Goal: Task Accomplishment & Management: Manage account settings

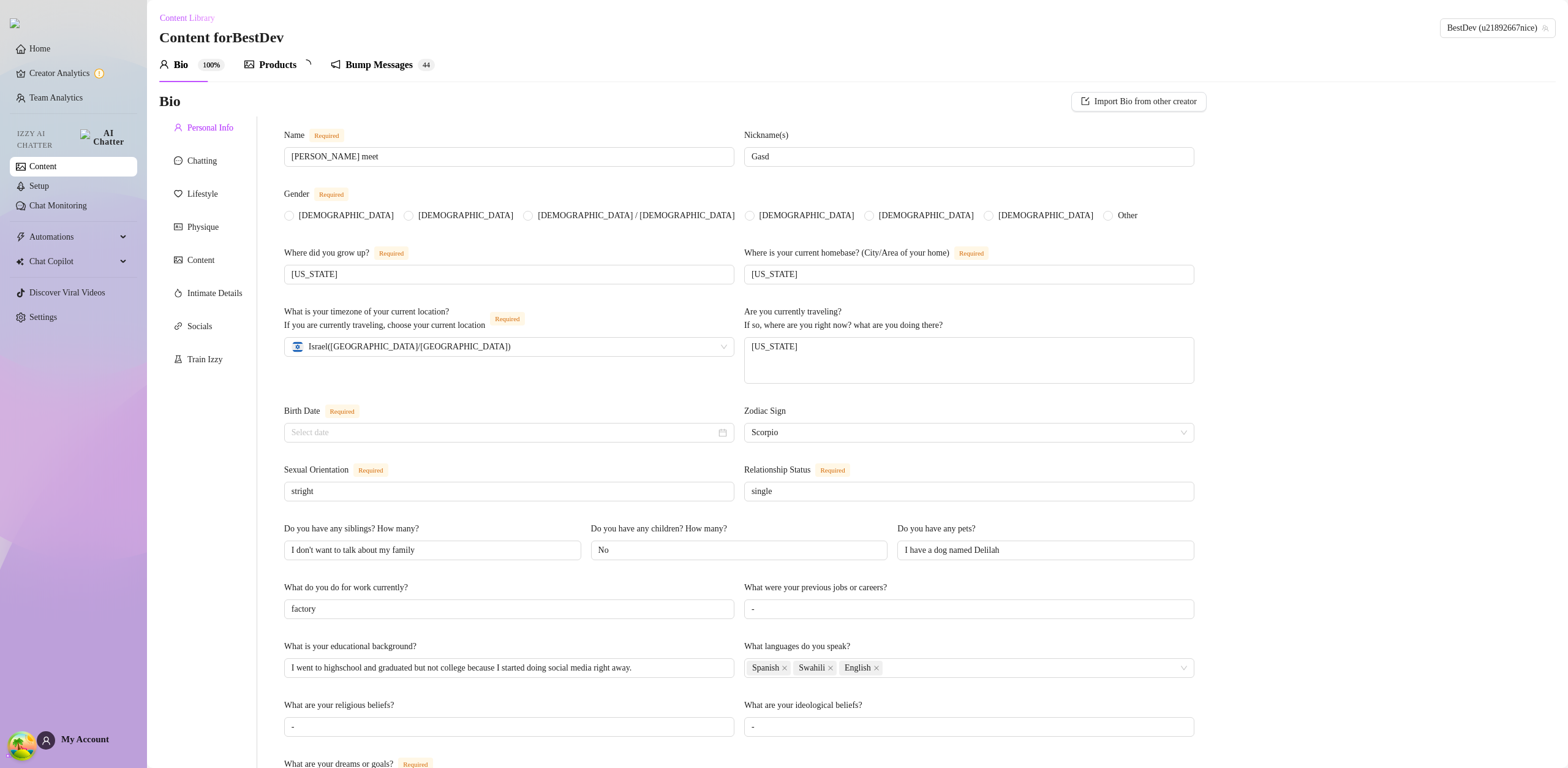
radio input "true"
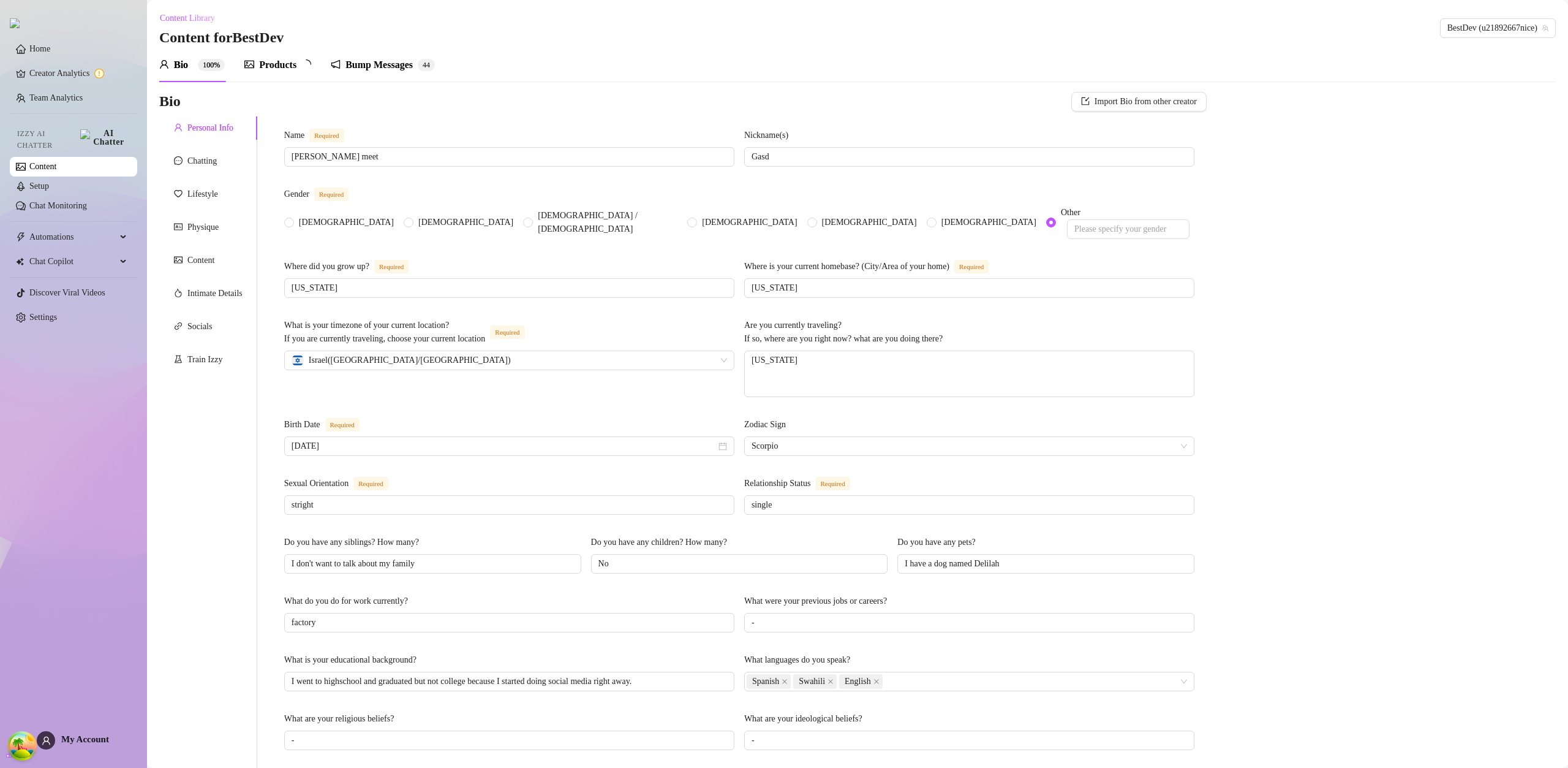
type input "[DATE]"
click at [1052, 557] on input "I have a dog named Delilah" at bounding box center [1045, 564] width 280 height 14
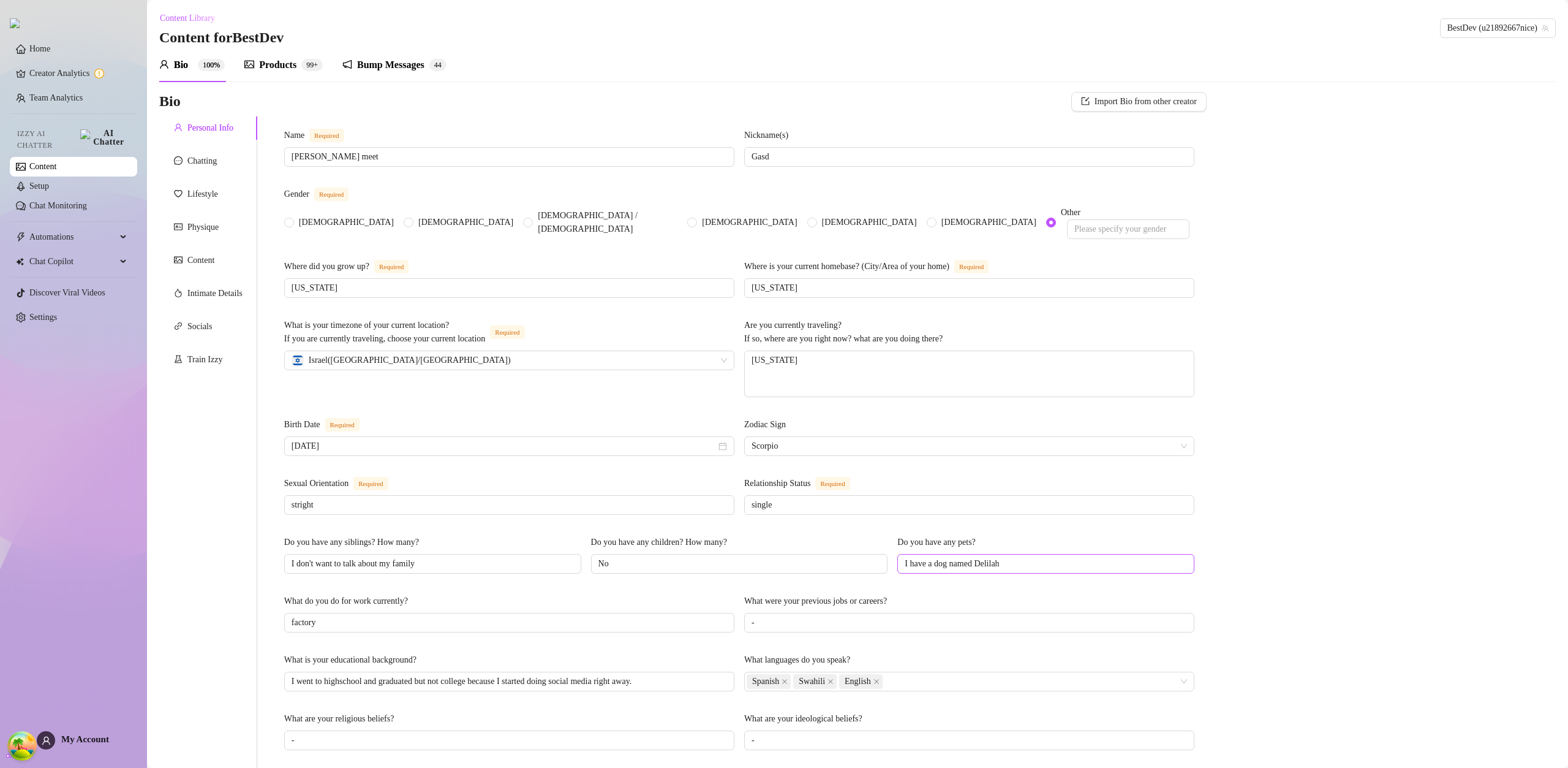
click at [1028, 563] on span "I have a dog named Delilah" at bounding box center [1046, 563] width 297 height 20
click at [1029, 559] on input "I have a dog named Delilah" at bounding box center [1045, 564] width 280 height 14
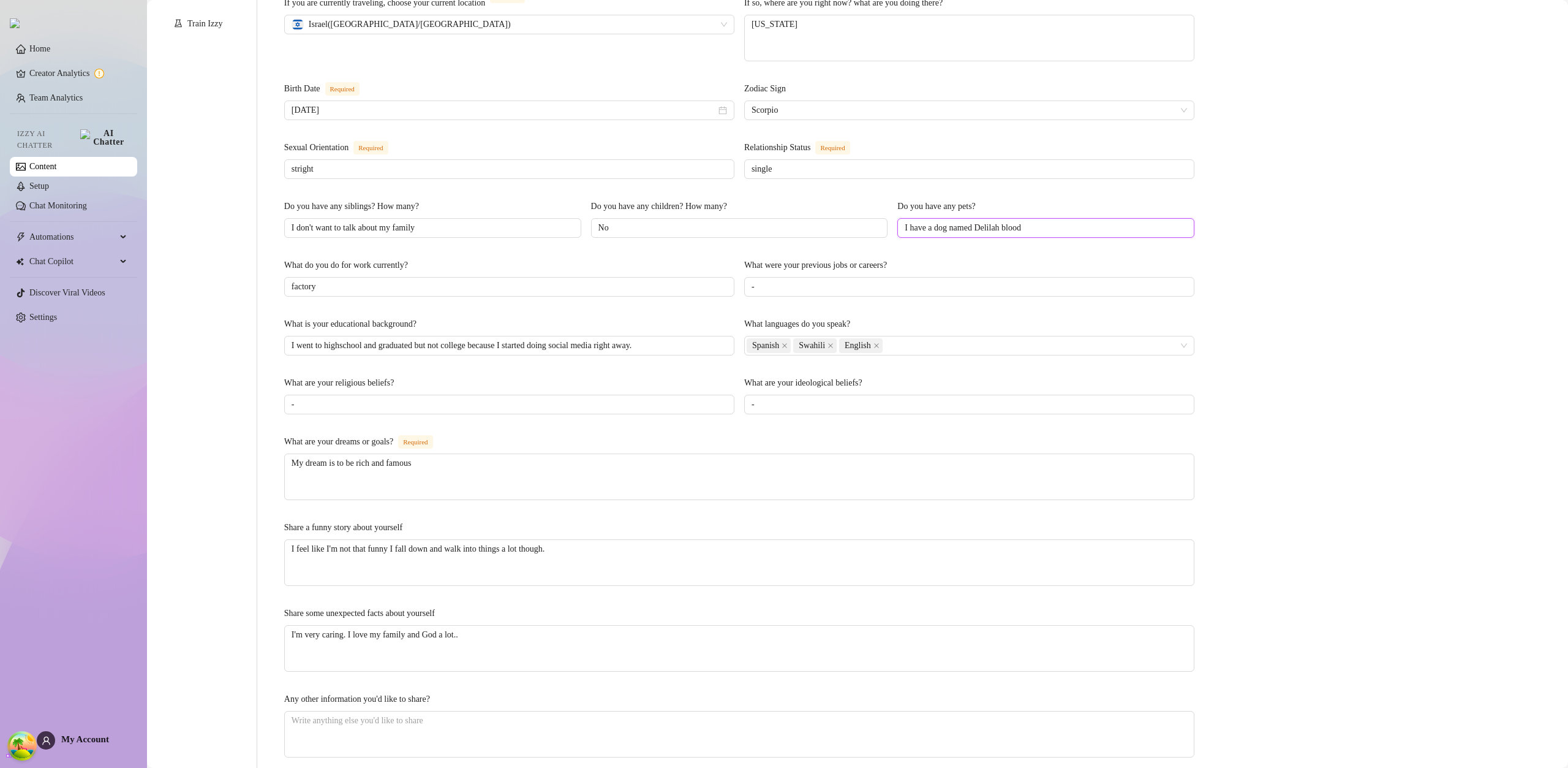
scroll to position [449, 0]
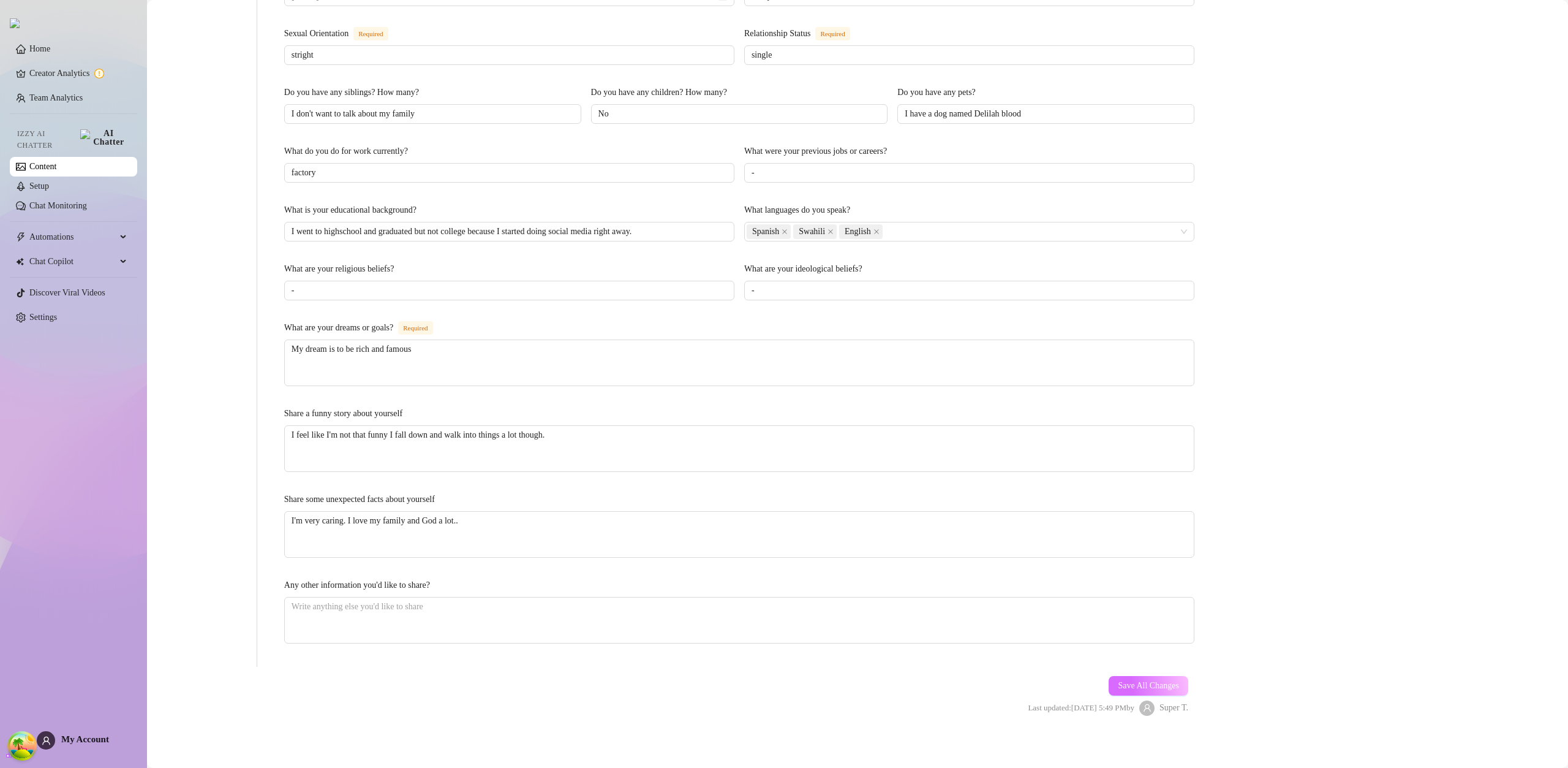
click at [1143, 680] on span "Save All Changes" at bounding box center [1148, 686] width 61 height 10
click at [1026, 107] on input "I have a dog named Delilah blood" at bounding box center [1045, 114] width 280 height 14
type input "I have a dog named Delilah"
click at [1143, 669] on div "Save All Changes Last updated: Aug 21, 2025 5:49 PM by Super T." at bounding box center [1108, 698] width 197 height 59
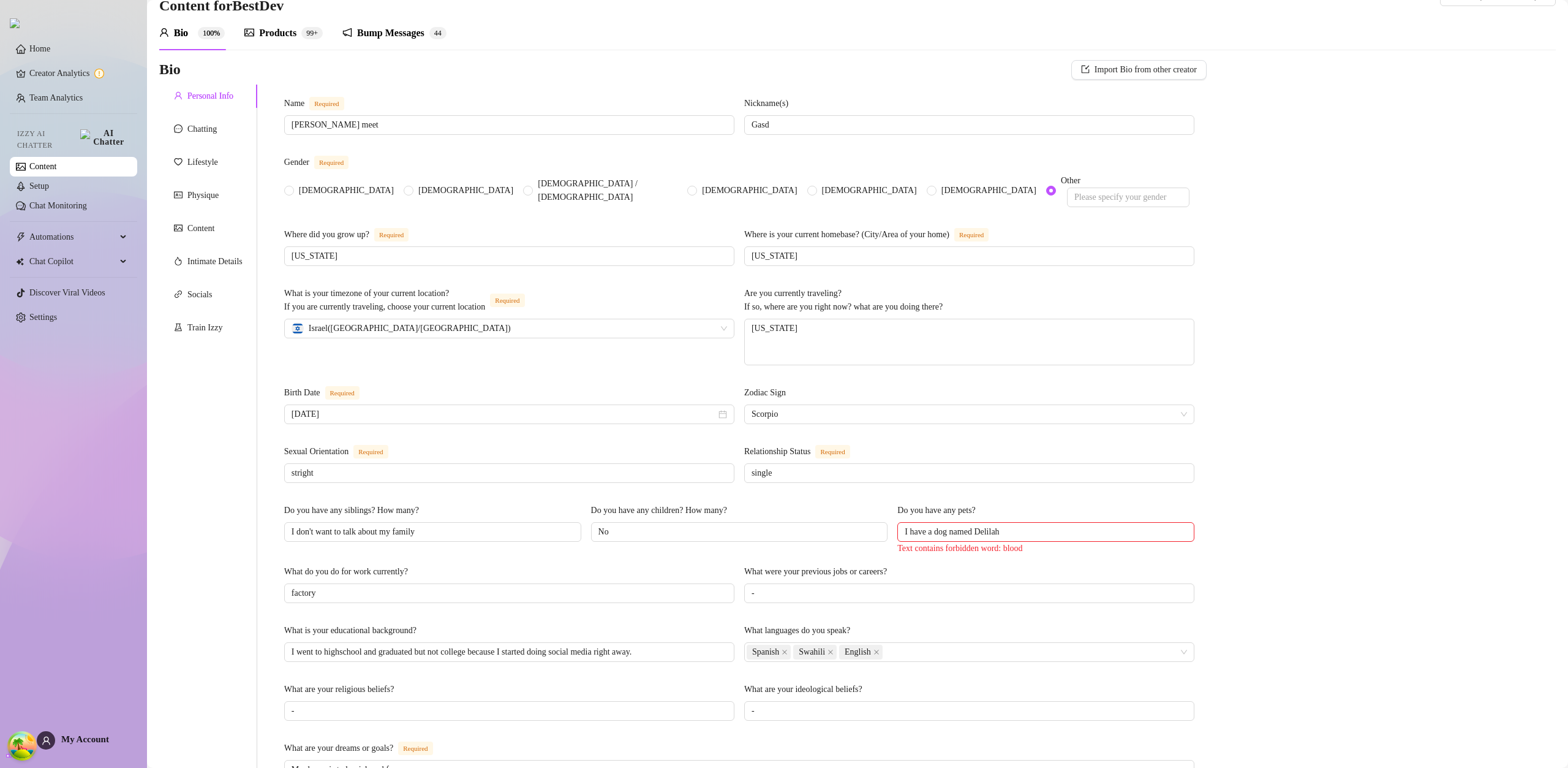
scroll to position [23, 0]
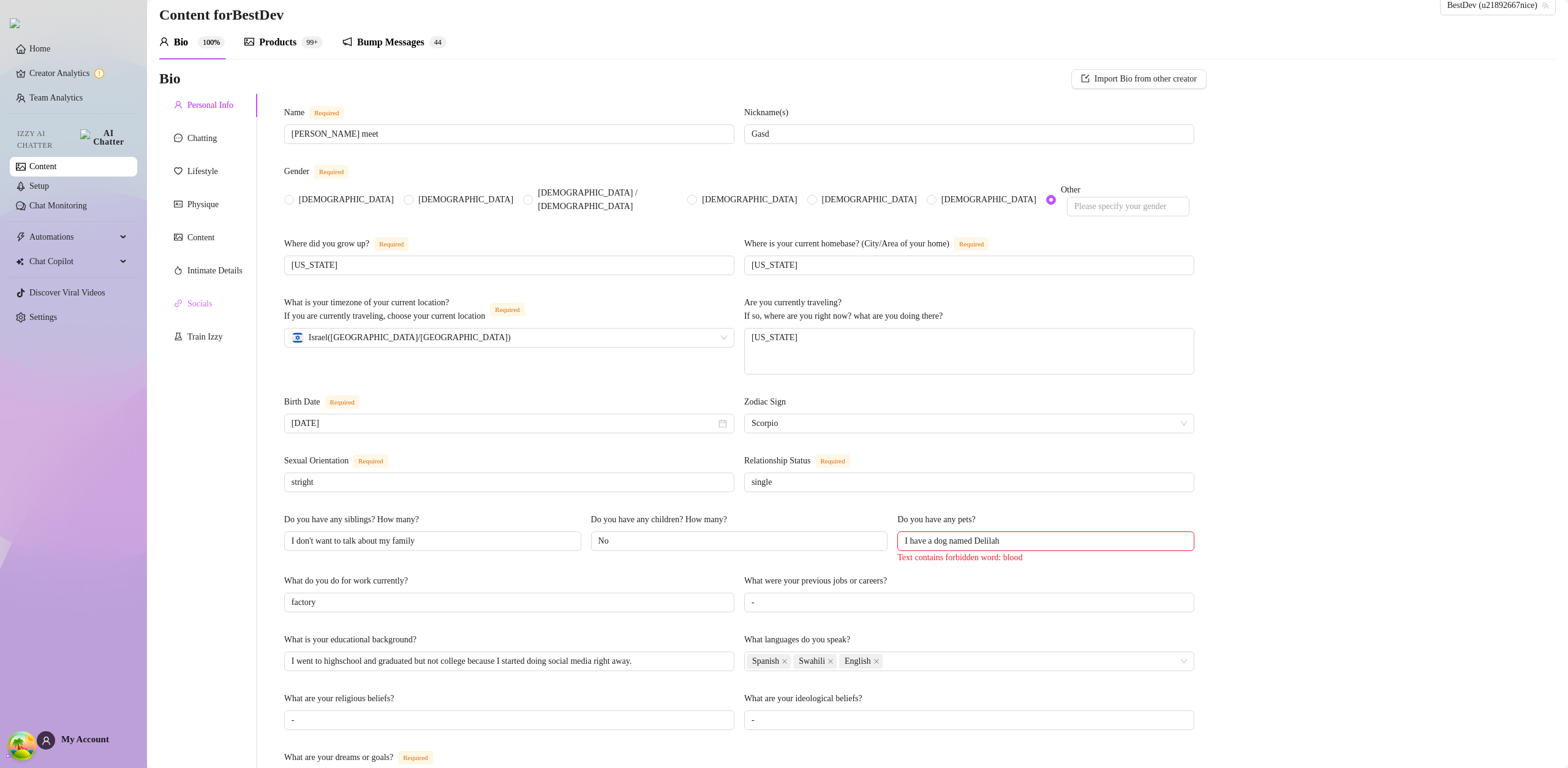
click at [183, 292] on div "Socials" at bounding box center [208, 303] width 98 height 23
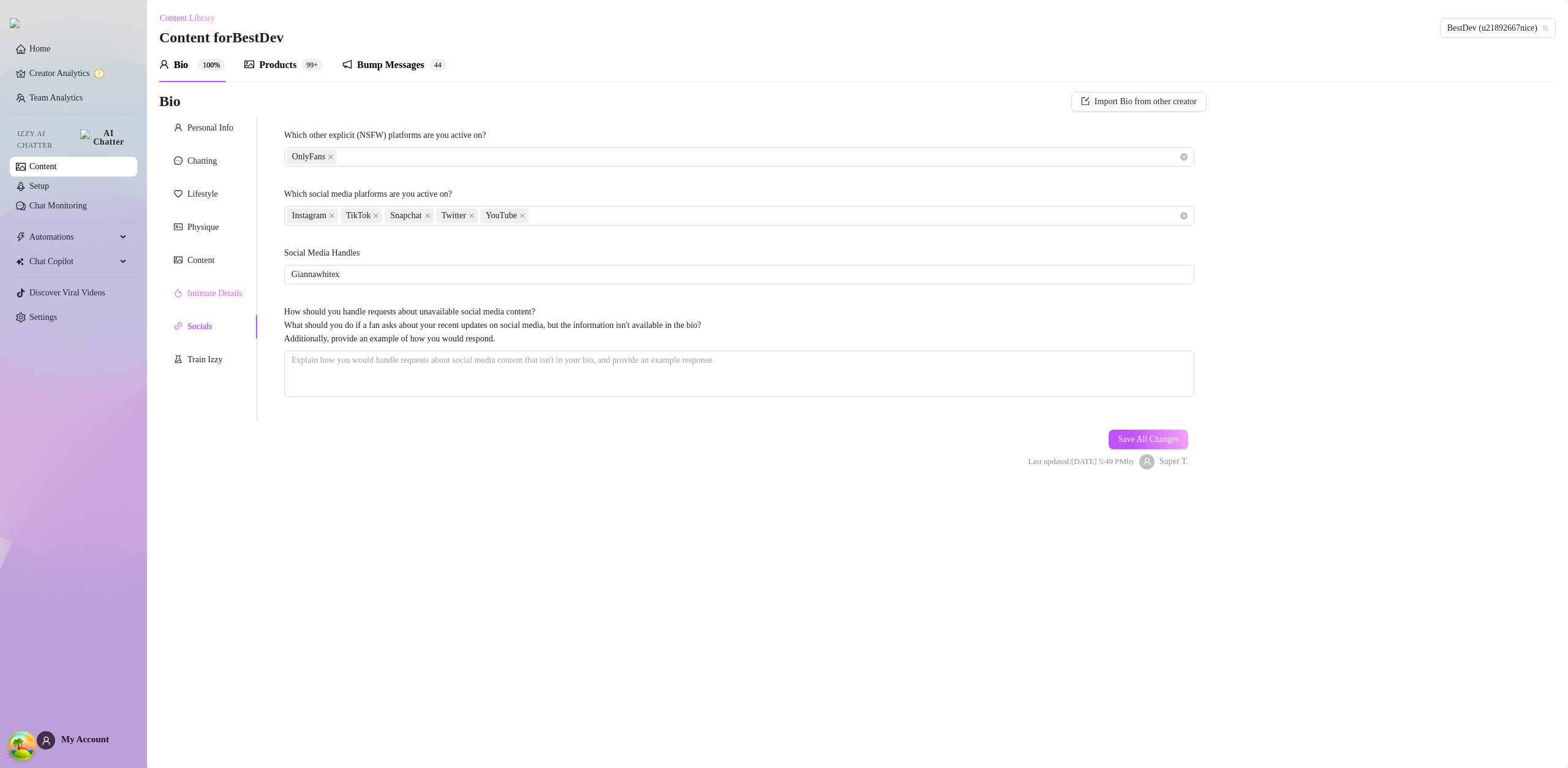
scroll to position [0, 0]
click at [190, 293] on div "Intimate Details" at bounding box center [215, 294] width 55 height 14
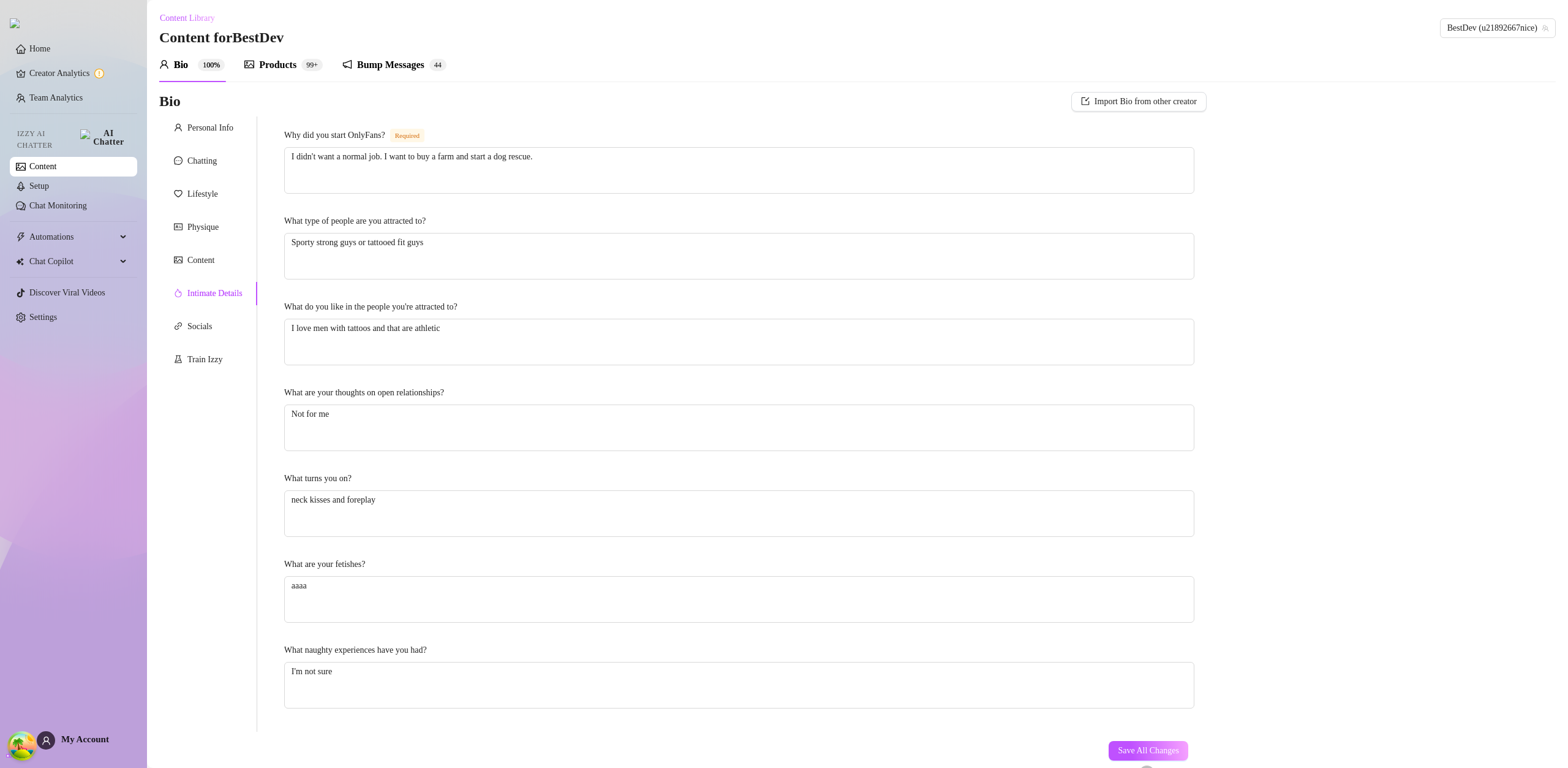
click at [190, 293] on div "Intimate Details" at bounding box center [215, 294] width 55 height 14
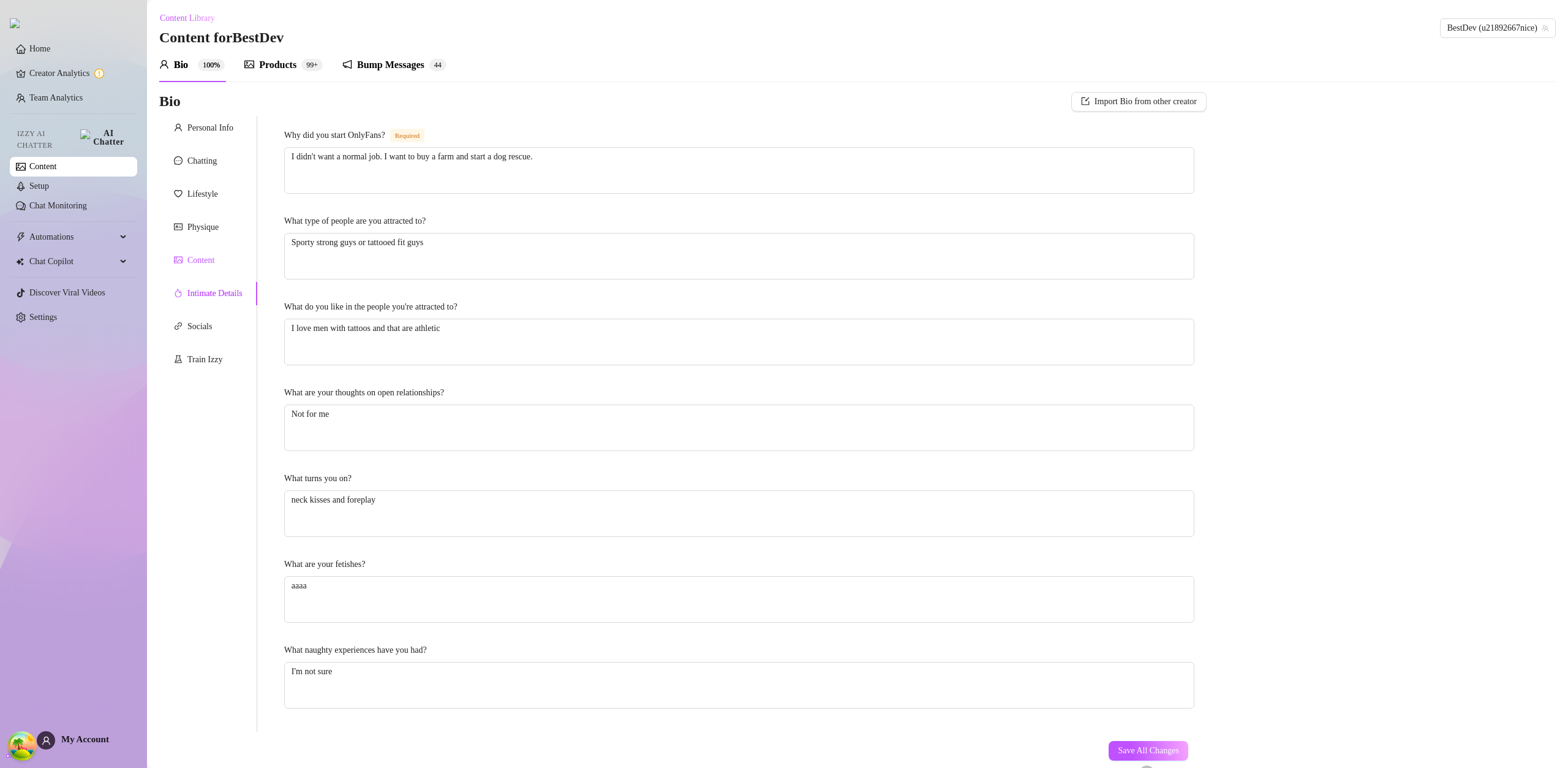
click at [206, 257] on div "Content" at bounding box center [201, 261] width 27 height 14
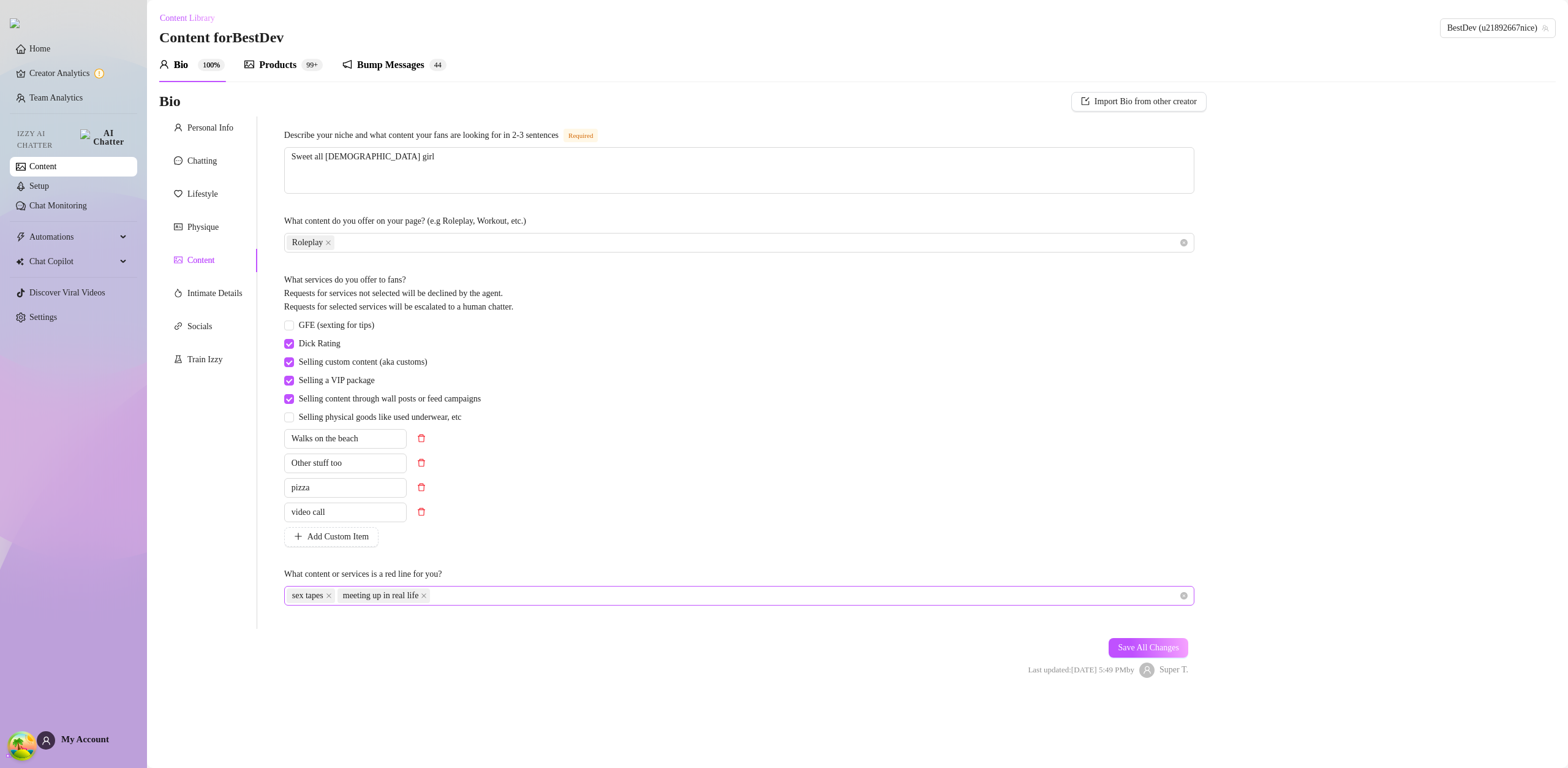
click at [559, 597] on div "sex tapes meeting up in real life" at bounding box center [733, 596] width 893 height 17
type input "blood"
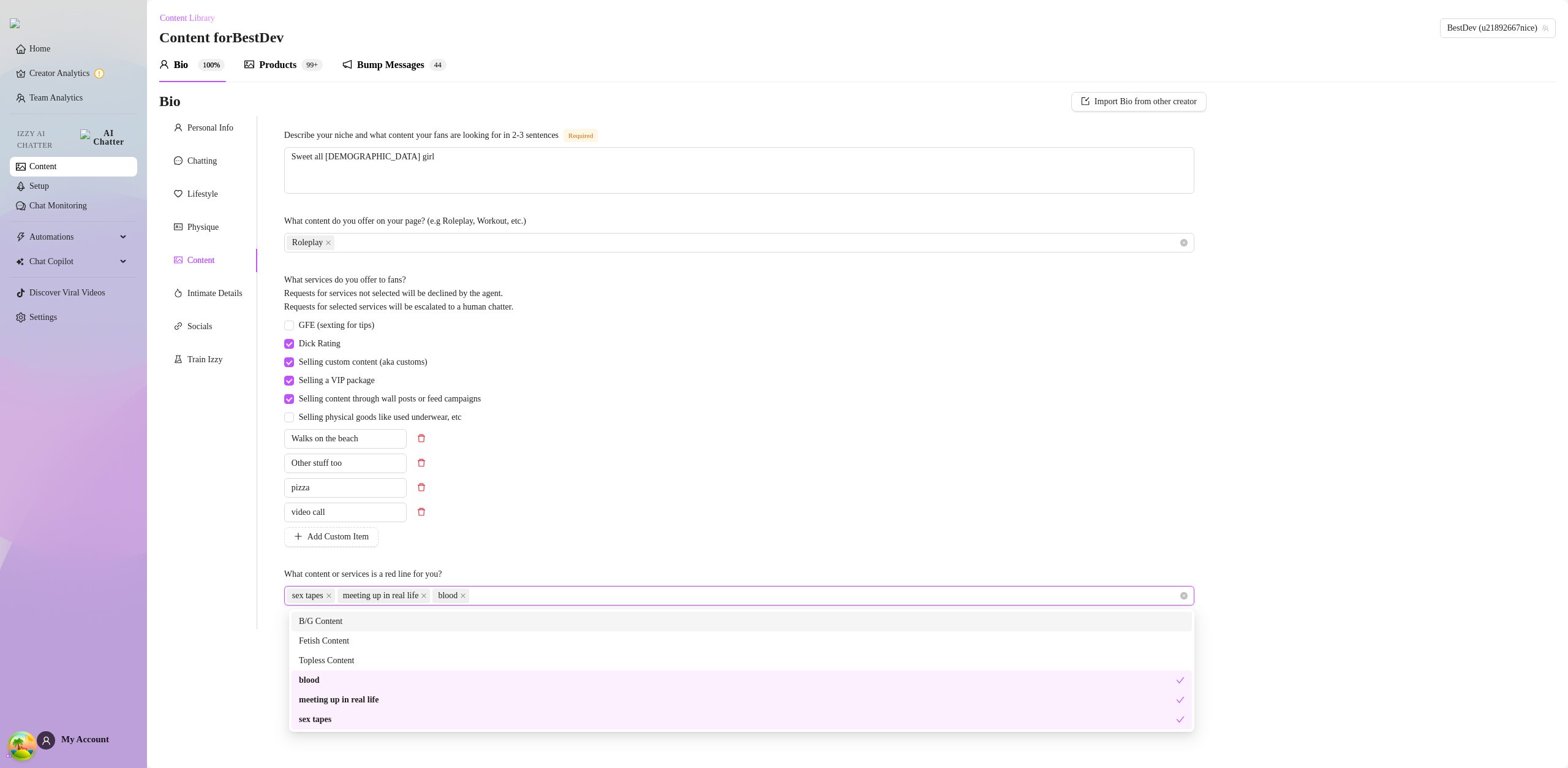
click at [1452, 472] on div "Bio Import Bio from other creator Personal Info Chatting Lifestyle Physique Con…" at bounding box center [858, 395] width 1396 height 607
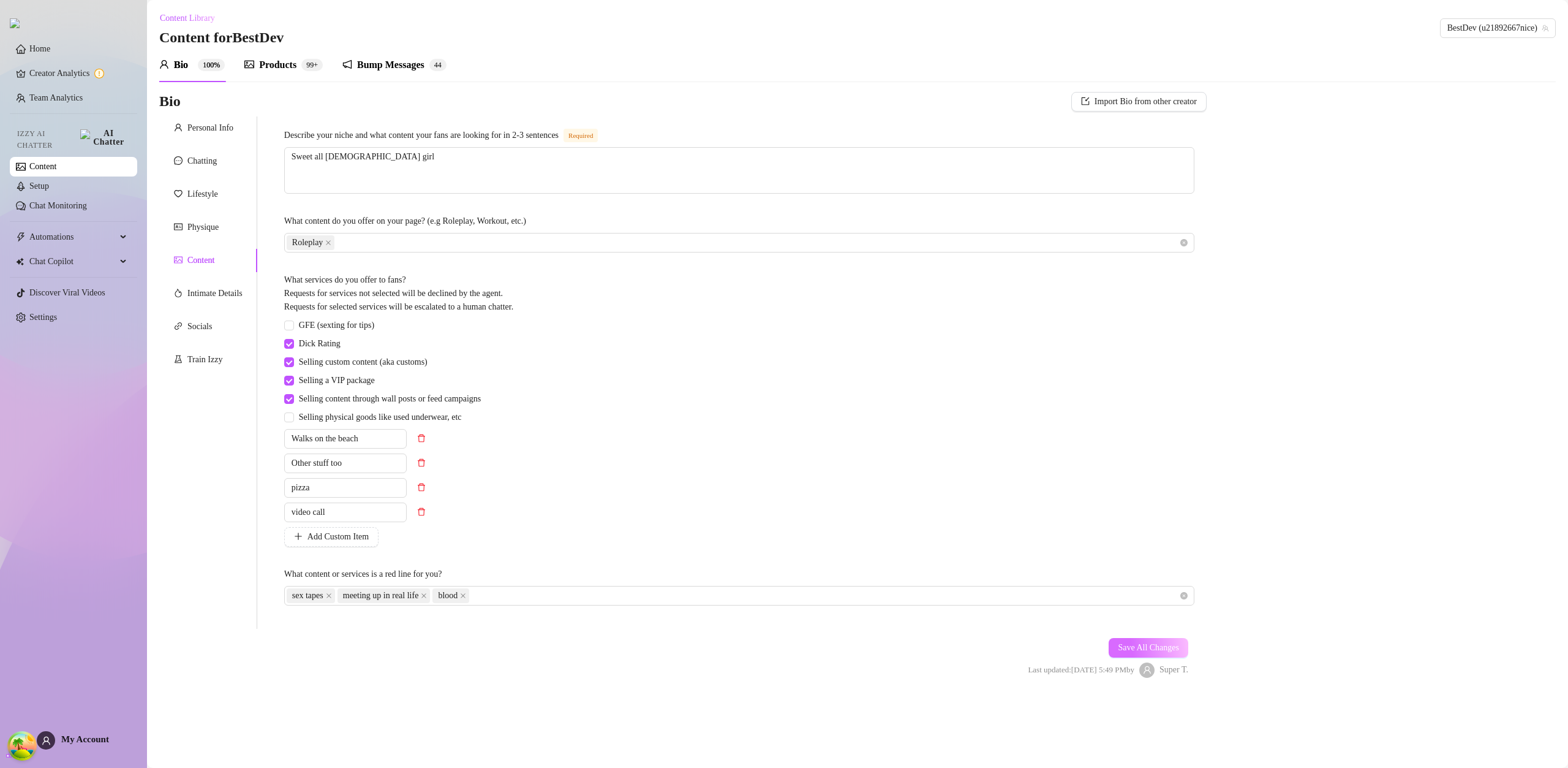
click at [1140, 649] on span "Save All Changes" at bounding box center [1148, 648] width 61 height 10
click at [469, 596] on span "blood" at bounding box center [450, 595] width 37 height 14
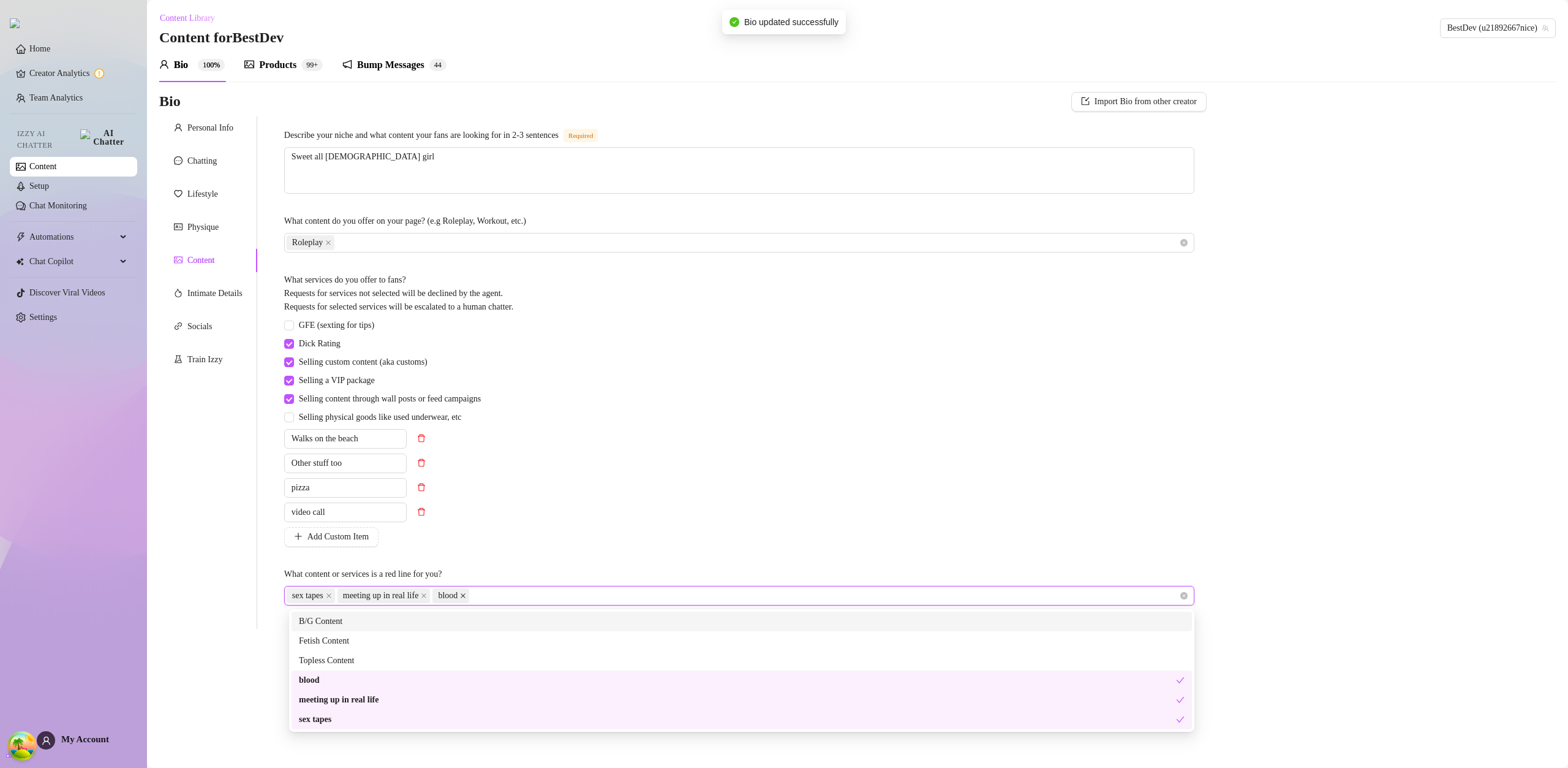
click at [465, 598] on icon "close" at bounding box center [463, 596] width 5 height 5
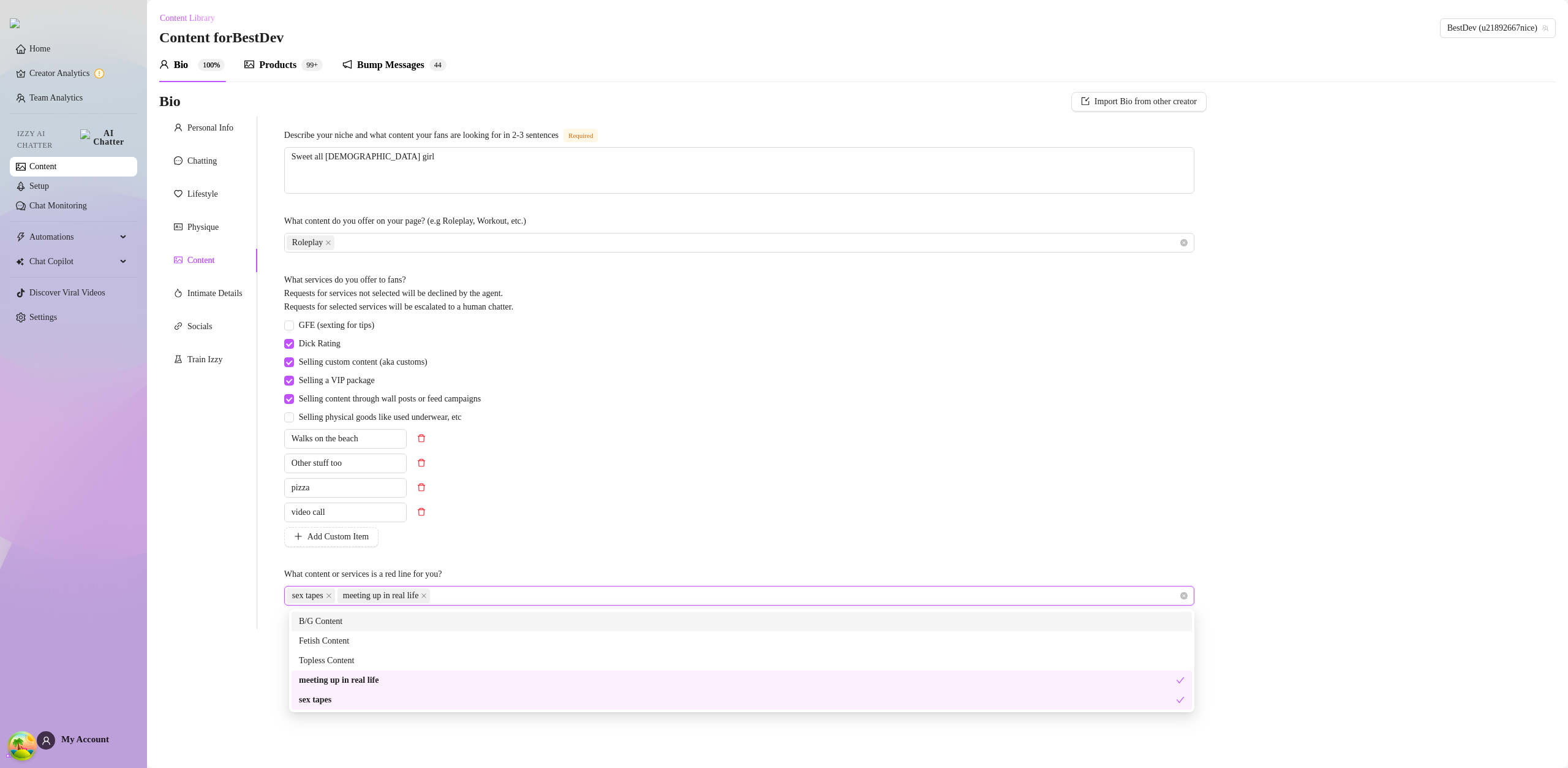
click at [1396, 523] on div "Bio Import Bio from other creator Personal Info Chatting Lifestyle Physique Con…" at bounding box center [858, 395] width 1396 height 607
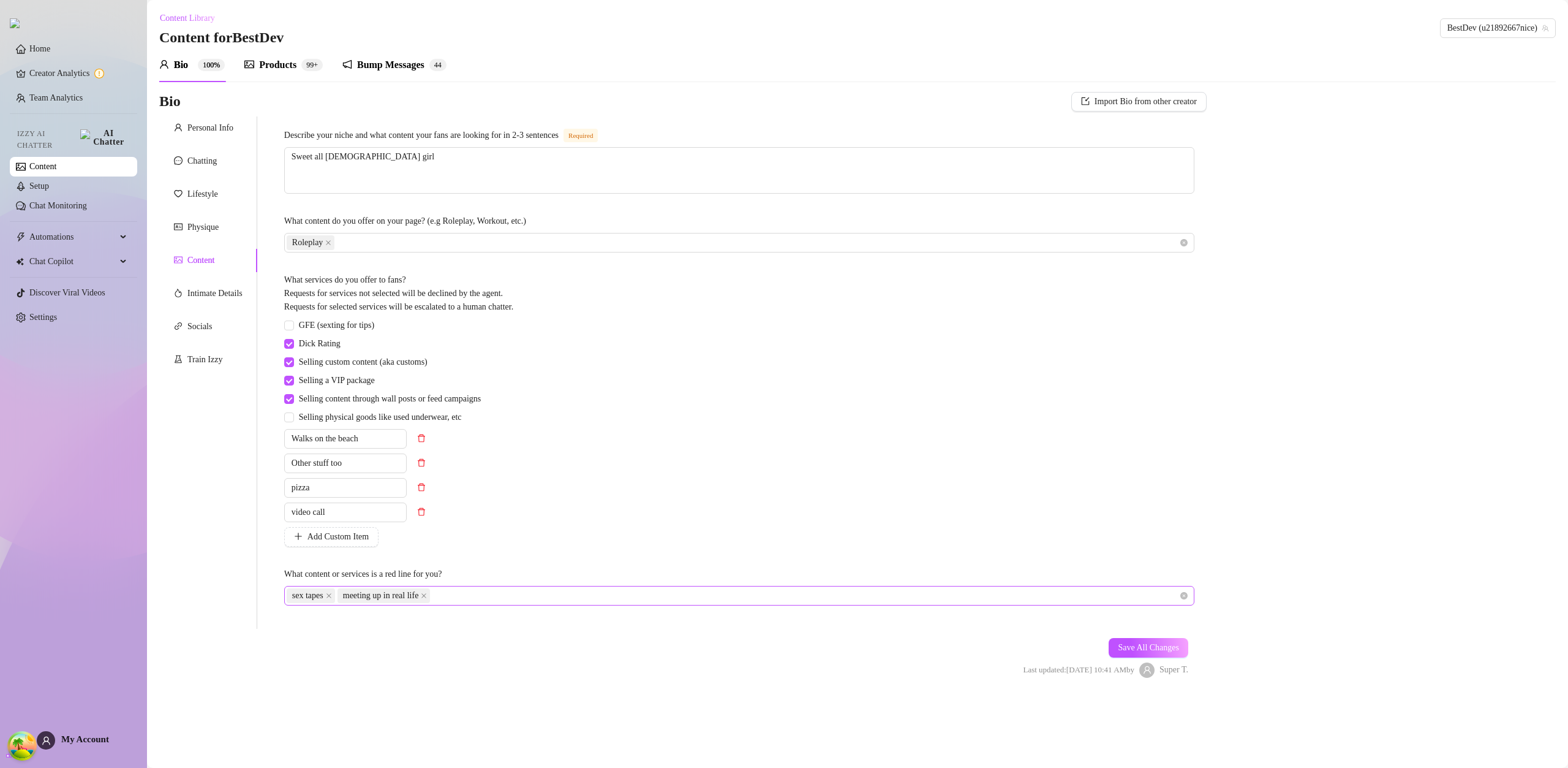
drag, startPoint x: 1155, startPoint y: 650, endPoint x: 1139, endPoint y: 708, distance: 60.2
click at [1157, 650] on span "Save All Changes" at bounding box center [1148, 648] width 61 height 10
click at [403, 68] on div "Bump Messages" at bounding box center [390, 65] width 67 height 14
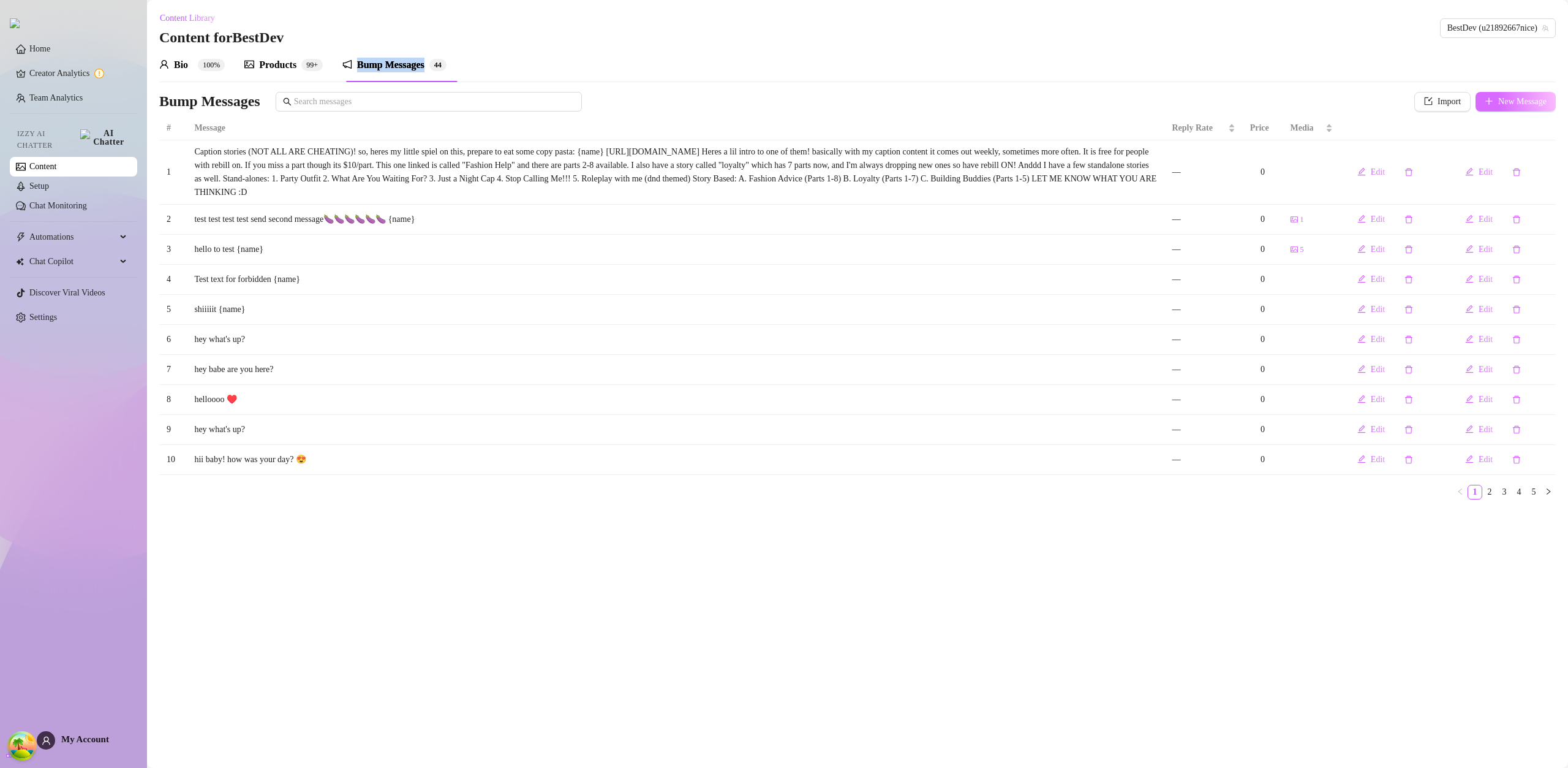
click at [1490, 96] on button "New Message" at bounding box center [1515, 101] width 80 height 20
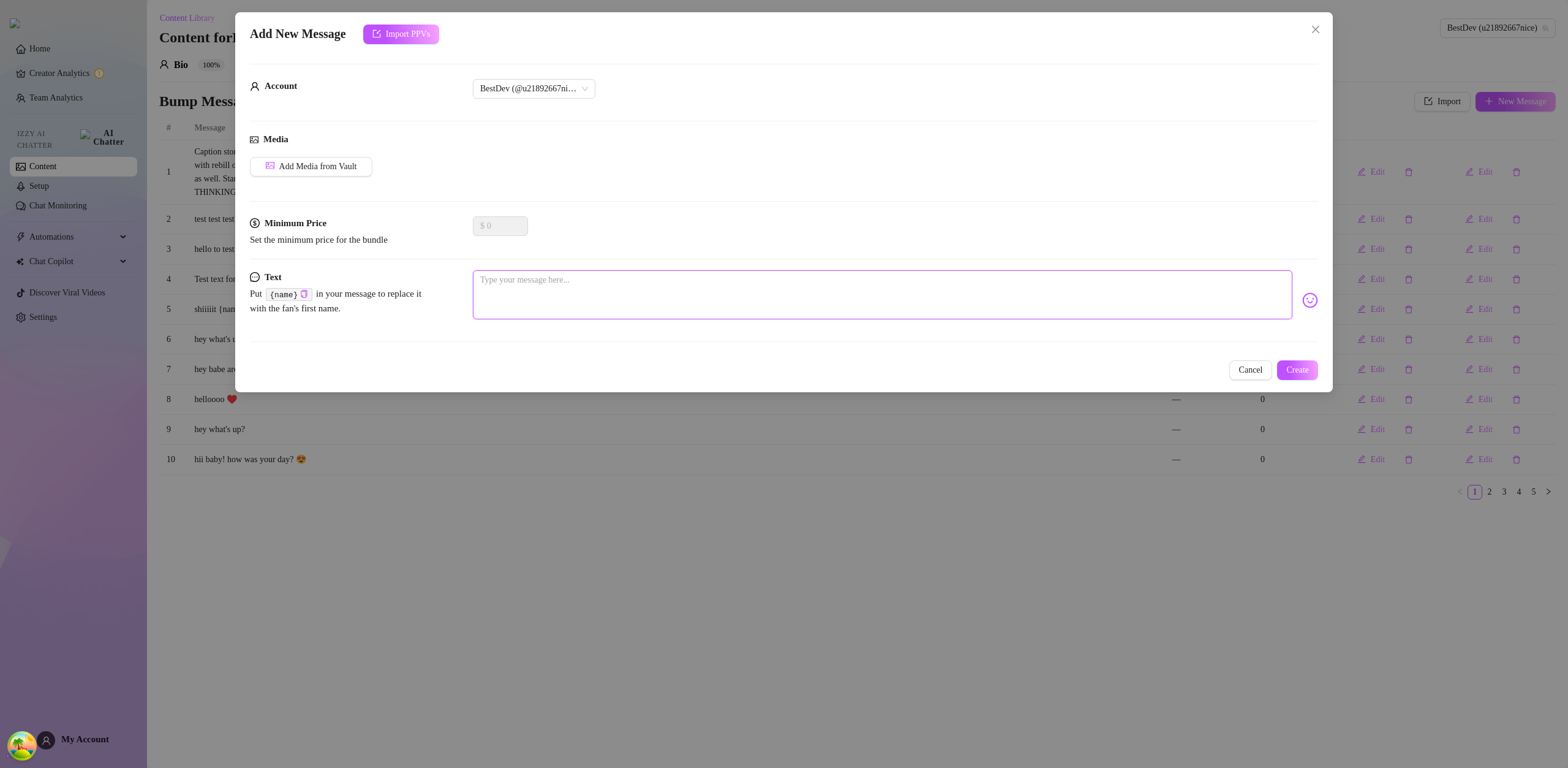
click at [722, 289] on textarea at bounding box center [883, 295] width 820 height 49
type textarea "b"
type textarea "bl"
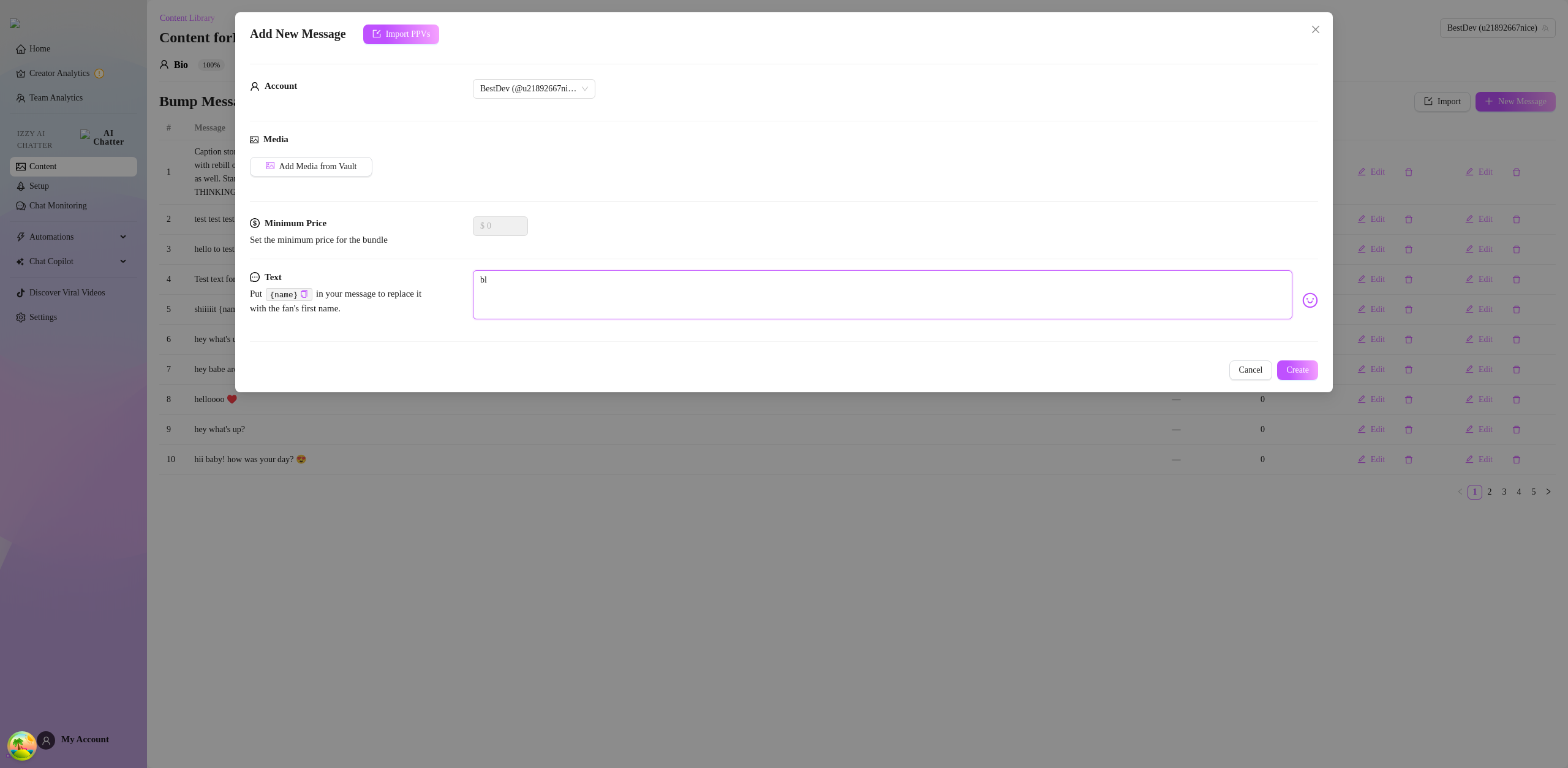
type textarea "blo"
type textarea "bloo"
type textarea "blood"
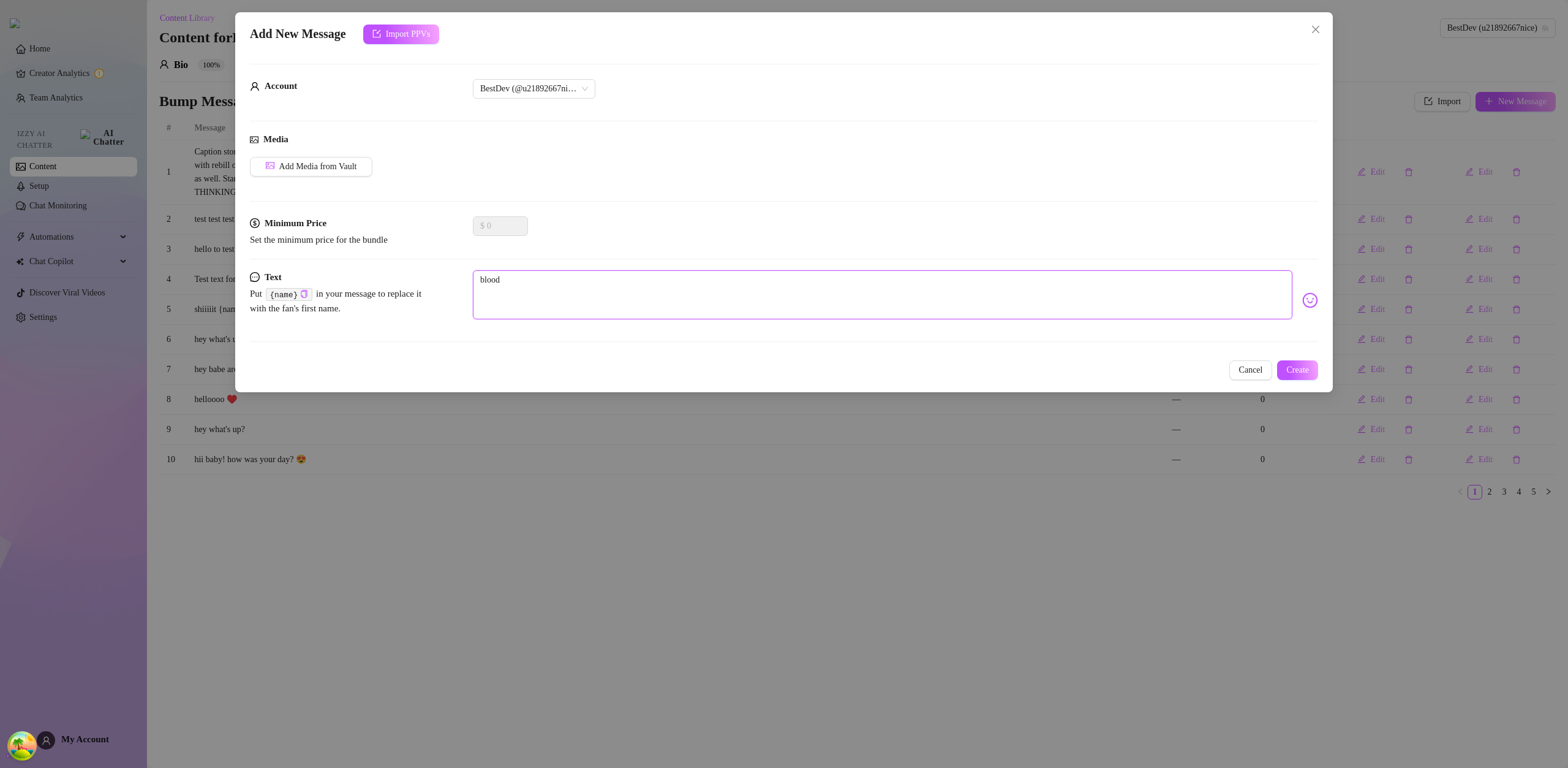
type textarea "blood"
click at [1272, 371] on div "Cancel Create" at bounding box center [784, 370] width 1069 height 20
click at [1287, 372] on span "Create" at bounding box center [1298, 370] width 23 height 10
click at [1287, 370] on span "Create" at bounding box center [1298, 370] width 23 height 10
click at [1245, 375] on span "Cancel" at bounding box center [1251, 370] width 24 height 10
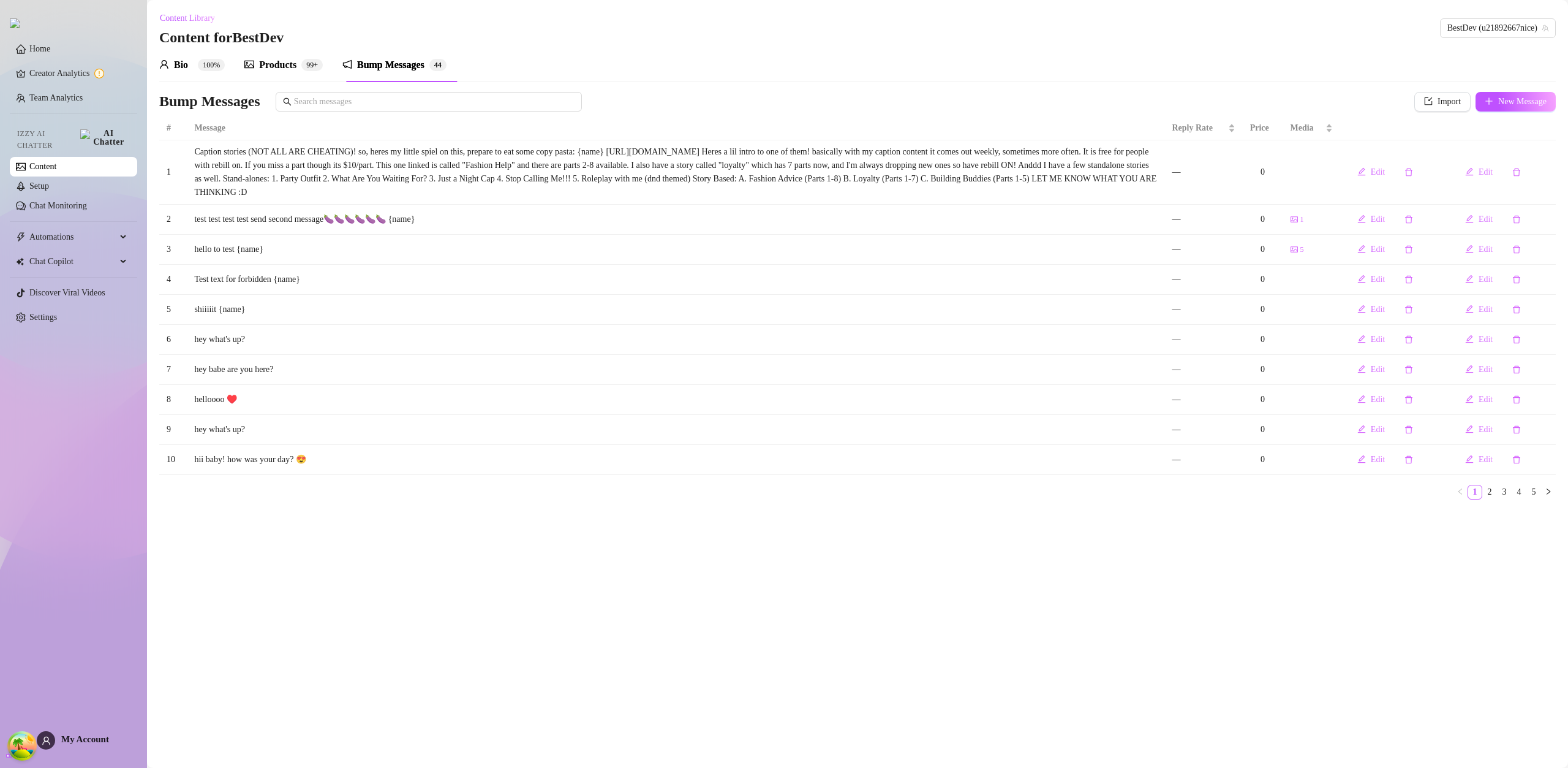
click at [285, 65] on div "Products" at bounding box center [278, 65] width 37 height 14
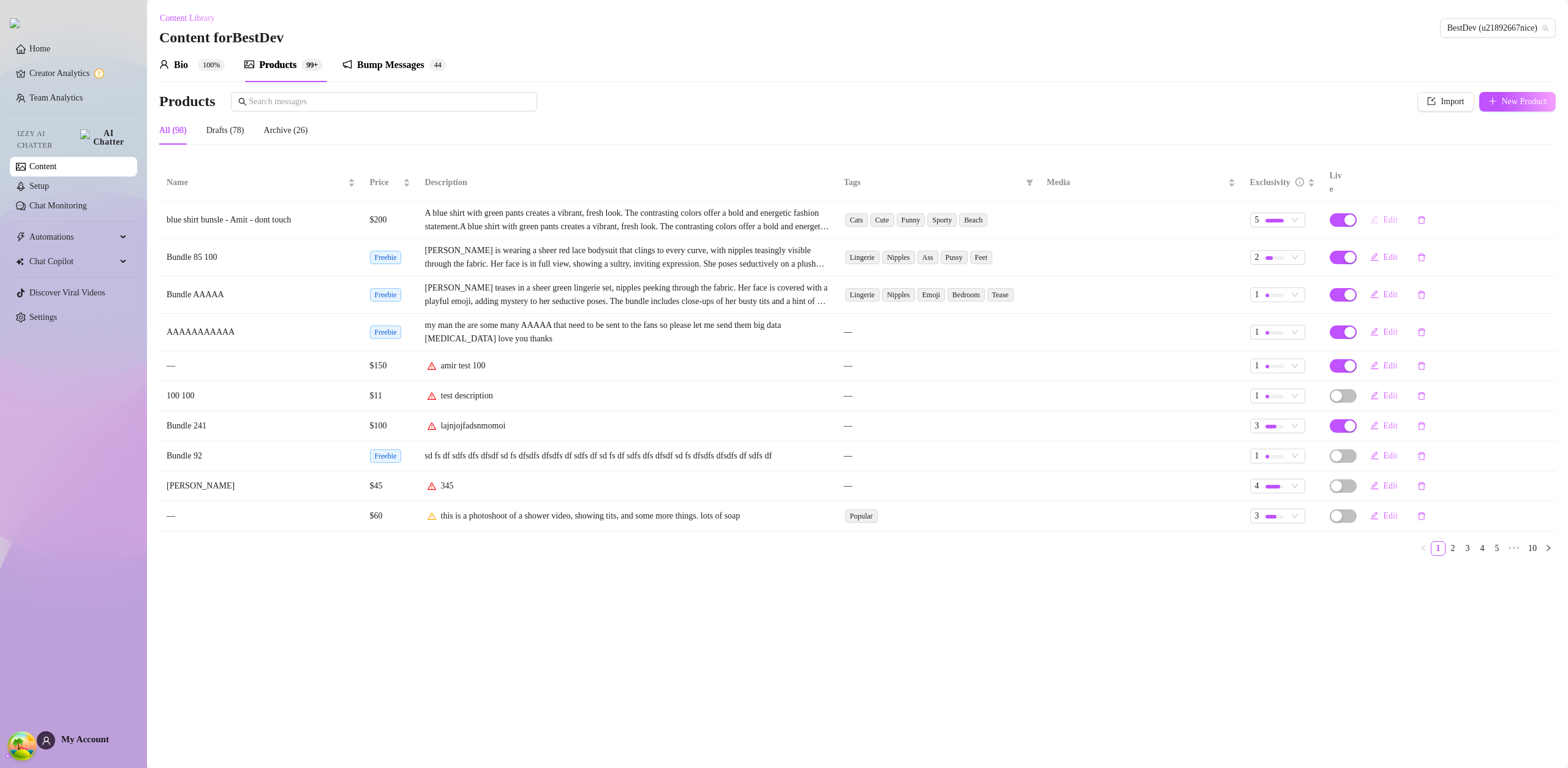
click at [1390, 215] on span "Edit" at bounding box center [1390, 220] width 14 height 10
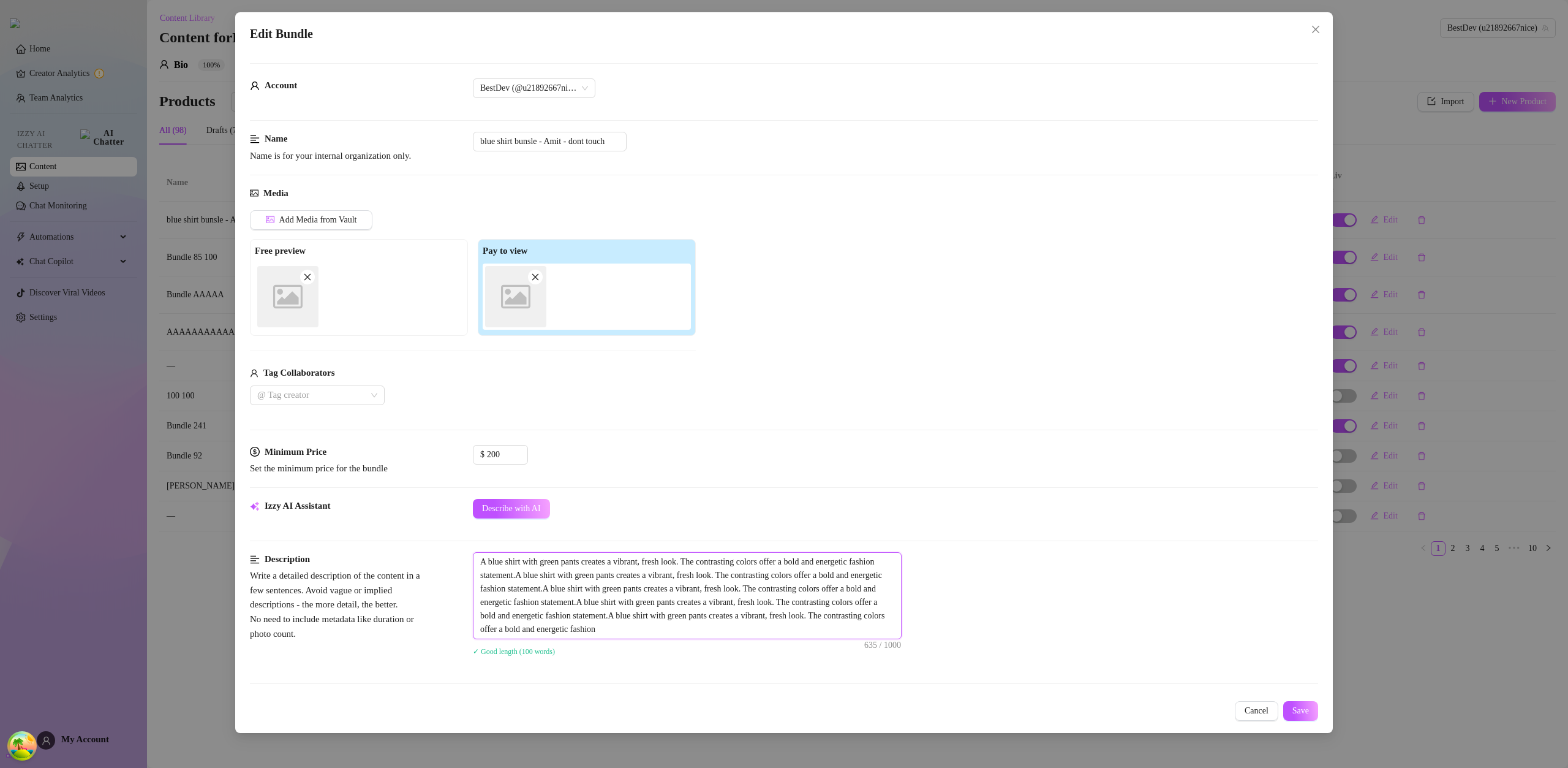
click at [865, 625] on textarea "A blue shirt with green pants creates a vibrant, fresh look. The contrasting co…" at bounding box center [687, 596] width 427 height 86
type textarea "A blue shirt with green pants creates a vibrant, fresh look. The contrasting co…"
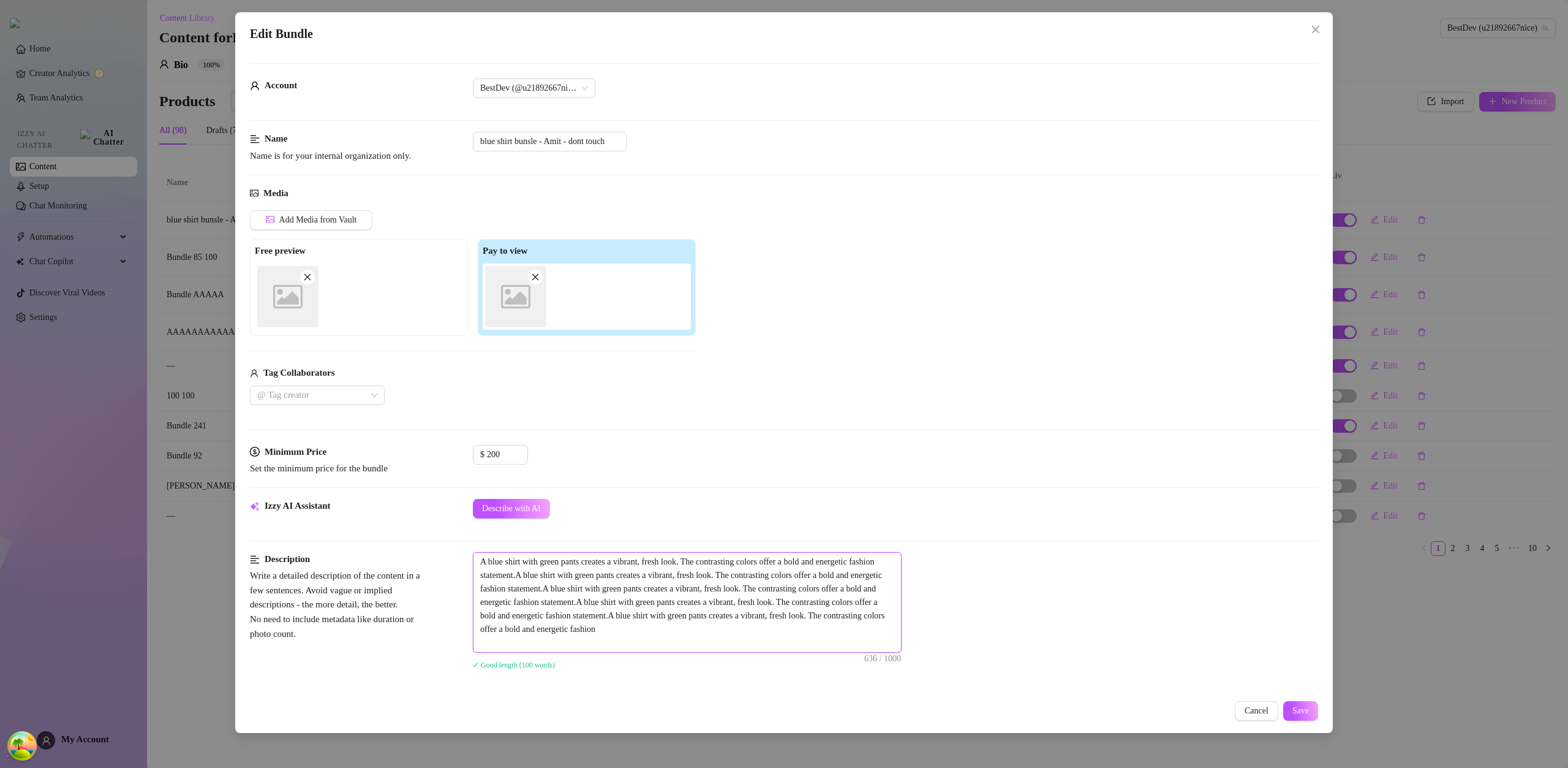
type textarea "A blue shirt with green pants creates a vibrant, fresh look. The contrasting co…"
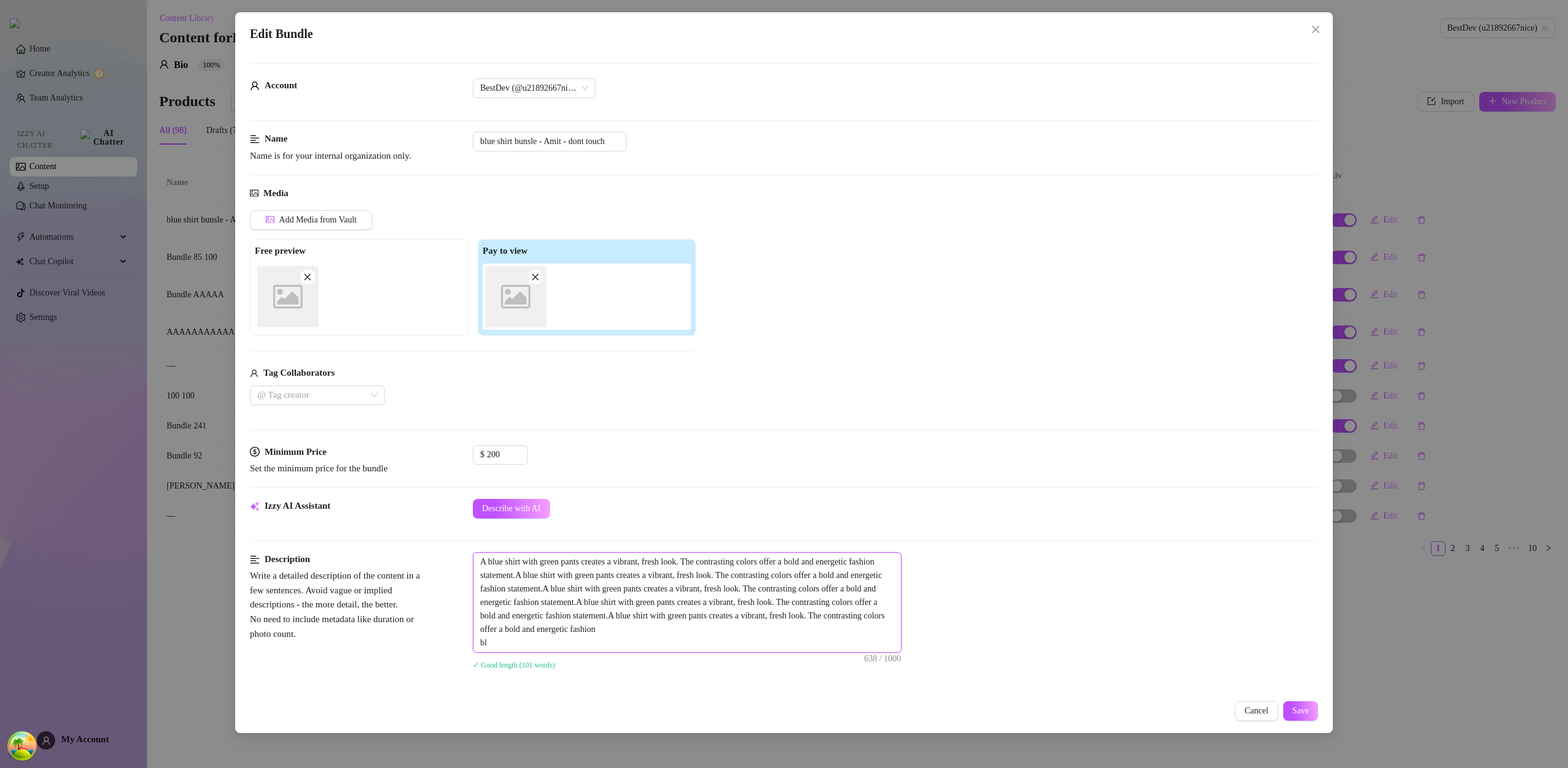
type textarea "A blue shirt with green pants creates a vibrant, fresh look. The contrasting co…"
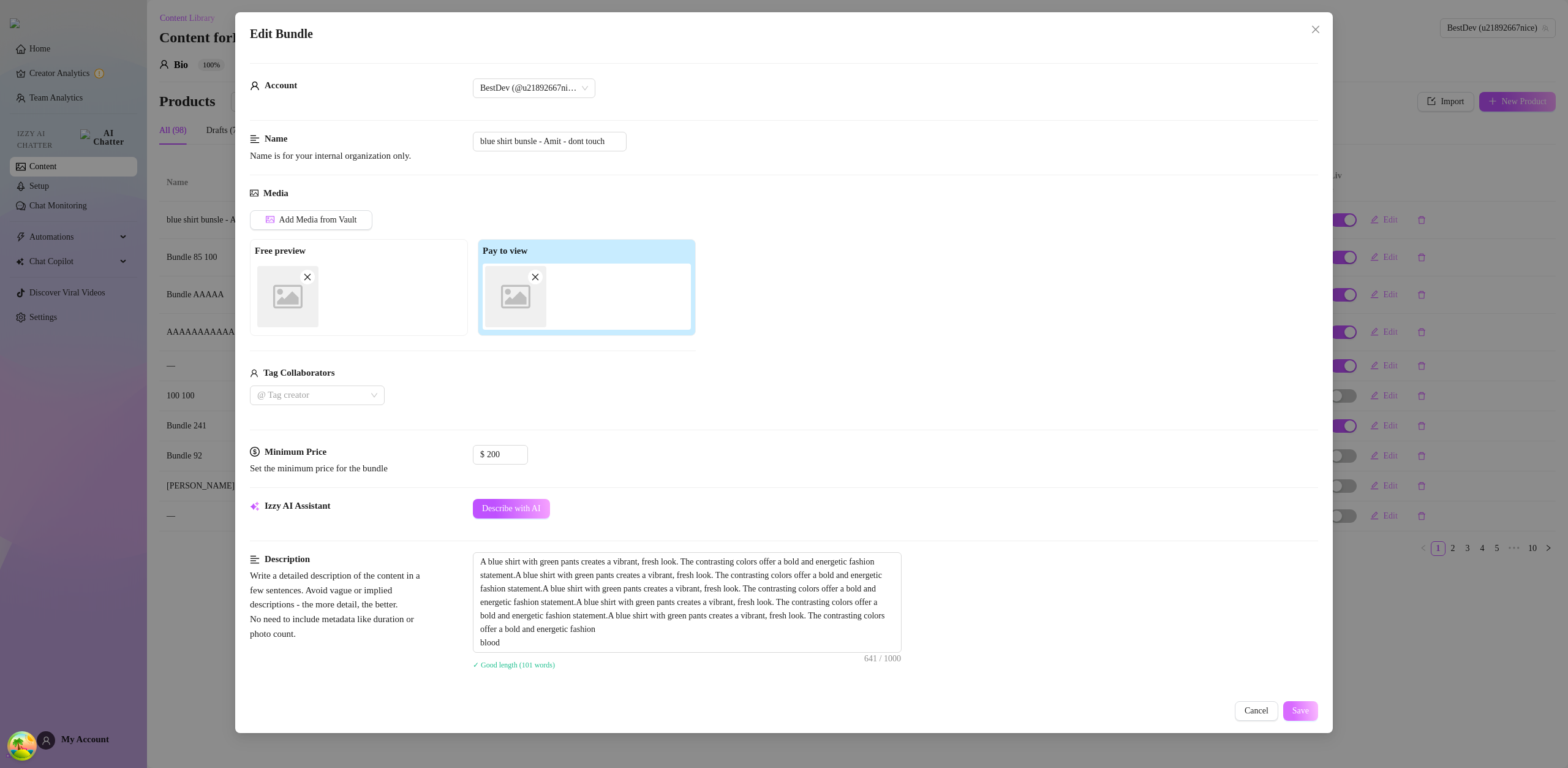
click at [1306, 714] on span "Save" at bounding box center [1300, 711] width 16 height 10
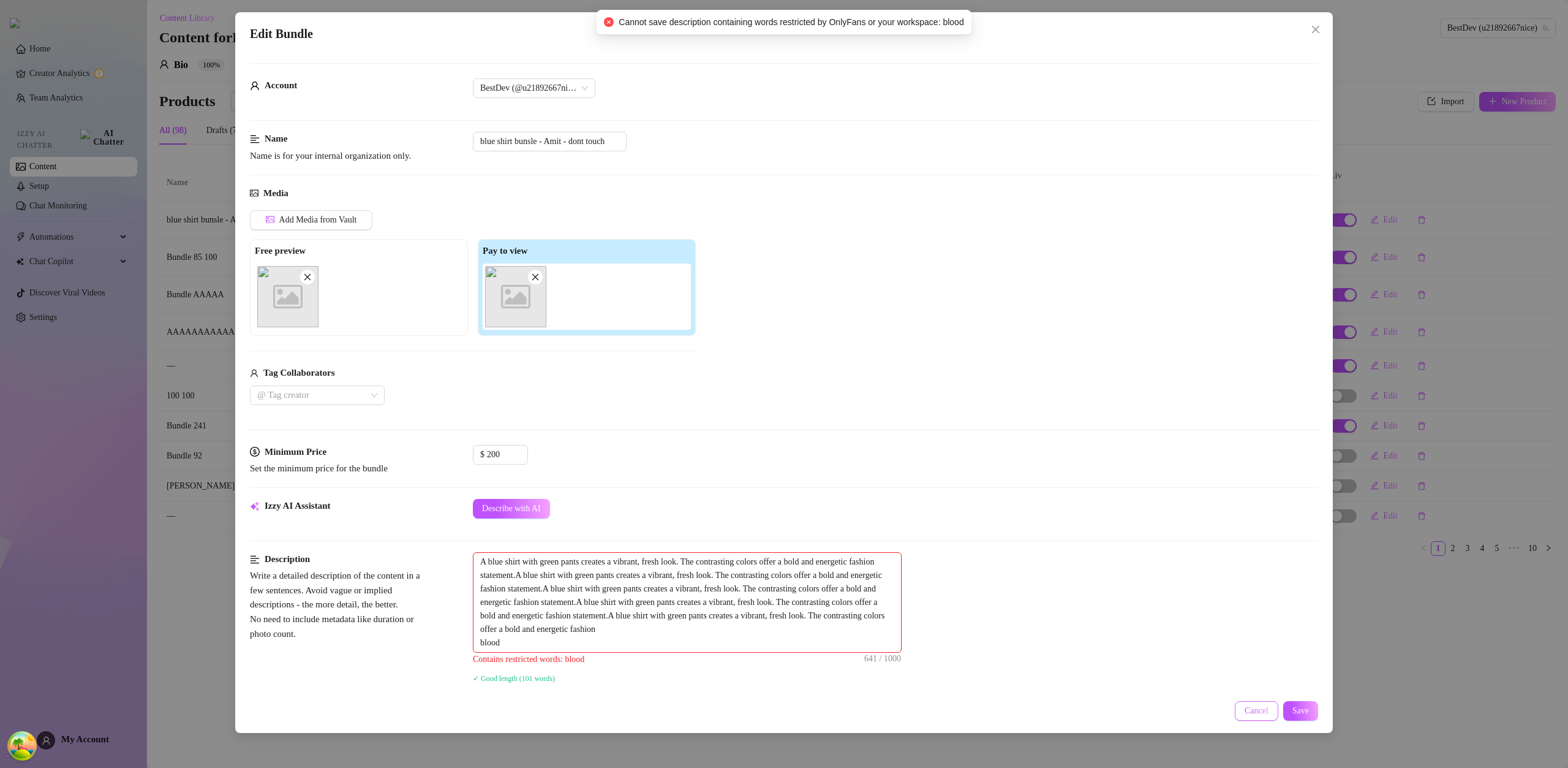
click at [1255, 707] on span "Cancel" at bounding box center [1257, 711] width 24 height 10
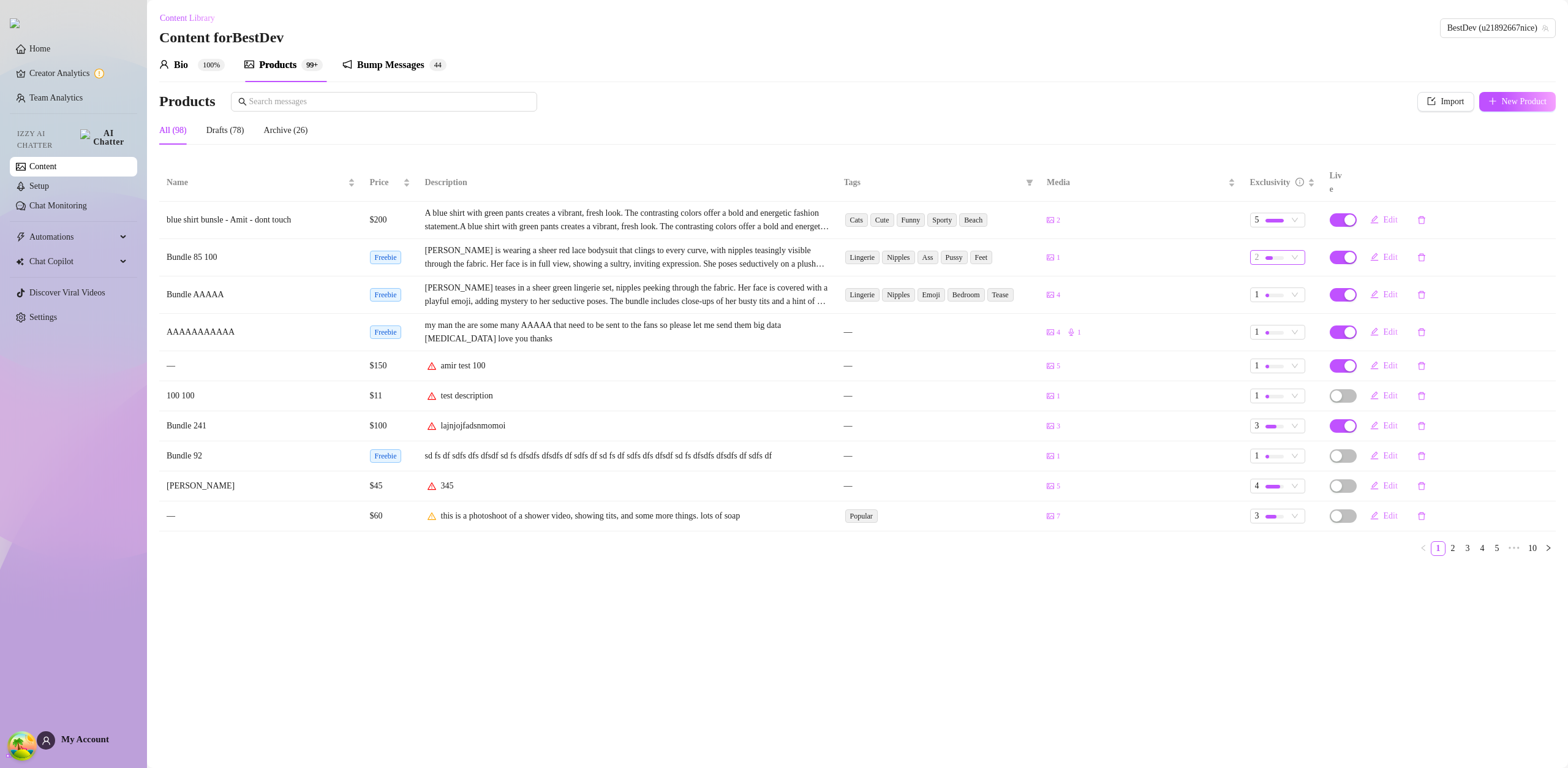
click at [1285, 251] on div "2" at bounding box center [1272, 257] width 32 height 14
click at [1284, 308] on span "3" at bounding box center [1300, 305] width 78 height 14
click at [1291, 251] on span "3" at bounding box center [1278, 257] width 45 height 14
click at [1287, 322] on span "4" at bounding box center [1300, 325] width 78 height 14
click at [1284, 251] on div "4" at bounding box center [1272, 257] width 32 height 14
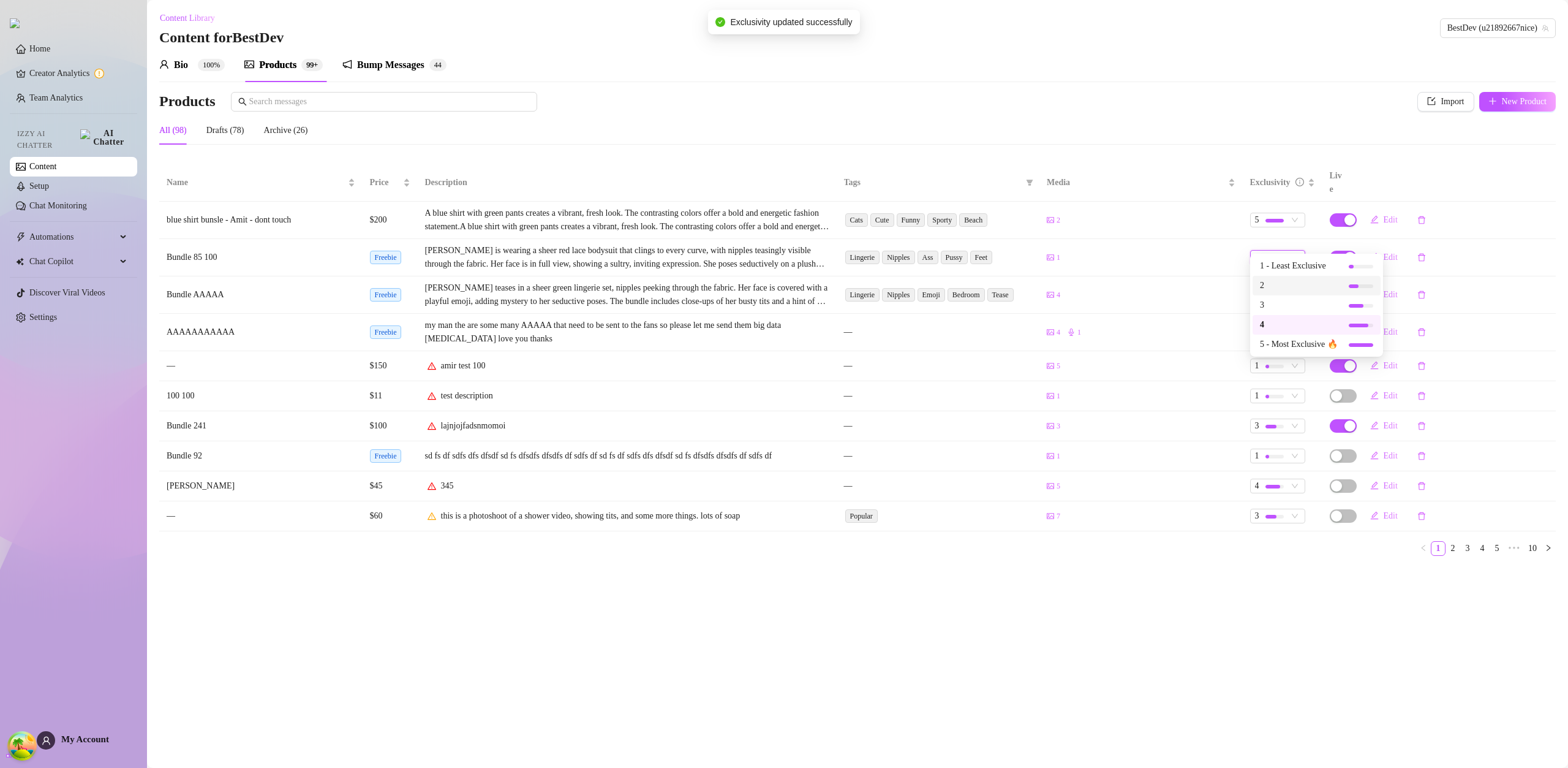
click at [1283, 289] on span "2" at bounding box center [1300, 285] width 78 height 14
click at [1290, 251] on span "2" at bounding box center [1278, 257] width 45 height 14
click at [1280, 328] on span "4" at bounding box center [1300, 325] width 78 height 14
click at [1380, 285] on button "Edit" at bounding box center [1385, 294] width 48 height 20
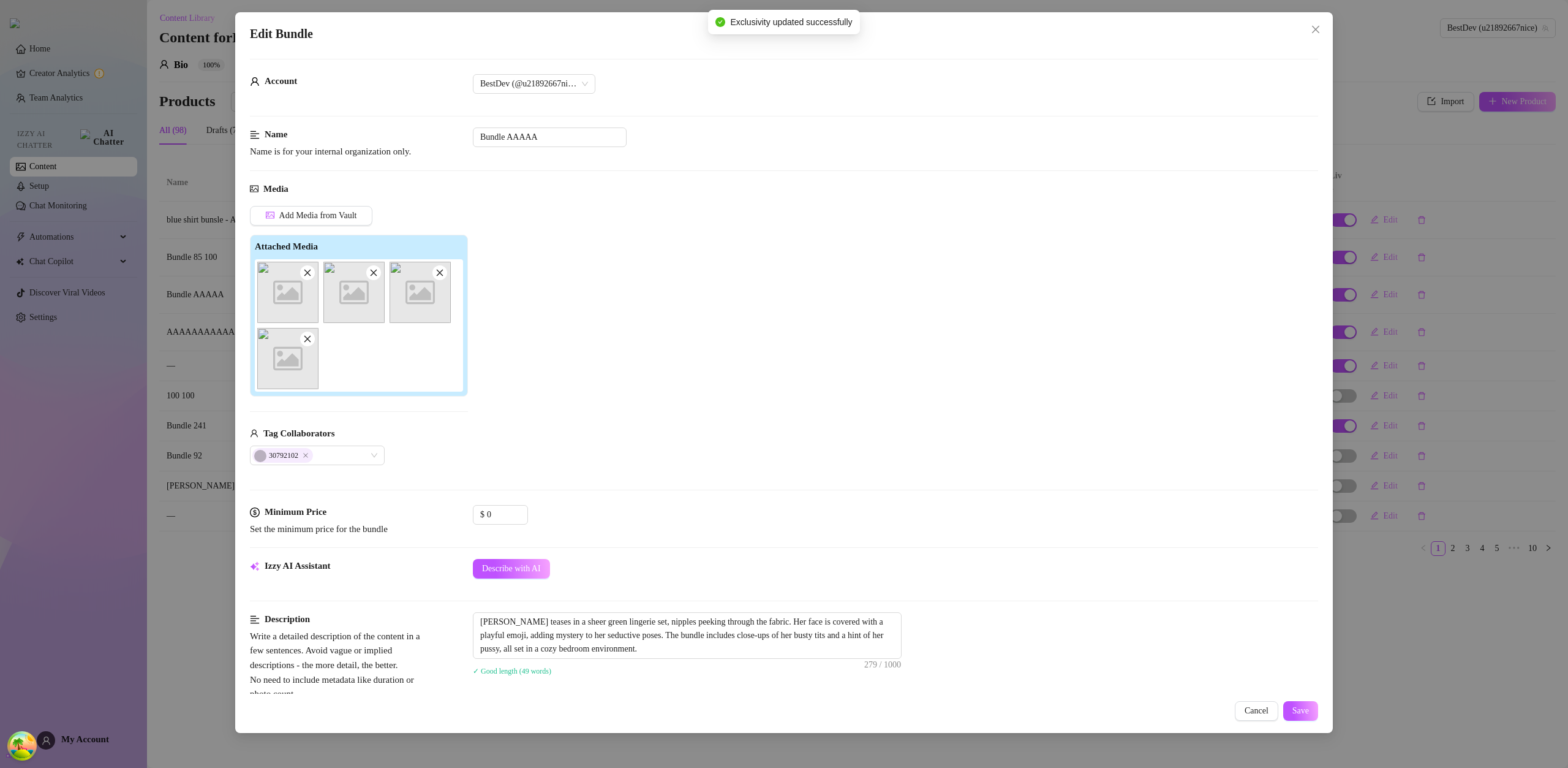
scroll to position [426, 0]
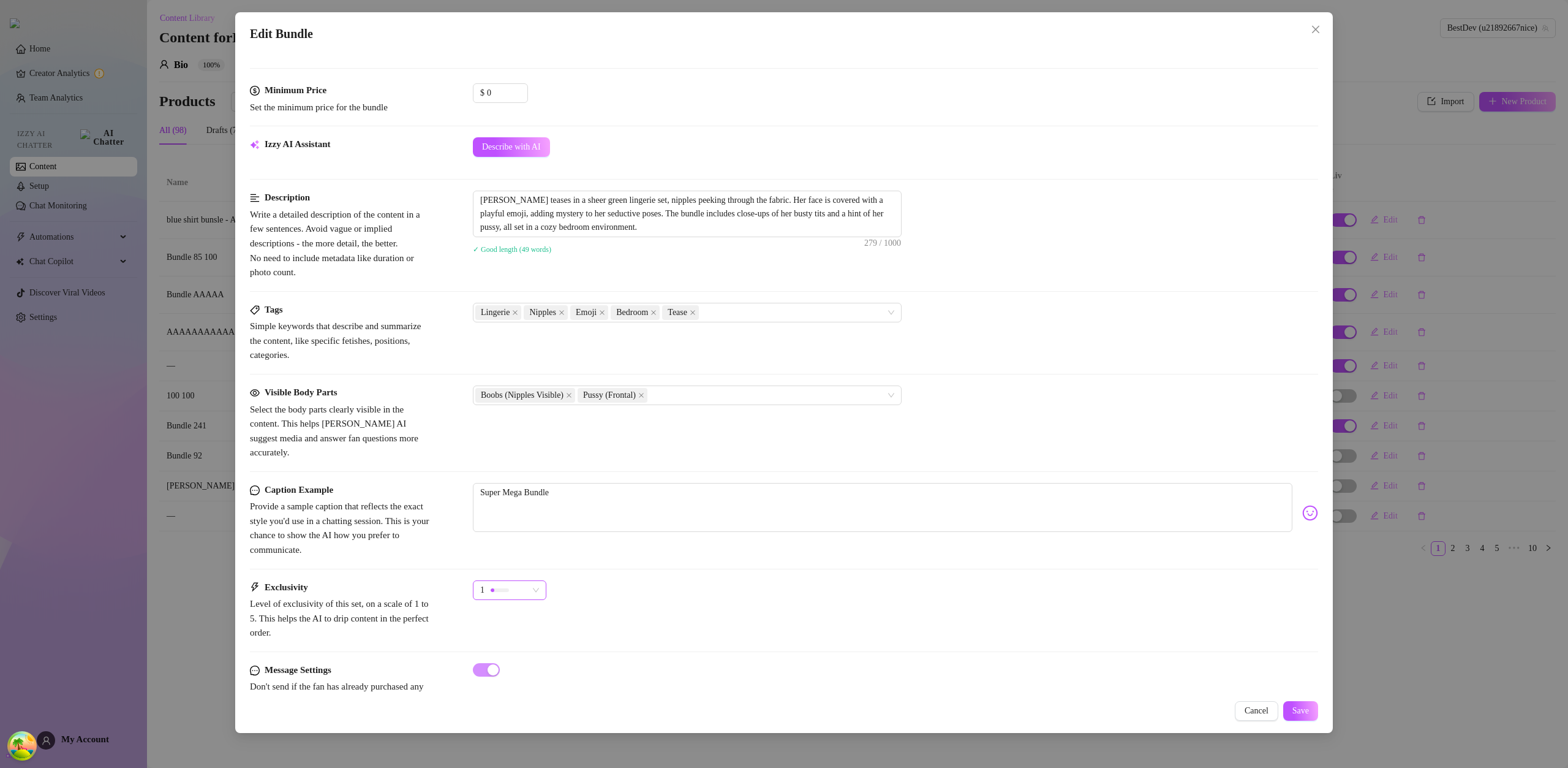
click at [527, 582] on div "1" at bounding box center [504, 590] width 48 height 19
click at [544, 640] on span "3" at bounding box center [522, 639] width 78 height 14
click at [1293, 709] on span "Save" at bounding box center [1300, 711] width 16 height 10
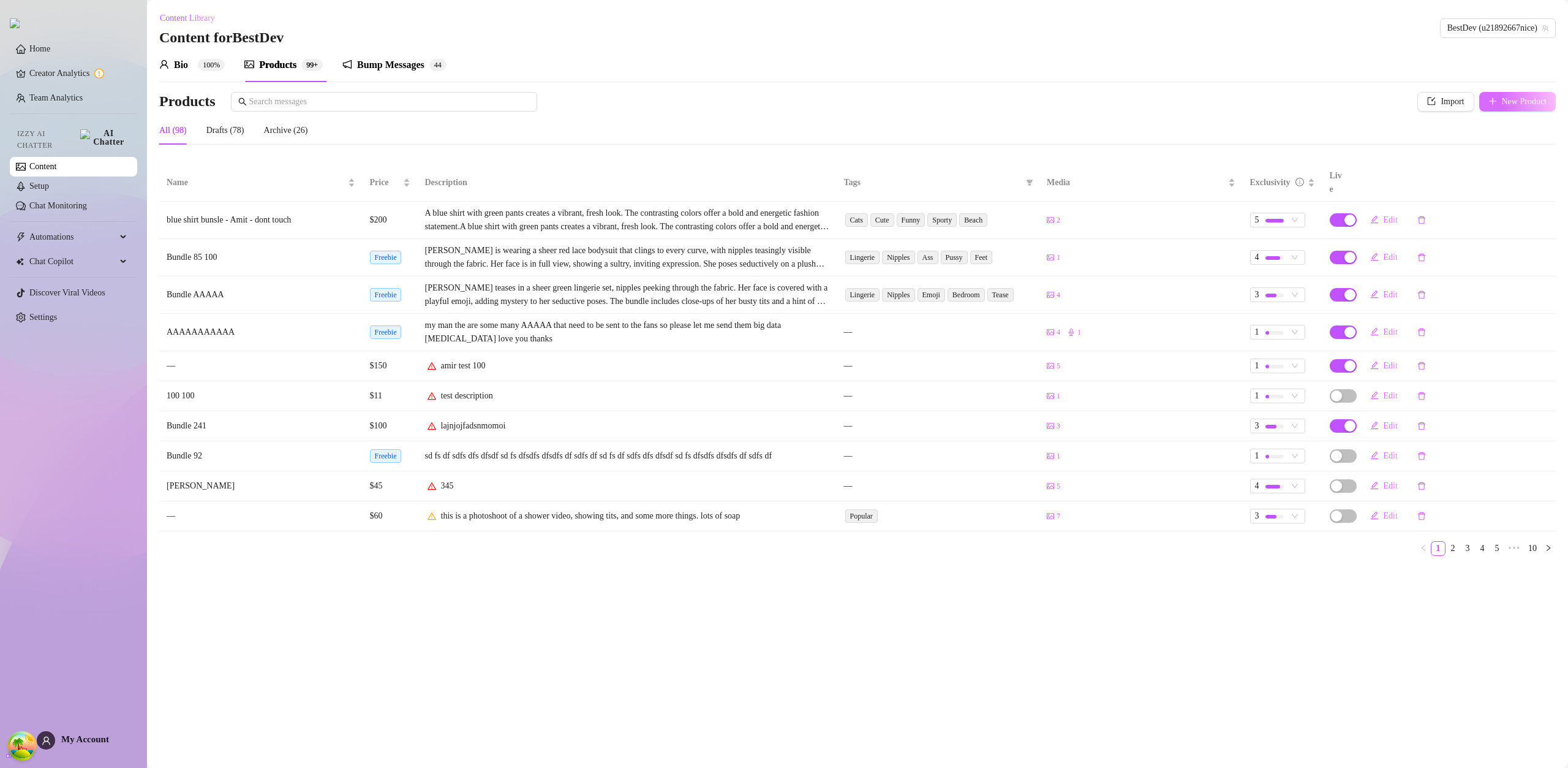
click at [1544, 104] on span "New Product" at bounding box center [1524, 102] width 45 height 10
type textarea "Type your message here..."
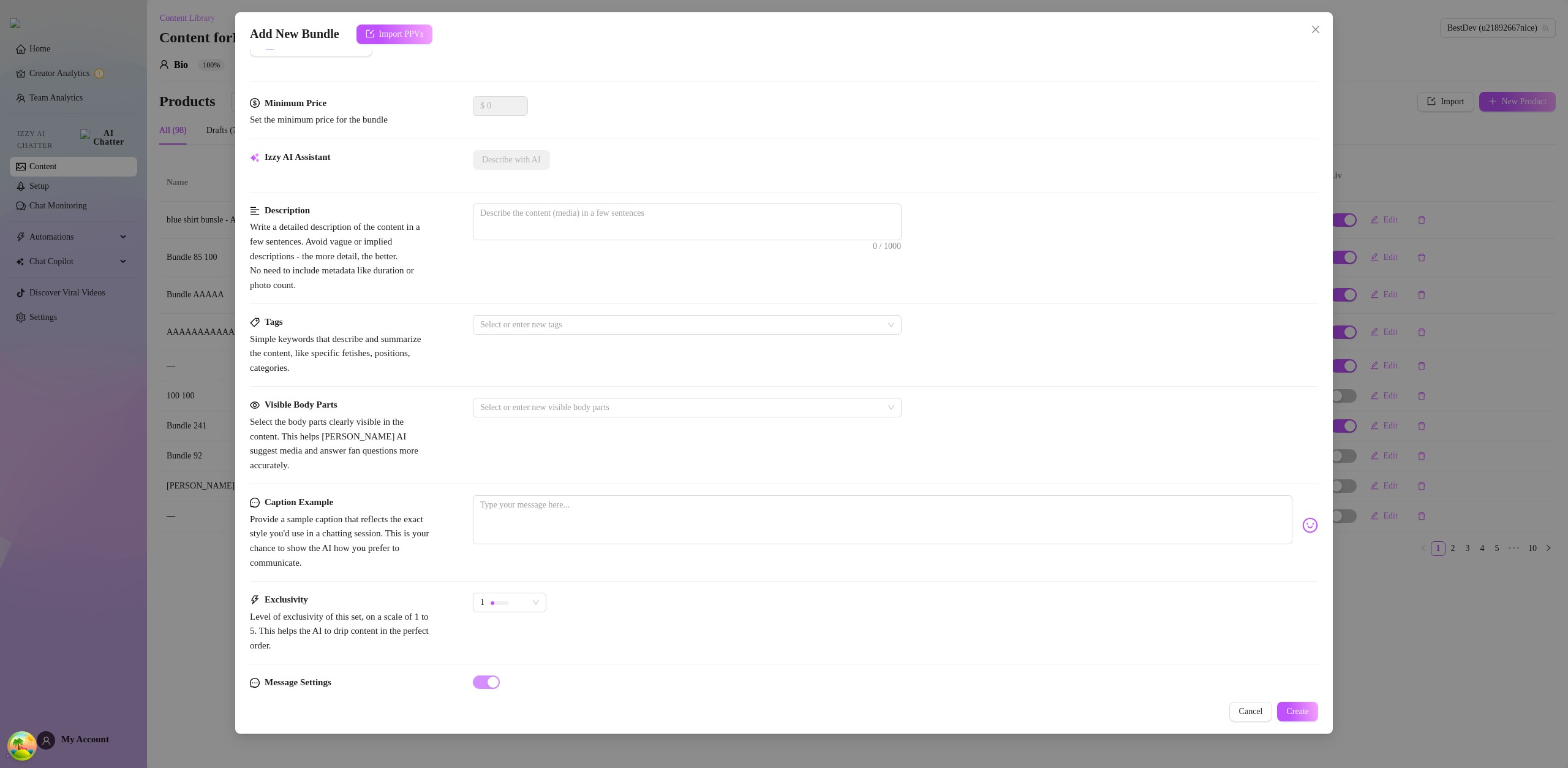
scroll to position [209, 0]
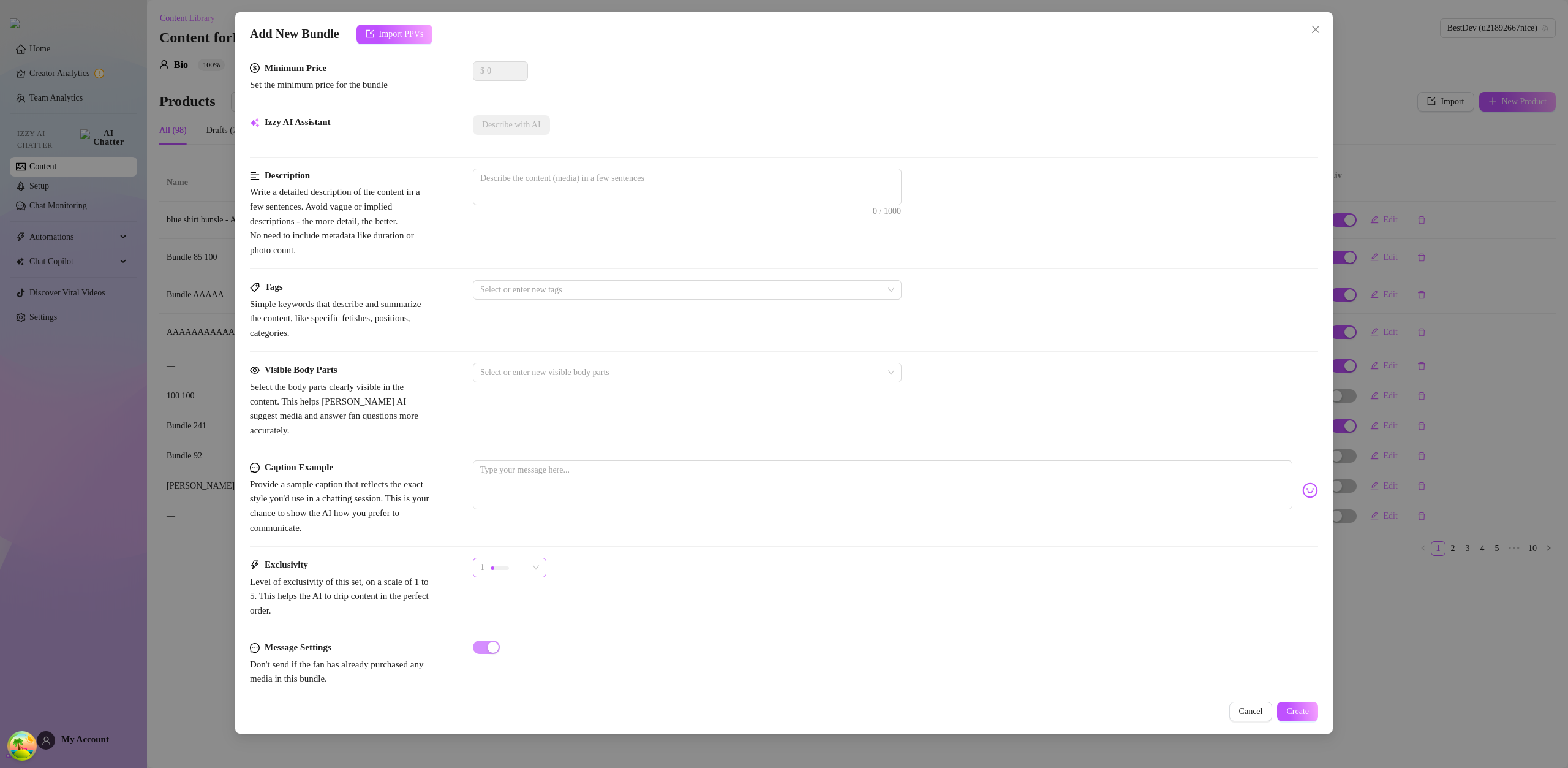
click at [515, 558] on div "1" at bounding box center [504, 568] width 48 height 19
click at [537, 614] on span "3" at bounding box center [522, 617] width 78 height 14
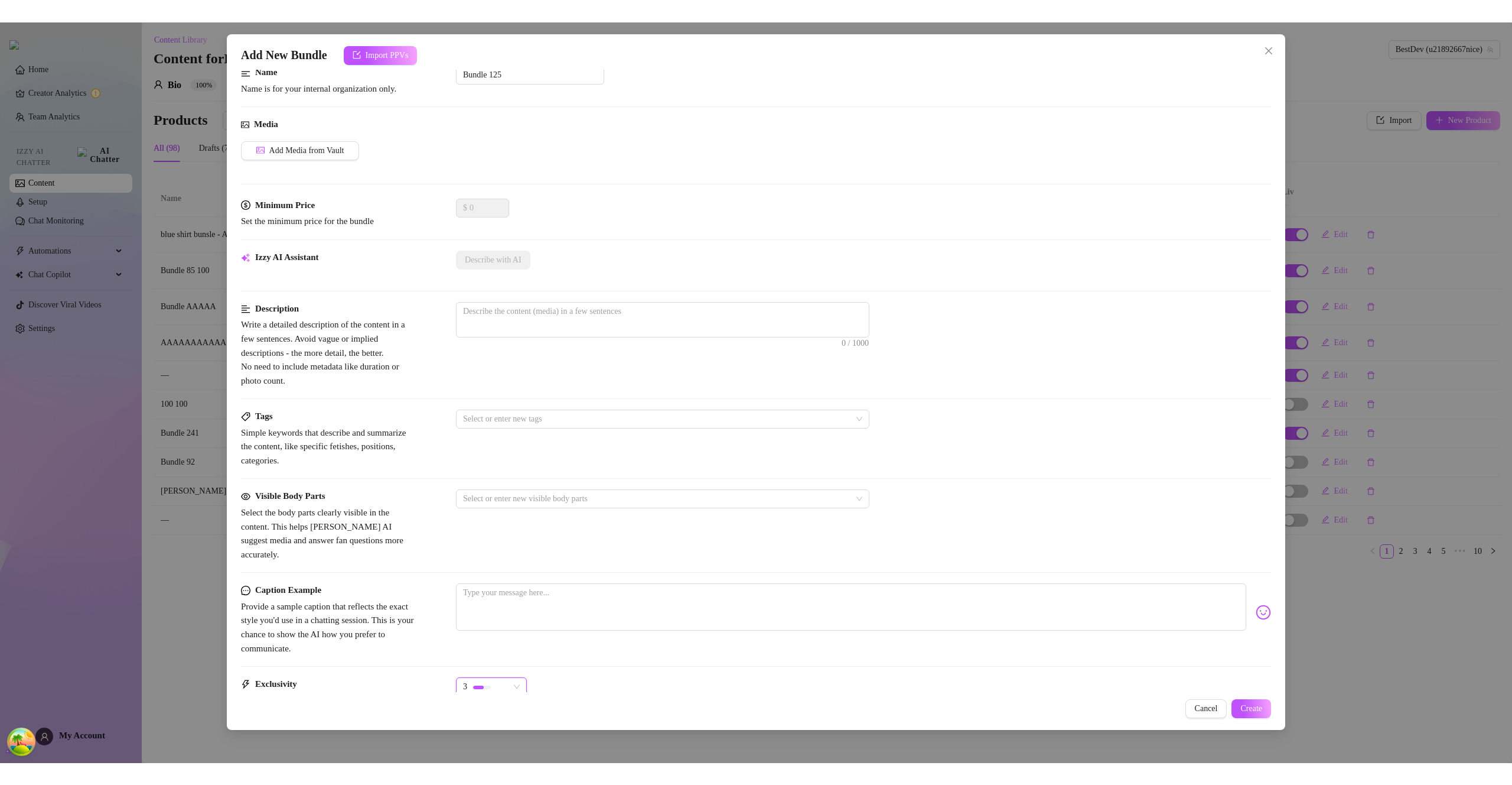
scroll to position [0, 0]
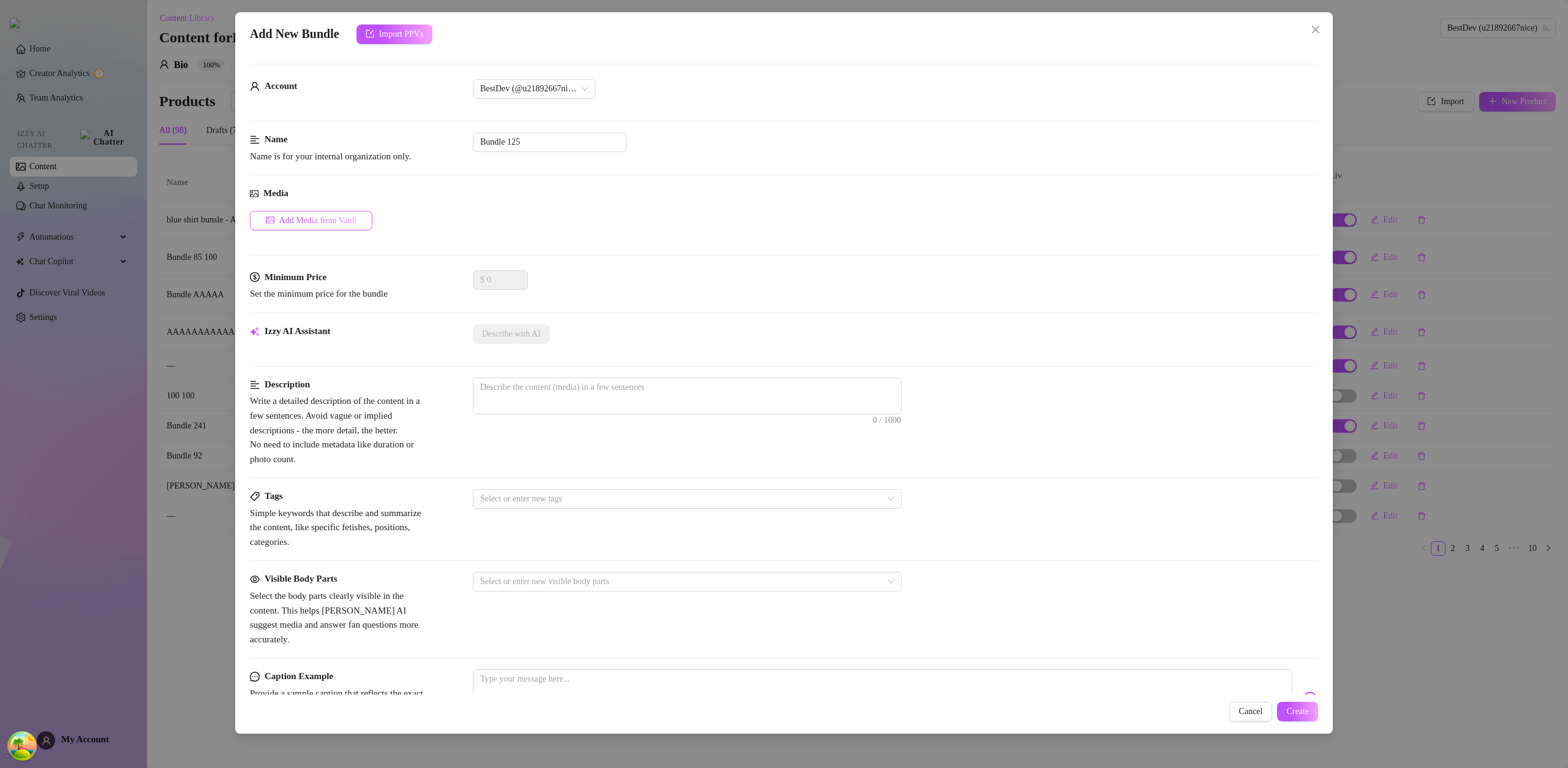
click at [348, 217] on span "Add Media from Vault" at bounding box center [319, 221] width 78 height 10
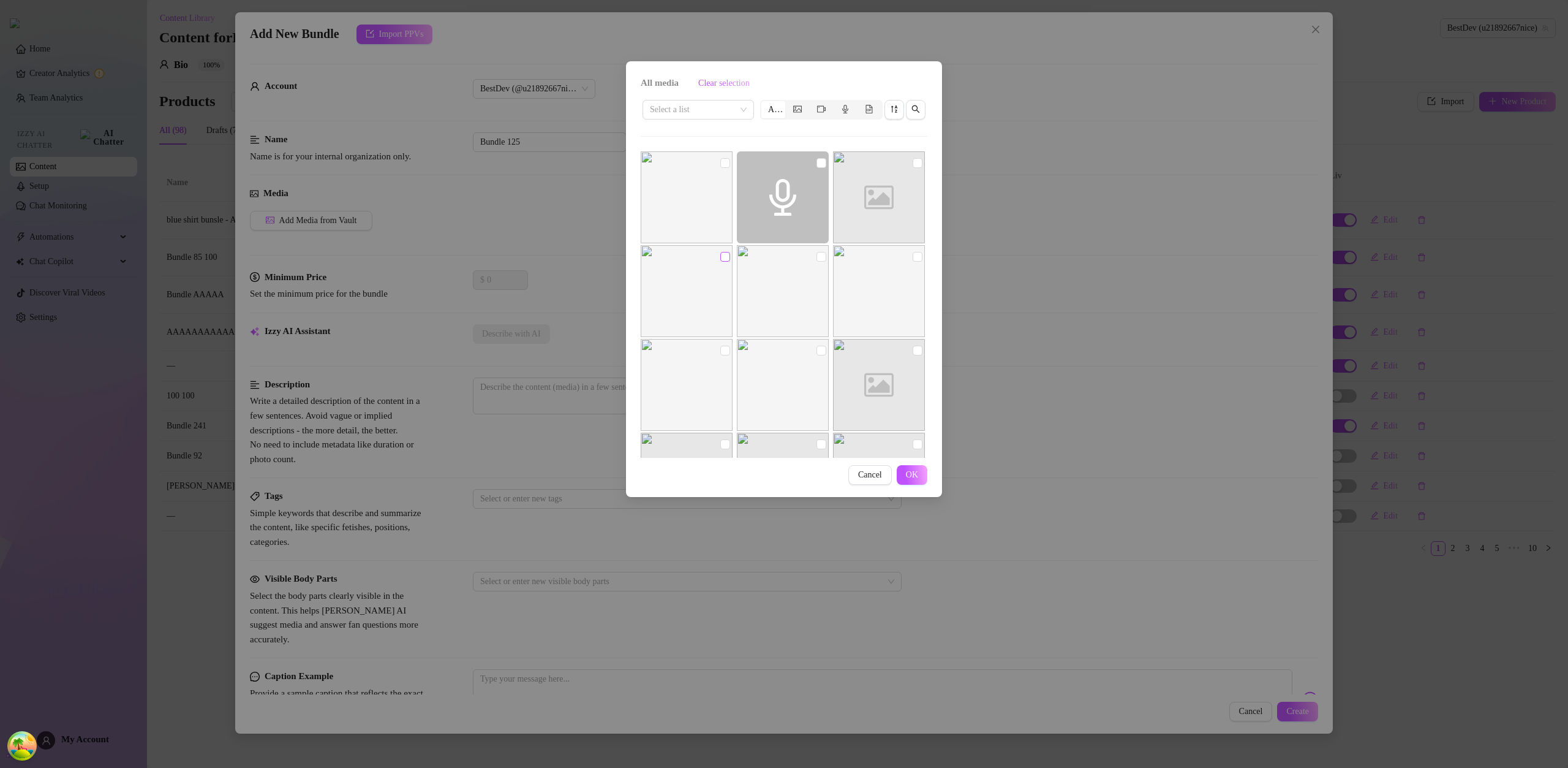
click at [720, 255] on input "checkbox" at bounding box center [725, 257] width 10 height 10
checkbox input "true"
click at [816, 258] on input "checkbox" at bounding box center [821, 257] width 10 height 10
checkbox input "true"
click at [913, 479] on span "OK" at bounding box center [912, 475] width 12 height 10
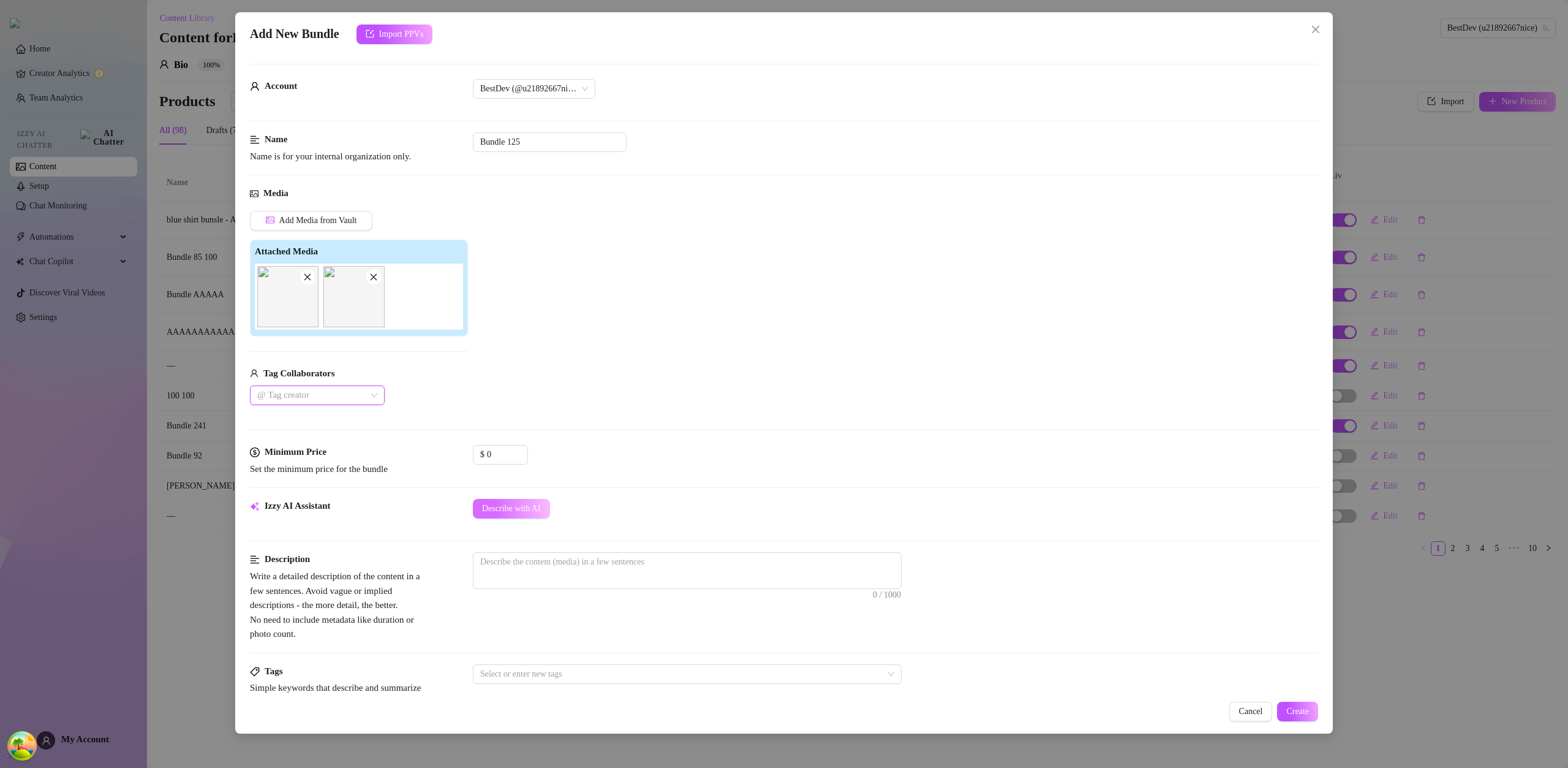
click at [509, 509] on span "Describe with AI" at bounding box center [511, 509] width 59 height 10
type textarea "These"
type textarea "These images"
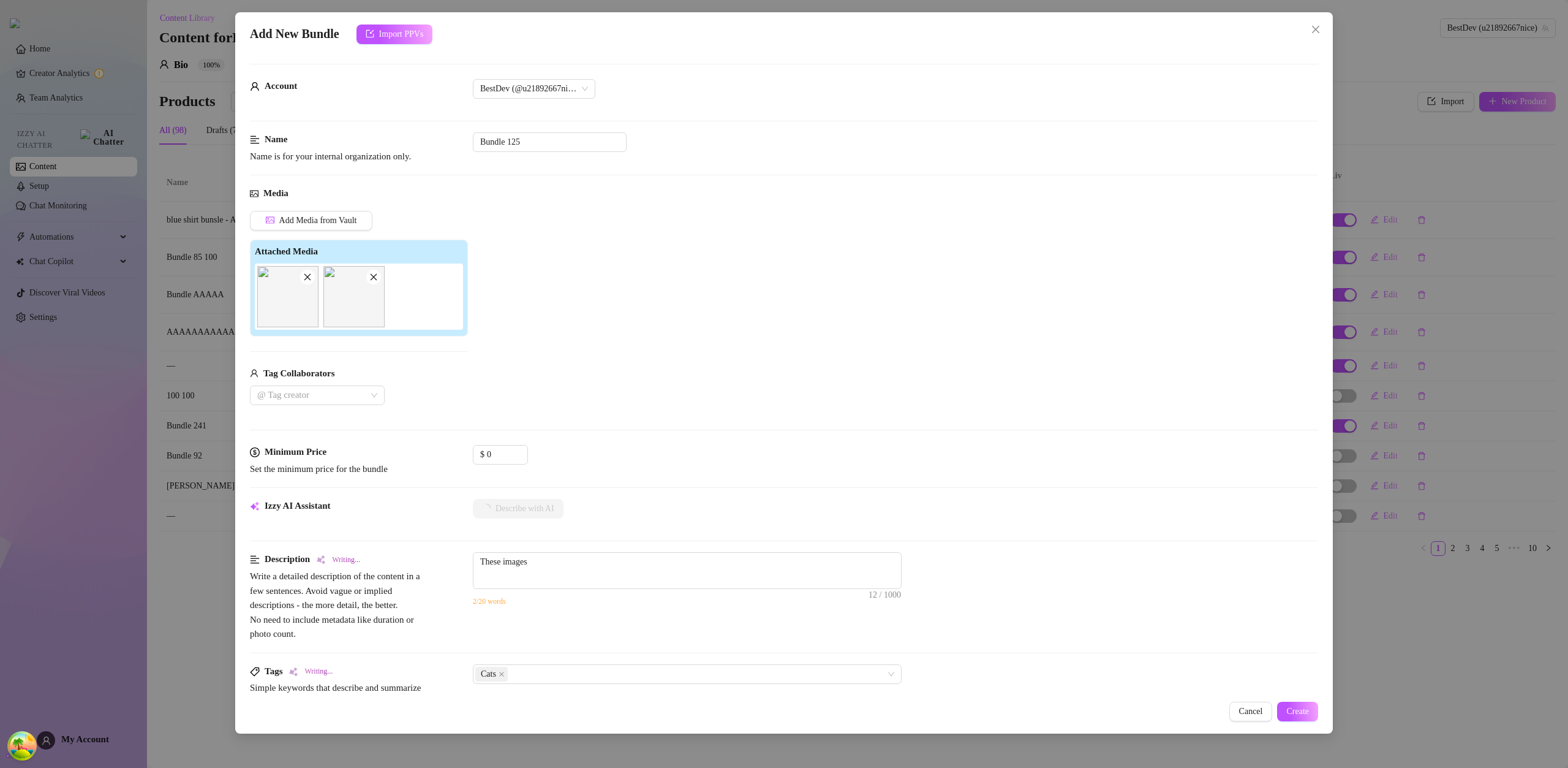
type textarea "These images show"
type textarea "These images show close-up"
type textarea "These images show close-up shots"
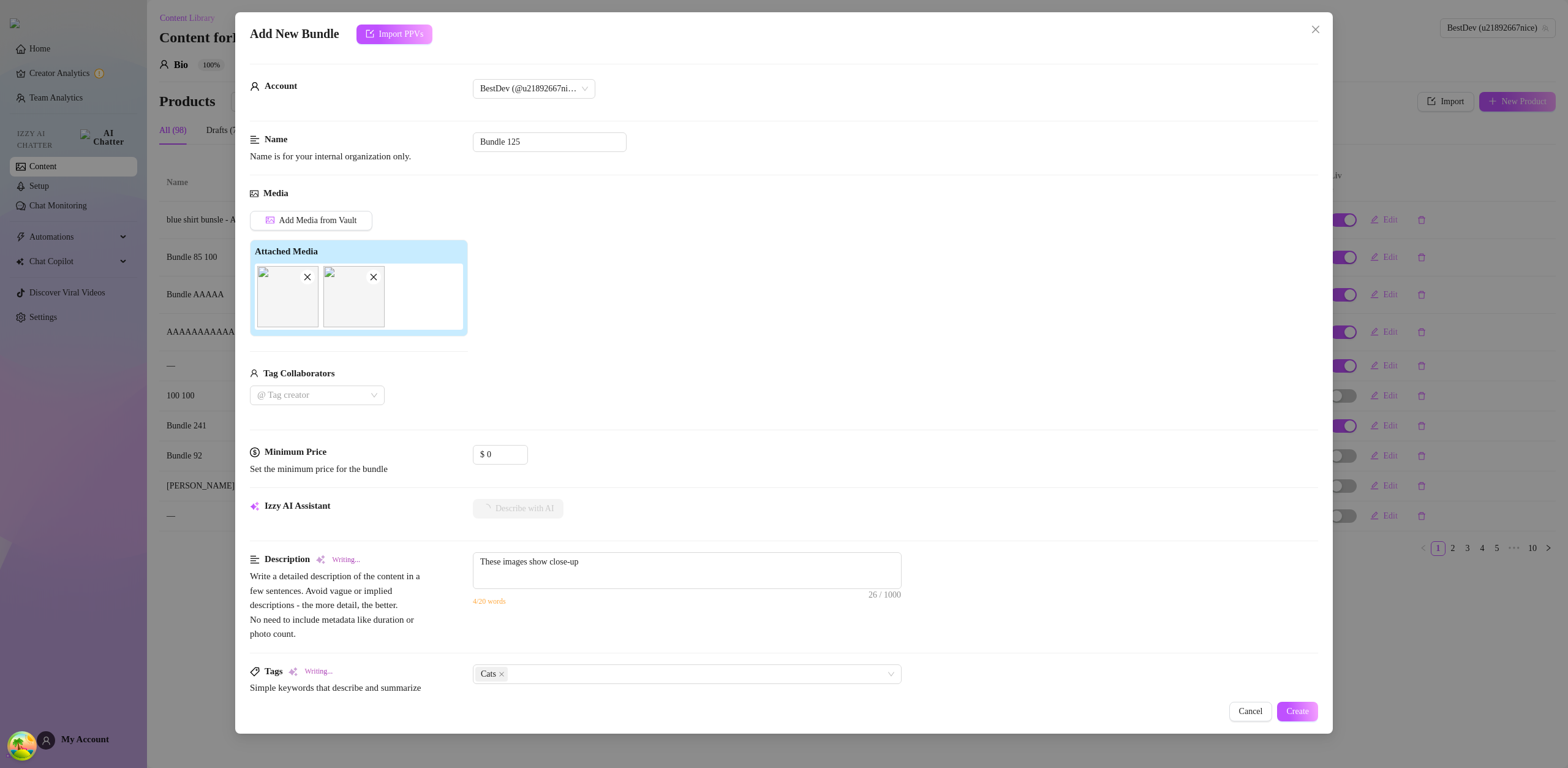
type textarea "These images show close-up shots"
type textarea "These images show close-up shots of"
type textarea "These images show close-up shots of cats"
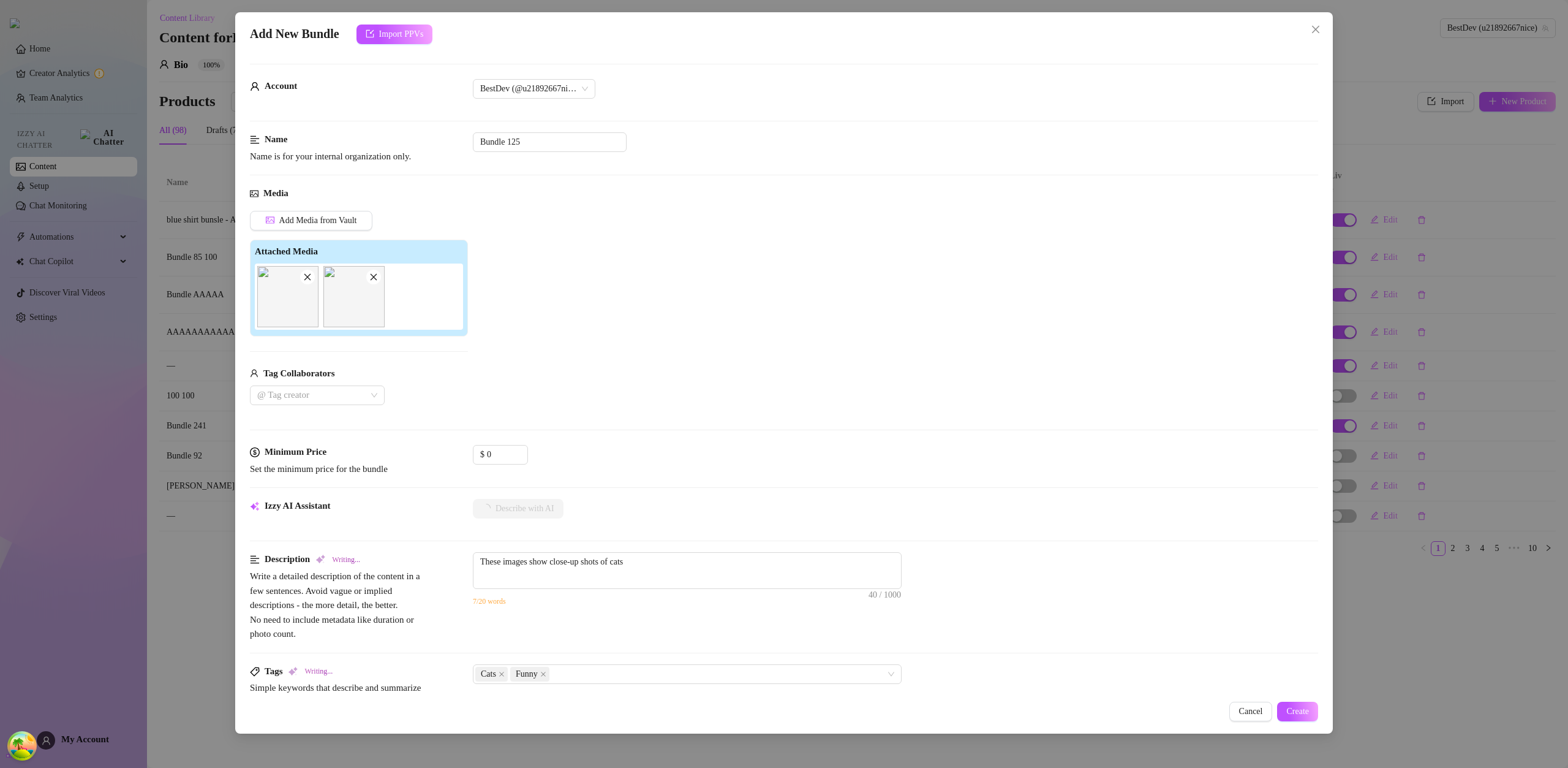
type textarea "These images show close-up shots of cats with"
type textarea "These images show close-up shots of cats with expressive,"
type textarea "These images show close-up shots of cats with expressive, meme-worthy"
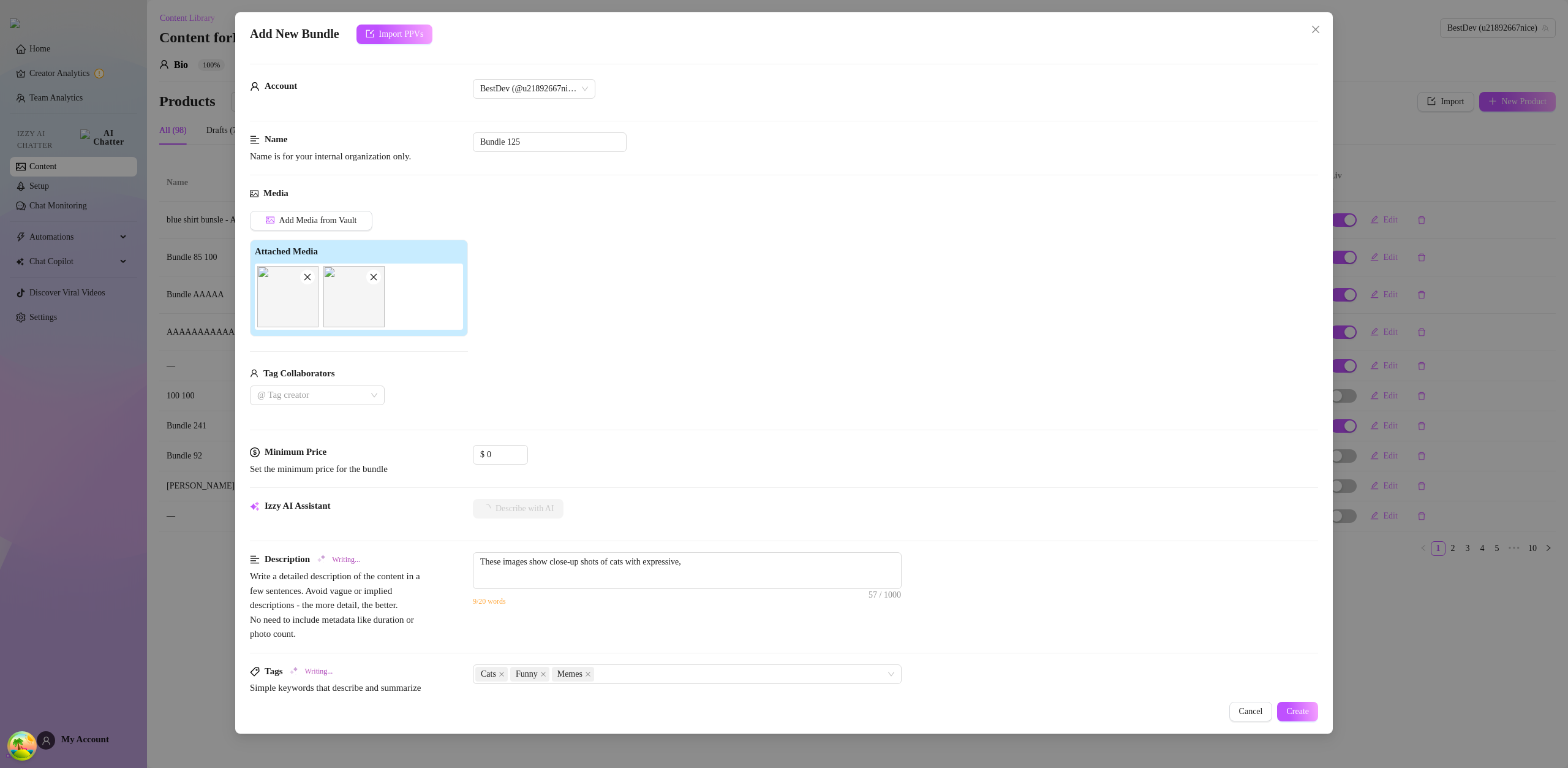
type textarea "These images show close-up shots of cats with expressive, meme-worthy"
type textarea "These images show close-up shots of cats with expressive, meme-worthy faces."
type textarea "These images show close-up shots of cats with expressive, meme-worthy faces. No"
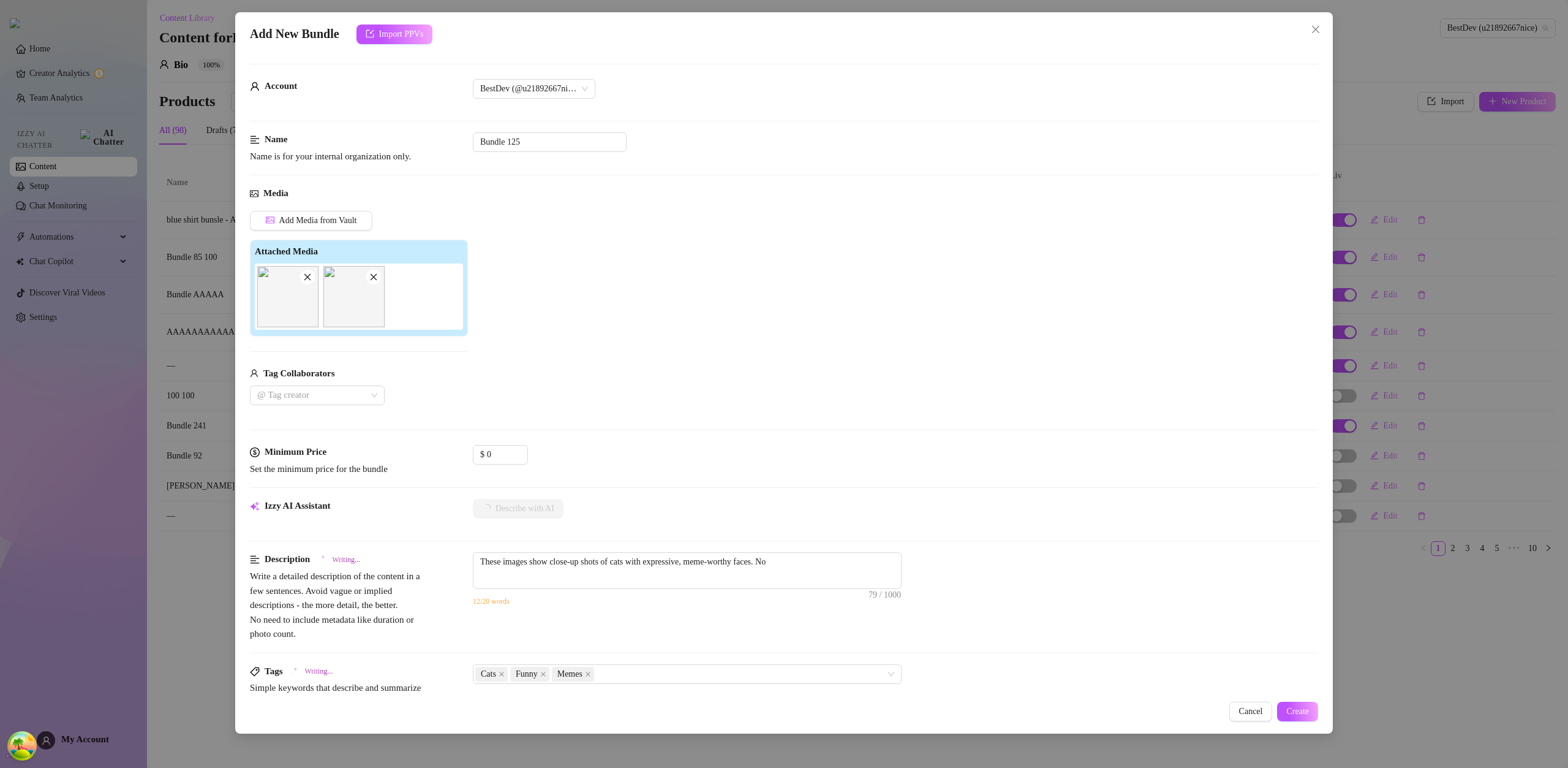
type textarea "These images show close-up shots of cats with expressive, meme-worthy faces. No…"
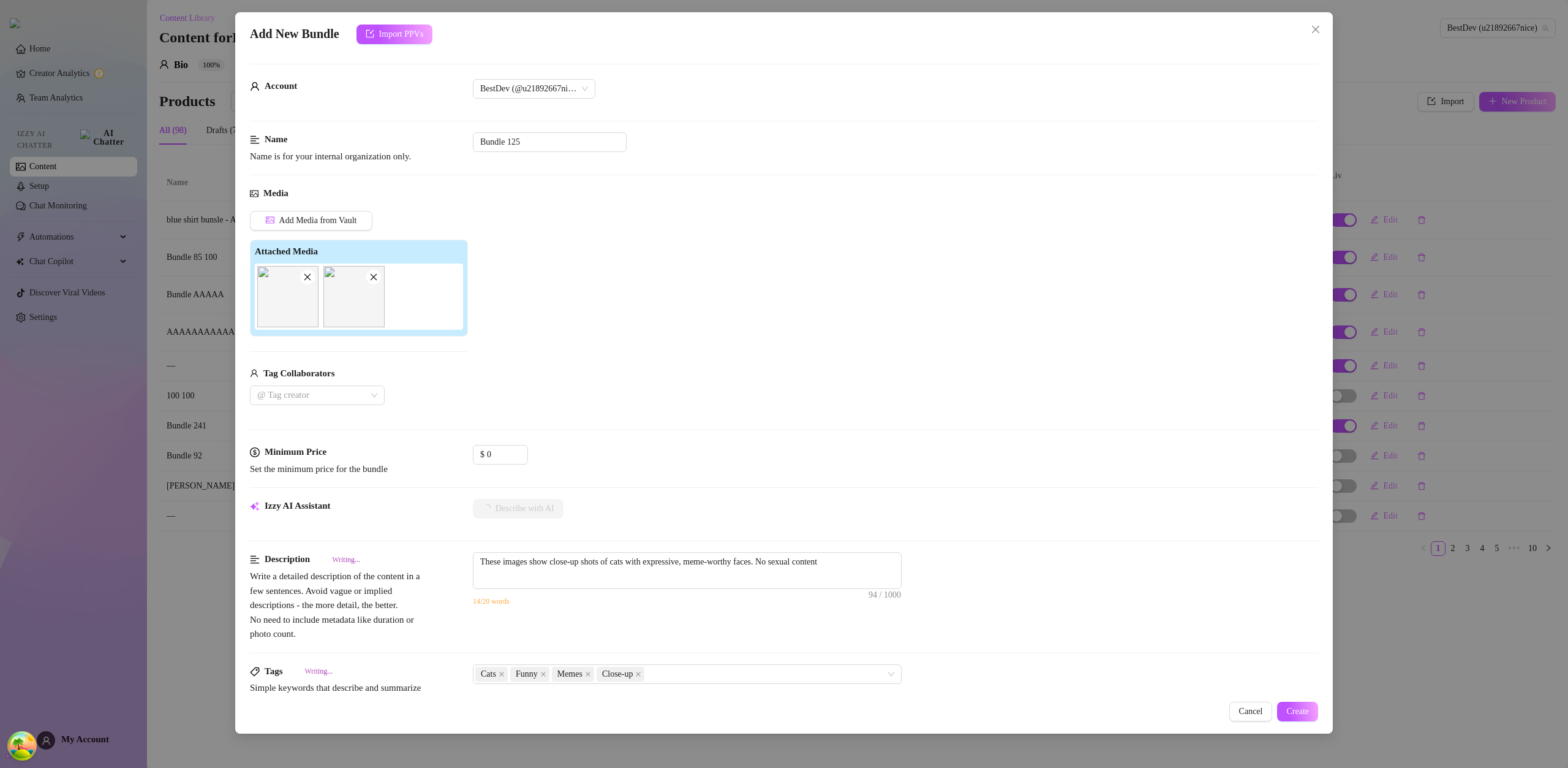
type textarea "These images show close-up shots of cats with expressive, meme-worthy faces. No…"
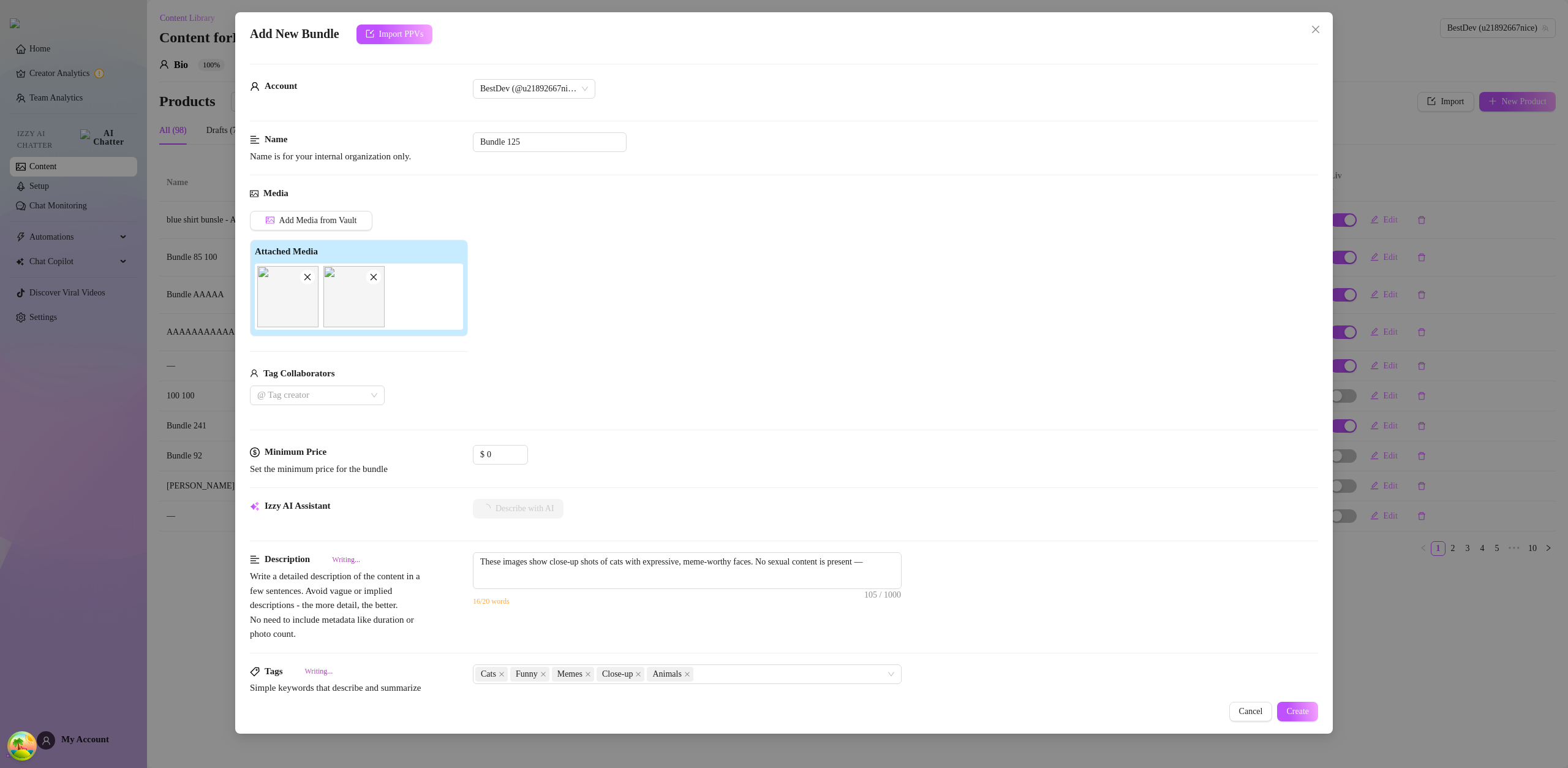
type textarea "These images show close-up shots of cats with expressive, meme-worthy faces. No…"
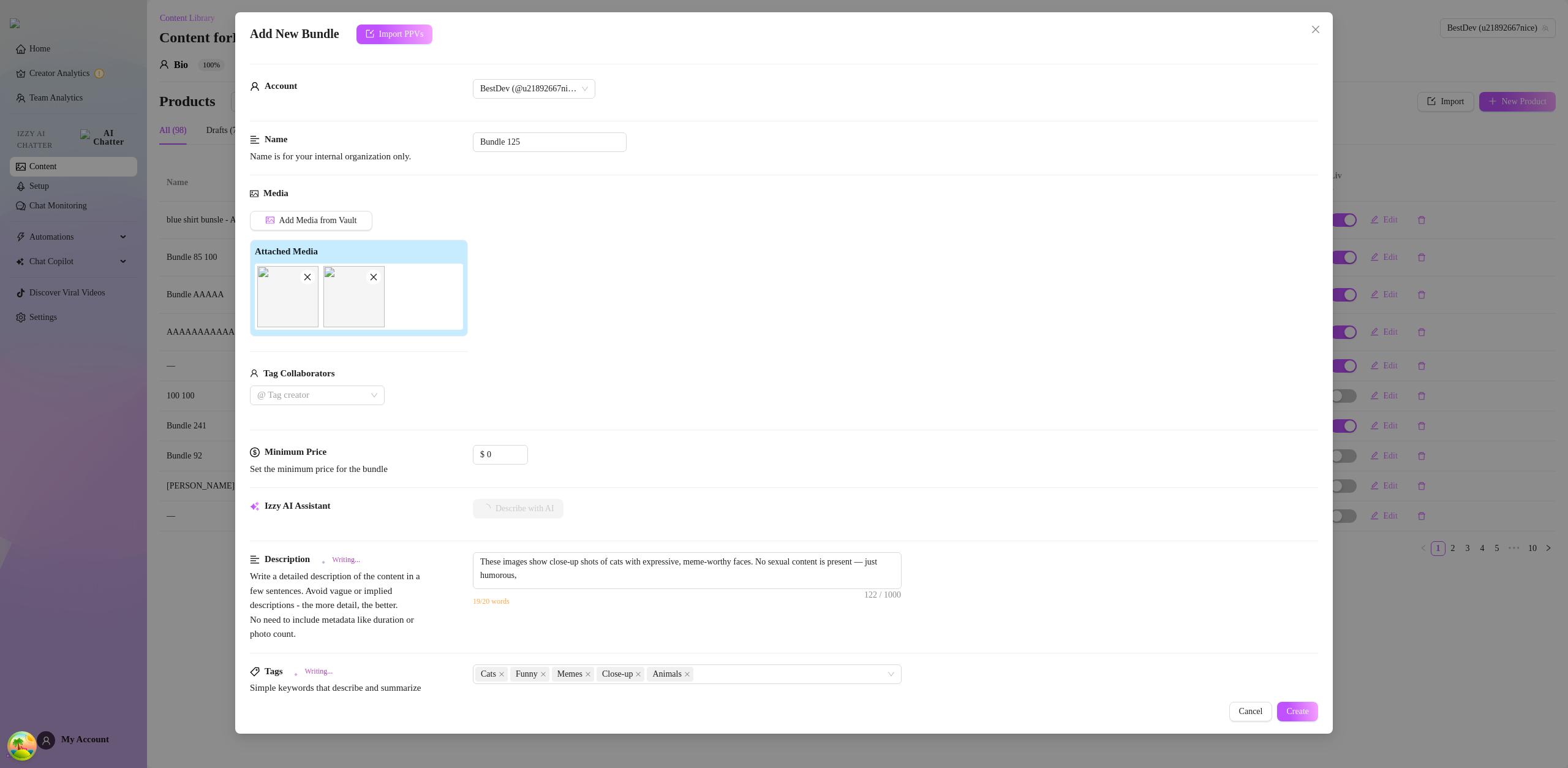
type textarea "These images show close-up shots of cats with expressive, meme-worthy faces. No…"
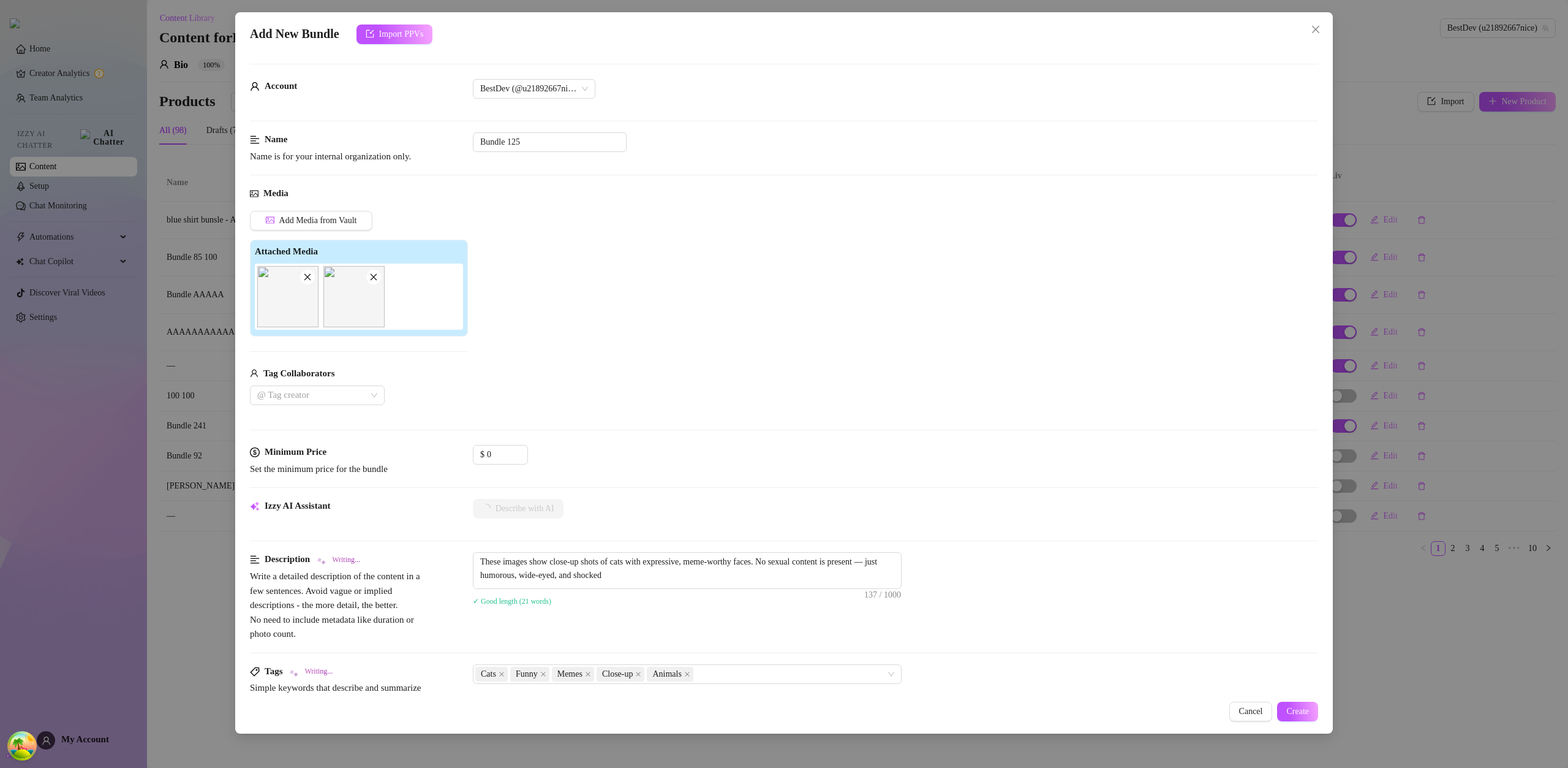
type textarea "These images show close-up shots of cats with expressive, meme-worthy faces. No…"
click at [1294, 708] on span "Create" at bounding box center [1298, 712] width 23 height 10
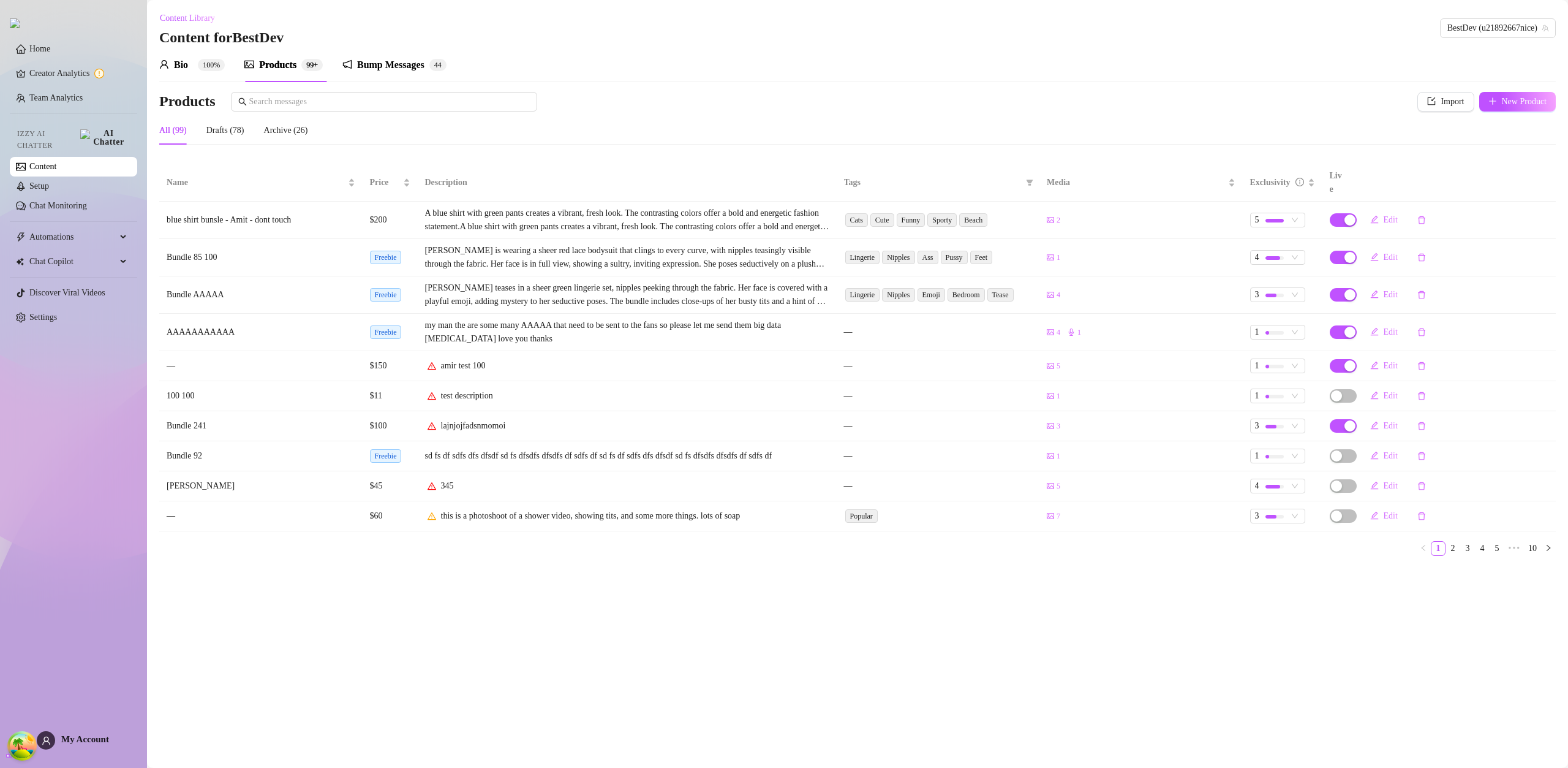
click at [1284, 392] on td "1" at bounding box center [1283, 396] width 80 height 30
click at [1284, 389] on div "1" at bounding box center [1272, 396] width 32 height 14
click at [1275, 427] on span "2" at bounding box center [1300, 424] width 78 height 14
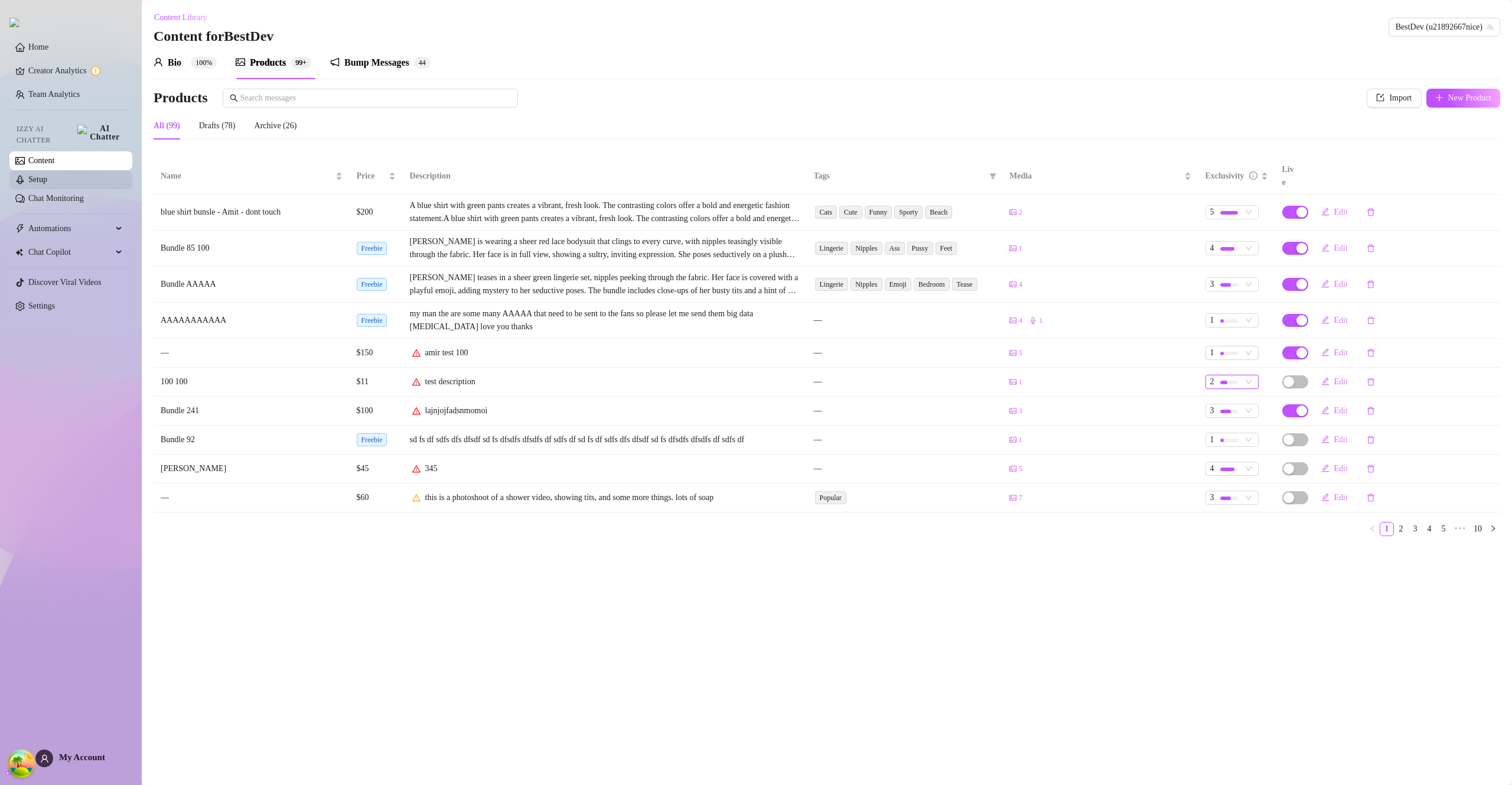
click at [36, 175] on link "Setup" at bounding box center [38, 179] width 19 height 9
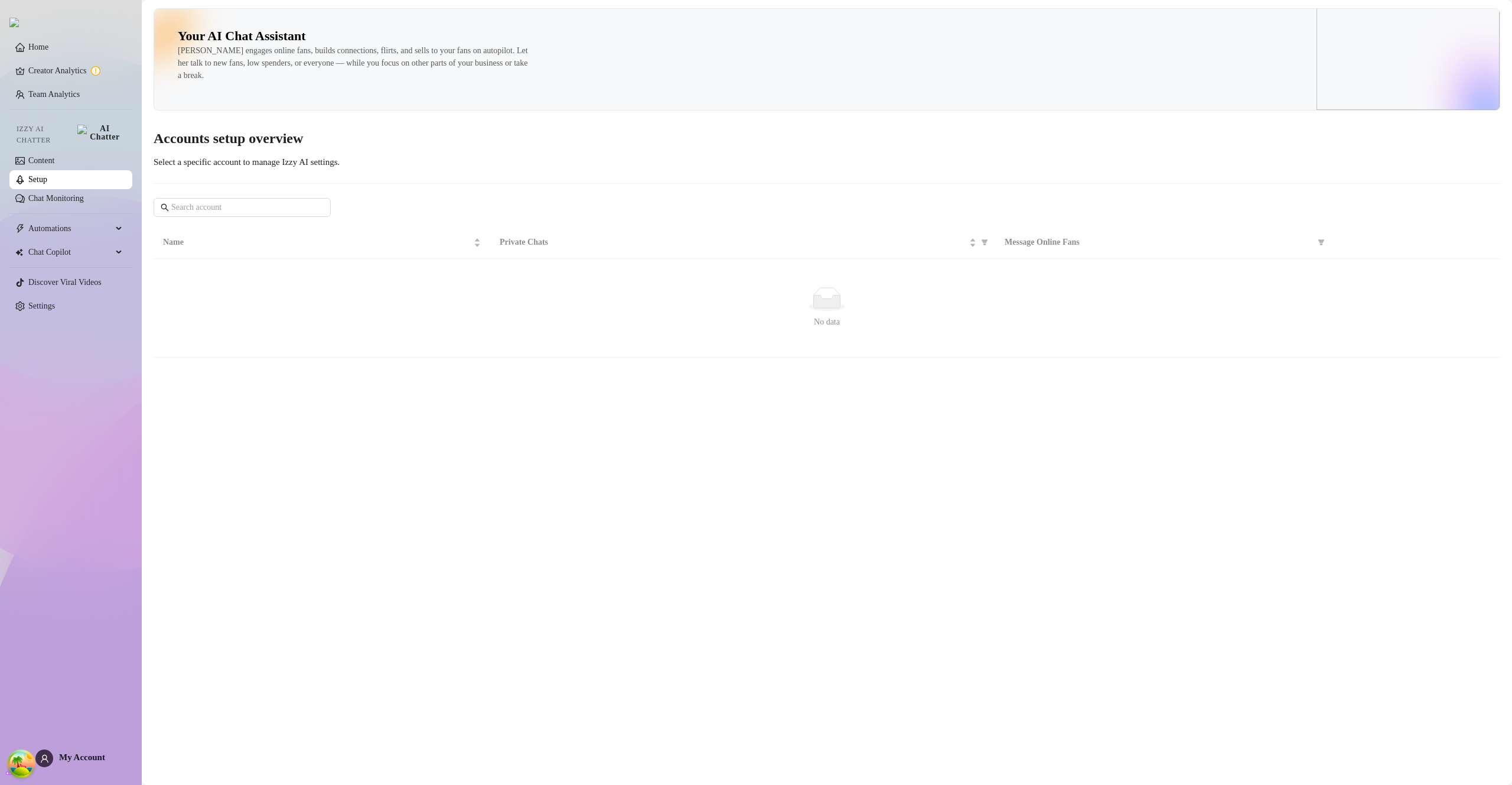
click at [36, 175] on link "Setup" at bounding box center [38, 179] width 19 height 9
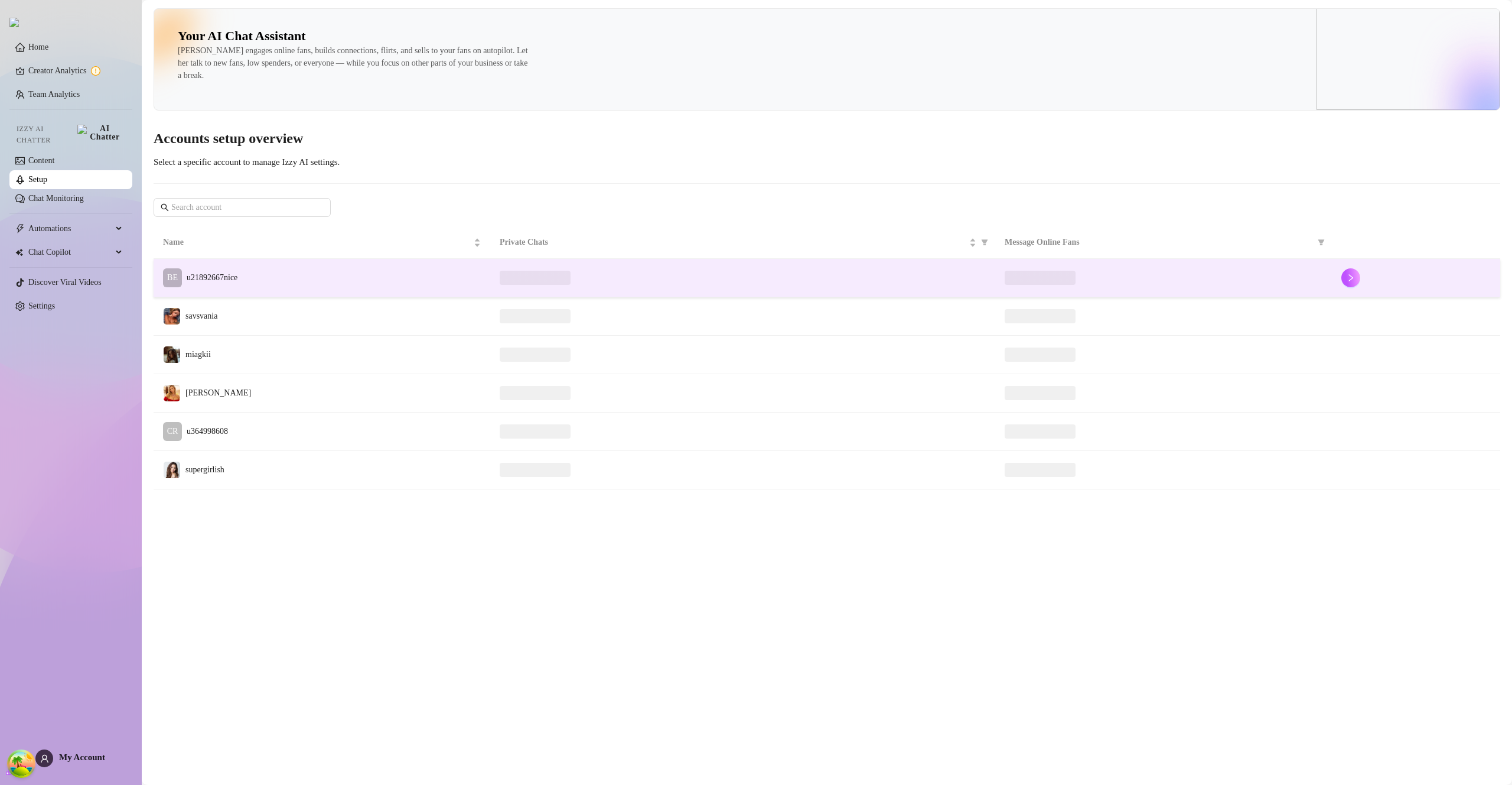
click at [245, 272] on td "BE u21892667nice" at bounding box center [322, 278] width 337 height 39
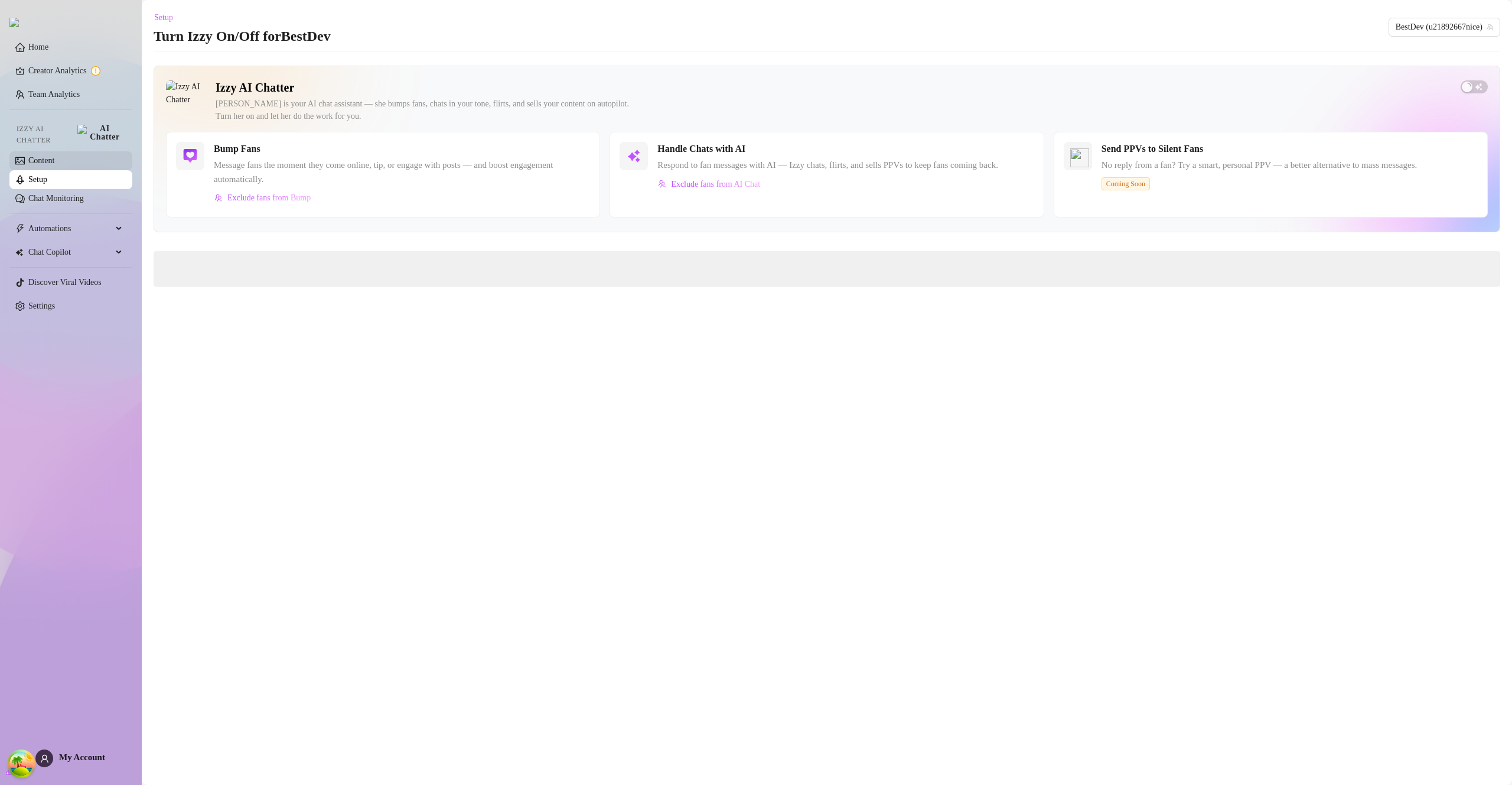
click at [54, 156] on link "Content" at bounding box center [42, 160] width 26 height 9
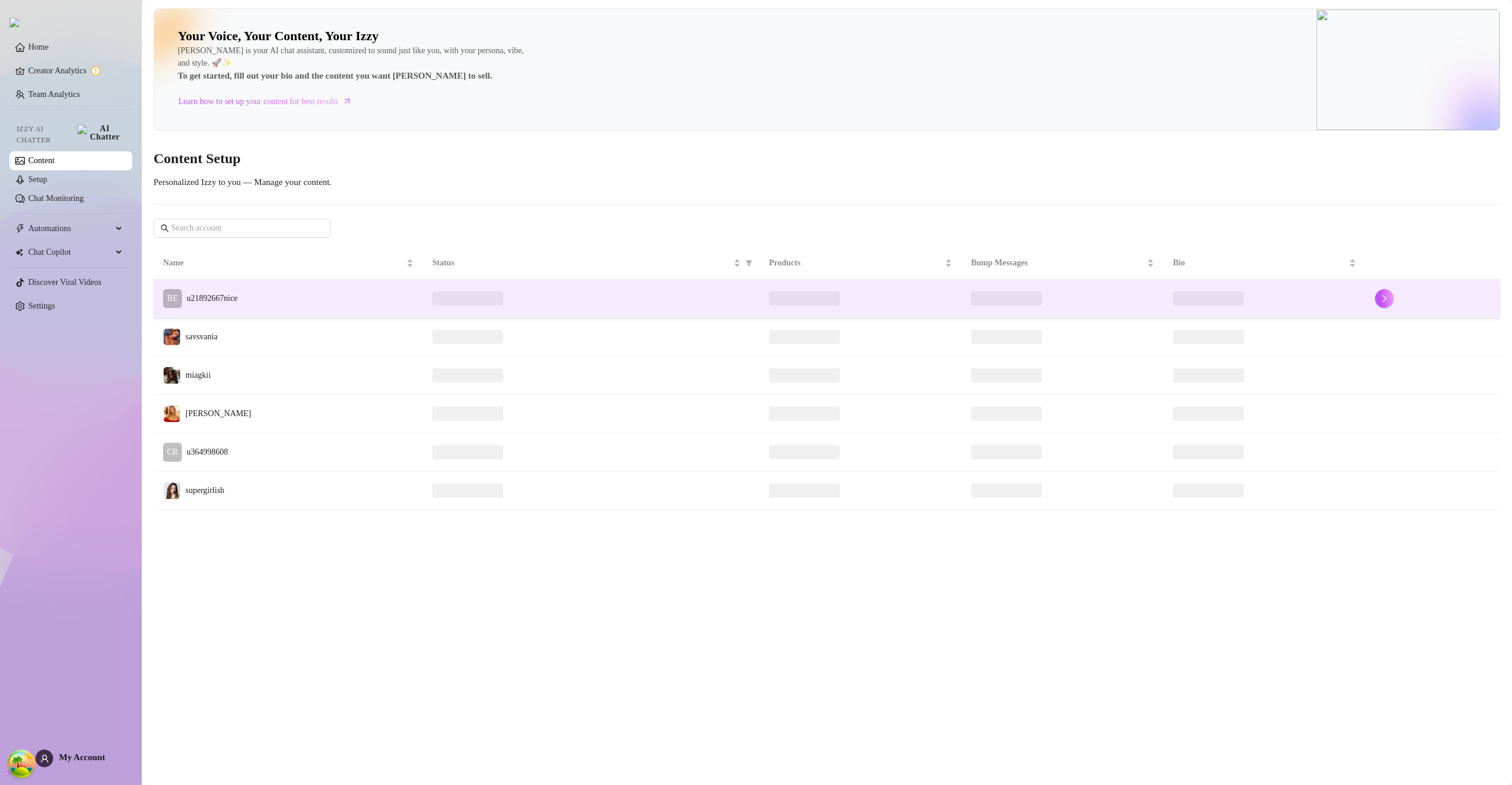
click at [233, 297] on span "u21892667nice" at bounding box center [212, 297] width 51 height 9
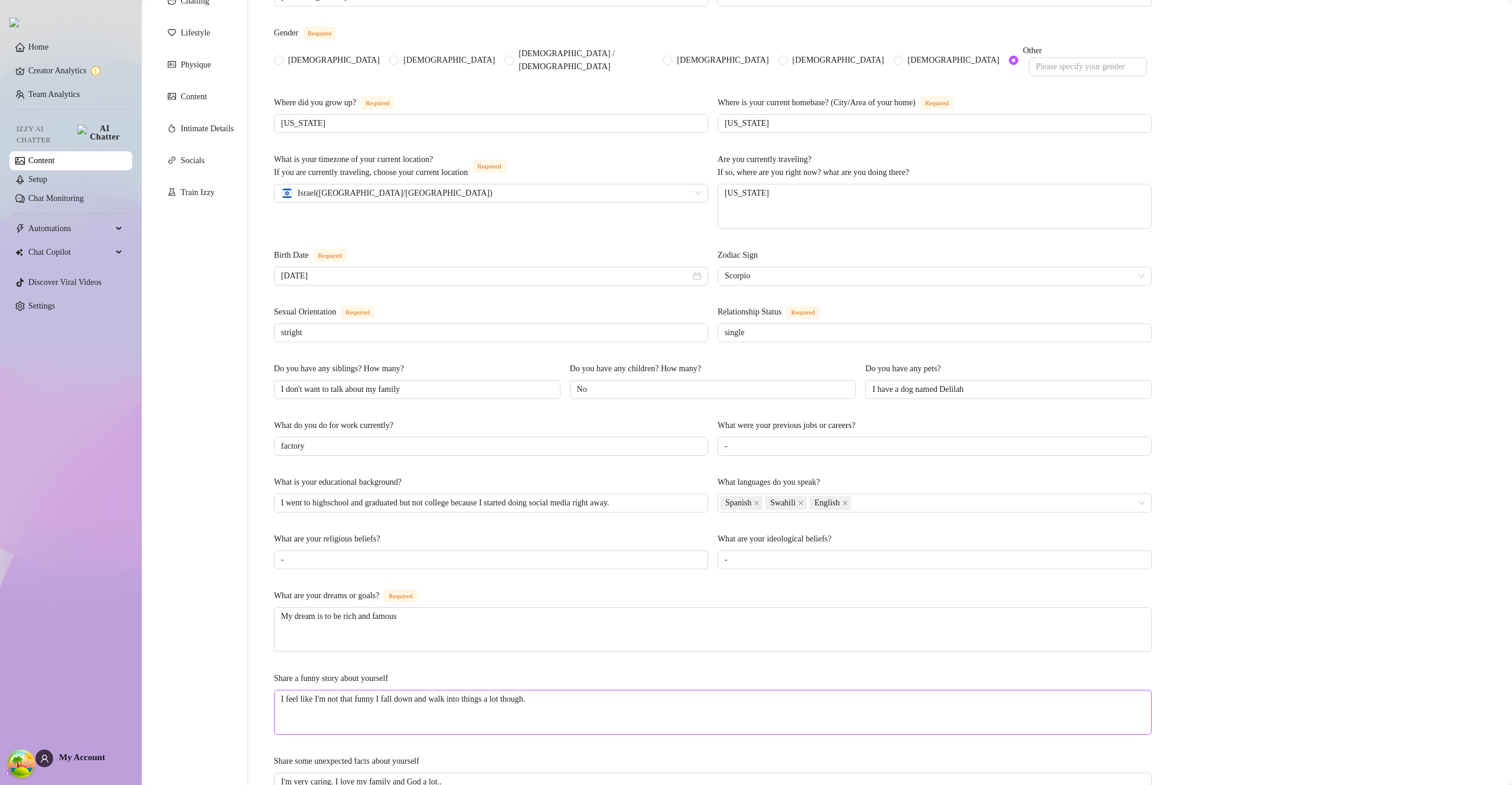
scroll to position [389, 0]
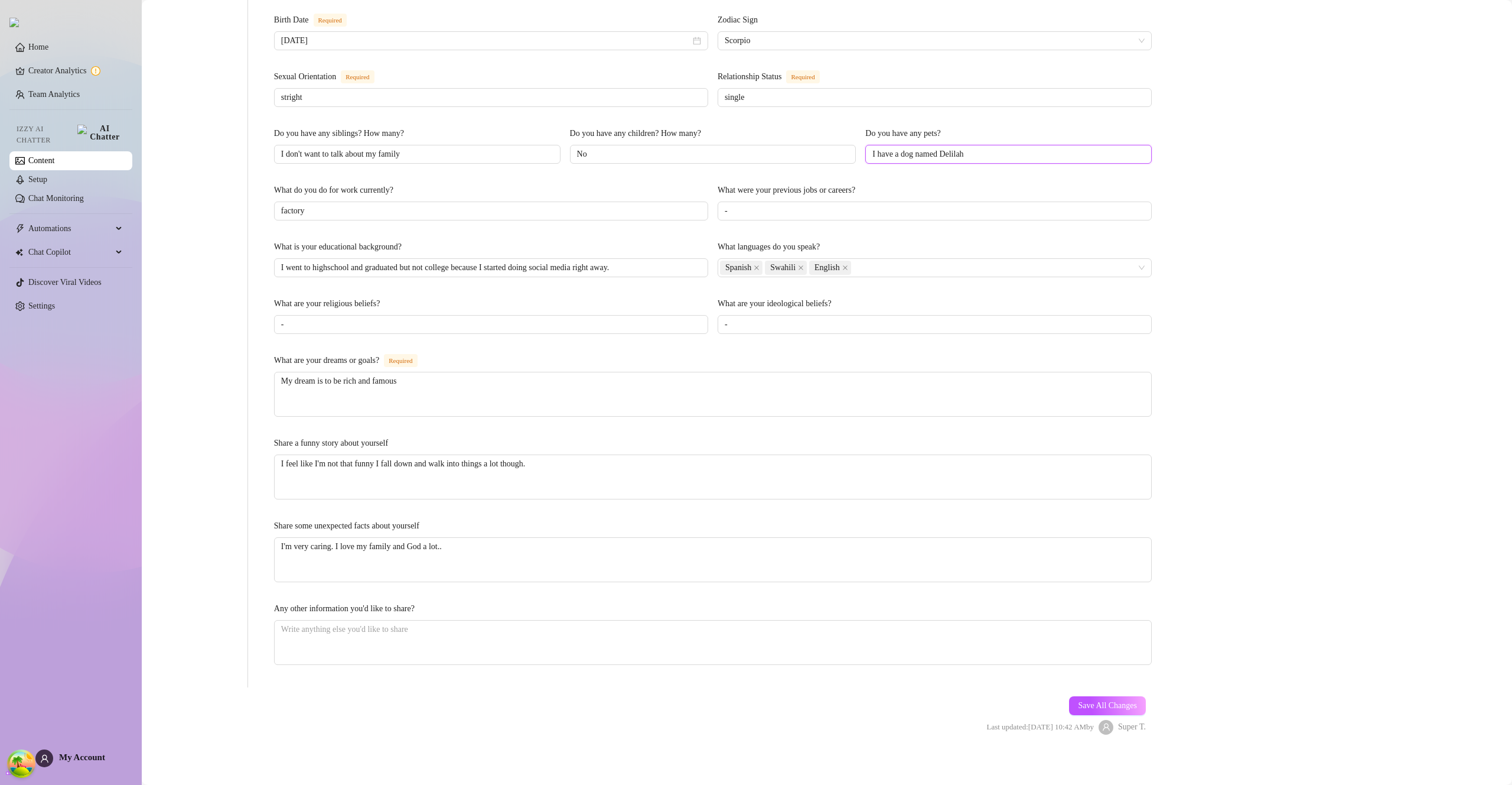
click at [1039, 147] on input "I have a dog named Delilah" at bounding box center [1007, 154] width 270 height 13
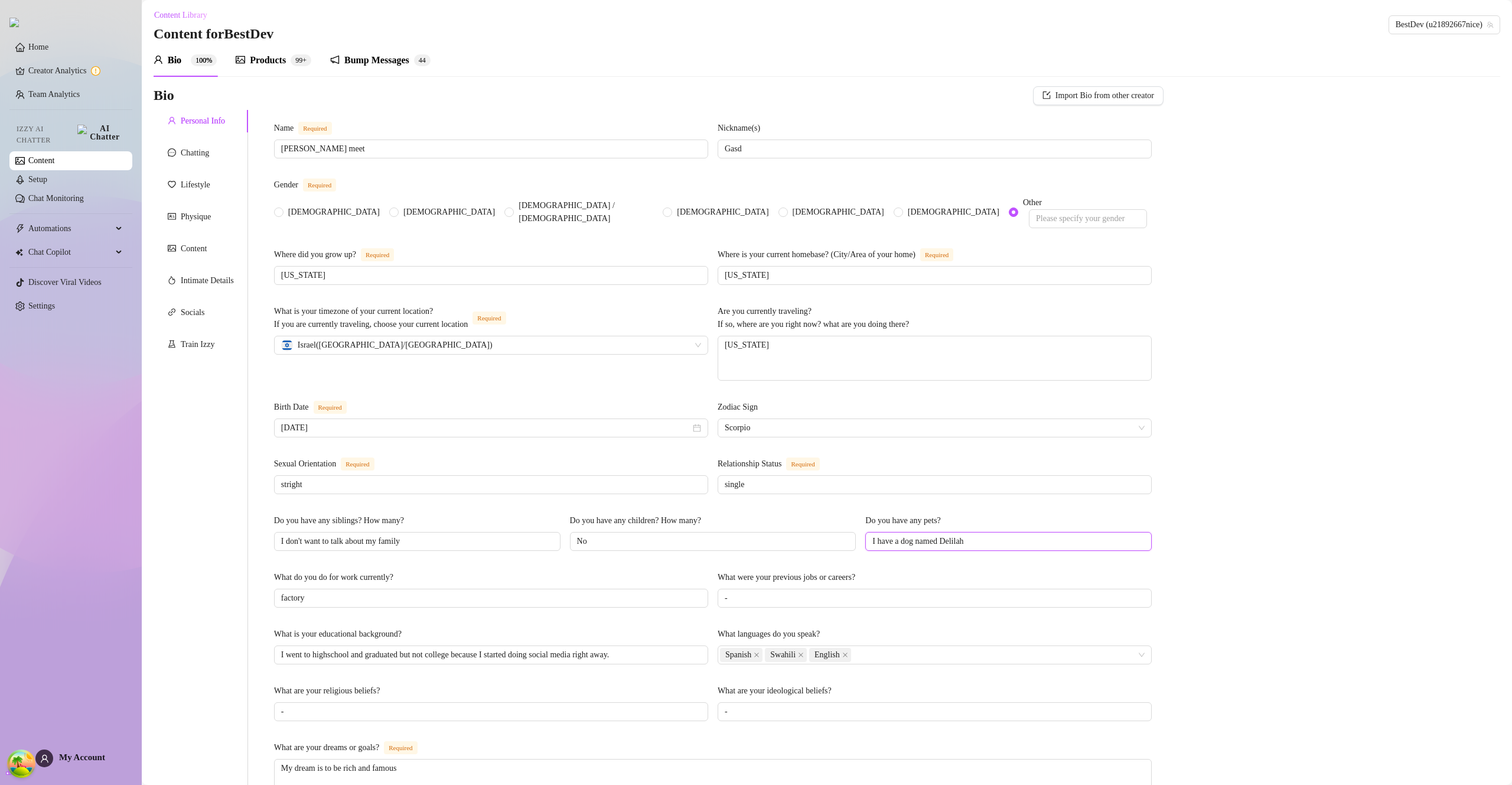
scroll to position [0, 0]
type input "I have a dog named Delilah"
click at [220, 247] on div "Content" at bounding box center [201, 251] width 94 height 22
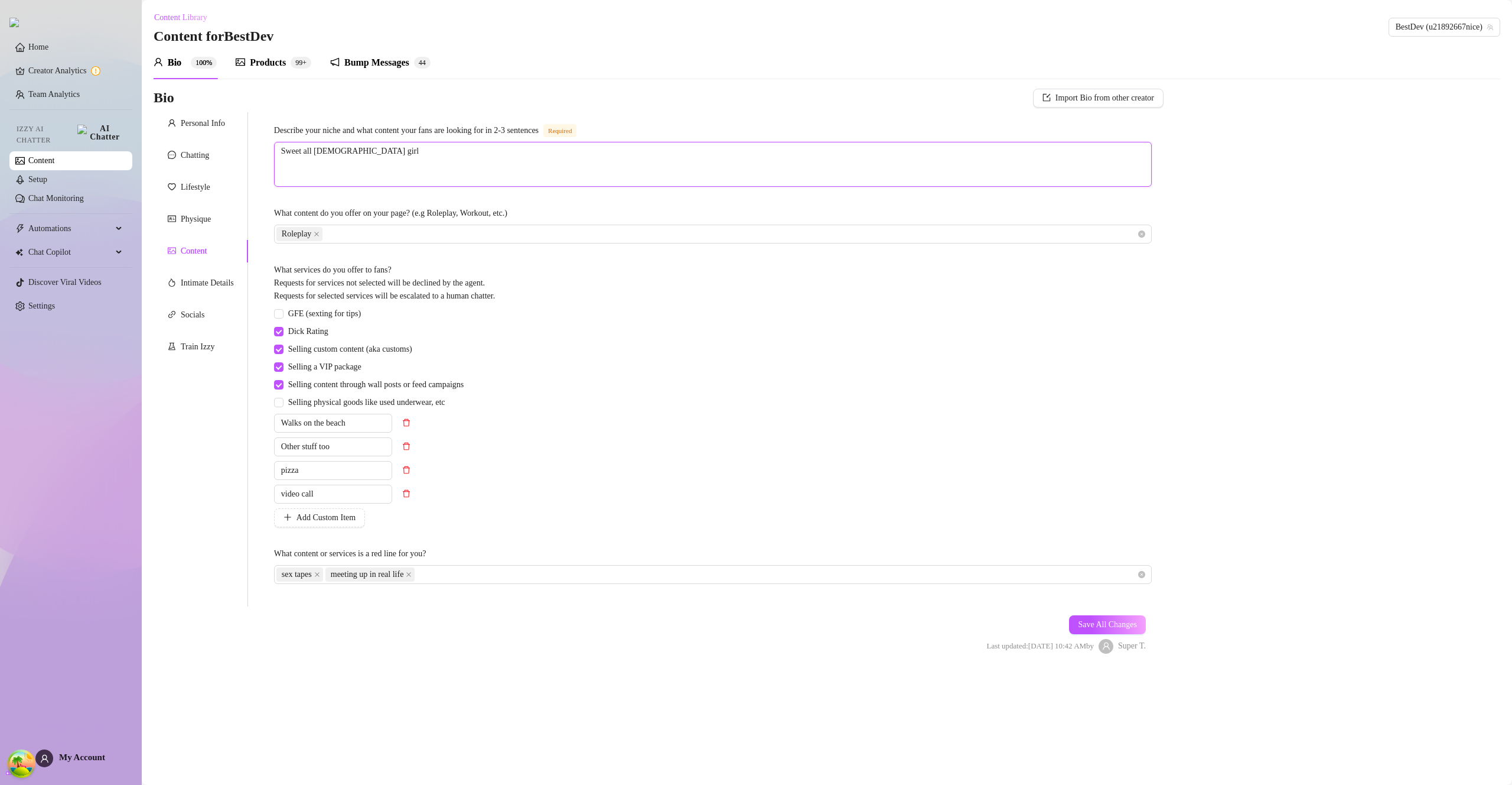
click at [509, 157] on textarea "Sweet all American girl" at bounding box center [713, 164] width 876 height 43
type textarea "Sweet all American girl"
type textarea "Sweet all American girl v"
type textarea "Sweet all American girl"
type textarea "Sweet all American girl b"
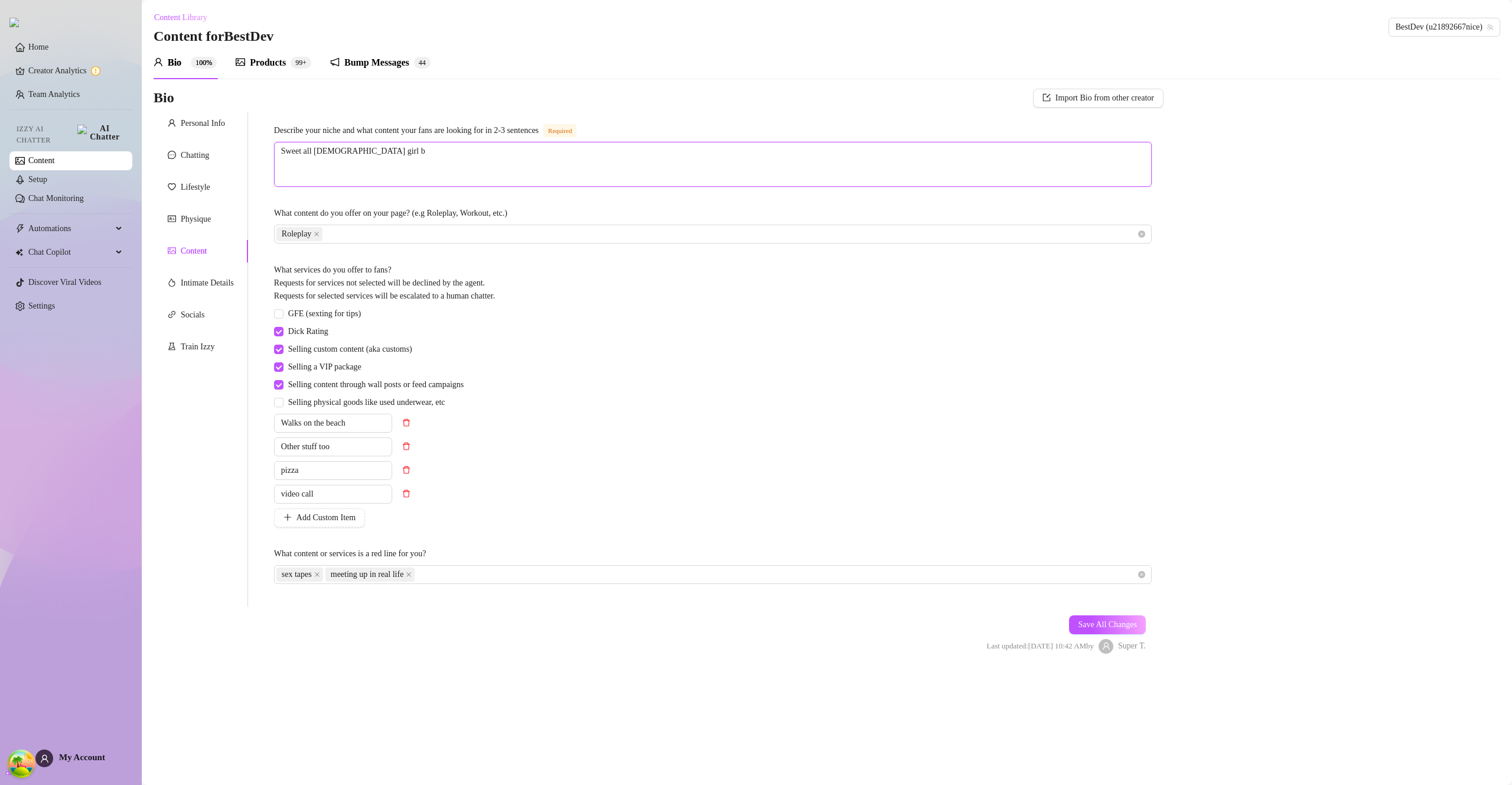
type textarea "Sweet all American girl bl"
type textarea "Sweet all American girl bloo"
type textarea "Sweet all American girl blooi"
type textarea "Sweet all American girl blooid"
type textarea "Sweet all American girl blooi"
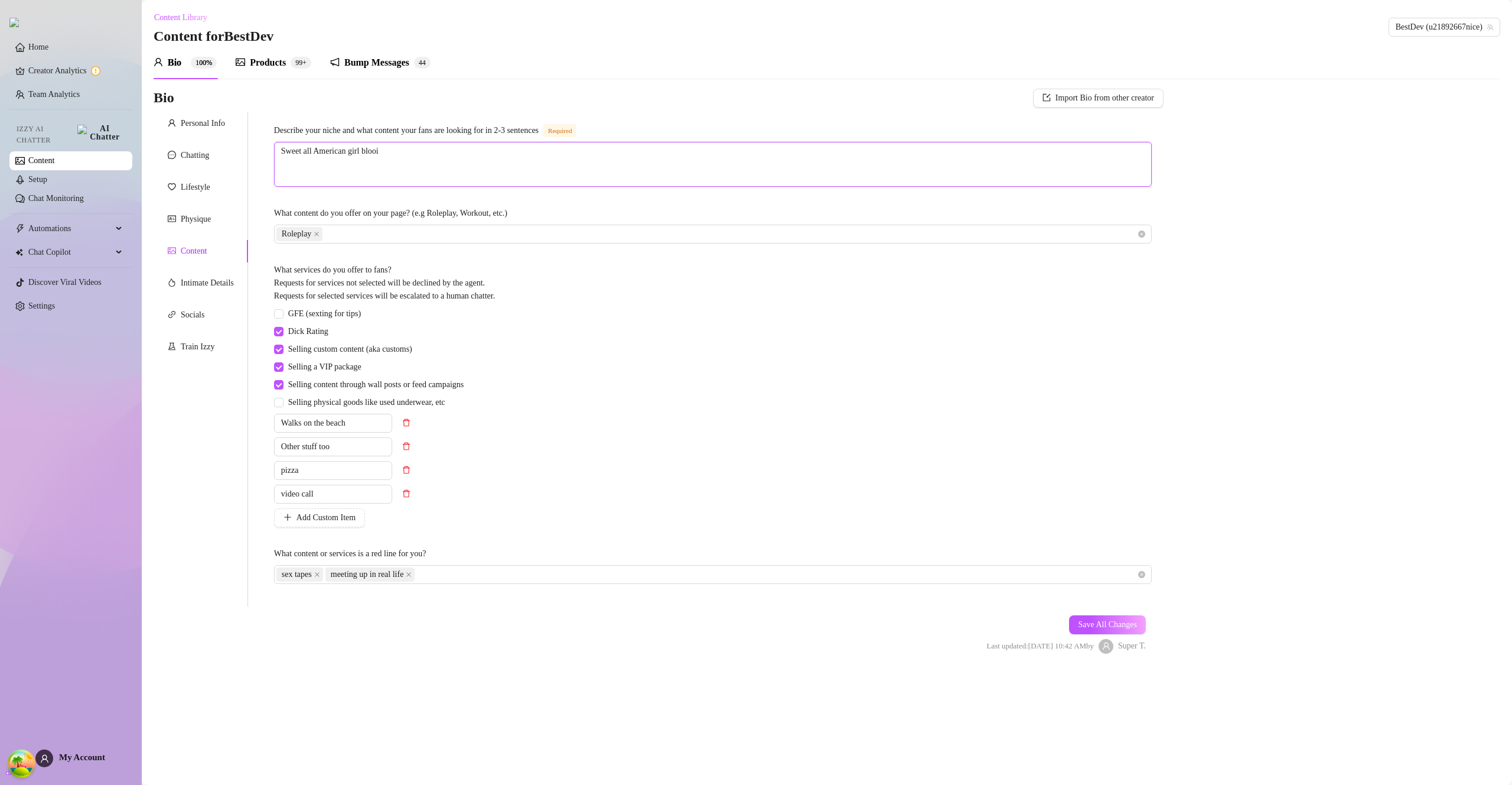
type textarea "Sweet all American girl bloo"
type textarea "Sweet all American girl blo"
type textarea "Sweet all American girl bl"
type textarea "Sweet all American girl b"
type textarea "Sweet all American girl"
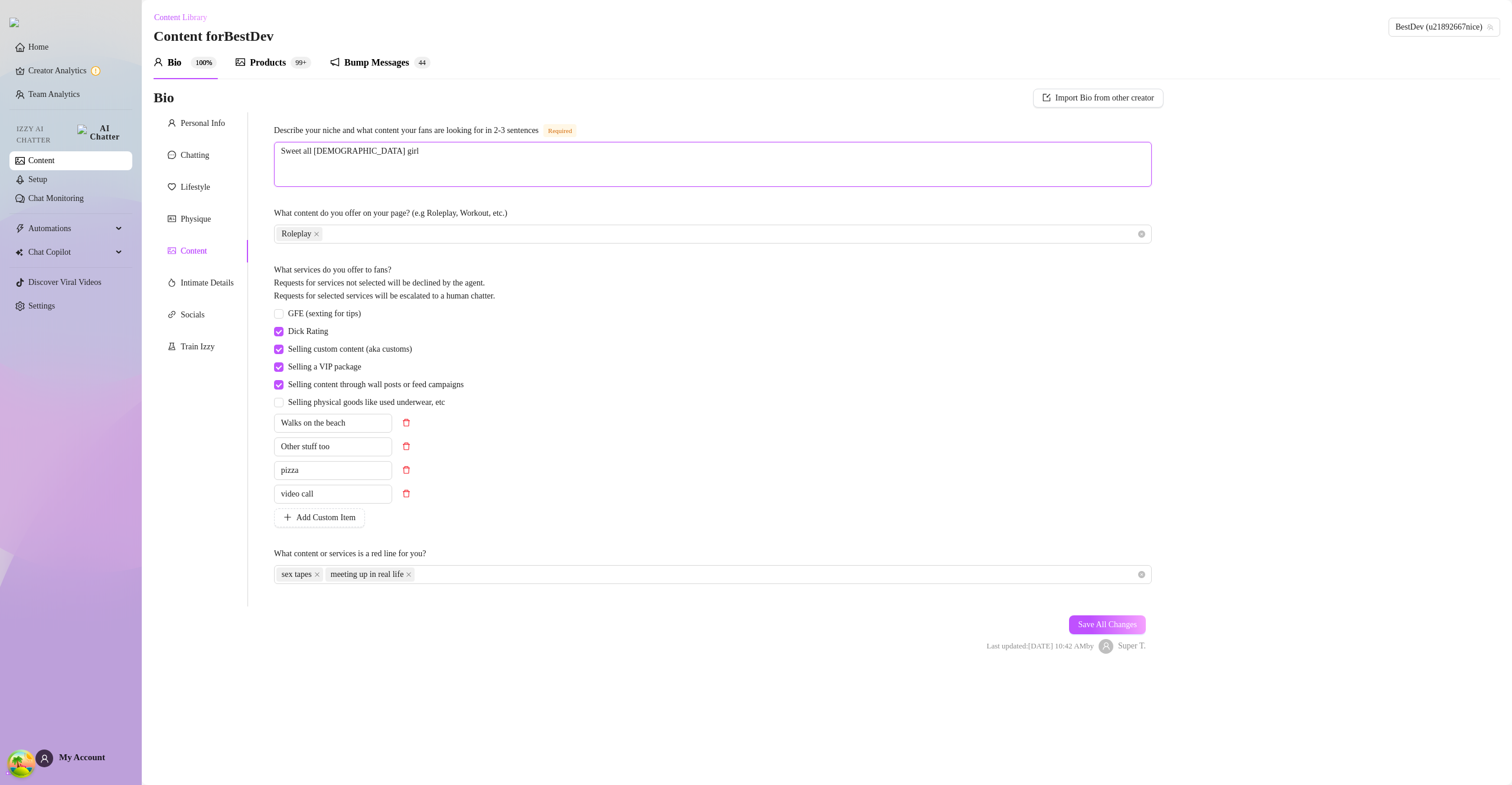
type textarea "Sweet all American girl b"
type textarea "Sweet all American girl bl"
type textarea "Sweet all American girl blo"
type textarea "Sweet all American girl bloo"
click at [435, 236] on div "Roleplay" at bounding box center [707, 234] width 861 height 16
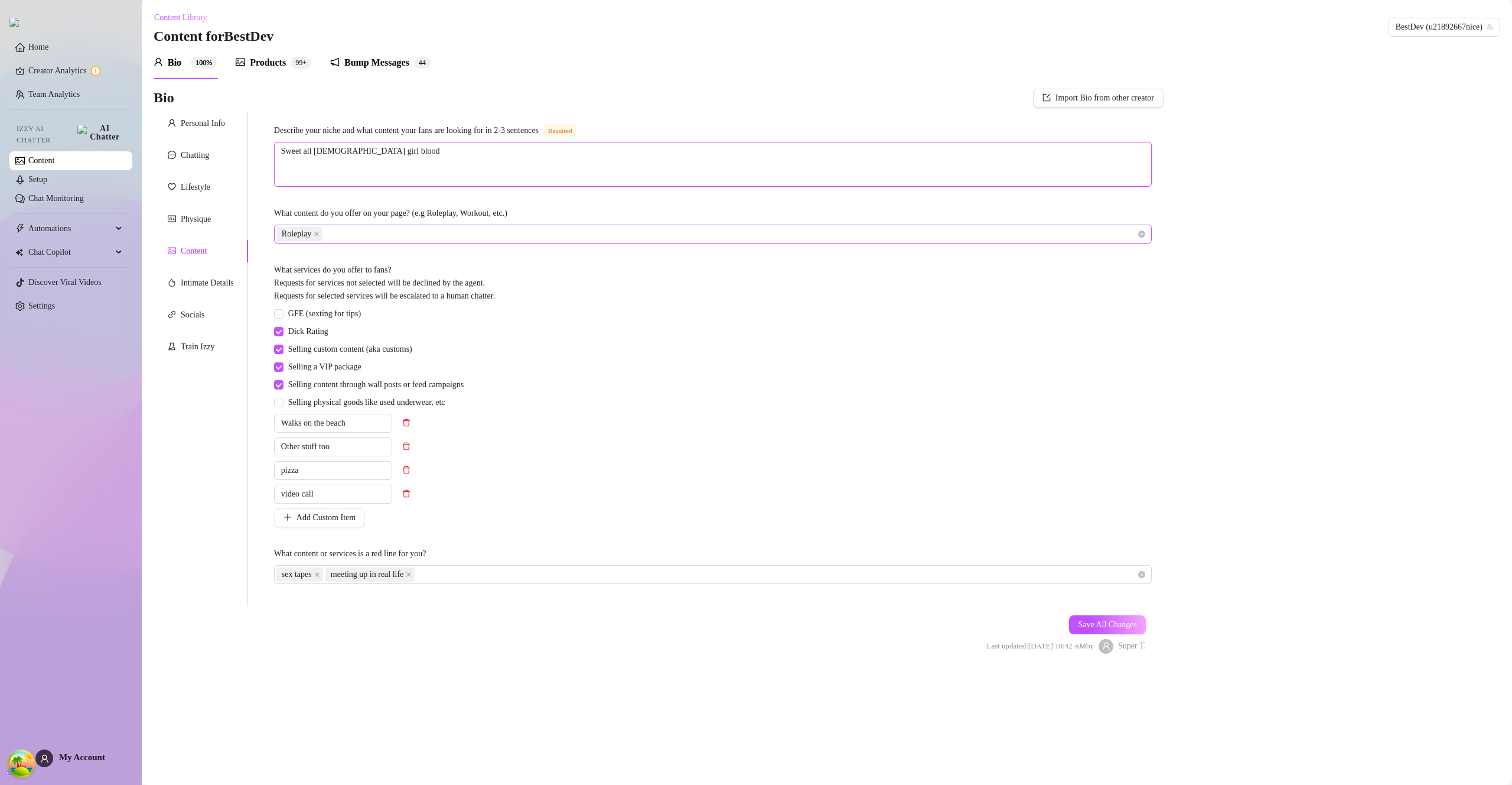
type textarea "Sweet all American girl blood"
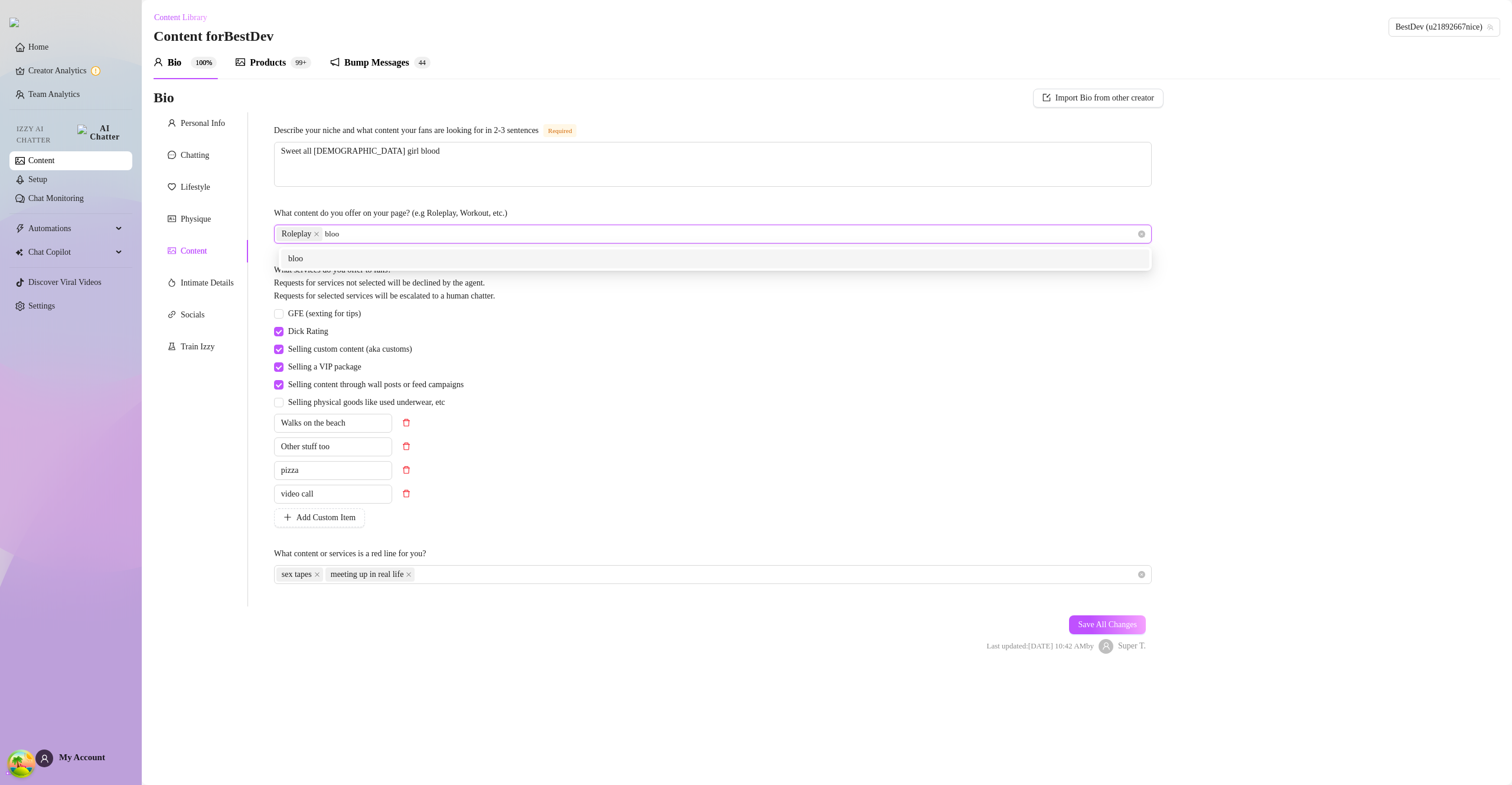
type input "blood"
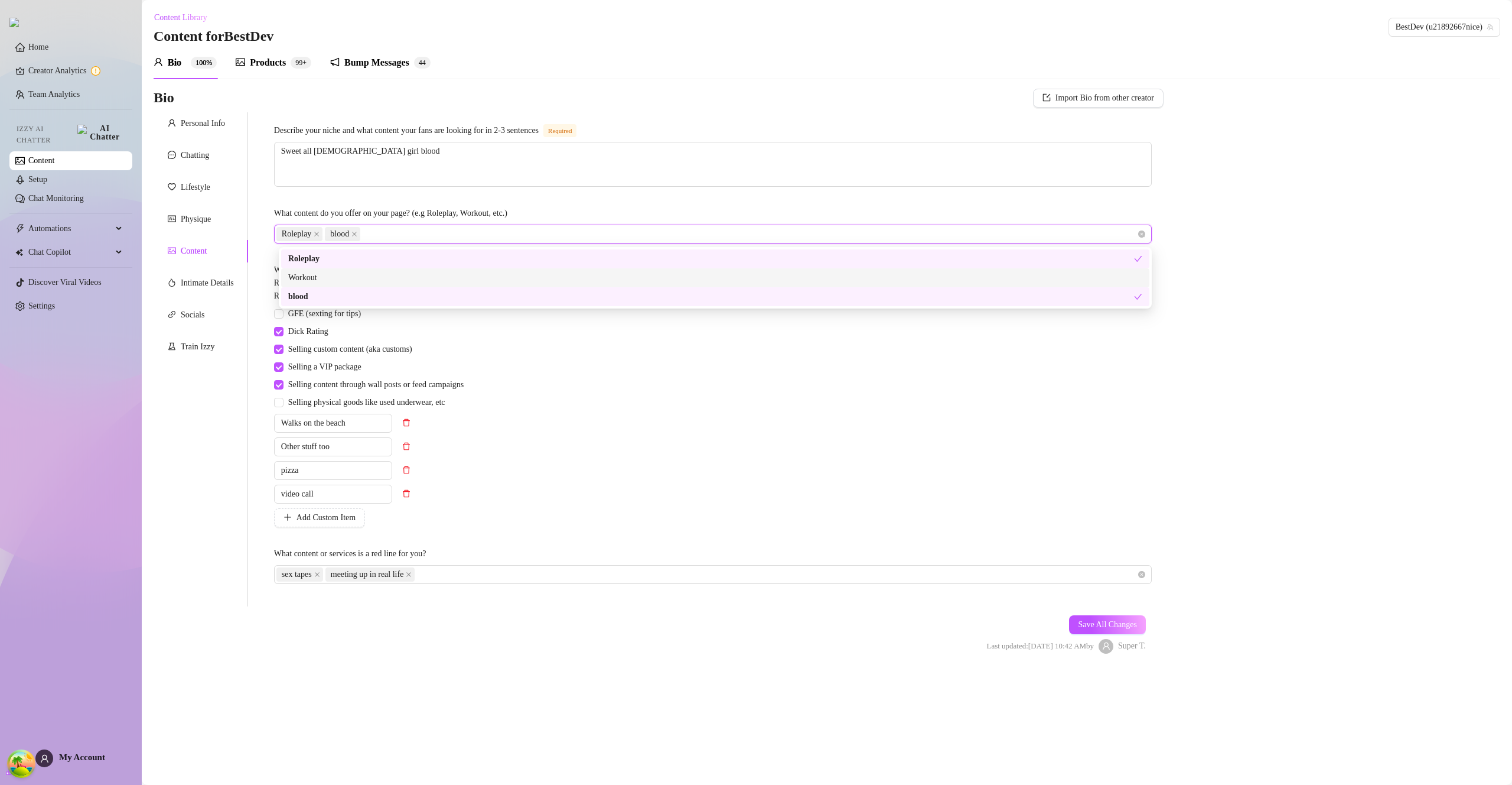
drag, startPoint x: 1120, startPoint y: 622, endPoint x: 1122, endPoint y: 531, distance: 91.0
click at [1120, 622] on span "Save All Changes" at bounding box center [1107, 625] width 59 height 10
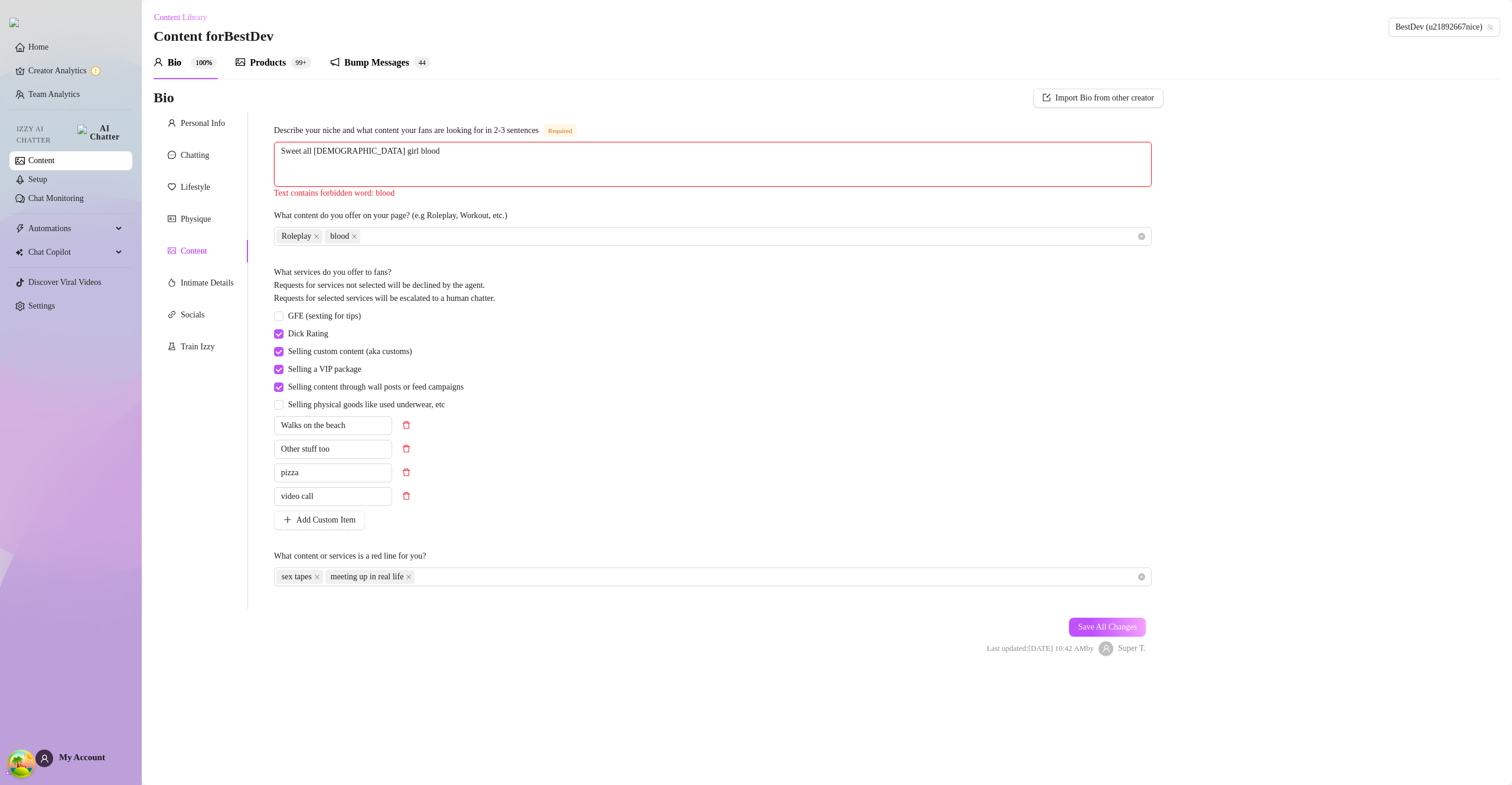
click at [387, 154] on textarea "Sweet all American girl blood" at bounding box center [713, 164] width 876 height 43
type textarea "Sweet all American girl"
click at [1118, 632] on button "Save All Changes" at bounding box center [1107, 624] width 77 height 19
click at [357, 235] on icon "close" at bounding box center [355, 234] width 5 height 5
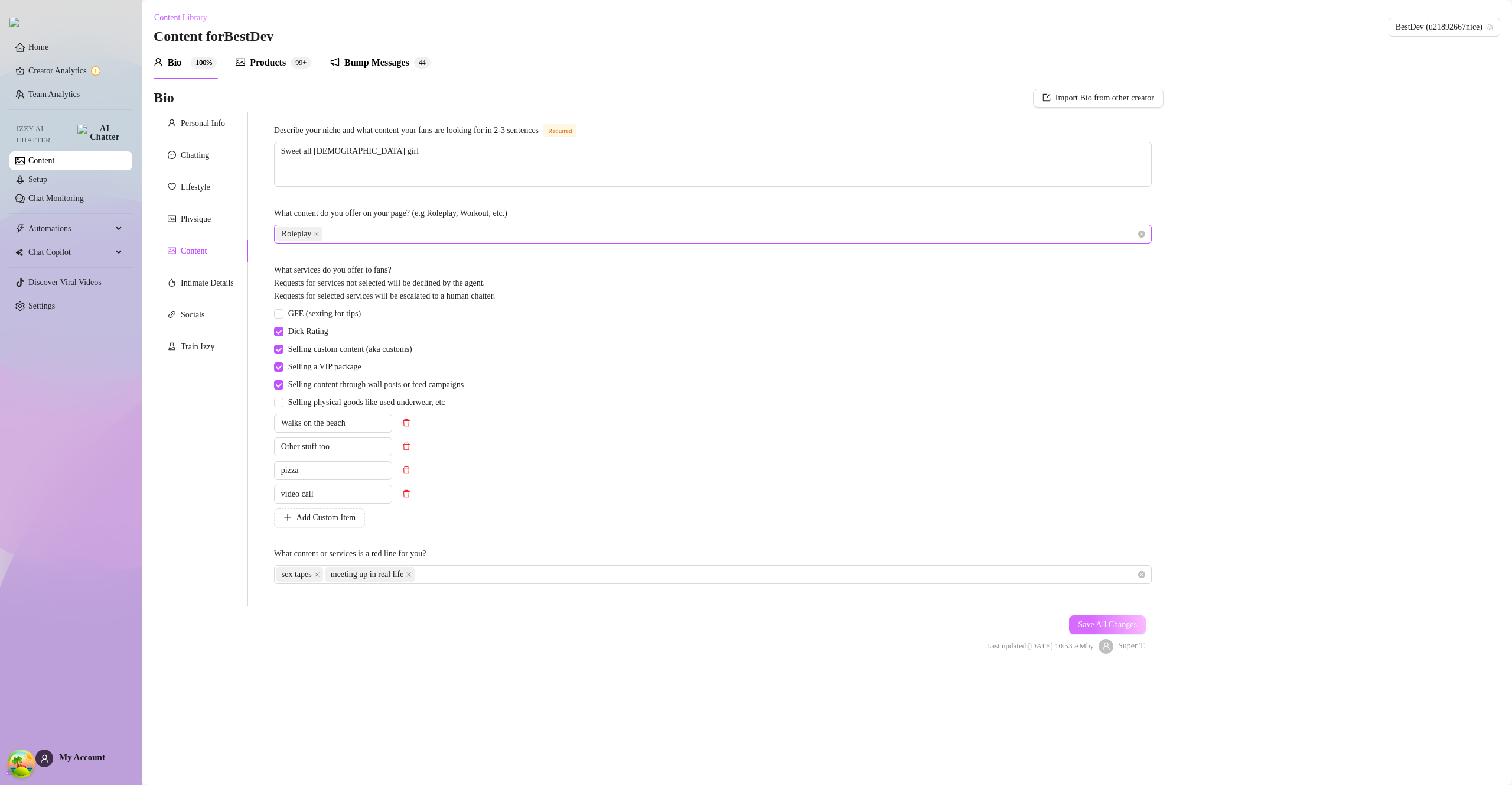
click at [1129, 629] on span "Save All Changes" at bounding box center [1107, 625] width 59 height 10
click at [372, 61] on div "Bump Messages" at bounding box center [376, 62] width 65 height 14
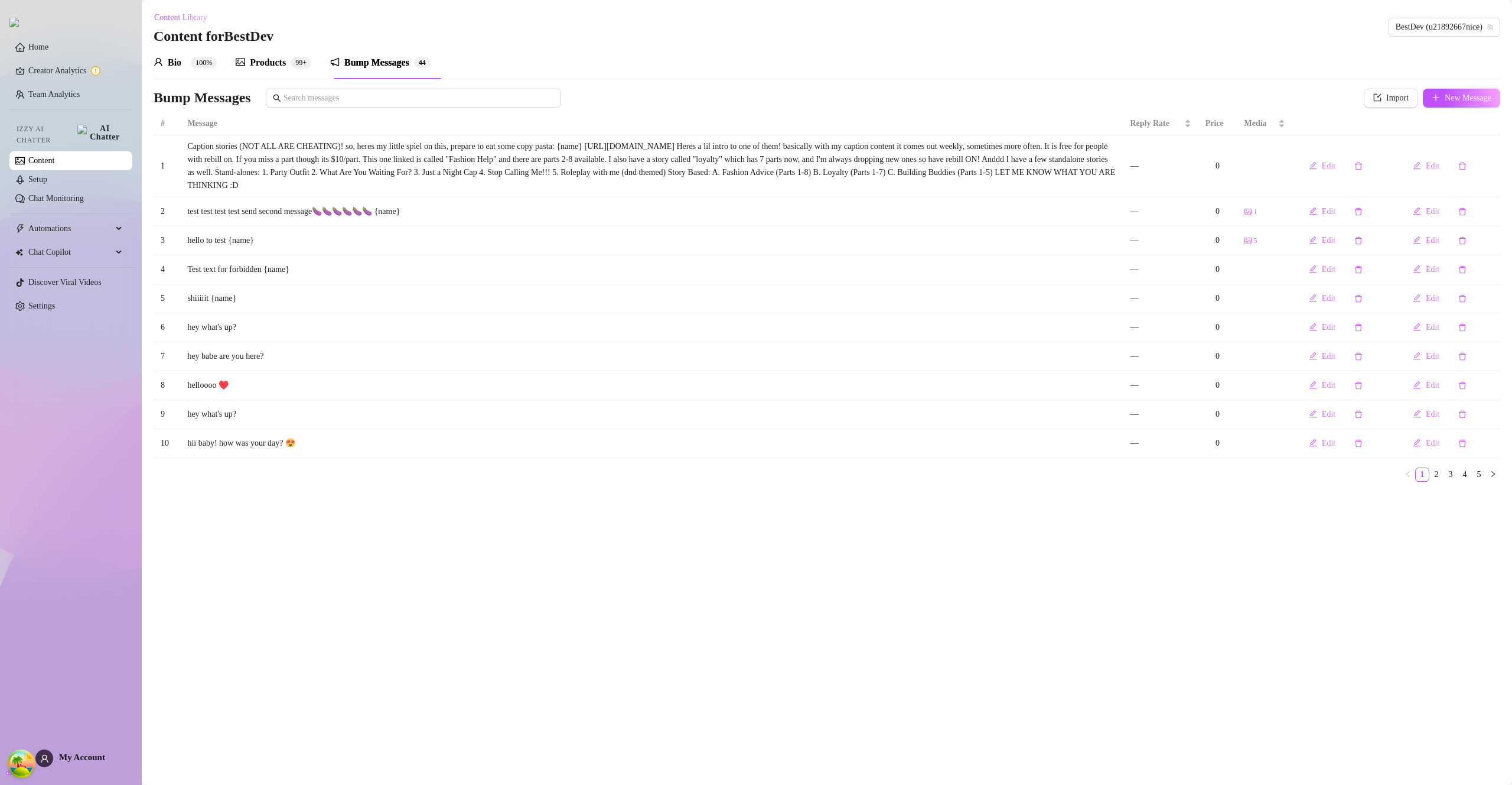
click at [258, 59] on div "Products" at bounding box center [268, 62] width 36 height 14
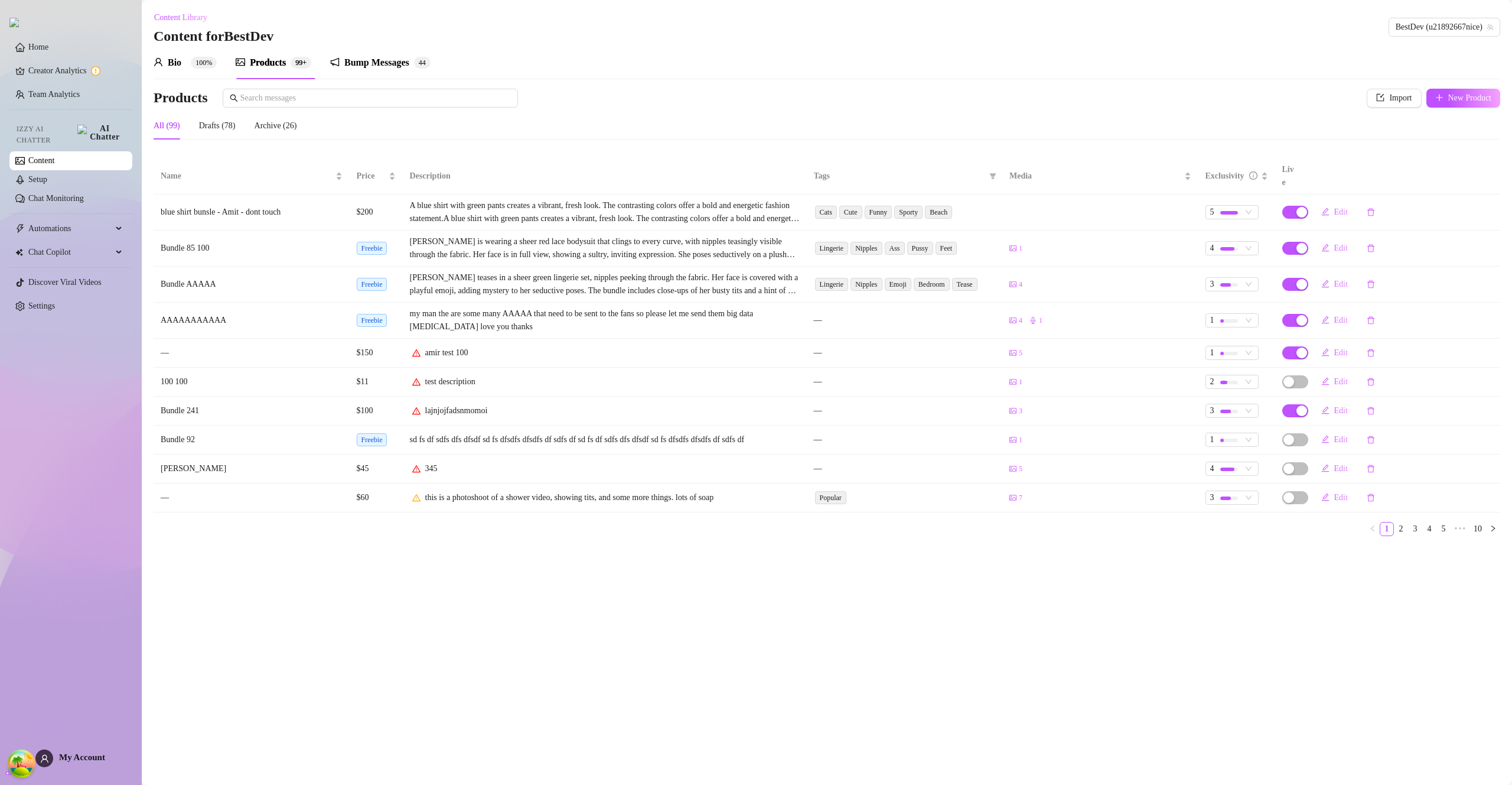
click at [188, 63] on div "Bio 100%" at bounding box center [185, 62] width 63 height 14
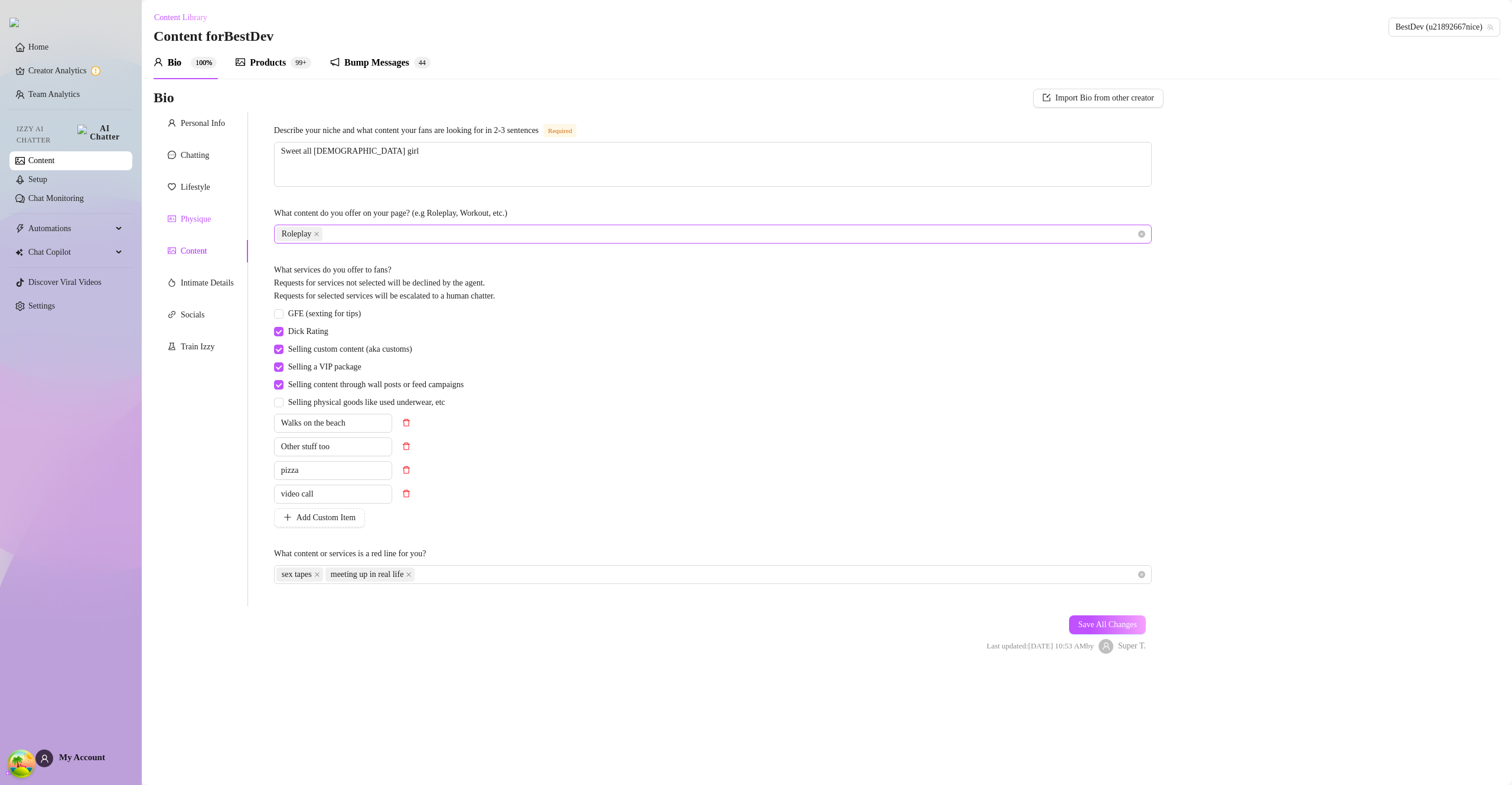
click at [192, 224] on div "Physique" at bounding box center [196, 220] width 30 height 13
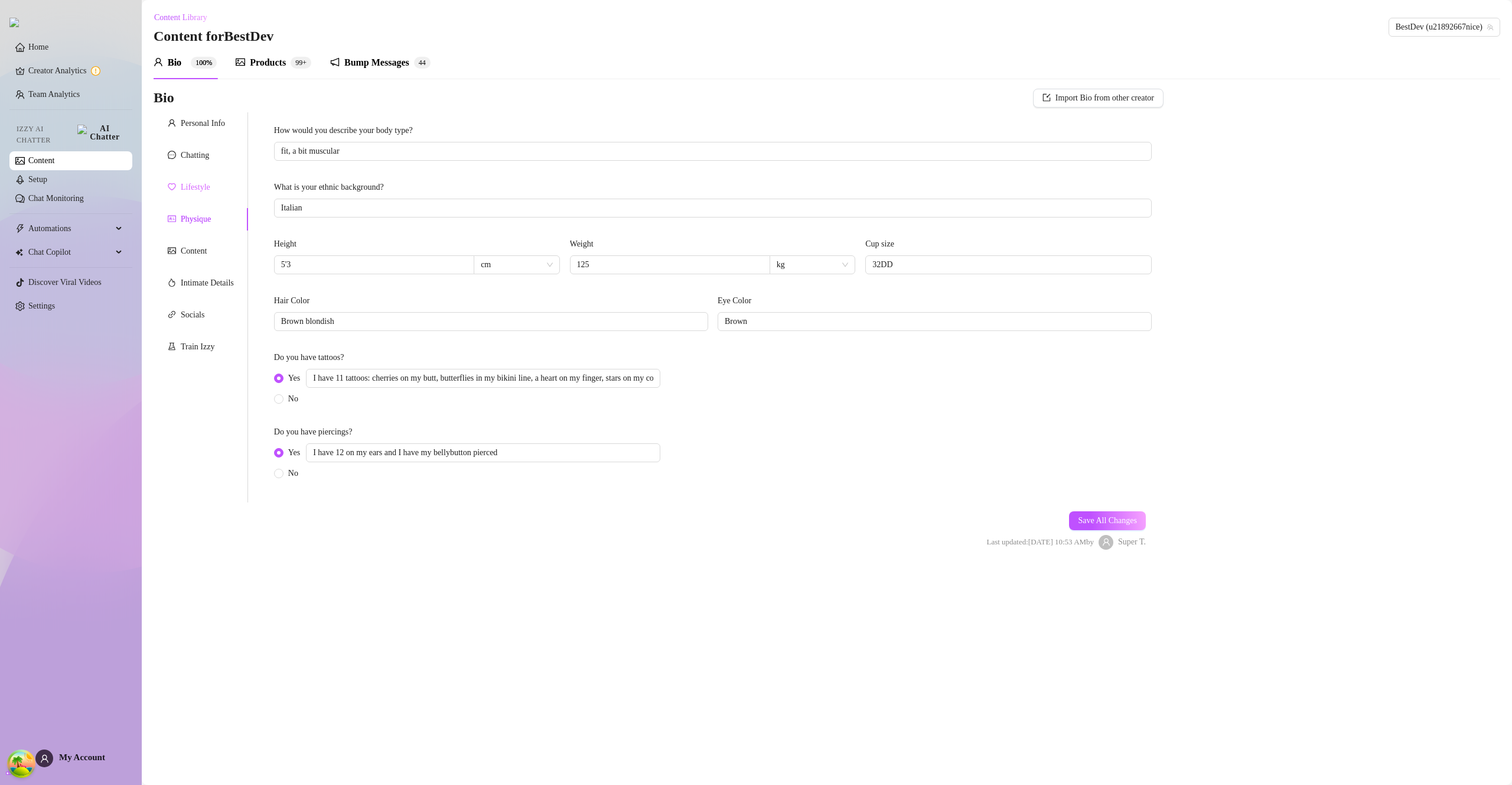
click at [193, 177] on div "Lifestyle" at bounding box center [201, 187] width 94 height 22
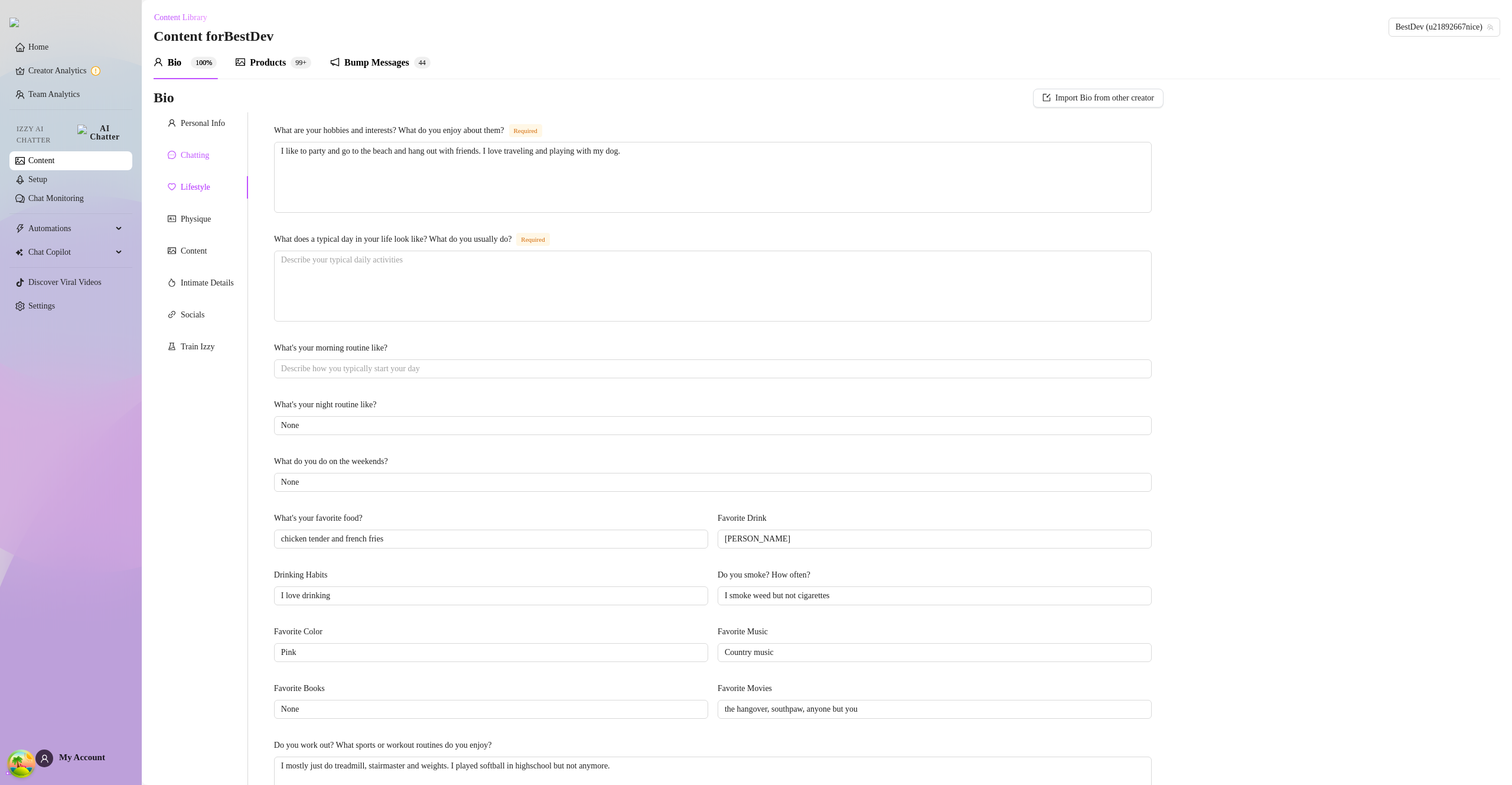
click at [187, 162] on div "Chatting" at bounding box center [201, 155] width 94 height 22
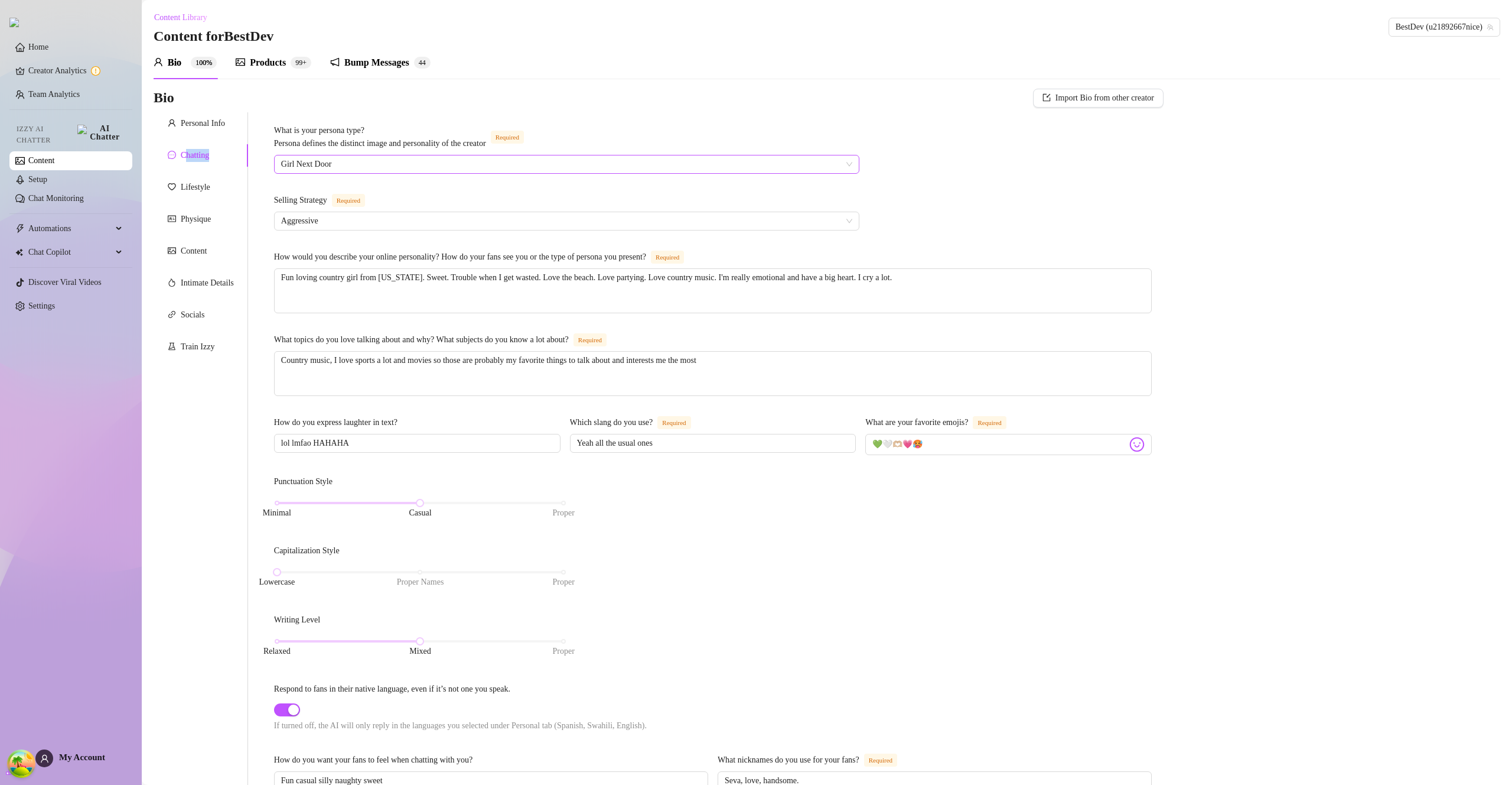
click at [411, 160] on span "Girl Next Door" at bounding box center [566, 165] width 571 height 18
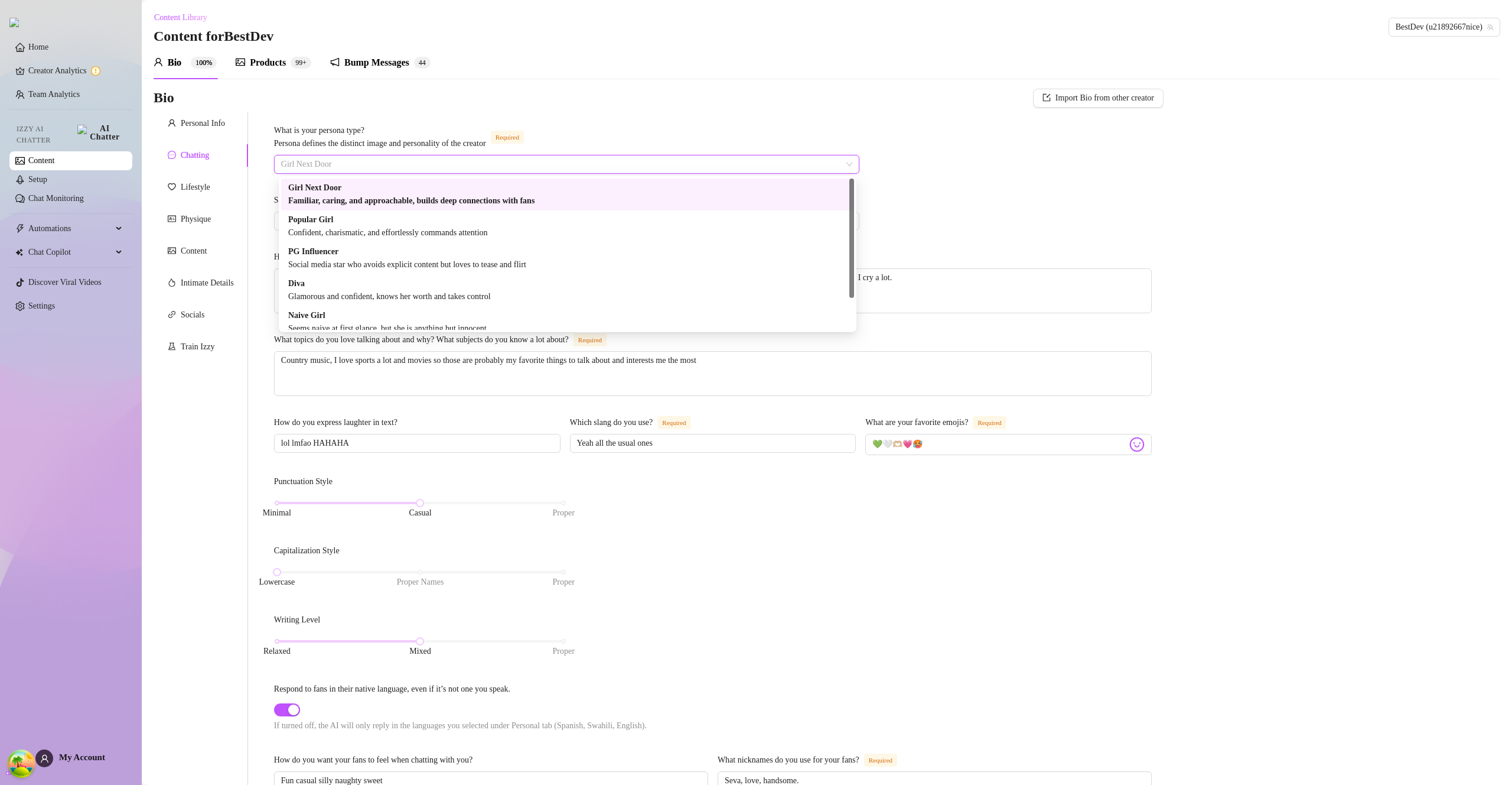
click at [971, 157] on div "What is your persona type? Persona defines the distinct image and personality o…" at bounding box center [713, 577] width 878 height 907
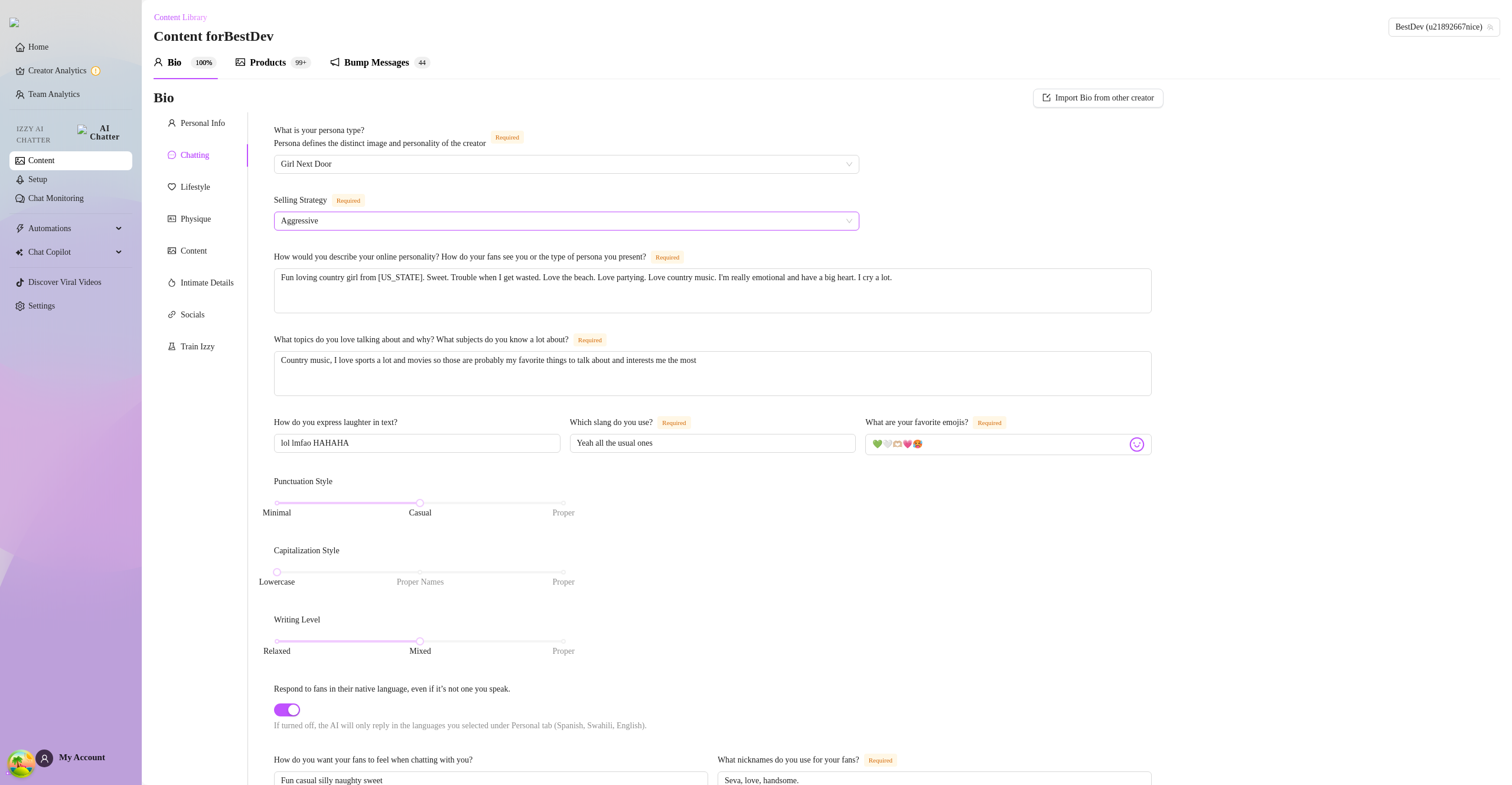
click at [501, 217] on span "Aggressive" at bounding box center [566, 221] width 571 height 18
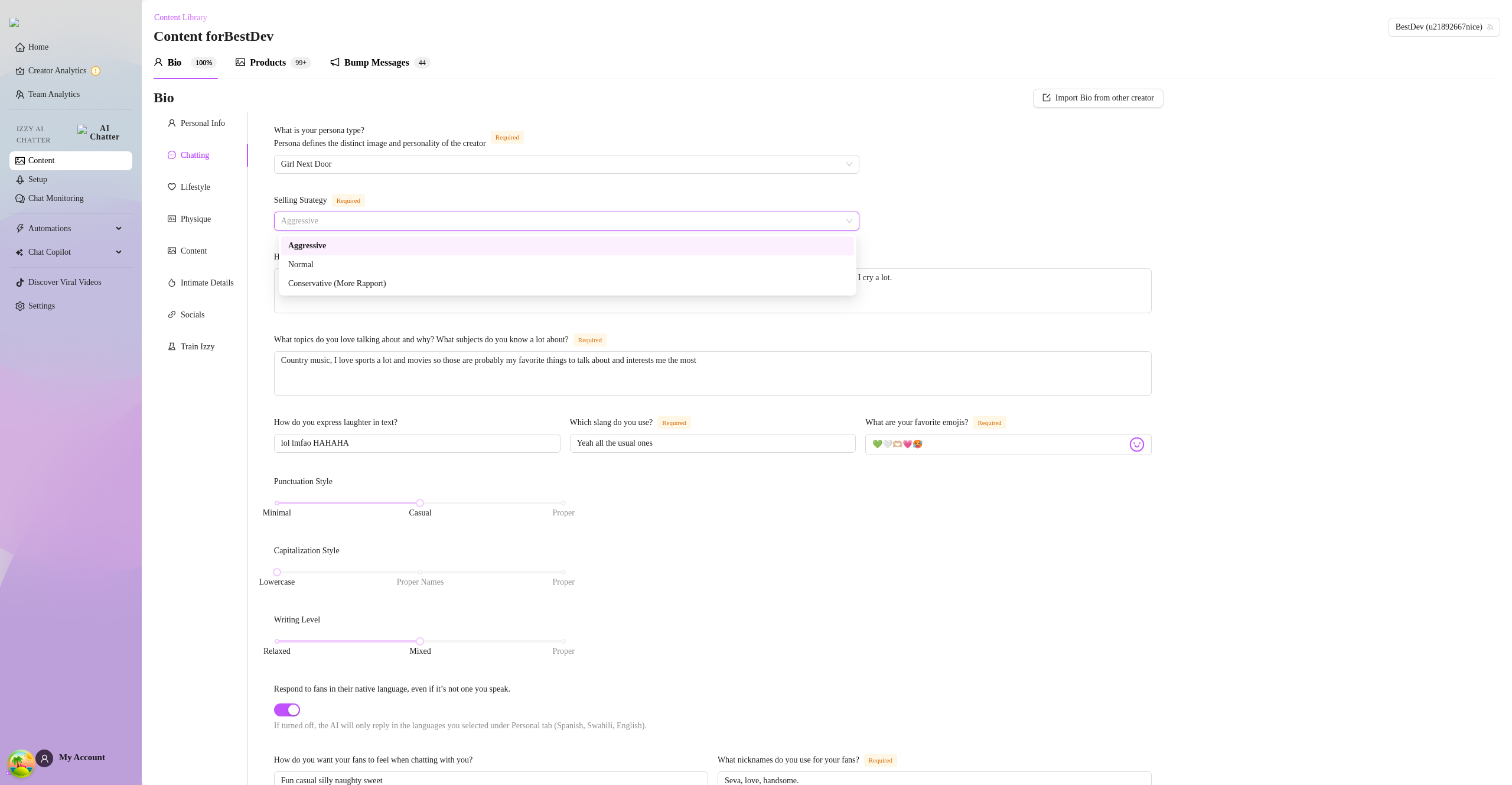
click at [1062, 166] on div "What is your persona type? Persona defines the distinct image and personality o…" at bounding box center [713, 577] width 878 height 907
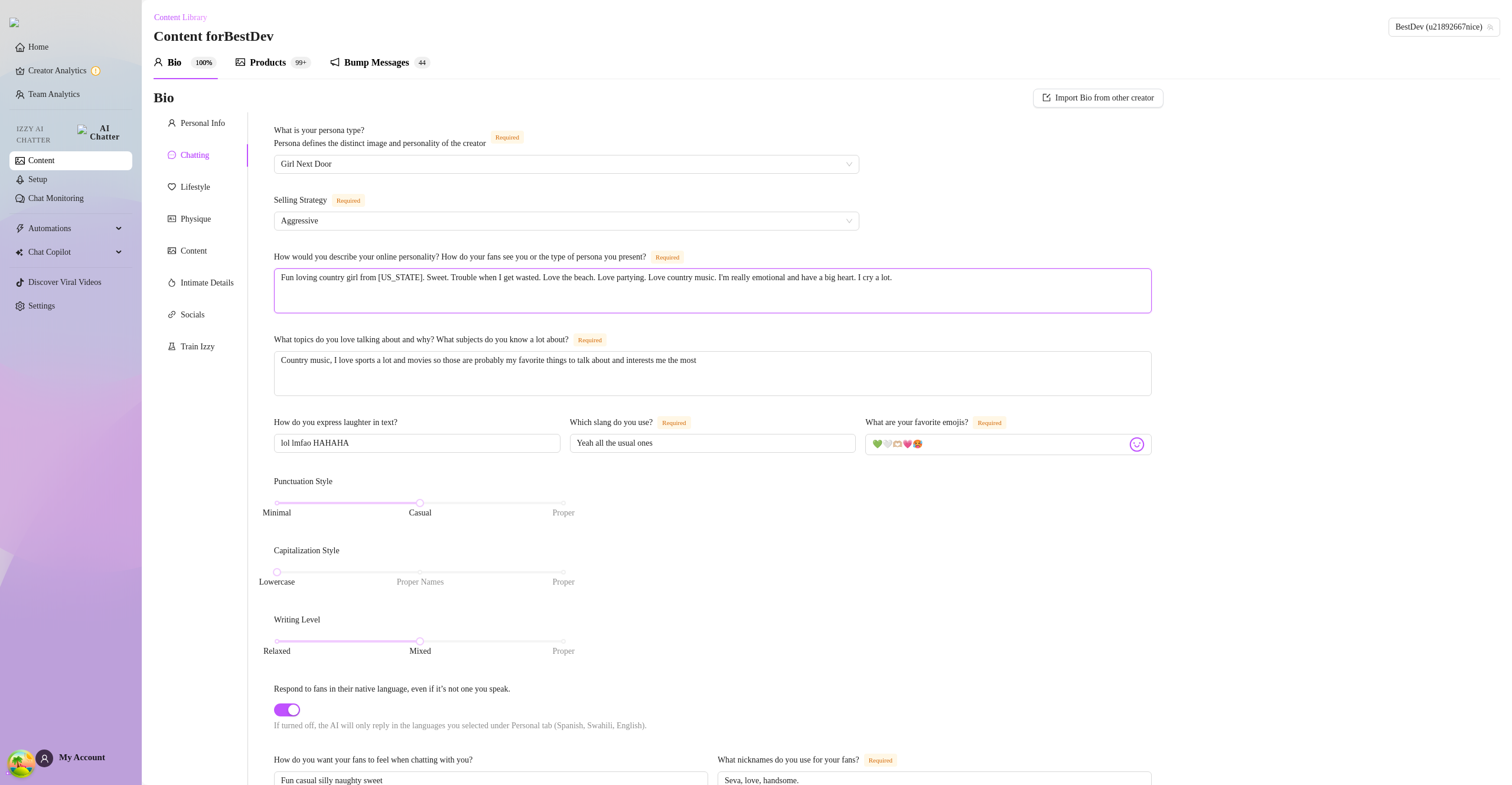
click at [968, 277] on textarea "Fun loving country girl from Florida. Sweet. Trouble when I get wasted. Love th…" at bounding box center [713, 290] width 876 height 43
type textarea "Fun loving country girl from Florida. Sweet. Trouble when I get wasted. Love th…"
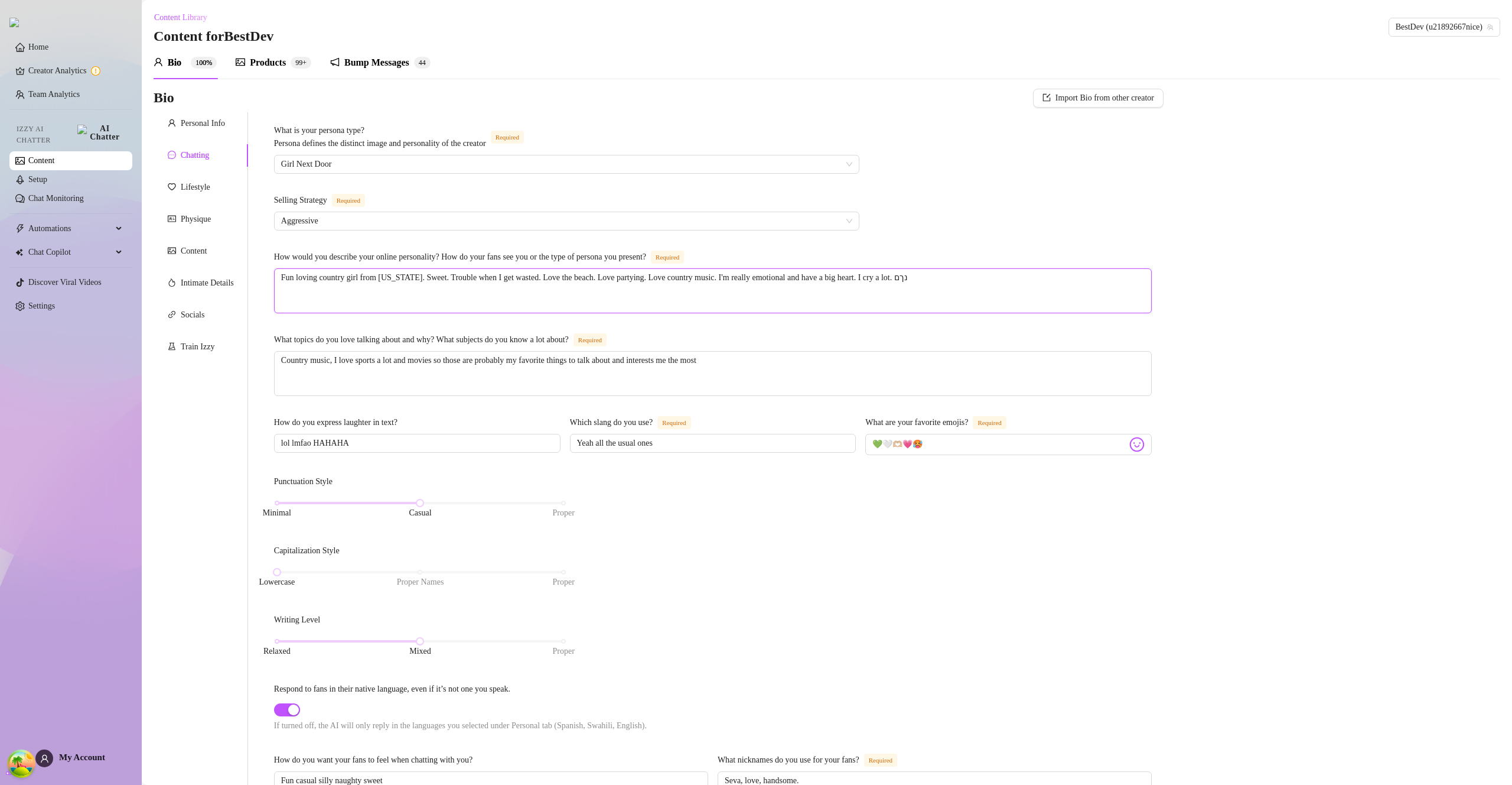
type textarea "Fun loving country girl from Florida. Sweet. Trouble when I get wasted. Love th…"
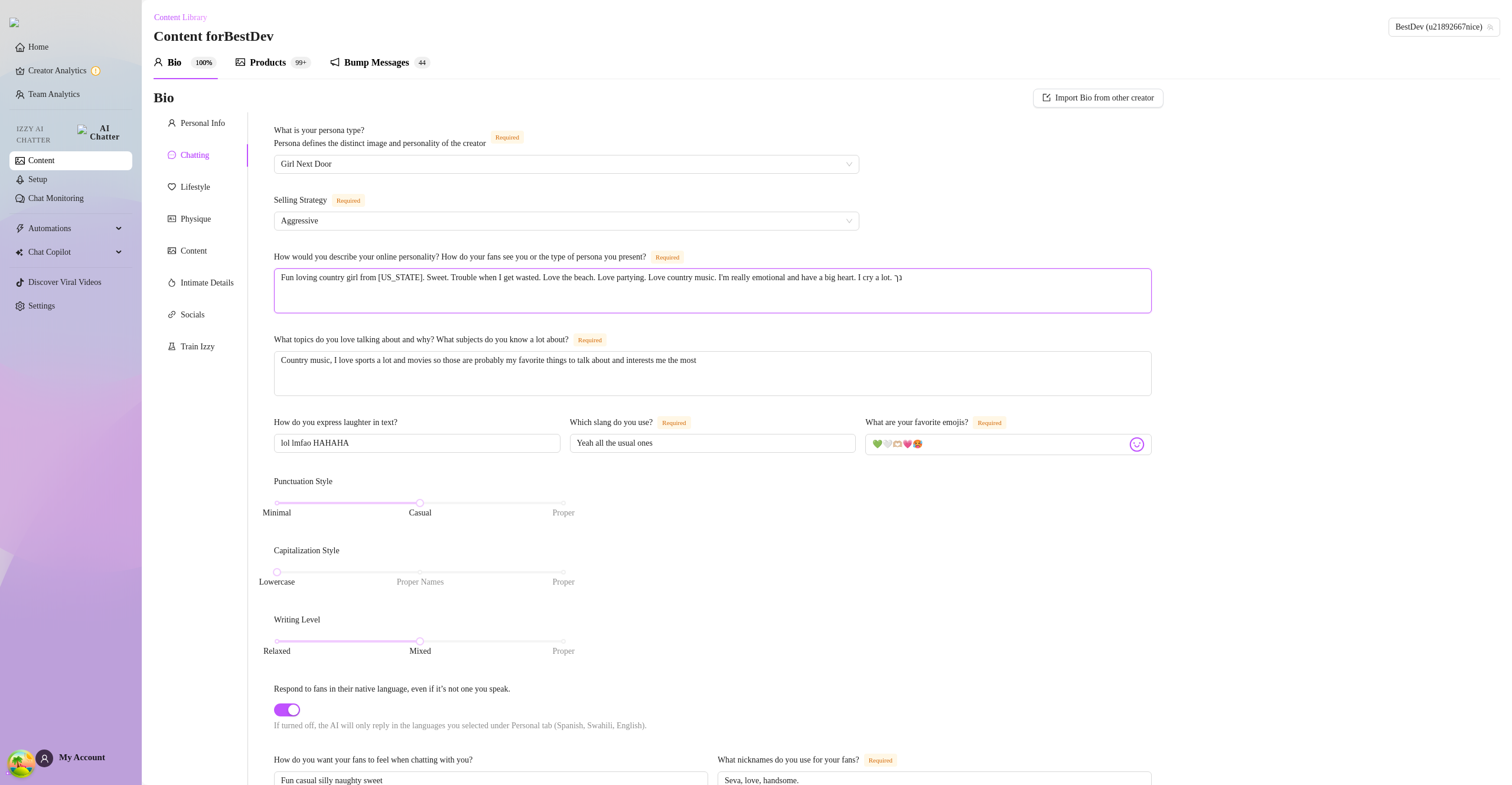
type textarea "Fun loving country girl from Florida. Sweet. Trouble when I get wasted. Love th…"
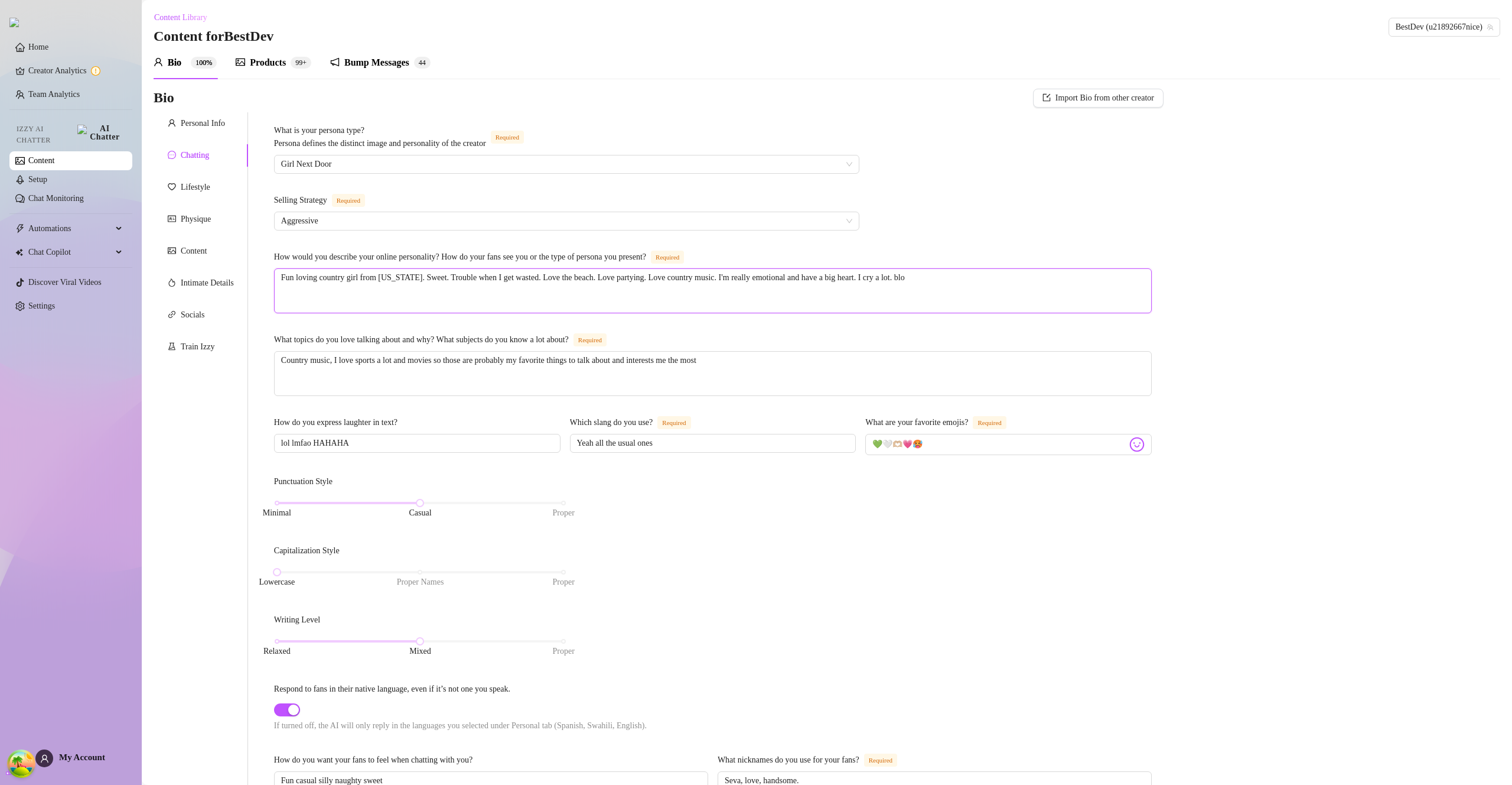
type textarea "Fun loving country girl from Florida. Sweet. Trouble when I get wasted. Love th…"
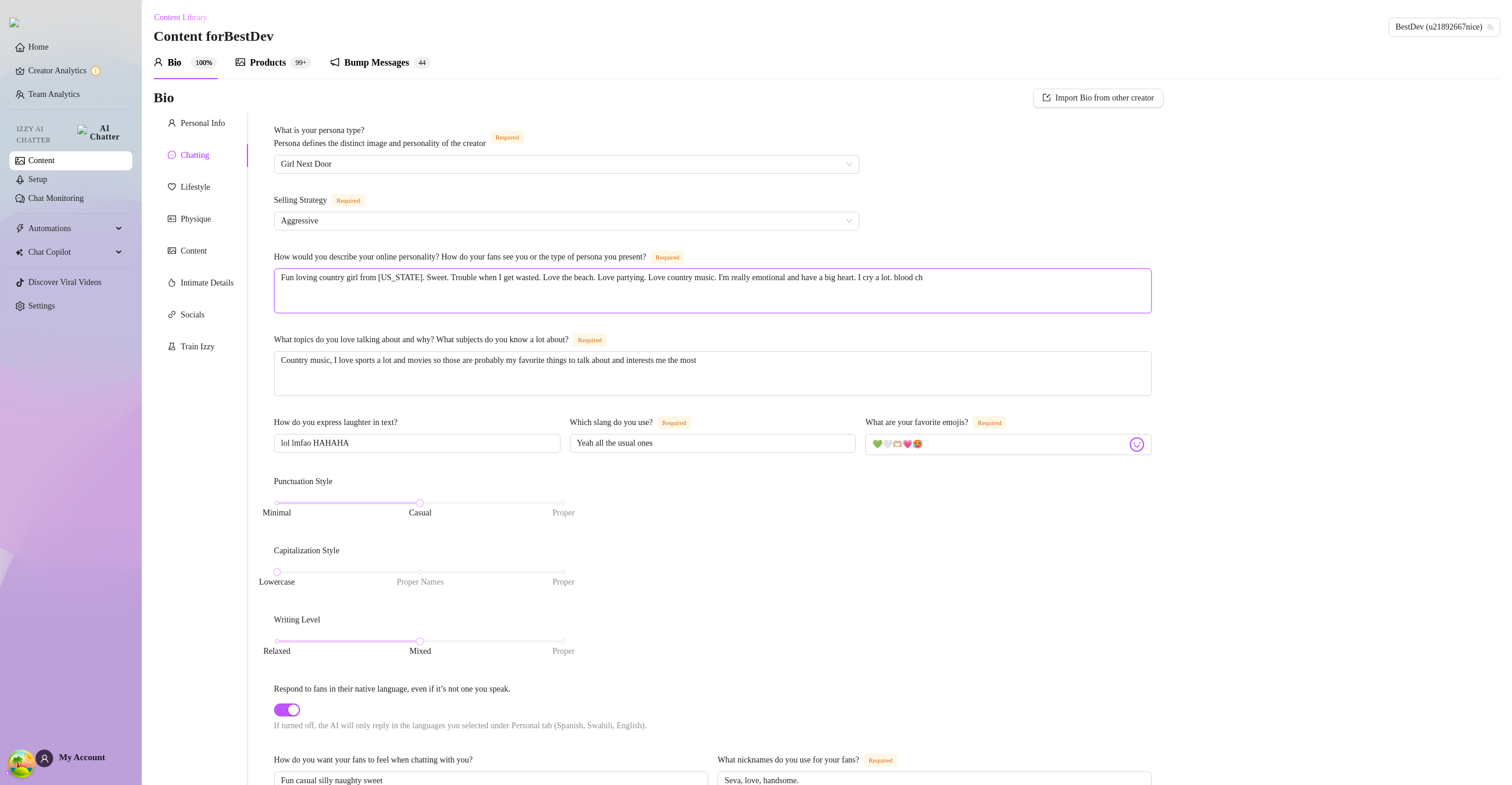
type textarea "Fun loving country girl from Florida. Sweet. Trouble when I get wasted. Love th…"
click at [870, 362] on textarea "Country music, I love sports a lot and movies so those are probably my favorite…" at bounding box center [713, 373] width 876 height 43
type textarea "Country music, I love sports a lot and movies so those are probably my favorite…"
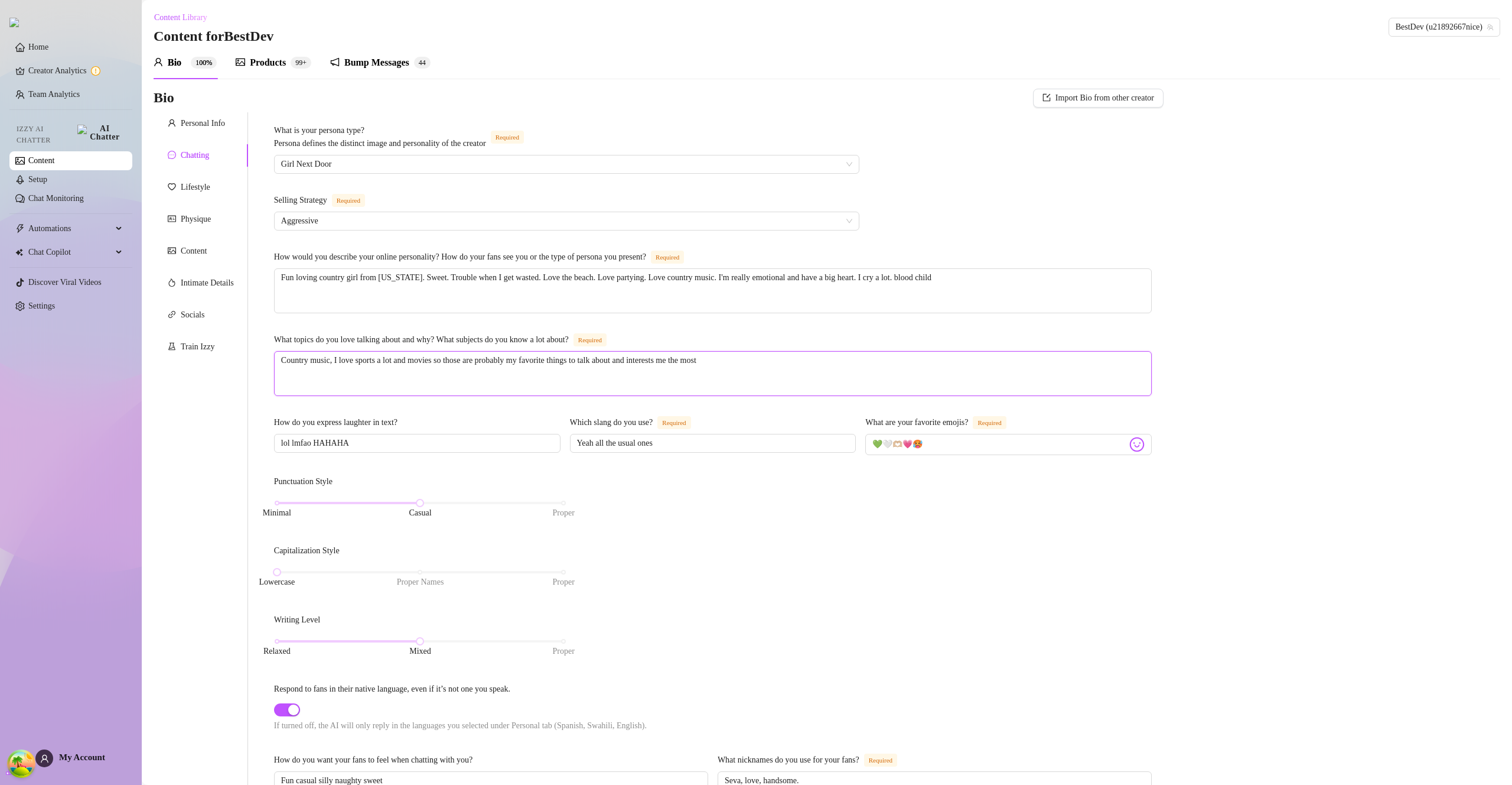
type textarea "Country music, I love sports a lot and movies so those are probably my favorite…"
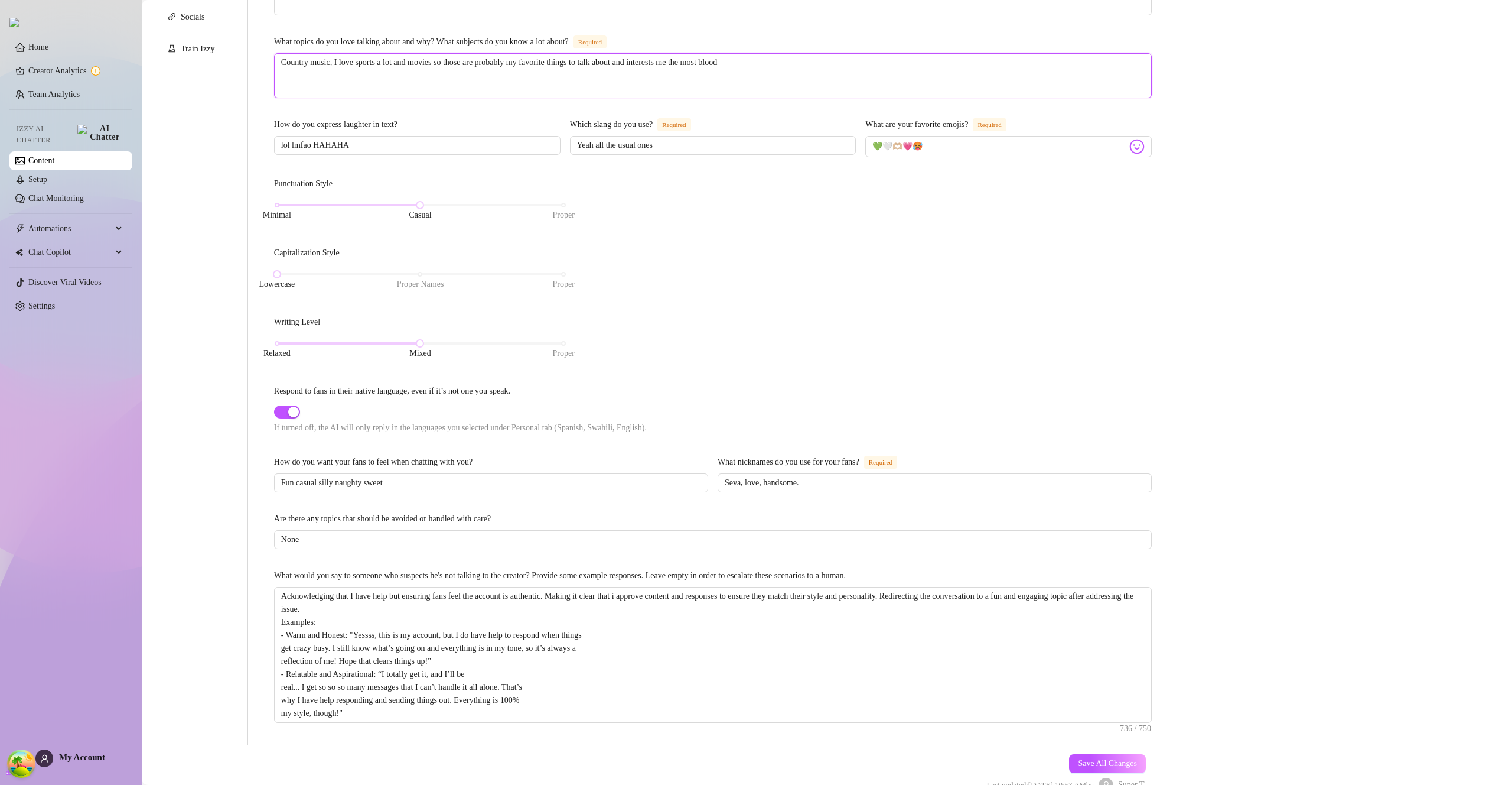
scroll to position [318, 0]
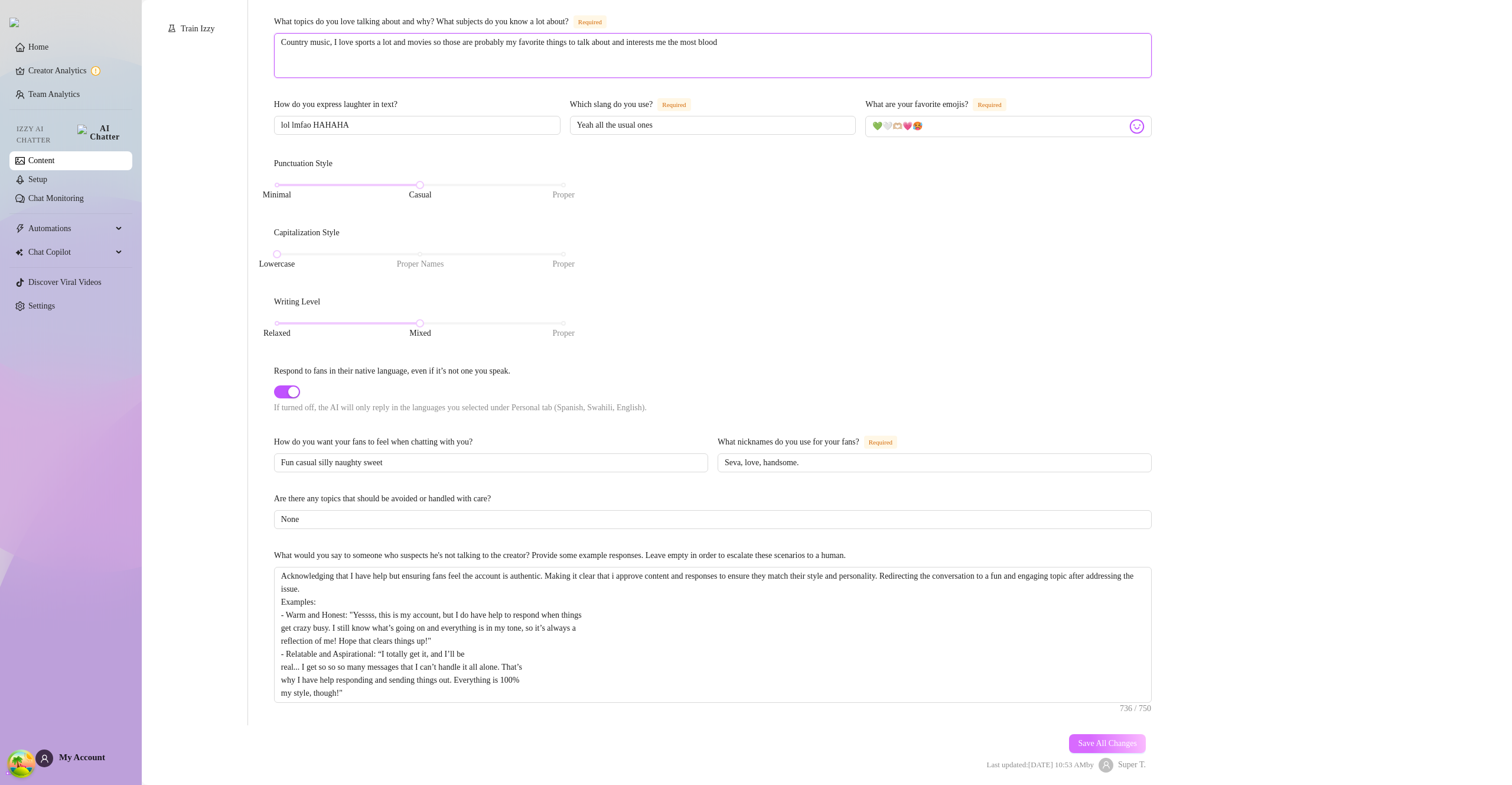
type textarea "Country music, I love sports a lot and movies so those are probably my favorite…"
click at [1086, 740] on span "Save All Changes" at bounding box center [1107, 744] width 59 height 10
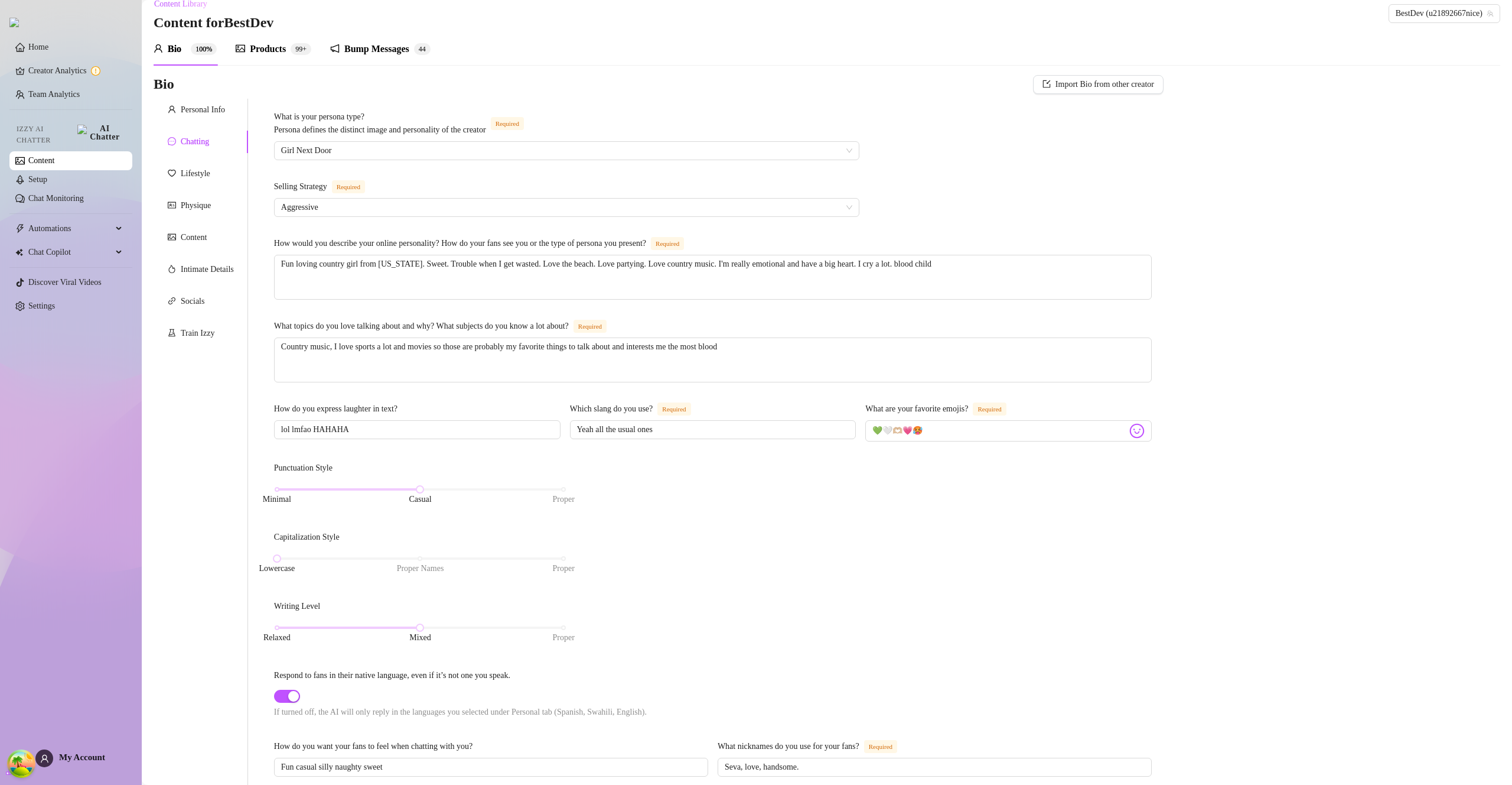
scroll to position [0, 0]
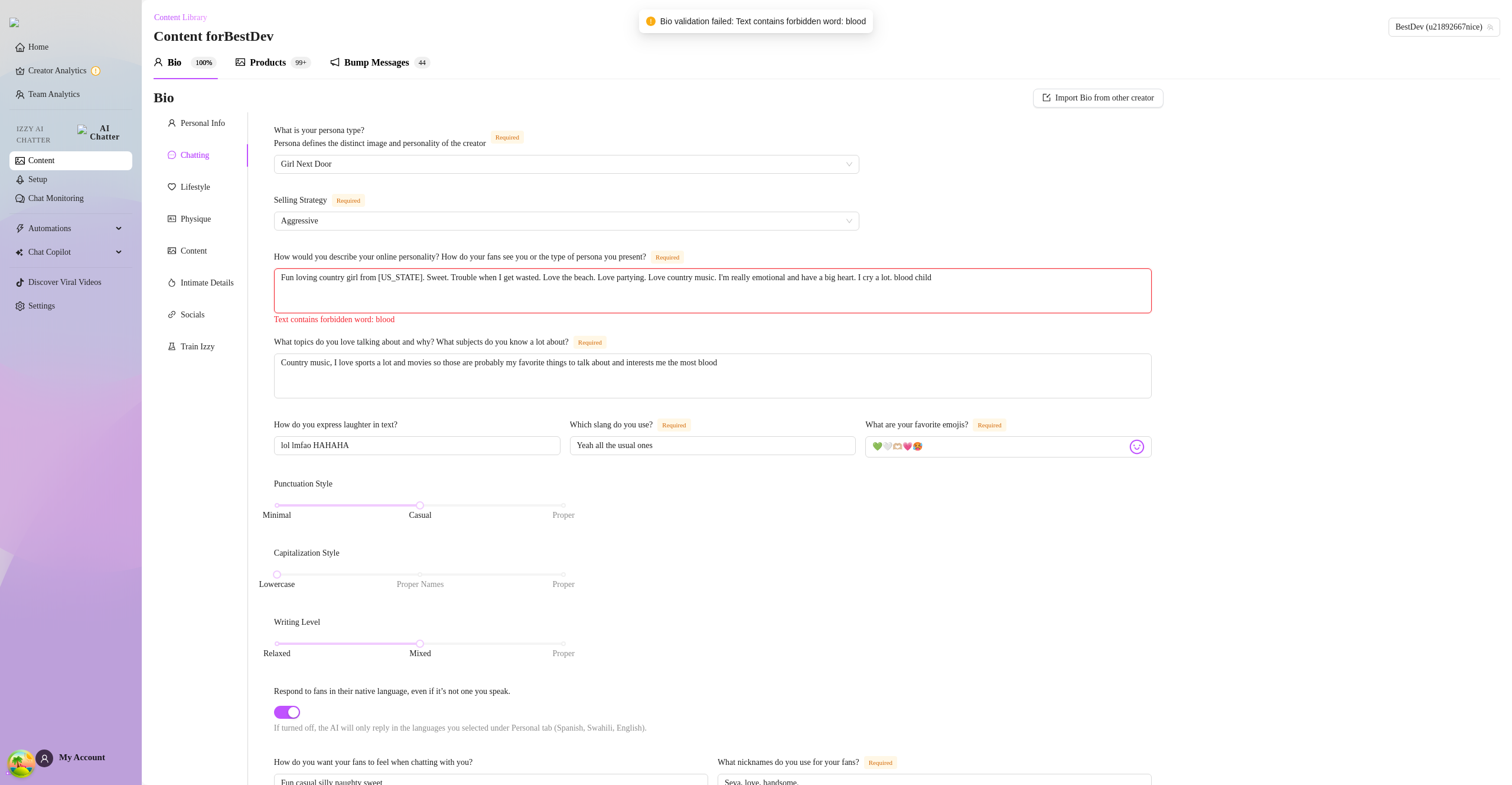
click at [927, 279] on textarea "Fun loving country girl from Florida. Sweet. Trouble when I get wasted. Love th…" at bounding box center [713, 290] width 876 height 43
type textarea "Fun loving country girl from Florida. Sweet. Trouble when I get wasted. Love th…"
click at [1103, 588] on div "Punctuation Style Minimal Casual Proper Capitalization Style Lowercase Proper N…" at bounding box center [713, 610] width 878 height 269
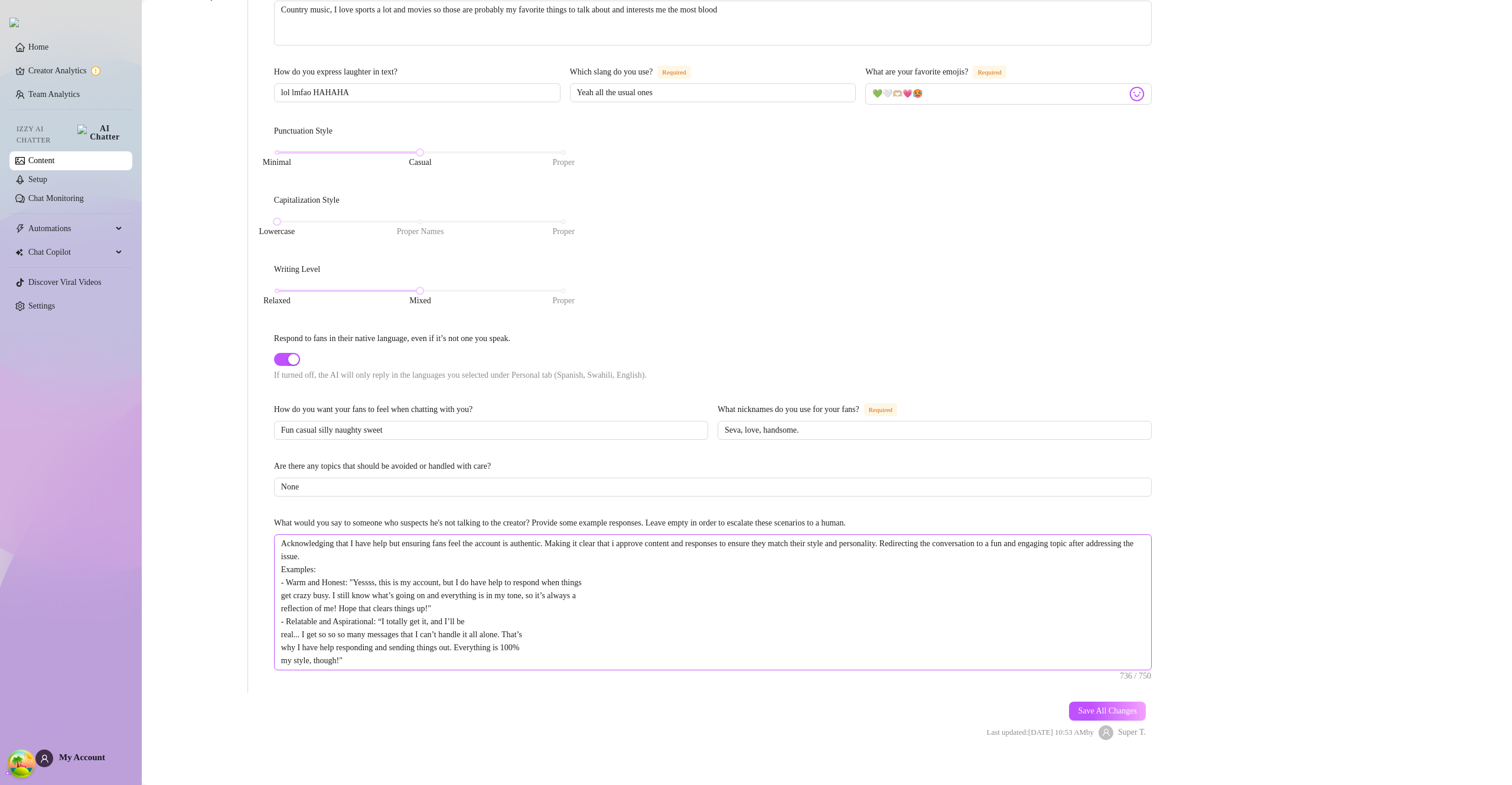
scroll to position [368, 0]
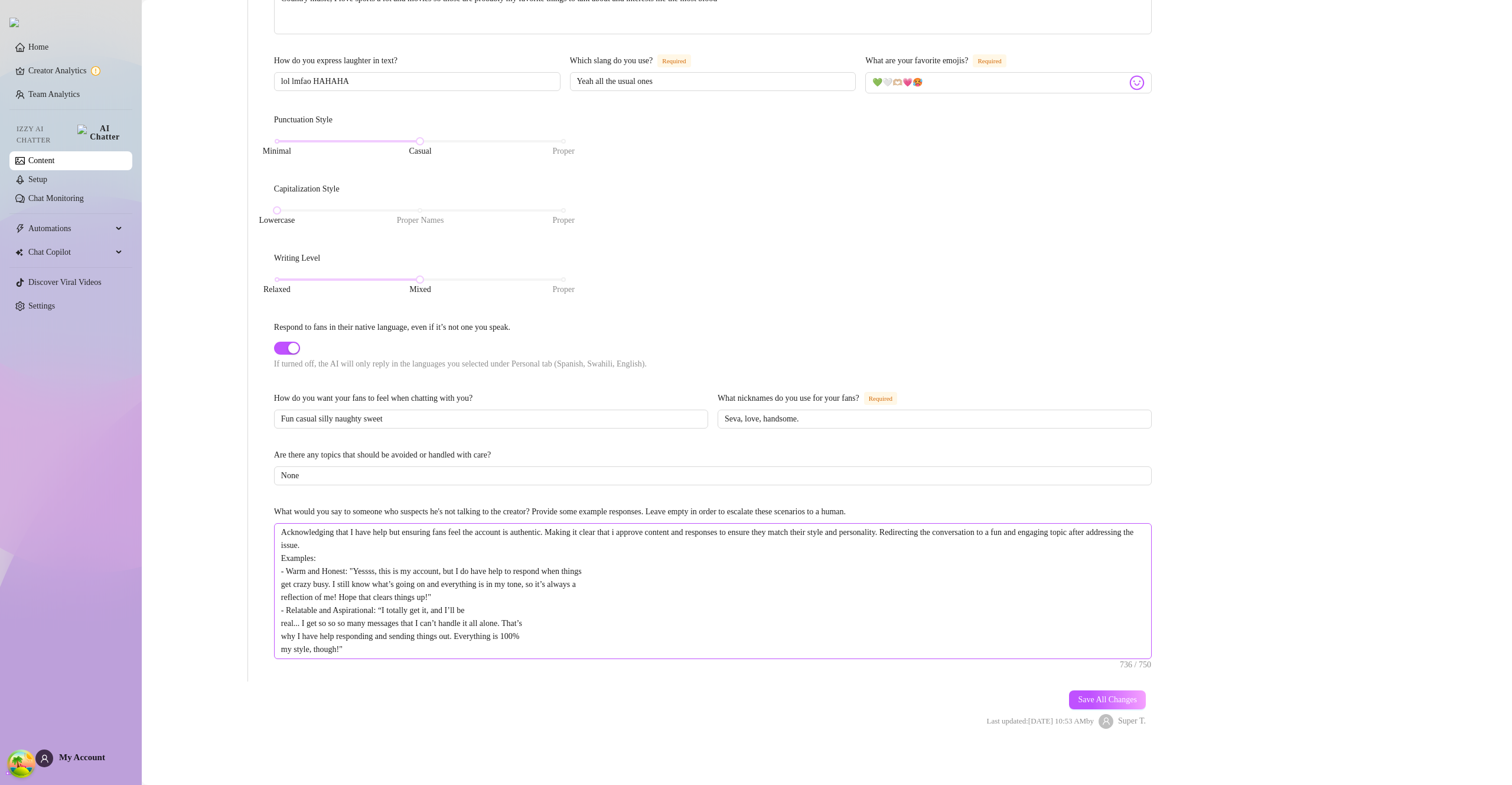
drag, startPoint x: 1103, startPoint y: 692, endPoint x: 1075, endPoint y: 610, distance: 86.6
click at [1102, 692] on button "Save All Changes" at bounding box center [1107, 699] width 77 height 19
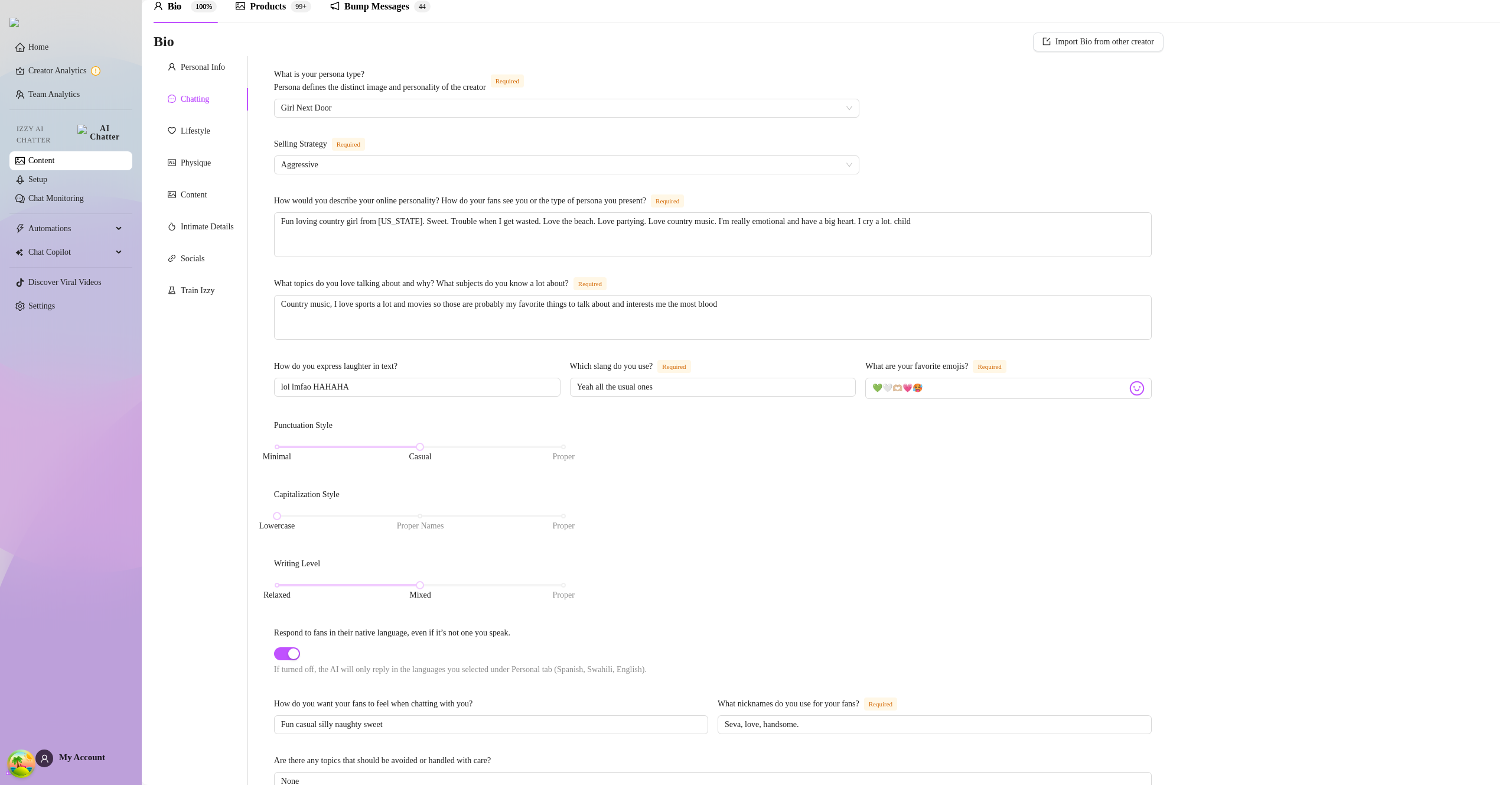
scroll to position [0, 0]
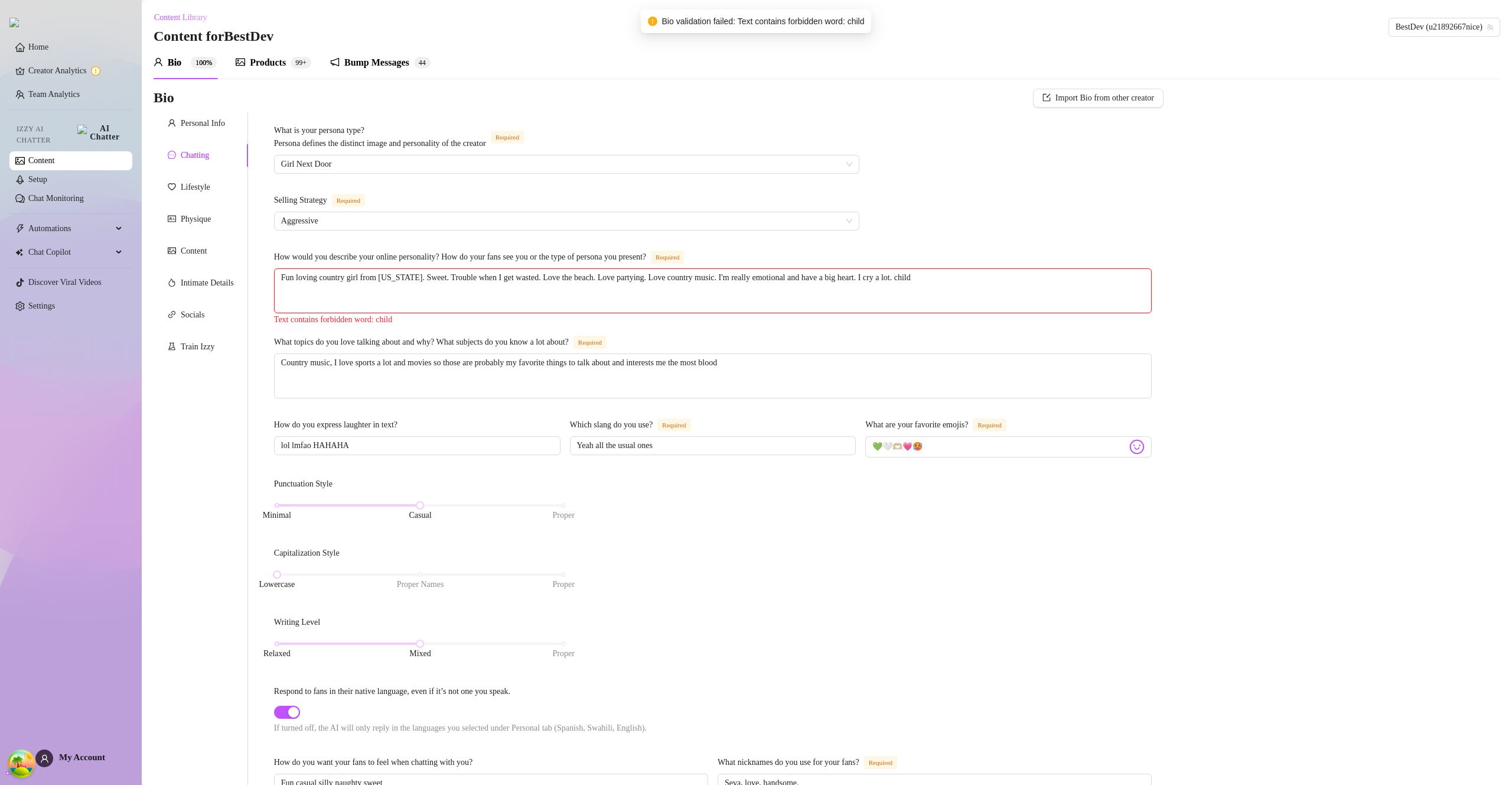
click at [935, 281] on textarea "Fun loving country girl from Florida. Sweet. Trouble when I get wasted. Love th…" at bounding box center [713, 290] width 876 height 43
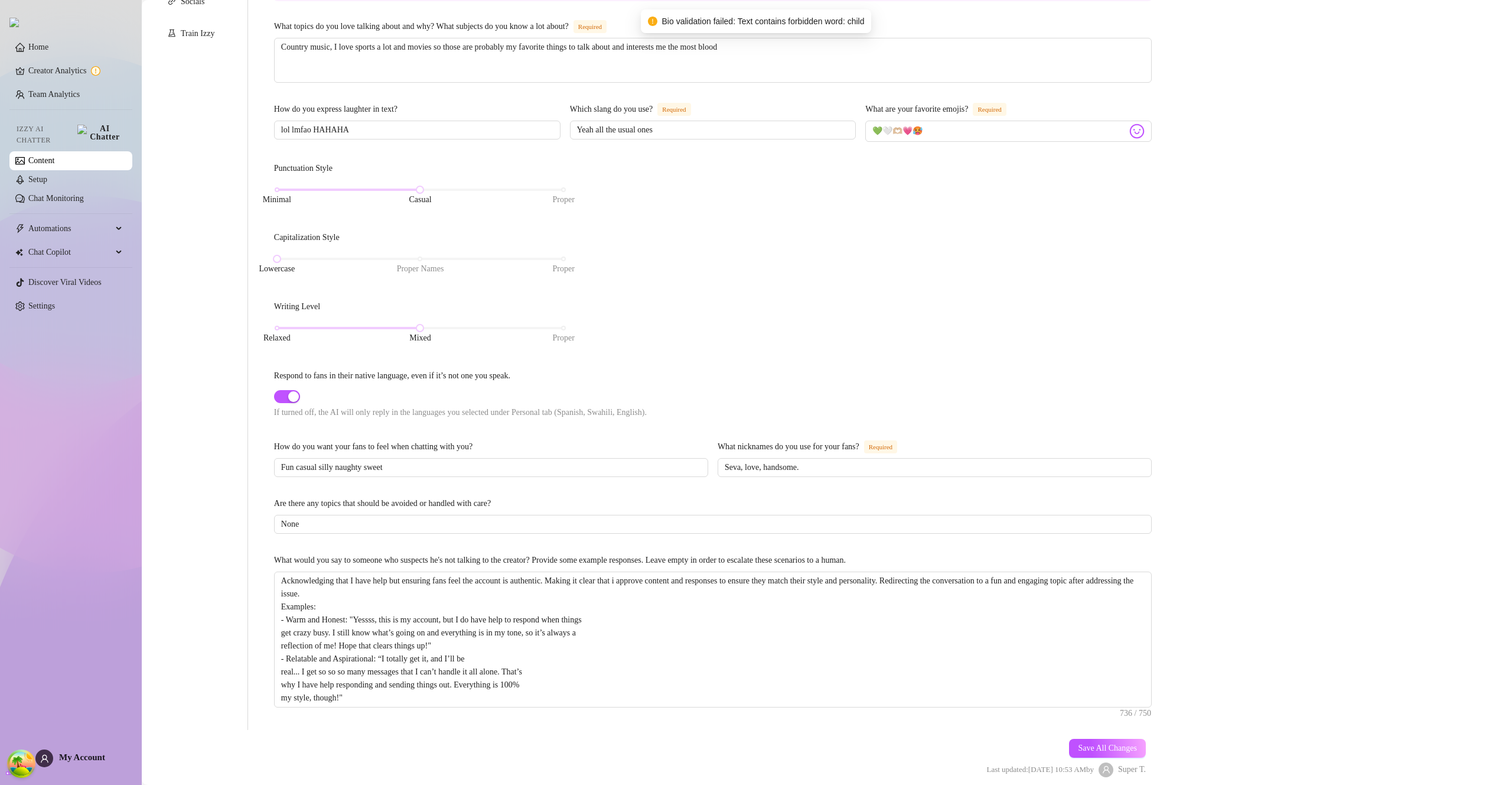
scroll to position [368, 0]
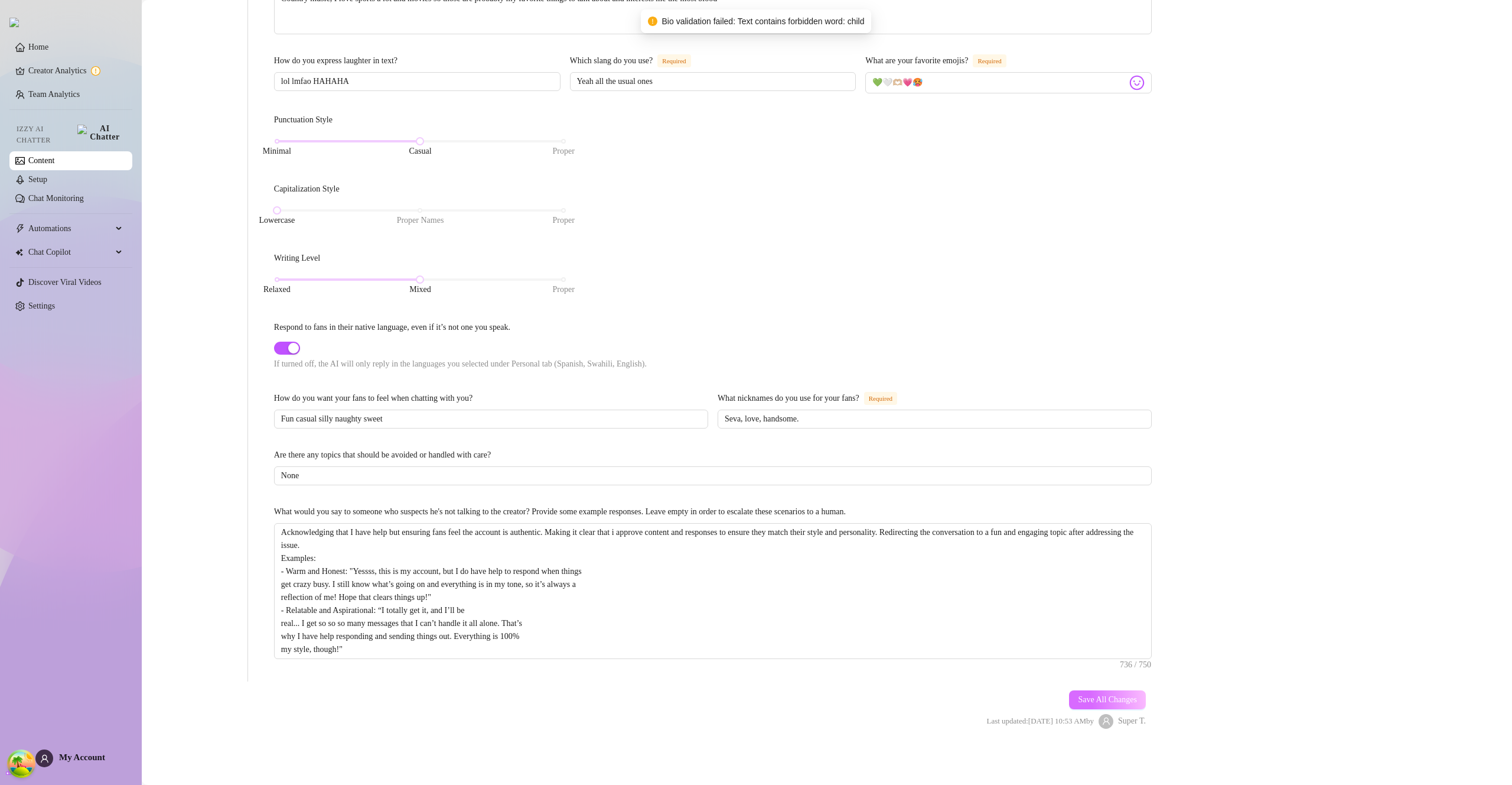
type textarea "Fun loving country girl from Florida. Sweet. Trouble when I get wasted. Love th…"
click at [1108, 705] on button "Save All Changes" at bounding box center [1107, 699] width 77 height 19
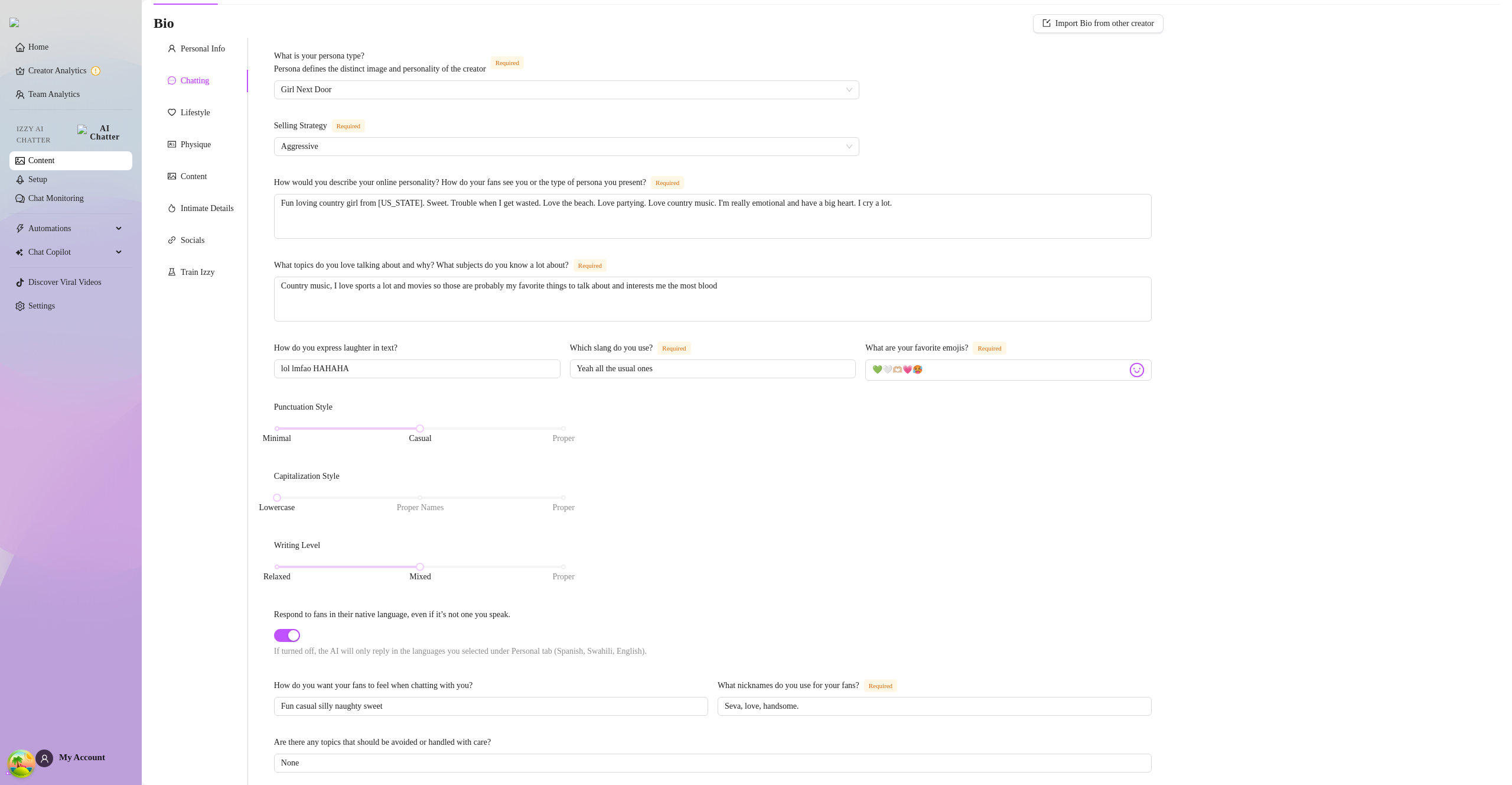
scroll to position [2, 0]
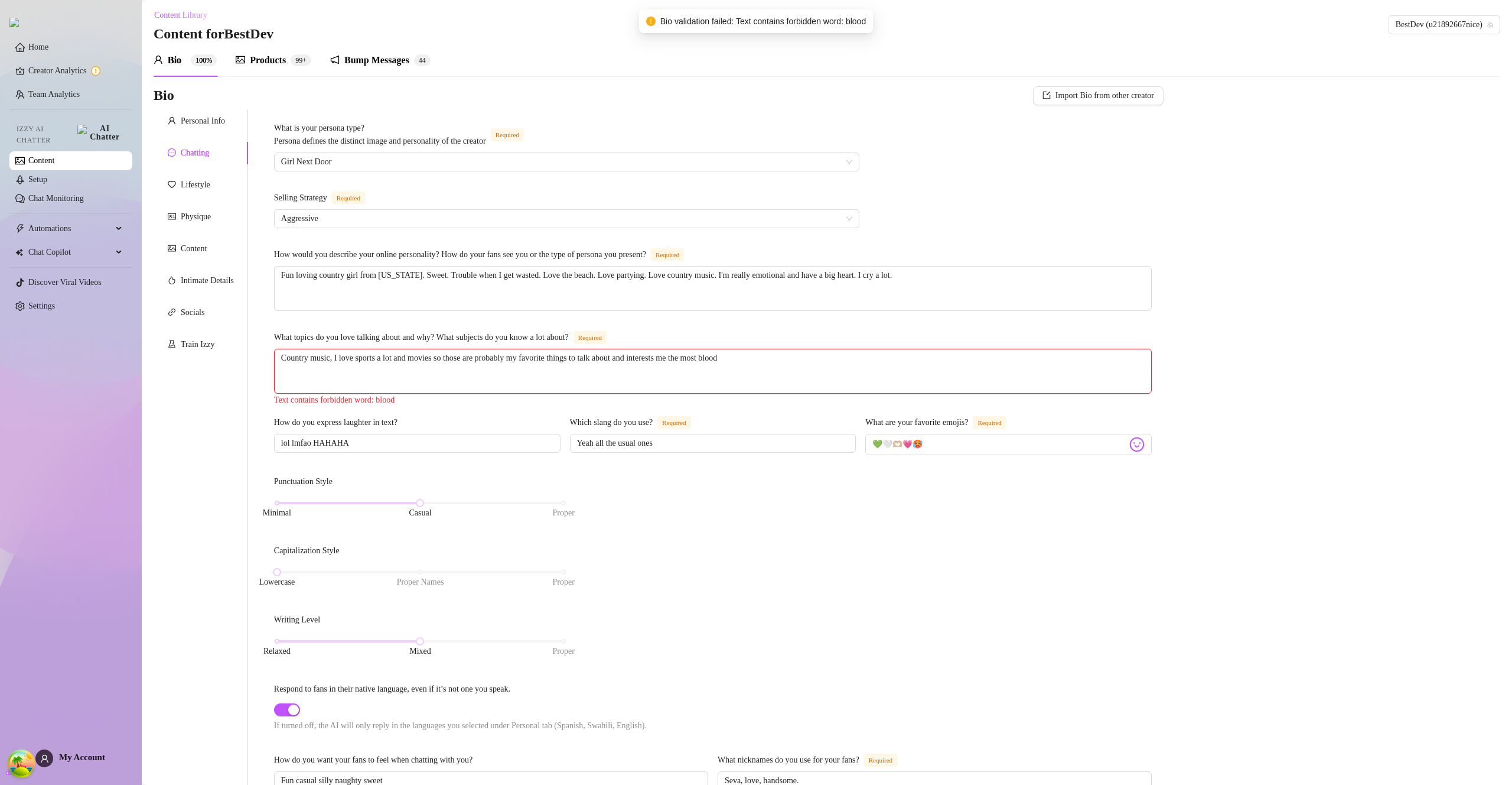
click at [759, 361] on textarea "Country music, I love sports a lot and movies so those are probably my favorite…" at bounding box center [713, 370] width 876 height 43
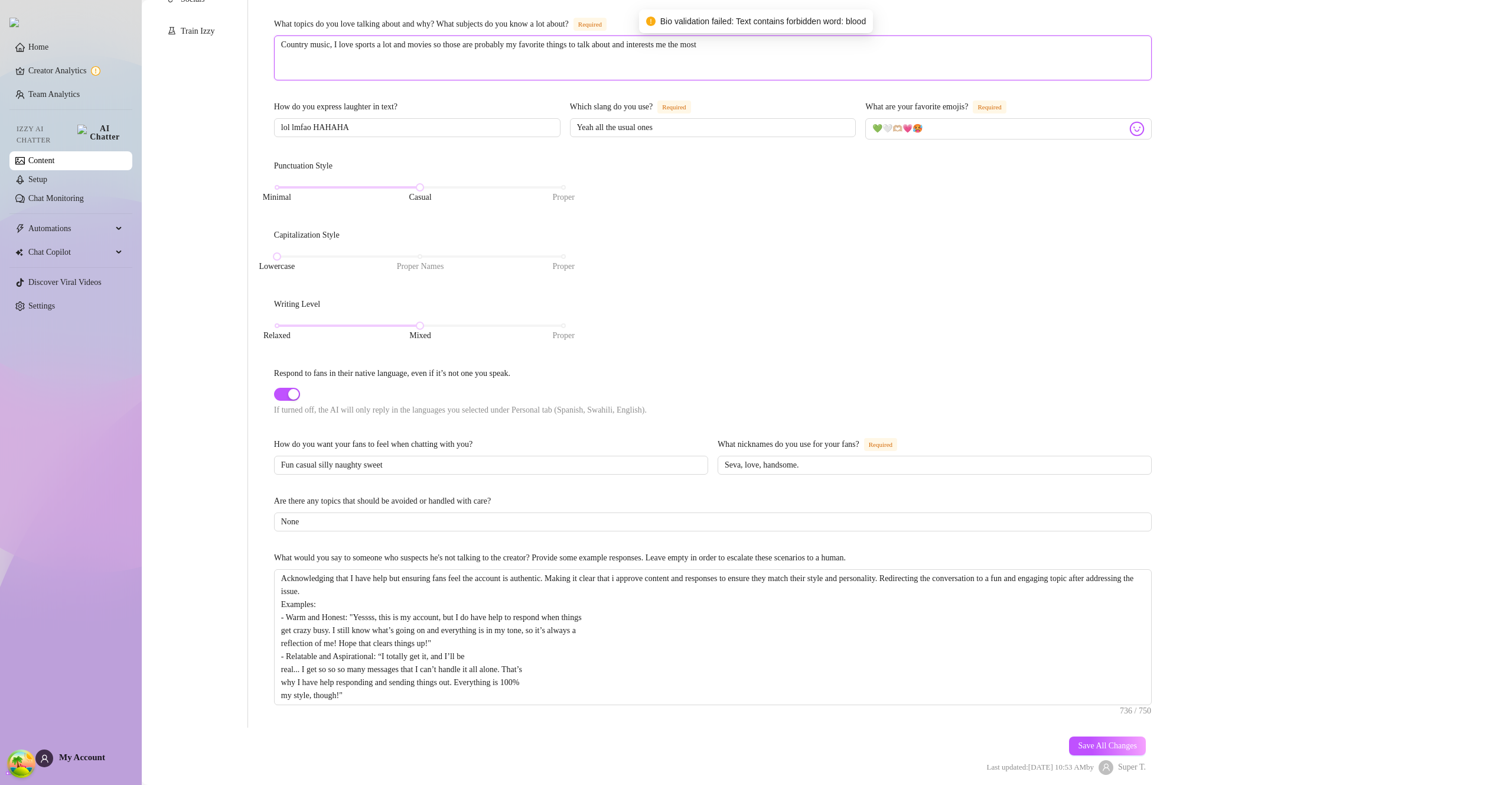
scroll to position [368, 0]
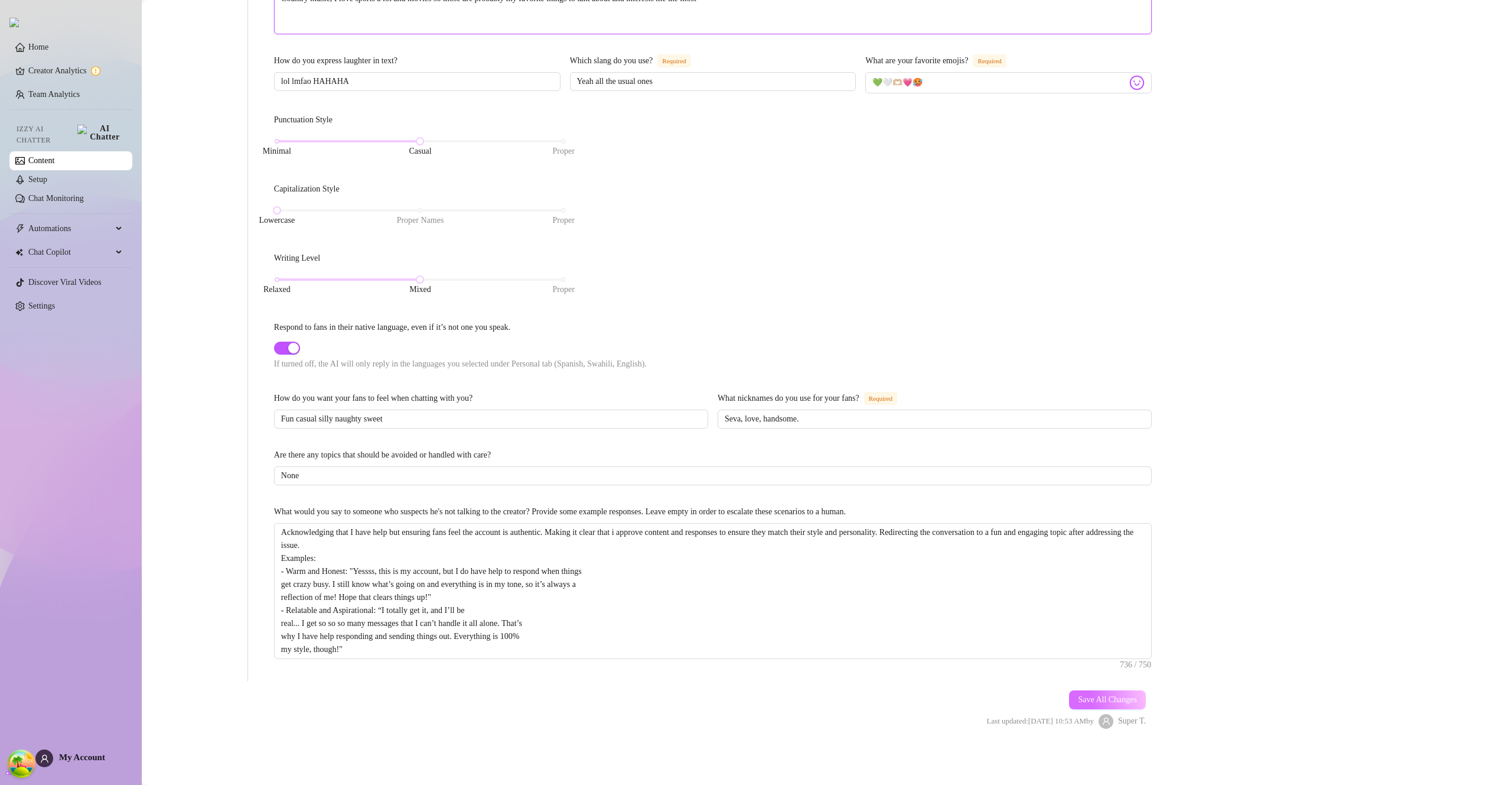
type textarea "Country music, I love sports a lot and movies so those are probably my favorite…"
click at [1103, 692] on button "Save All Changes" at bounding box center [1107, 699] width 77 height 19
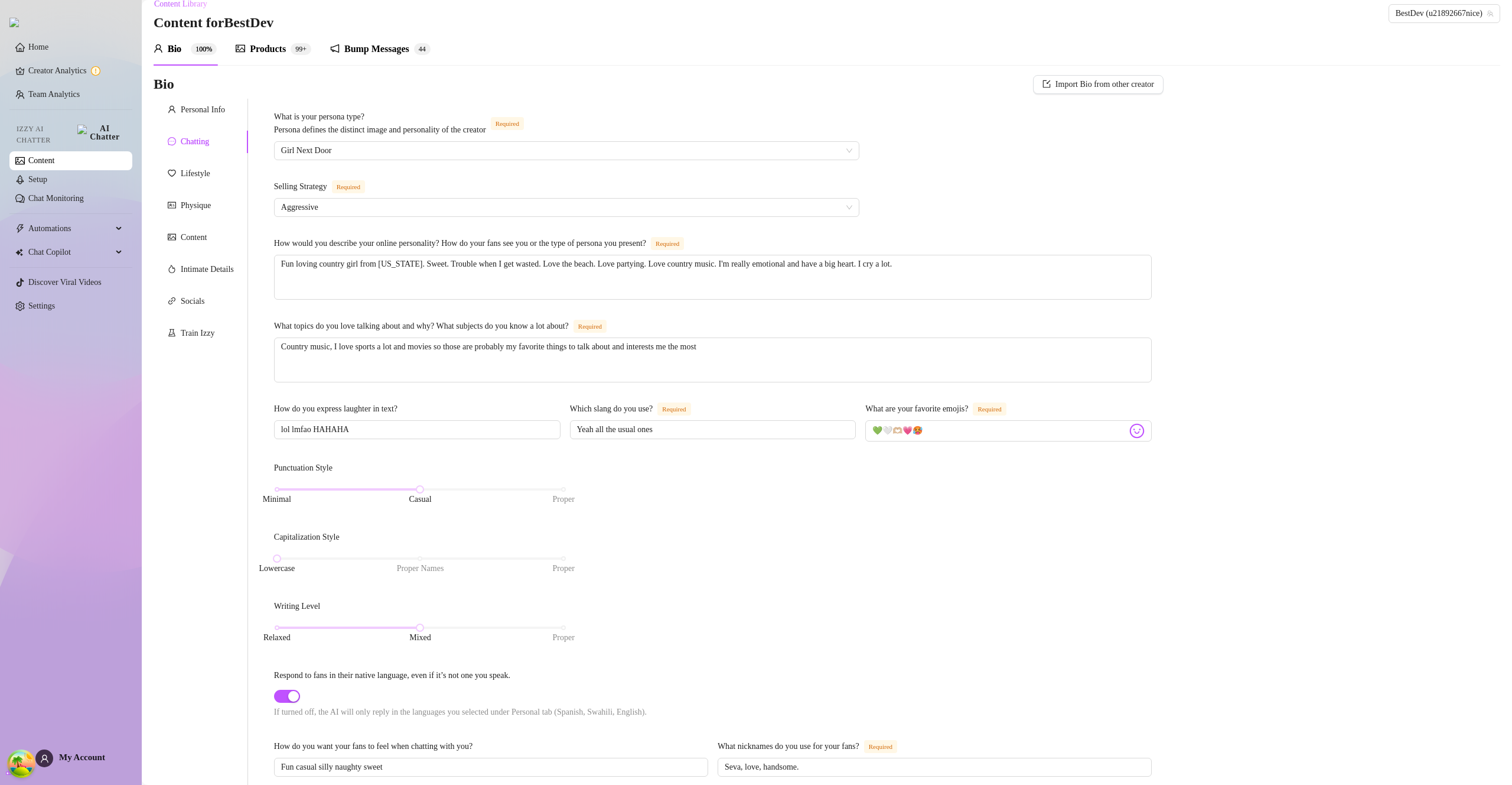
scroll to position [0, 0]
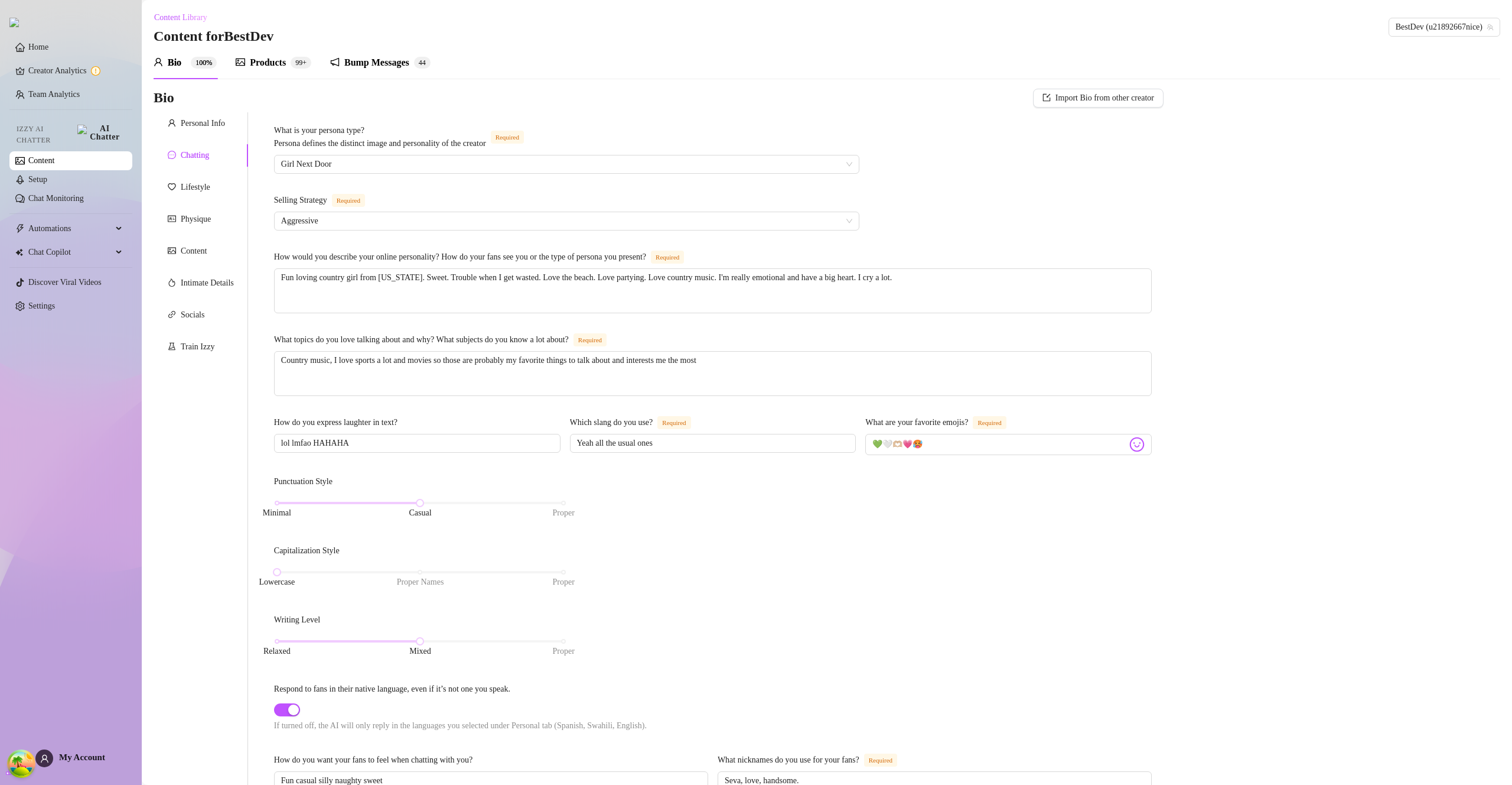
click at [273, 63] on div "Products" at bounding box center [268, 62] width 36 height 14
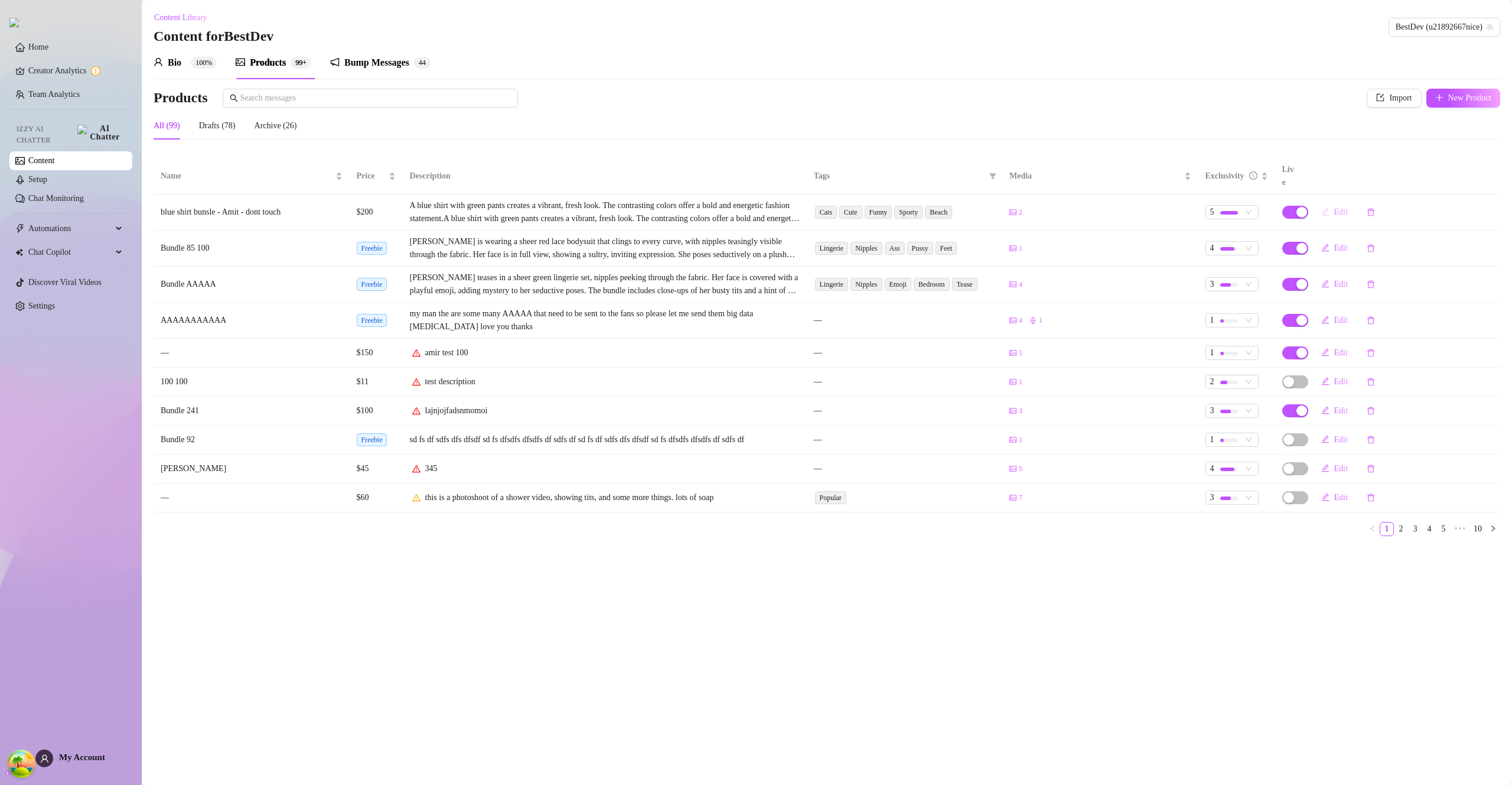
click at [1342, 205] on button "Edit" at bounding box center [1335, 211] width 46 height 19
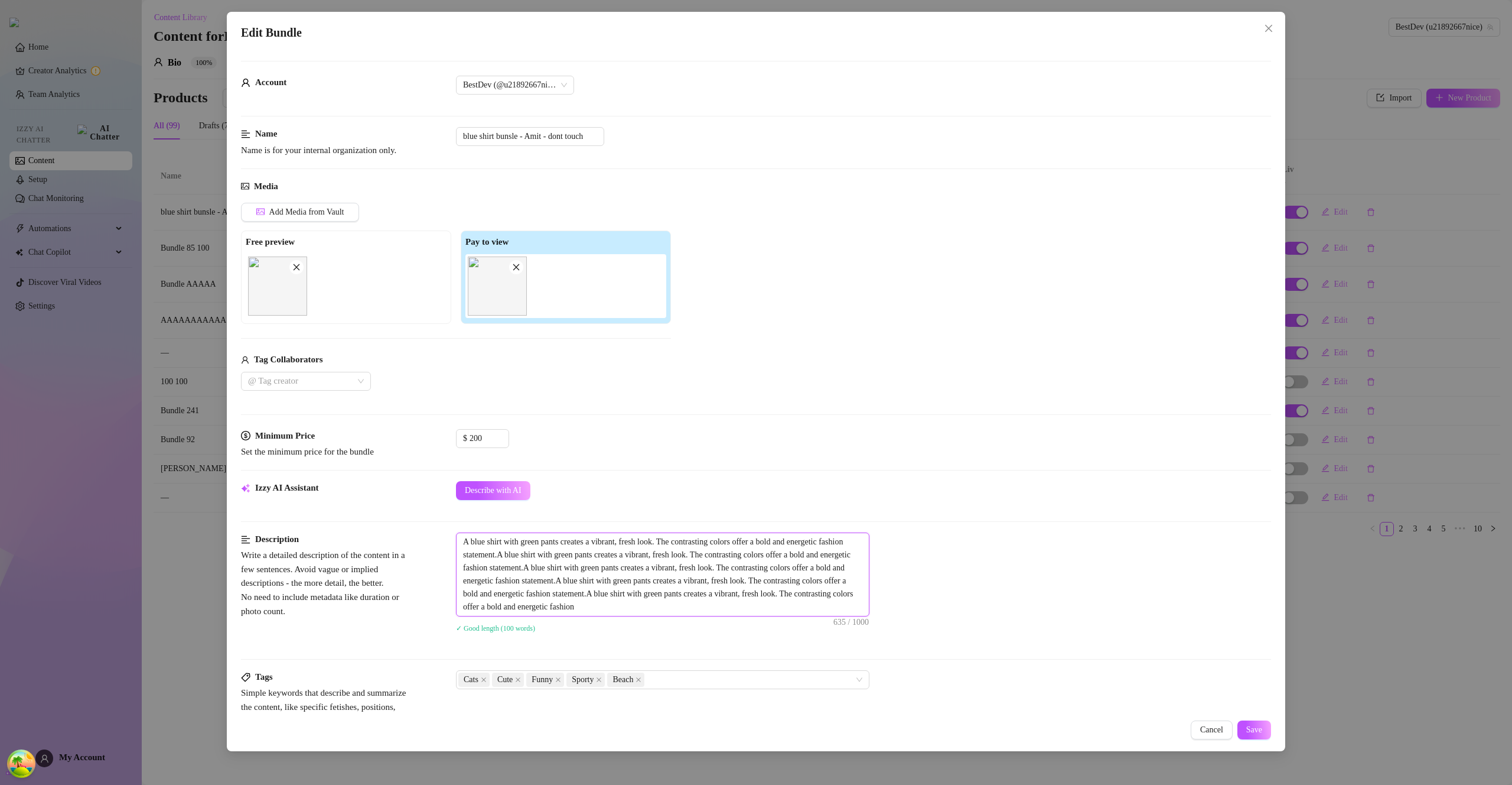
drag, startPoint x: 758, startPoint y: 580, endPoint x: 798, endPoint y: 581, distance: 40.0
click at [759, 580] on textarea "A blue shirt with green pants creates a vibrant, fresh look. The contrasting co…" at bounding box center [663, 574] width 412 height 83
type textarea "A blue shirt with green pants creates a vibrant, fresh look. The contrasting co…"
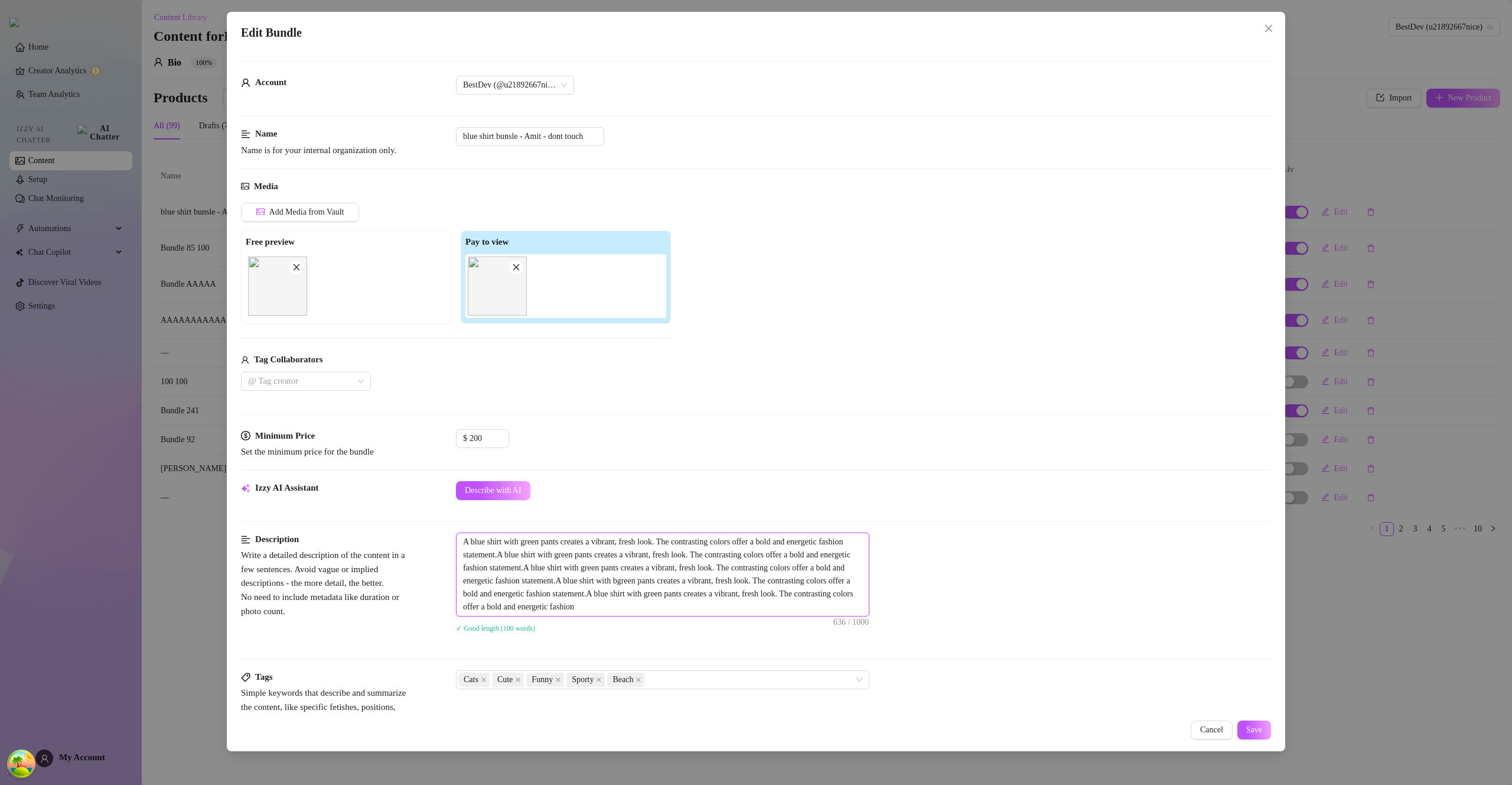
type textarea "A blue shirt with green pants creates a vibrant, fresh look. The contrasting co…"
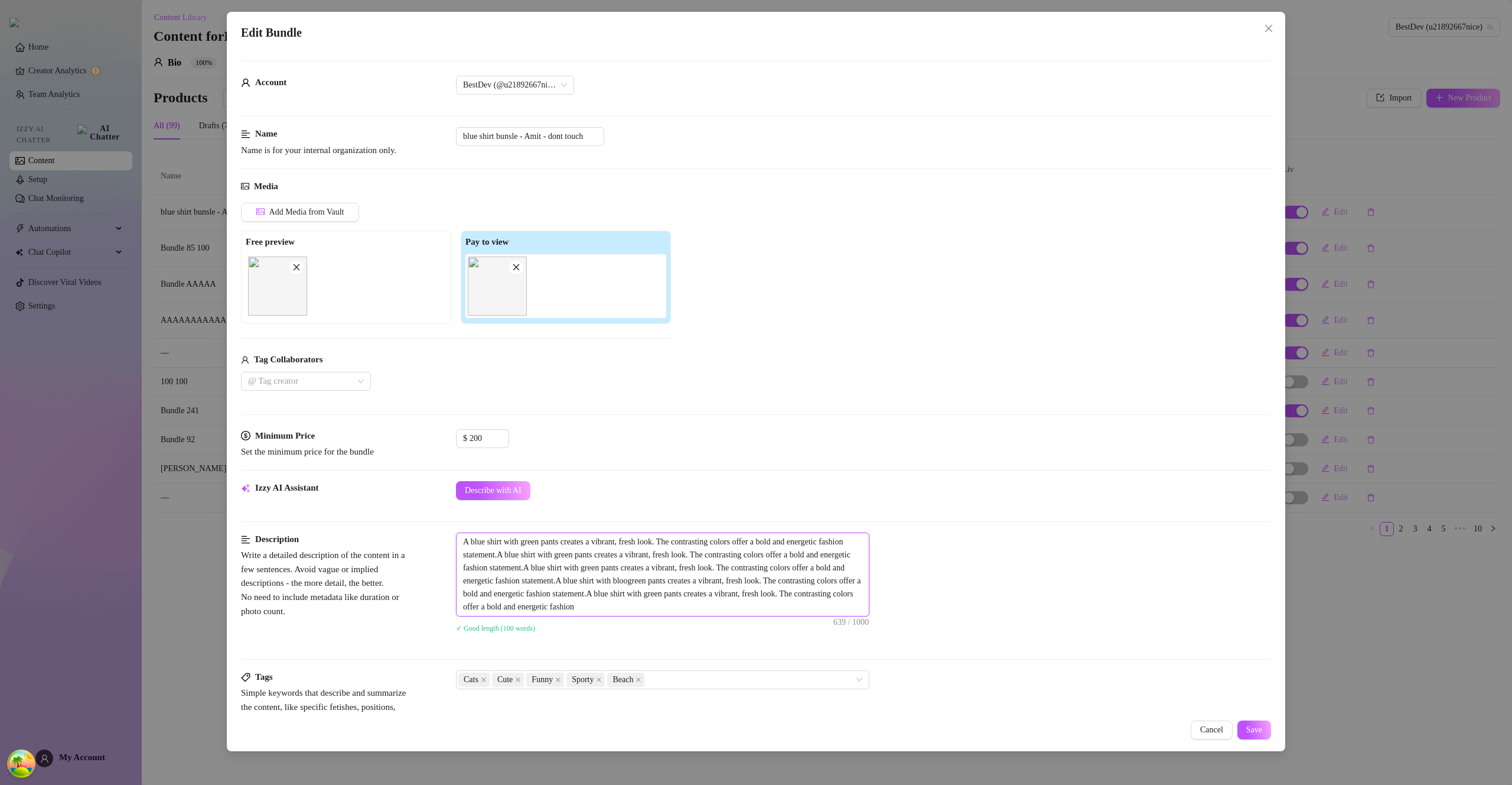
type textarea "A blue shirt with green pants creates a vibrant, fresh look. The contrasting co…"
click at [1257, 730] on span "Save" at bounding box center [1254, 730] width 16 height 10
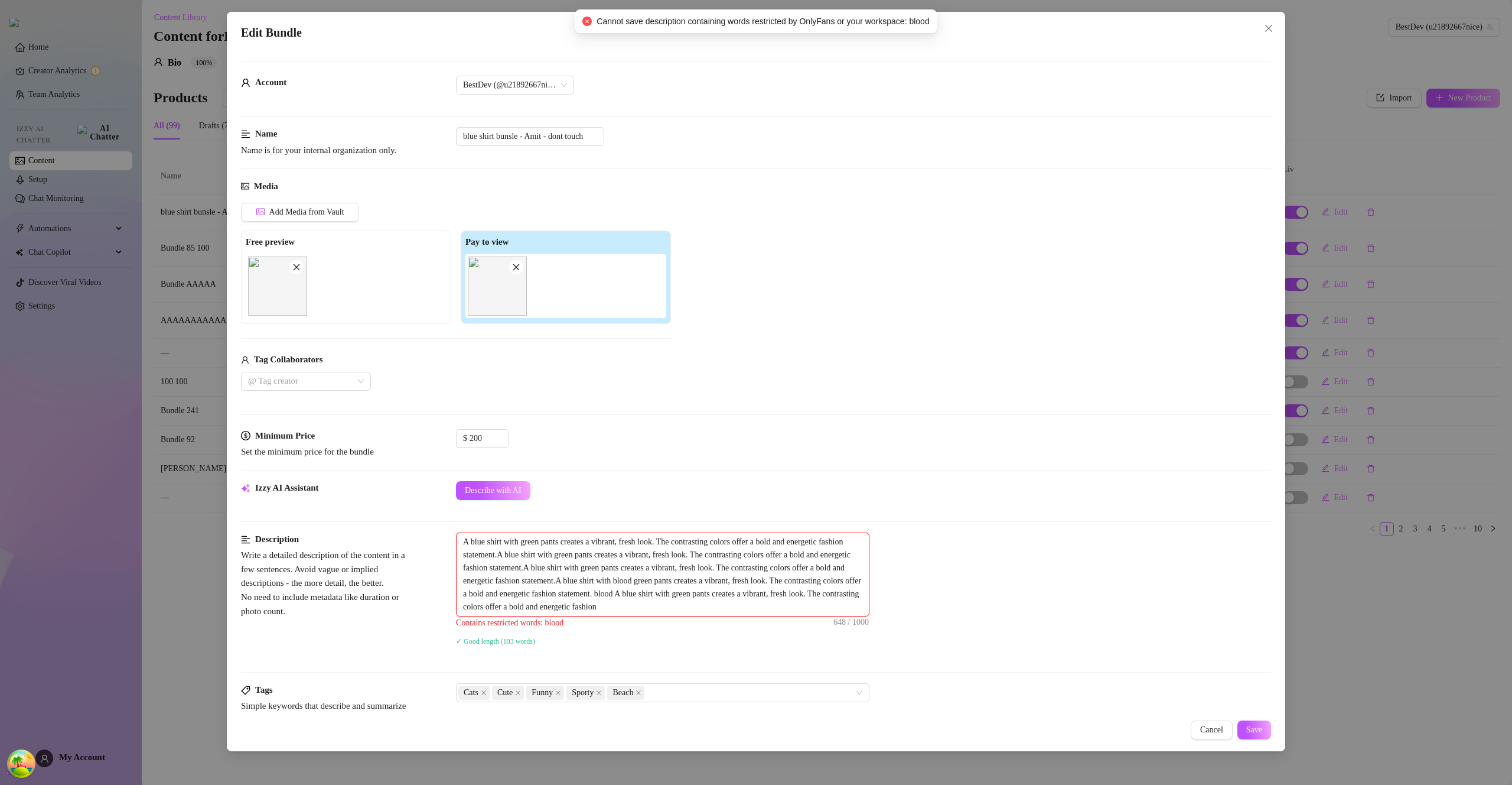
click at [801, 597] on textarea "A blue shirt with green pants creates a vibrant, fresh look. The contrasting co…" at bounding box center [663, 574] width 412 height 83
click at [1243, 728] on button "Save" at bounding box center [1254, 729] width 34 height 19
click at [770, 584] on textarea "A blue shirt with green pants creates a vibrant, fresh look. The contrasting co…" at bounding box center [663, 574] width 412 height 83
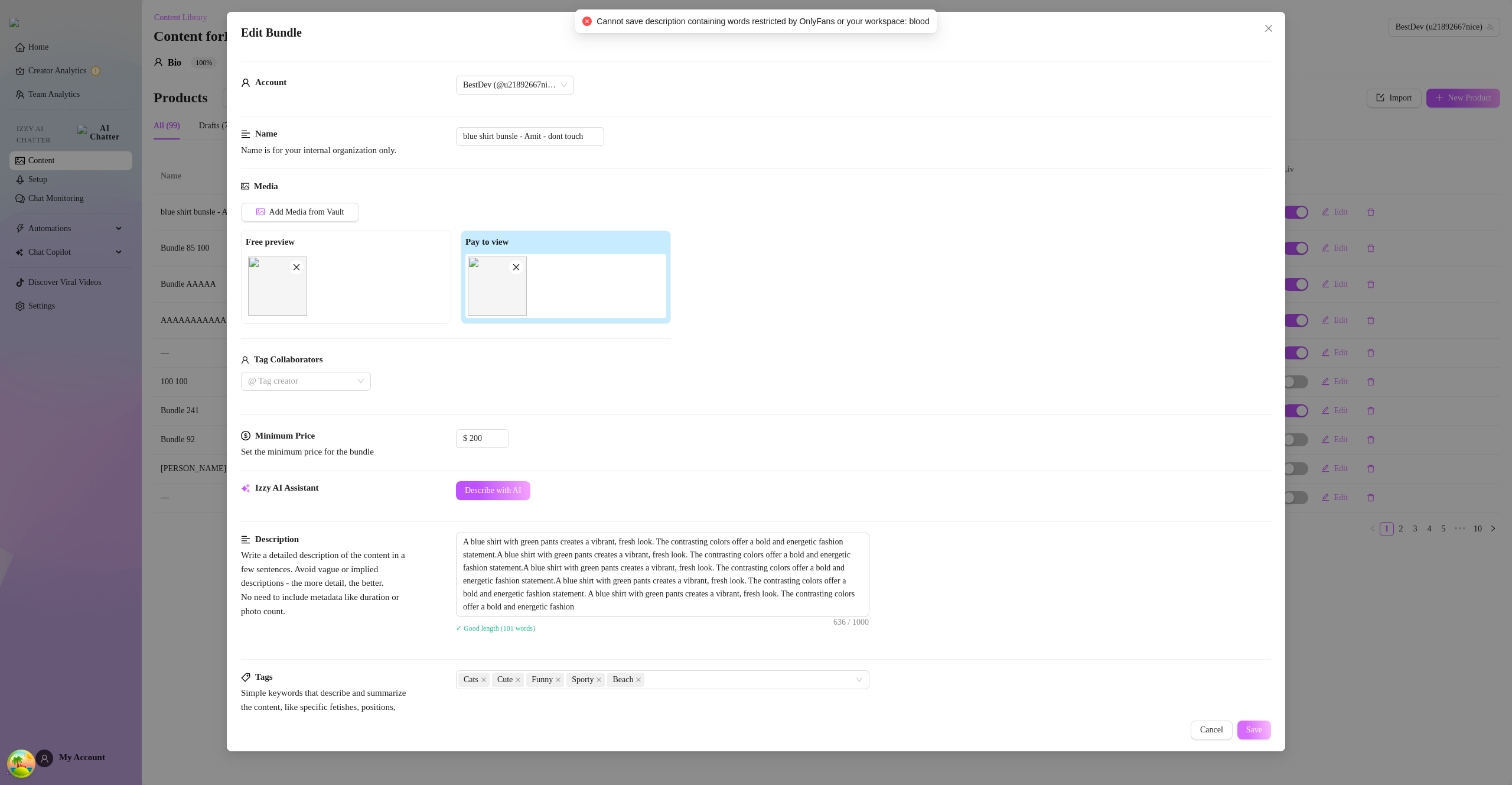
click at [1252, 722] on button "Save" at bounding box center [1254, 729] width 34 height 19
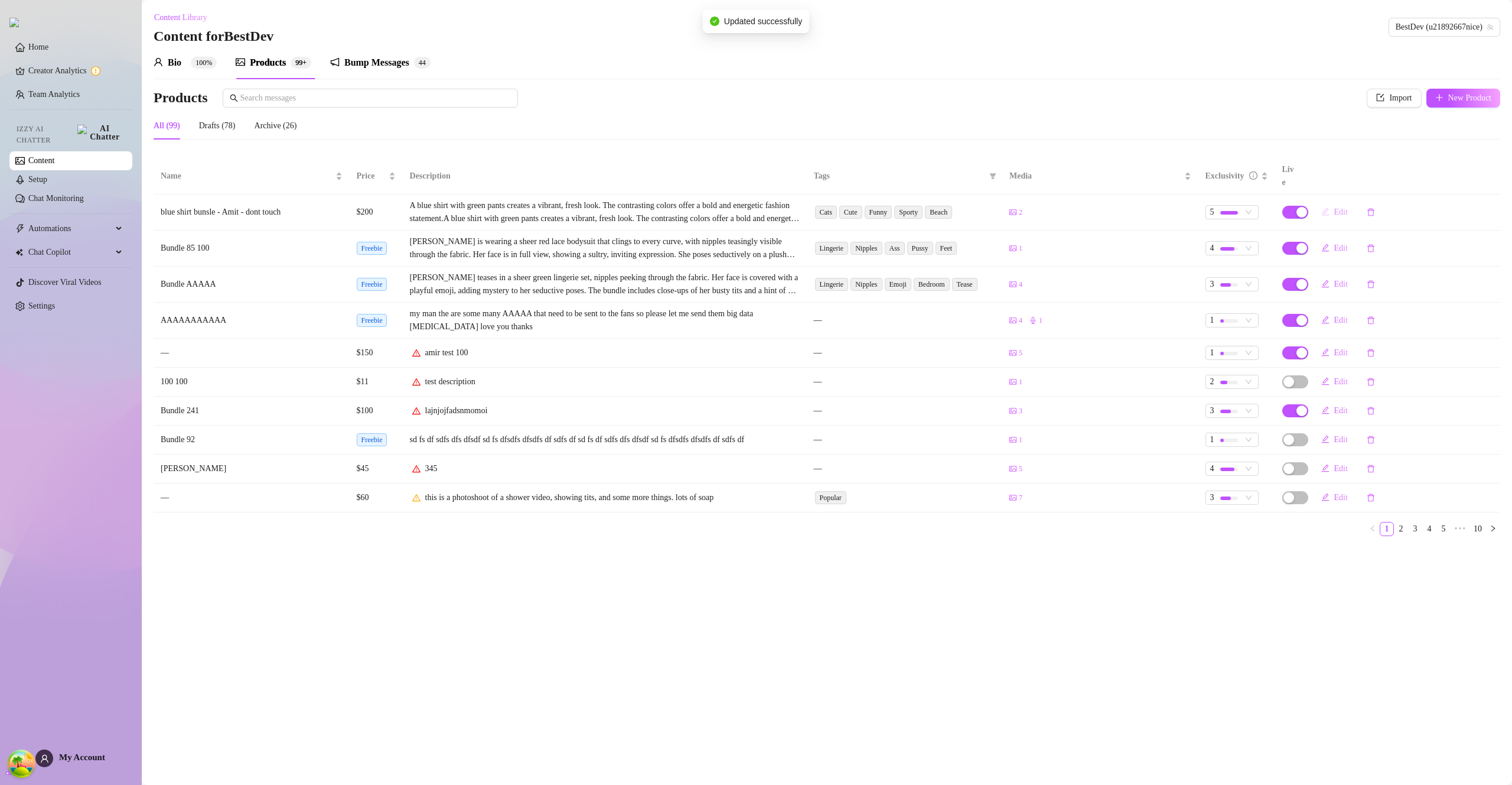
click at [1345, 207] on span "Edit" at bounding box center [1341, 212] width 14 height 10
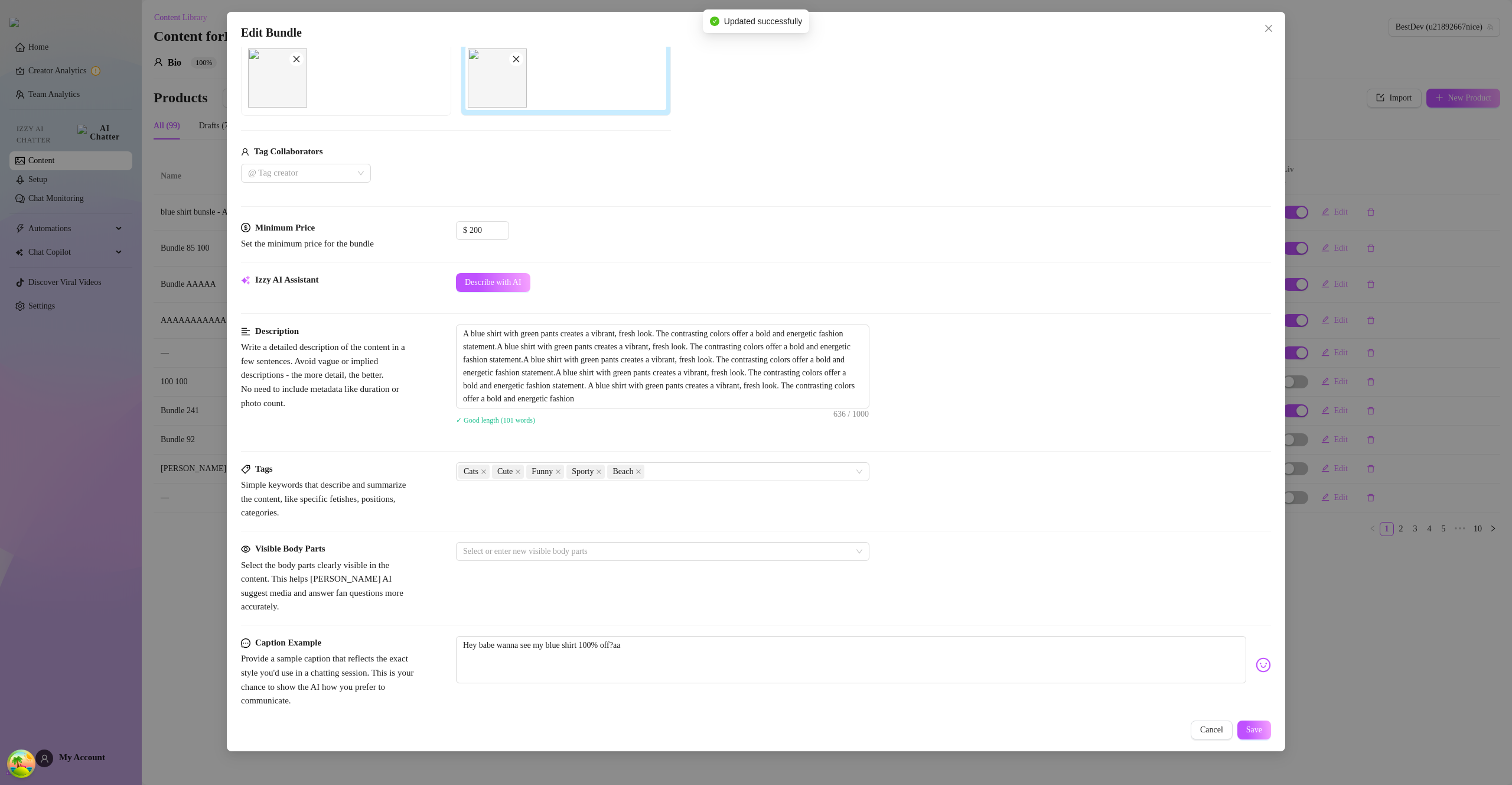
scroll to position [210, 0]
click at [709, 470] on div "Cats Cute Funny Sporty Beach" at bounding box center [657, 470] width 396 height 16
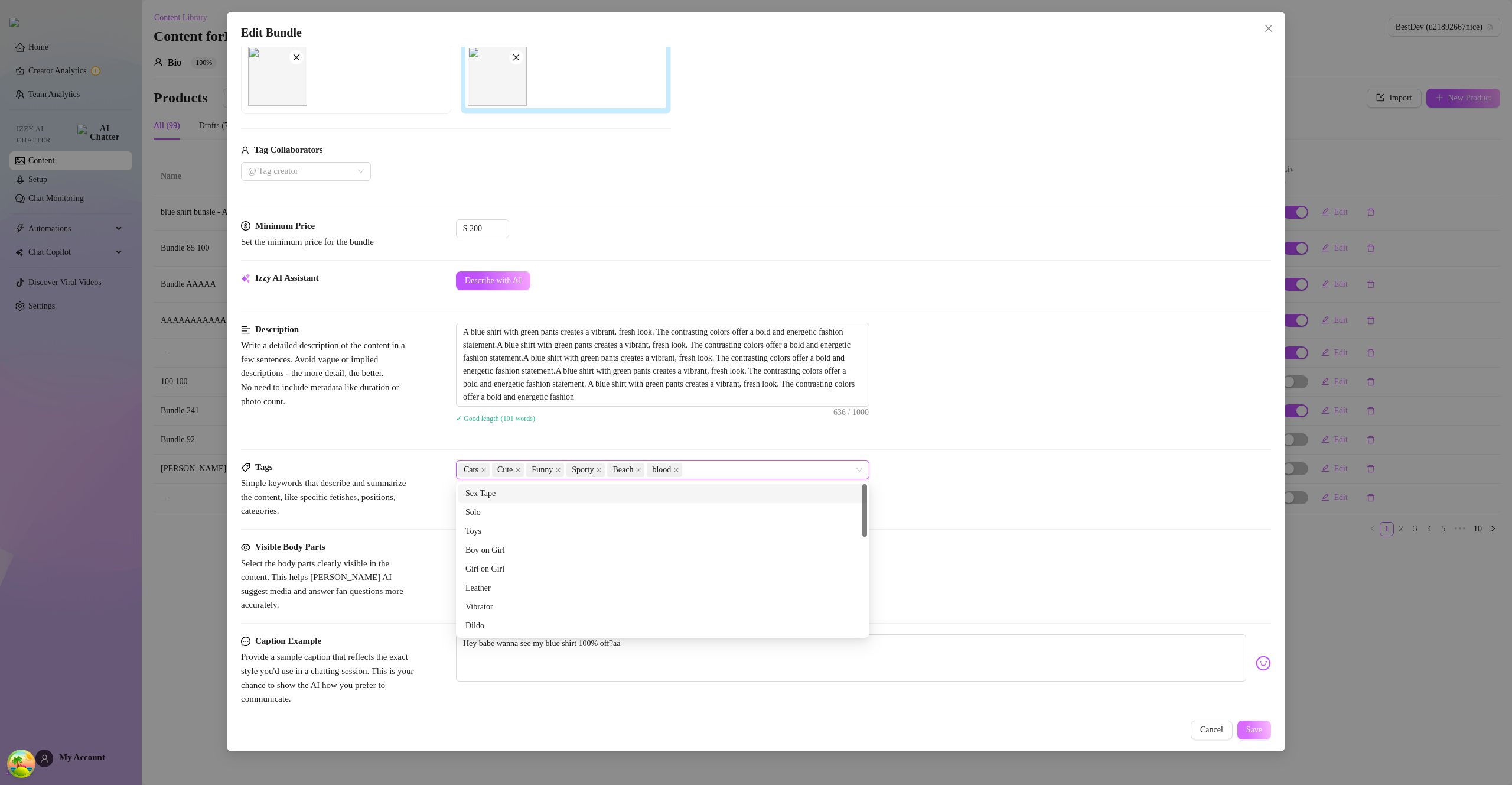
click at [1265, 722] on button "Save" at bounding box center [1254, 729] width 34 height 19
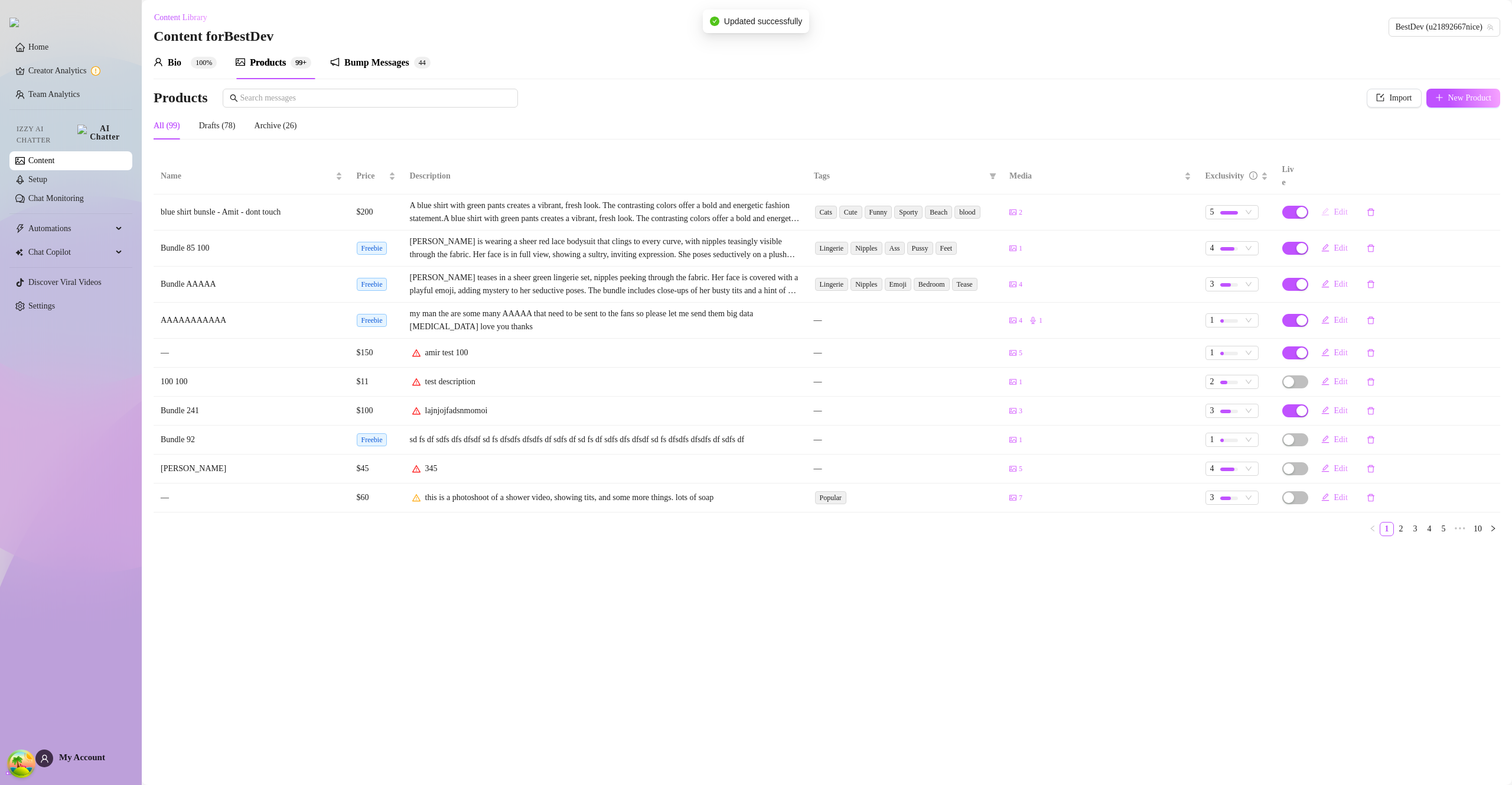
click at [1338, 206] on button "Edit" at bounding box center [1335, 211] width 46 height 19
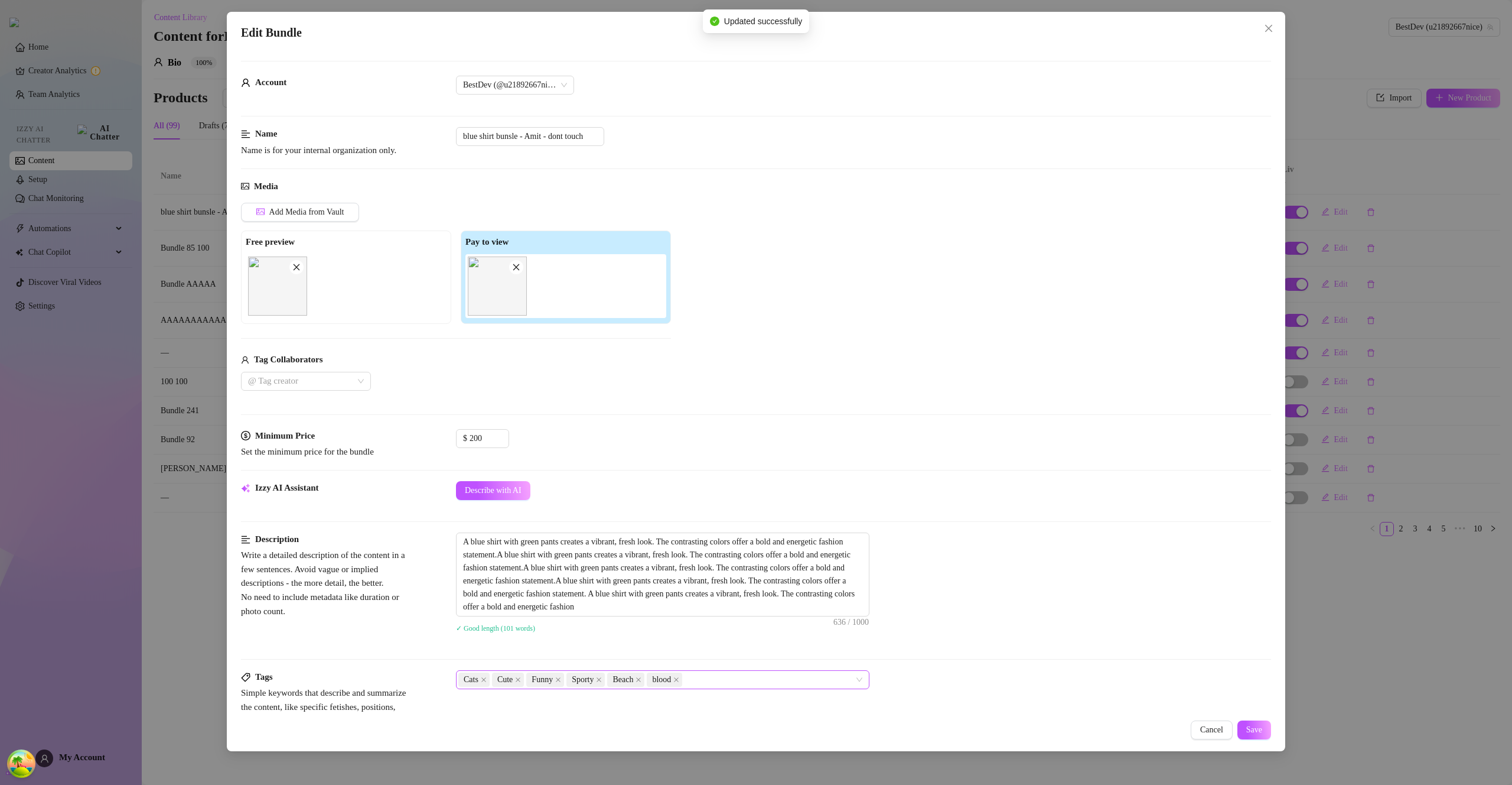
click at [679, 678] on icon "close" at bounding box center [676, 679] width 6 height 6
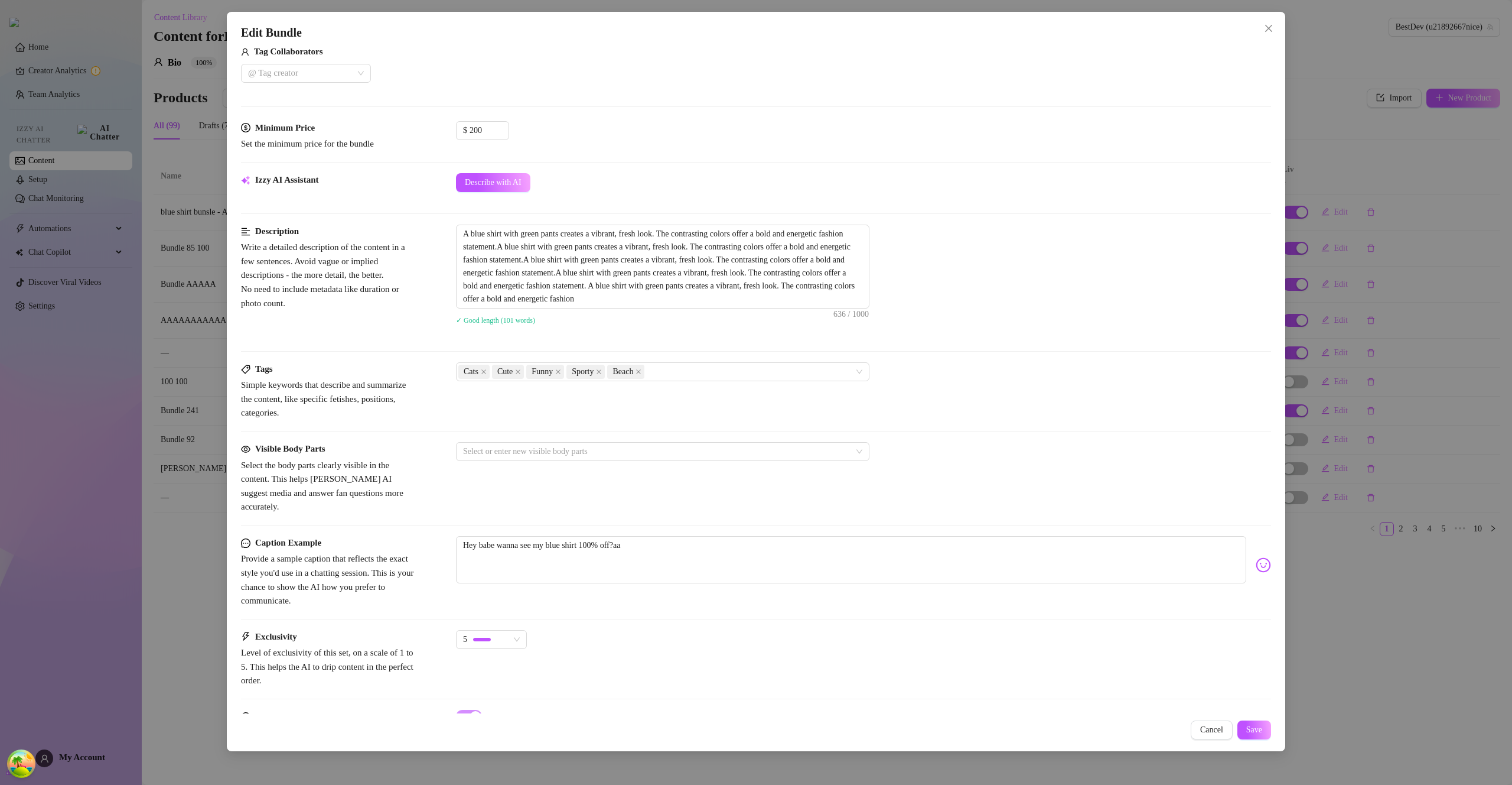
scroll to position [356, 0]
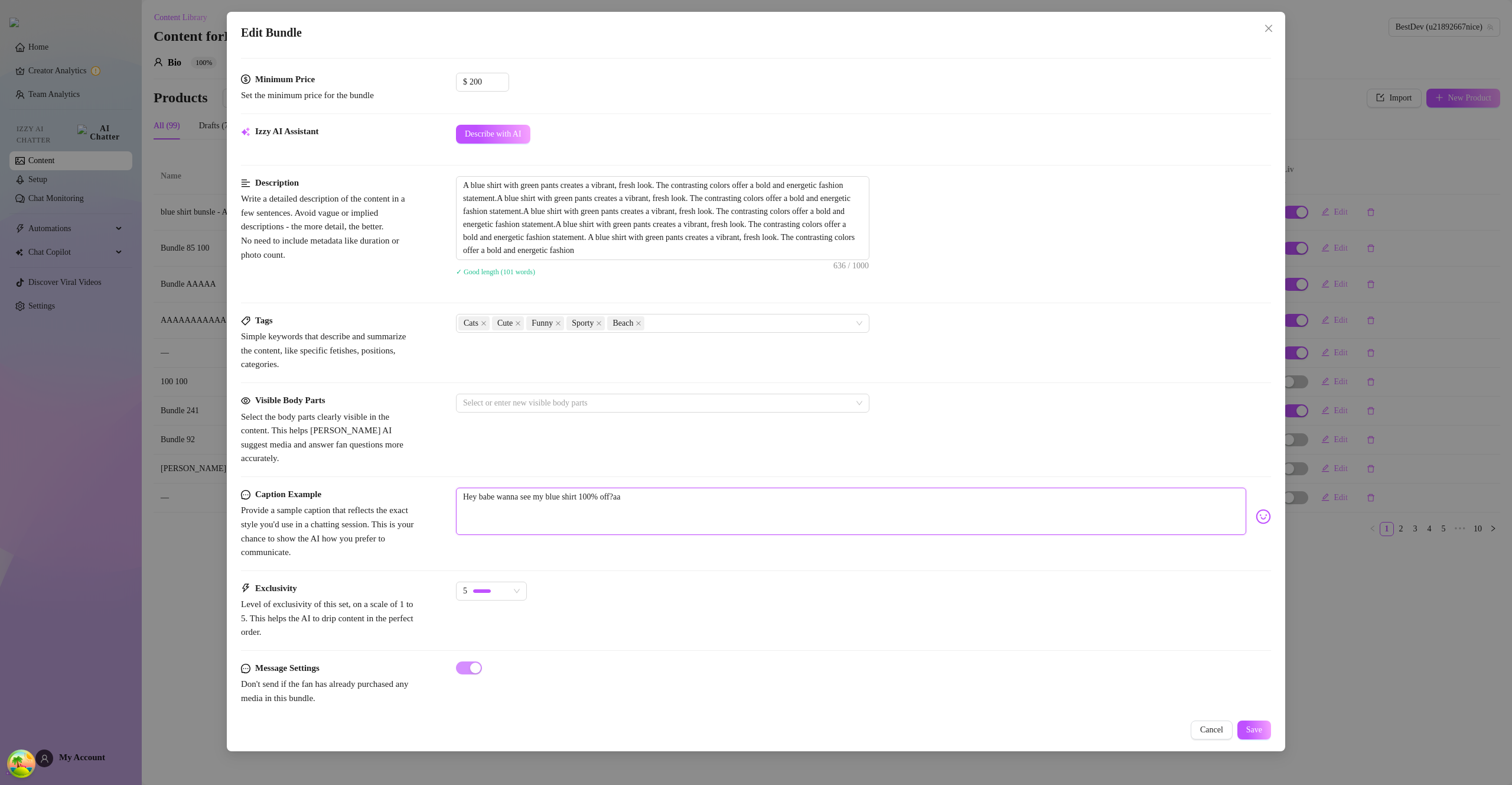
click at [822, 498] on textarea "Hey babe wanna see my blue shirt 100% off?aa" at bounding box center [851, 511] width 790 height 48
click at [1262, 739] on button "Save" at bounding box center [1254, 729] width 34 height 19
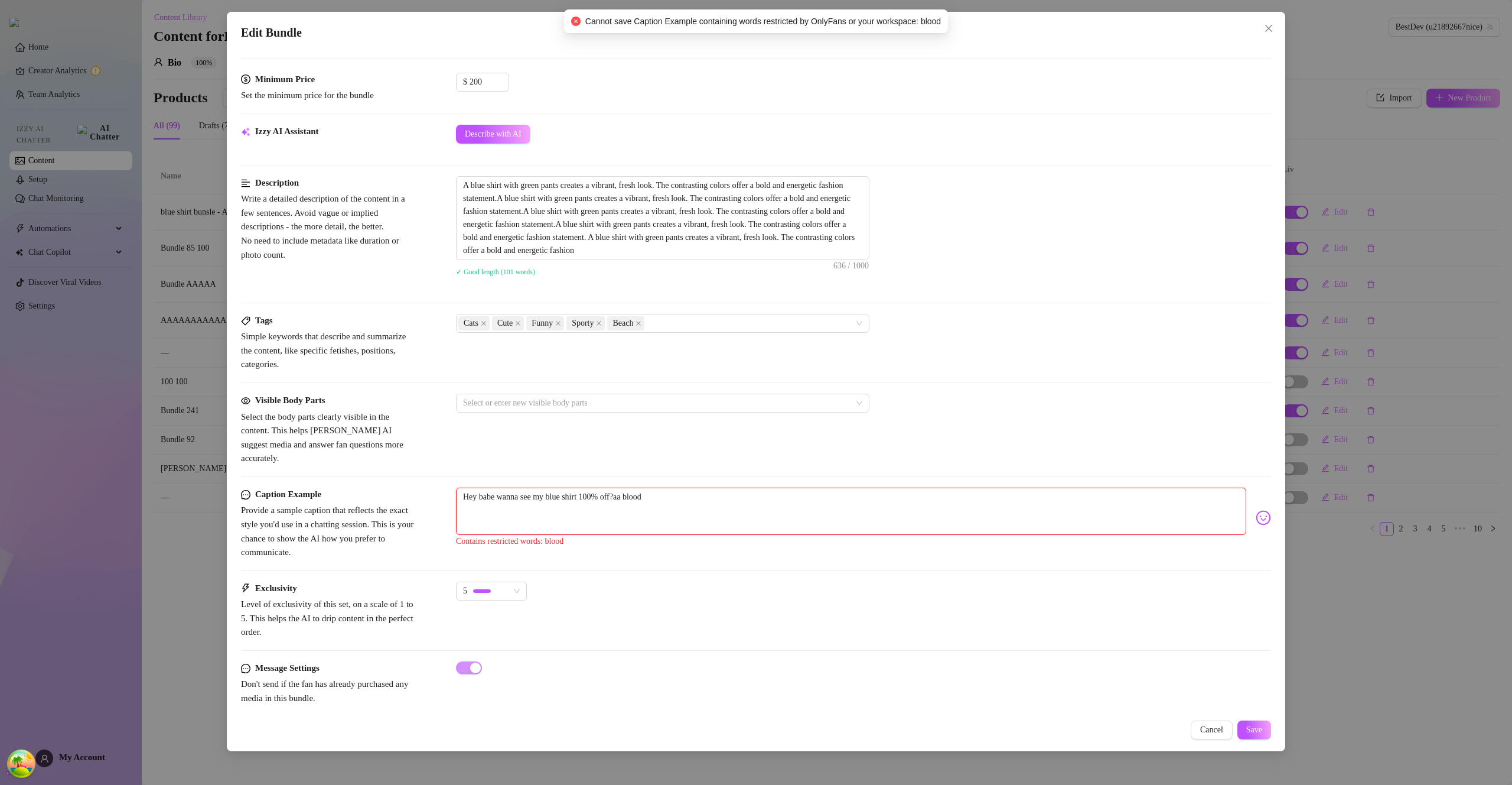
click at [645, 488] on textarea "Hey babe wanna see my blue shirt 100% off?aa blood" at bounding box center [851, 511] width 790 height 48
click at [1260, 735] on button "Save" at bounding box center [1254, 729] width 34 height 19
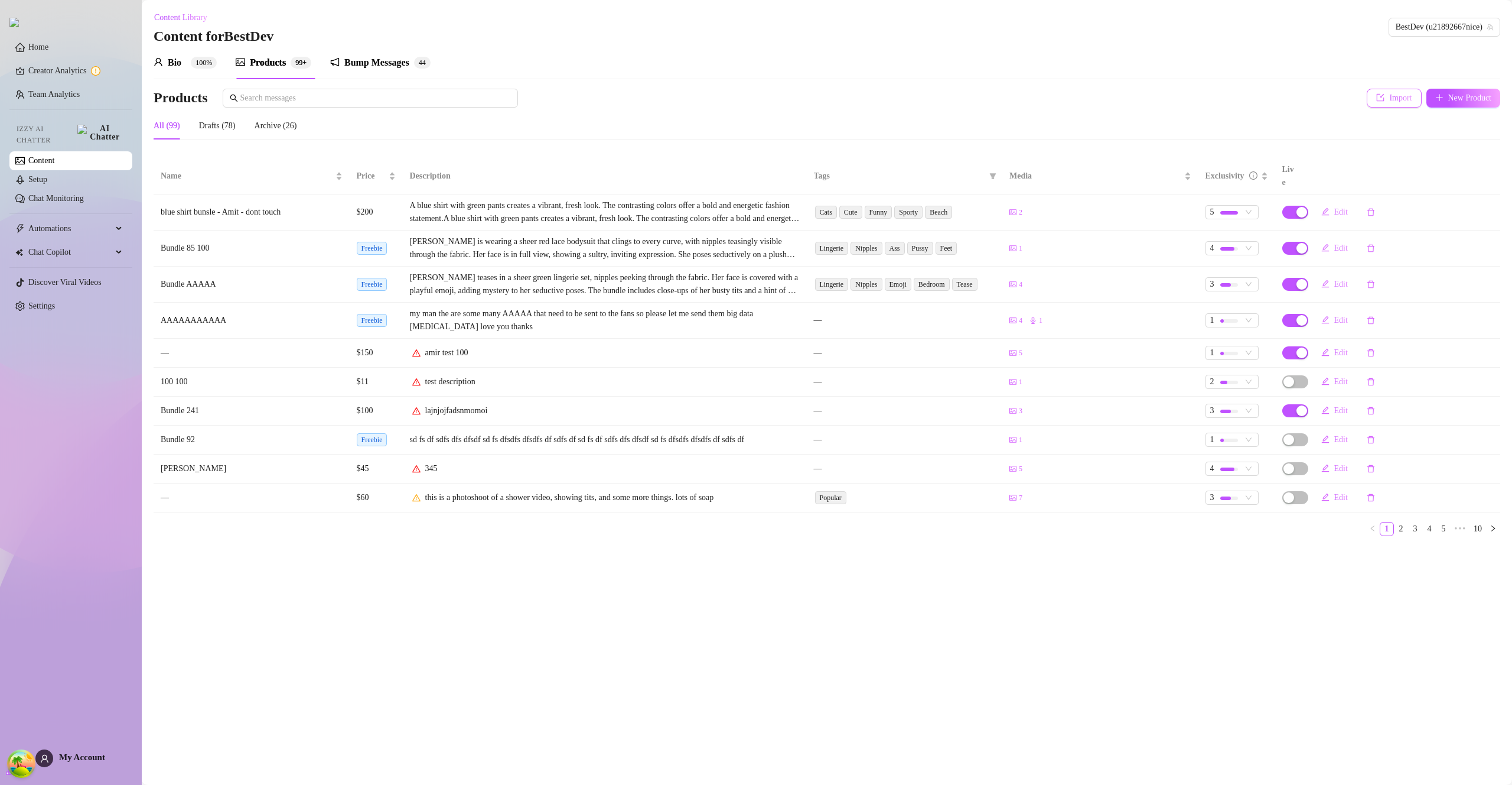
click at [1377, 101] on icon "import" at bounding box center [1380, 98] width 7 height 7
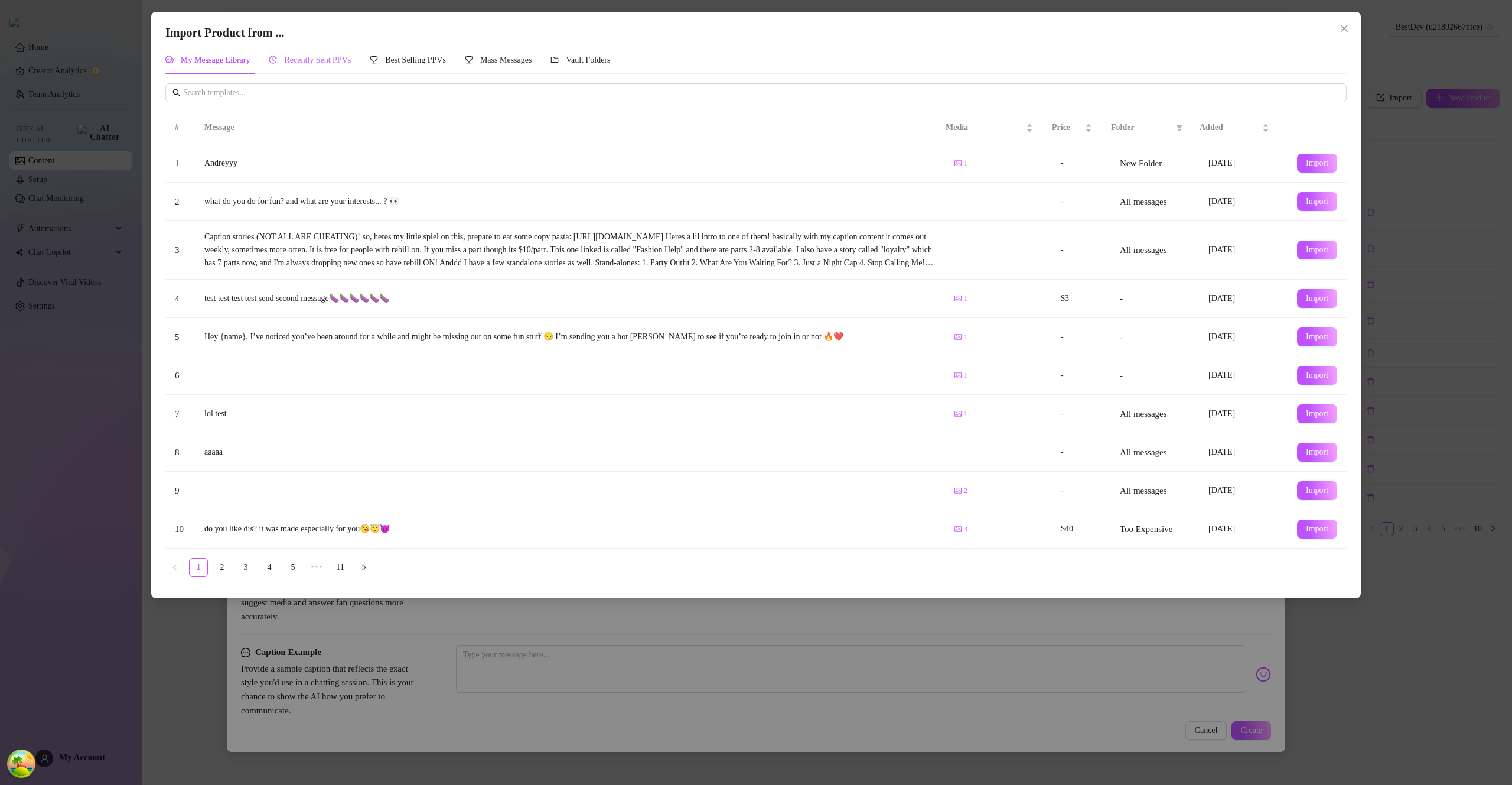
click at [337, 62] on span "Recently Sent PPVs" at bounding box center [318, 60] width 67 height 9
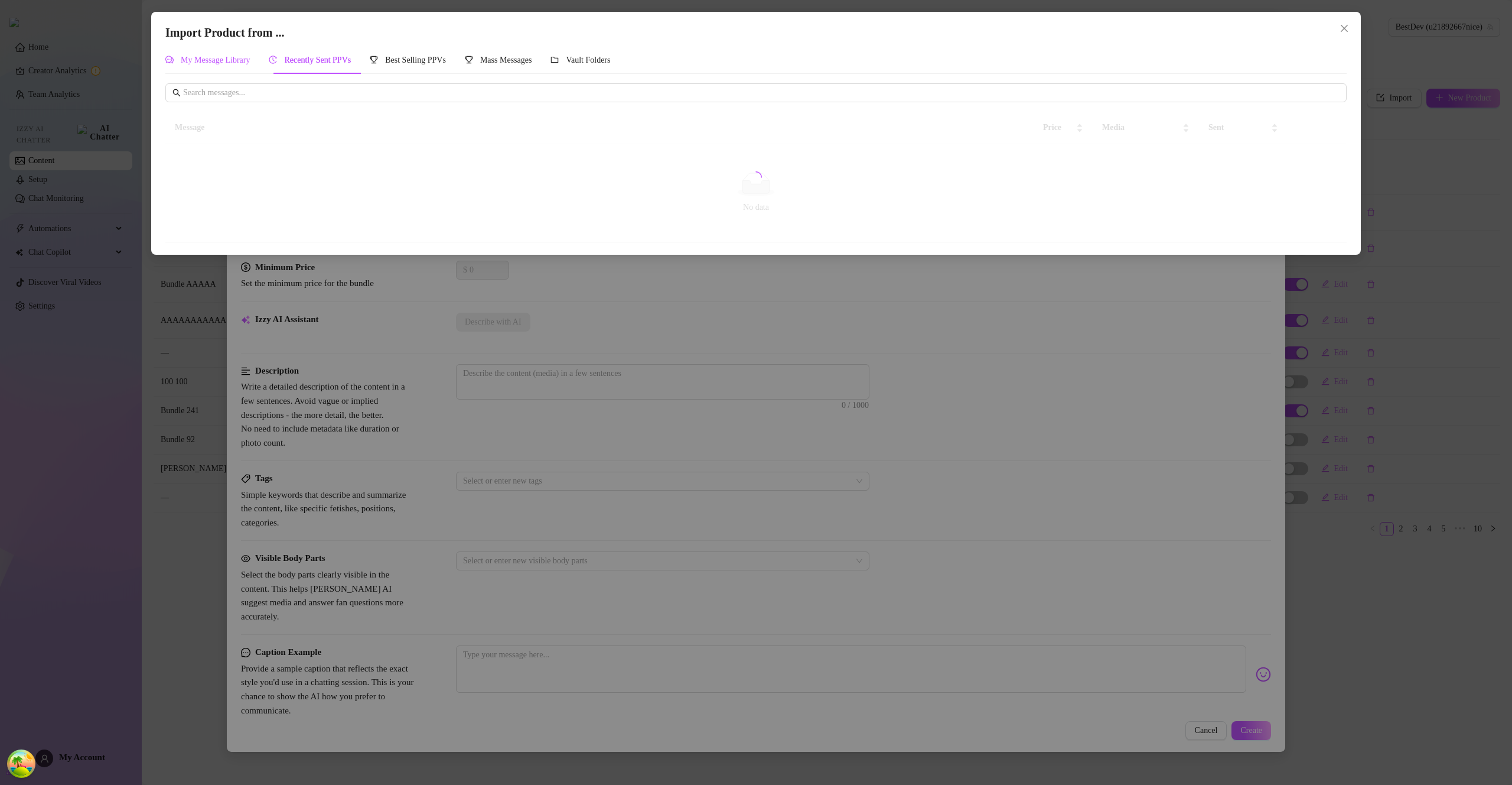
click at [225, 58] on span "My Message Library" at bounding box center [215, 60] width 69 height 9
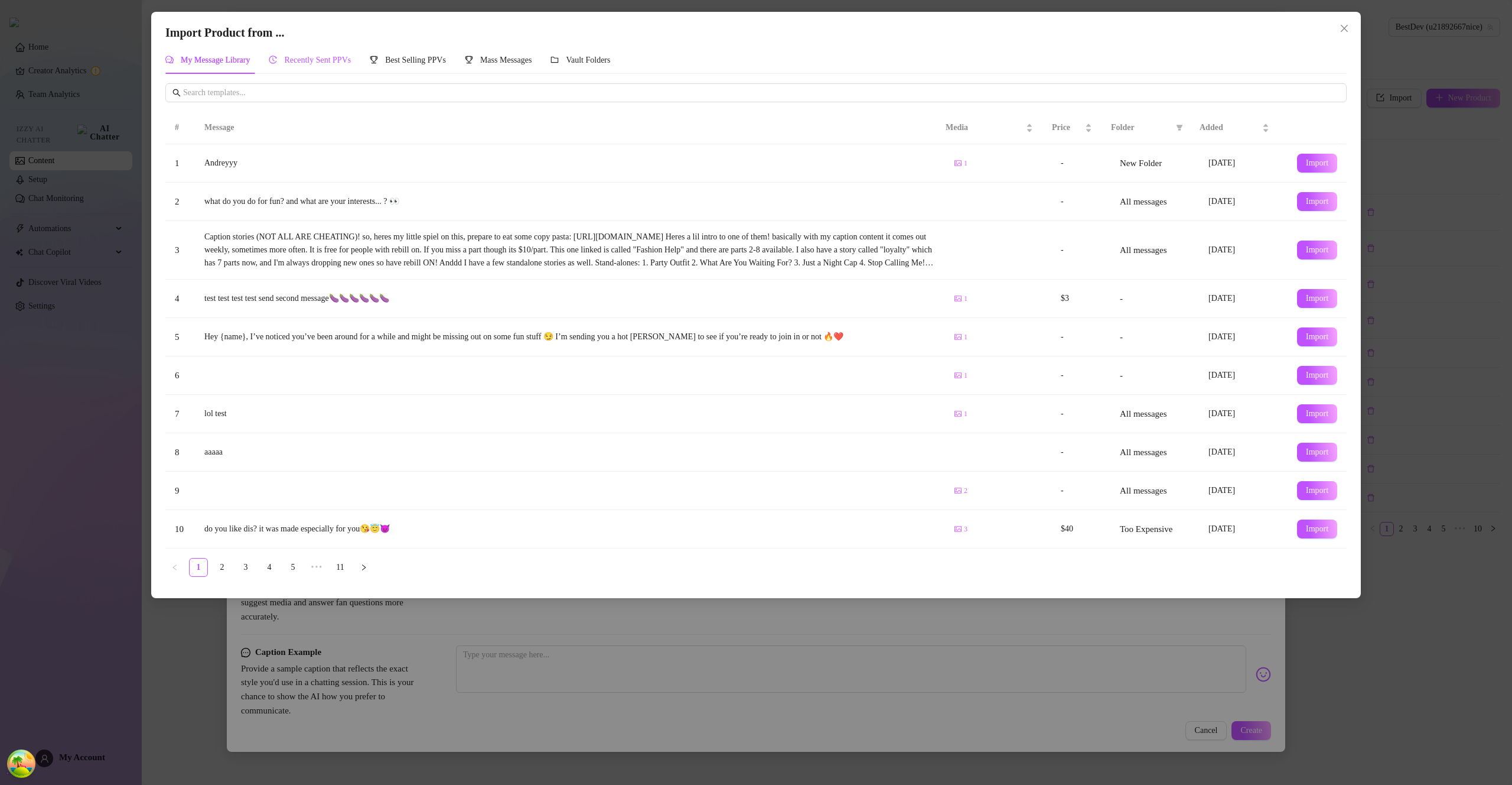
click at [342, 59] on span "Recently Sent PPVs" at bounding box center [318, 60] width 67 height 9
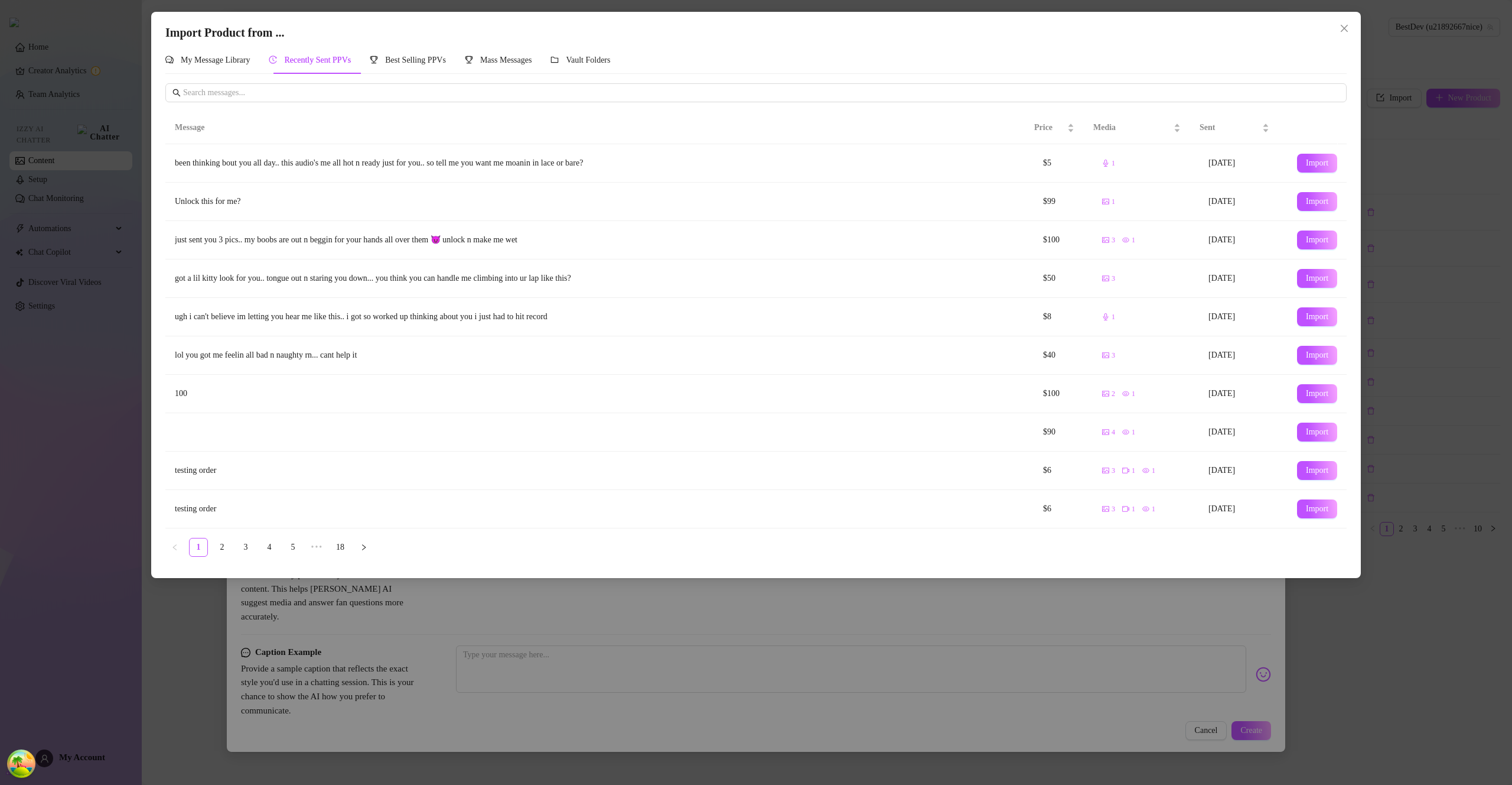
click at [1315, 238] on span "Import" at bounding box center [1317, 240] width 22 height 10
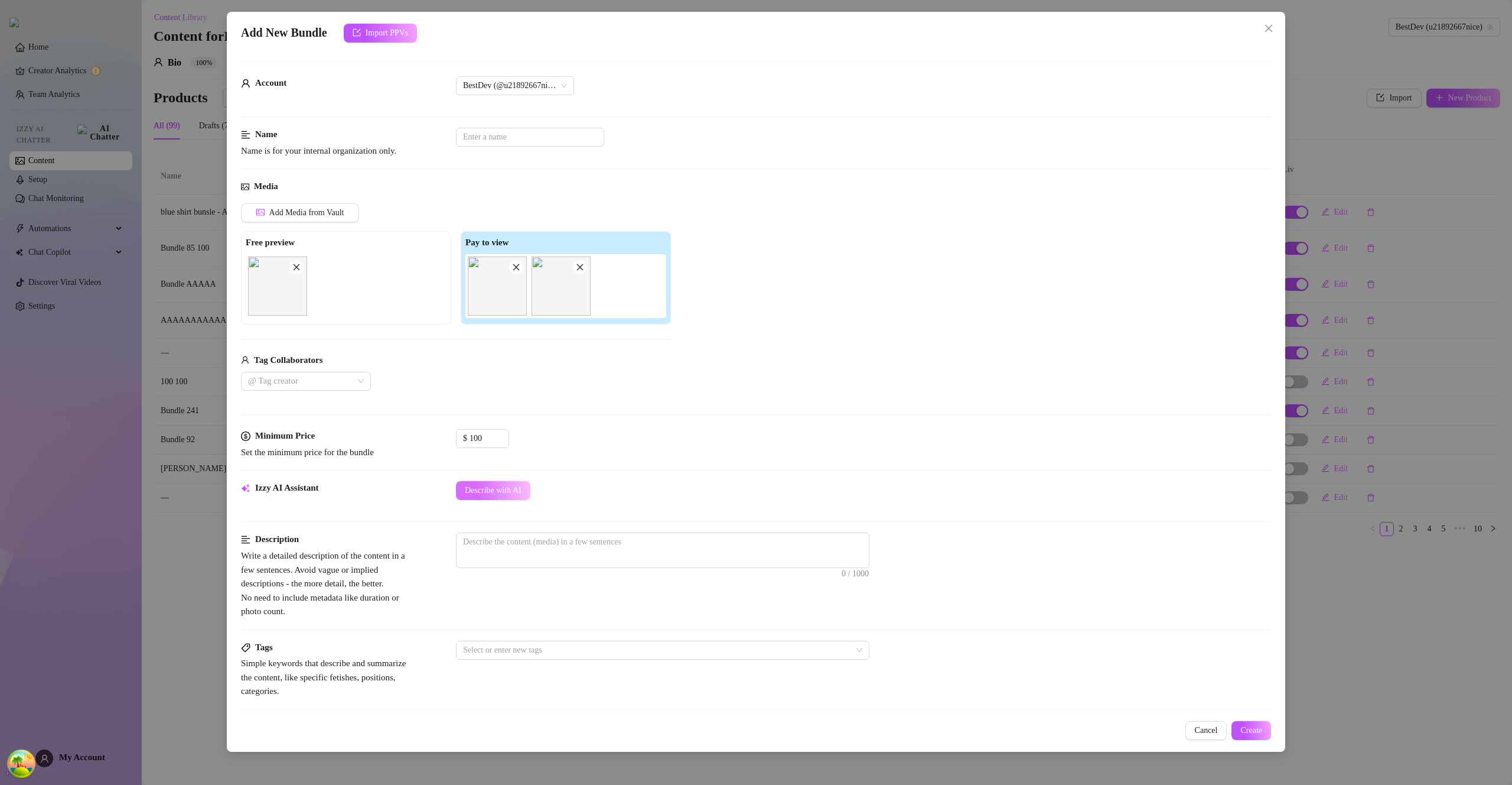
click at [499, 499] on button "Describe with AI" at bounding box center [493, 490] width 75 height 19
click at [519, 142] on input "text" at bounding box center [530, 137] width 148 height 19
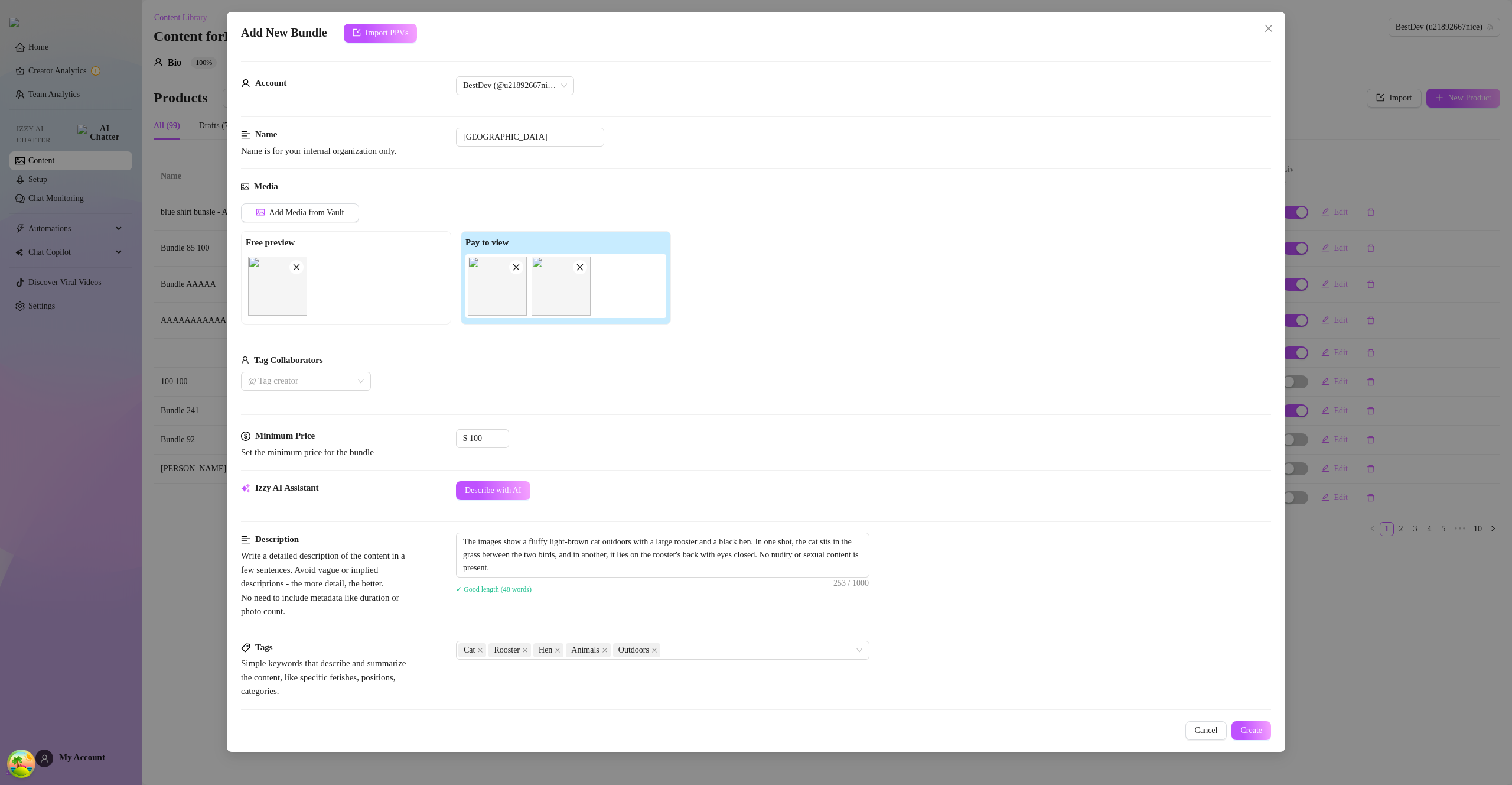
click at [811, 118] on div "Account BestDev (@u21892667nice)" at bounding box center [756, 102] width 1030 height 52
click at [1243, 727] on span "Create" at bounding box center [1252, 731] width 22 height 10
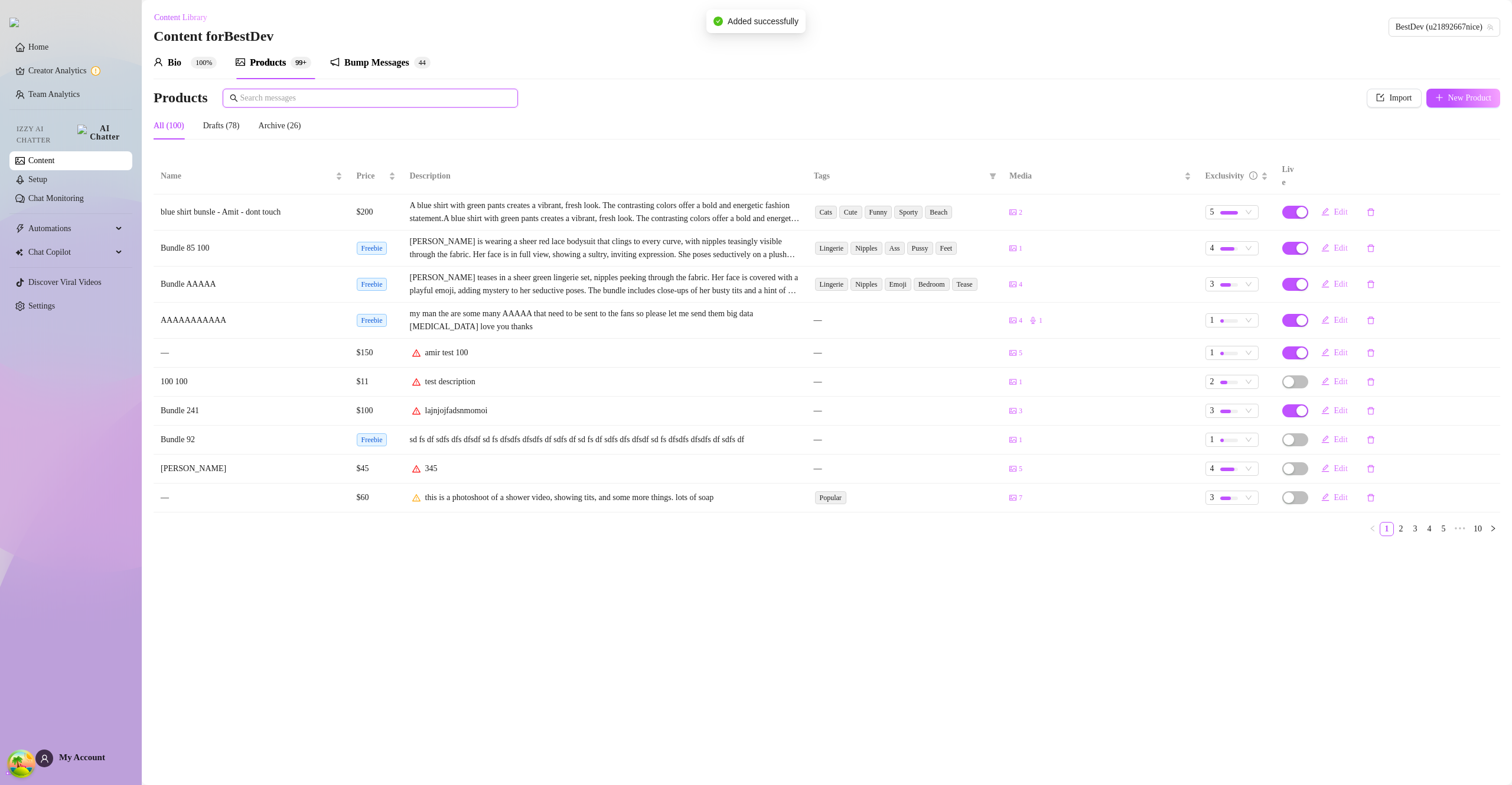
click at [329, 102] on input "text" at bounding box center [376, 98] width 270 height 13
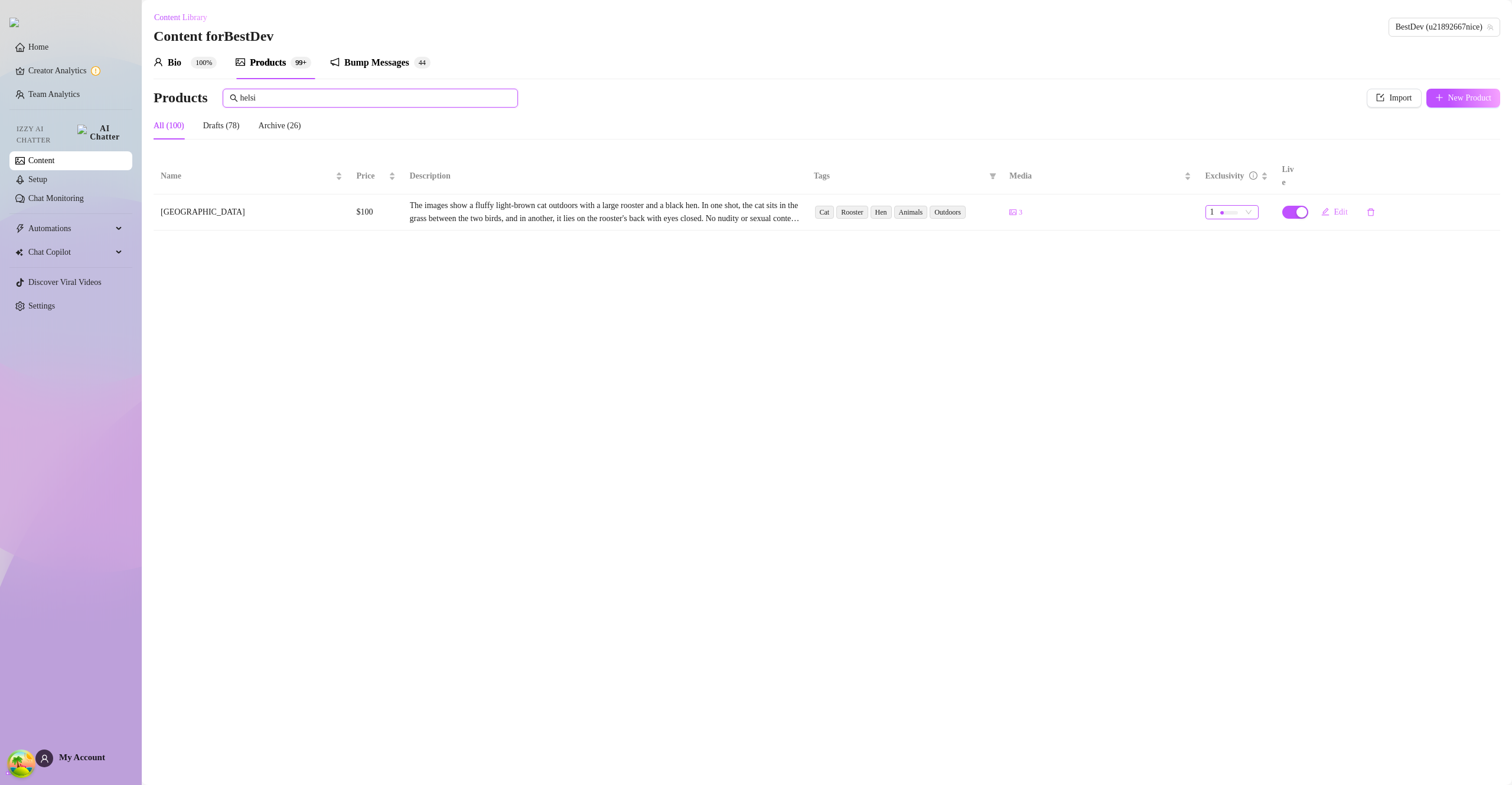
click at [1247, 206] on span "1" at bounding box center [1232, 212] width 43 height 13
click at [1237, 261] on span "3" at bounding box center [1253, 258] width 75 height 13
click at [1333, 202] on button "Edit" at bounding box center [1335, 211] width 46 height 19
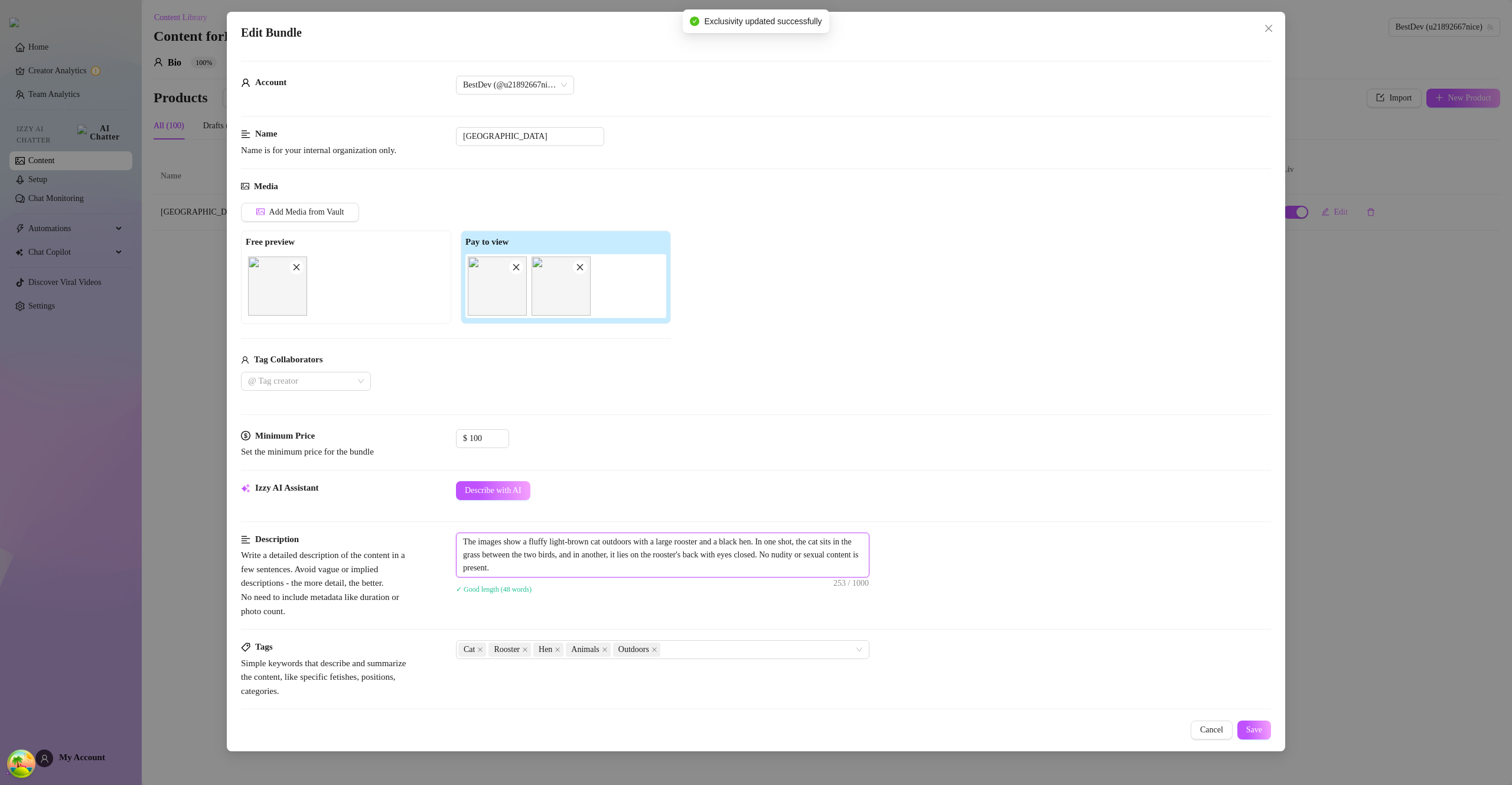
click at [683, 571] on textarea "The images show a fluffy light-brown cat outdoors with a large rooster and a bl…" at bounding box center [663, 555] width 412 height 43
click at [1249, 731] on span "Save" at bounding box center [1254, 730] width 16 height 10
click at [1252, 729] on span "Save" at bounding box center [1254, 730] width 16 height 10
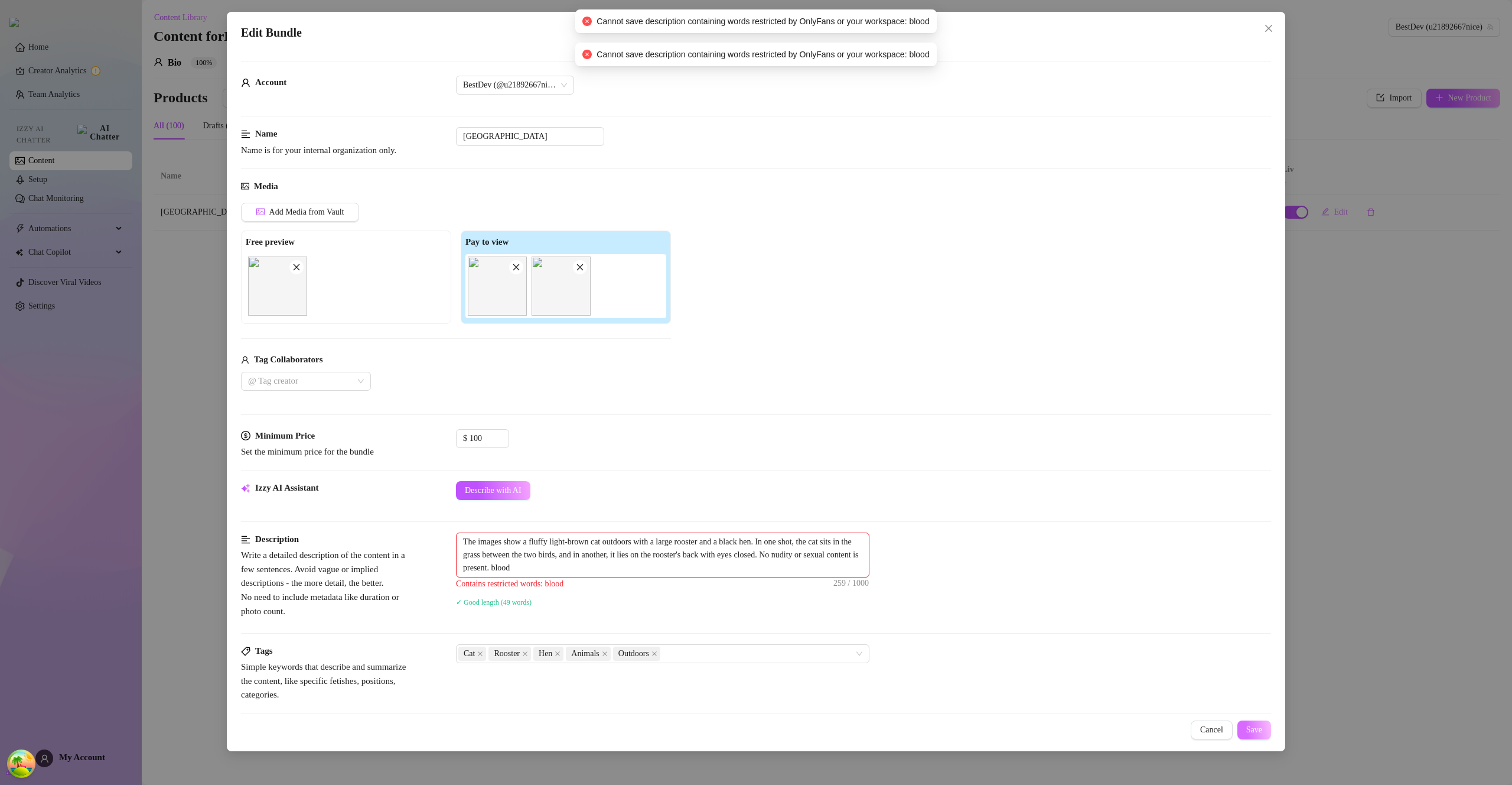
click at [1252, 728] on span "Save" at bounding box center [1254, 730] width 16 height 10
click at [604, 565] on textarea "The images show a fluffy light-brown cat outdoors with a large rooster and a bl…" at bounding box center [663, 555] width 412 height 43
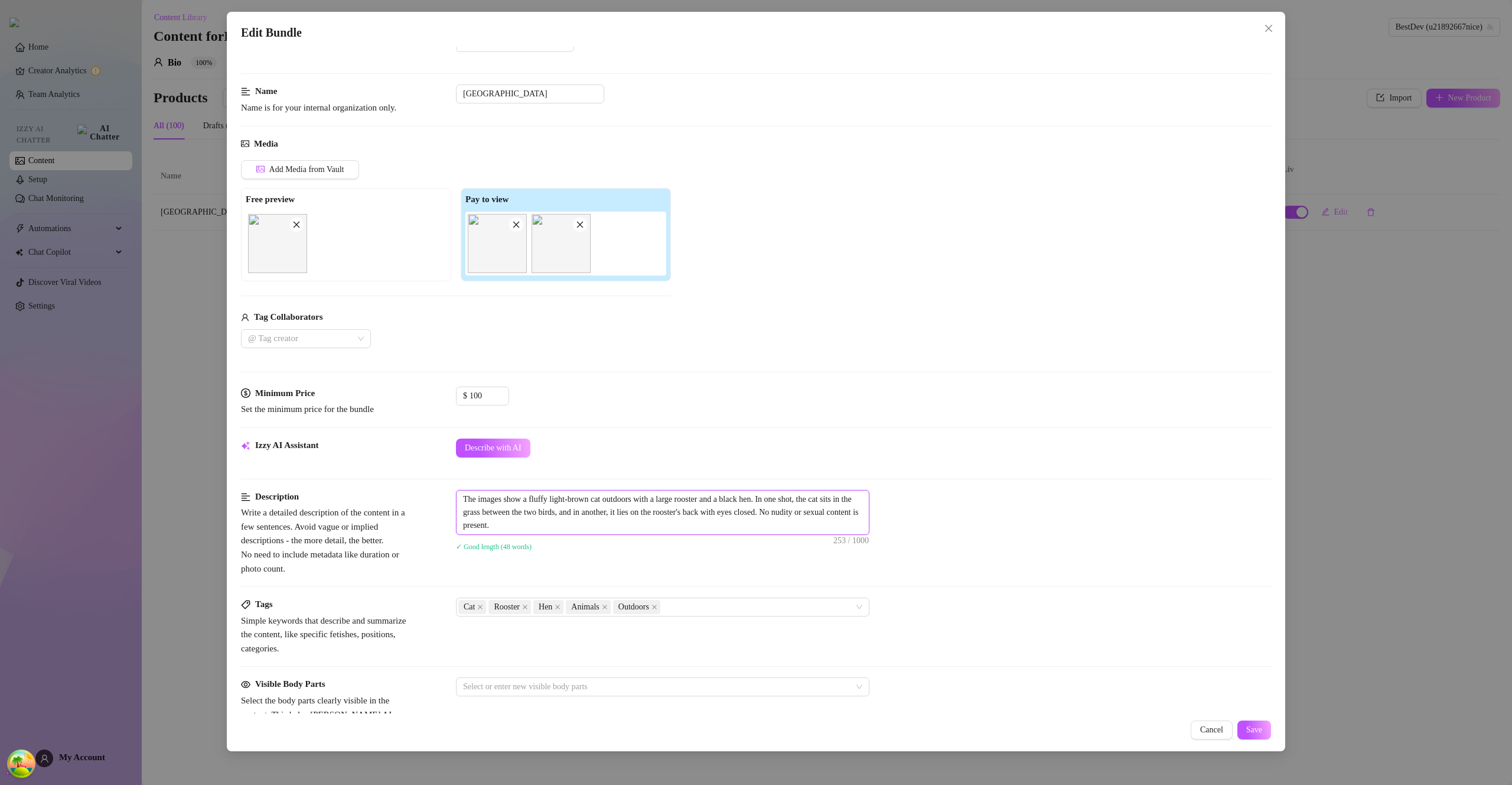
scroll to position [0, 0]
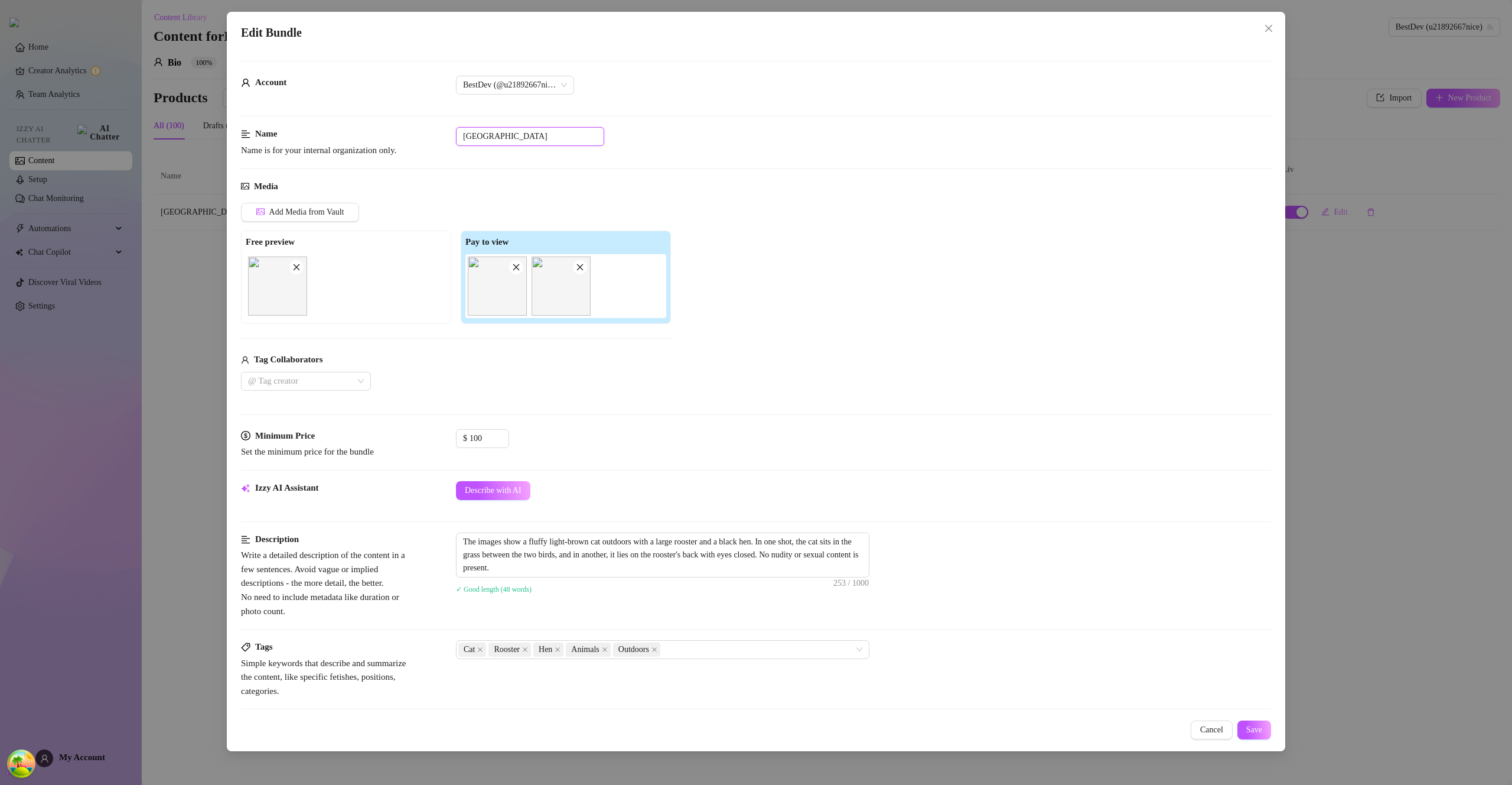
click at [529, 142] on input "helsinki" at bounding box center [530, 136] width 148 height 19
click at [1253, 728] on span "Save" at bounding box center [1254, 730] width 16 height 10
click at [1257, 727] on span "Save" at bounding box center [1254, 730] width 16 height 10
click at [508, 138] on input "helsinki blood" at bounding box center [530, 136] width 148 height 19
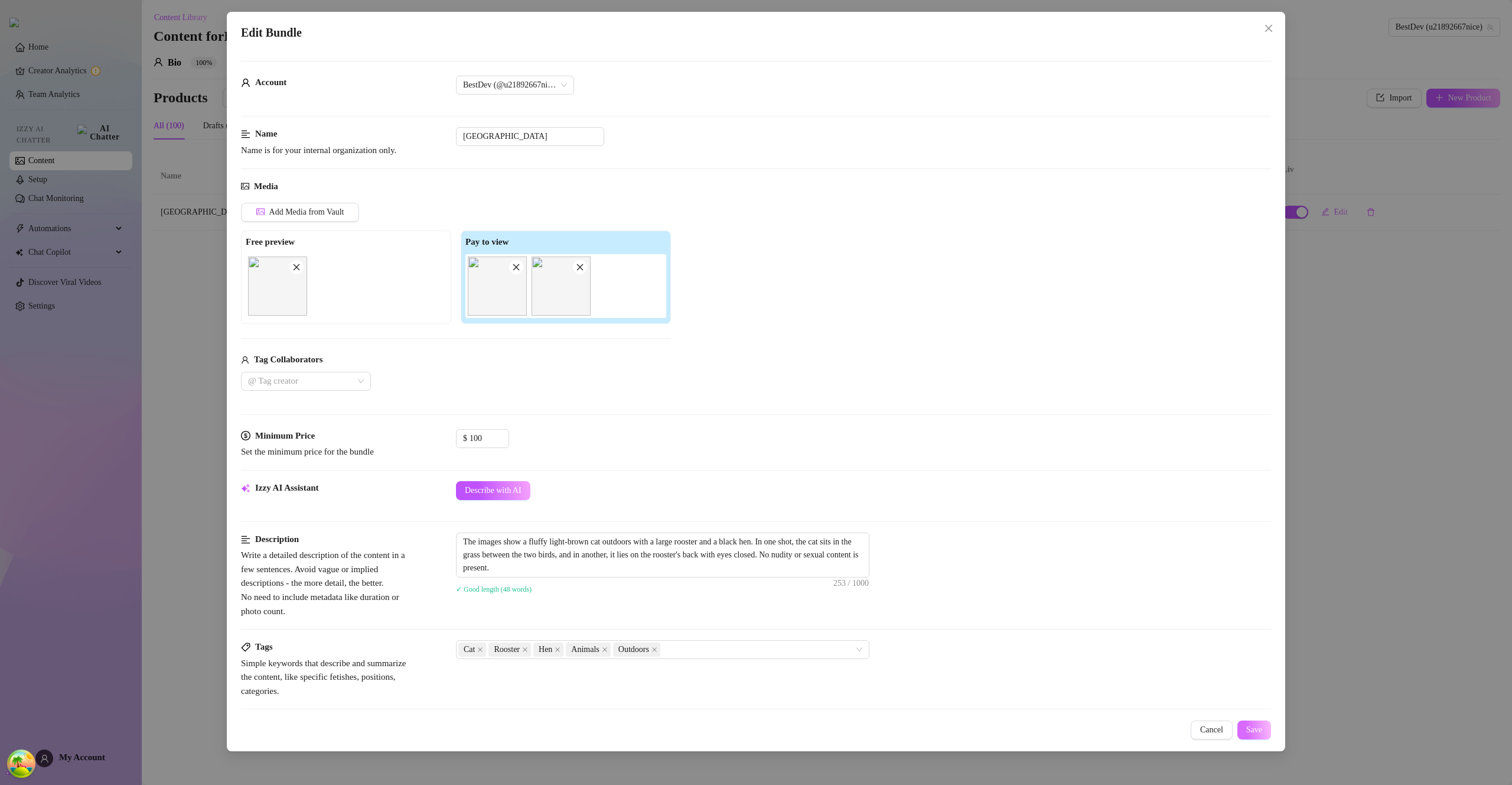
click at [1245, 735] on button "Save" at bounding box center [1254, 729] width 34 height 19
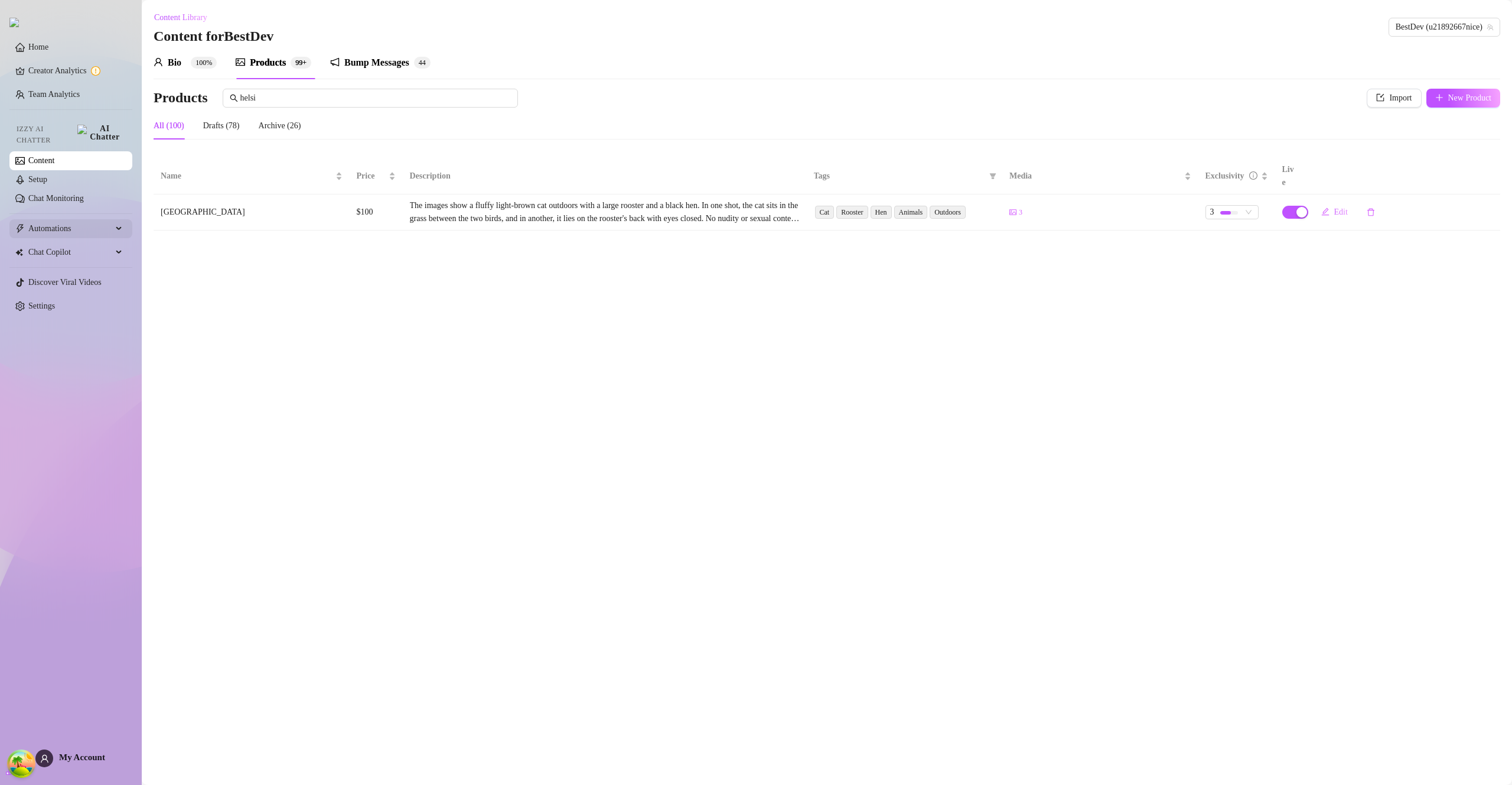
click at [71, 225] on span "Automations" at bounding box center [70, 229] width 84 height 19
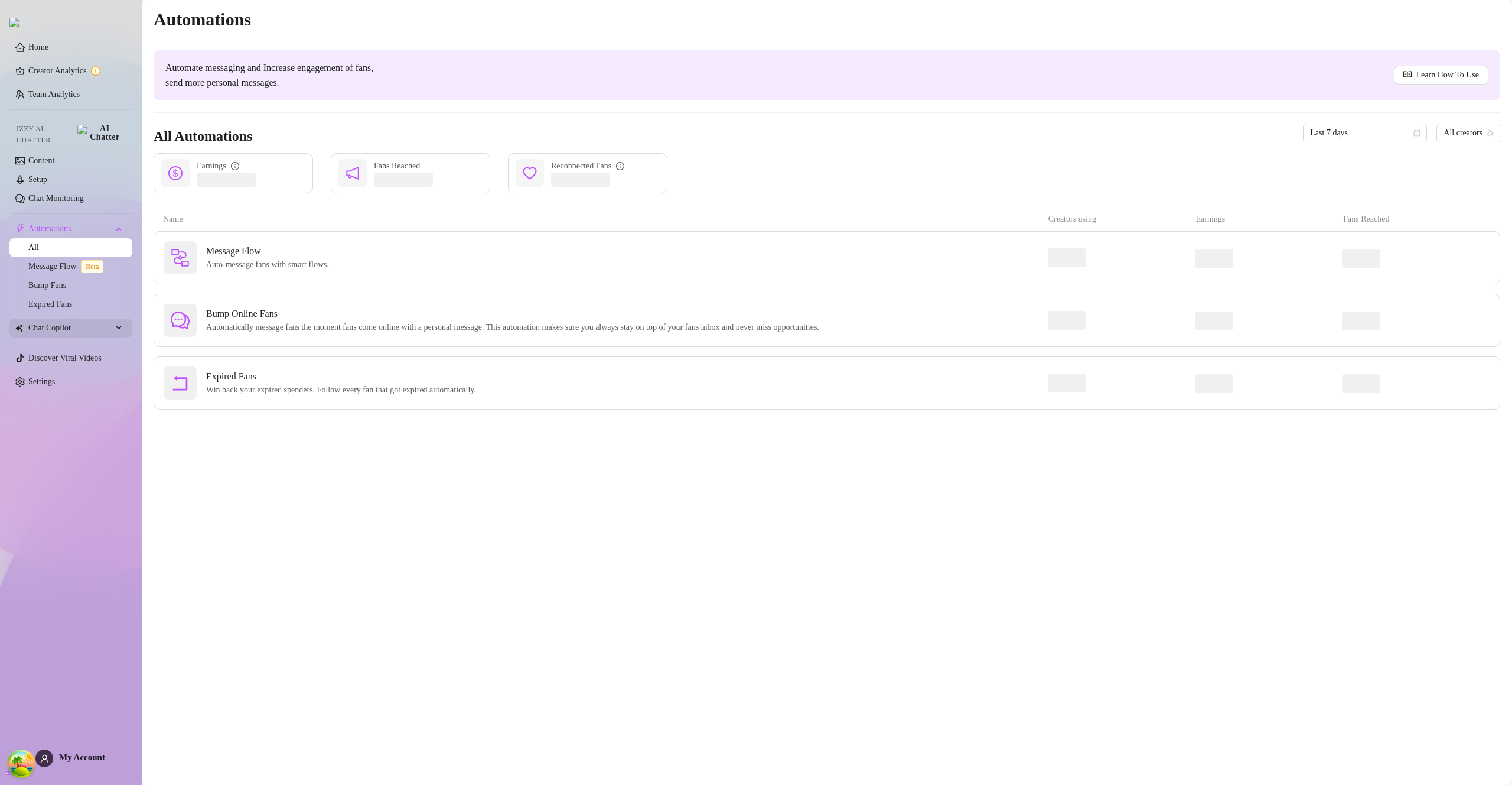
click at [75, 321] on span "Chat Copilot" at bounding box center [70, 328] width 84 height 19
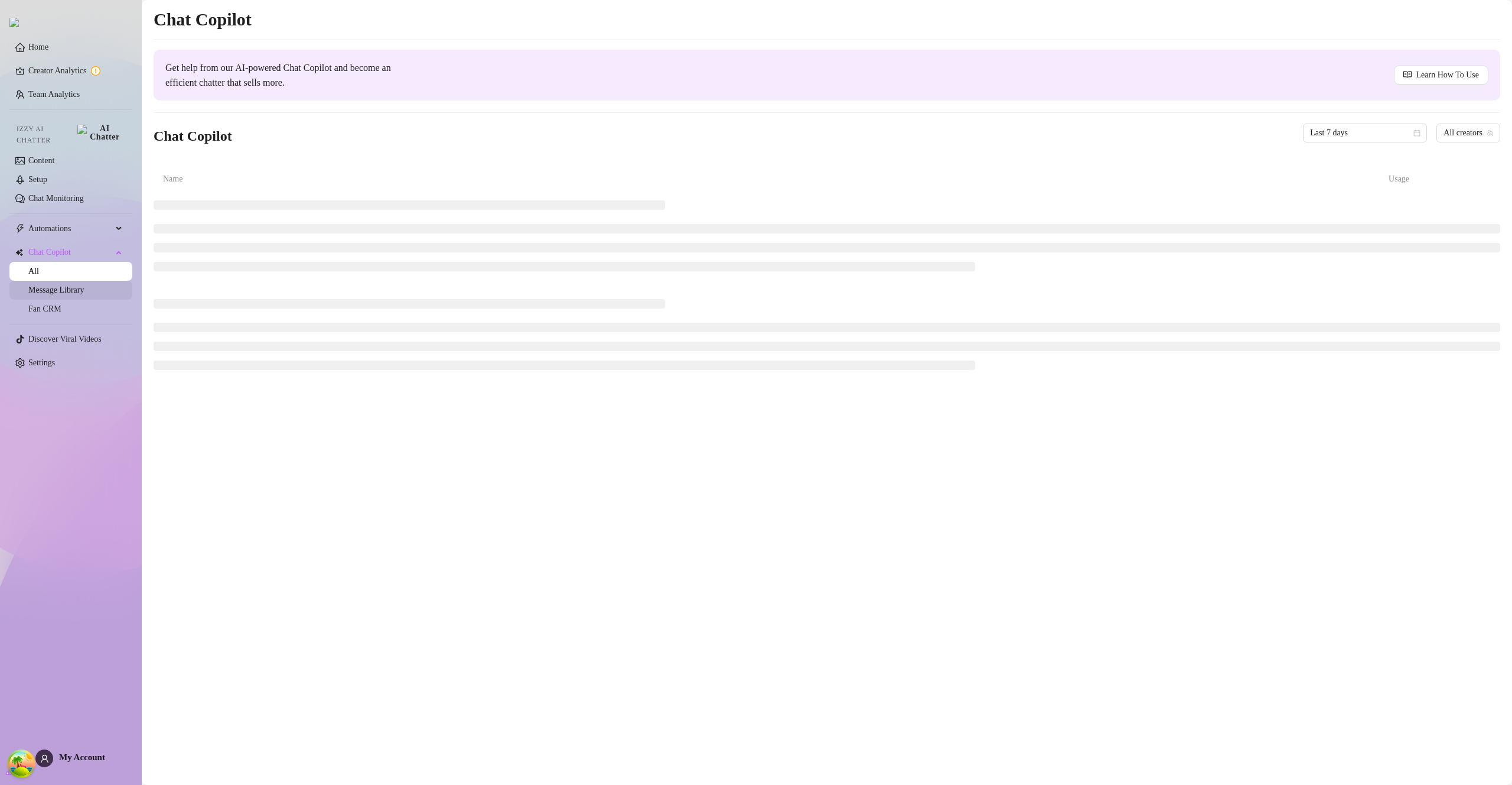
click at [84, 285] on link "Message Library" at bounding box center [57, 289] width 56 height 9
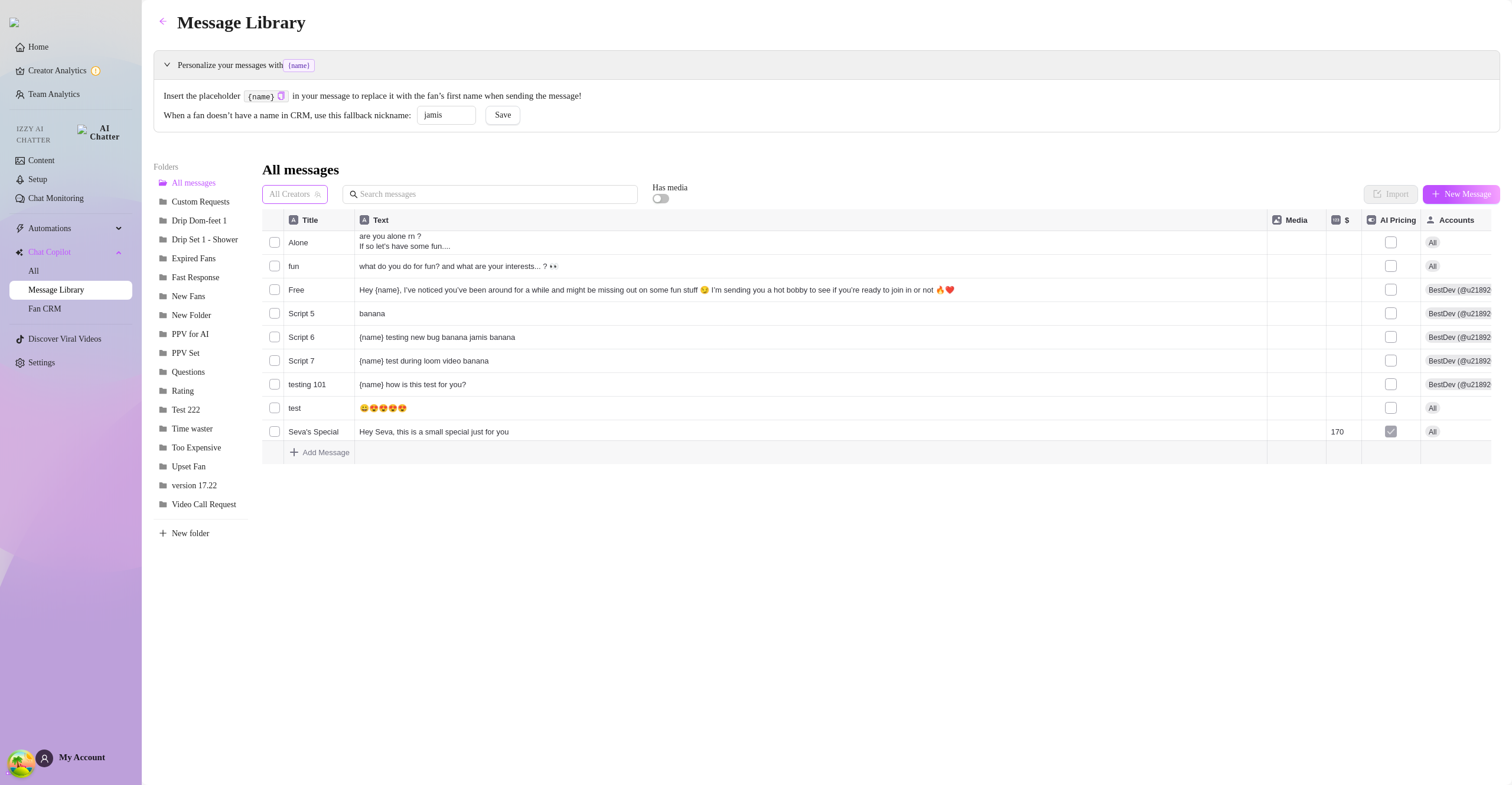
click at [297, 198] on span "All Creators" at bounding box center [295, 194] width 52 height 18
click at [302, 234] on span "BestDev" at bounding box center [305, 238] width 29 height 13
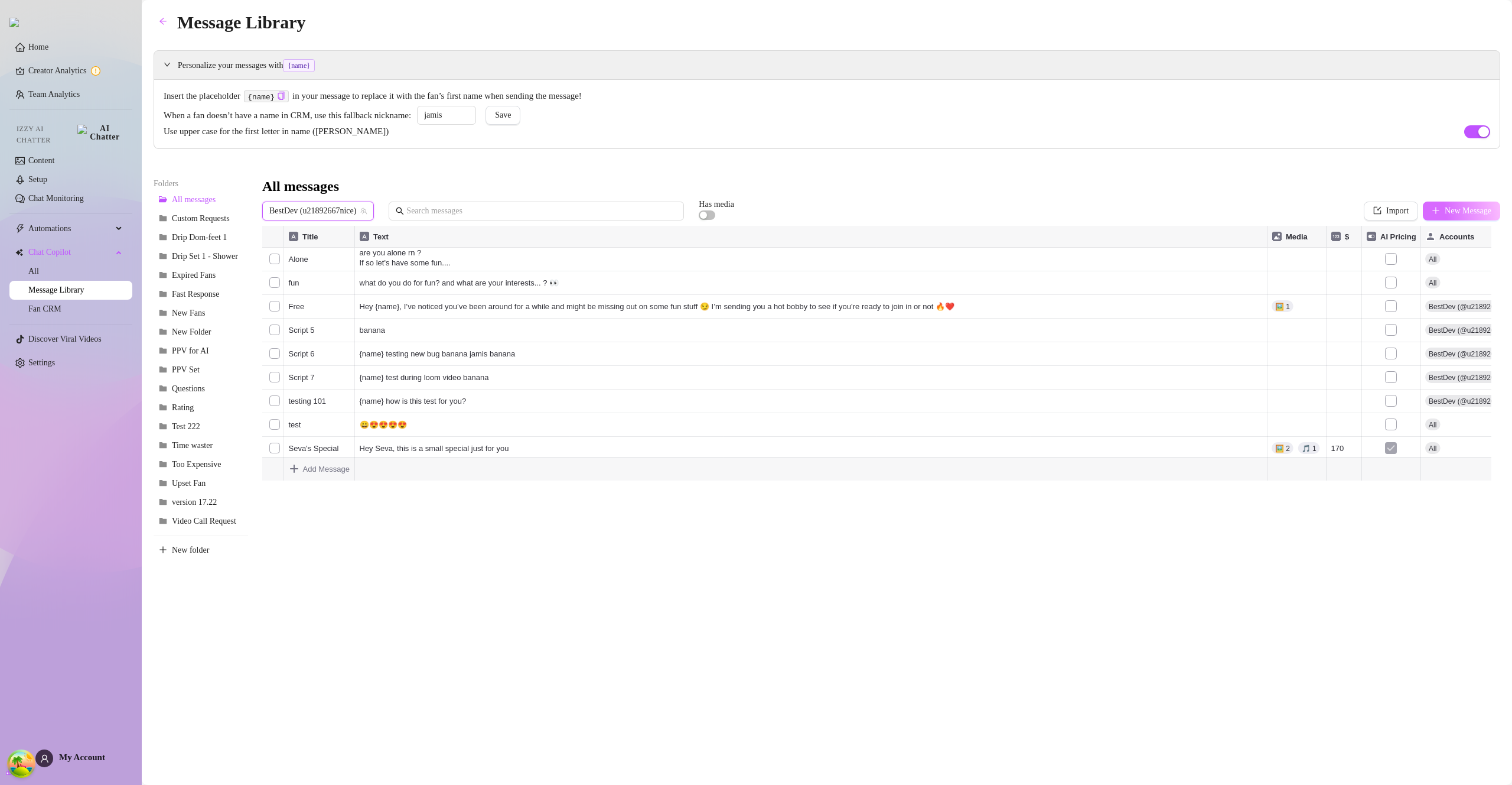
click at [1447, 208] on span "New Message" at bounding box center [1468, 211] width 47 height 10
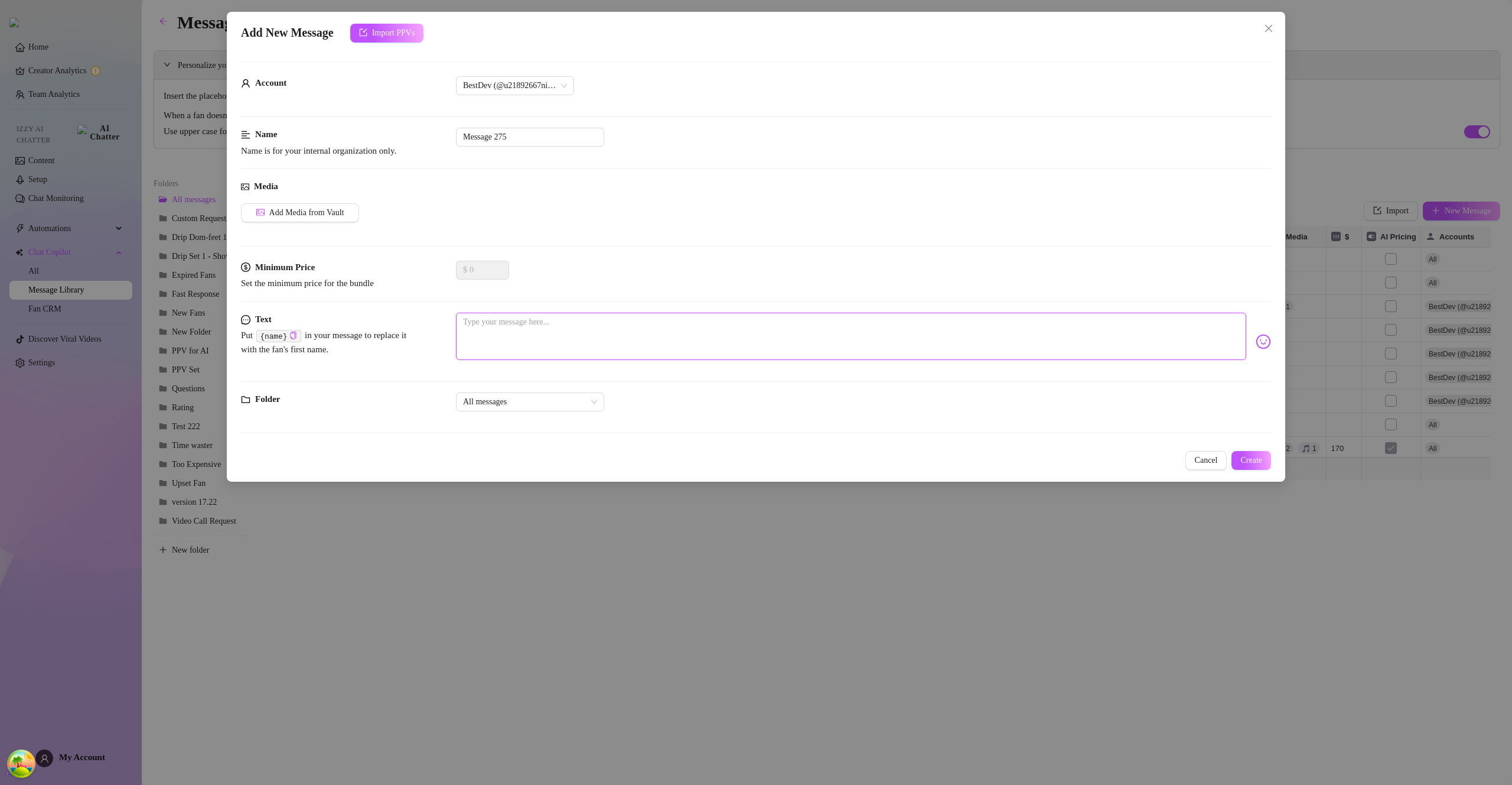
click at [645, 319] on textarea at bounding box center [851, 337] width 790 height 48
click at [1270, 464] on button "Create" at bounding box center [1252, 460] width 39 height 19
click at [1256, 459] on span "Create" at bounding box center [1252, 461] width 22 height 10
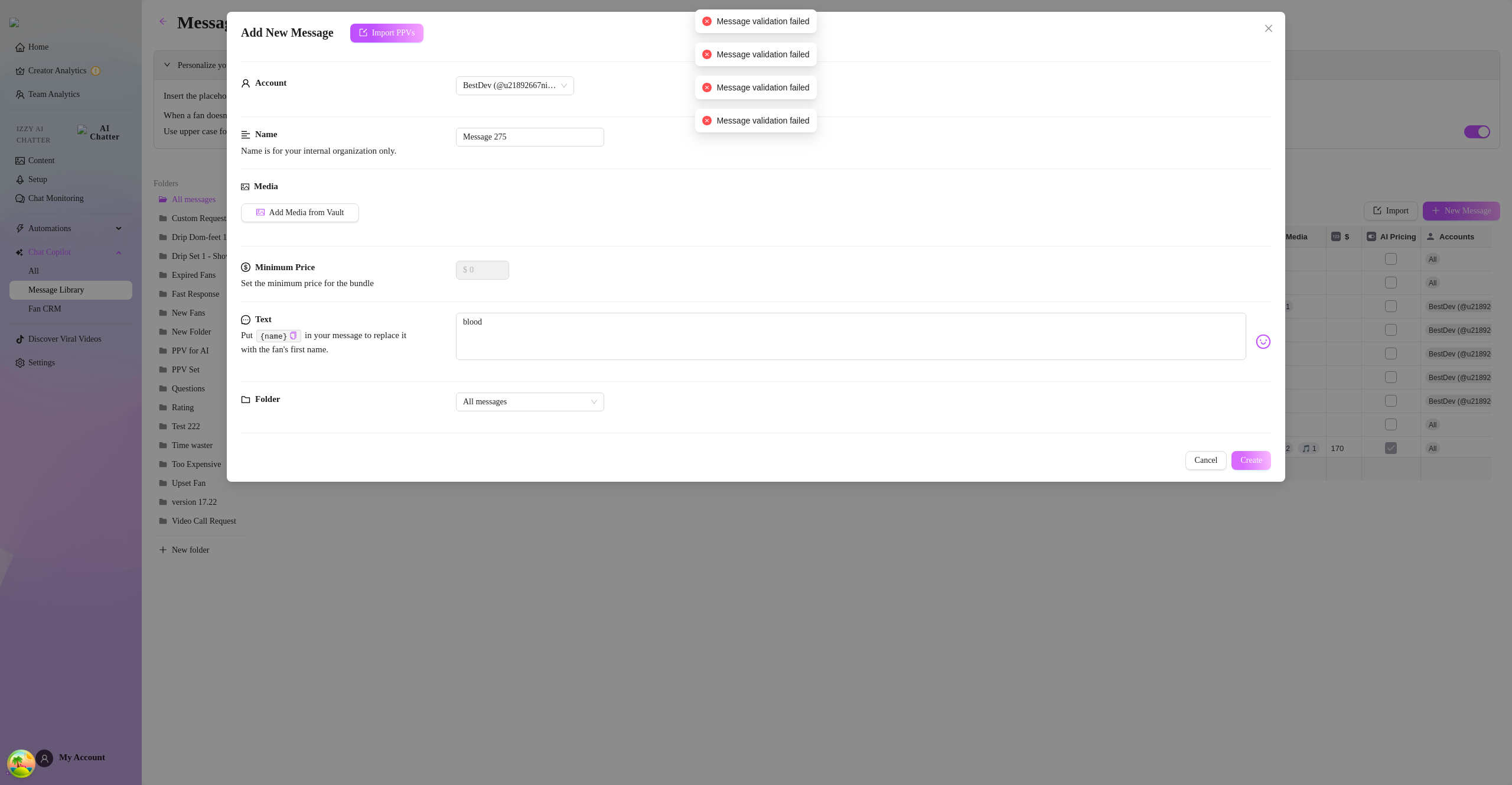
click at [1256, 459] on span "Create" at bounding box center [1252, 461] width 22 height 10
click at [491, 323] on textarea "blood" at bounding box center [851, 337] width 790 height 48
click at [490, 323] on textarea "blood" at bounding box center [851, 337] width 790 height 48
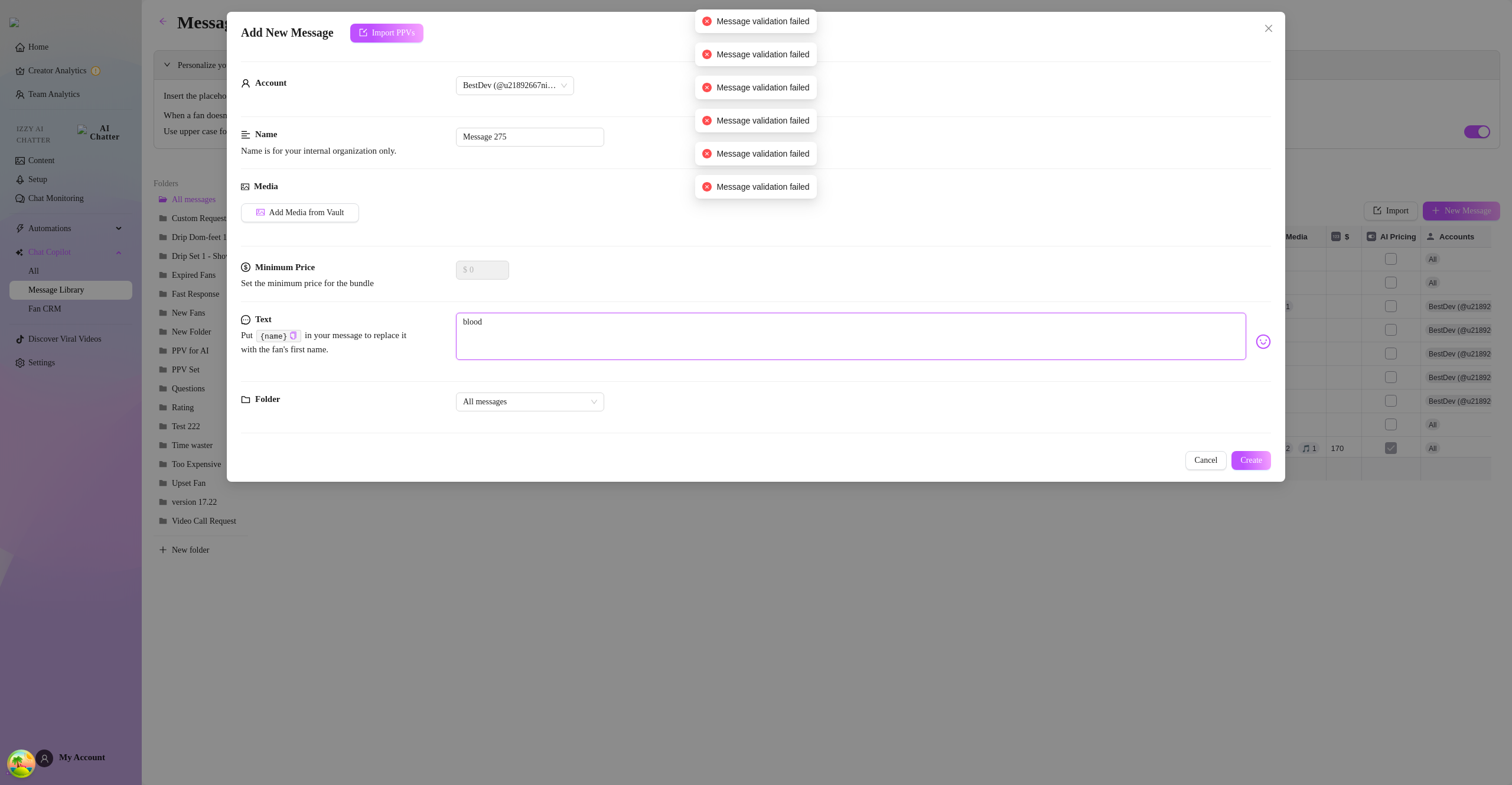
click at [490, 323] on textarea "blood" at bounding box center [851, 337] width 790 height 48
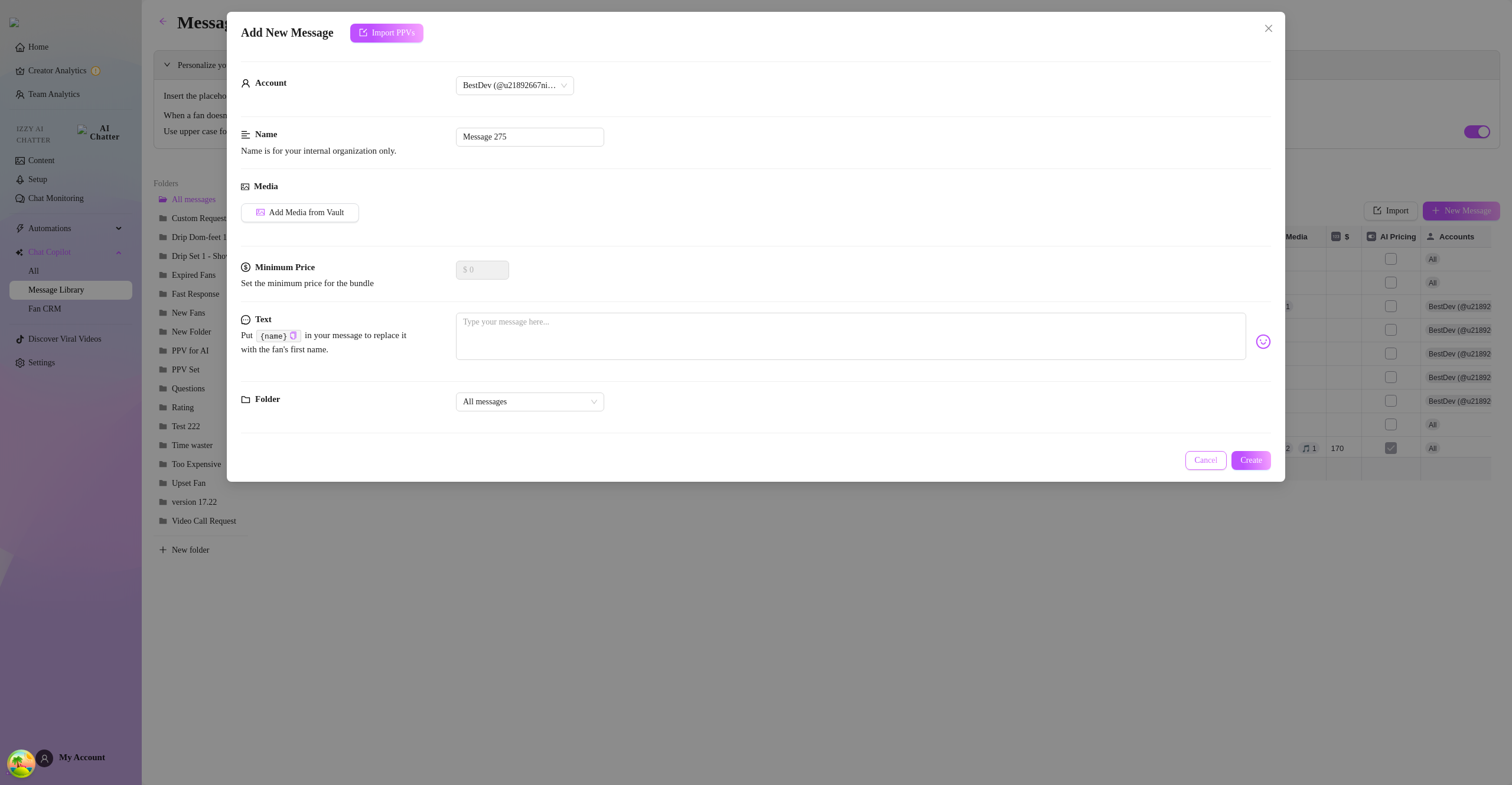
click at [1210, 461] on span "Cancel" at bounding box center [1206, 461] width 23 height 10
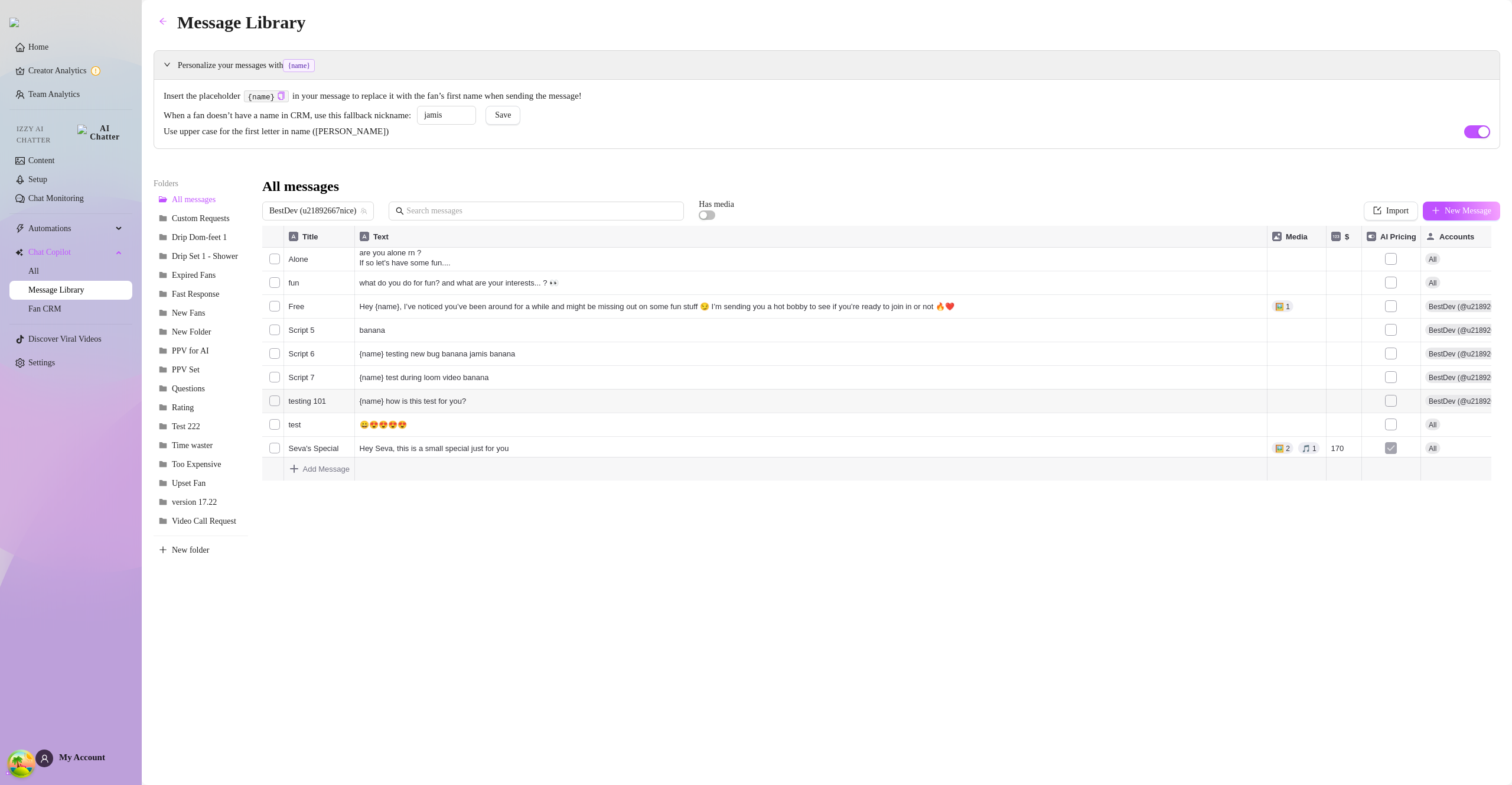
click at [533, 260] on div at bounding box center [881, 358] width 1238 height 264
click at [496, 261] on div at bounding box center [881, 358] width 1238 height 264
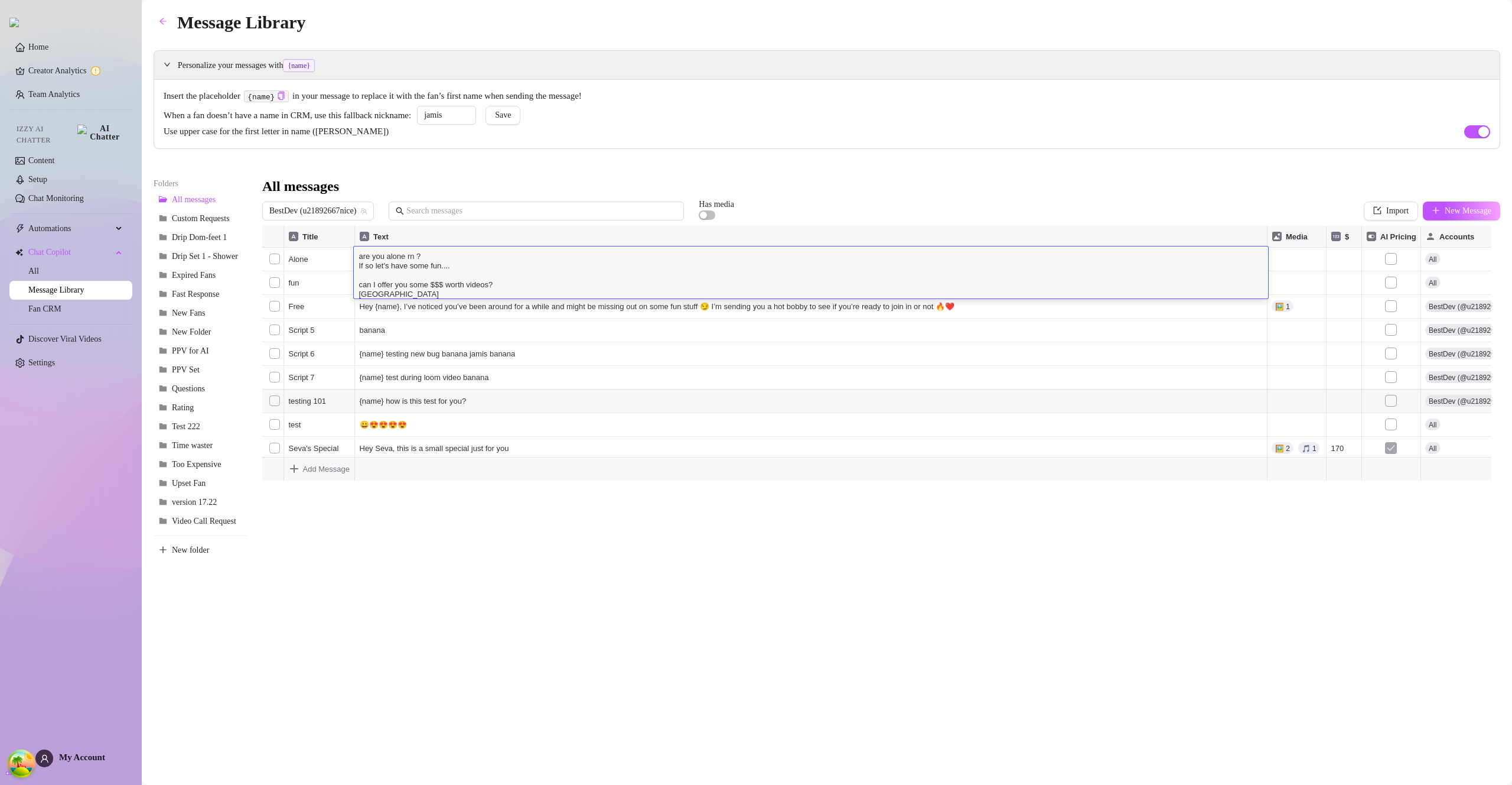
click at [463, 261] on textarea "are you alone rn ? If so let's have some fun.... can I offer you some $$$ worth…" at bounding box center [811, 274] width 914 height 48
click at [432, 261] on textarea "are you alone rn ? If so let's have some fun.... can I offer you some $$$ worth…" at bounding box center [811, 274] width 914 height 48
click at [458, 271] on textarea "are you alone rn ? If so let's have some fun.... can I offer you some $$$ worth…" at bounding box center [811, 274] width 914 height 48
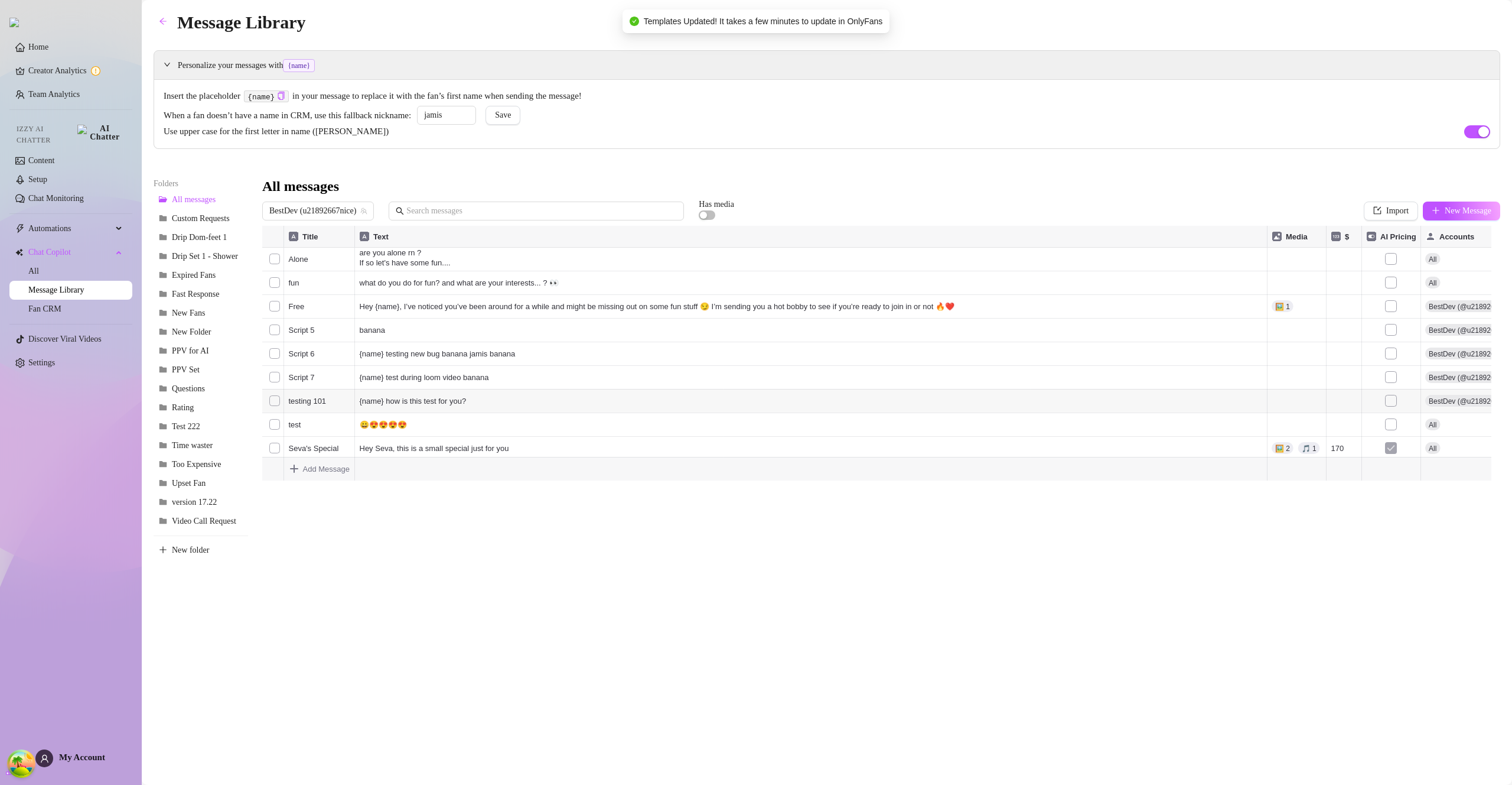
click at [478, 253] on div at bounding box center [881, 358] width 1238 height 264
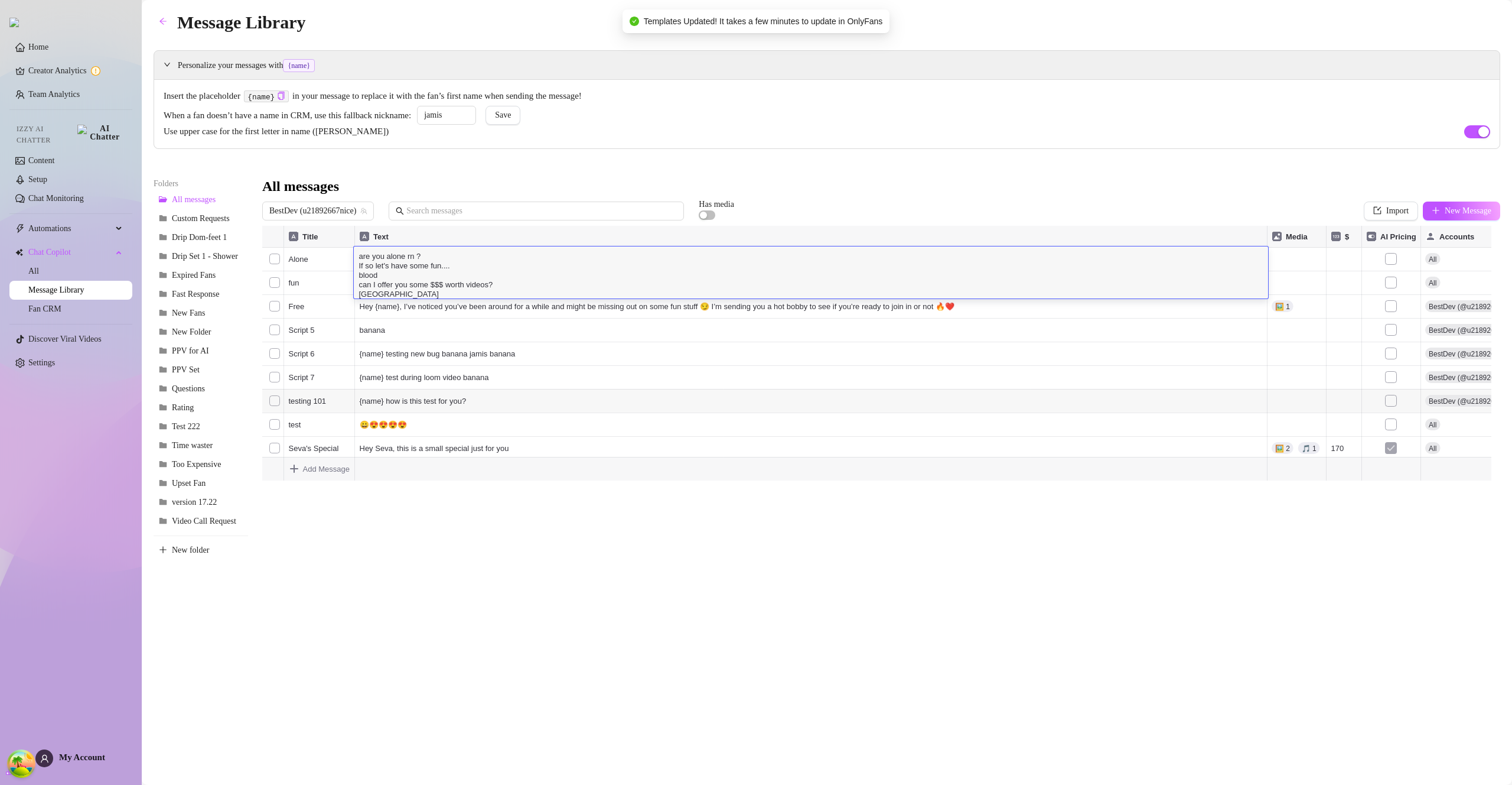
click at [490, 265] on textarea "are you alone rn ? If so let's have some fun.... blood can I offer you some $$$…" at bounding box center [811, 274] width 914 height 48
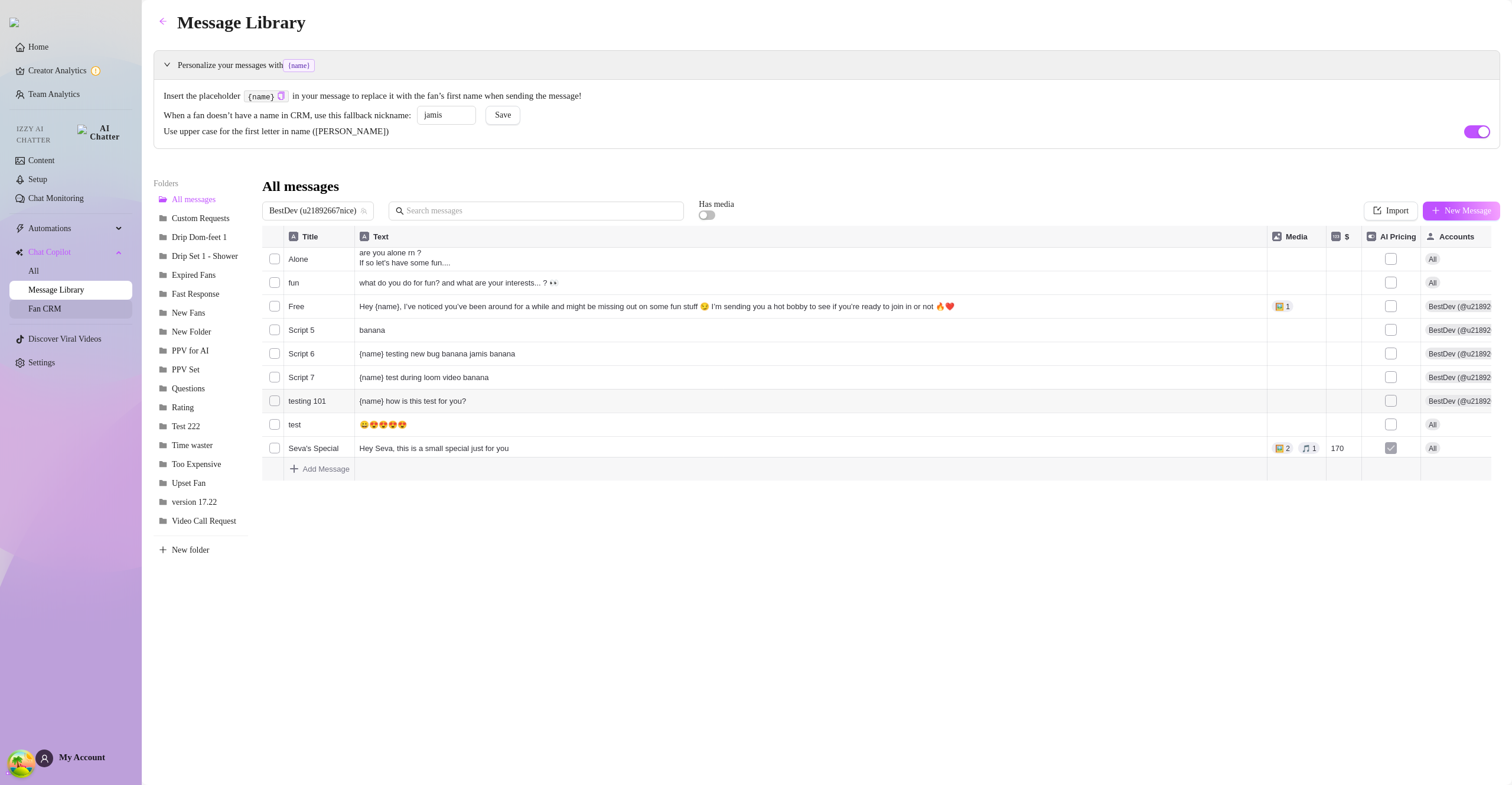
click at [45, 304] on link "Fan CRM" at bounding box center [45, 308] width 33 height 9
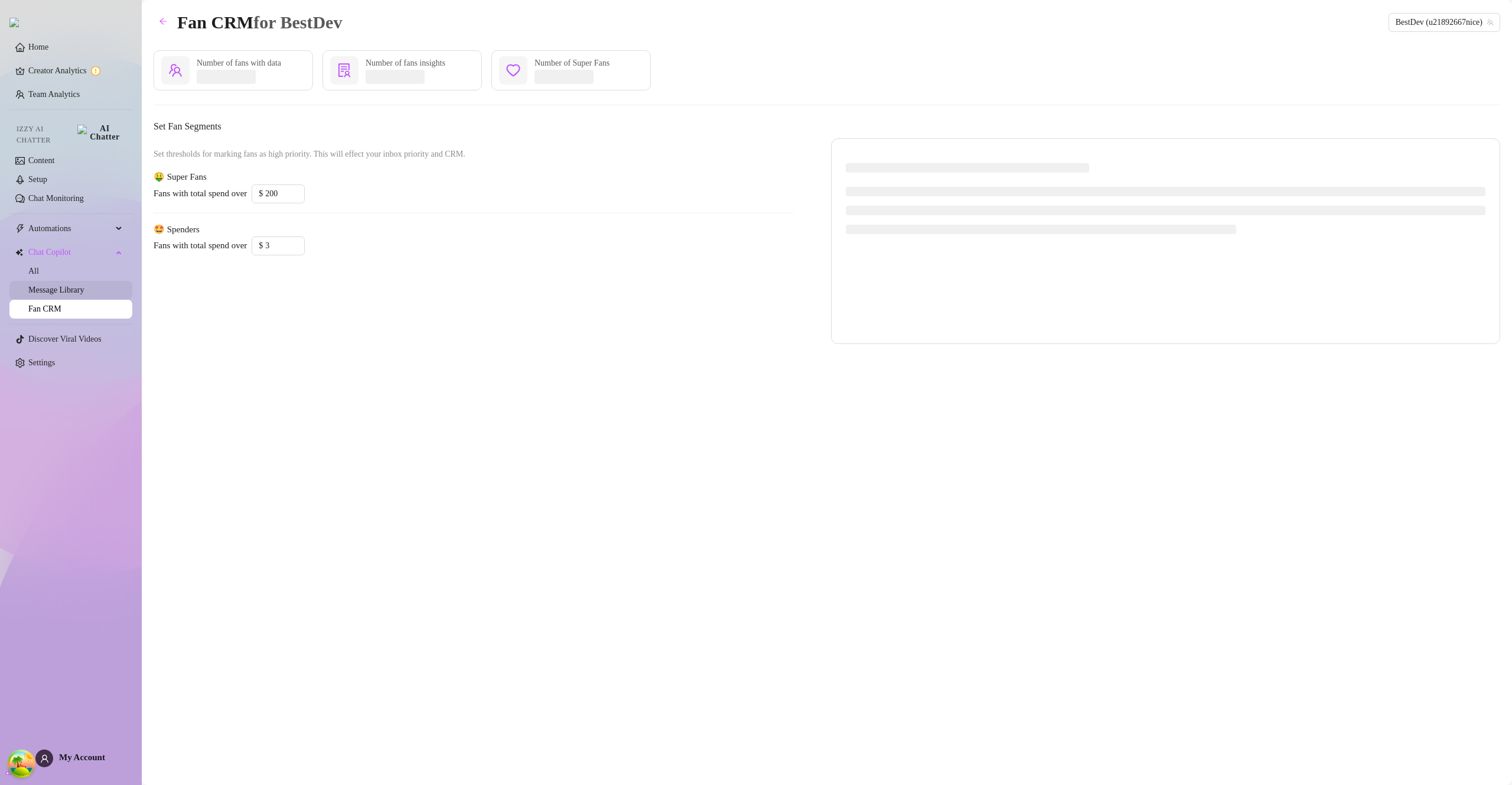
click at [52, 285] on link "Message Library" at bounding box center [57, 289] width 56 height 9
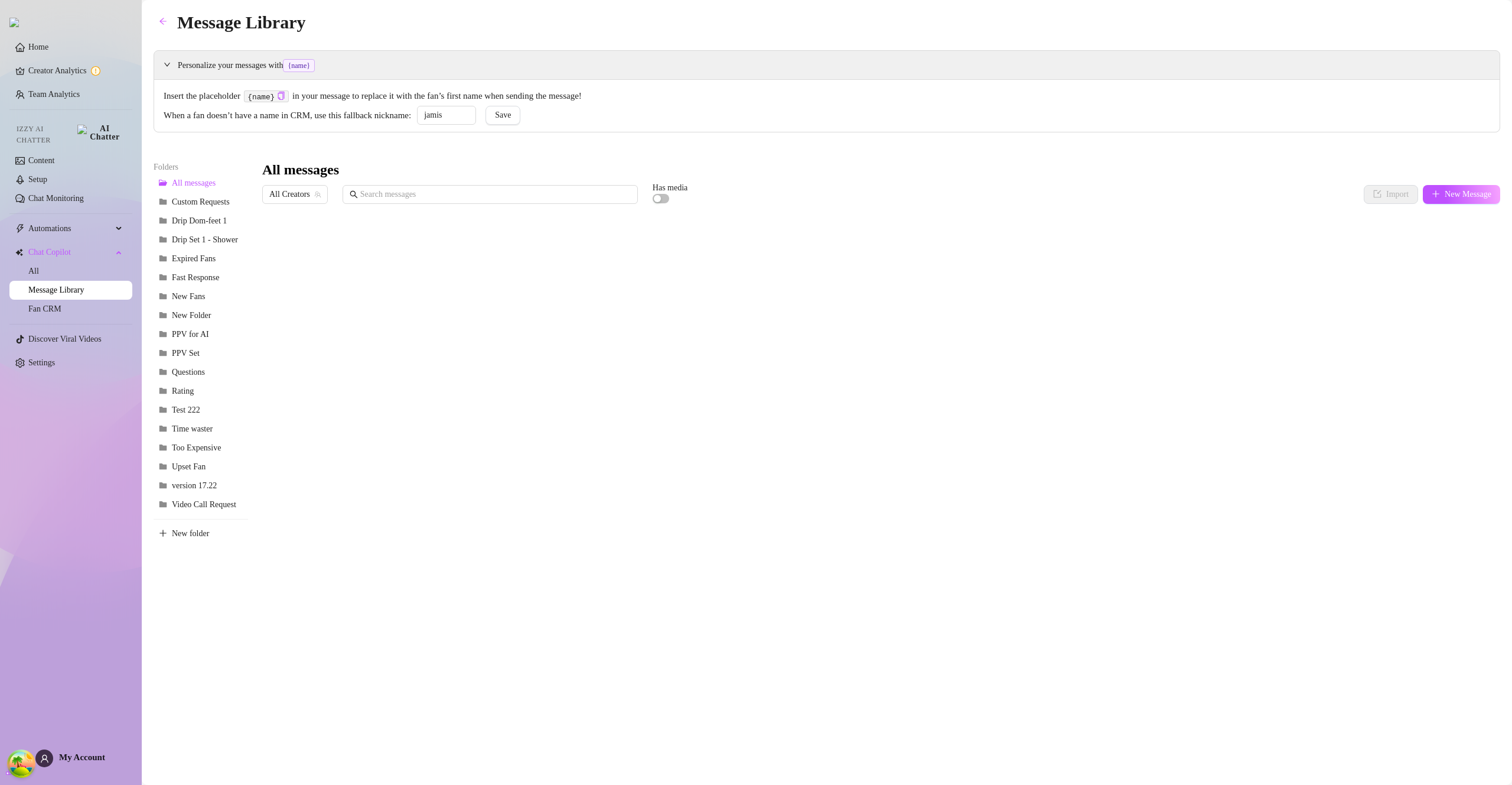
click at [52, 285] on link "Message Library" at bounding box center [57, 289] width 56 height 9
click at [391, 252] on div at bounding box center [881, 341] width 1238 height 264
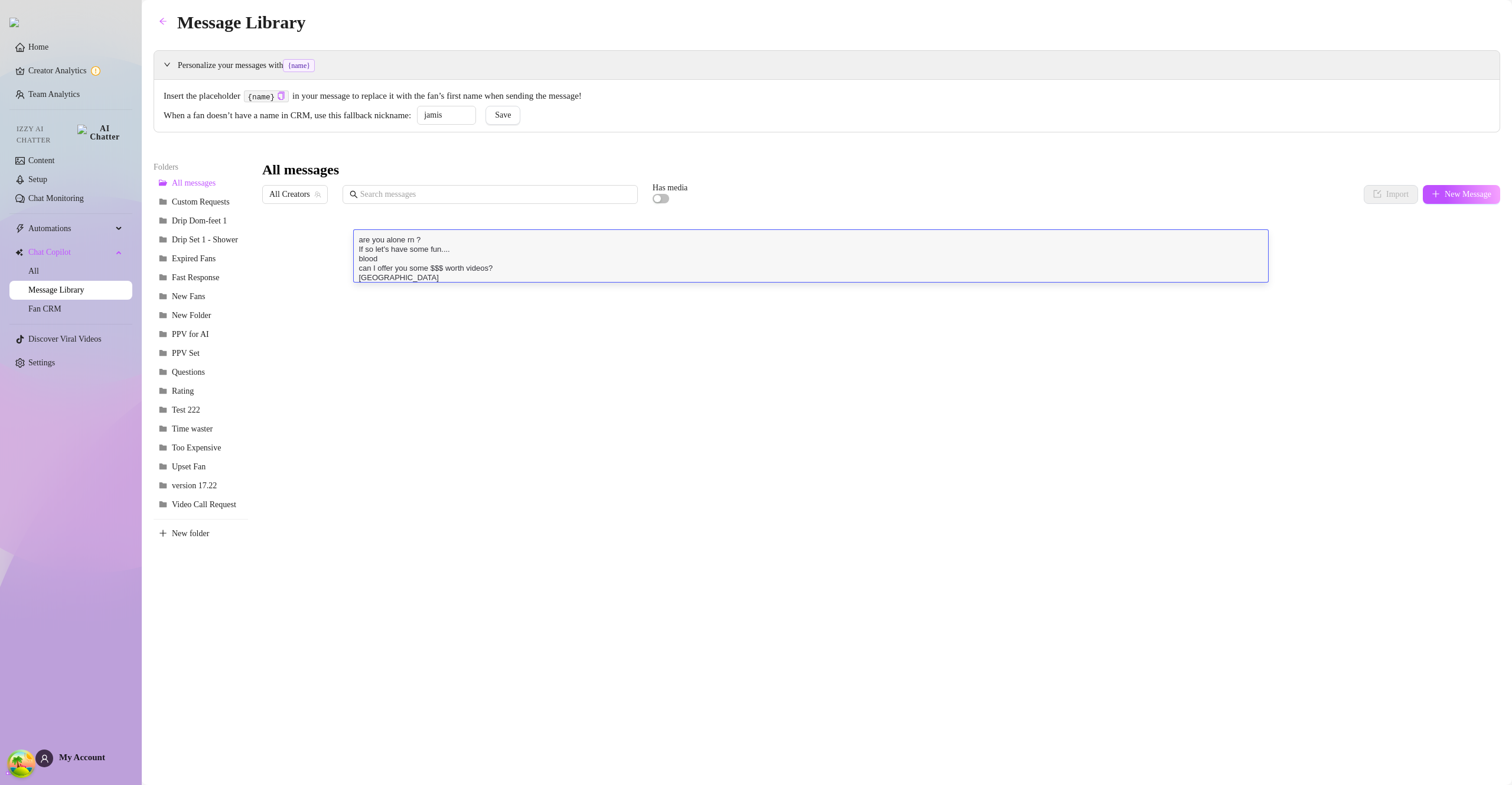
click at [367, 261] on textarea "are you alone rn ? If so let's have some fun.... blood can I offer you some $$$…" at bounding box center [811, 257] width 914 height 48
click at [883, 131] on div "Insert the placeholder {name} in your message to replace it with the fan’s firs…" at bounding box center [826, 105] width 1346 height 52
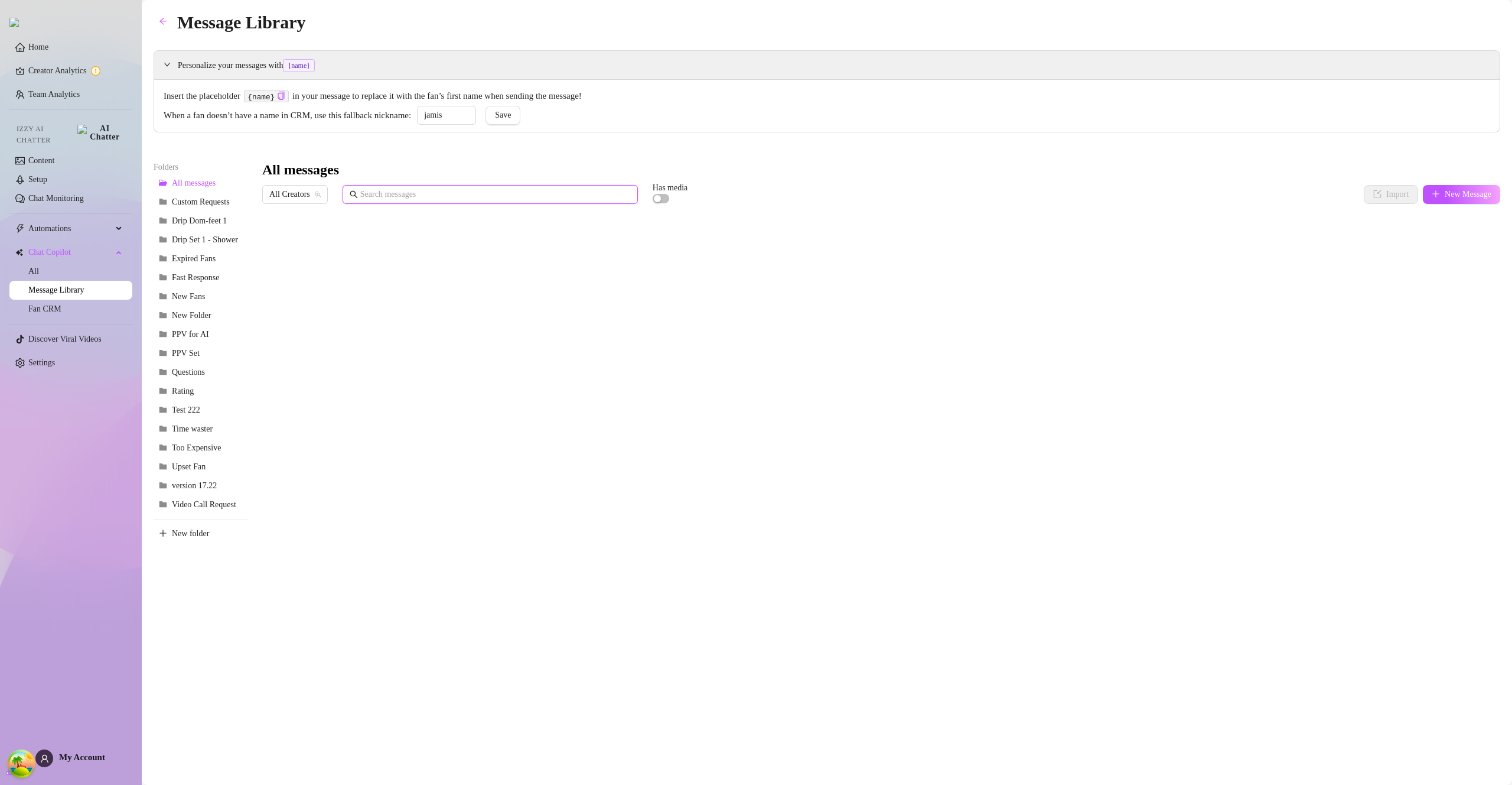
click at [423, 196] on input "text" at bounding box center [496, 194] width 270 height 13
click at [445, 241] on div at bounding box center [881, 341] width 1238 height 264
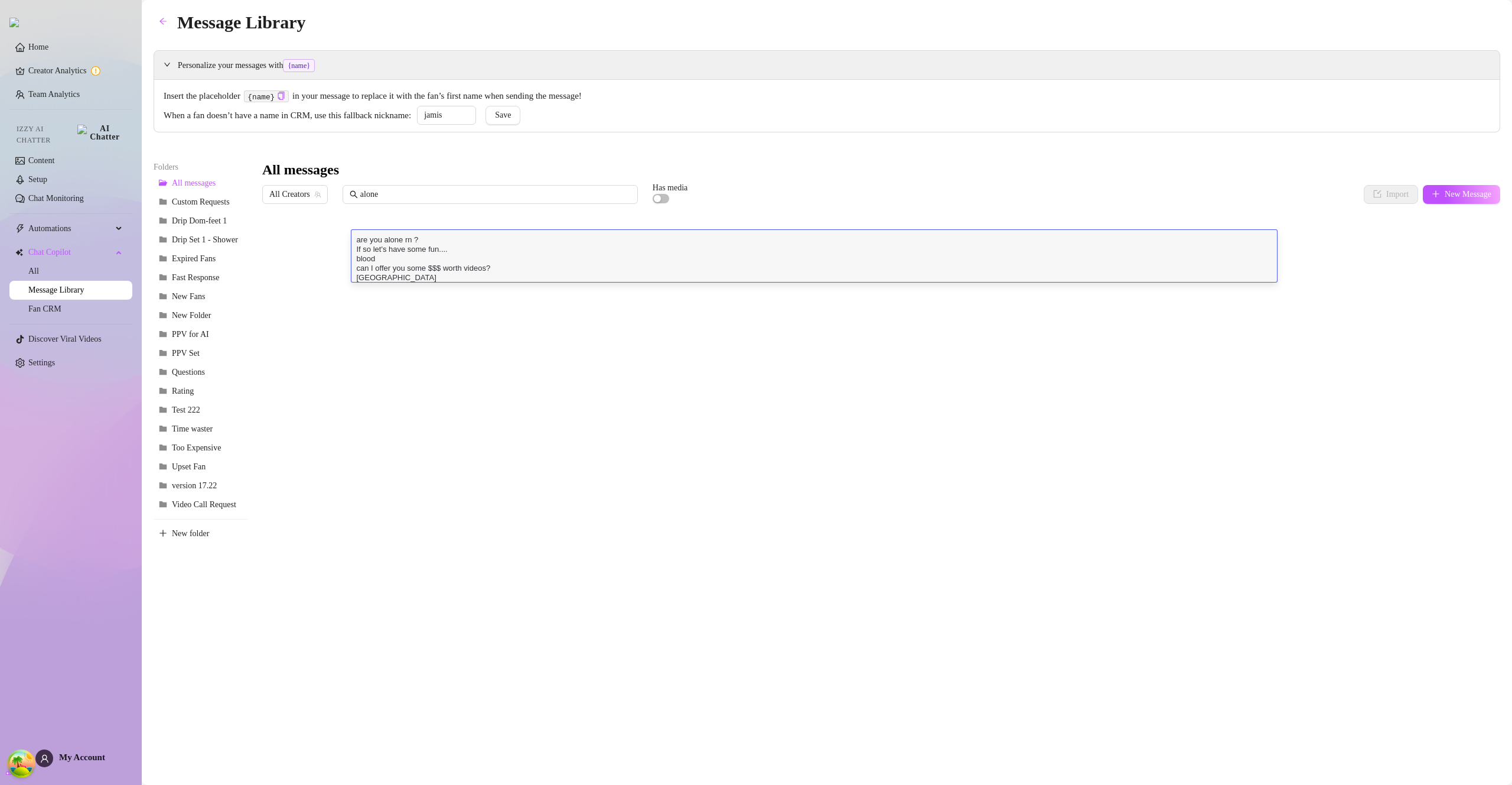
click at [445, 241] on textarea "are you alone rn ? If so let's have some fun.... blood can I offer you some $$$…" at bounding box center [814, 257] width 926 height 48
click at [360, 260] on textarea "are you alone rn ? If so let's have some fun.... blood can I offer you some $$$…" at bounding box center [814, 257] width 926 height 48
click at [363, 260] on textarea "are you alone rn ? If so let's have some fun.... blood can I offer you some $$$…" at bounding box center [814, 257] width 926 height 48
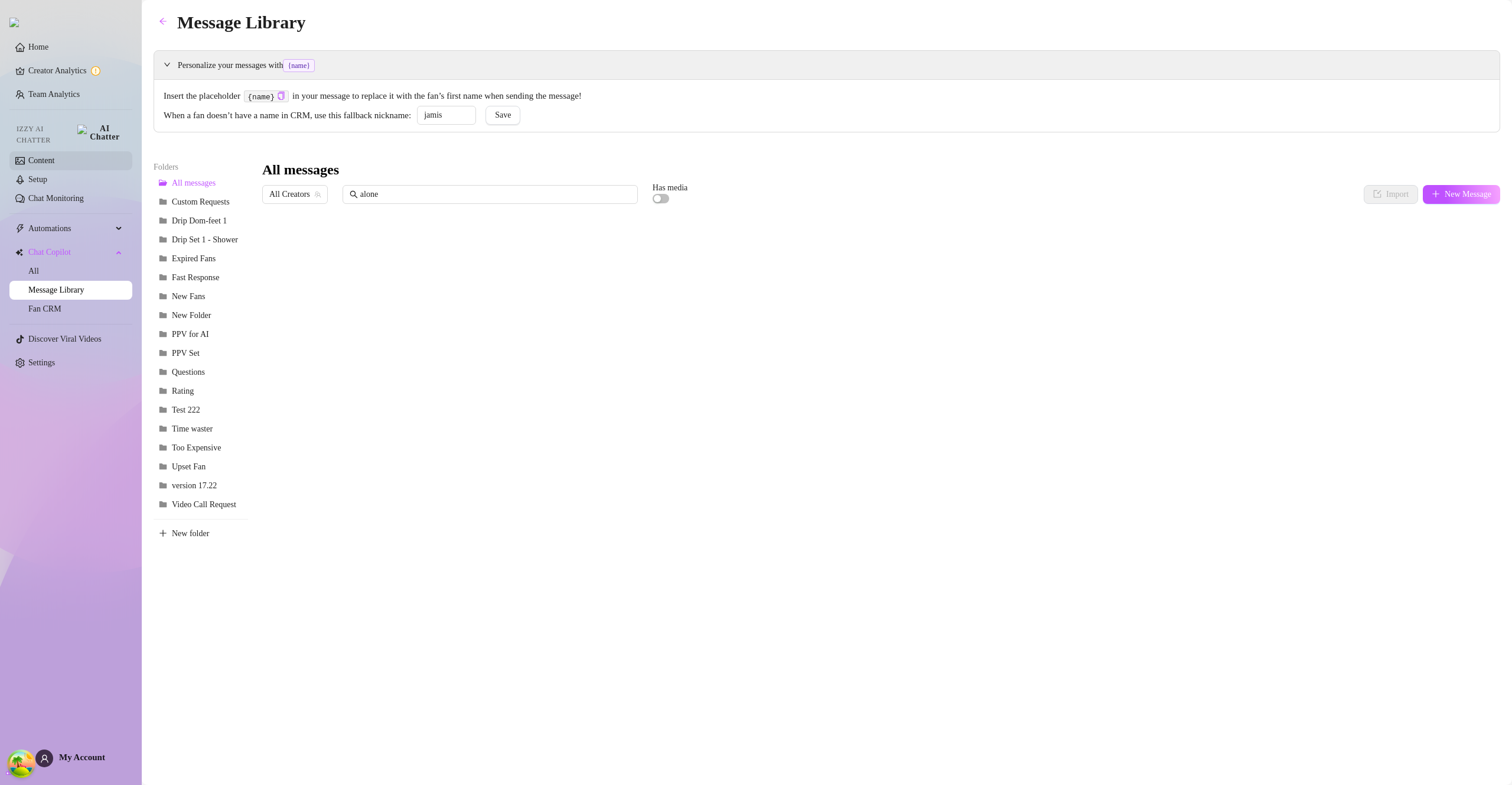
click at [54, 158] on link "Content" at bounding box center [42, 160] width 26 height 9
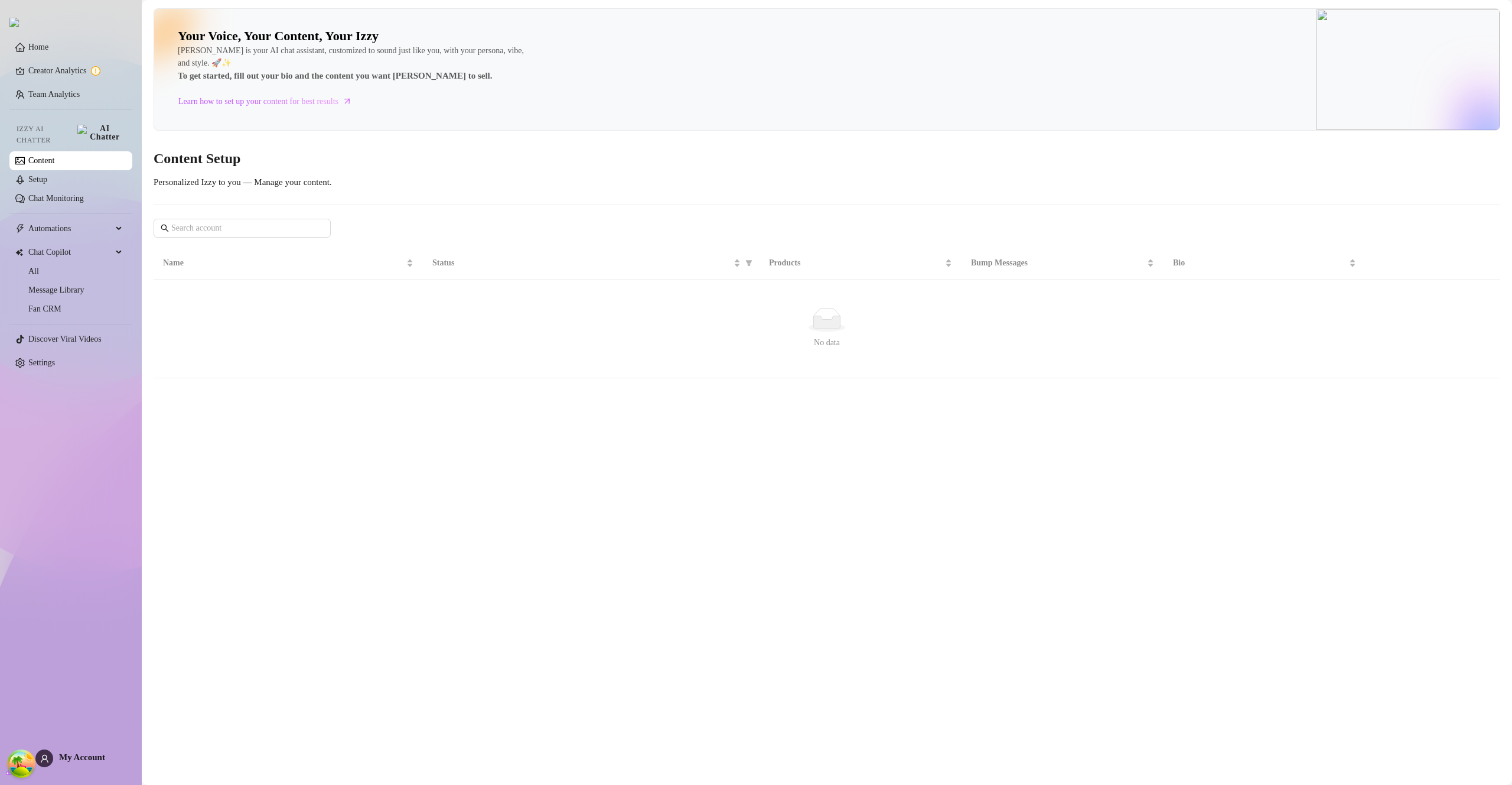
click at [54, 156] on link "Content" at bounding box center [42, 160] width 26 height 9
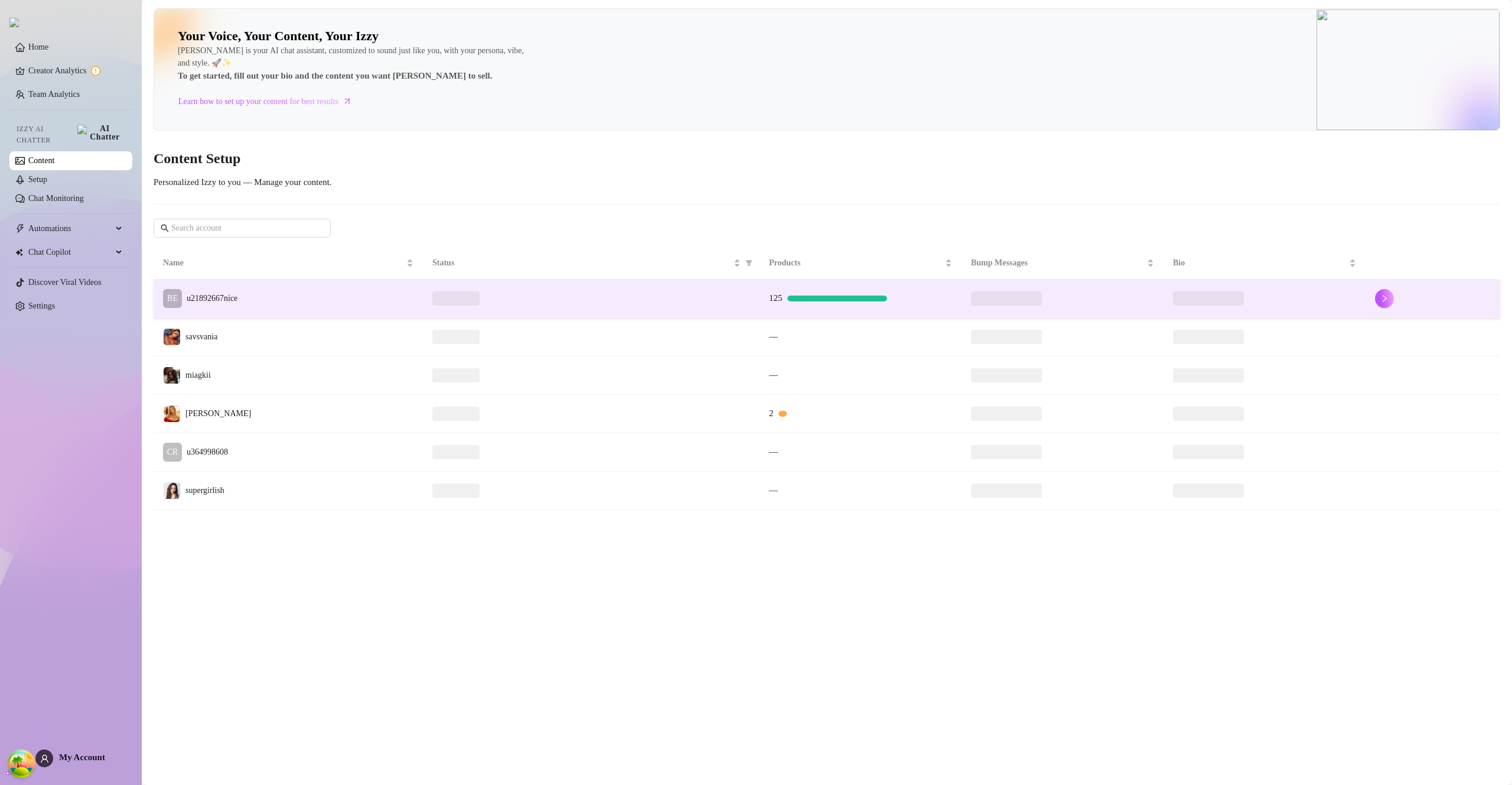
click at [227, 301] on span "u21892667nice" at bounding box center [212, 297] width 51 height 9
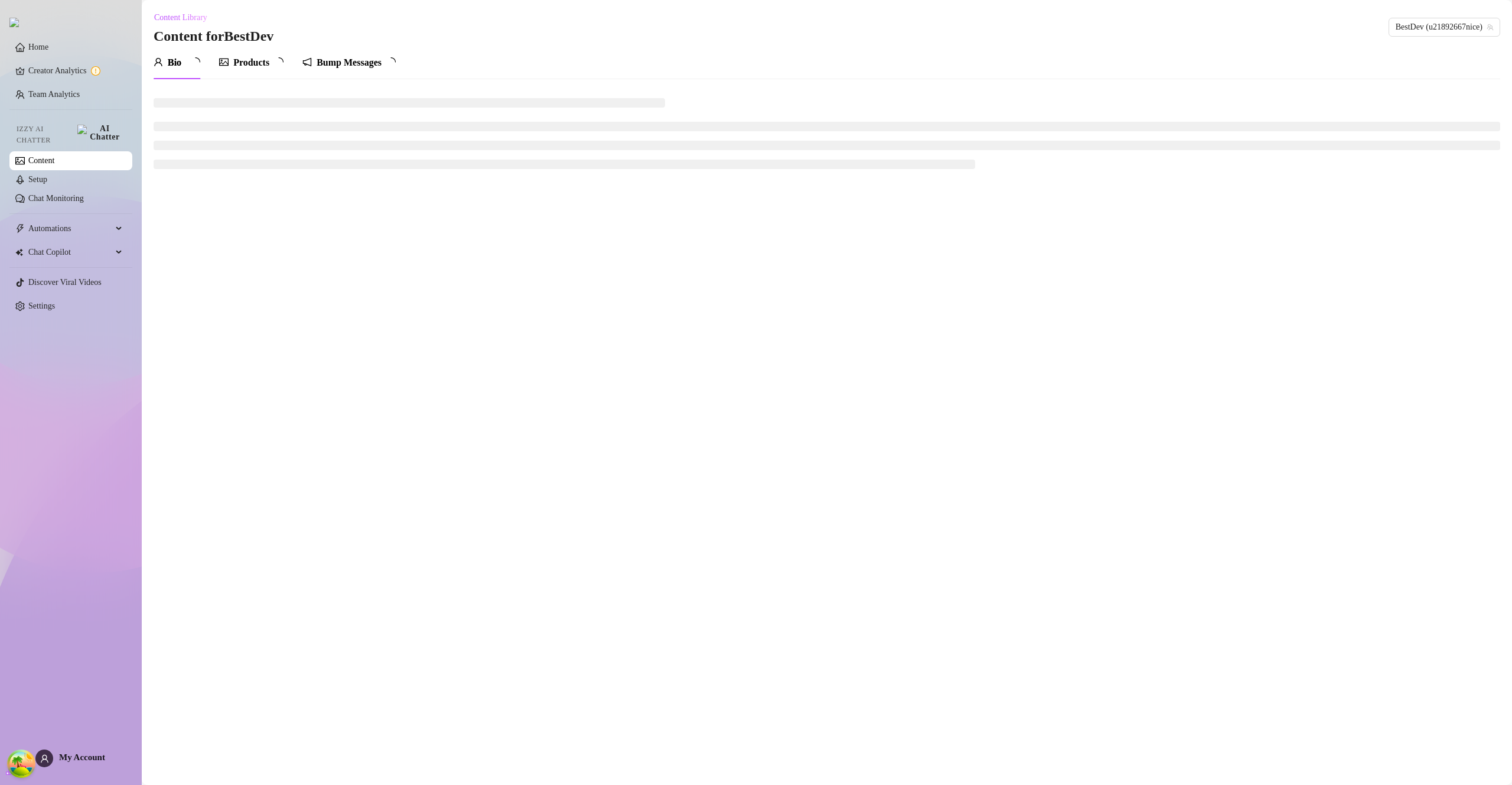
click at [257, 65] on div "Products" at bounding box center [251, 62] width 36 height 14
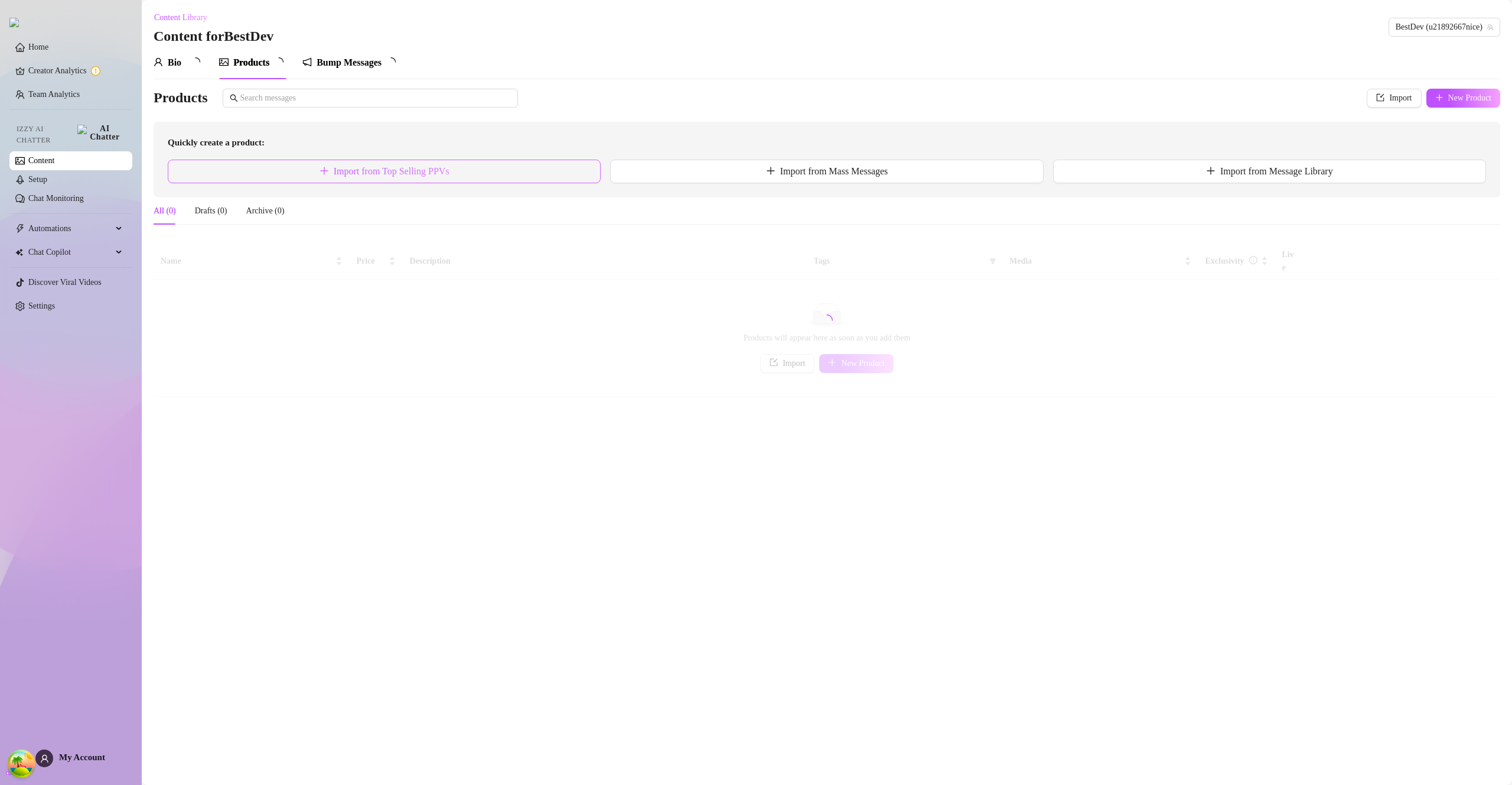
click at [512, 165] on button "Import from Top Selling PPVs" at bounding box center [384, 171] width 433 height 24
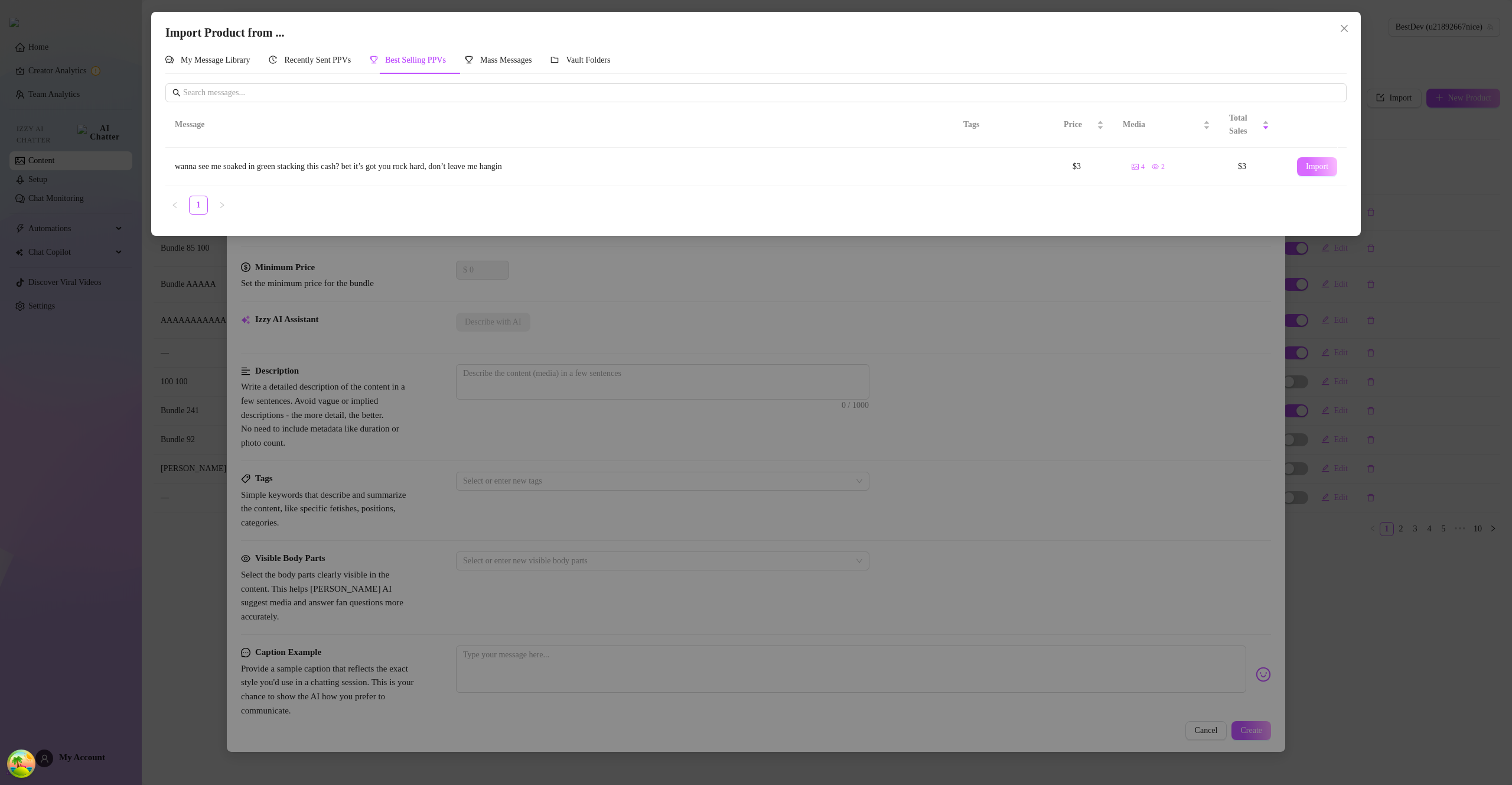
click at [1306, 162] on span "Import" at bounding box center [1317, 167] width 22 height 10
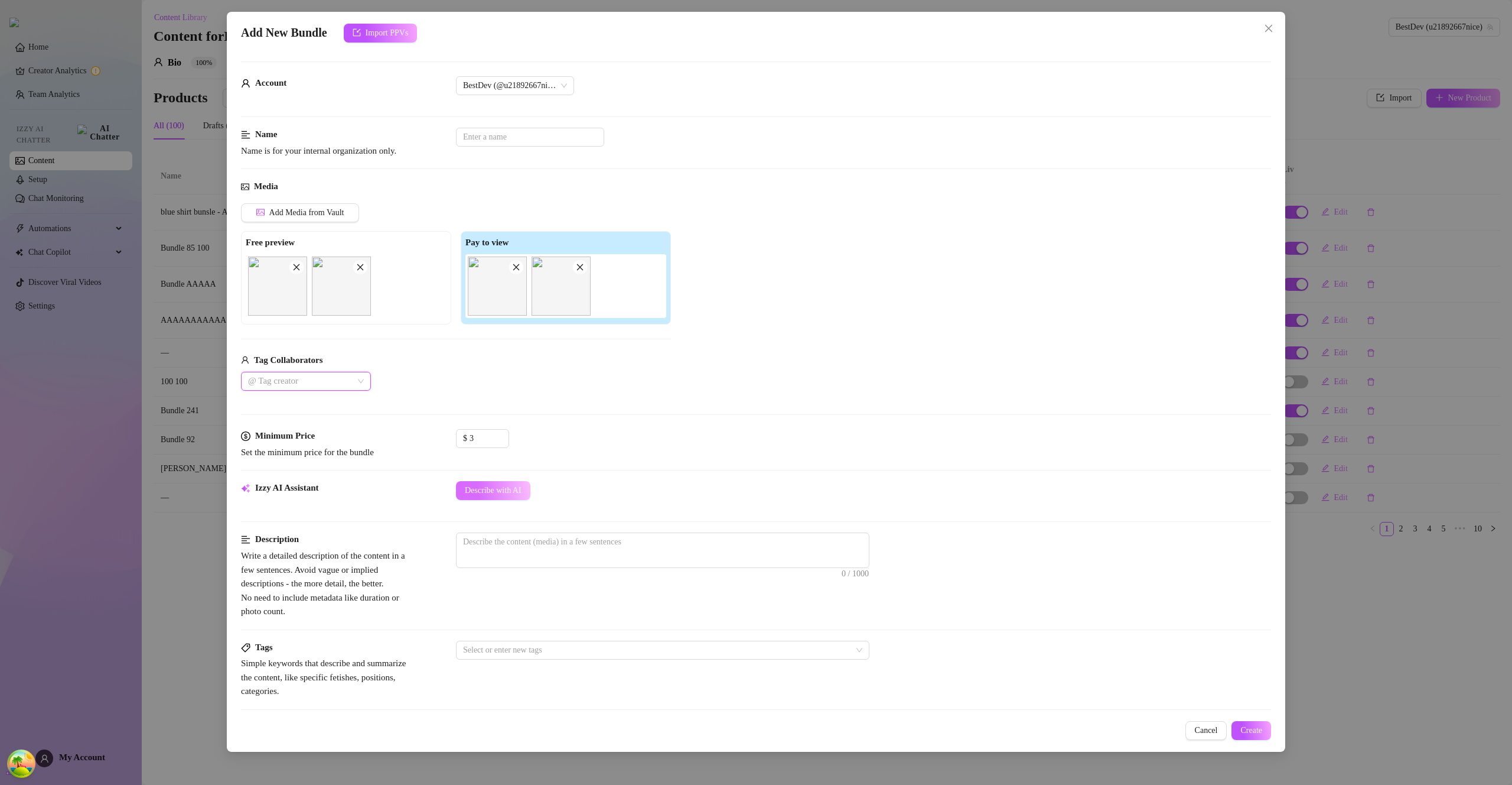
click at [519, 483] on button "Describe with AI" at bounding box center [493, 490] width 75 height 19
click at [1251, 727] on span "Create" at bounding box center [1252, 731] width 22 height 10
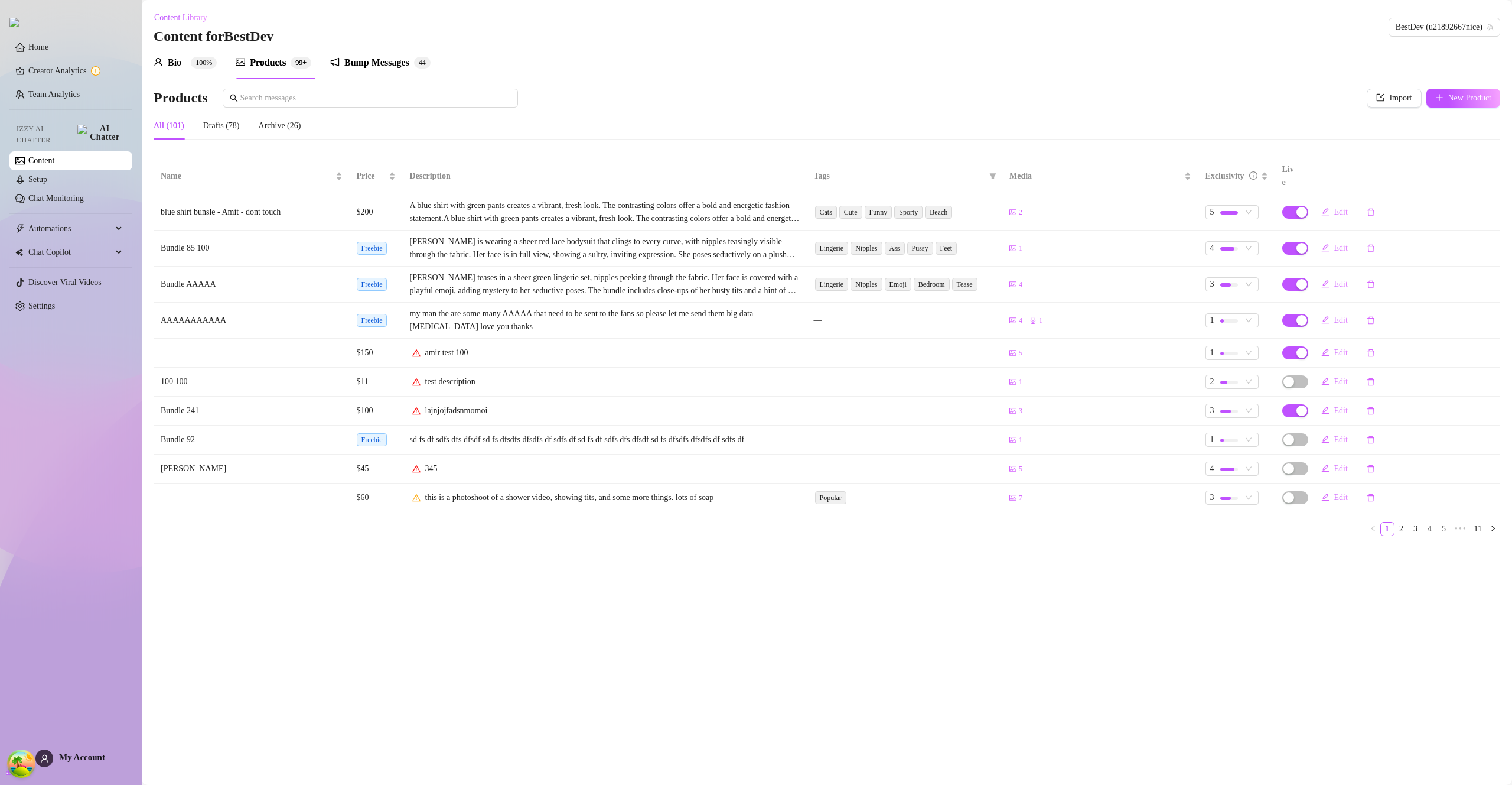
click at [384, 69] on div "Bump Messages" at bounding box center [376, 62] width 65 height 14
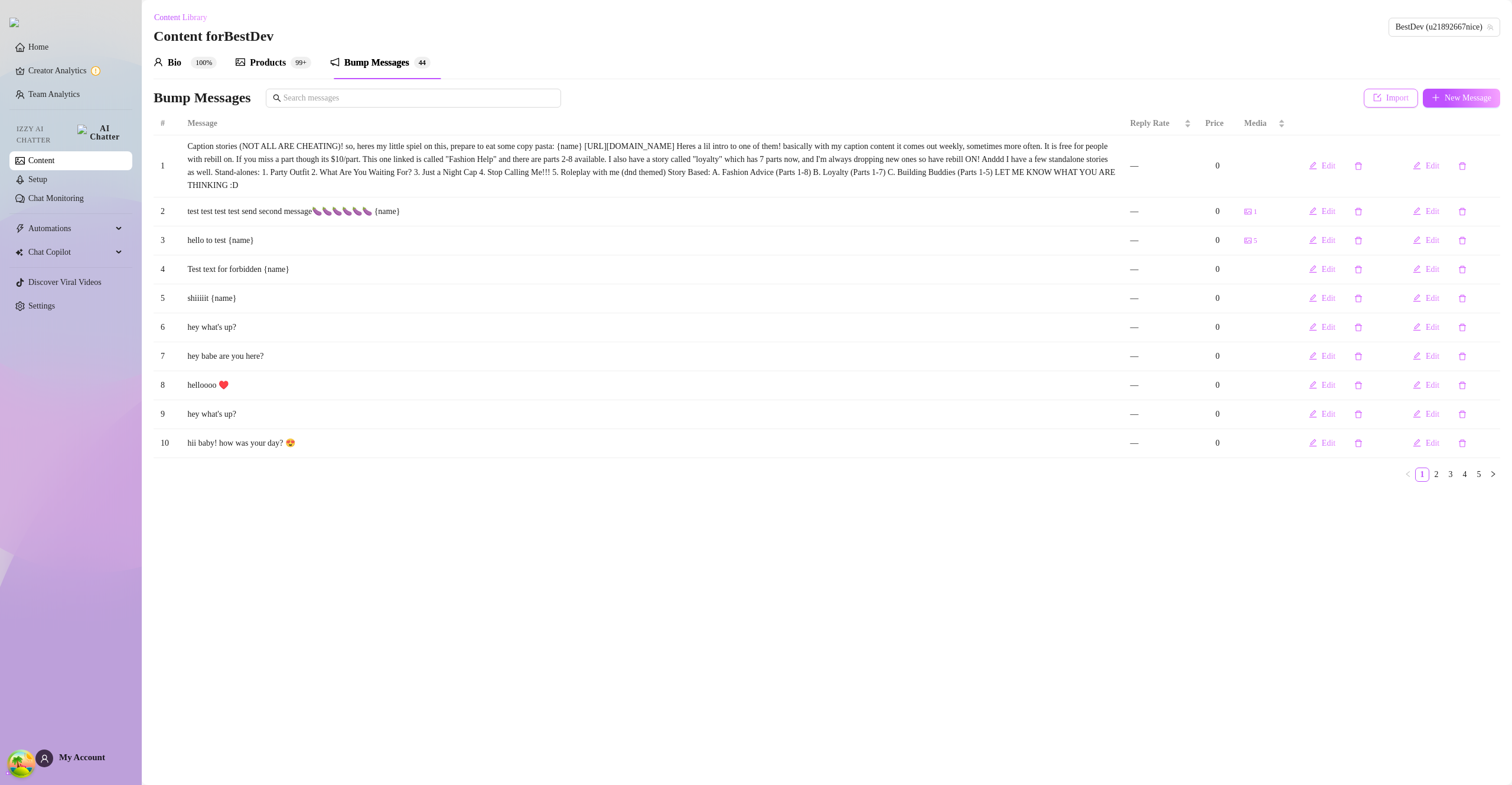
click at [1364, 107] on button "Import" at bounding box center [1391, 98] width 54 height 19
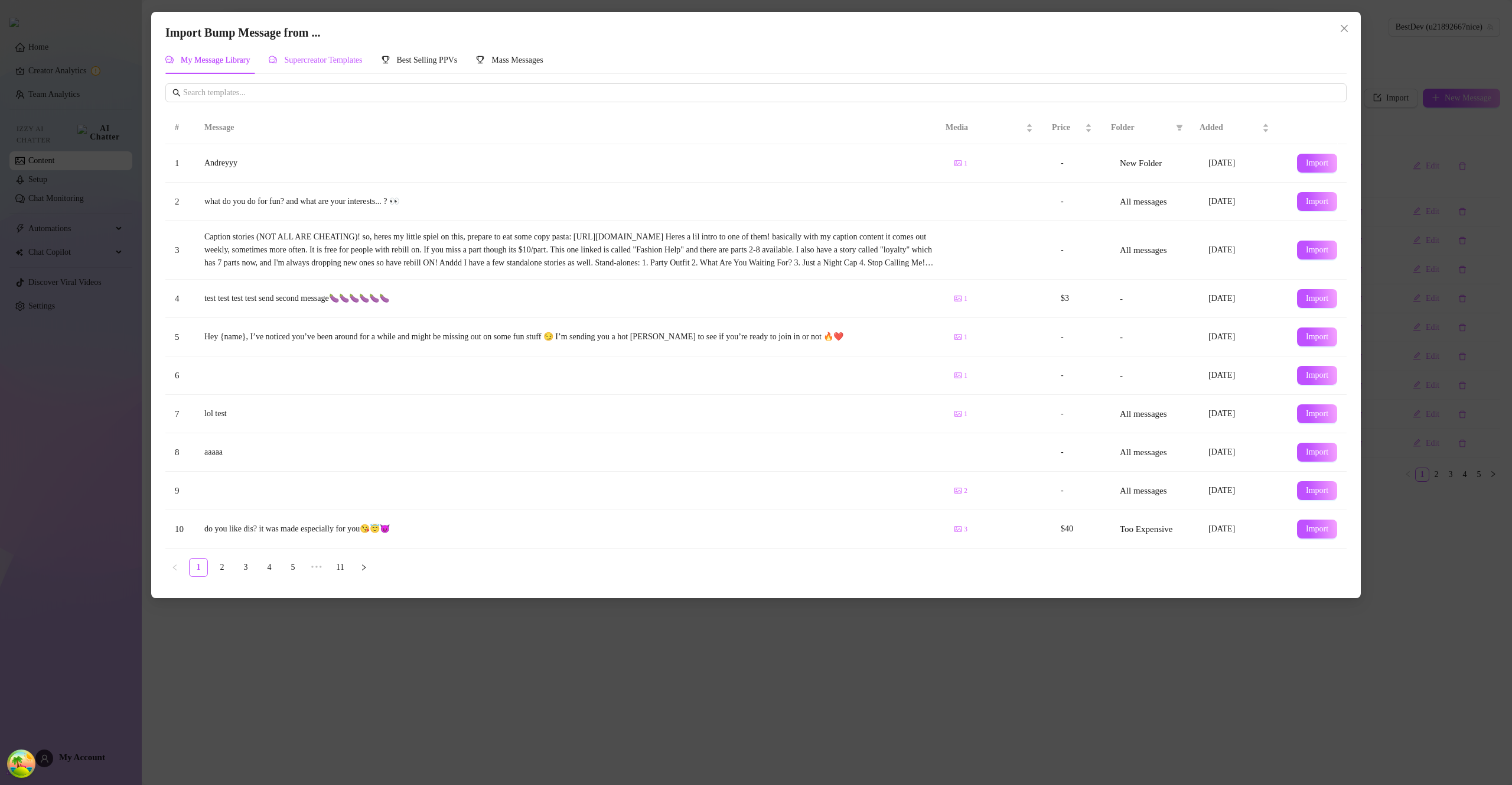
click at [351, 61] on span "Supercreator Templates" at bounding box center [323, 60] width 78 height 9
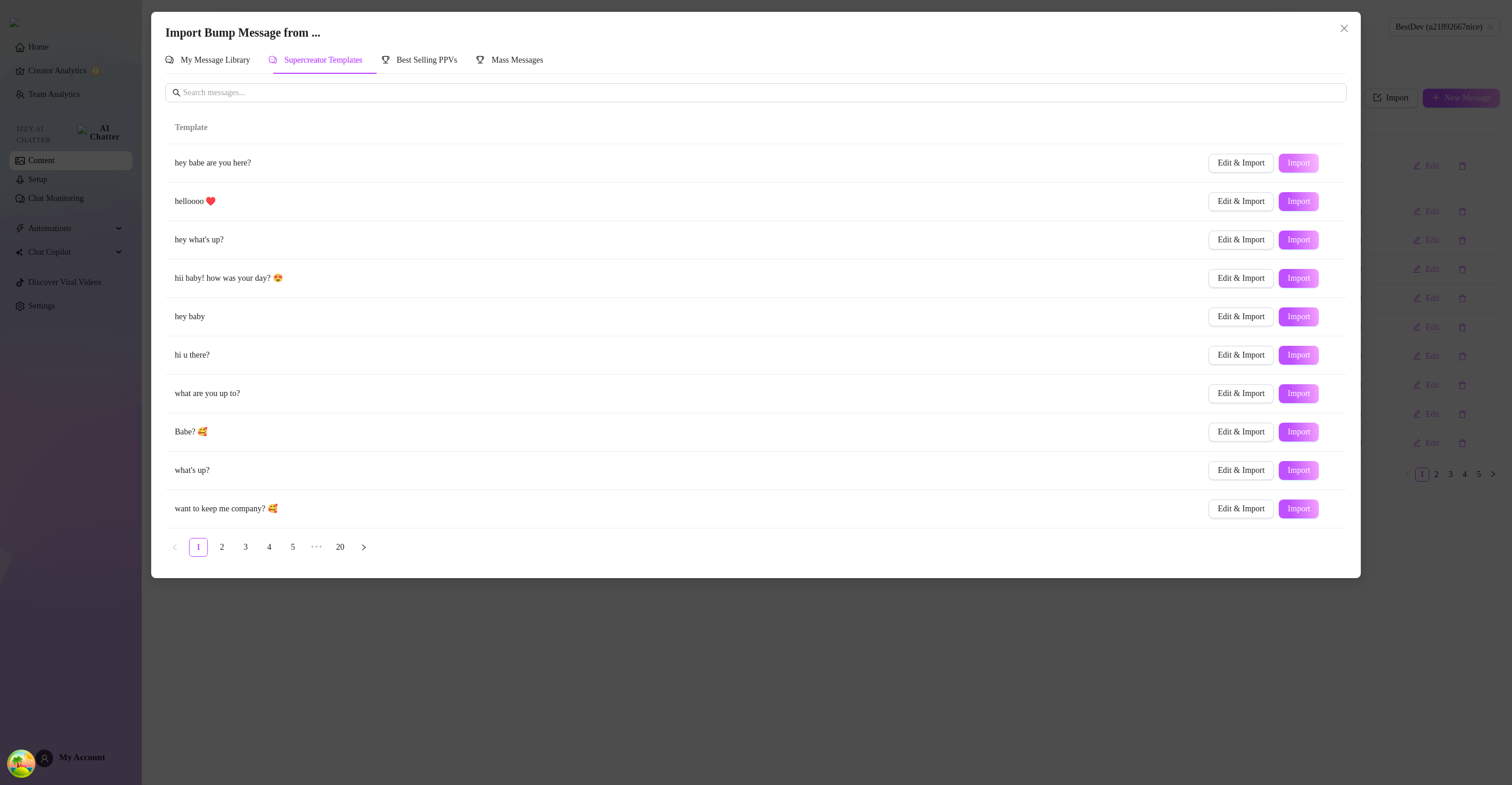
click at [1290, 165] on span "Import" at bounding box center [1298, 163] width 22 height 10
click at [342, 544] on link "20" at bounding box center [341, 547] width 18 height 18
drag, startPoint x: 172, startPoint y: 206, endPoint x: 325, endPoint y: 202, distance: 153.1
click at [325, 202] on td "it's your job to start the convo..." at bounding box center [682, 202] width 1034 height 39
drag, startPoint x: 176, startPoint y: 166, endPoint x: 345, endPoint y: 162, distance: 169.0
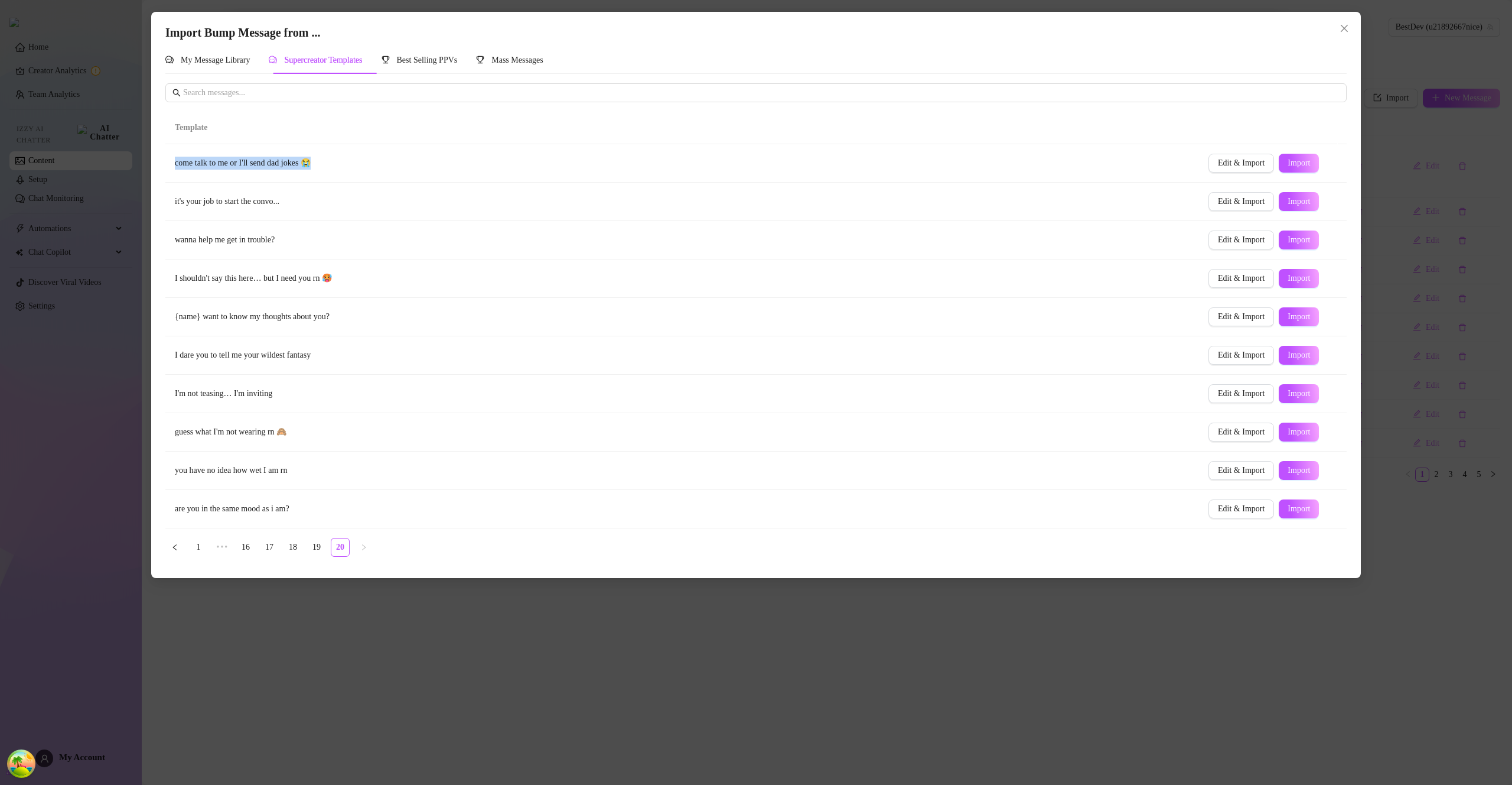
click at [345, 162] on td "come talk to me or I'll send dad jokes 😭" at bounding box center [682, 163] width 1034 height 39
drag, startPoint x: 170, startPoint y: 472, endPoint x: 383, endPoint y: 465, distance: 213.1
click at [383, 465] on td "you have no idea how wet I am rn" at bounding box center [682, 470] width 1034 height 39
click at [1279, 472] on button "Import" at bounding box center [1298, 470] width 40 height 19
click at [1218, 620] on div "Import Bump Message from ... My Message Library Supercreator Templates Best Sel…" at bounding box center [756, 392] width 1512 height 785
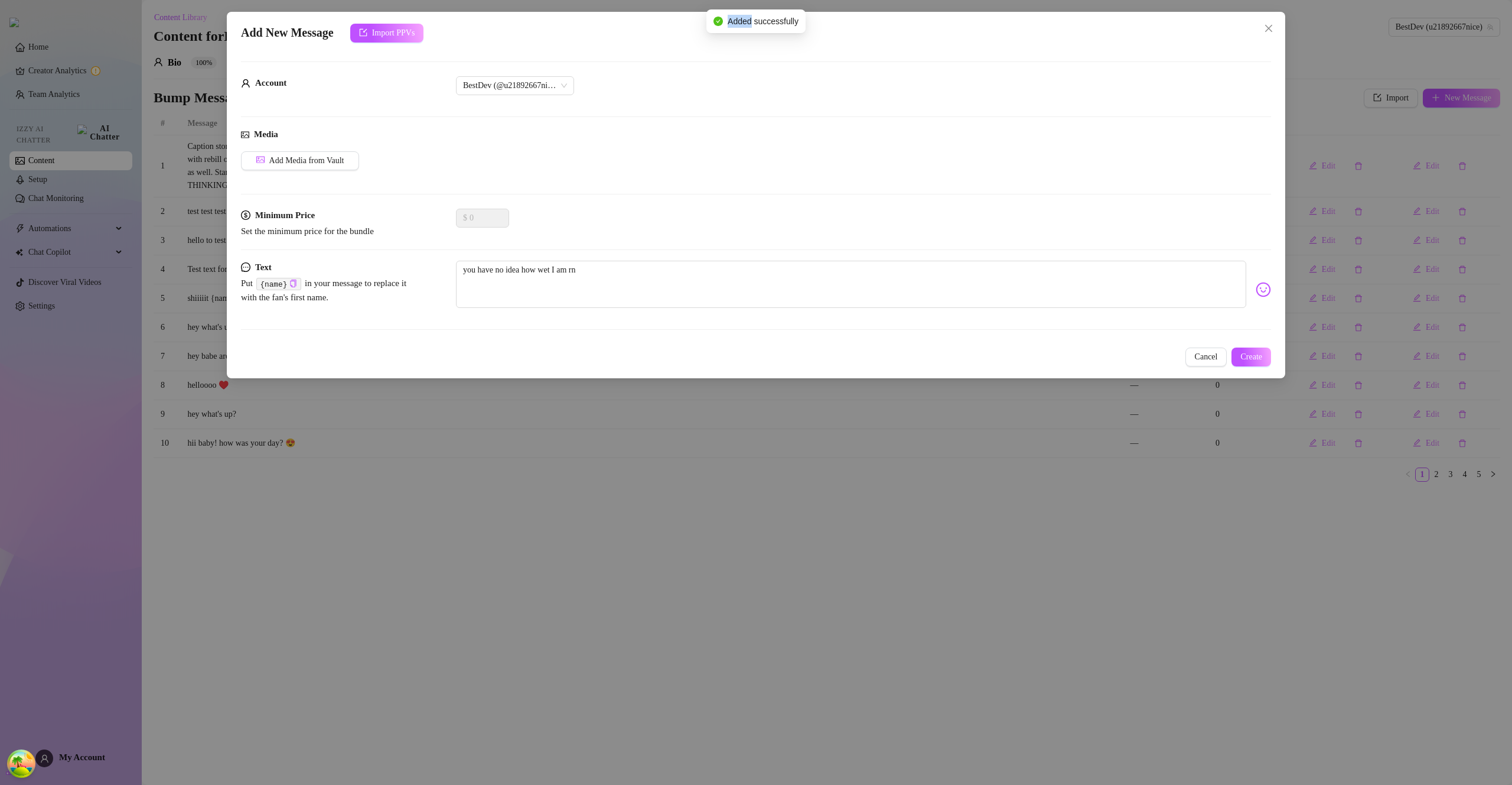
click at [1217, 620] on div "Import Bump Message from ... My Message Library Supercreator Templates Best Sel…" at bounding box center [756, 392] width 1512 height 785
click at [1264, 26] on icon "close" at bounding box center [1269, 29] width 10 height 10
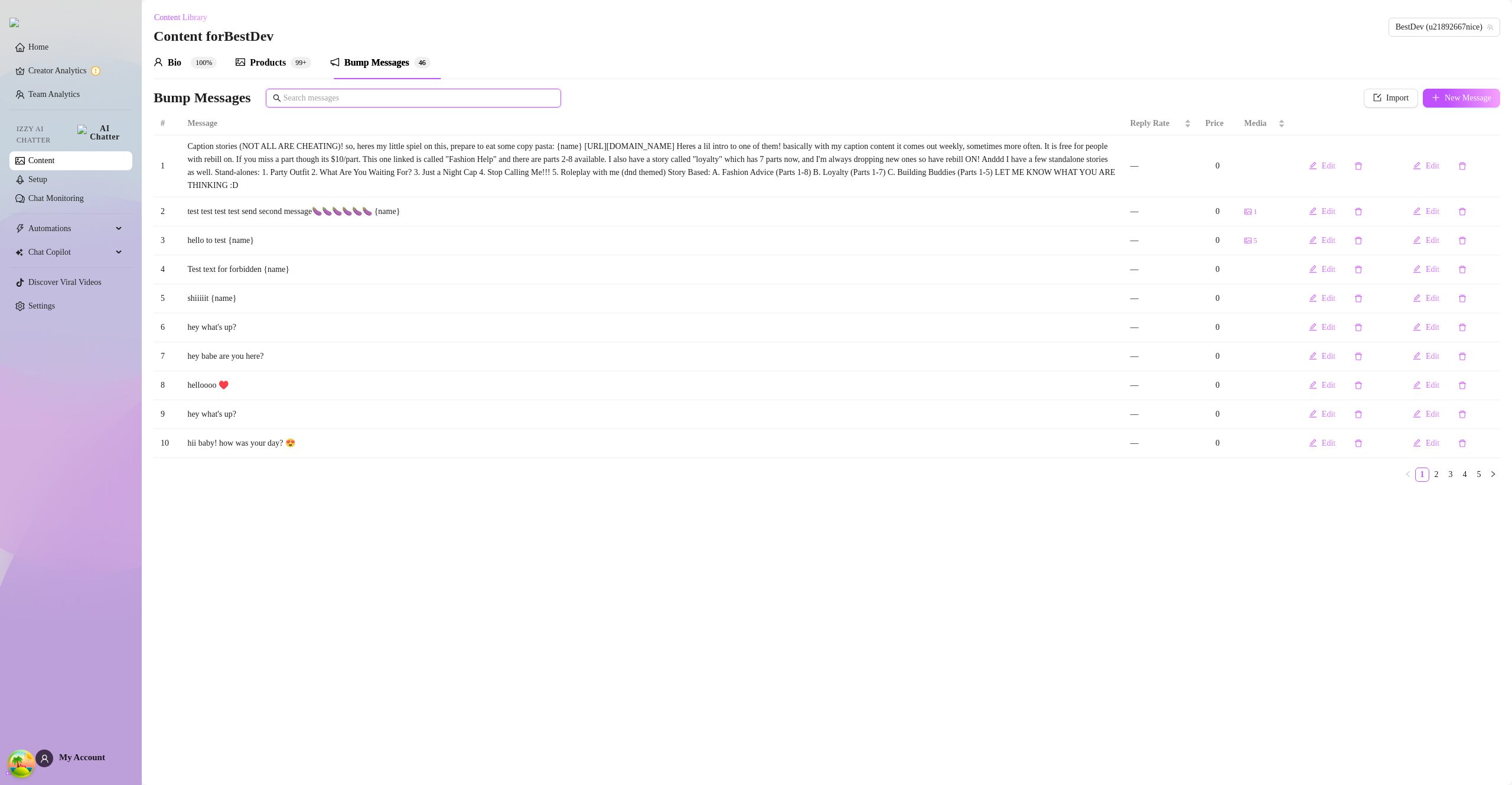
click at [393, 92] on input "text" at bounding box center [419, 98] width 270 height 13
click at [392, 100] on input "text" at bounding box center [419, 98] width 270 height 13
click at [1459, 102] on span "New Message" at bounding box center [1468, 98] width 47 height 10
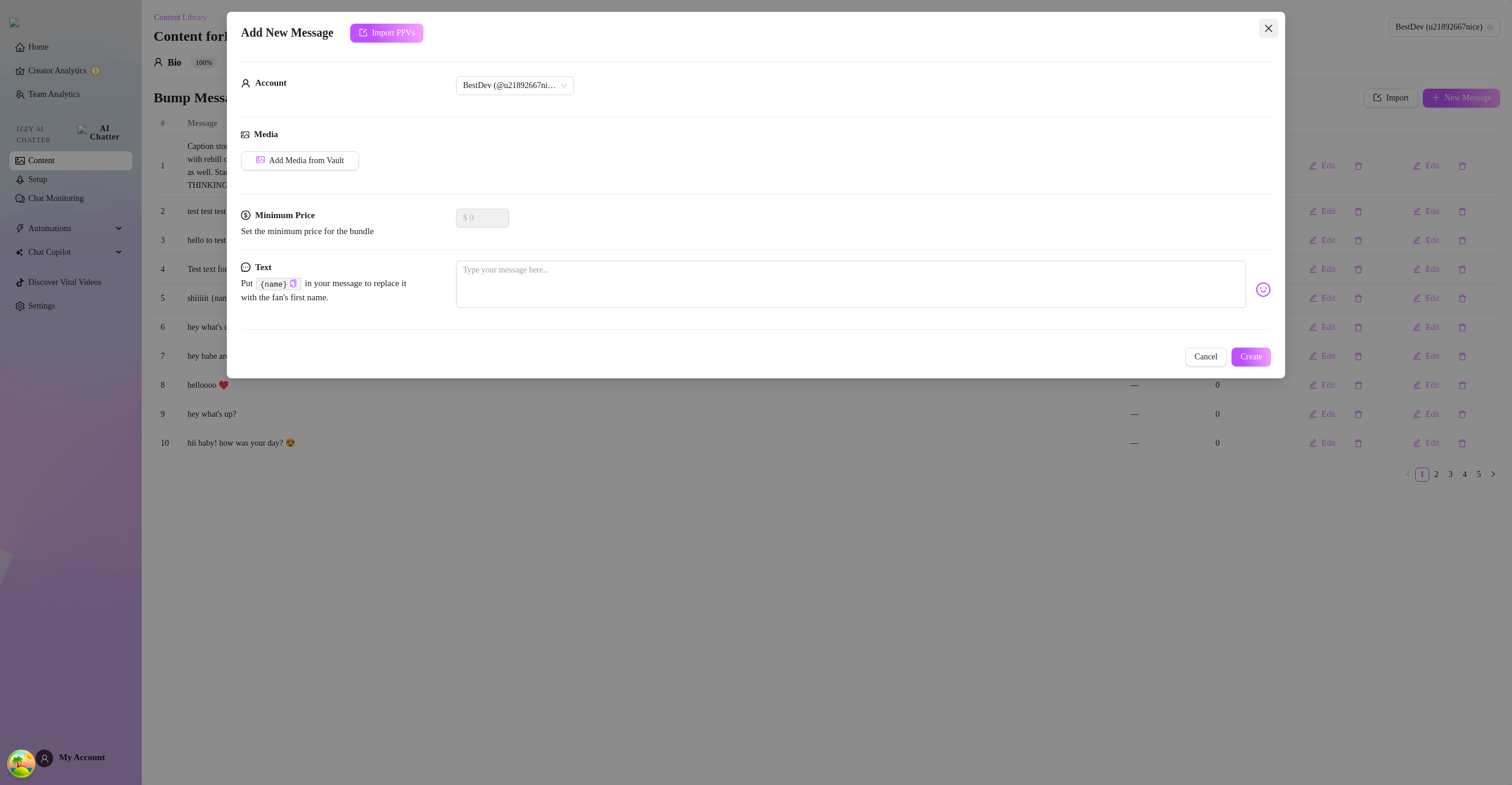
click at [1272, 21] on button "Close" at bounding box center [1269, 28] width 19 height 19
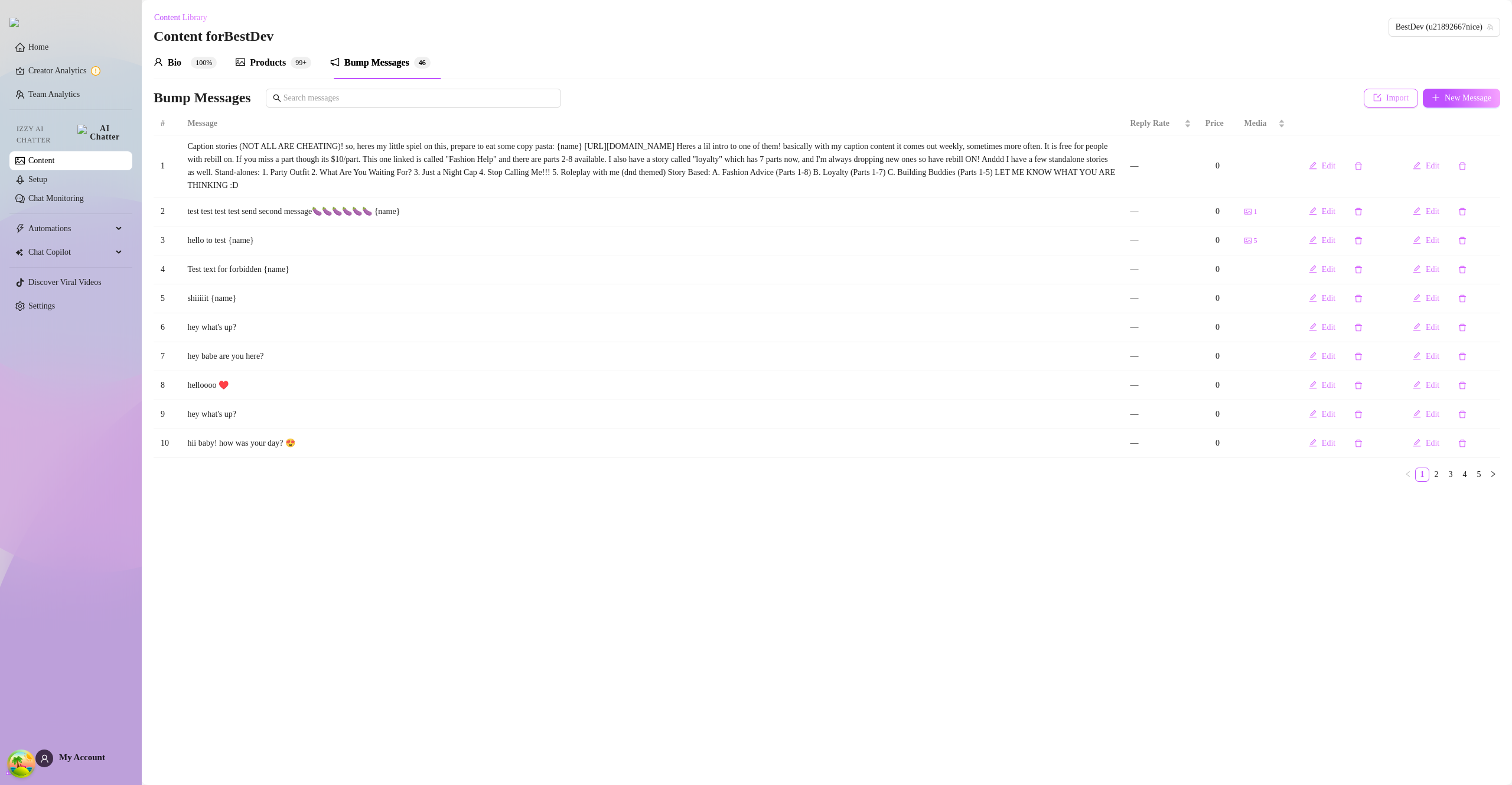
click at [1387, 101] on span "Import" at bounding box center [1397, 98] width 22 height 10
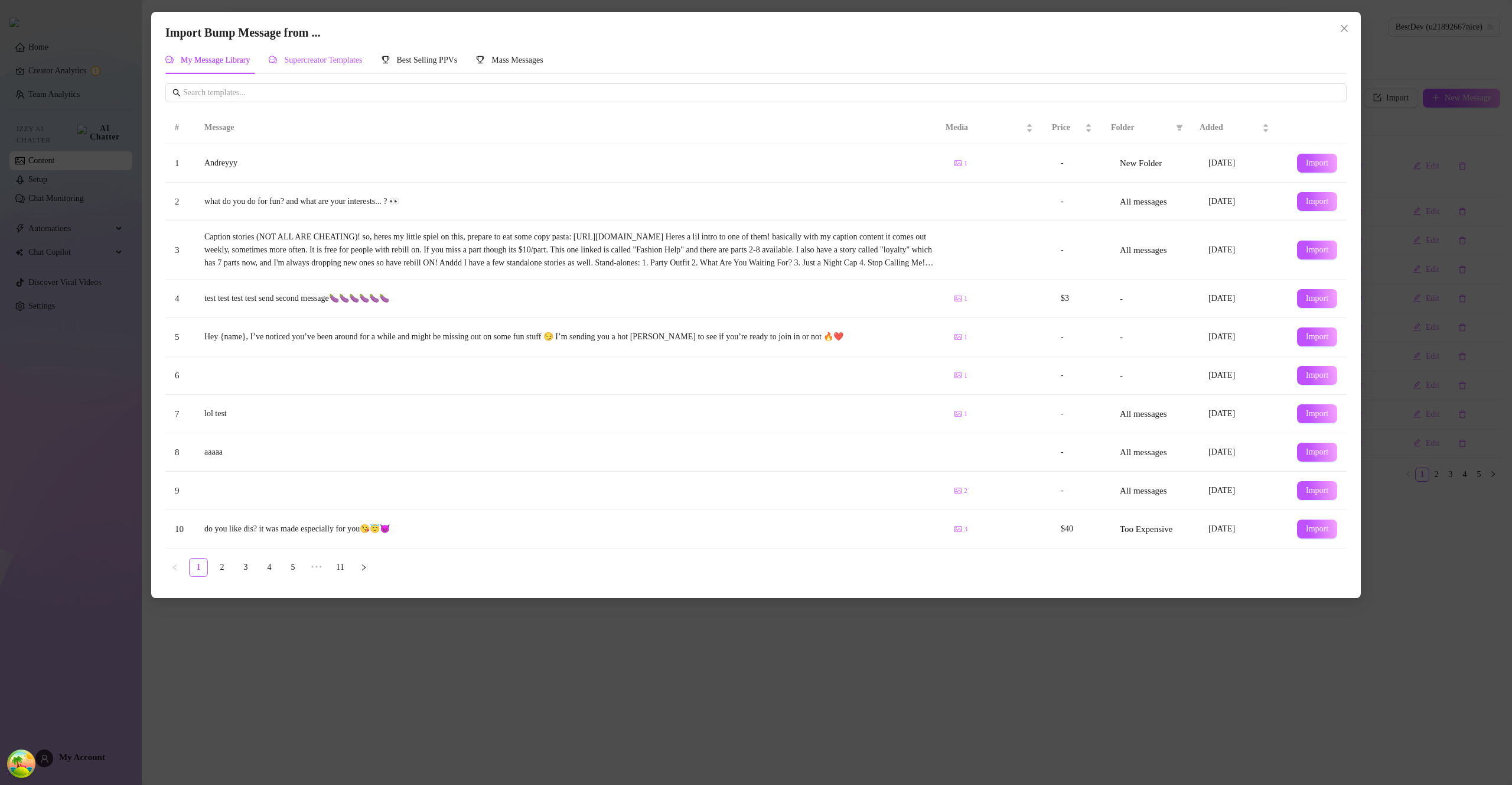
click at [329, 65] on span "Supercreator Templates" at bounding box center [323, 60] width 78 height 9
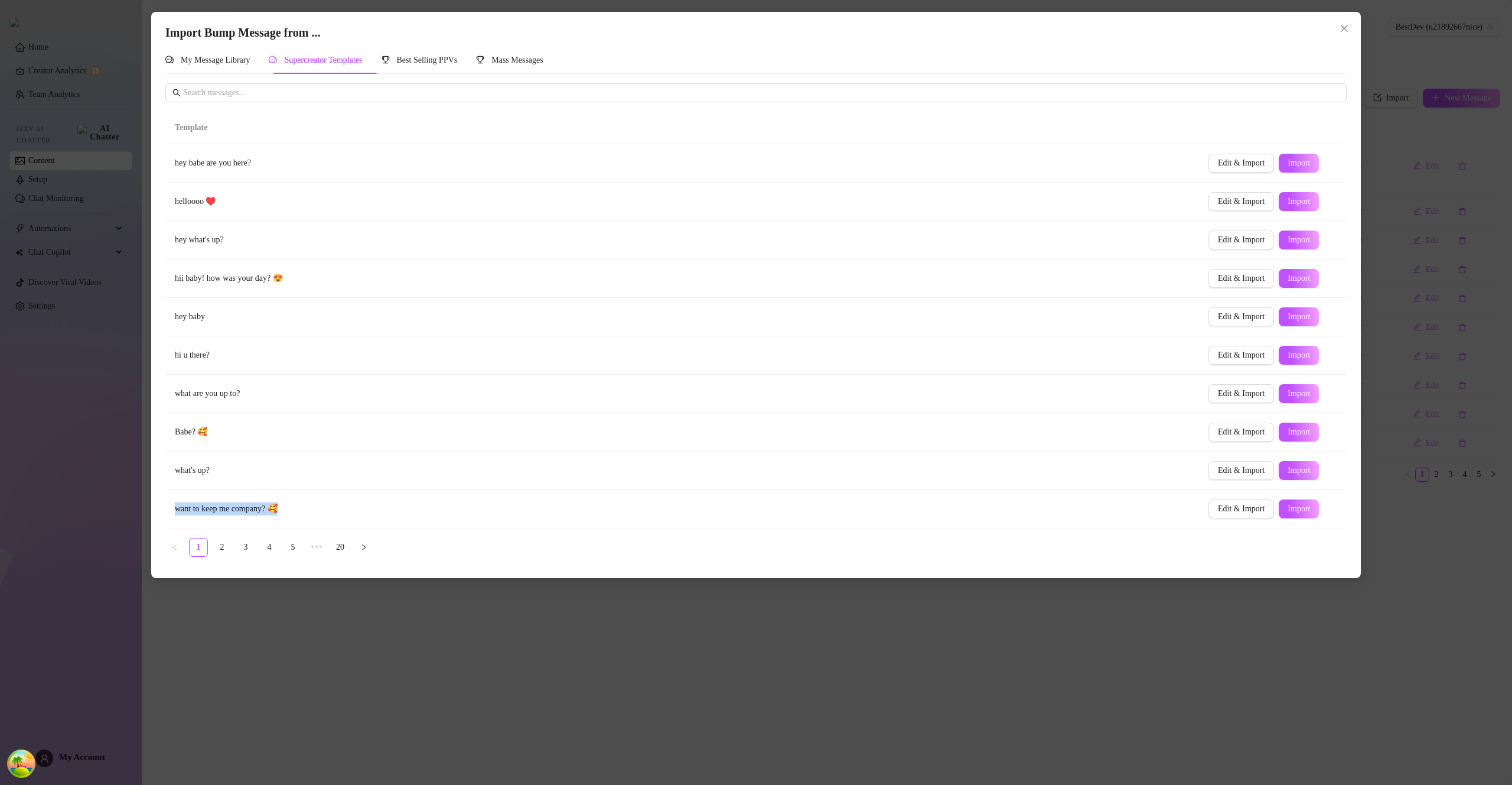
drag, startPoint x: 178, startPoint y: 511, endPoint x: 313, endPoint y: 495, distance: 135.9
click at [351, 506] on td "want to keep me company? 🥰" at bounding box center [682, 509] width 1034 height 39
drag, startPoint x: 170, startPoint y: 470, endPoint x: 292, endPoint y: 465, distance: 122.1
click at [292, 465] on td "what's up?" at bounding box center [682, 470] width 1034 height 39
copy td "what's up?"
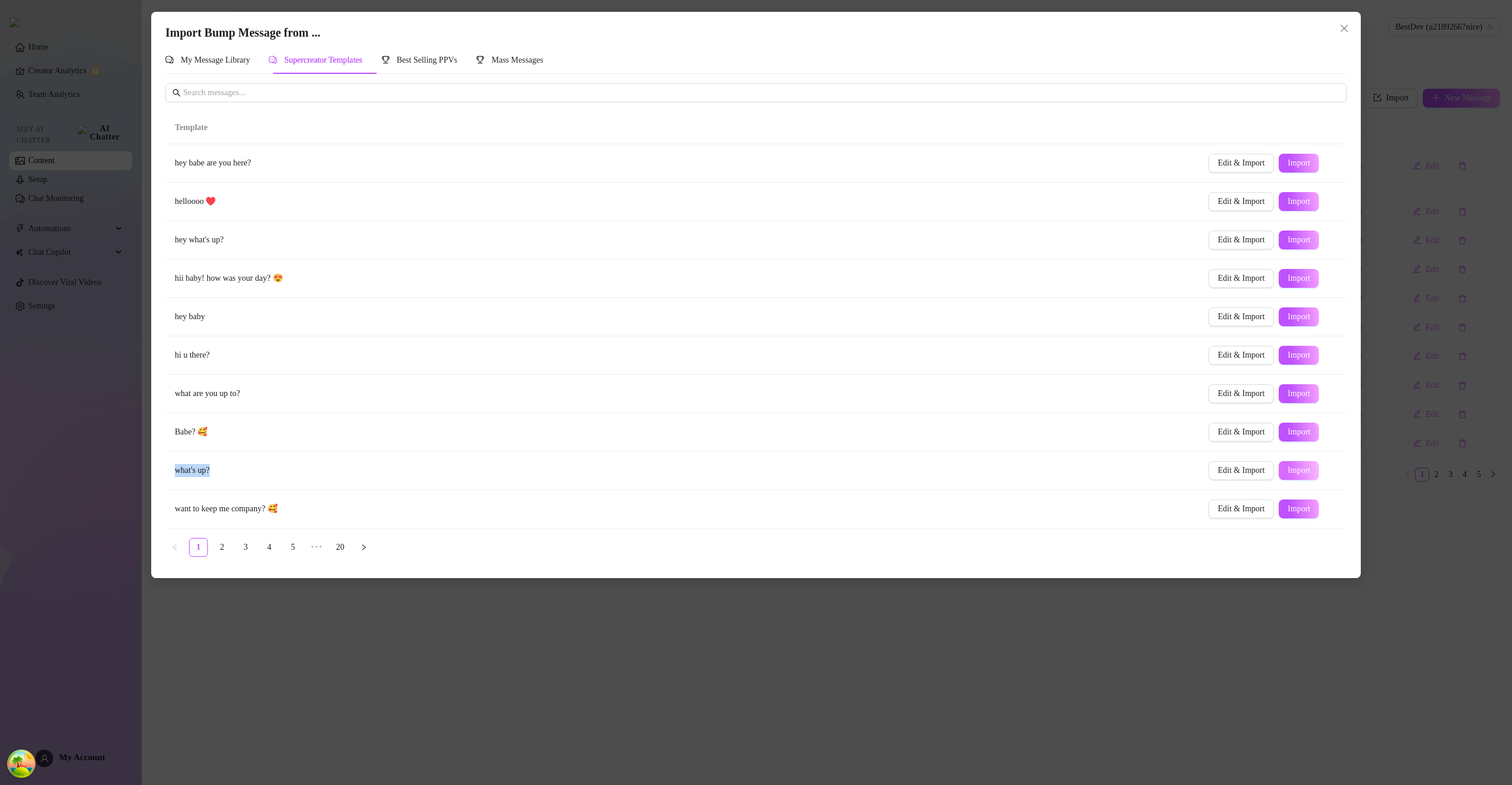
click at [1296, 478] on button "Import" at bounding box center [1298, 470] width 40 height 19
click at [1022, 649] on div "Import Bump Message from ... My Message Library Supercreator Templates Best Sel…" at bounding box center [756, 392] width 1512 height 785
click at [1021, 647] on div "Import Bump Message from ... My Message Library Supercreator Templates Best Sel…" at bounding box center [756, 392] width 1512 height 785
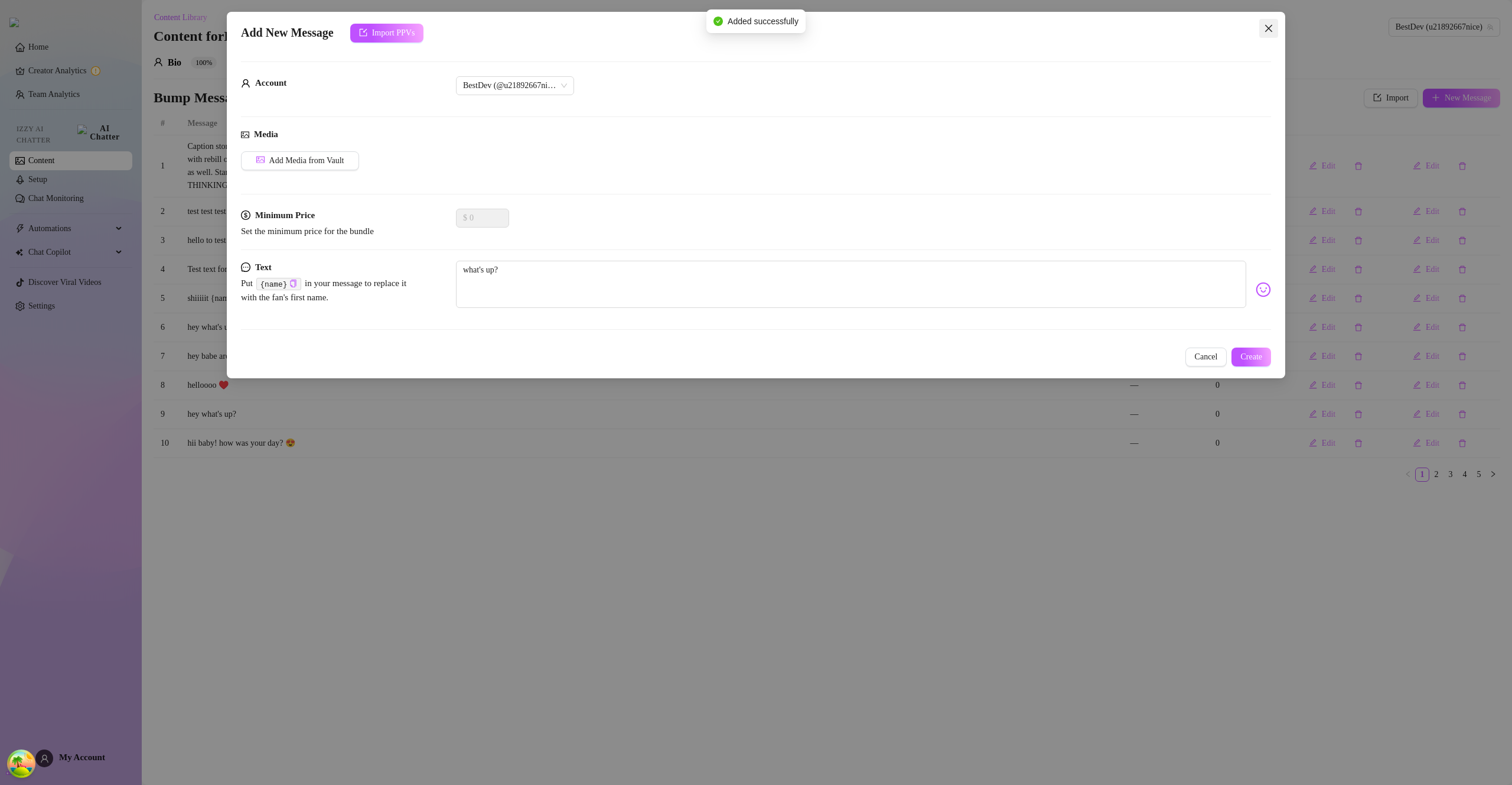
click at [1266, 25] on icon "close" at bounding box center [1269, 28] width 7 height 7
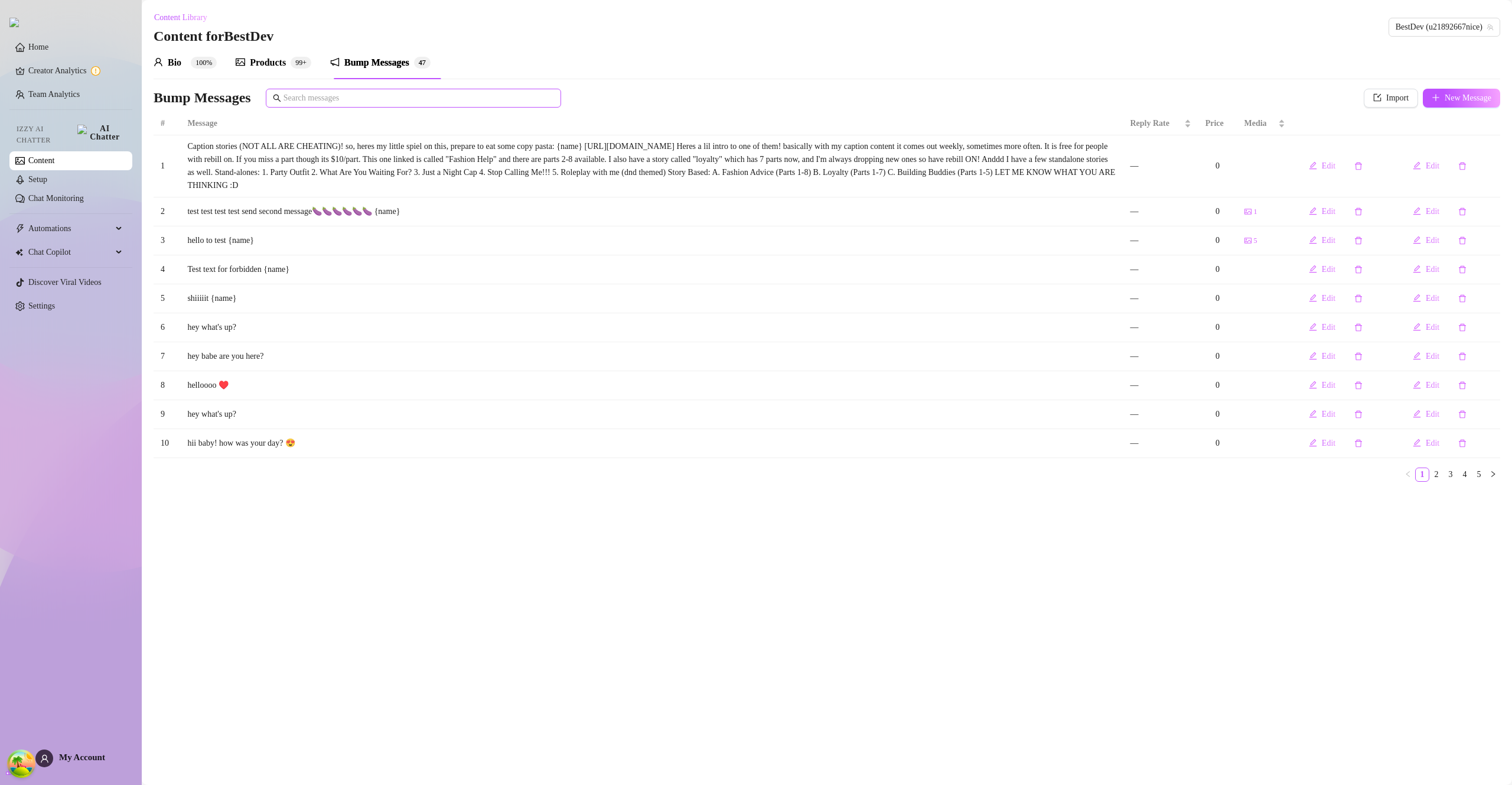
click at [491, 88] on div "Bio 100% Products 99+ Bump Messages 4 7 Bio Import Bio from other creator Perso…" at bounding box center [827, 268] width 1347 height 445
click at [491, 98] on input "text" at bounding box center [419, 98] width 270 height 13
paste input "what's up?"
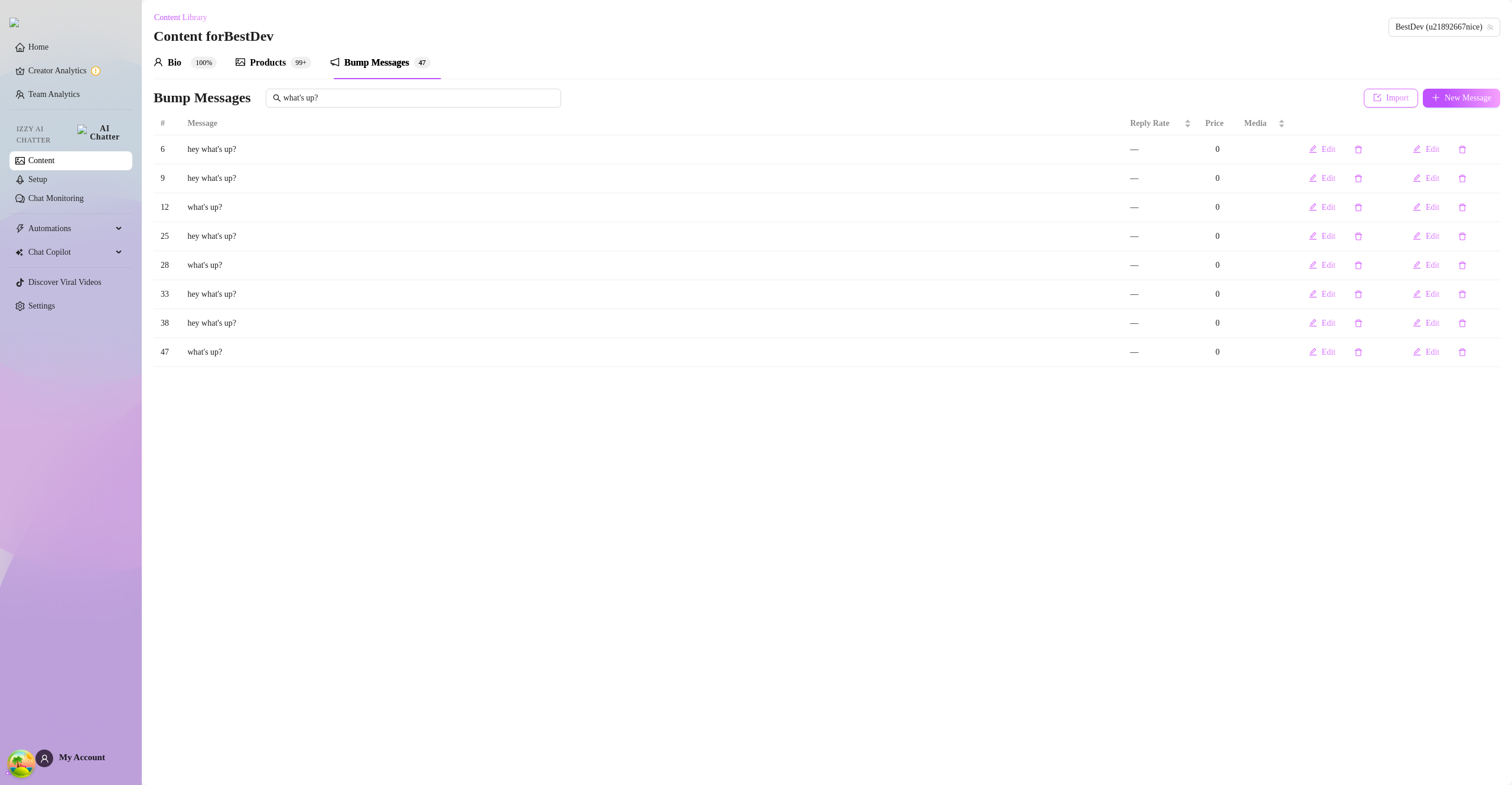
click at [1374, 91] on button "Import" at bounding box center [1391, 98] width 54 height 19
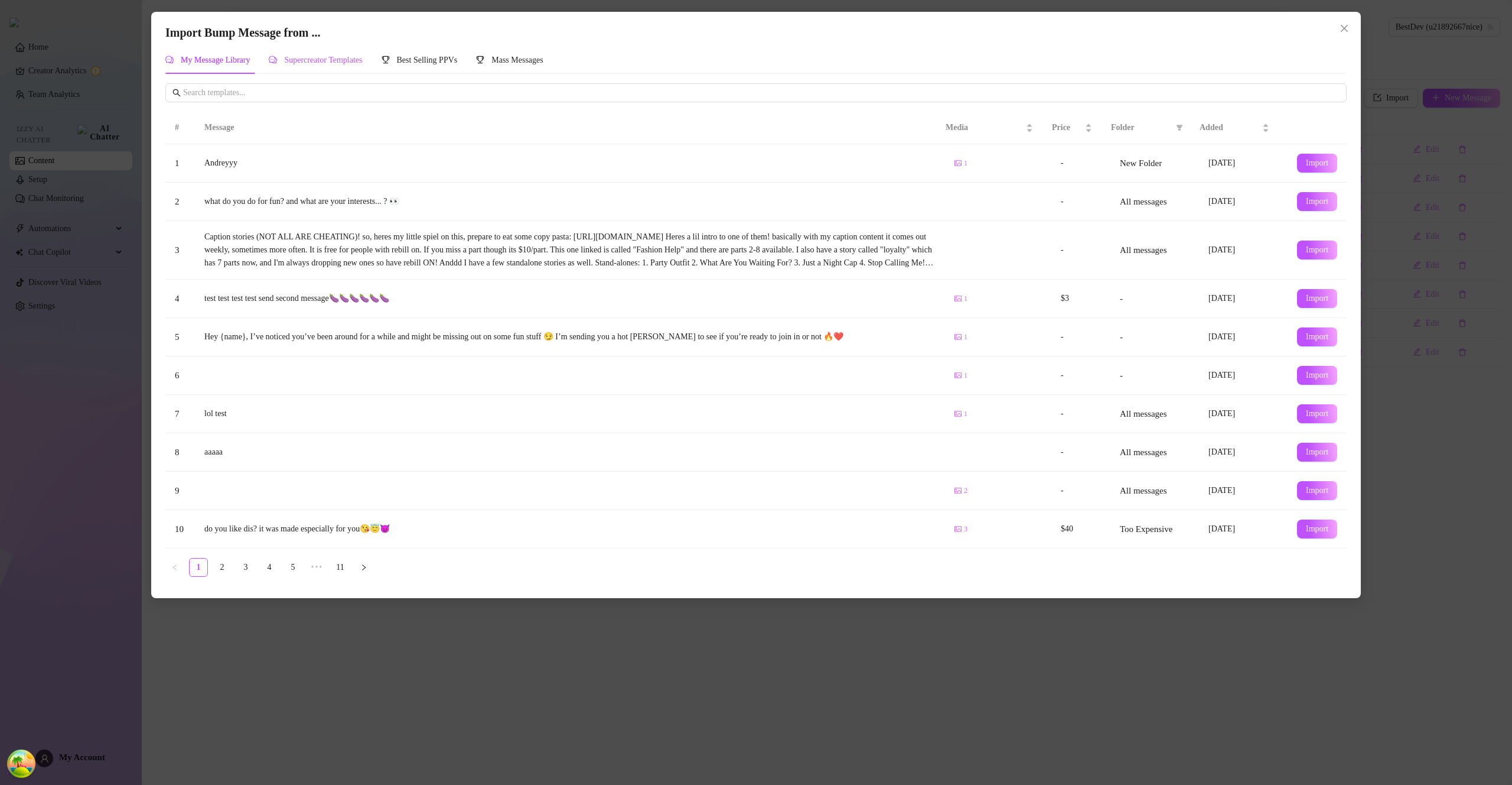
click at [349, 55] on div "Supercreator Templates" at bounding box center [315, 61] width 93 height 13
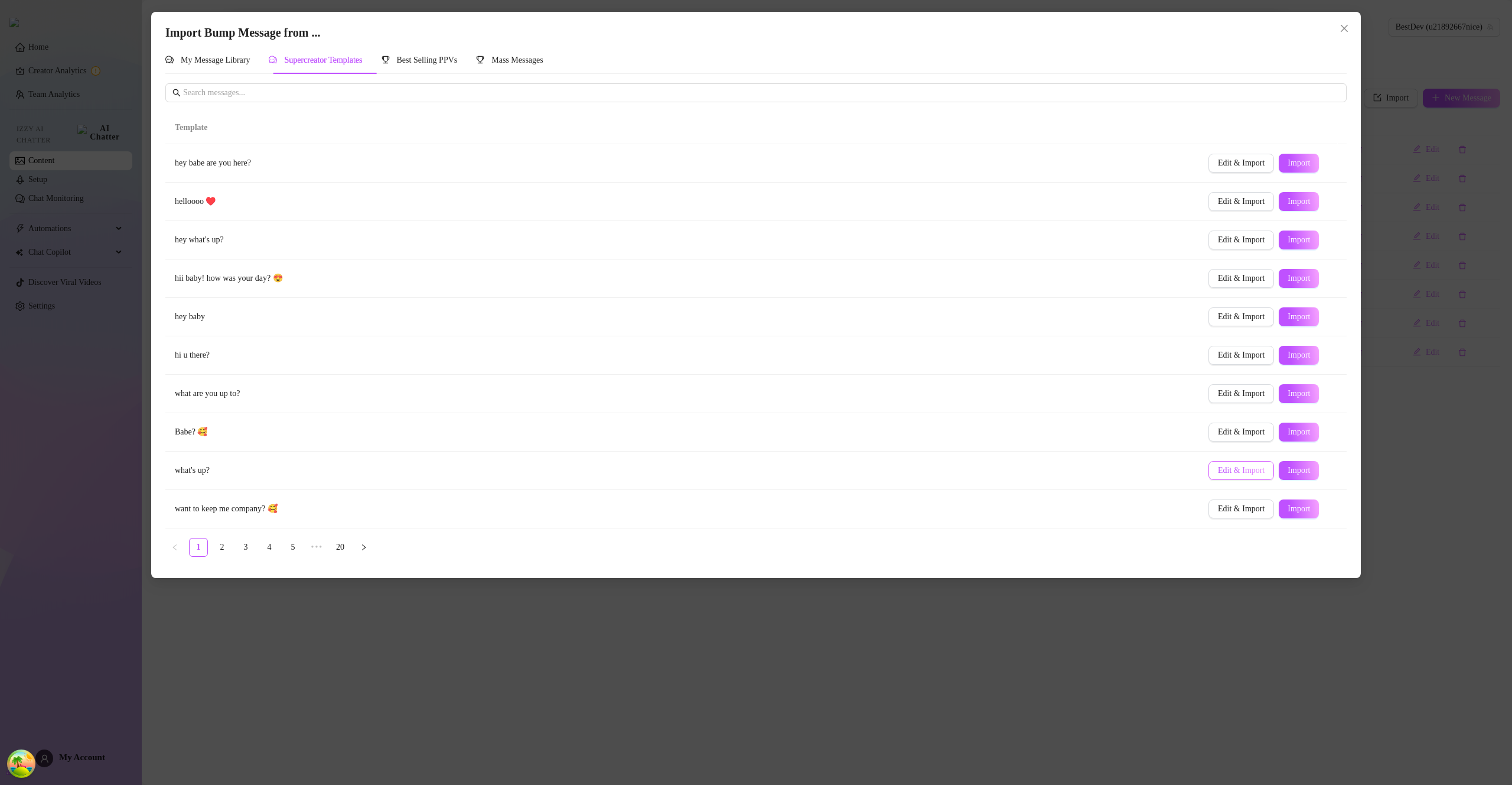
click at [1220, 465] on span "Edit & Import" at bounding box center [1241, 470] width 47 height 10
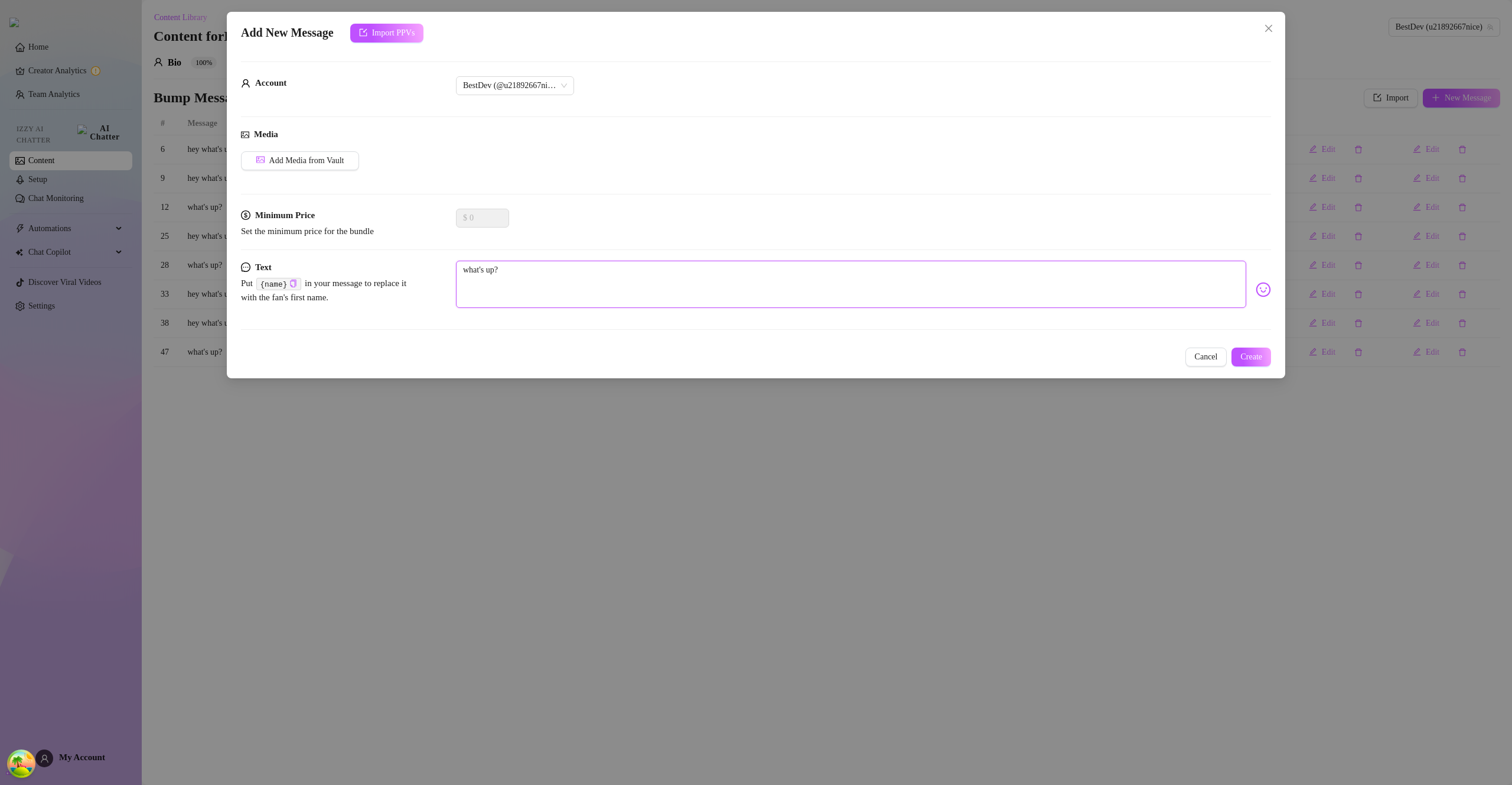
click at [705, 274] on textarea "what's up?" at bounding box center [851, 284] width 790 height 48
click at [1249, 339] on div "Text Put {name} in your message to replace it with the fan's first name. what's…" at bounding box center [756, 300] width 1030 height 79
click at [1249, 359] on span "Create" at bounding box center [1252, 357] width 22 height 10
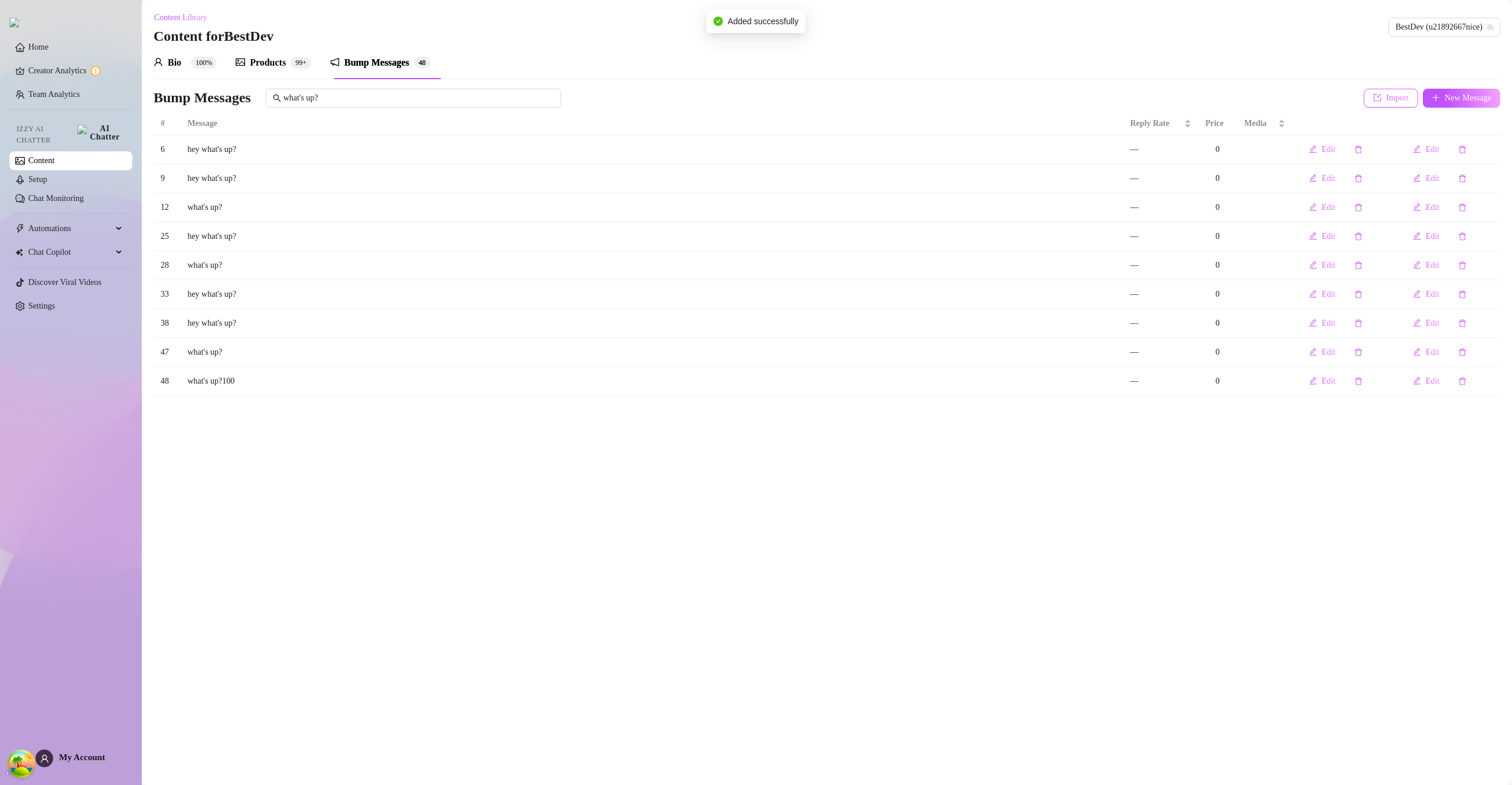
click at [1387, 96] on span "Import" at bounding box center [1397, 98] width 22 height 10
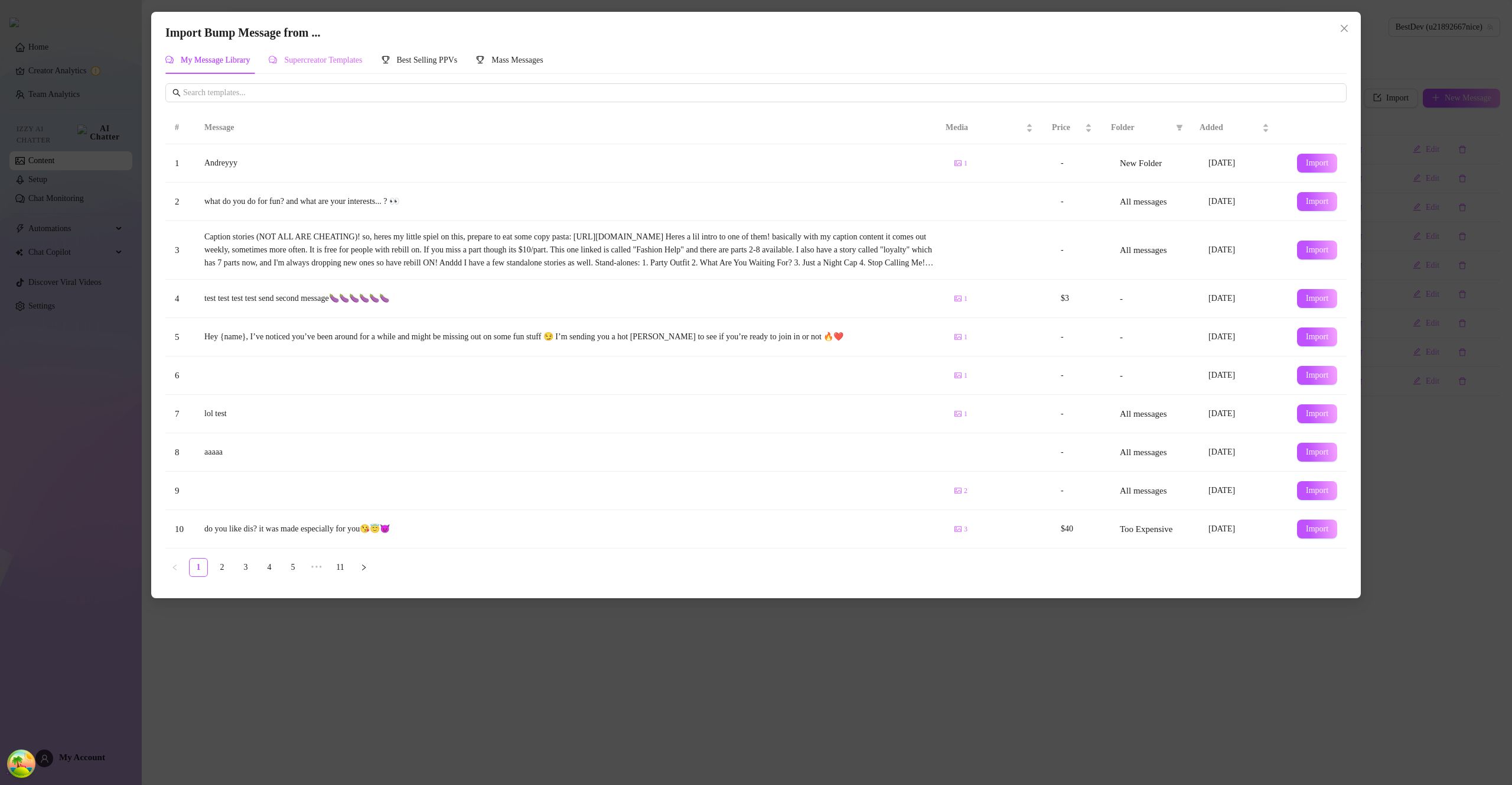
click at [324, 69] on div "Supercreator Templates" at bounding box center [315, 60] width 93 height 27
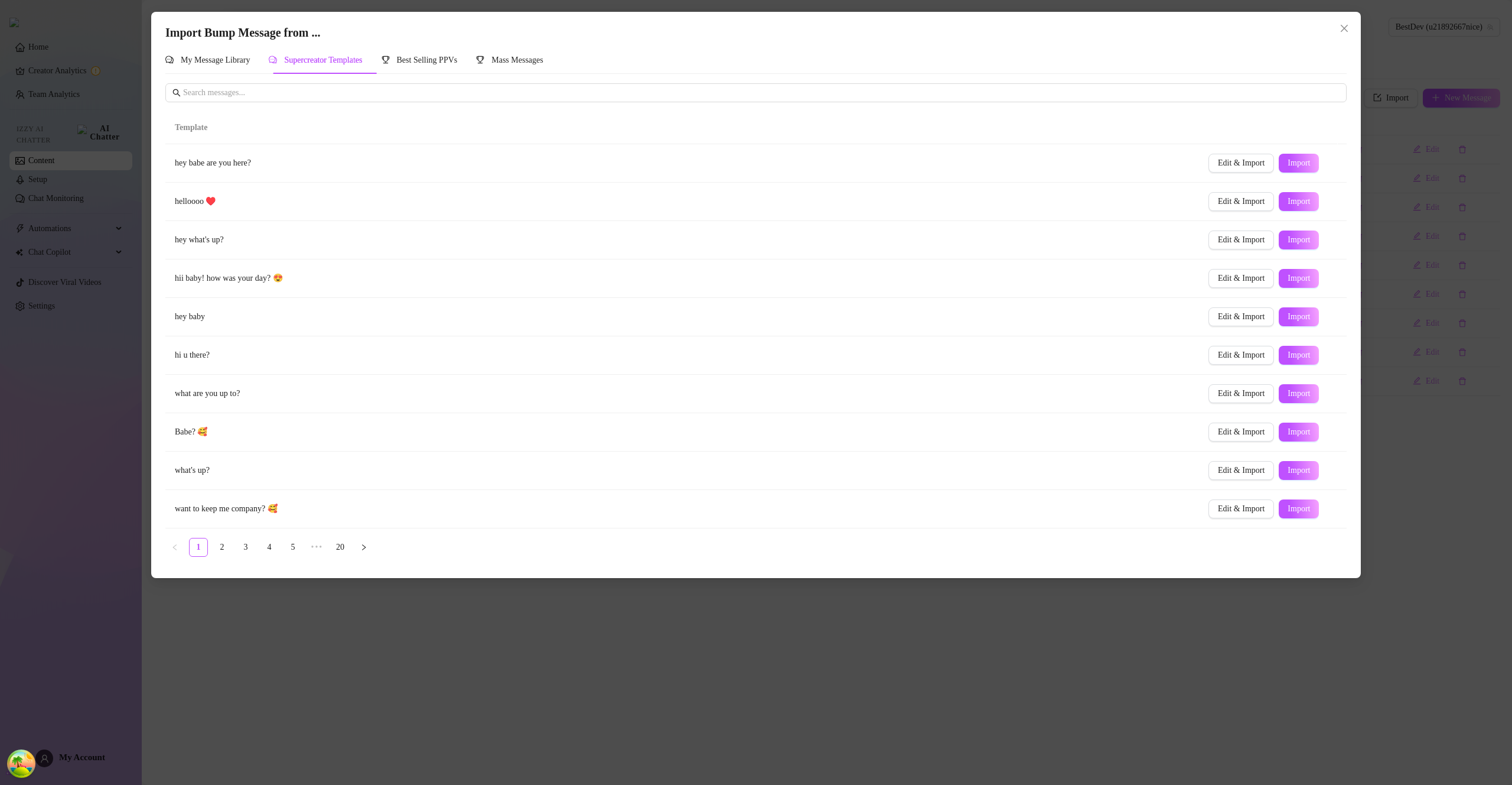
click at [1292, 459] on td "Edit & Import Import" at bounding box center [1273, 470] width 147 height 39
click at [1294, 465] on button "Import" at bounding box center [1298, 470] width 40 height 19
click at [1335, 21] on button "Close" at bounding box center [1344, 28] width 19 height 19
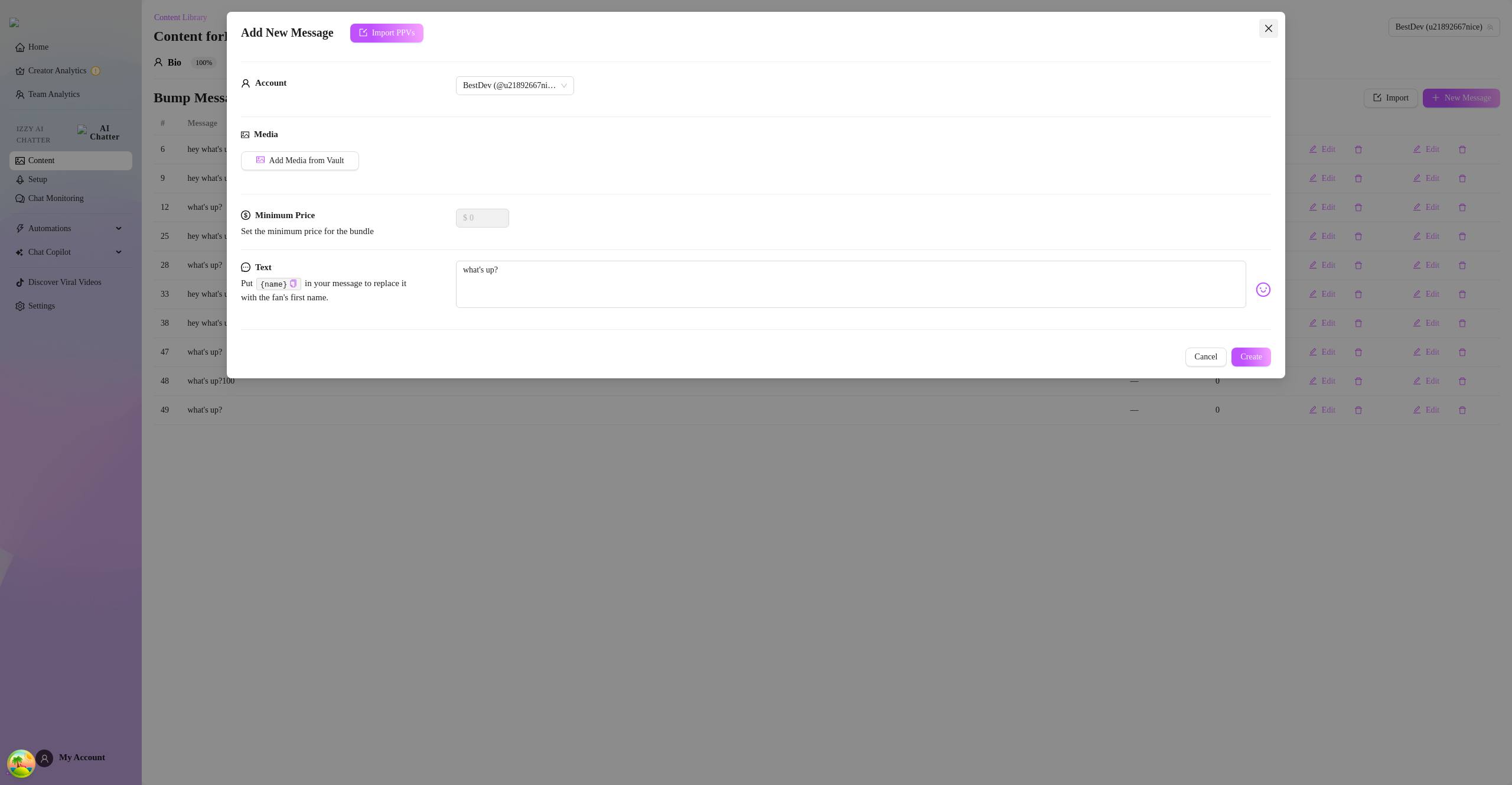
click at [1264, 28] on icon "close" at bounding box center [1269, 29] width 10 height 10
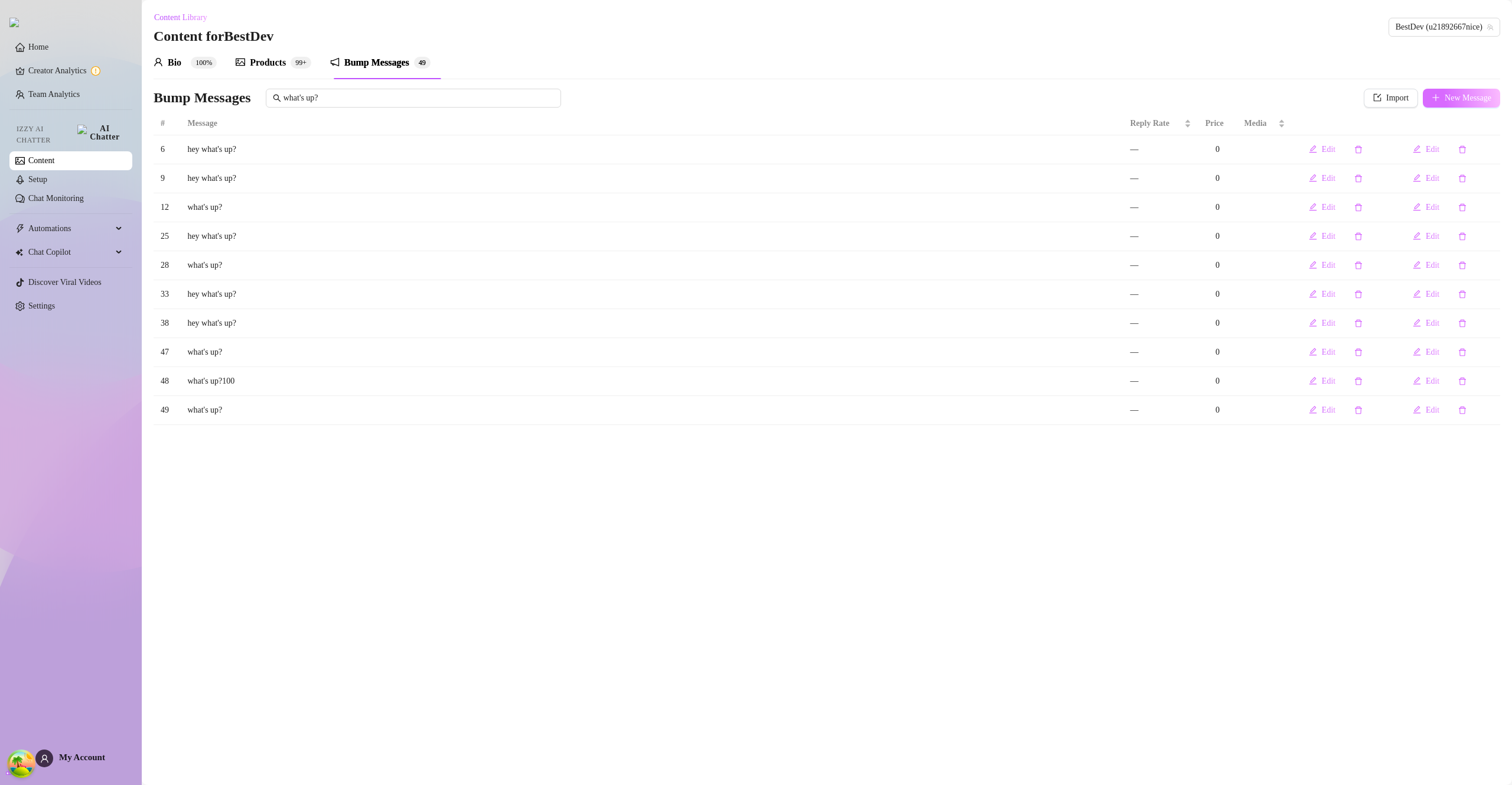
click at [1474, 95] on span "New Message" at bounding box center [1468, 98] width 47 height 10
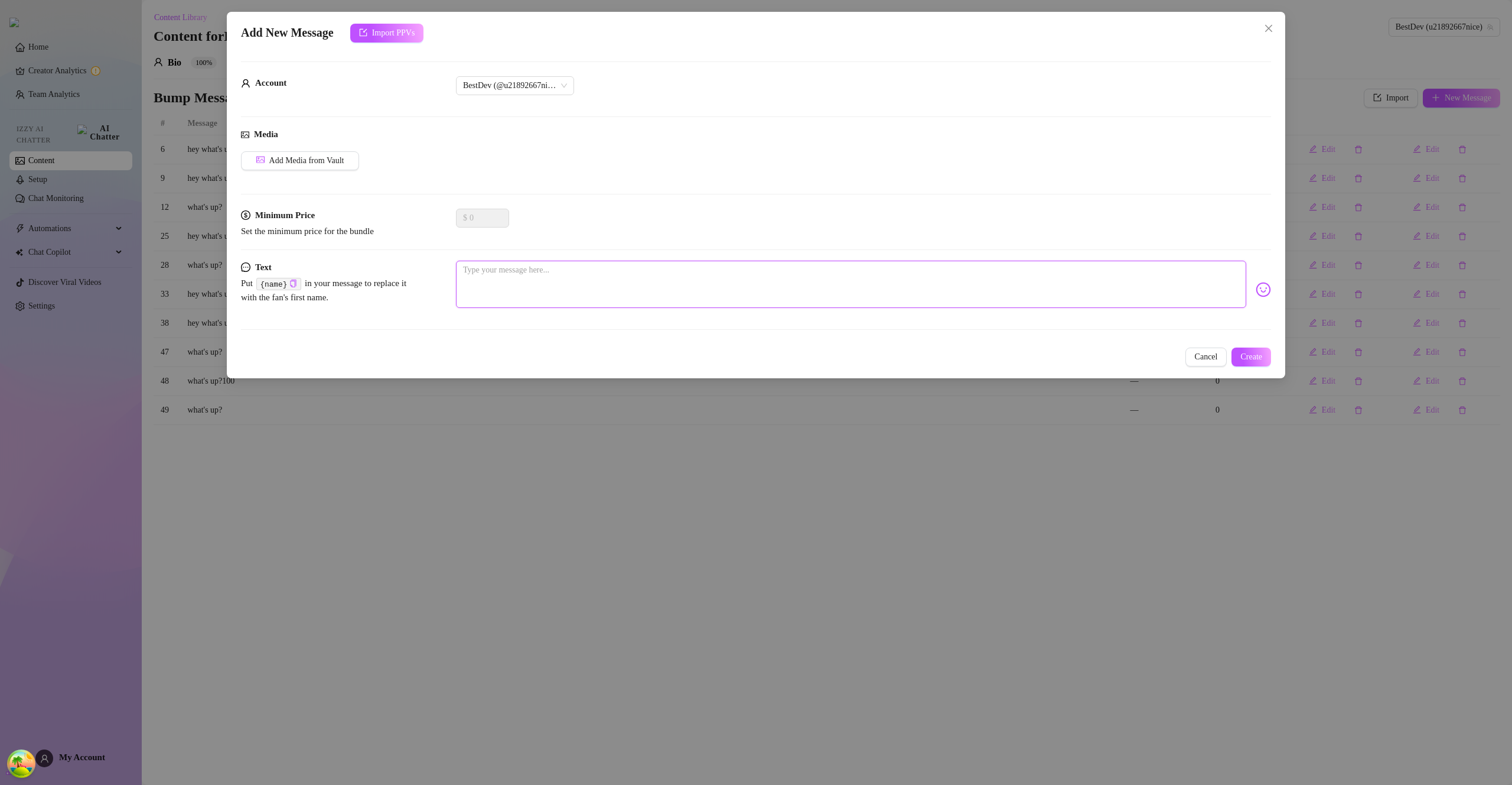
click at [508, 279] on textarea at bounding box center [851, 284] width 790 height 48
paste textarea "what's up?"
click at [1260, 358] on span "Create" at bounding box center [1252, 357] width 22 height 10
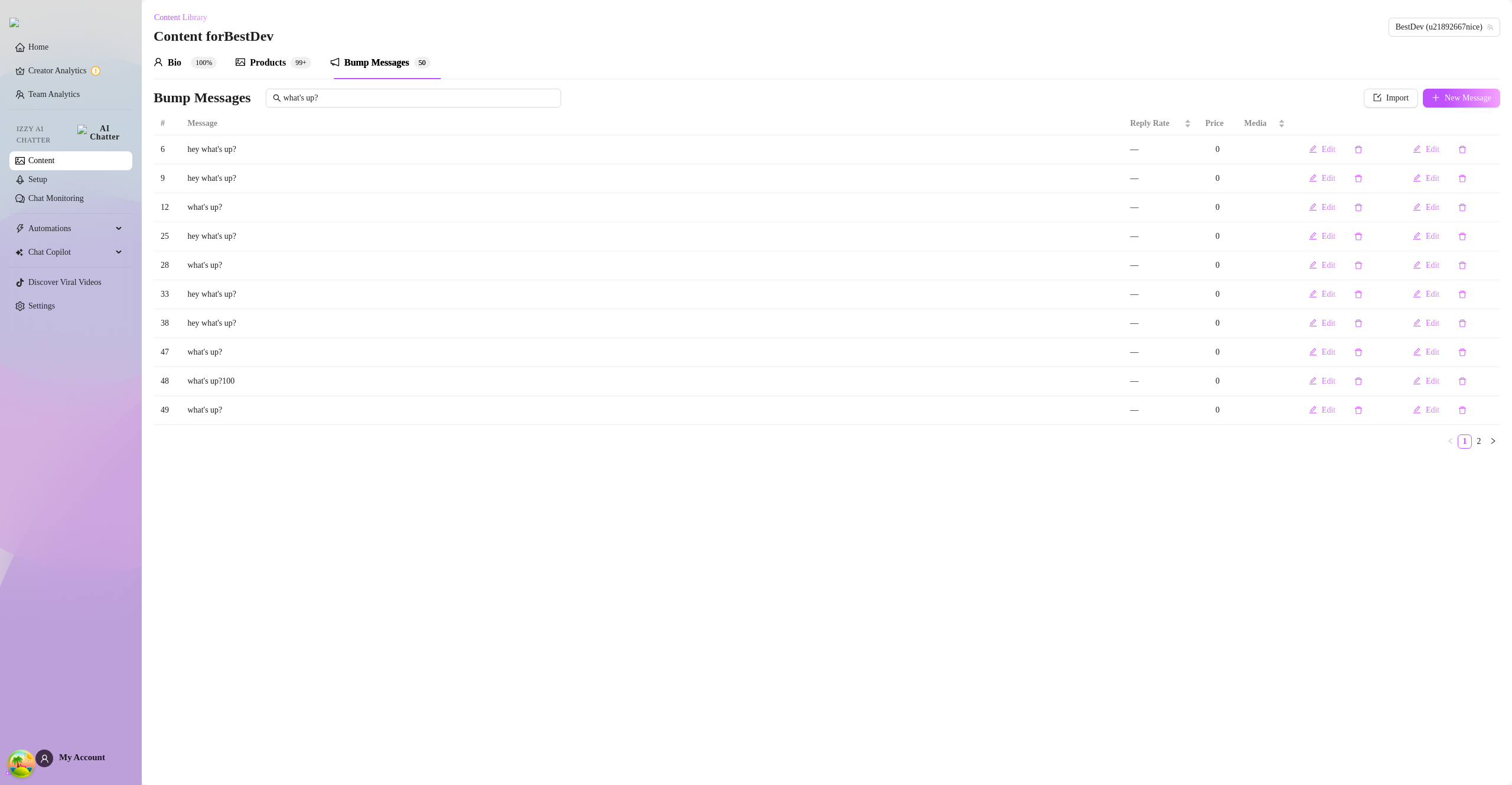
click at [274, 63] on div "Products" at bounding box center [268, 62] width 36 height 14
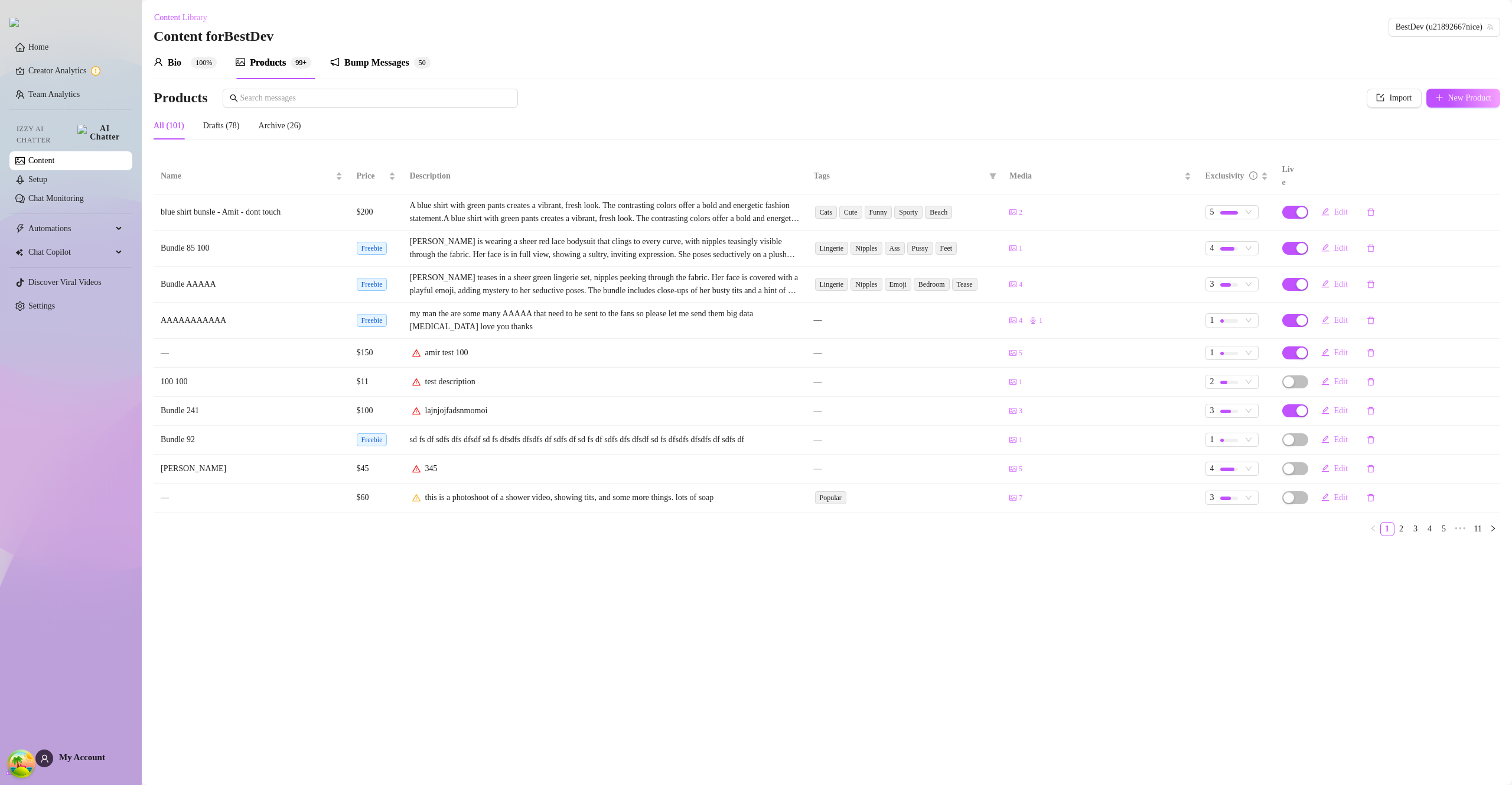
click at [275, 62] on div "Products" at bounding box center [268, 62] width 36 height 14
click at [275, 61] on div "Products" at bounding box center [268, 62] width 36 height 14
click at [274, 61] on div "Products" at bounding box center [268, 62] width 36 height 14
click at [274, 62] on div "Products" at bounding box center [268, 62] width 36 height 14
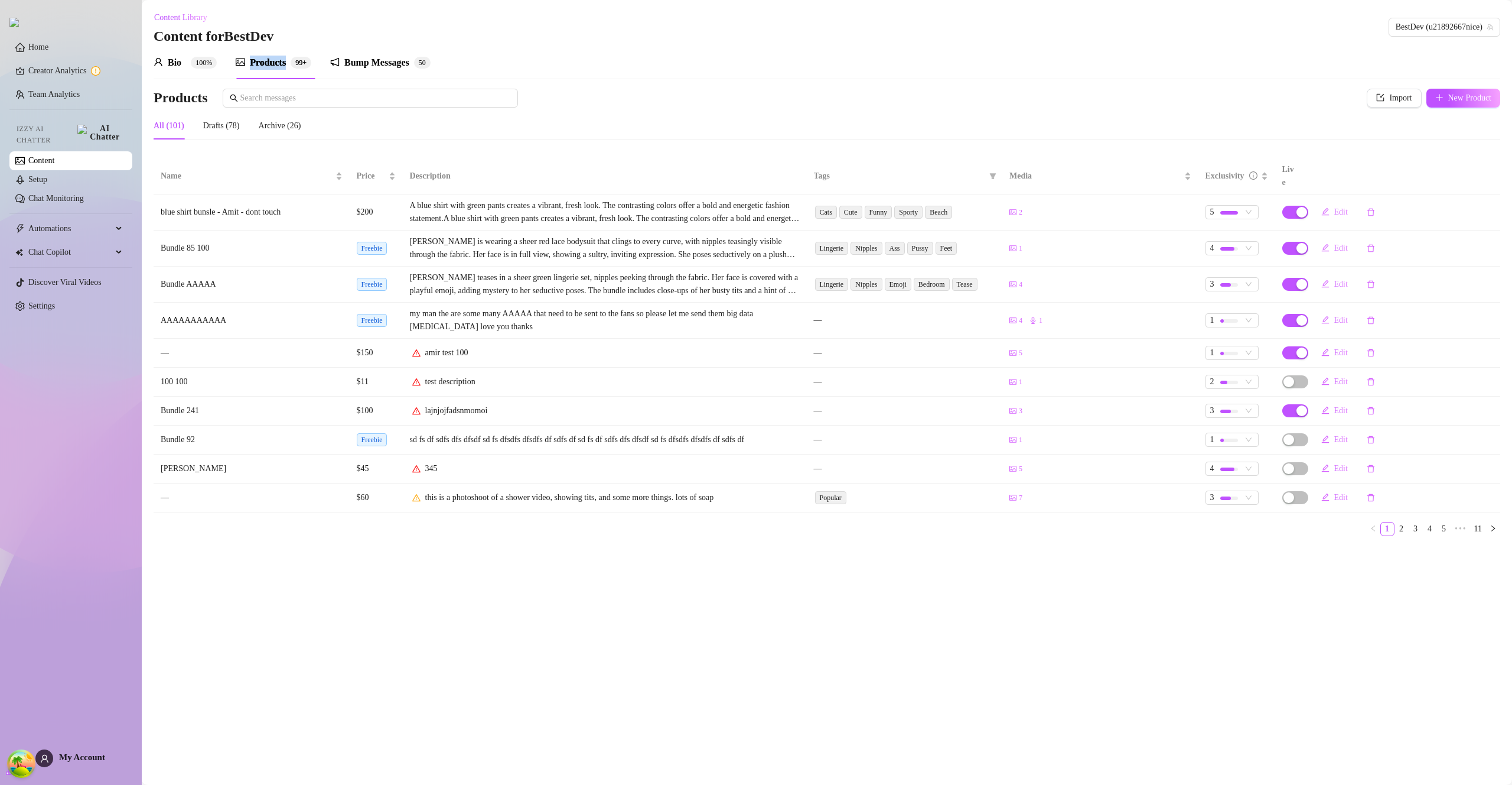
click at [274, 62] on div "Products" at bounding box center [268, 62] width 36 height 14
click at [274, 61] on div "Products" at bounding box center [268, 62] width 36 height 14
click at [273, 61] on div "Products" at bounding box center [268, 62] width 36 height 14
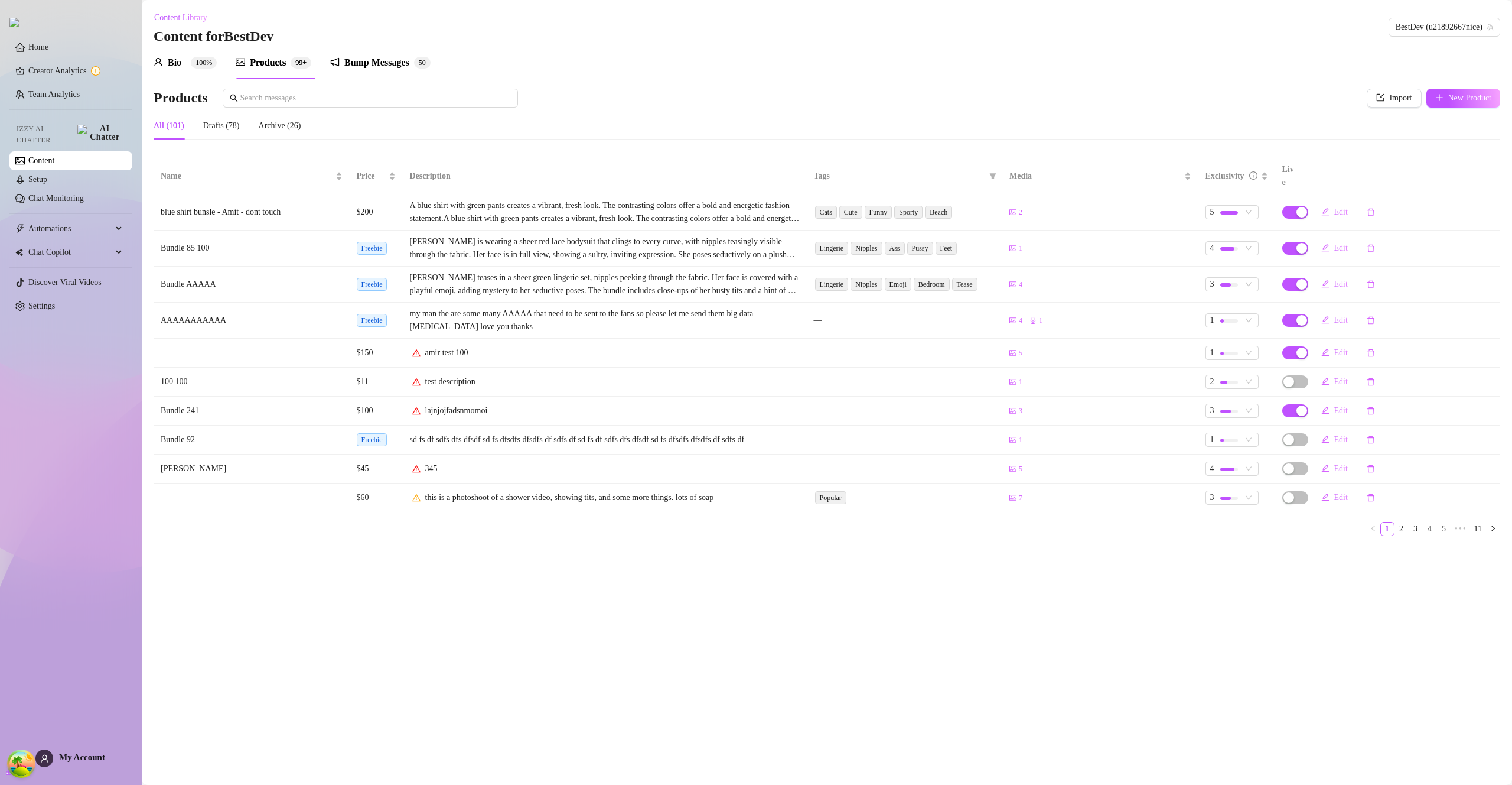
click at [274, 61] on div "Products" at bounding box center [268, 62] width 36 height 14
click at [948, 206] on span "Beach" at bounding box center [938, 212] width 27 height 13
drag, startPoint x: 1058, startPoint y: 120, endPoint x: 1067, endPoint y: 120, distance: 9.0
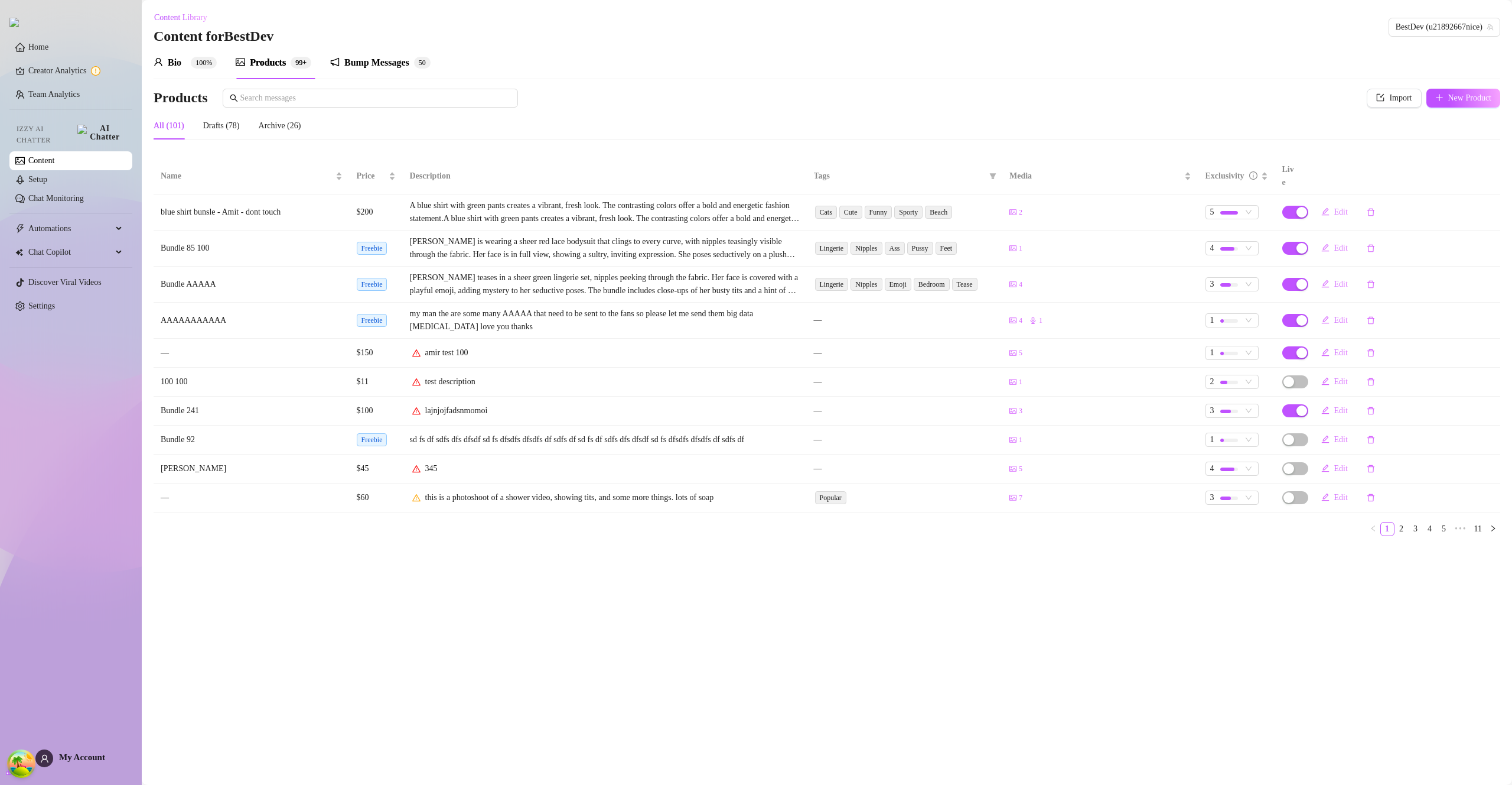
click at [1059, 120] on div "All (101) Drafts (78) Archive (26)" at bounding box center [827, 125] width 1347 height 27
click at [1478, 128] on div "All (101) Drafts (78) Archive (26)" at bounding box center [827, 125] width 1347 height 27
click at [1480, 128] on div "All (101) Drafts (78) Archive (26)" at bounding box center [827, 125] width 1347 height 27
click at [1479, 128] on div "All (101) Drafts (78) Archive (26)" at bounding box center [827, 125] width 1347 height 27
click at [1451, 97] on span "New Product" at bounding box center [1469, 98] width 43 height 10
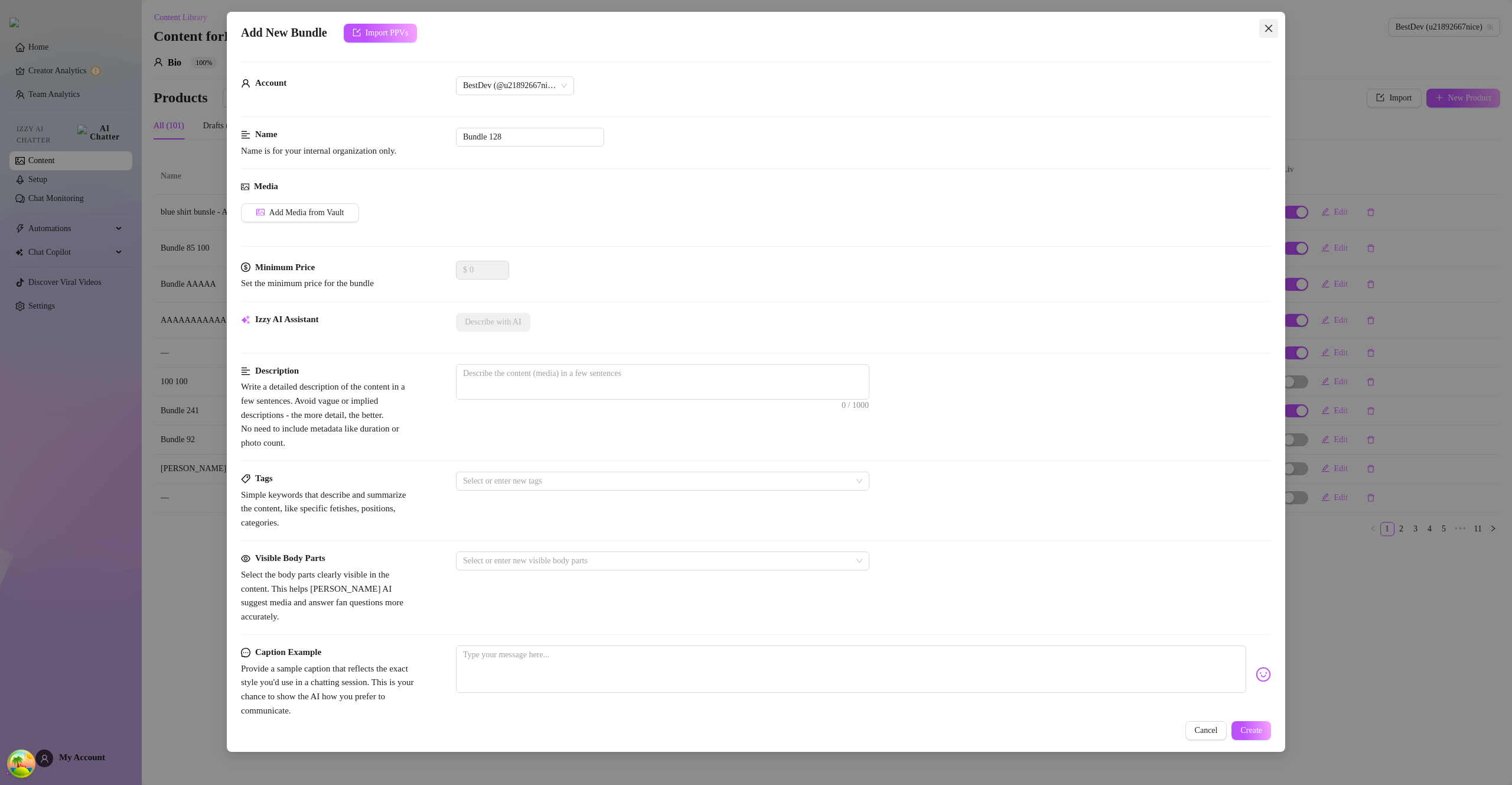
click at [1274, 20] on button "Close" at bounding box center [1269, 28] width 19 height 19
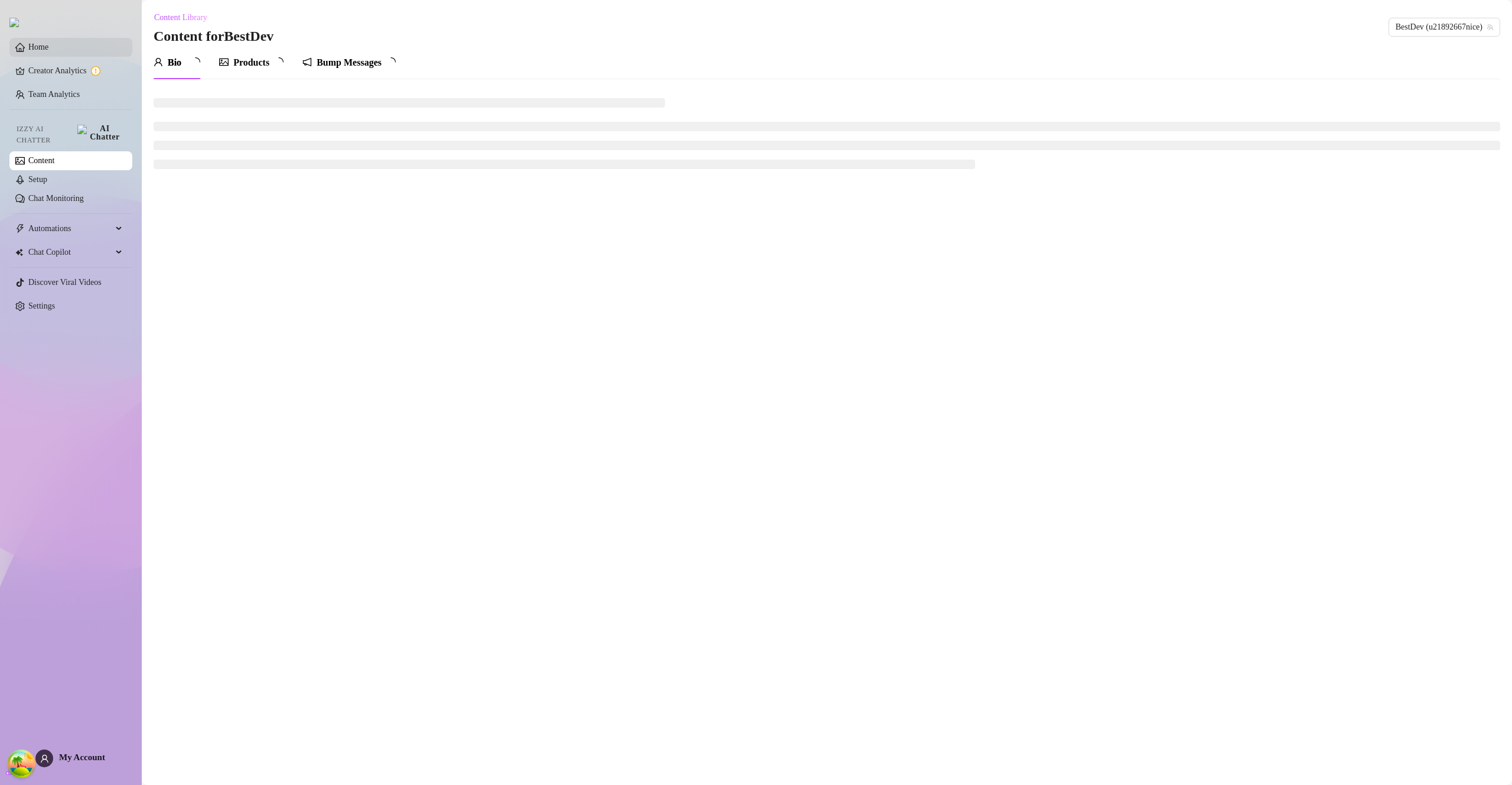
click at [48, 51] on link "Home" at bounding box center [38, 47] width 20 height 9
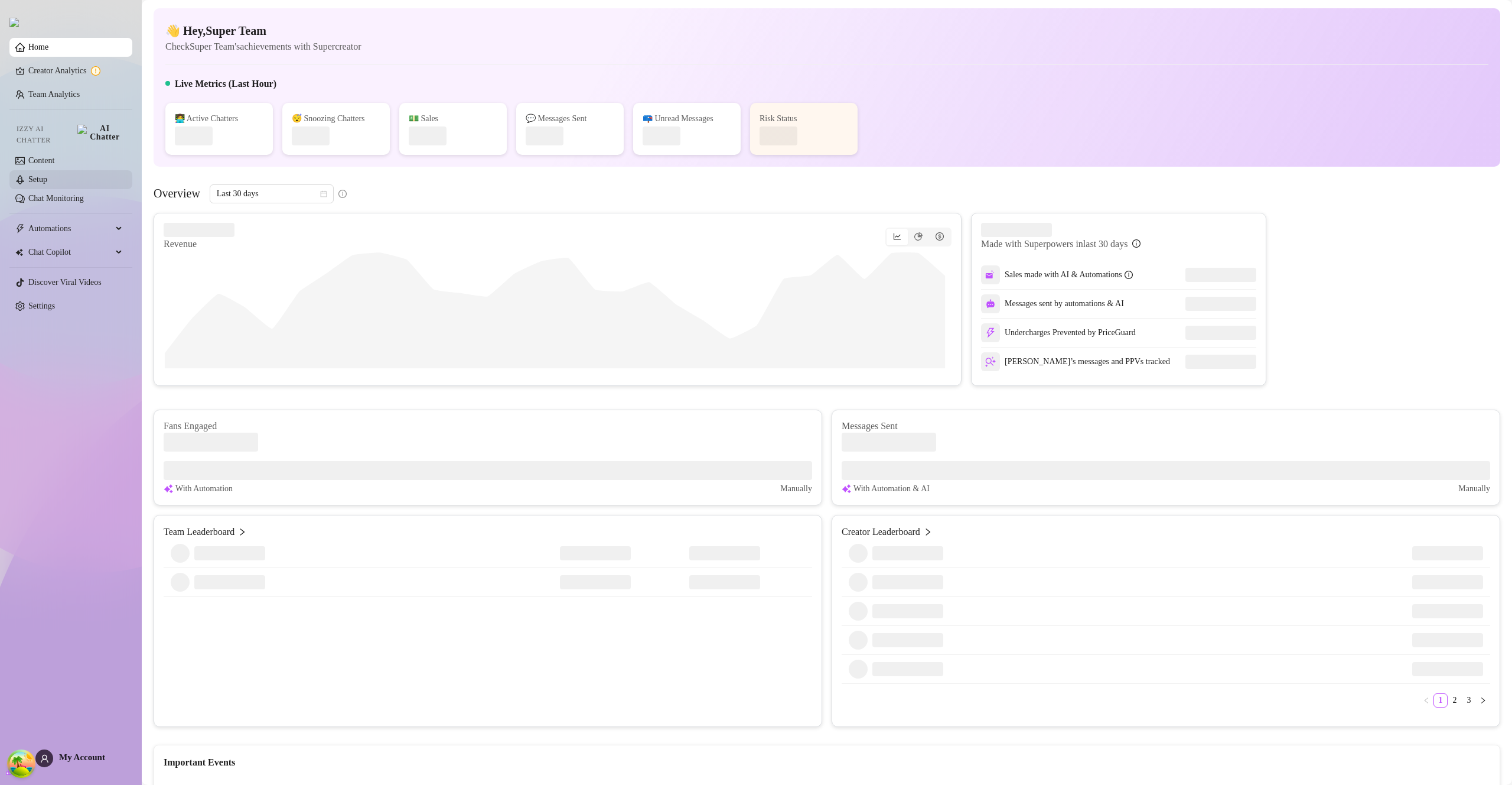
click at [37, 175] on link "Setup" at bounding box center [38, 179] width 19 height 9
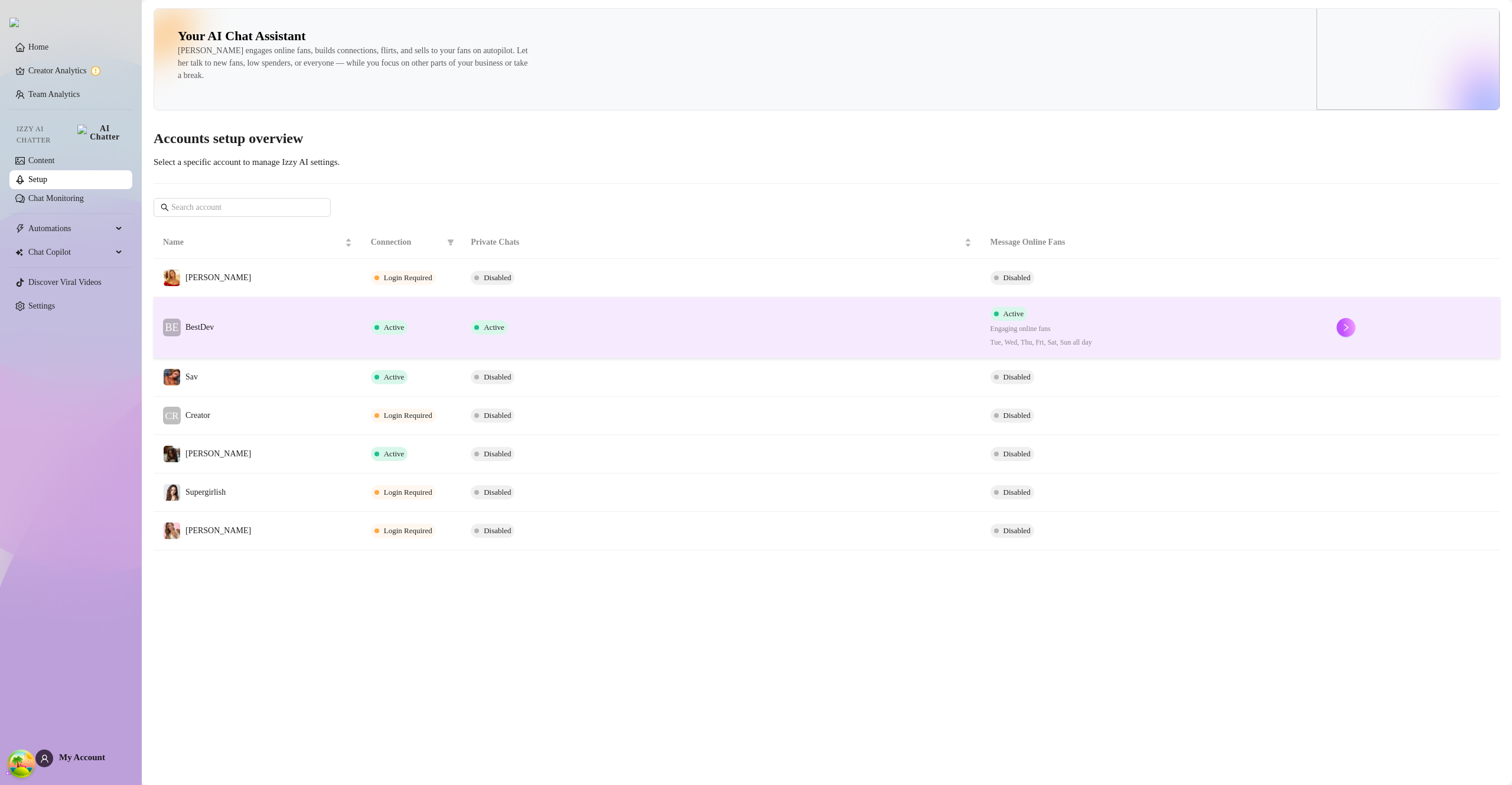
click at [782, 349] on td "Active" at bounding box center [721, 328] width 519 height 61
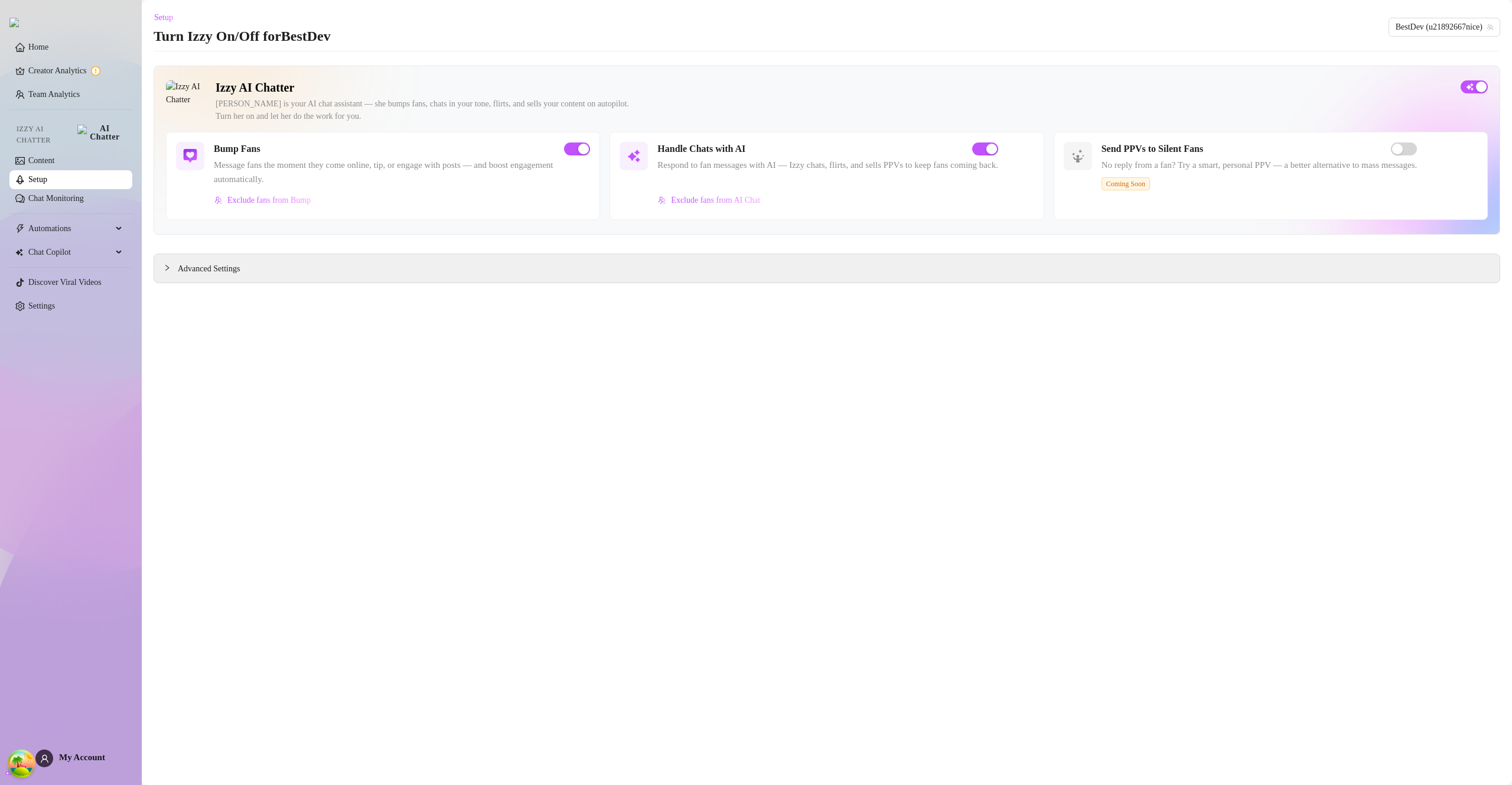
click at [238, 271] on span "Advanced Settings" at bounding box center [209, 269] width 62 height 13
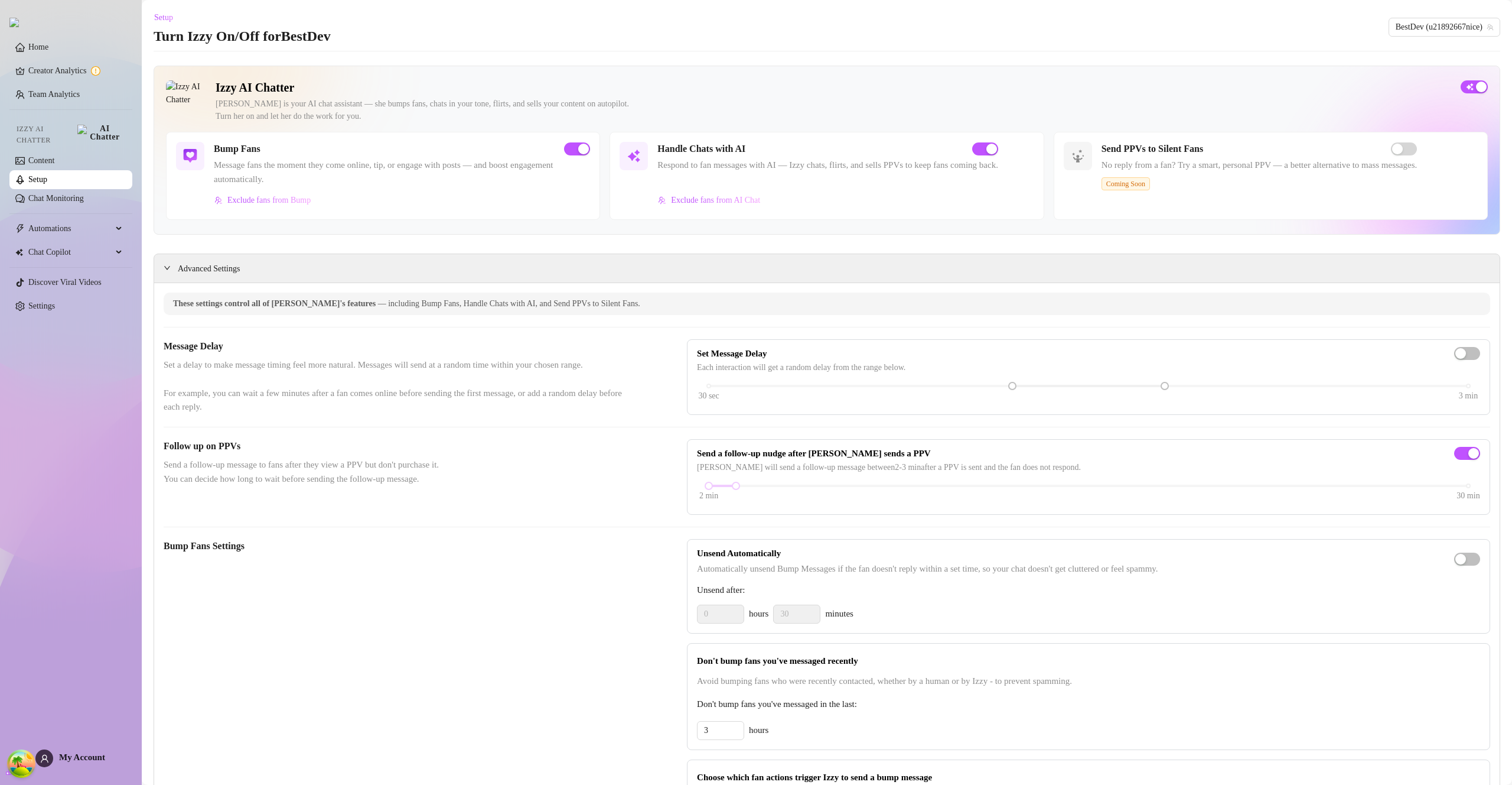
click at [48, 175] on link "Setup" at bounding box center [38, 179] width 19 height 9
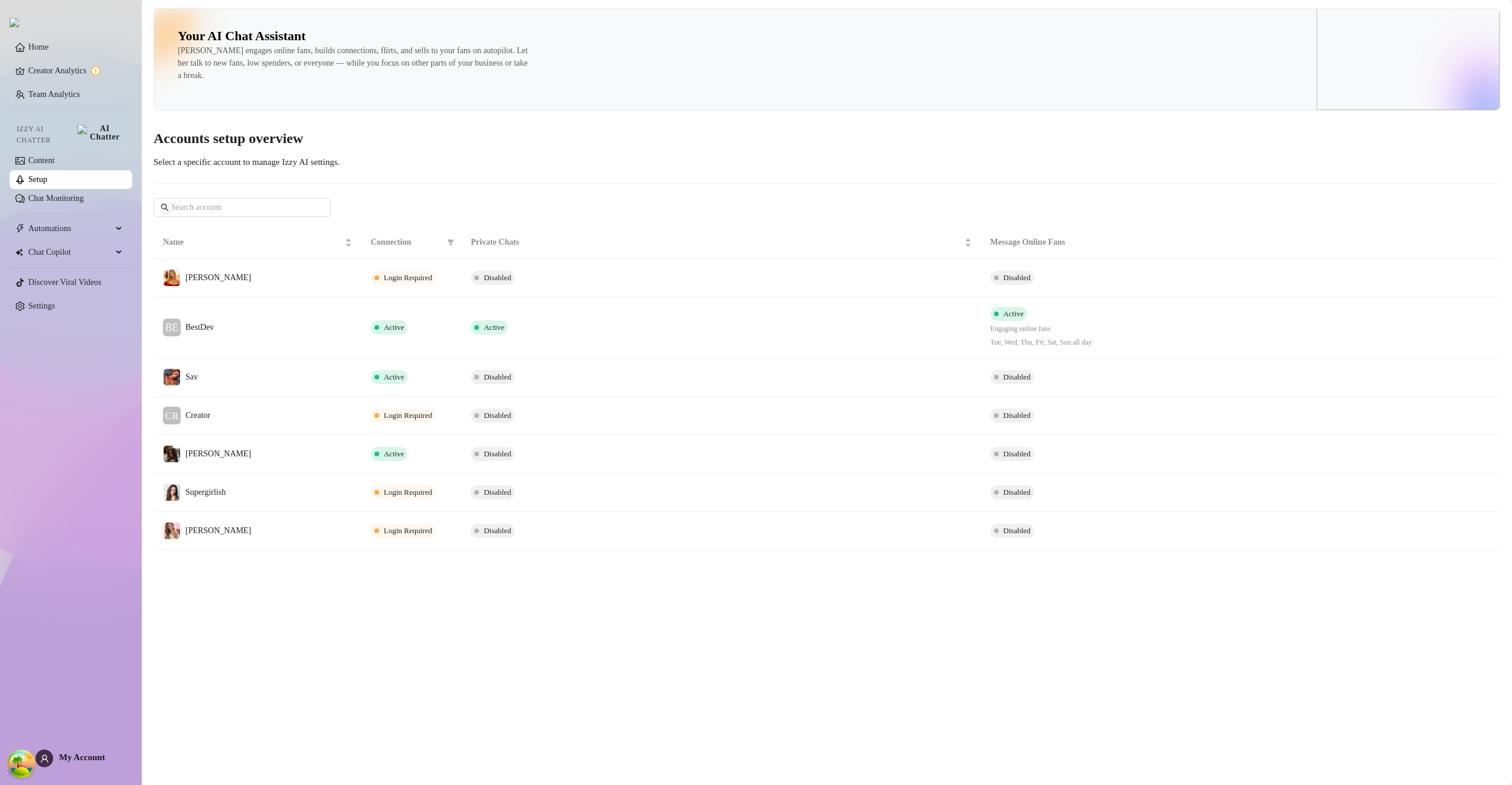
click at [923, 338] on td "Active" at bounding box center [721, 328] width 519 height 61
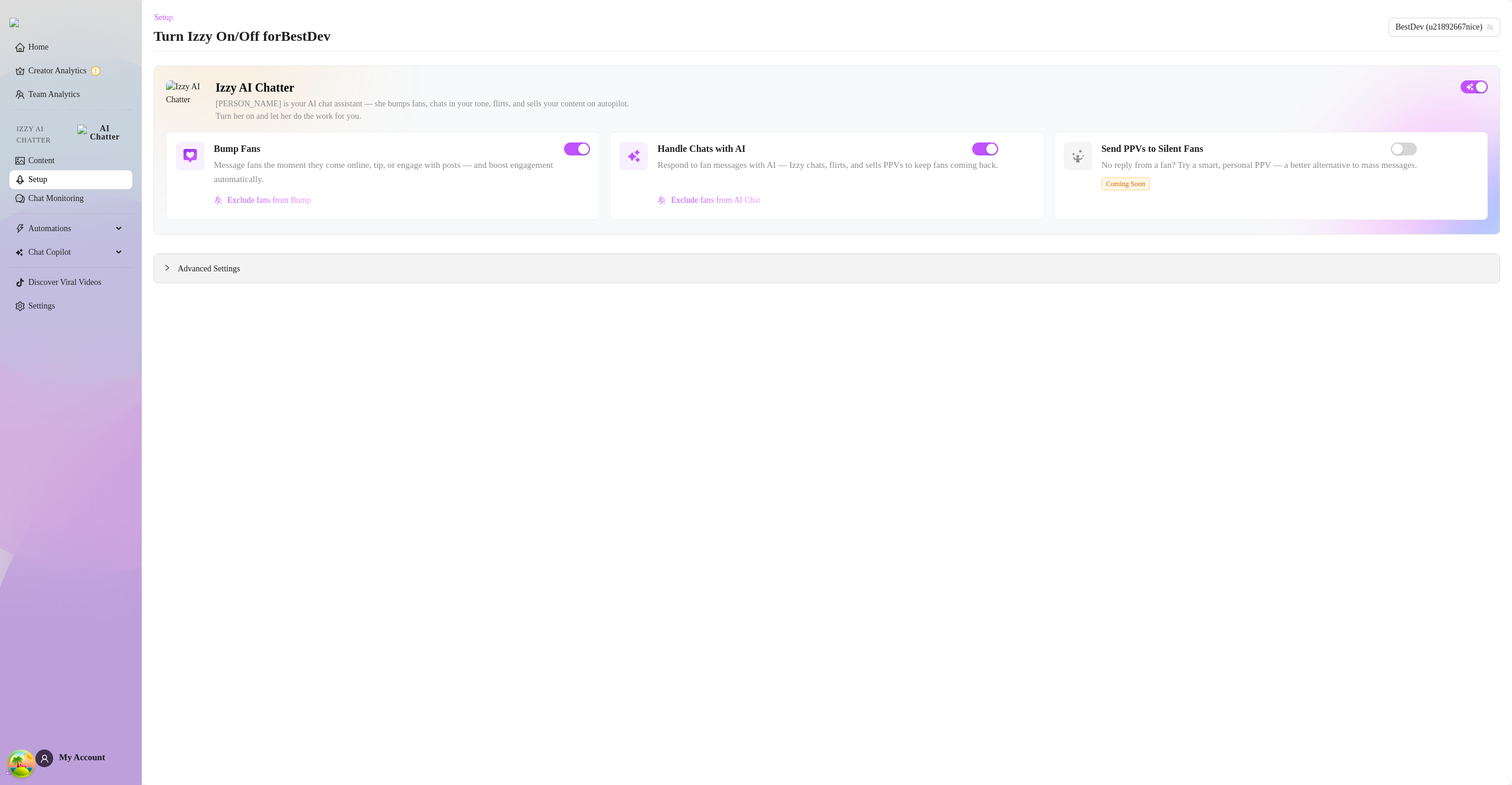
click at [475, 270] on div "Advanced Settings" at bounding box center [826, 268] width 1346 height 29
click at [231, 279] on div "Advanced Settings" at bounding box center [826, 268] width 1346 height 29
click at [234, 271] on span "Advanced Settings" at bounding box center [209, 269] width 62 height 13
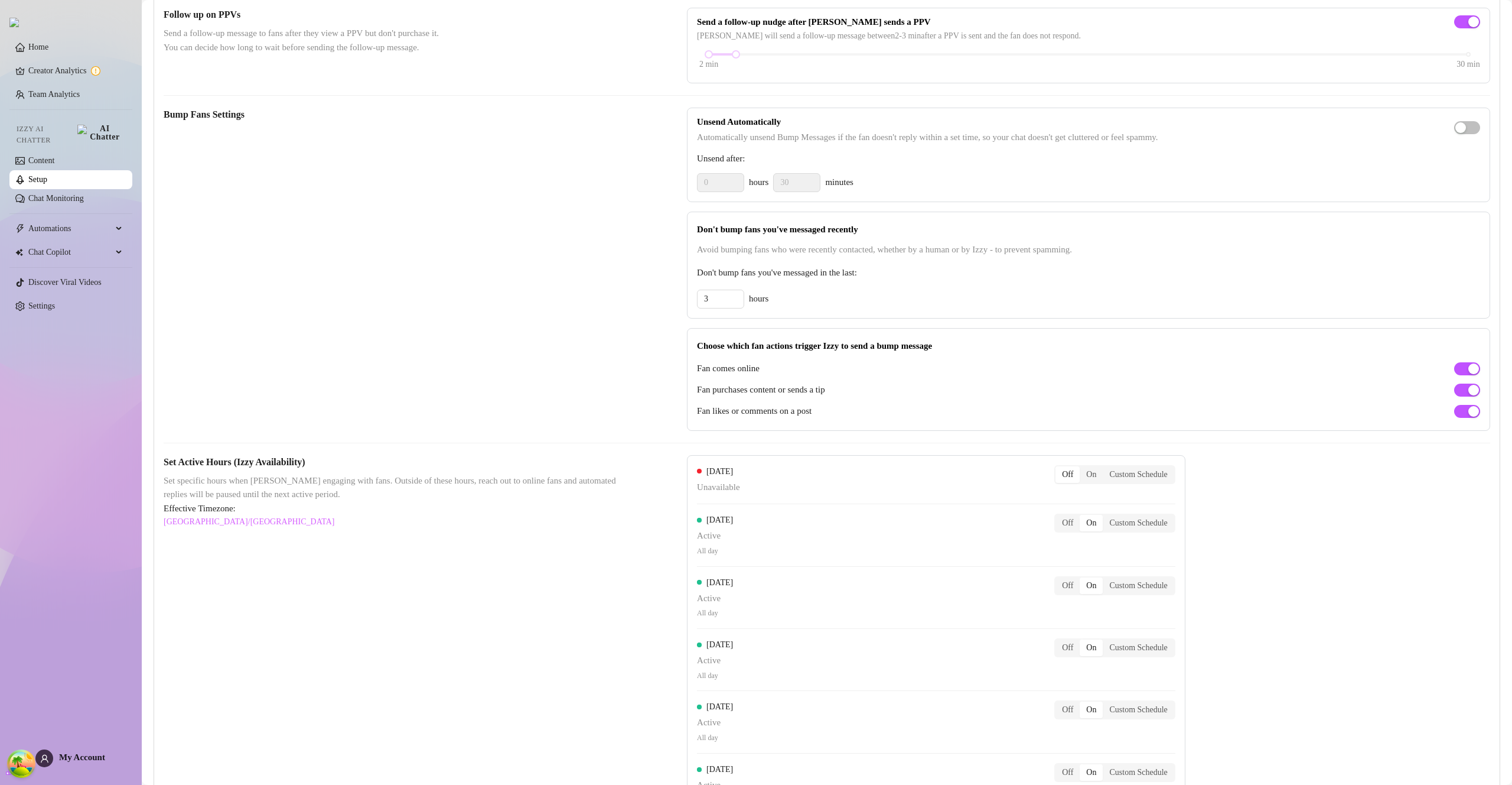
scroll to position [663, 0]
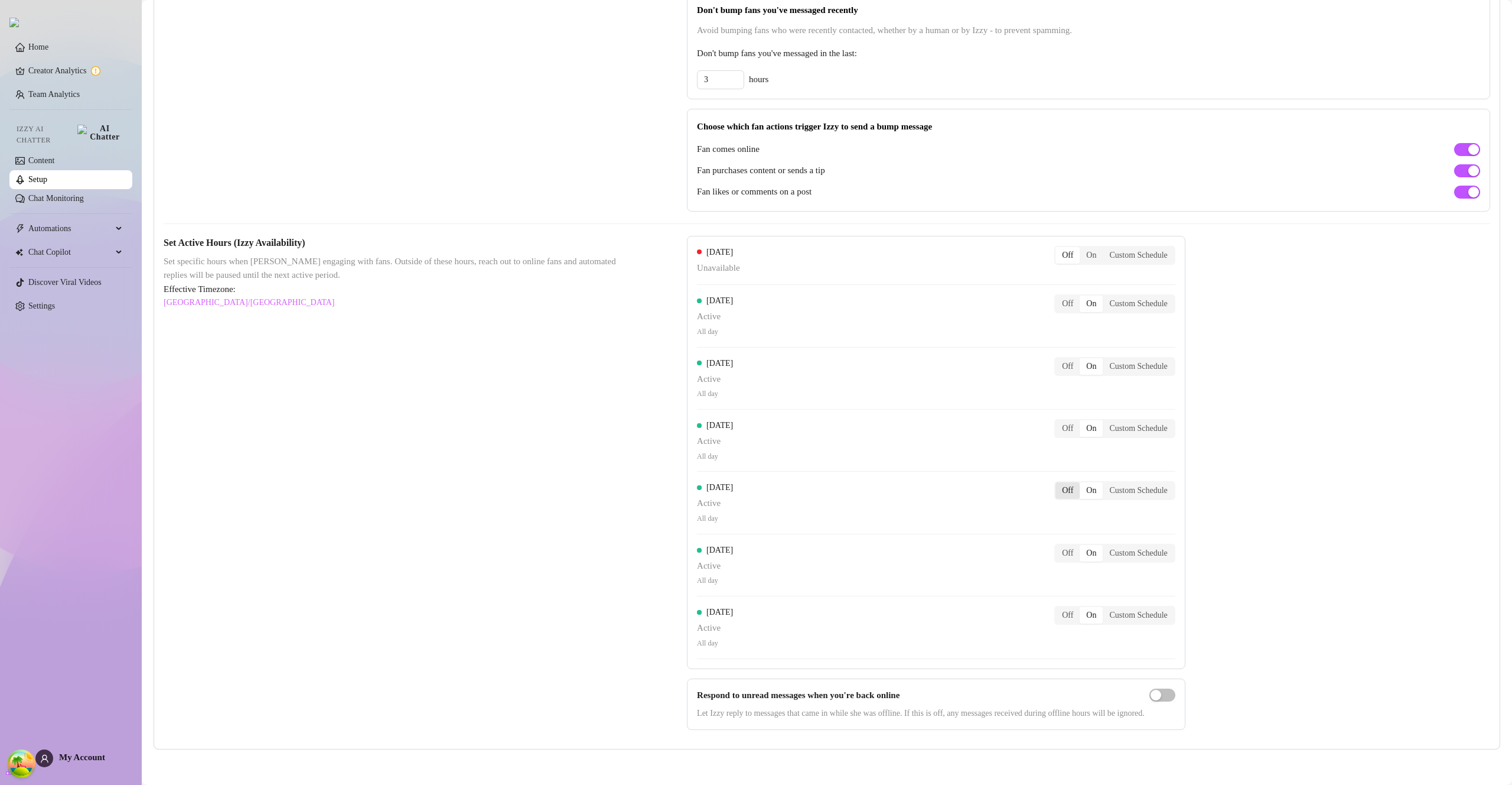
click at [1080, 494] on div "Off" at bounding box center [1068, 491] width 25 height 16
click at [1058, 484] on input "Off" at bounding box center [1058, 484] width 0 height 0
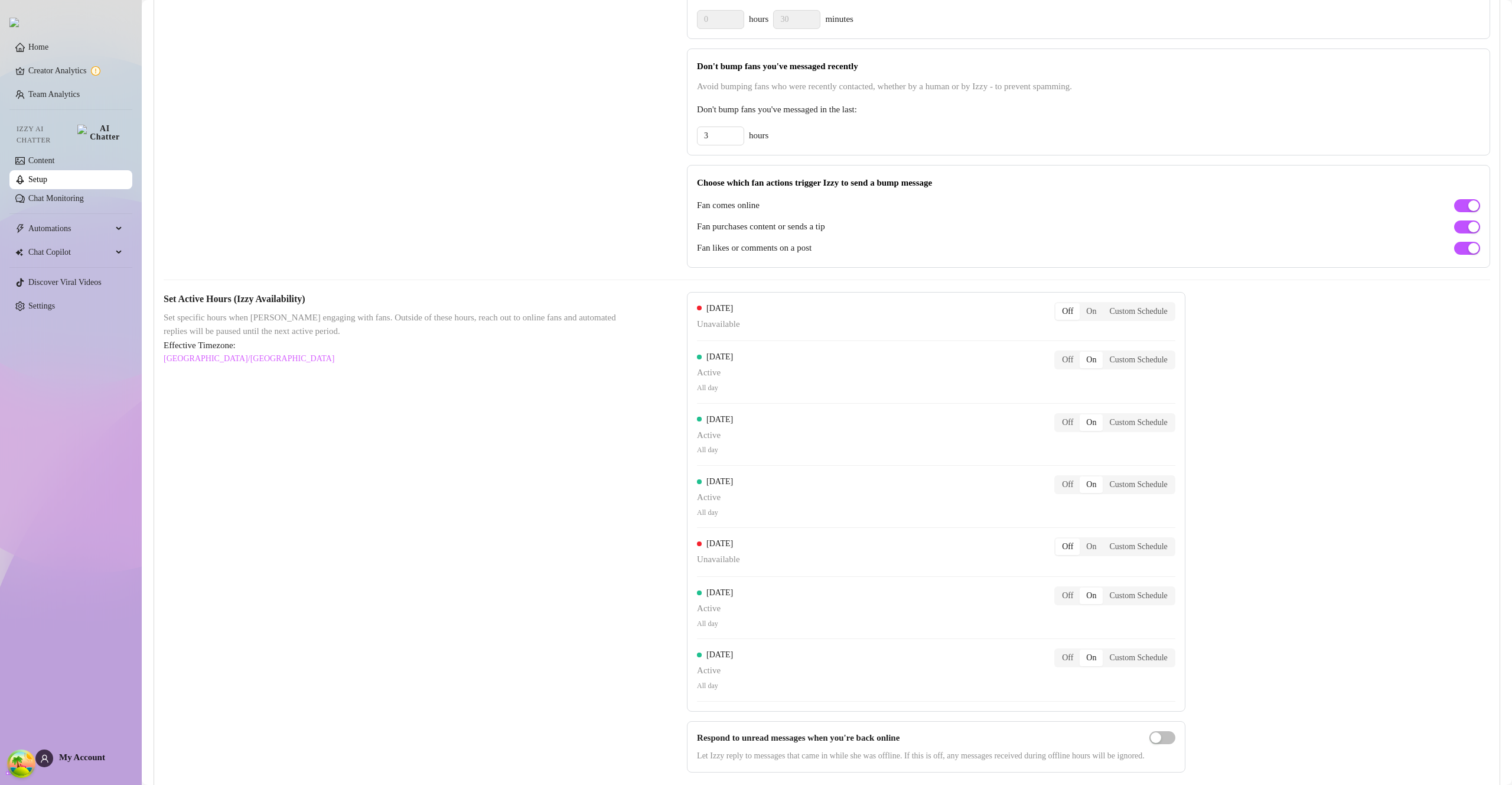
scroll to position [0, 0]
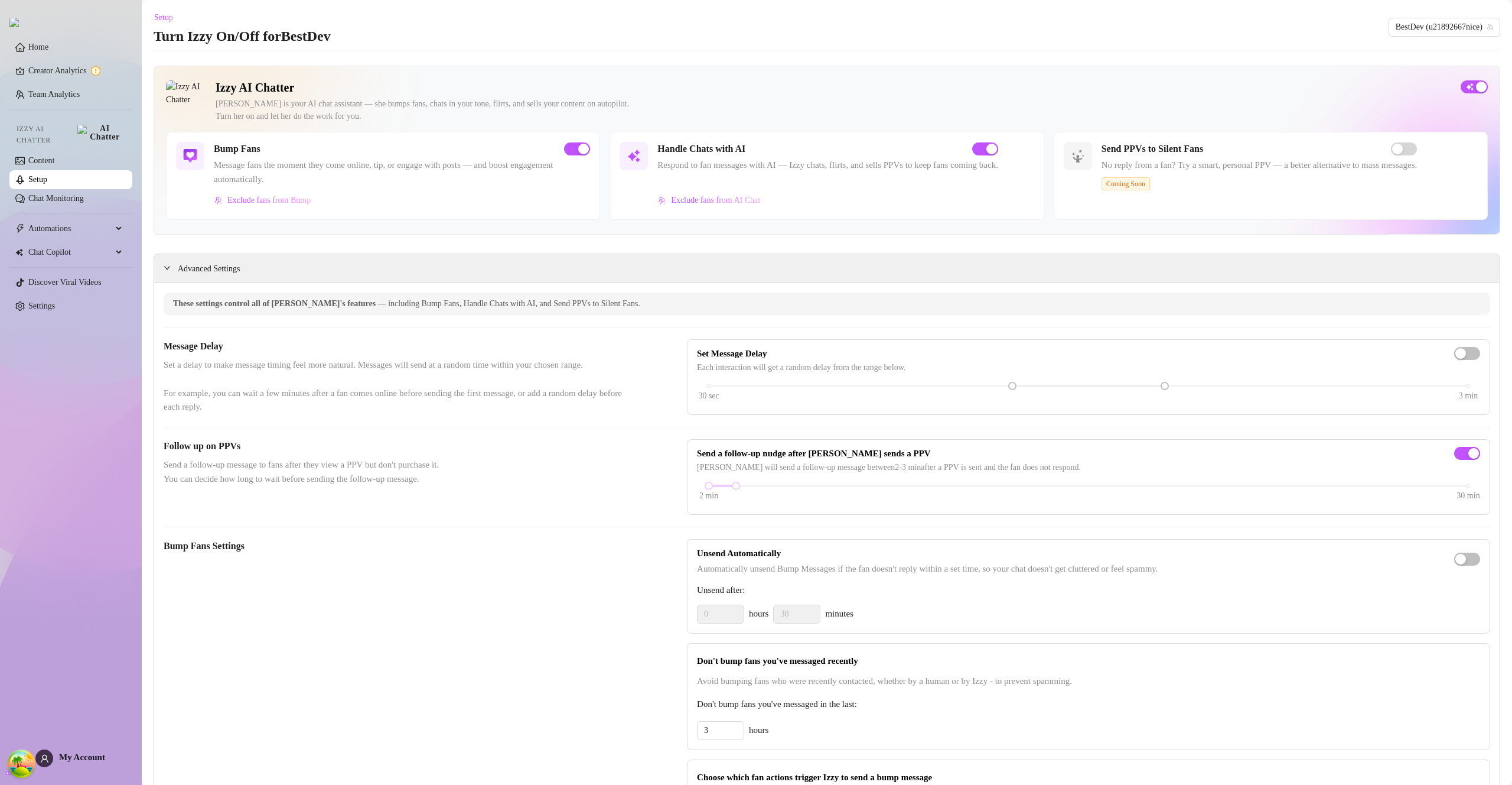
click at [48, 176] on link "Setup" at bounding box center [38, 179] width 19 height 9
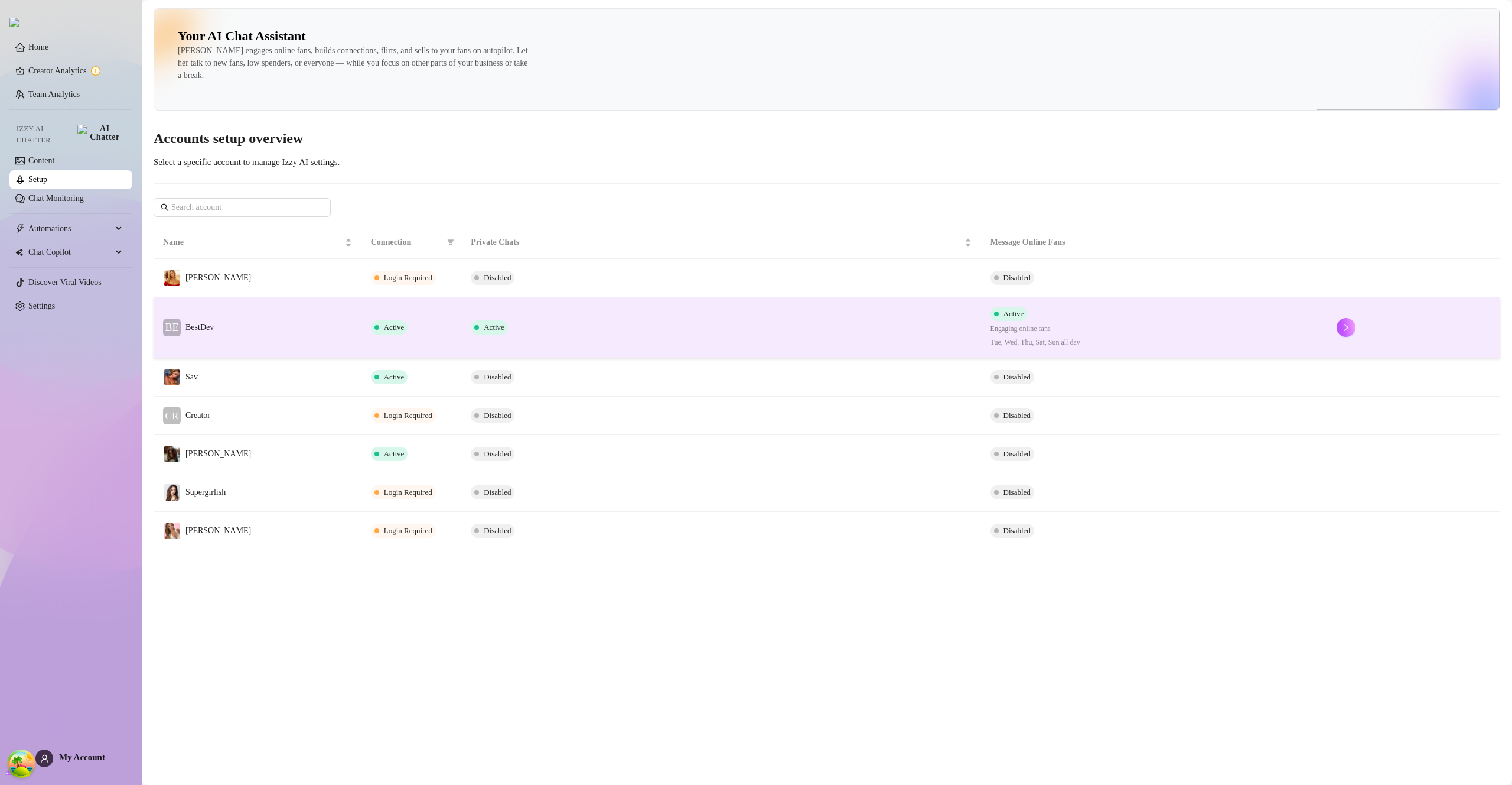
click at [299, 337] on td "BE BestDev" at bounding box center [258, 328] width 208 height 61
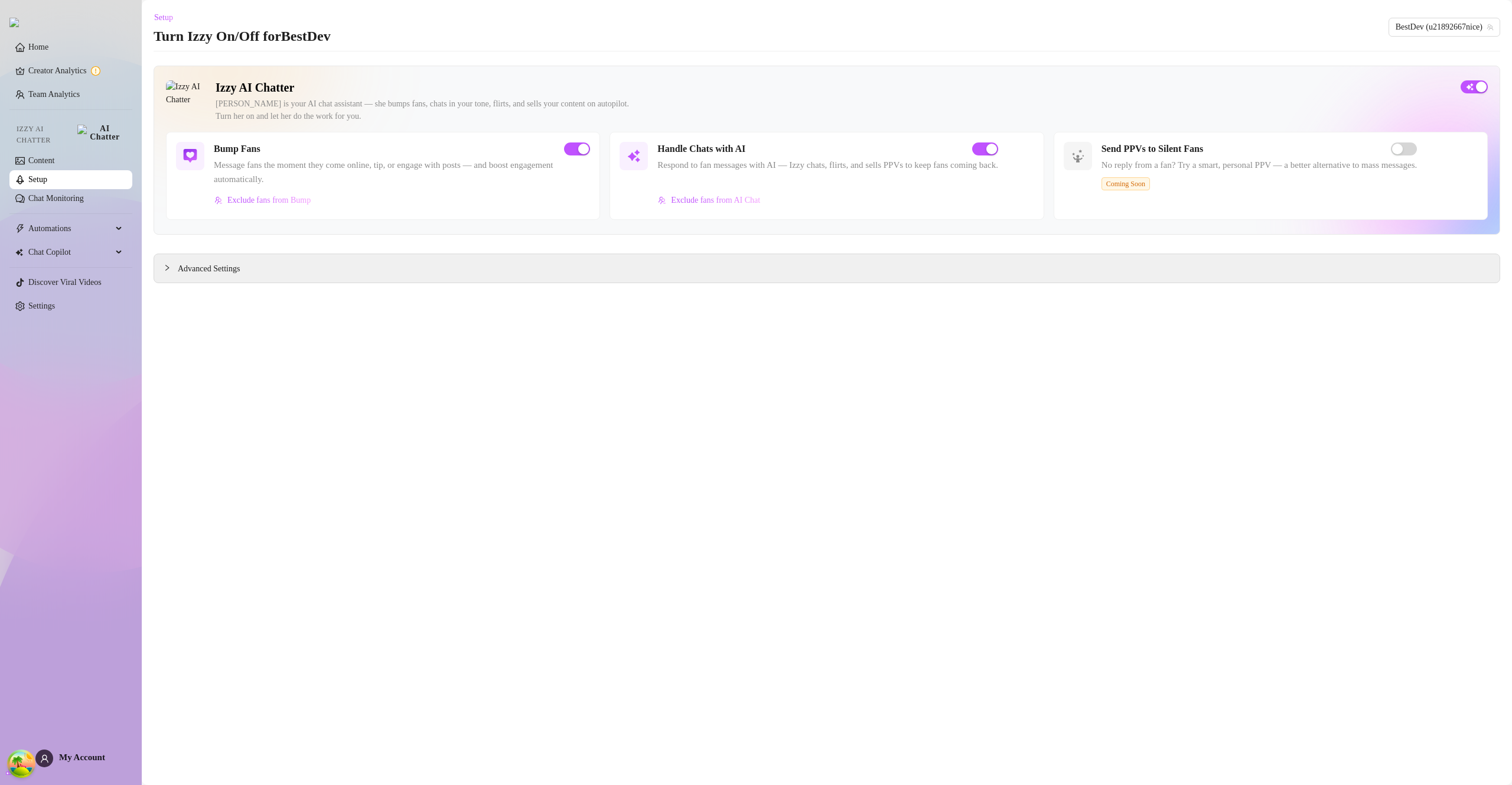
click at [48, 180] on link "Setup" at bounding box center [38, 179] width 19 height 9
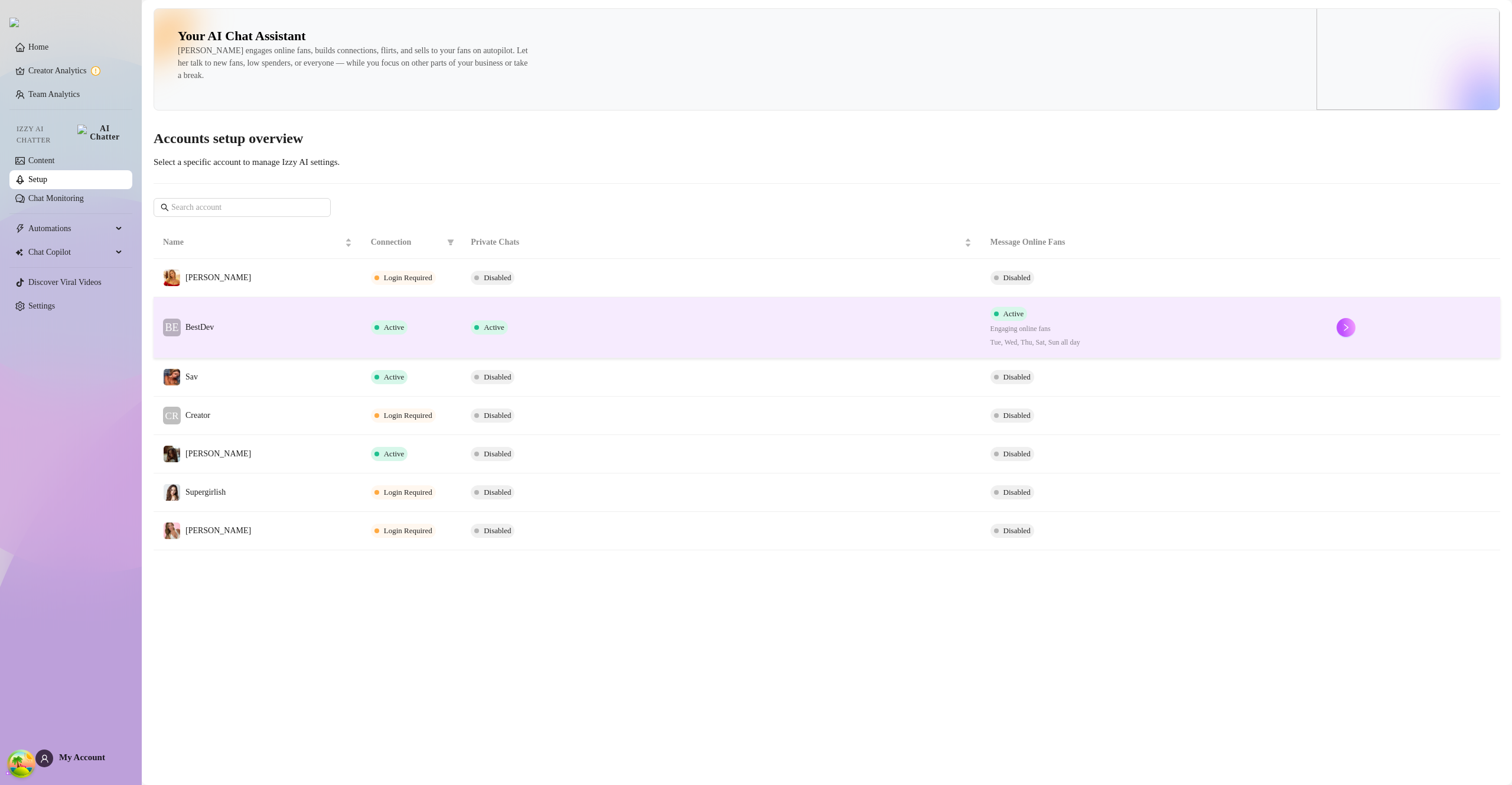
click at [749, 344] on td "Active" at bounding box center [721, 328] width 519 height 61
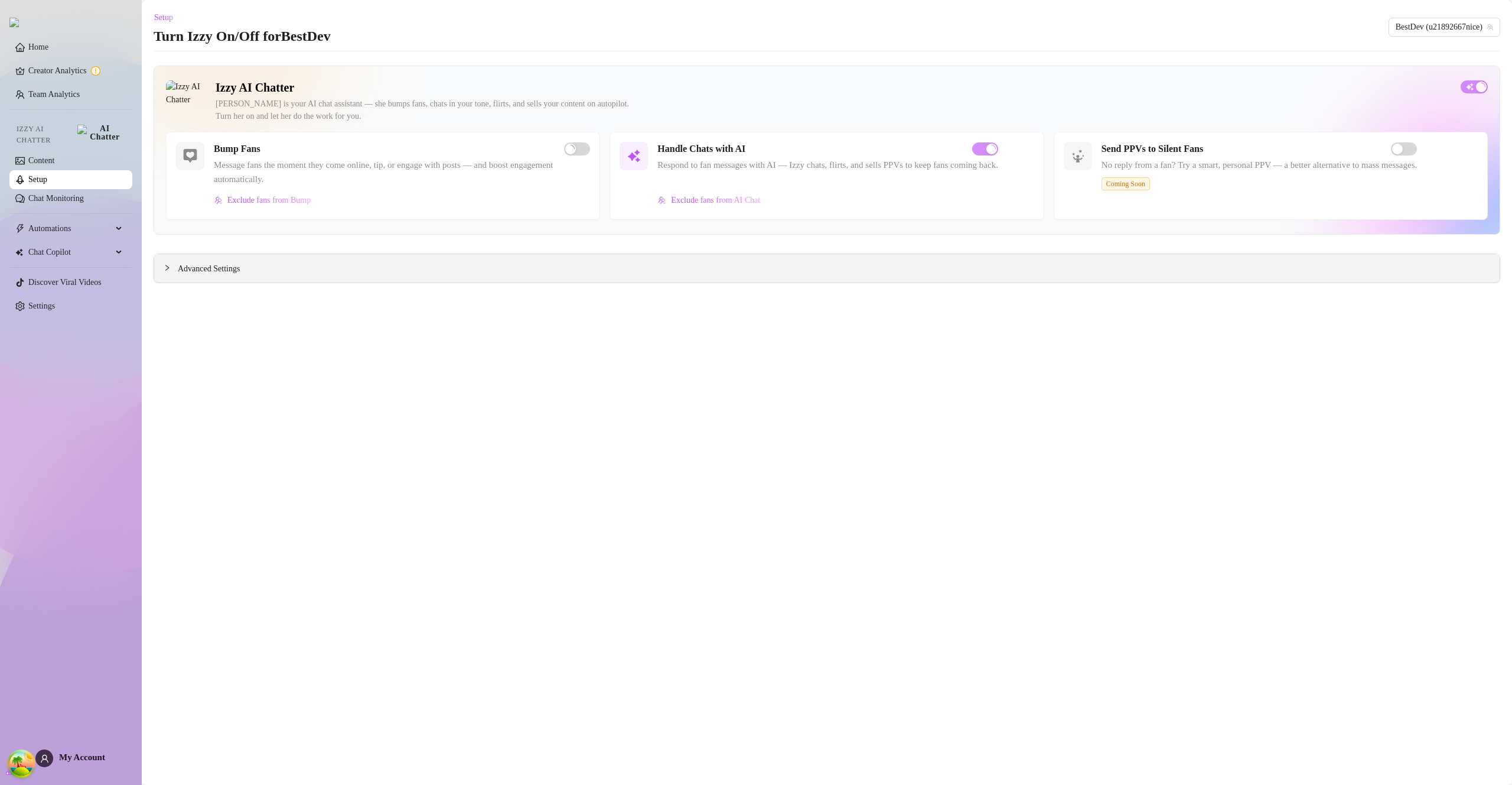
click at [205, 268] on span "Advanced Settings" at bounding box center [209, 269] width 62 height 13
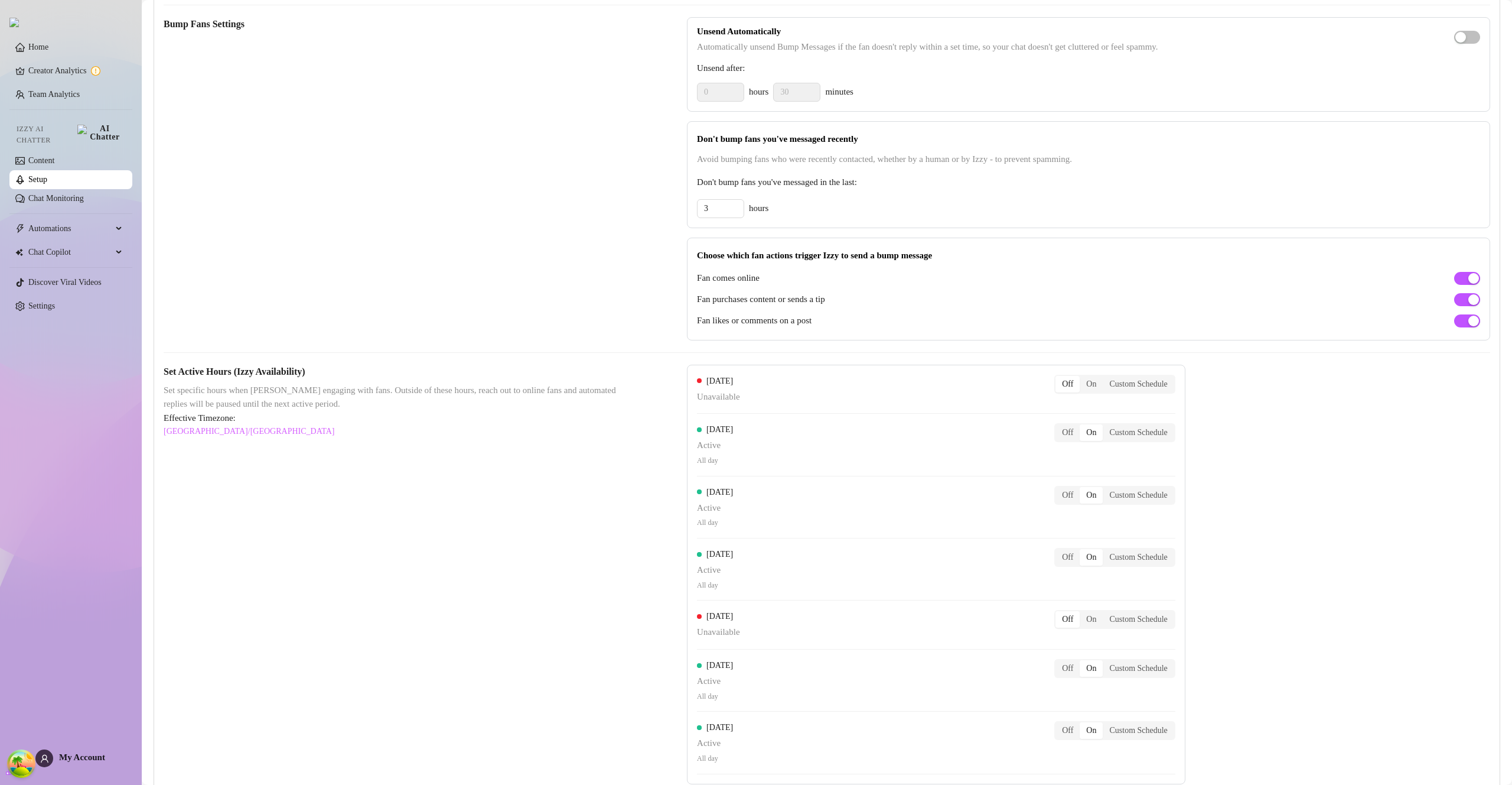
scroll to position [650, 0]
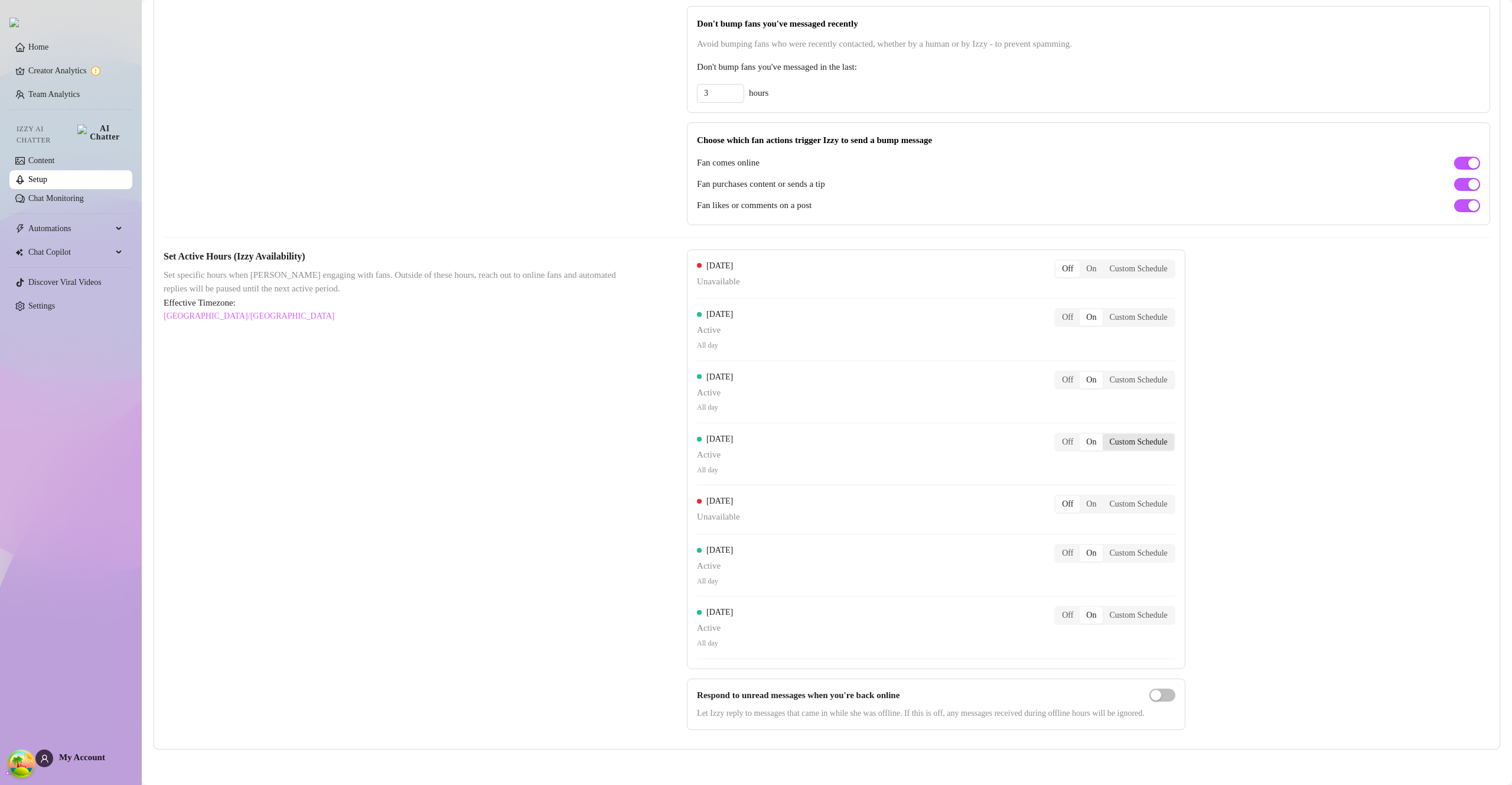
click at [1158, 448] on div "Custom Schedule" at bounding box center [1139, 442] width 71 height 16
click at [1106, 436] on input "Custom Schedule" at bounding box center [1106, 436] width 0 height 0
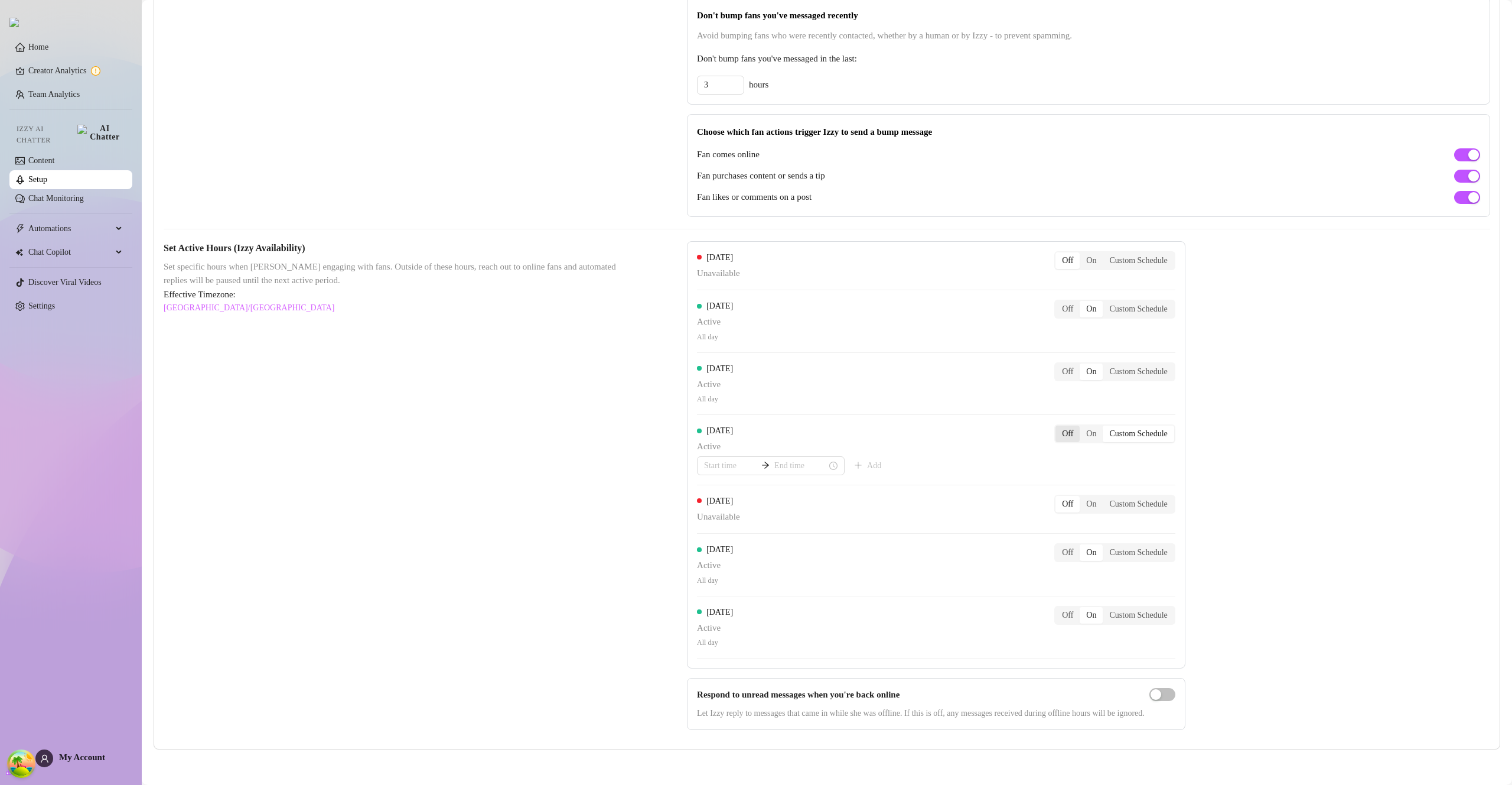
click at [1080, 441] on div "Off" at bounding box center [1068, 433] width 25 height 16
click at [1058, 427] on input "Off" at bounding box center [1058, 427] width 0 height 0
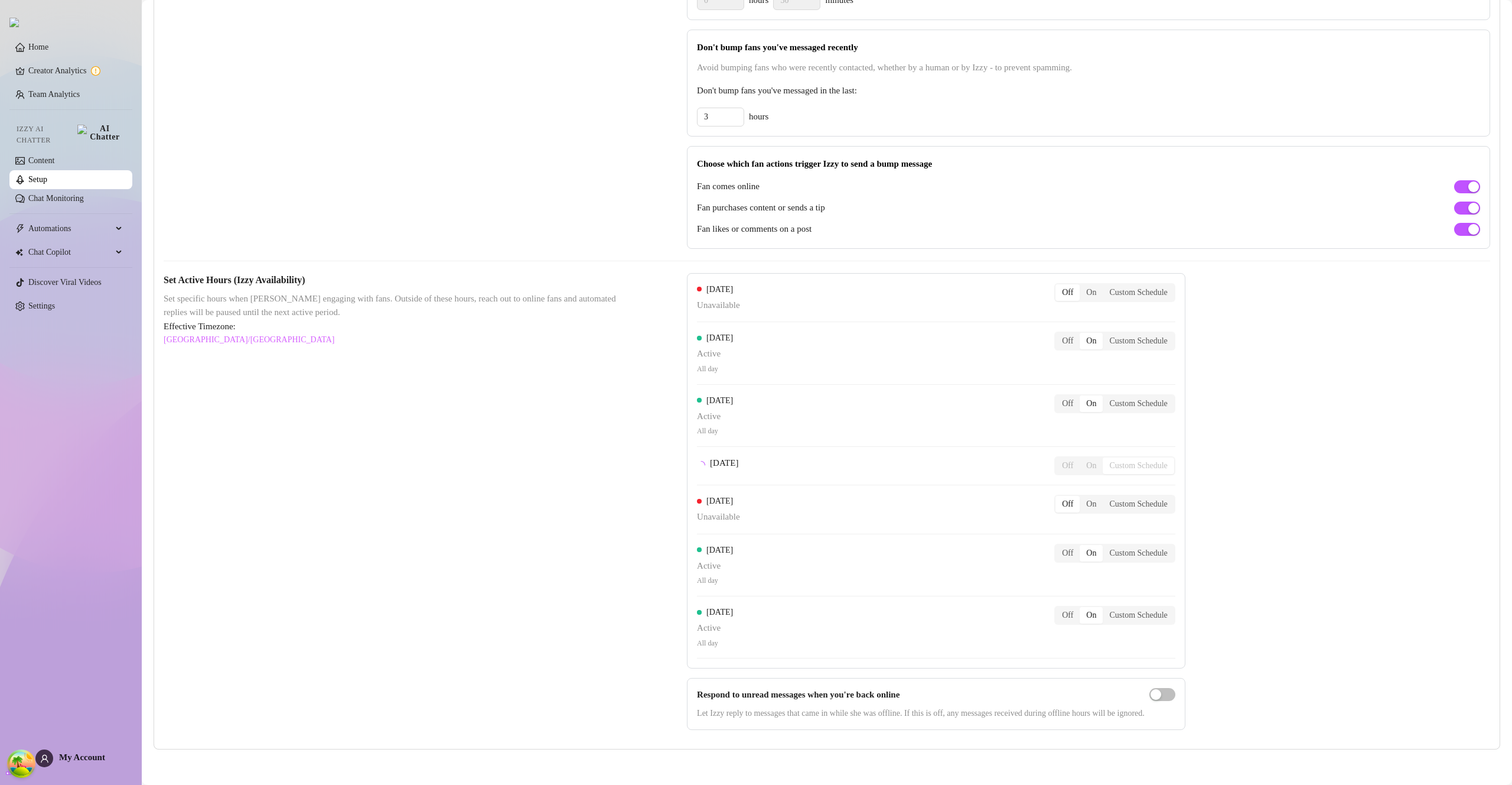
scroll to position [626, 0]
click at [48, 181] on link "Setup" at bounding box center [38, 179] width 19 height 9
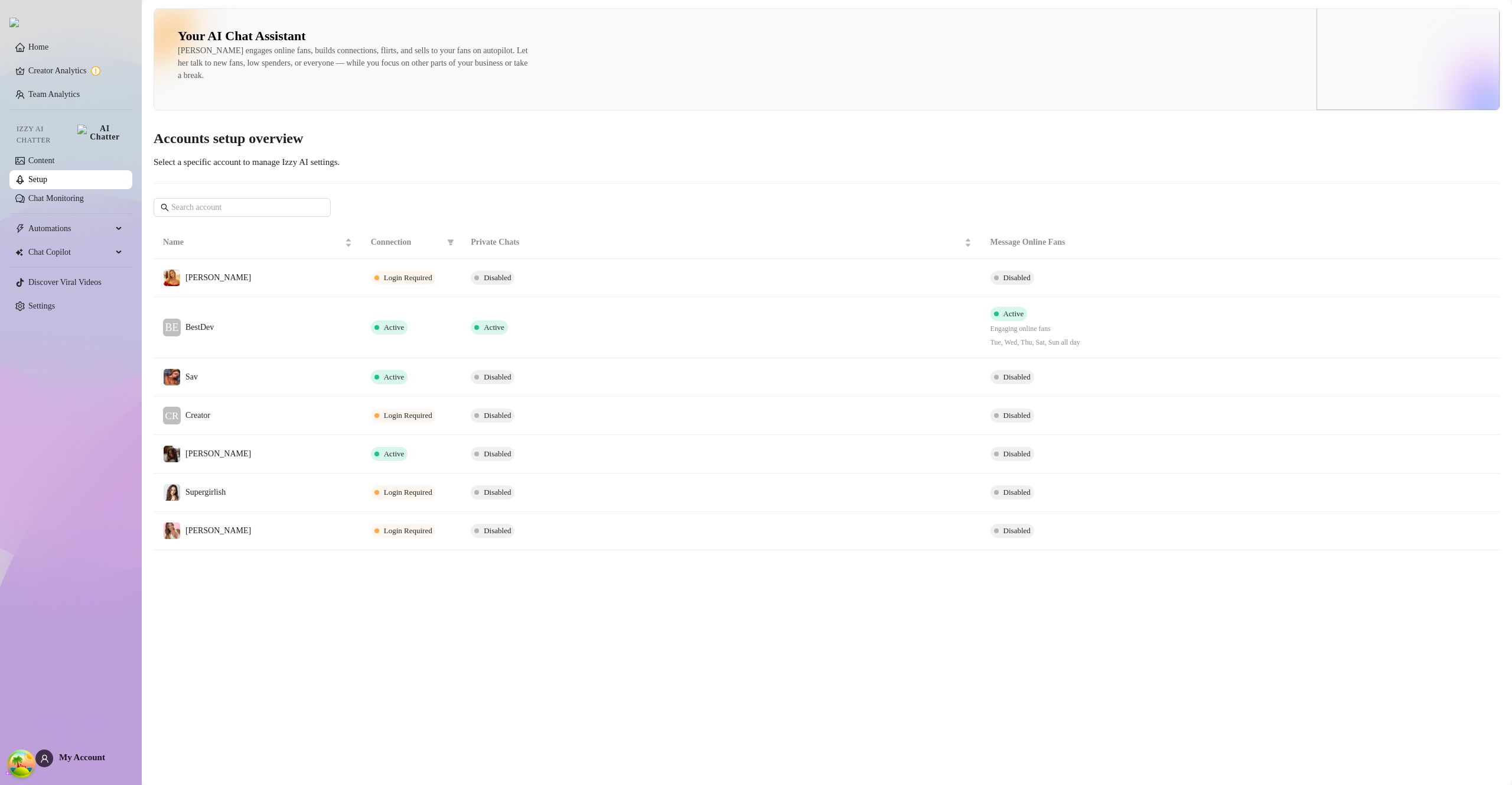
click at [781, 188] on div "Your AI Chat Assistant Izzy engages online fans, builds connections, flirts, an…" at bounding box center [827, 279] width 1347 height 542
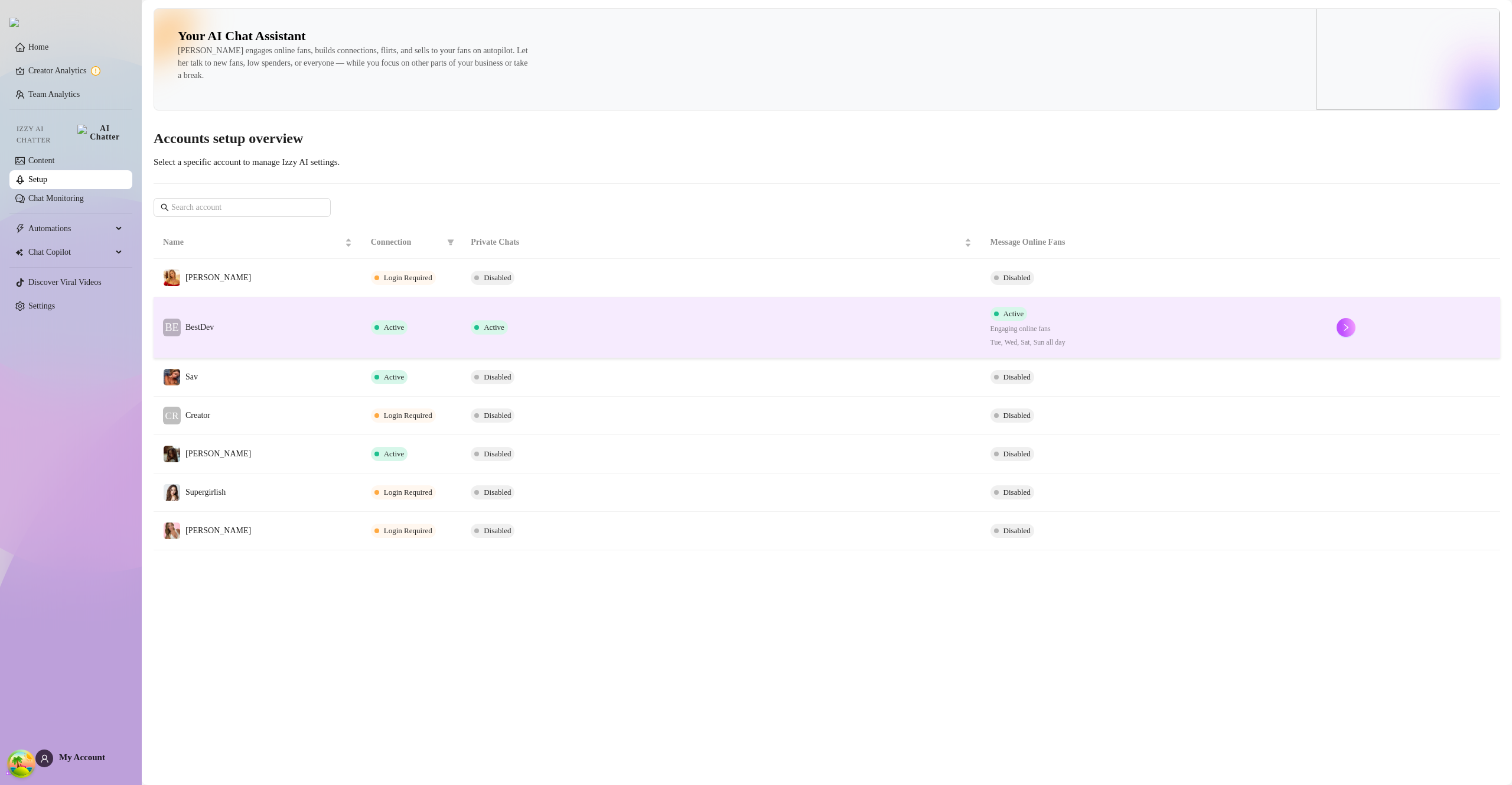
click at [598, 328] on td "Active" at bounding box center [721, 328] width 519 height 61
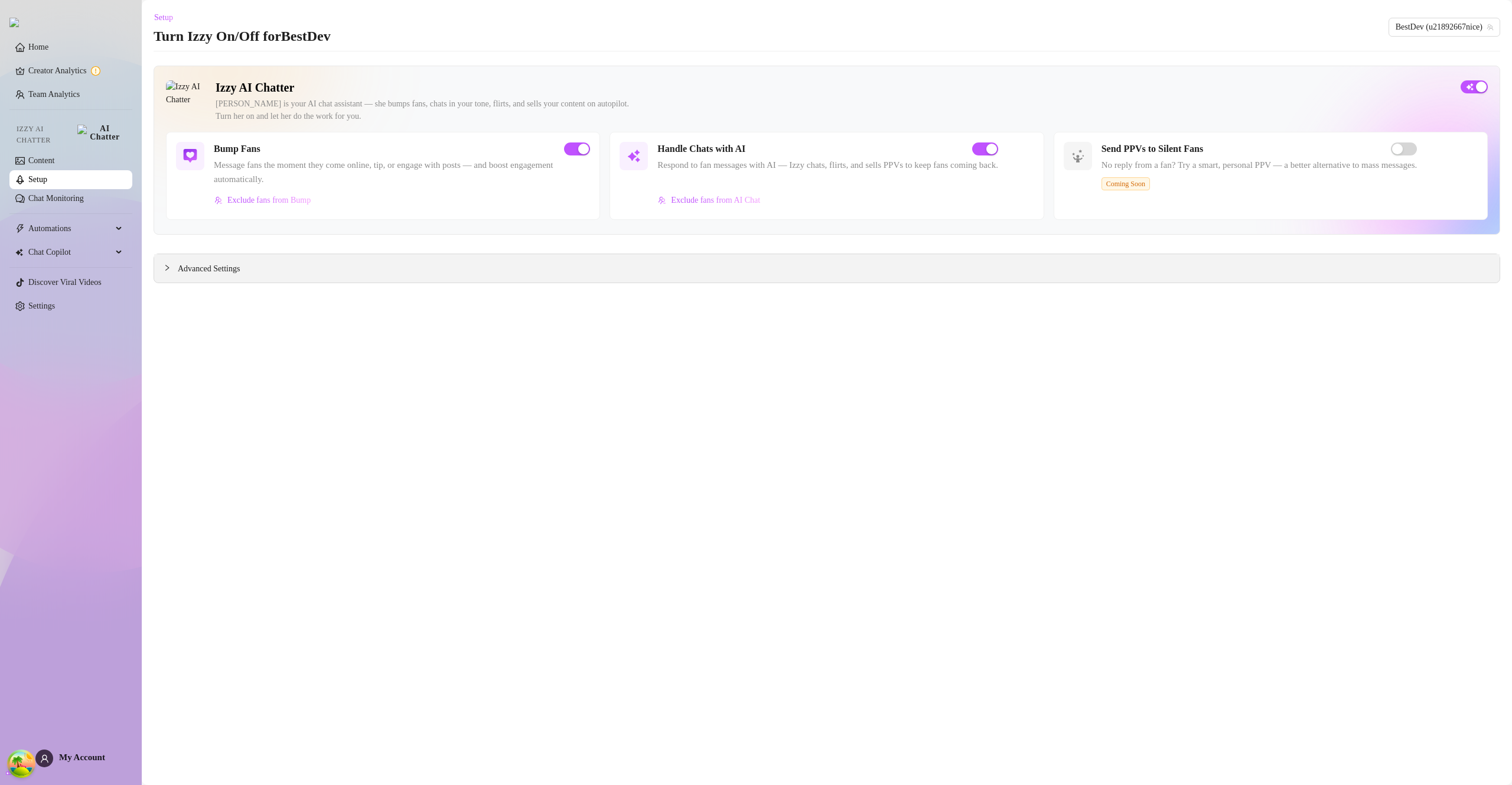
click at [188, 267] on span "Advanced Settings" at bounding box center [209, 269] width 62 height 13
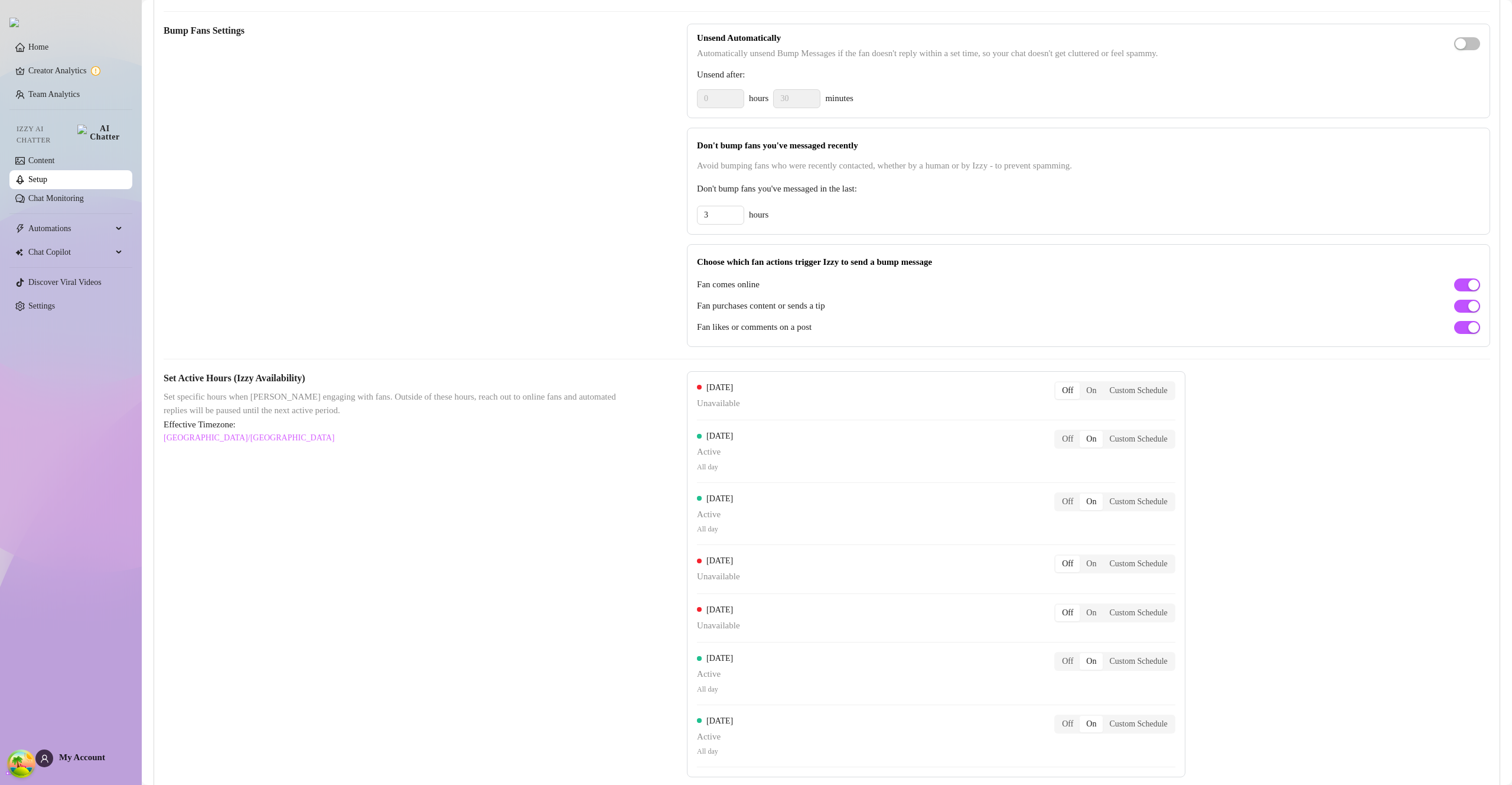
scroll to position [518, 0]
click at [1103, 397] on div "On" at bounding box center [1091, 388] width 23 height 16
click at [1083, 382] on input "On" at bounding box center [1083, 382] width 0 height 0
click at [1103, 397] on div "On" at bounding box center [1091, 388] width 23 height 16
click at [48, 175] on link "Setup" at bounding box center [38, 179] width 19 height 9
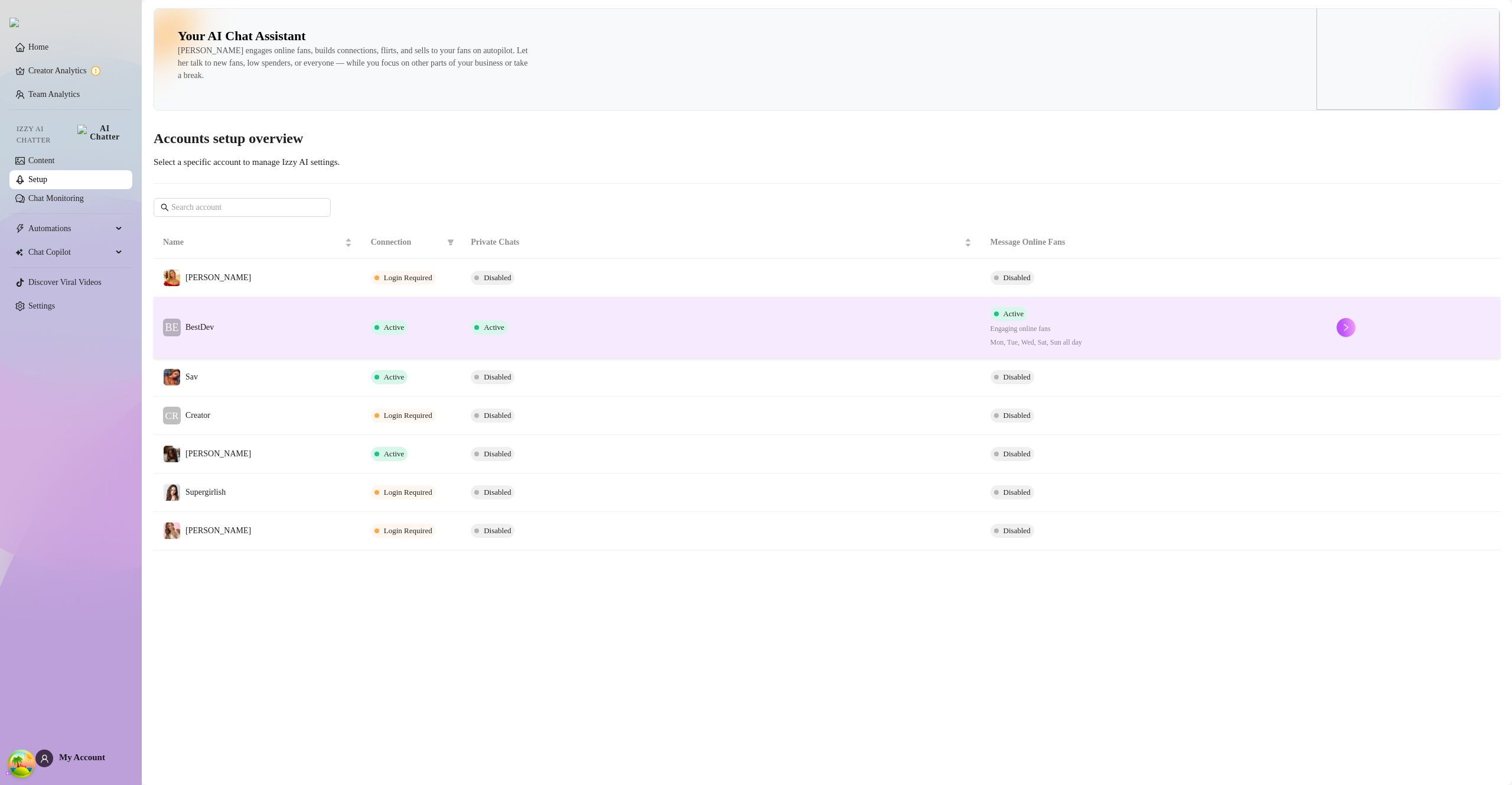
click at [609, 329] on td "Active" at bounding box center [721, 328] width 519 height 61
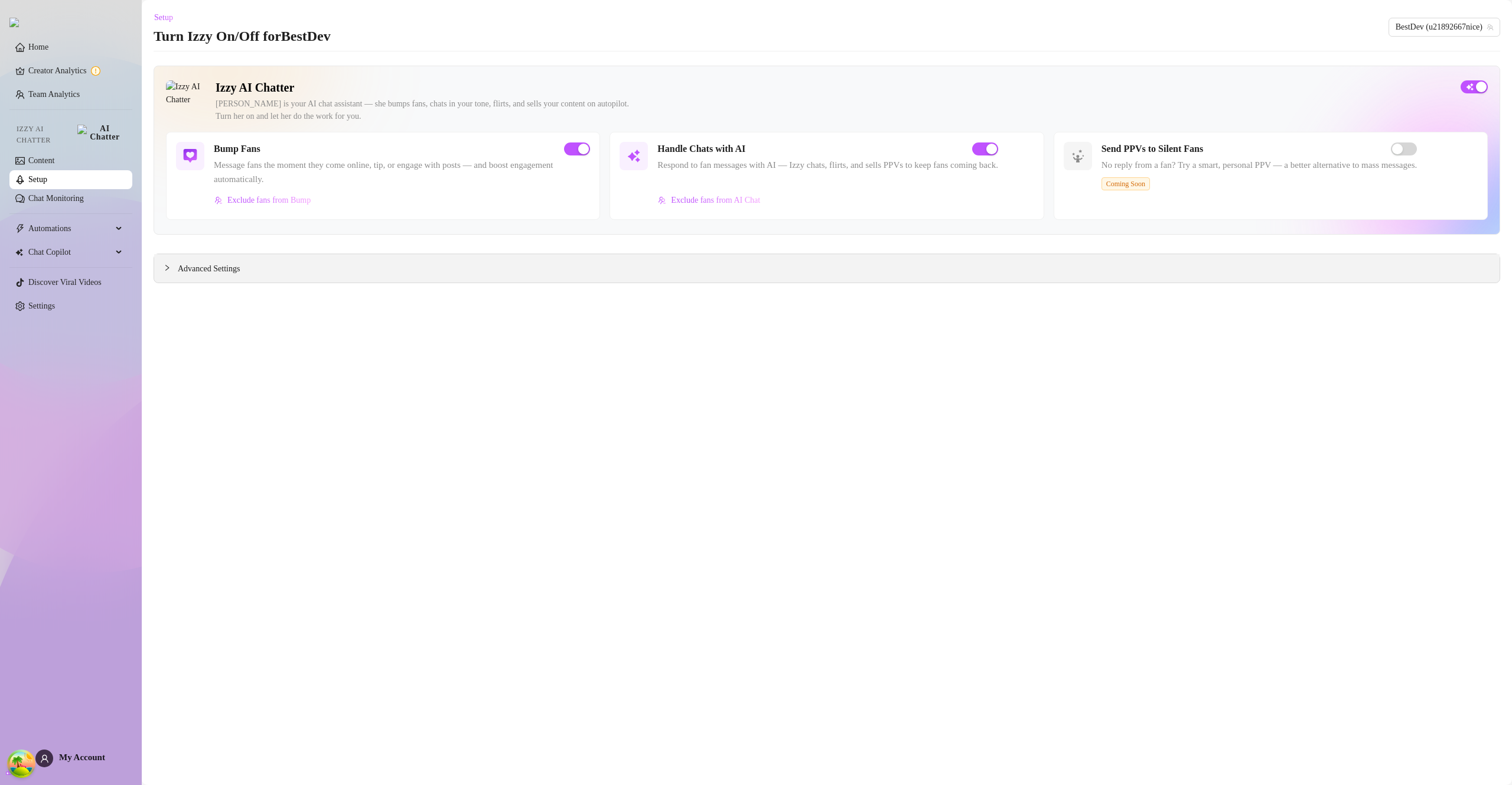
click at [194, 264] on span "Advanced Settings" at bounding box center [209, 269] width 62 height 13
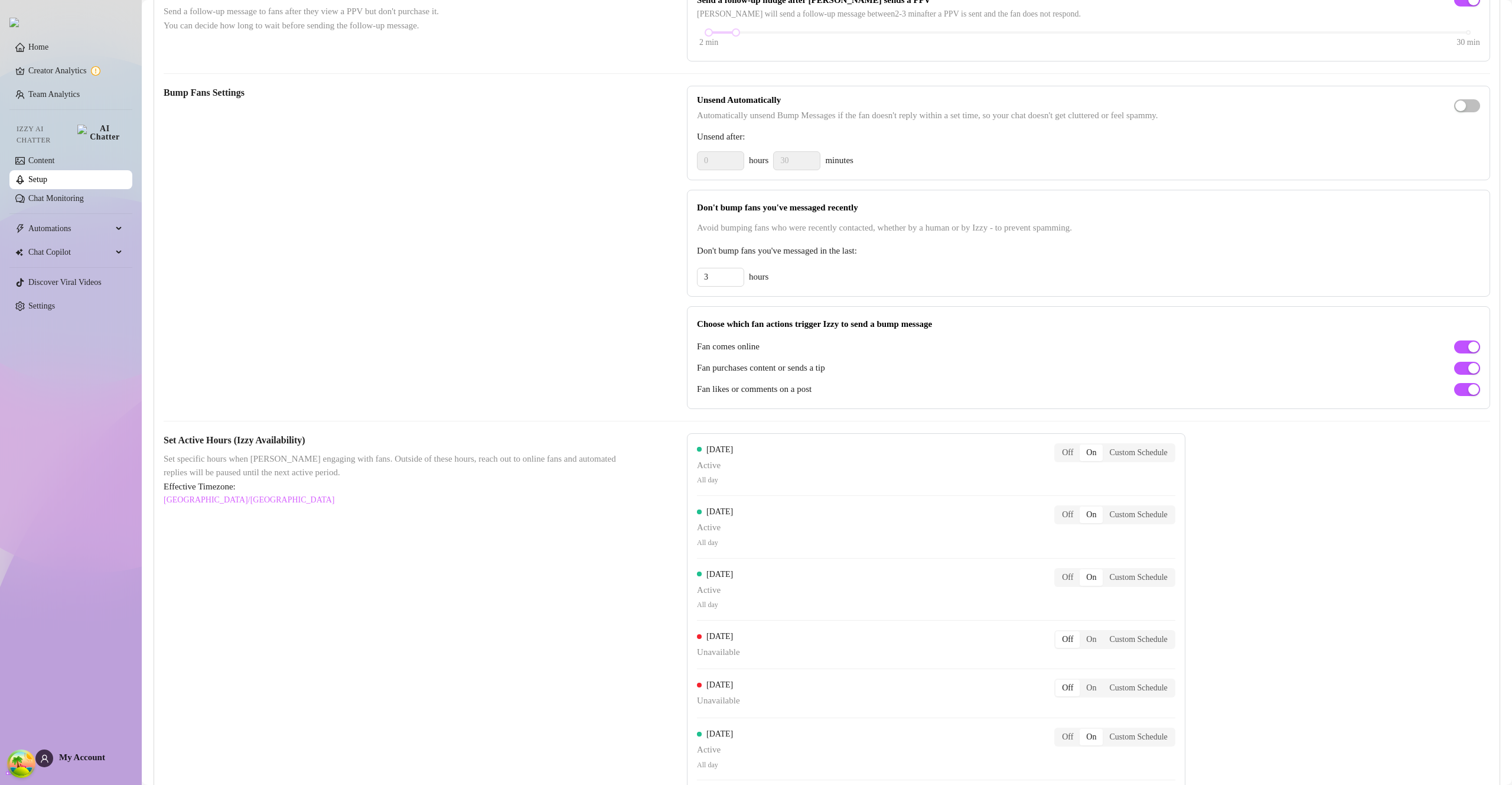
scroll to position [650, 0]
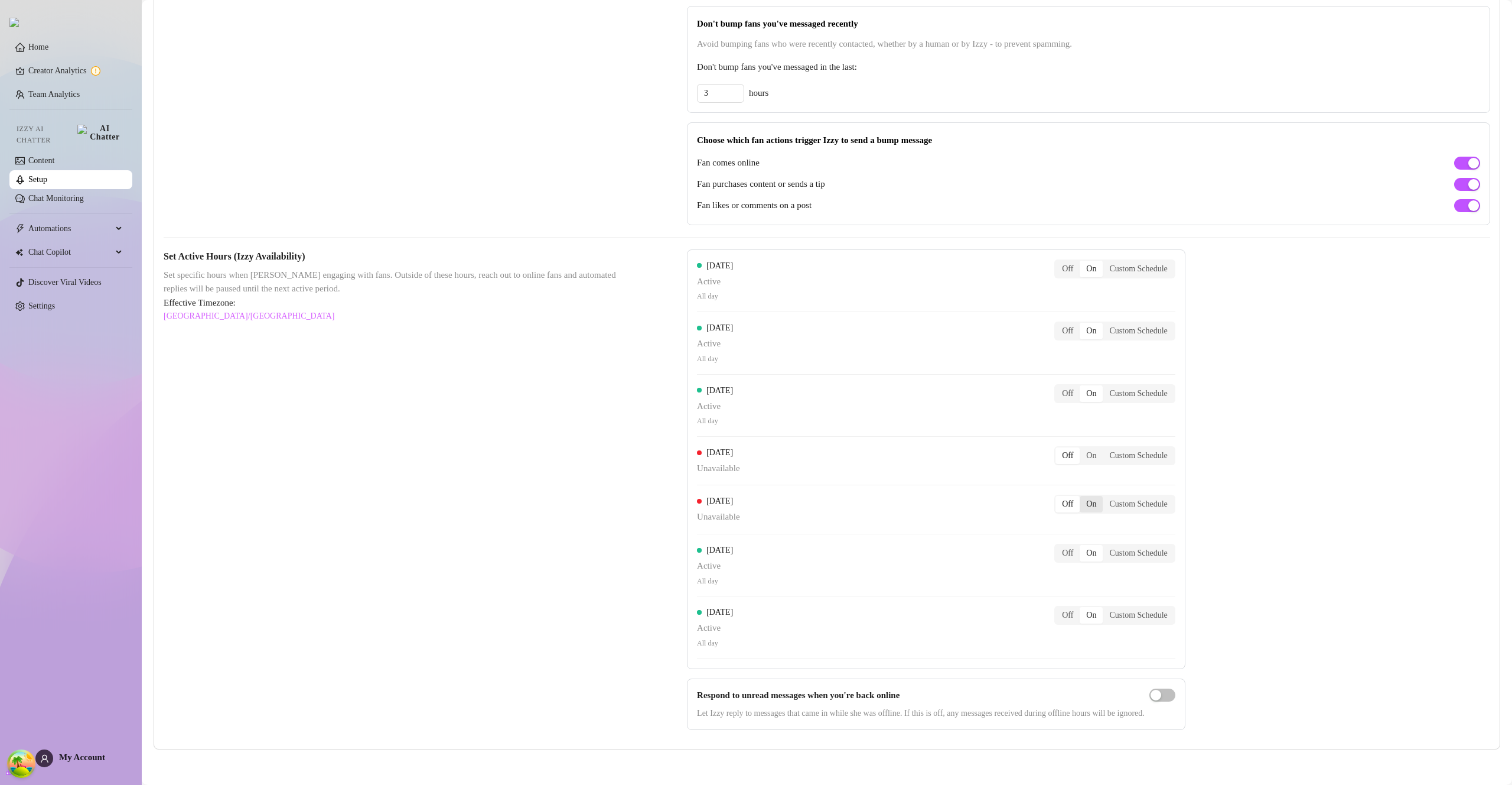
click at [1103, 504] on div "On" at bounding box center [1091, 504] width 23 height 16
click at [1083, 497] on input "On" at bounding box center [1083, 497] width 0 height 0
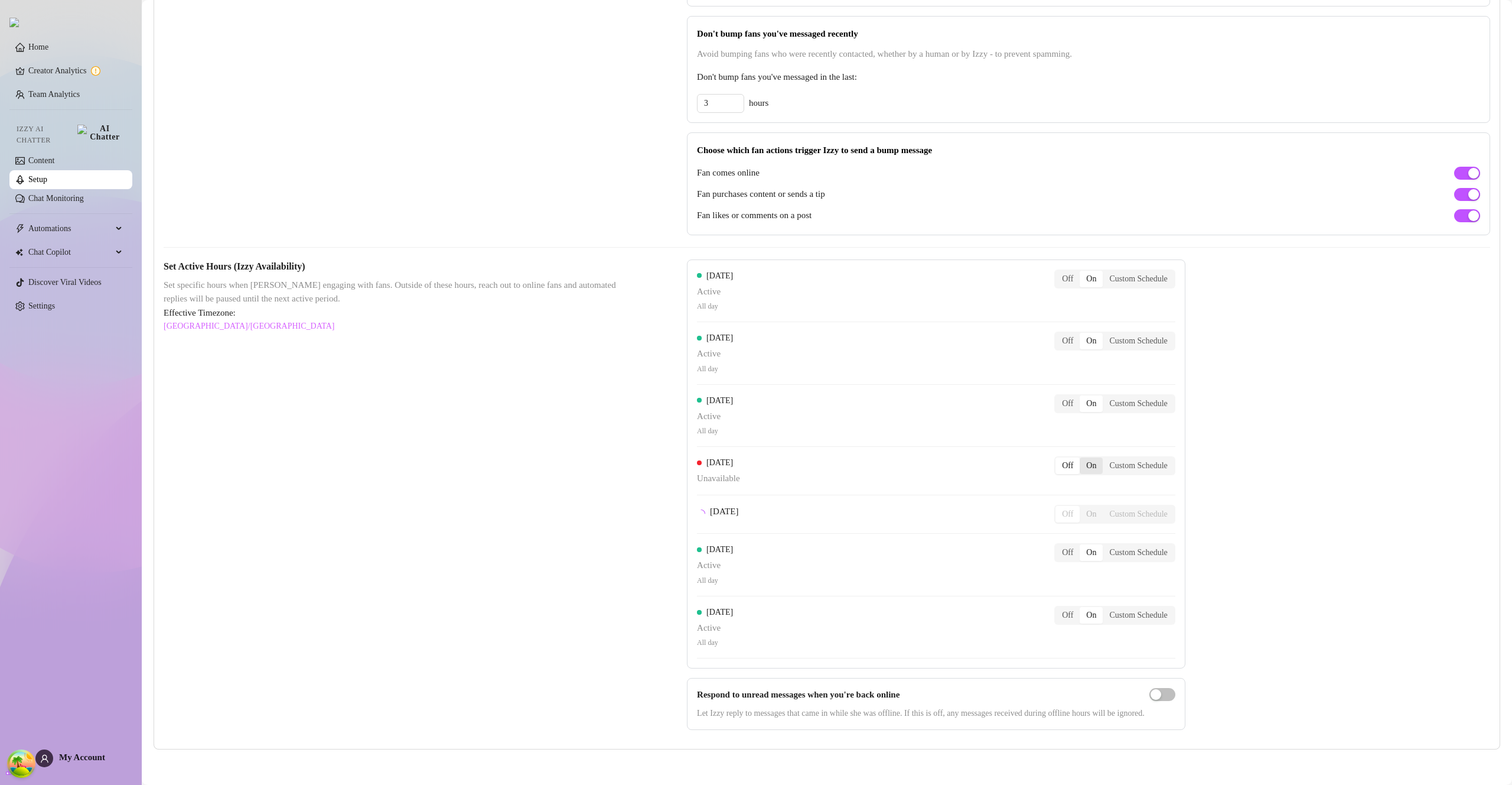
click at [1103, 457] on div "On" at bounding box center [1091, 465] width 23 height 16
click at [1083, 459] on input "On" at bounding box center [1083, 459] width 0 height 0
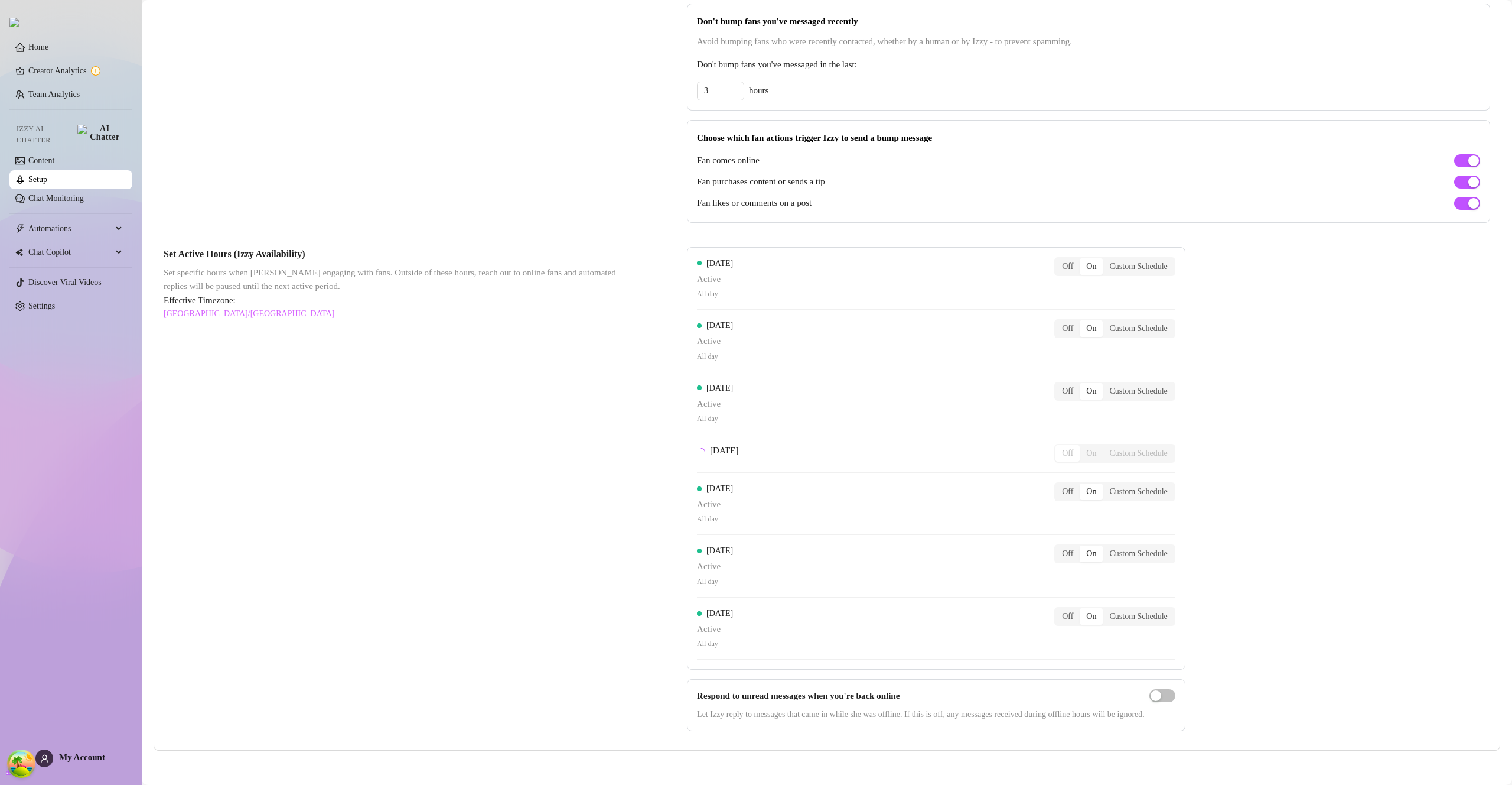
click at [48, 178] on link "Setup" at bounding box center [38, 179] width 19 height 9
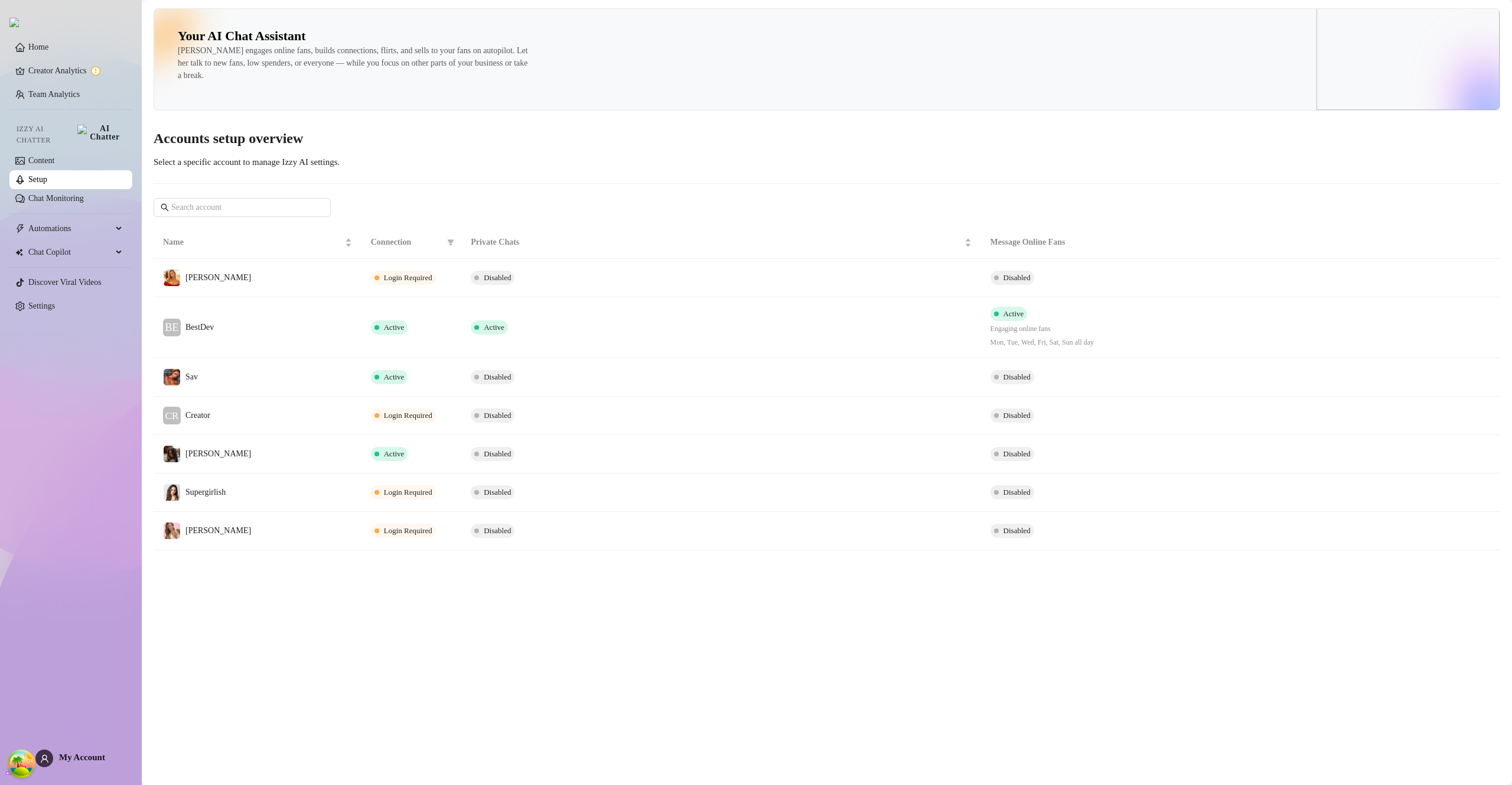
click at [832, 184] on div "Your AI Chat Assistant Izzy engages online fans, builds connections, flirts, an…" at bounding box center [827, 279] width 1347 height 542
click at [832, 185] on div "Your AI Chat Assistant Izzy engages online fans, builds connections, flirts, an…" at bounding box center [827, 279] width 1347 height 542
click at [832, 186] on div "Your AI Chat Assistant Izzy engages online fans, builds connections, flirts, an…" at bounding box center [827, 279] width 1347 height 542
click at [832, 187] on div "Your AI Chat Assistant Izzy engages online fans, builds connections, flirts, an…" at bounding box center [827, 279] width 1347 height 542
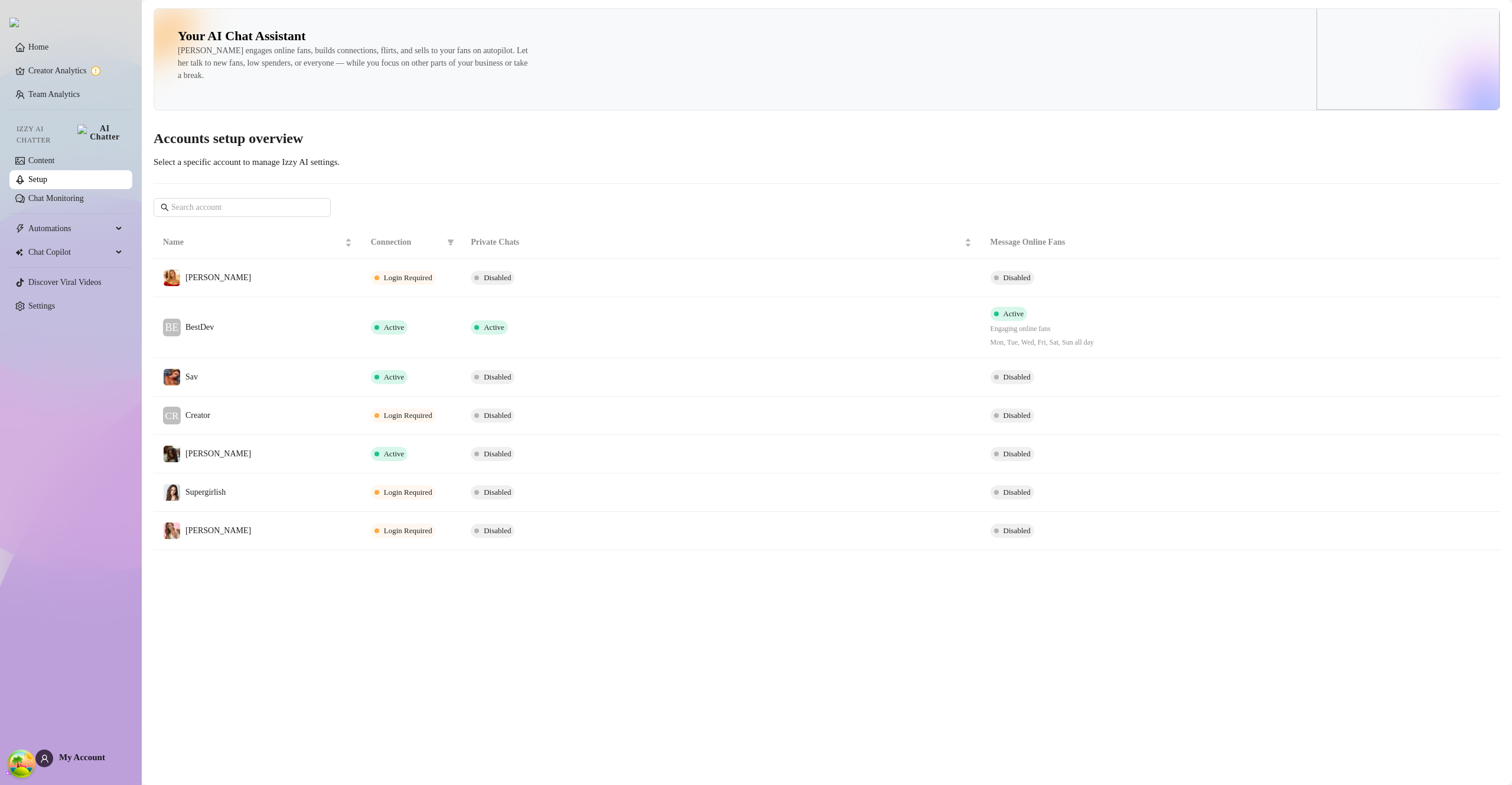
click at [832, 187] on div "Your AI Chat Assistant Izzy engages online fans, builds connections, flirts, an…" at bounding box center [827, 279] width 1347 height 542
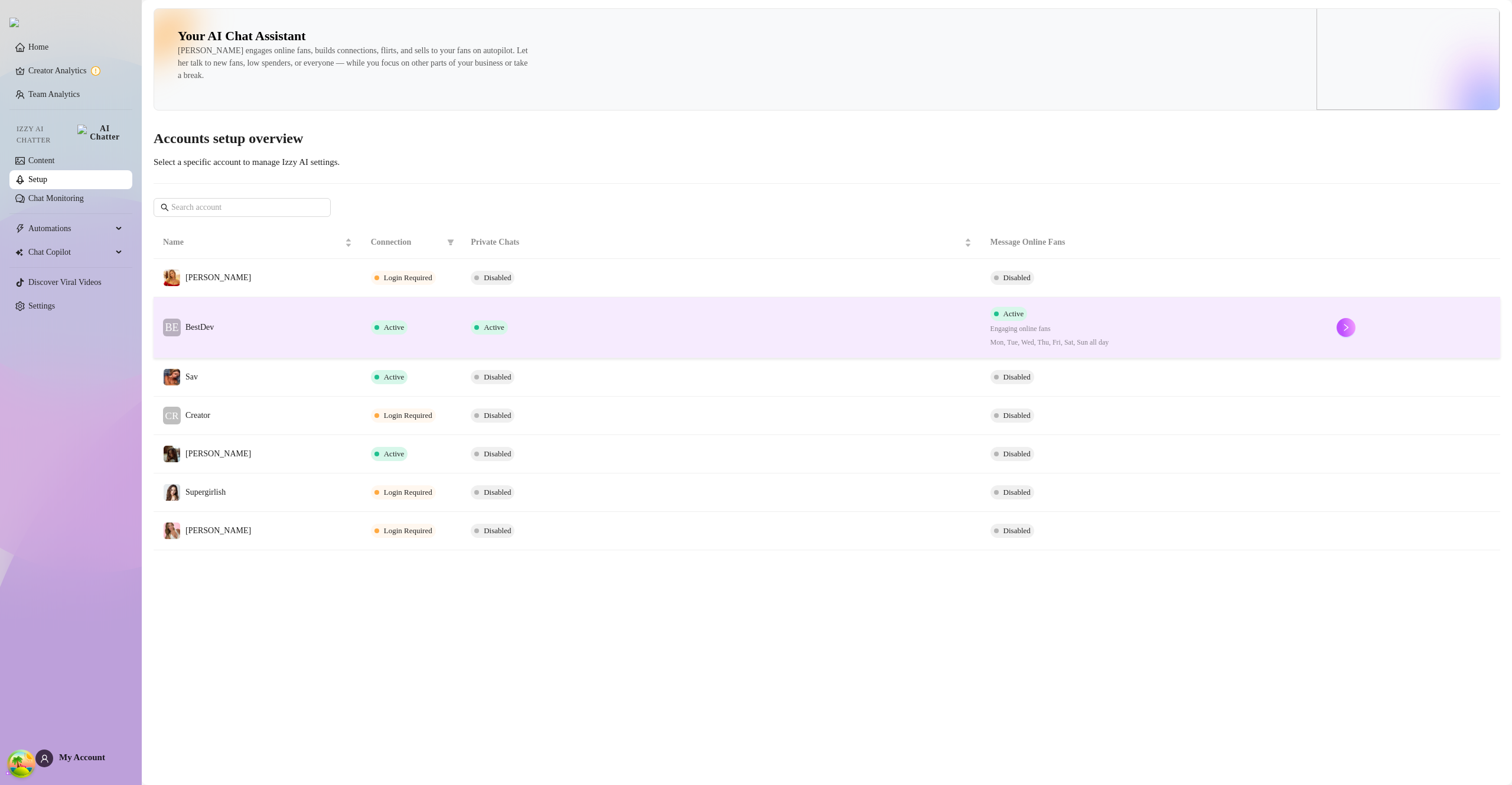
click at [791, 306] on td "Active" at bounding box center [721, 328] width 519 height 61
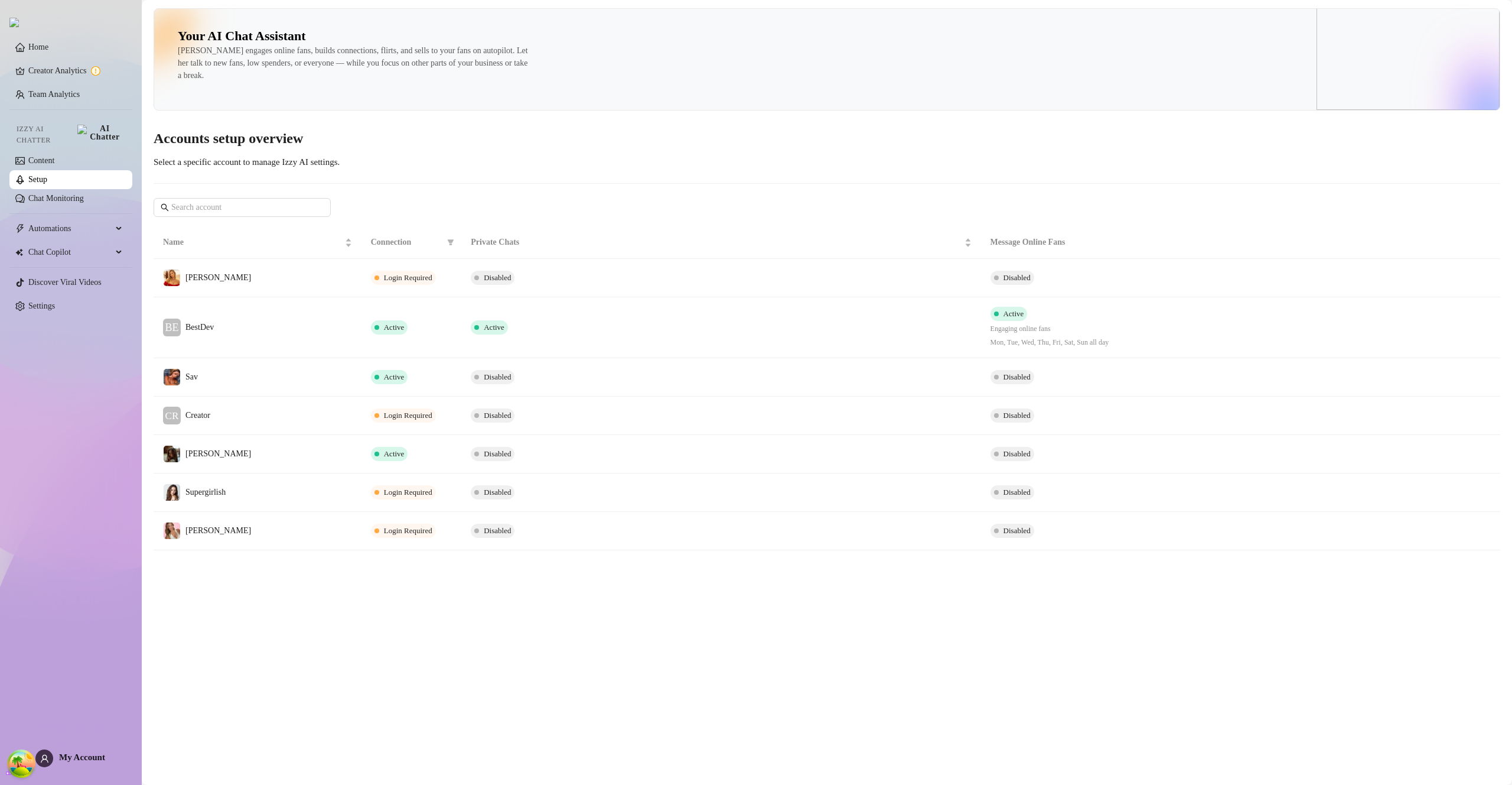
click at [791, 306] on main "Your AI Chat Assistant Izzy engages online fans, builds connections, flirts, an…" at bounding box center [826, 392] width 1370 height 785
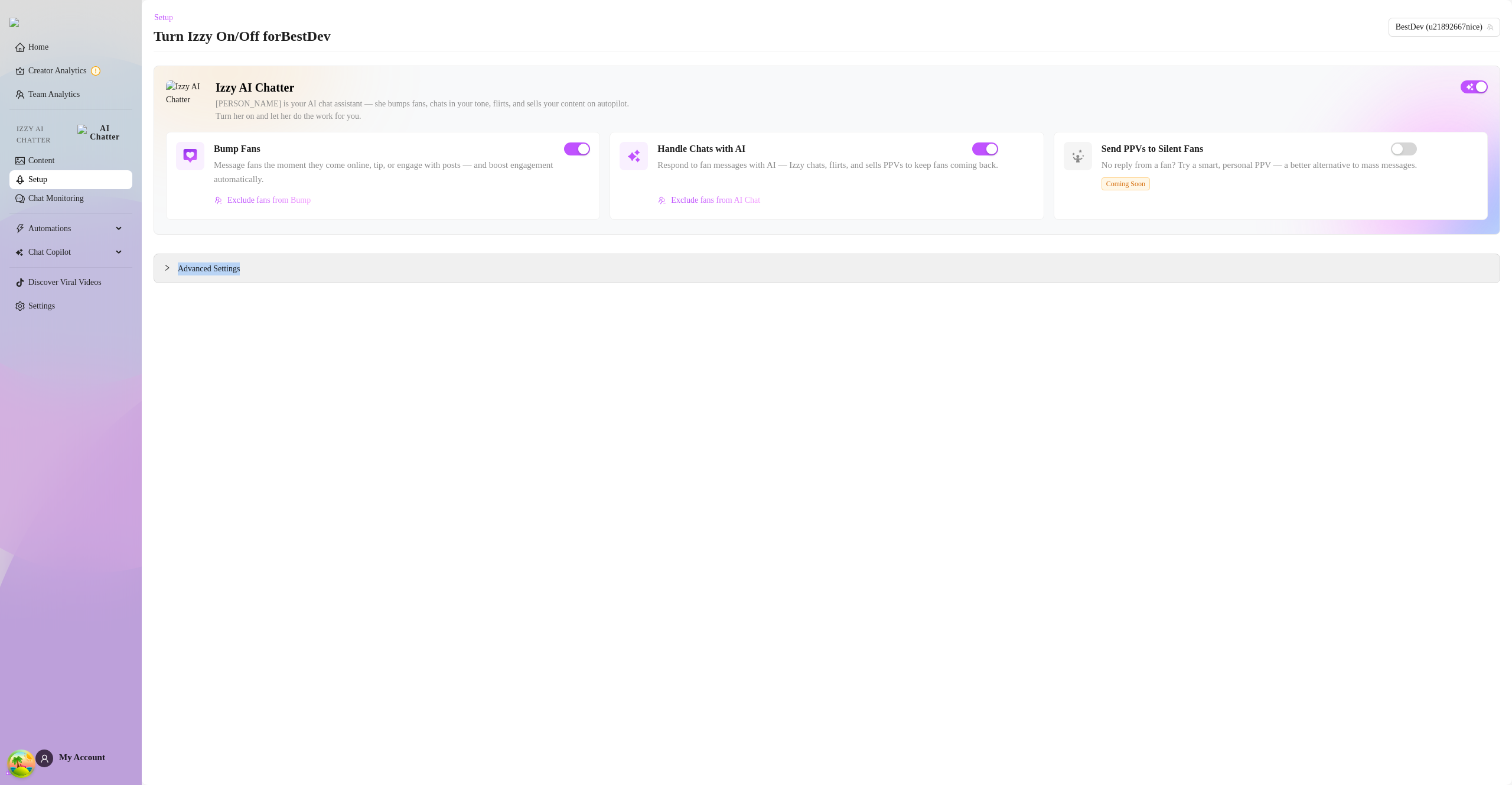
click at [791, 306] on main "Setup Turn Izzy On/Off for BestDev BestDev (u21892667nice) Izzy AI Chatter Izzy…" at bounding box center [826, 392] width 1370 height 785
click at [621, 335] on main "Setup Turn Izzy On/Off for BestDev BestDev (u21892667nice) Izzy AI Chatter Izzy…" at bounding box center [826, 392] width 1370 height 785
click at [293, 202] on span "Exclude fans from Bump" at bounding box center [269, 201] width 84 height 10
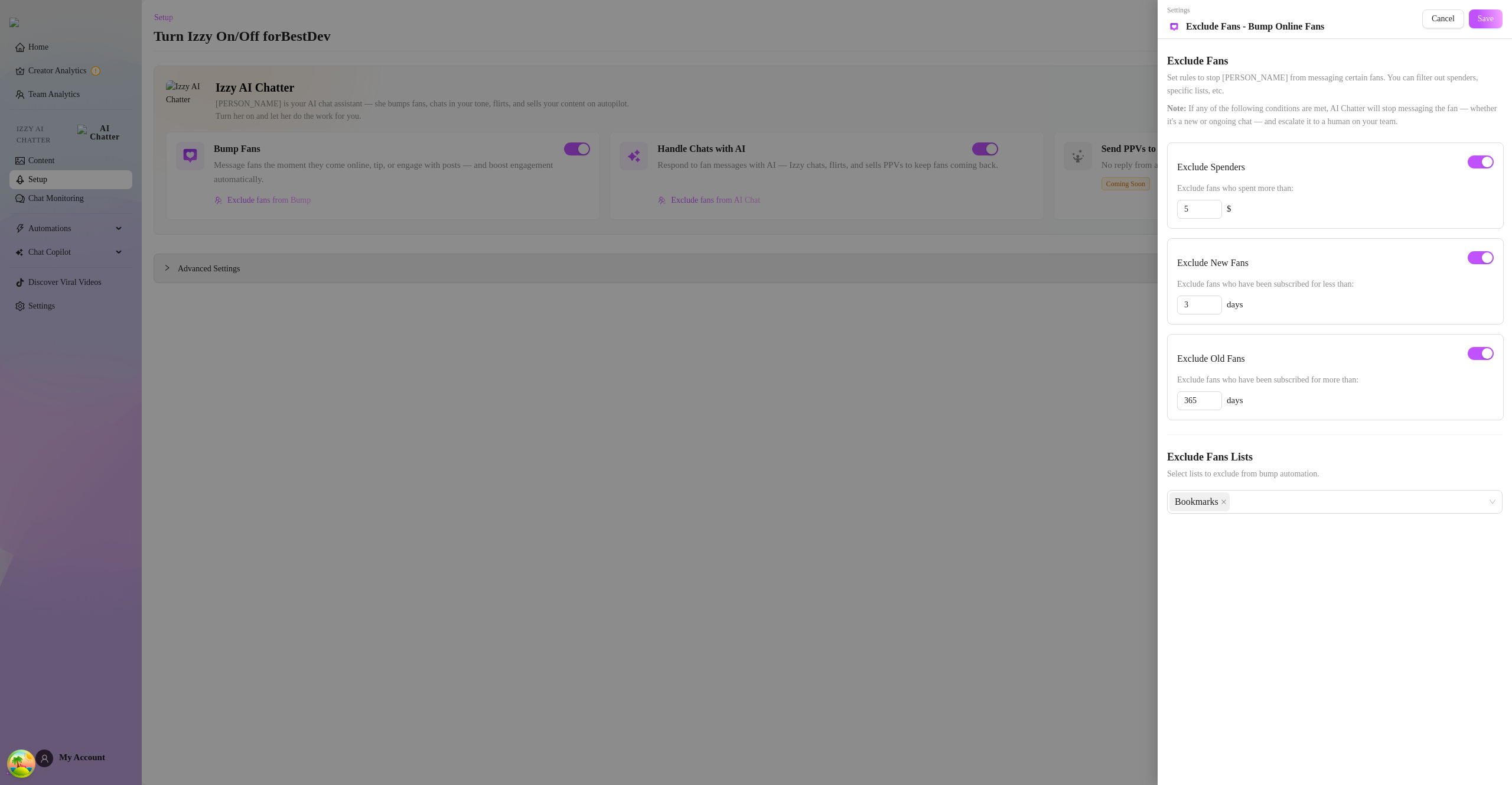
click at [57, 158] on div at bounding box center [756, 392] width 1512 height 785
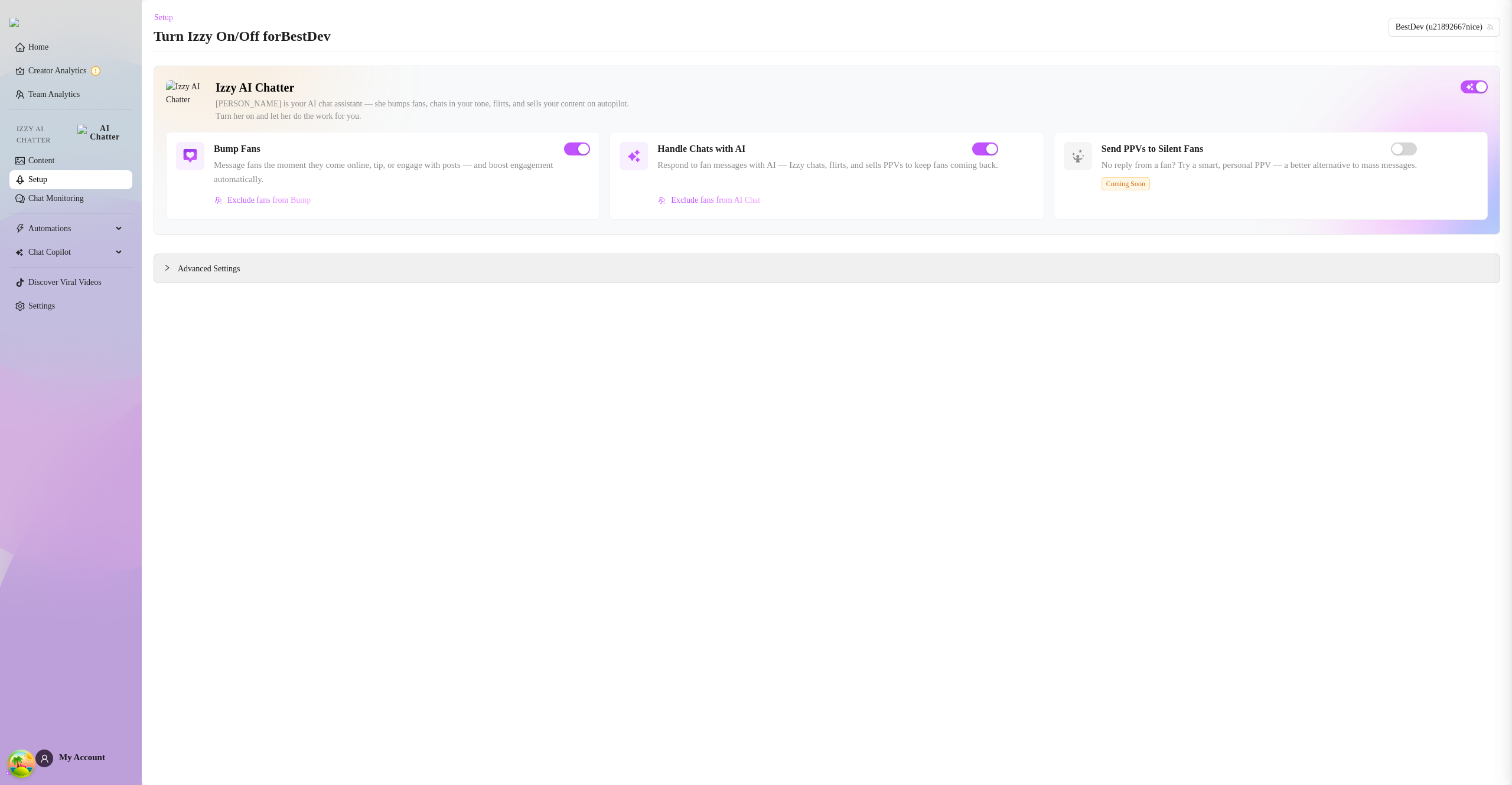
click at [48, 170] on div at bounding box center [756, 392] width 1512 height 785
click at [48, 175] on link "Setup" at bounding box center [38, 179] width 19 height 9
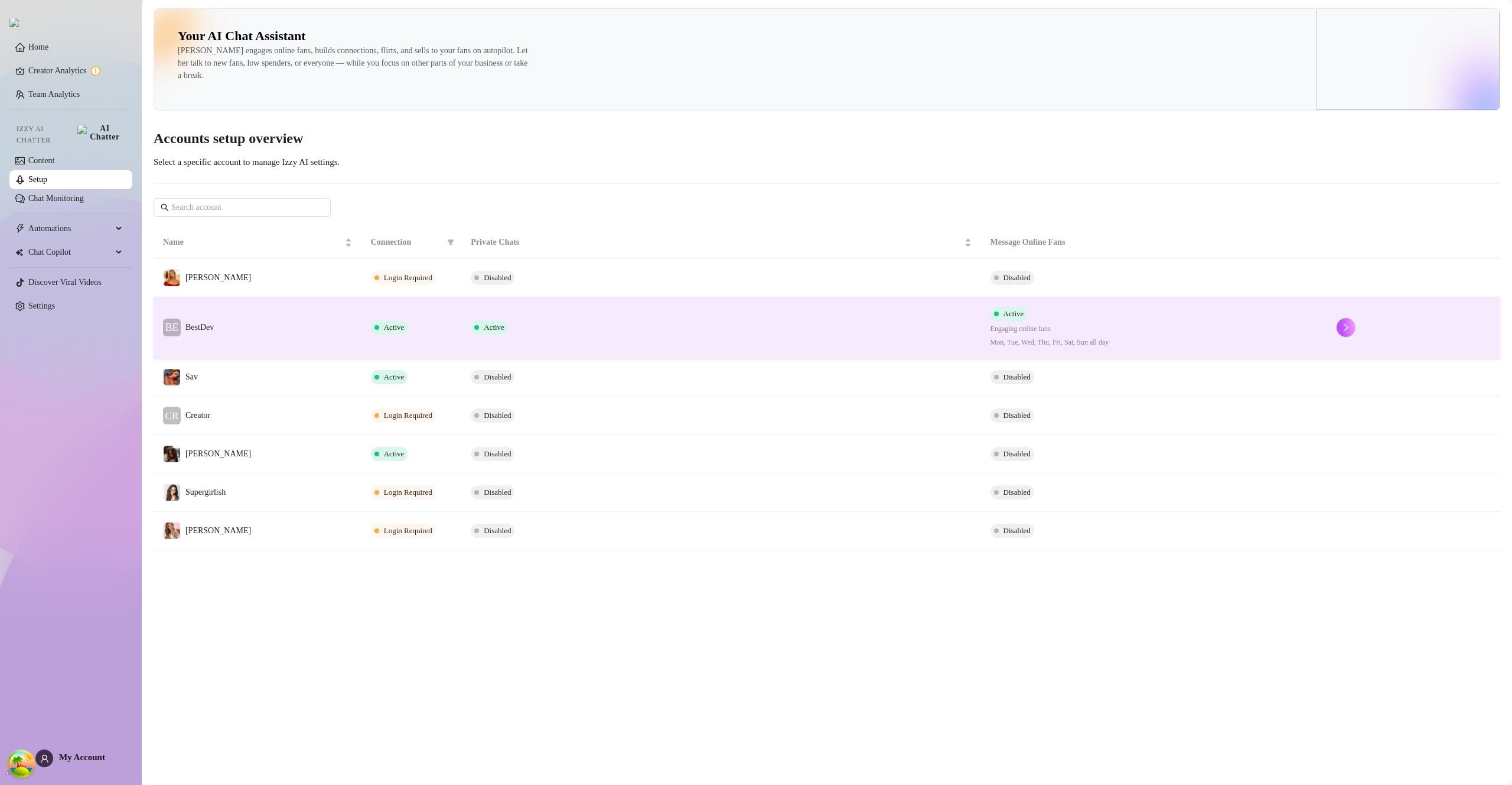
click at [571, 324] on td "Active" at bounding box center [721, 328] width 519 height 61
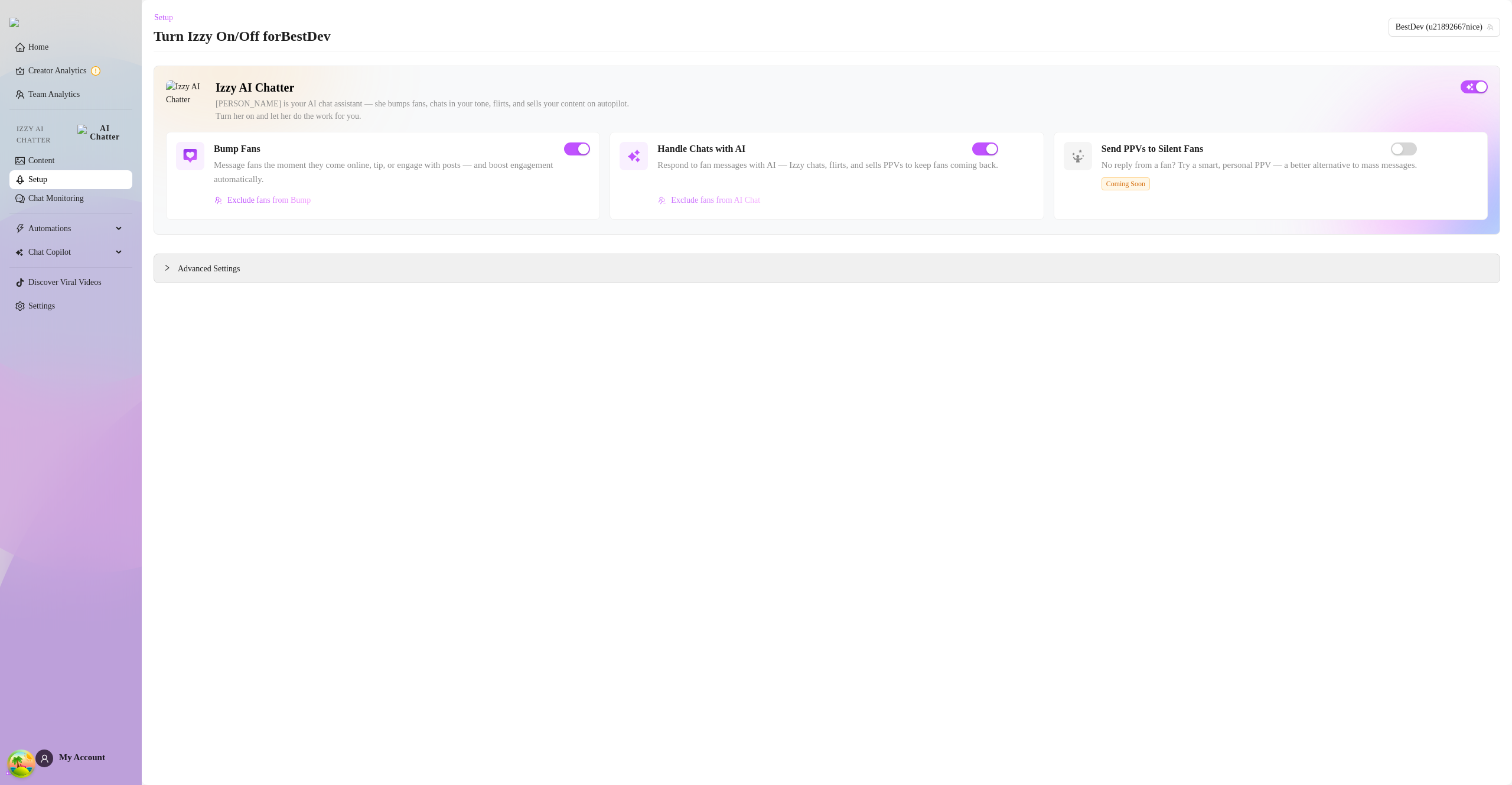
click at [693, 195] on button "Exclude fans from AI Chat" at bounding box center [709, 200] width 103 height 19
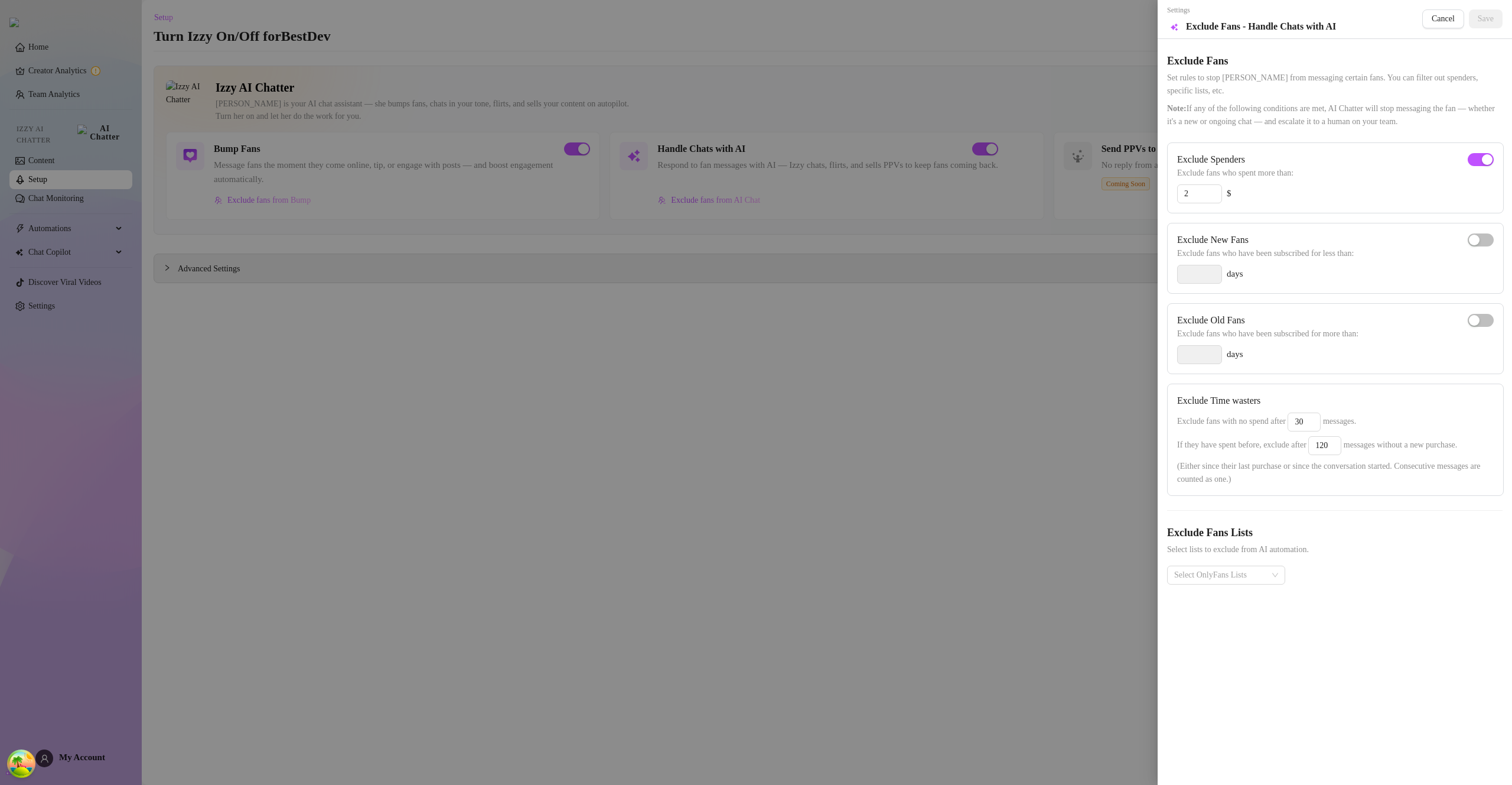
drag, startPoint x: 529, startPoint y: 340, endPoint x: 206, endPoint y: 181, distance: 360.0
click at [518, 338] on div at bounding box center [756, 392] width 1512 height 785
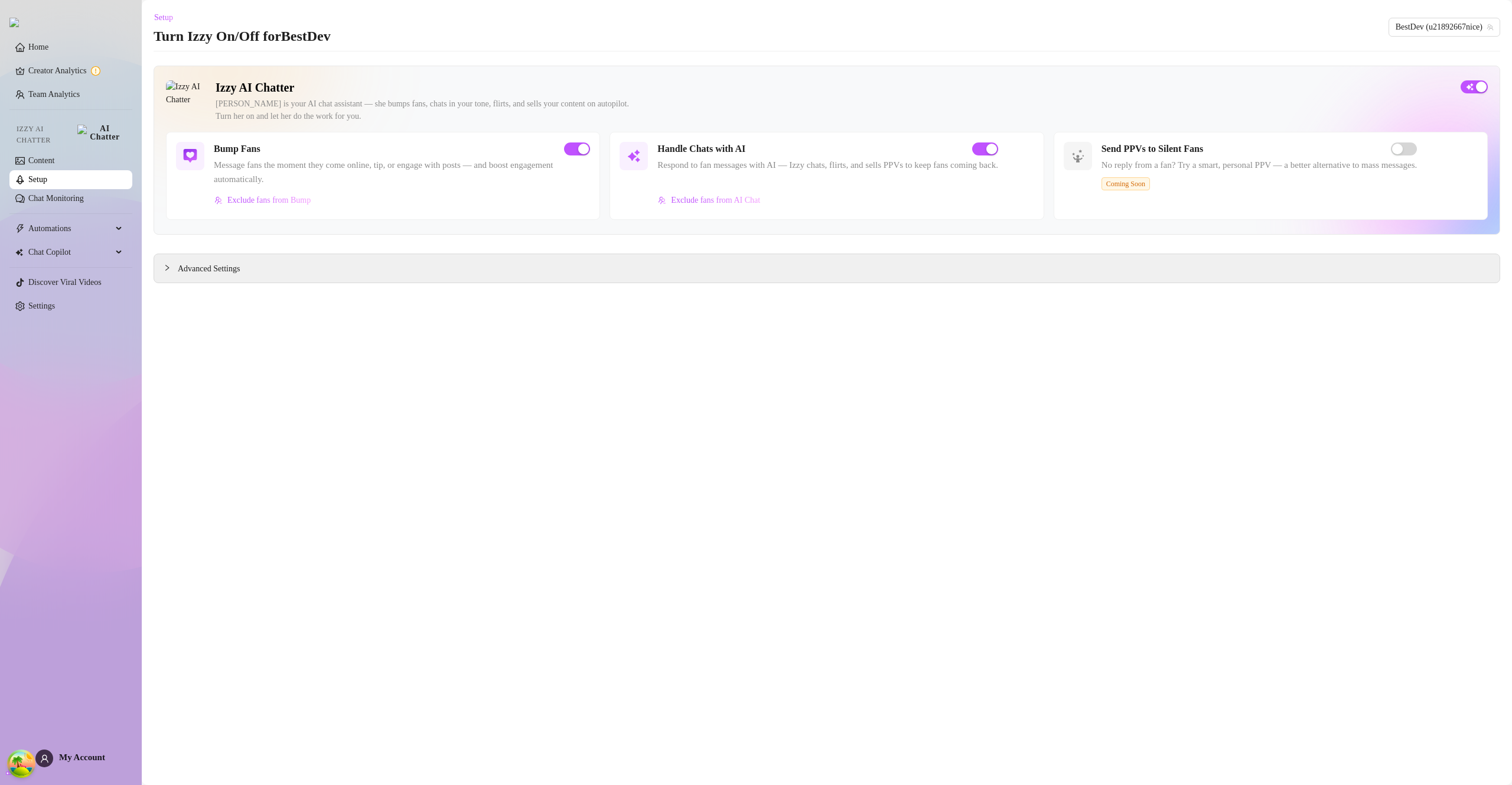
click at [48, 175] on link "Setup" at bounding box center [38, 179] width 19 height 9
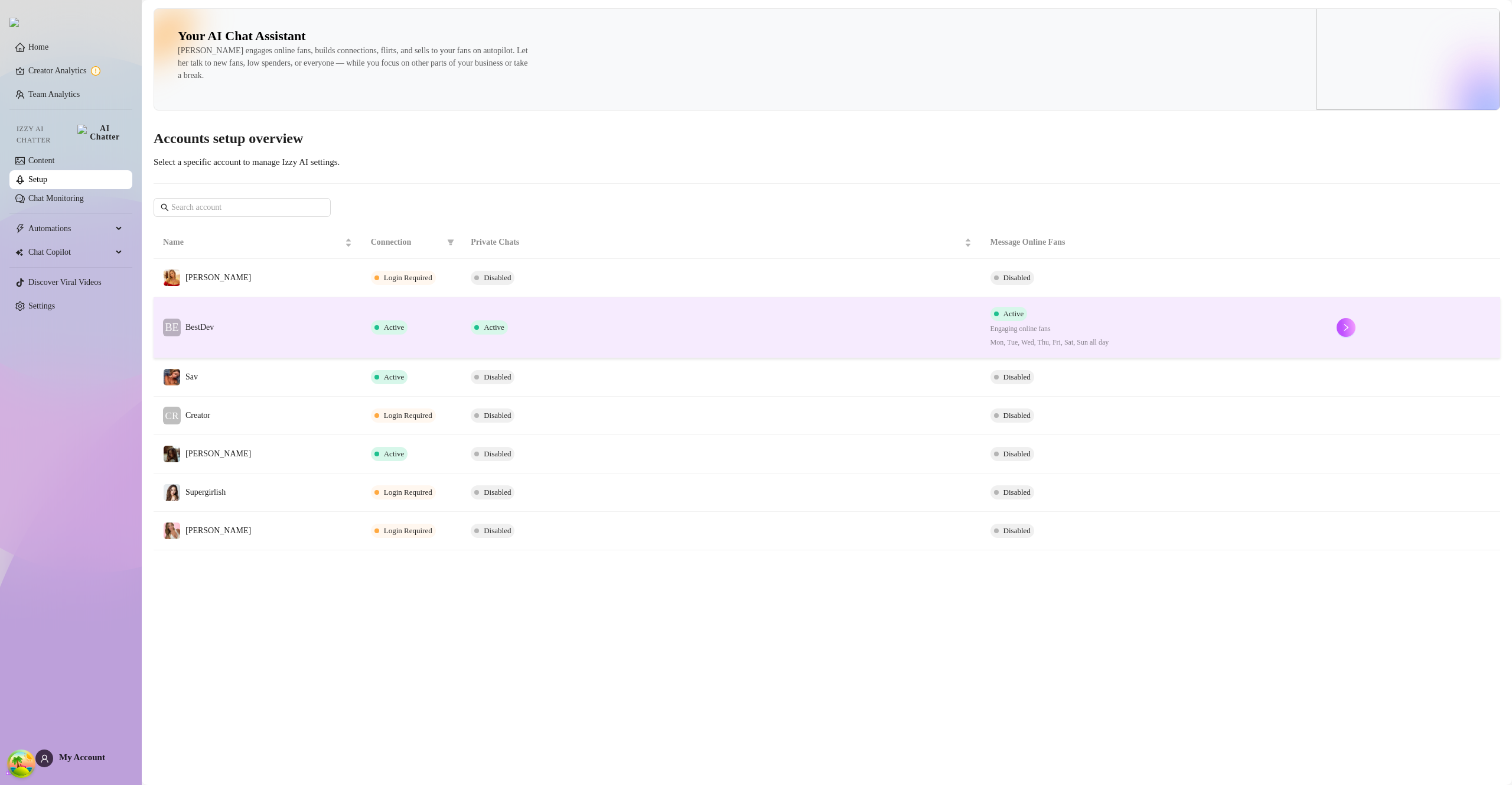
click at [542, 335] on td "Active" at bounding box center [721, 328] width 519 height 61
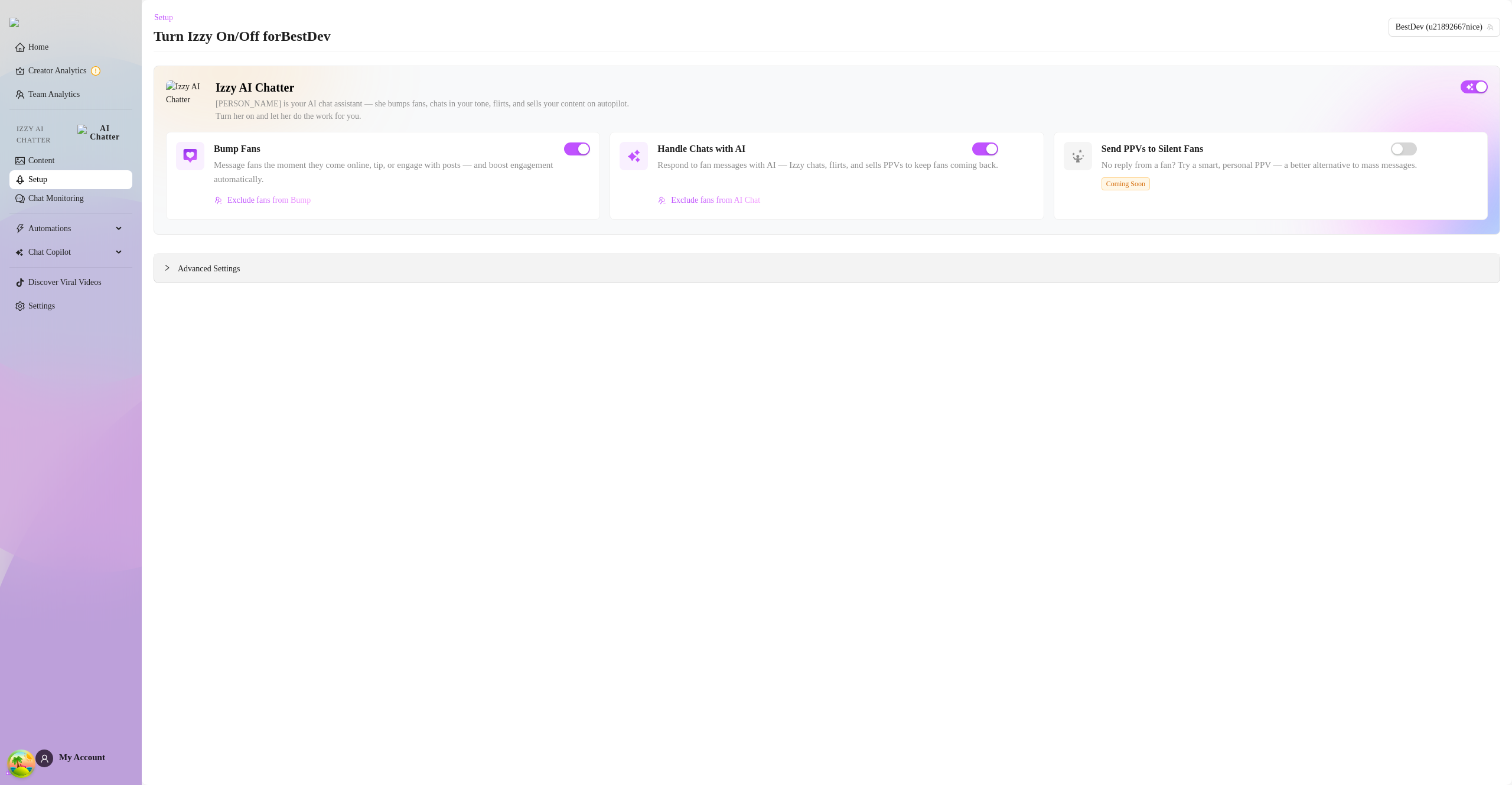
click at [629, 249] on div "Izzy AI Chatter Izzy is your AI chat assistant — she bumps fans, chats in your …" at bounding box center [827, 174] width 1347 height 217
click at [616, 265] on div "Advanced Settings" at bounding box center [826, 268] width 1346 height 29
drag, startPoint x: 346, startPoint y: 273, endPoint x: 283, endPoint y: 264, distance: 63.6
click at [300, 266] on div "Advanced Settings" at bounding box center [826, 268] width 1346 height 29
click at [220, 267] on span "Advanced Settings" at bounding box center [209, 269] width 62 height 13
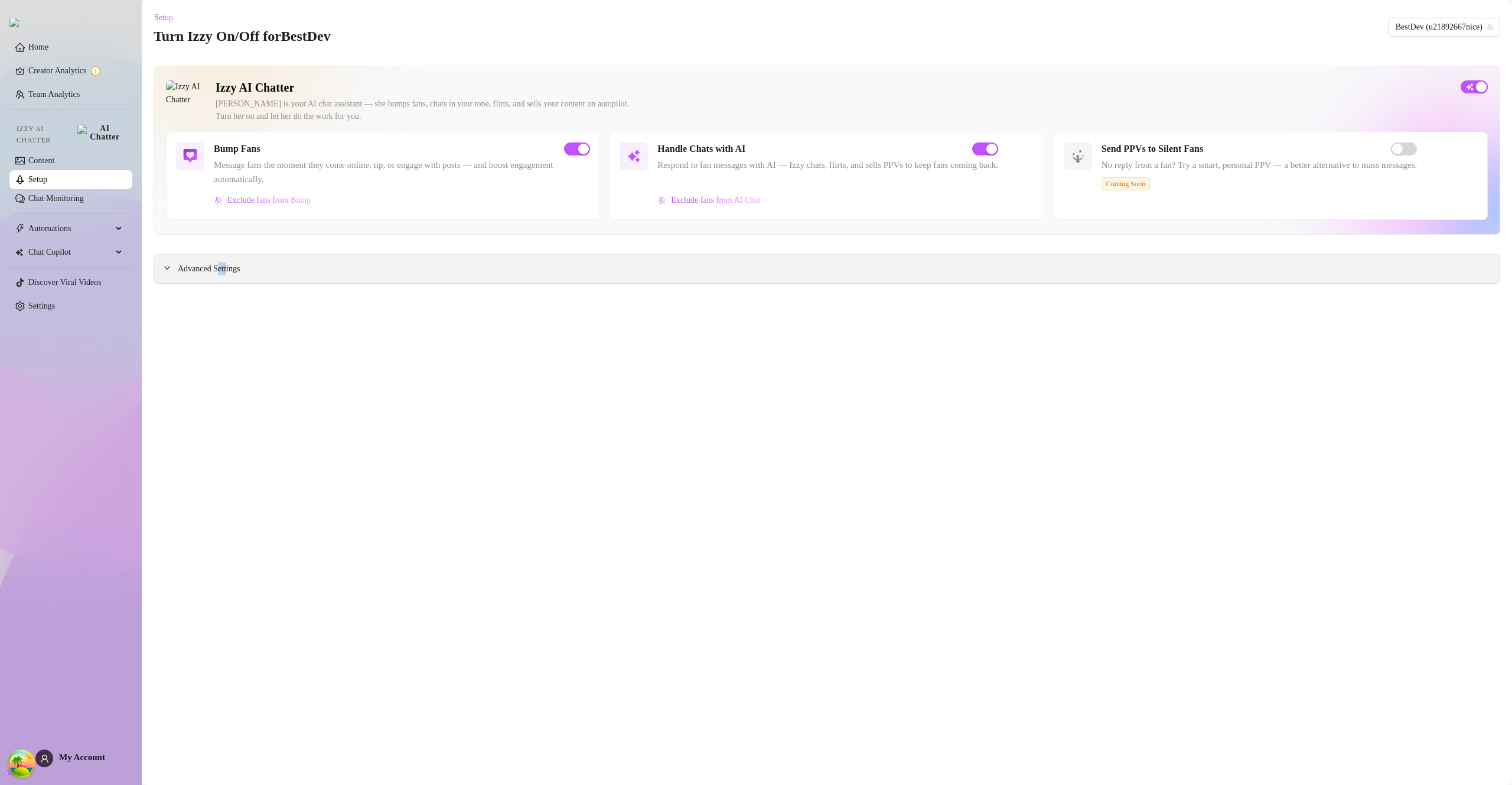
click at [222, 268] on span "Advanced Settings" at bounding box center [209, 269] width 62 height 13
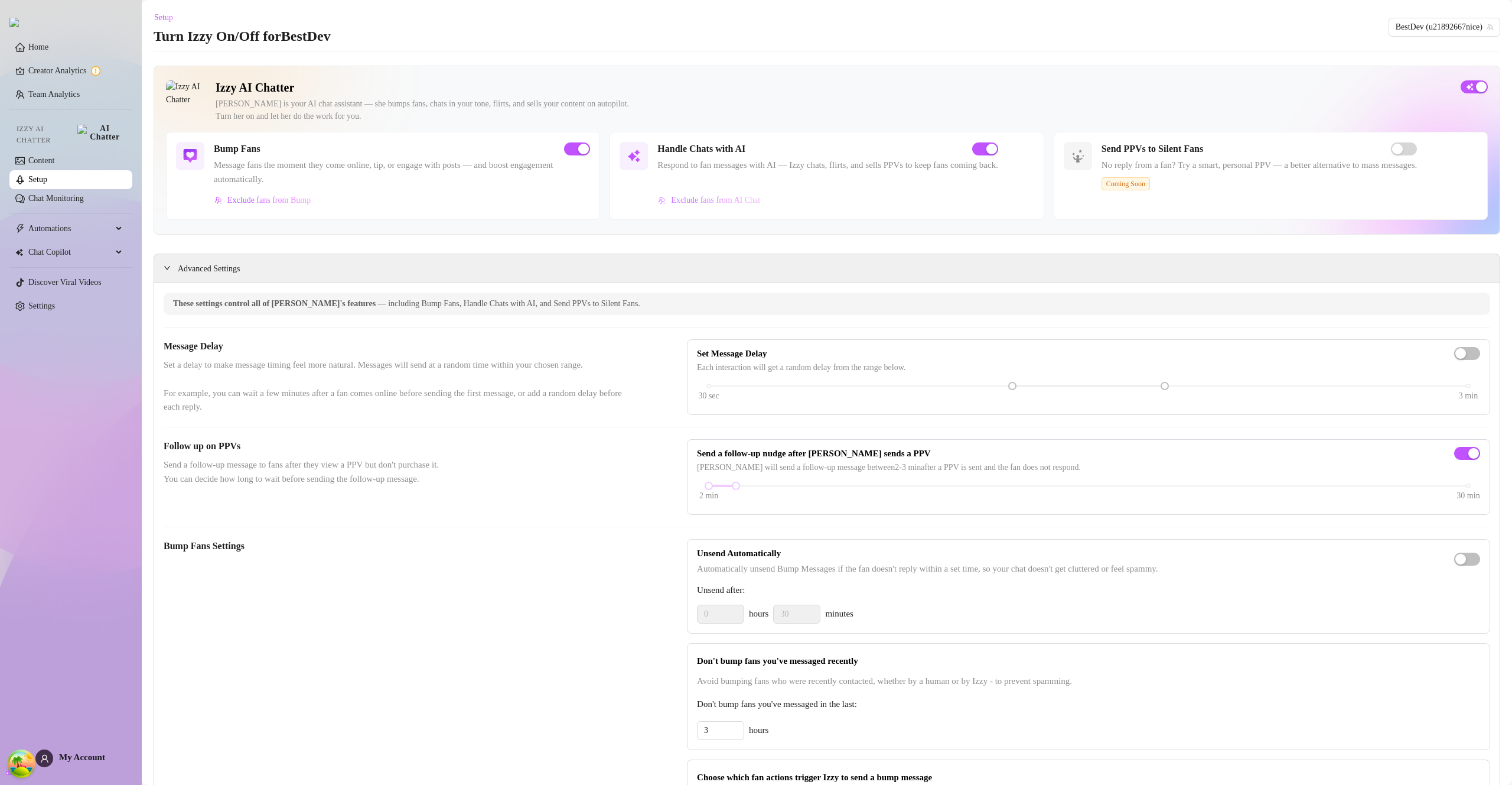
click at [703, 195] on button "Exclude fans from AI Chat" at bounding box center [709, 200] width 103 height 19
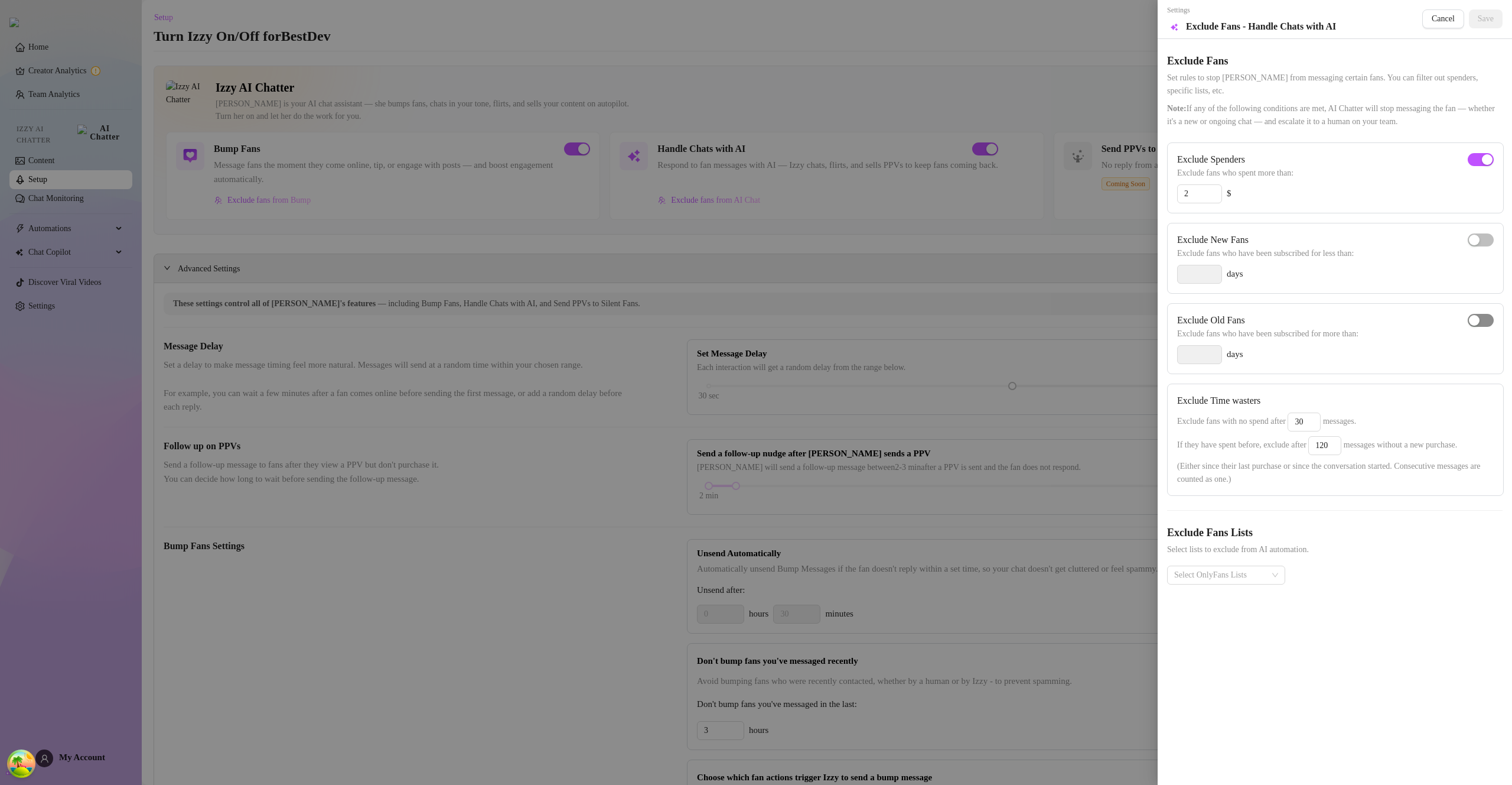
click at [1478, 320] on div "button" at bounding box center [1474, 320] width 11 height 11
type input "14"
click at [1483, 26] on button "Save" at bounding box center [1486, 19] width 34 height 19
click at [1430, 24] on button "Cancel" at bounding box center [1430, 19] width 42 height 19
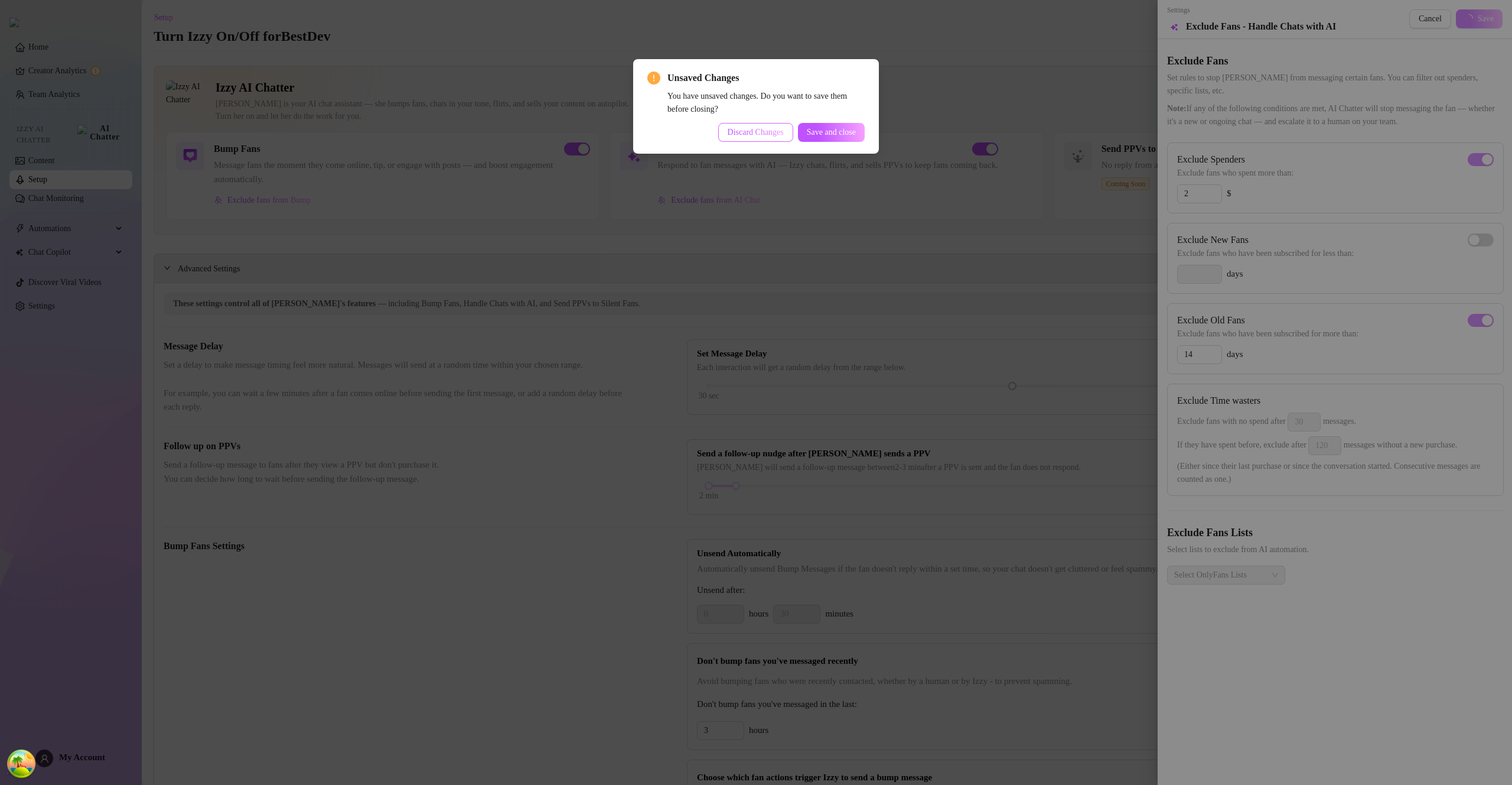
click at [754, 134] on span "Discard Changes" at bounding box center [756, 133] width 57 height 10
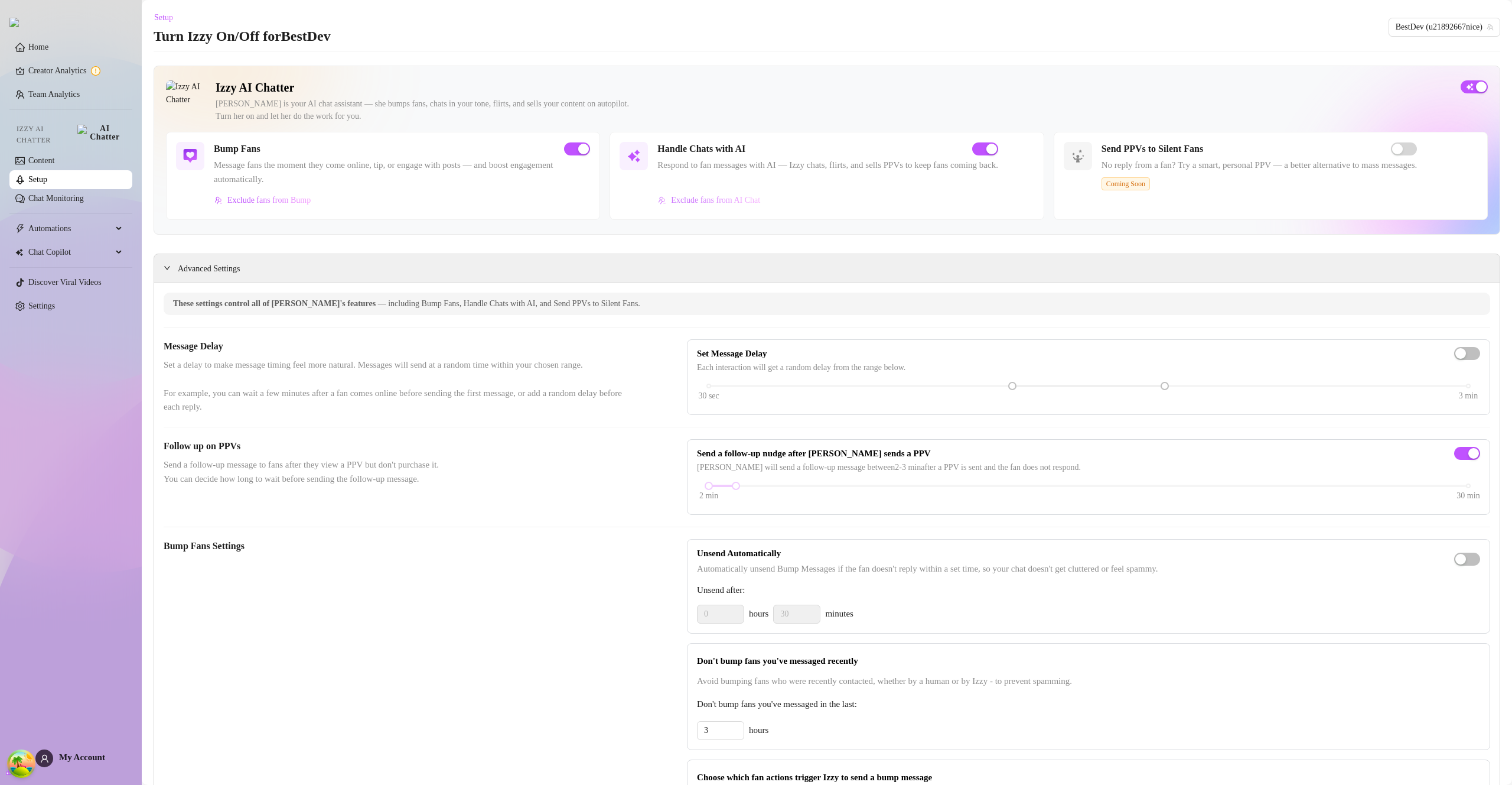
click at [727, 209] on button "Exclude fans from AI Chat" at bounding box center [709, 200] width 103 height 19
click at [703, 202] on span "Exclude fans from AI Chat" at bounding box center [715, 201] width 89 height 10
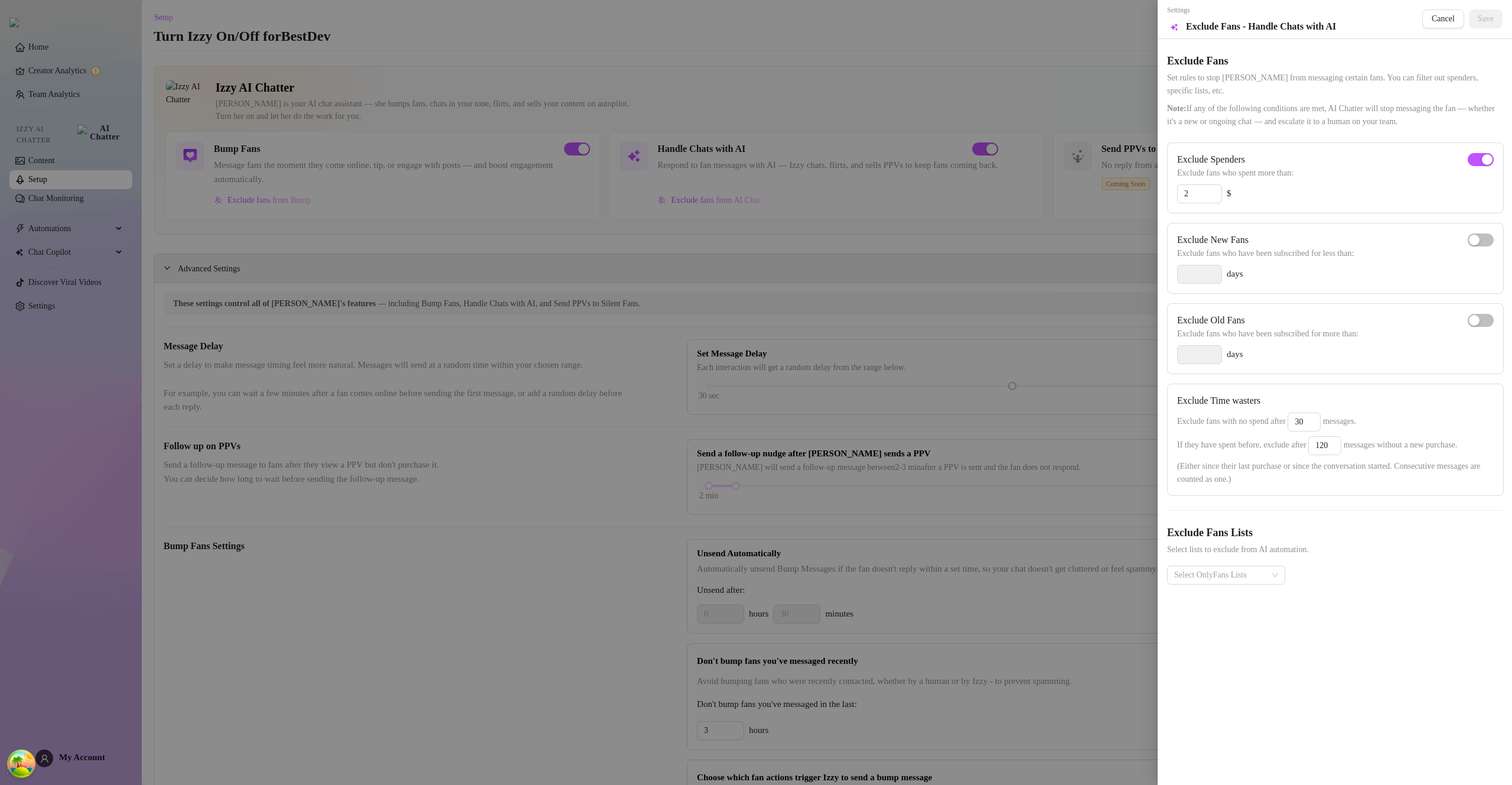
click at [920, 188] on div at bounding box center [756, 392] width 1512 height 785
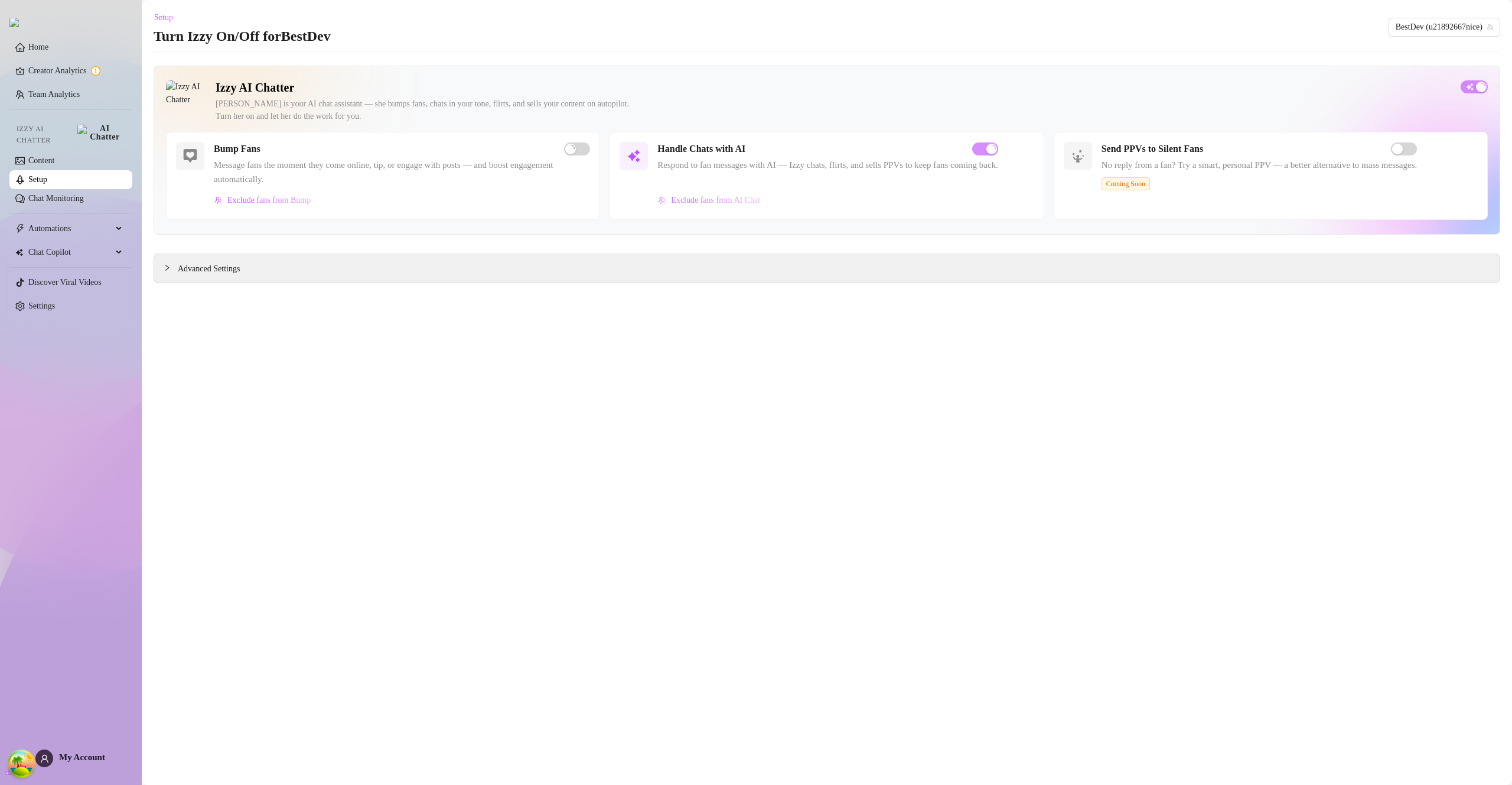
click at [690, 197] on span "Exclude fans from AI Chat" at bounding box center [715, 201] width 89 height 10
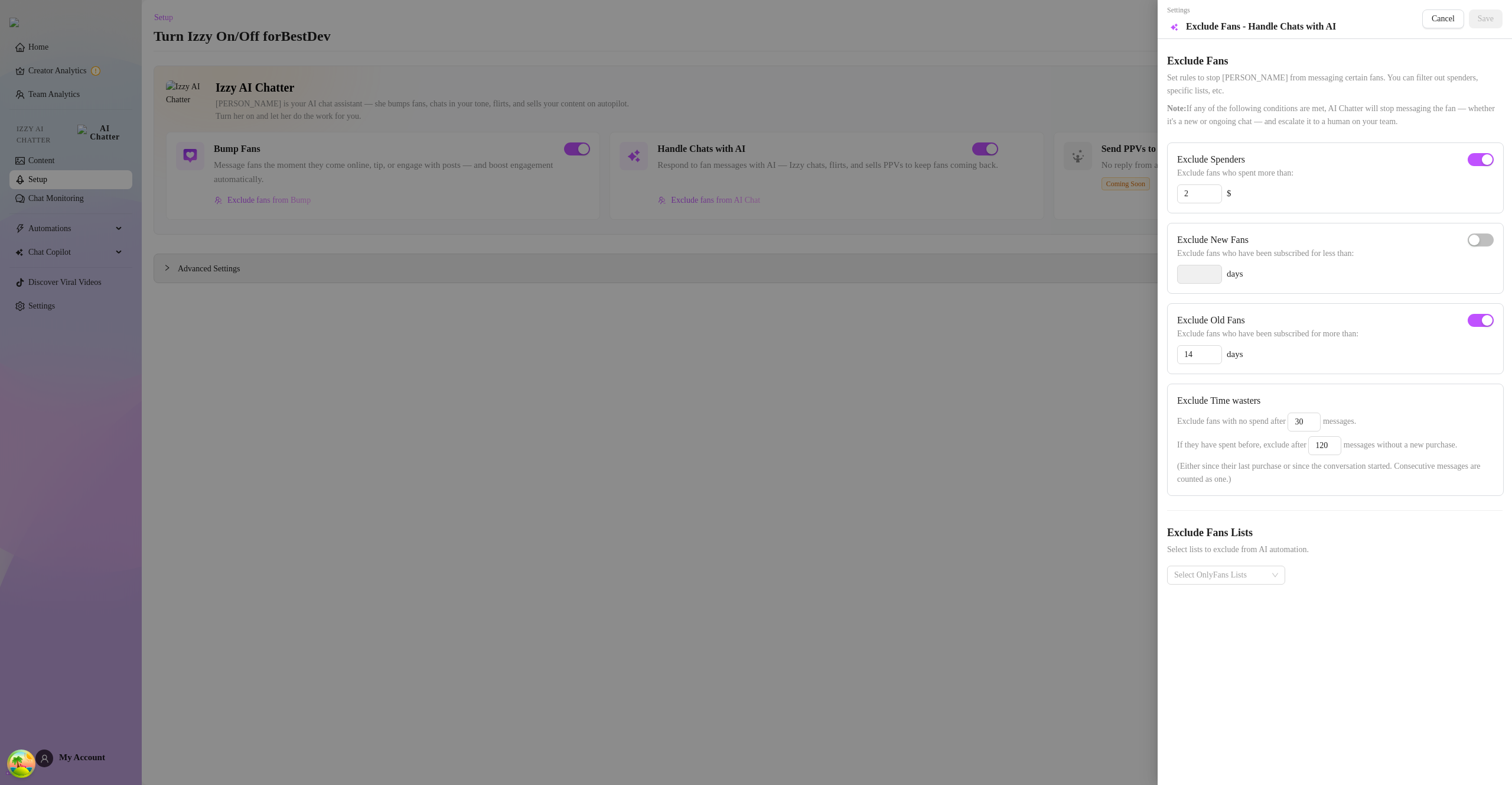
click at [82, 169] on div at bounding box center [756, 392] width 1512 height 785
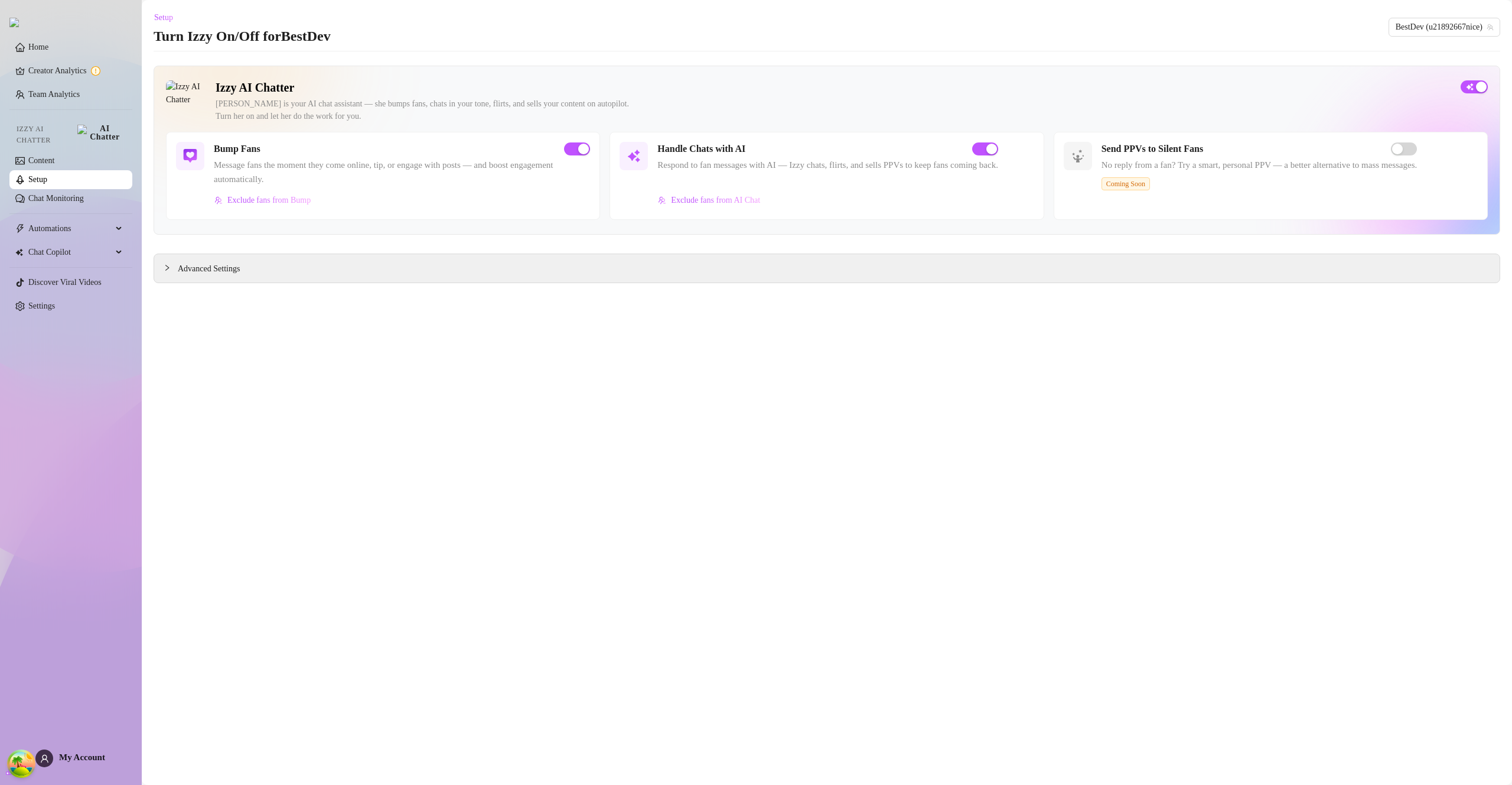
click at [48, 175] on link "Setup" at bounding box center [38, 179] width 19 height 9
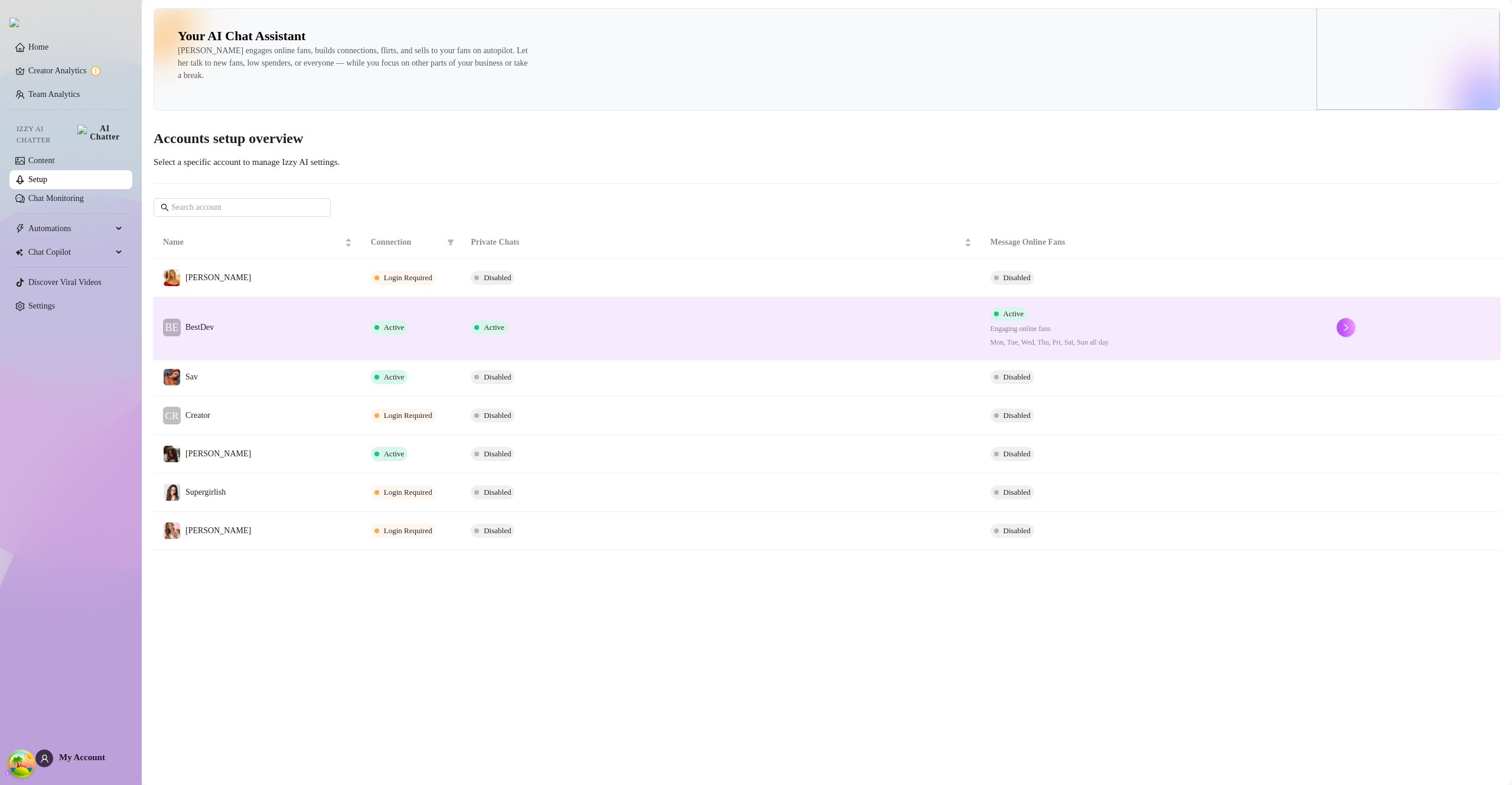
click at [607, 326] on td "Active" at bounding box center [721, 328] width 519 height 61
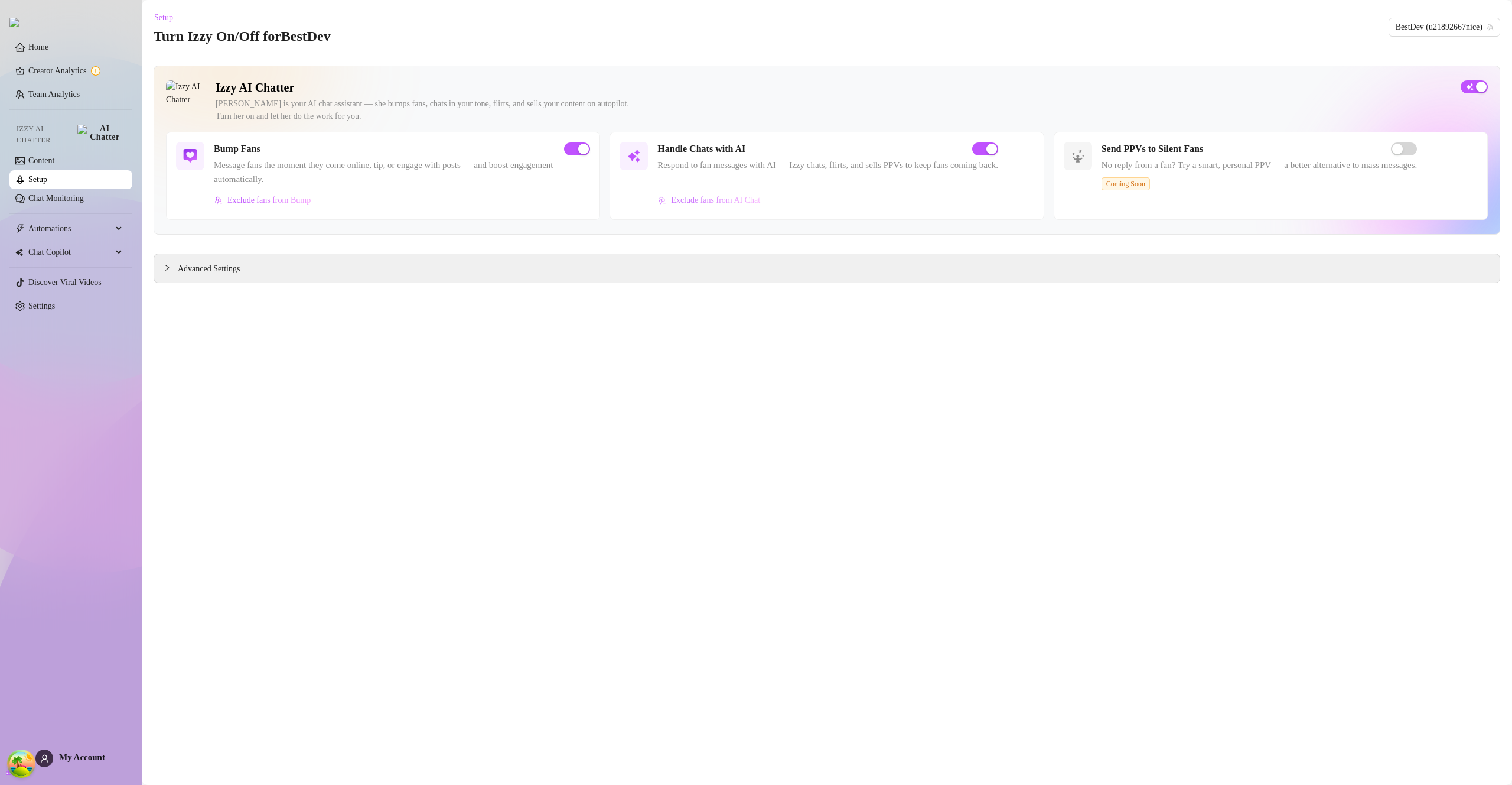
click at [686, 206] on button "Exclude fans from AI Chat" at bounding box center [709, 200] width 103 height 19
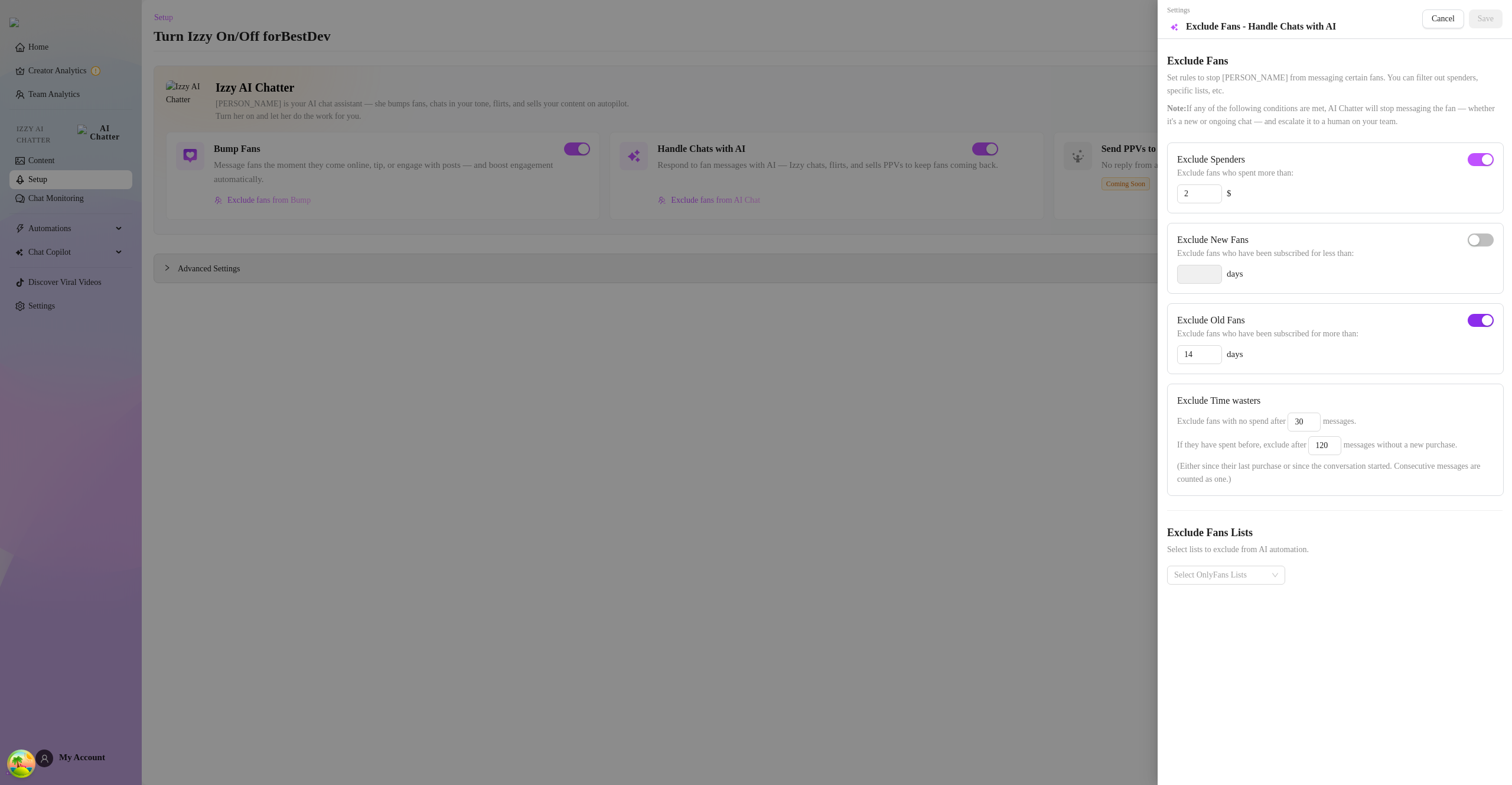
click at [1472, 315] on span "button" at bounding box center [1481, 320] width 26 height 13
click at [1493, 11] on button "Save" at bounding box center [1486, 19] width 34 height 19
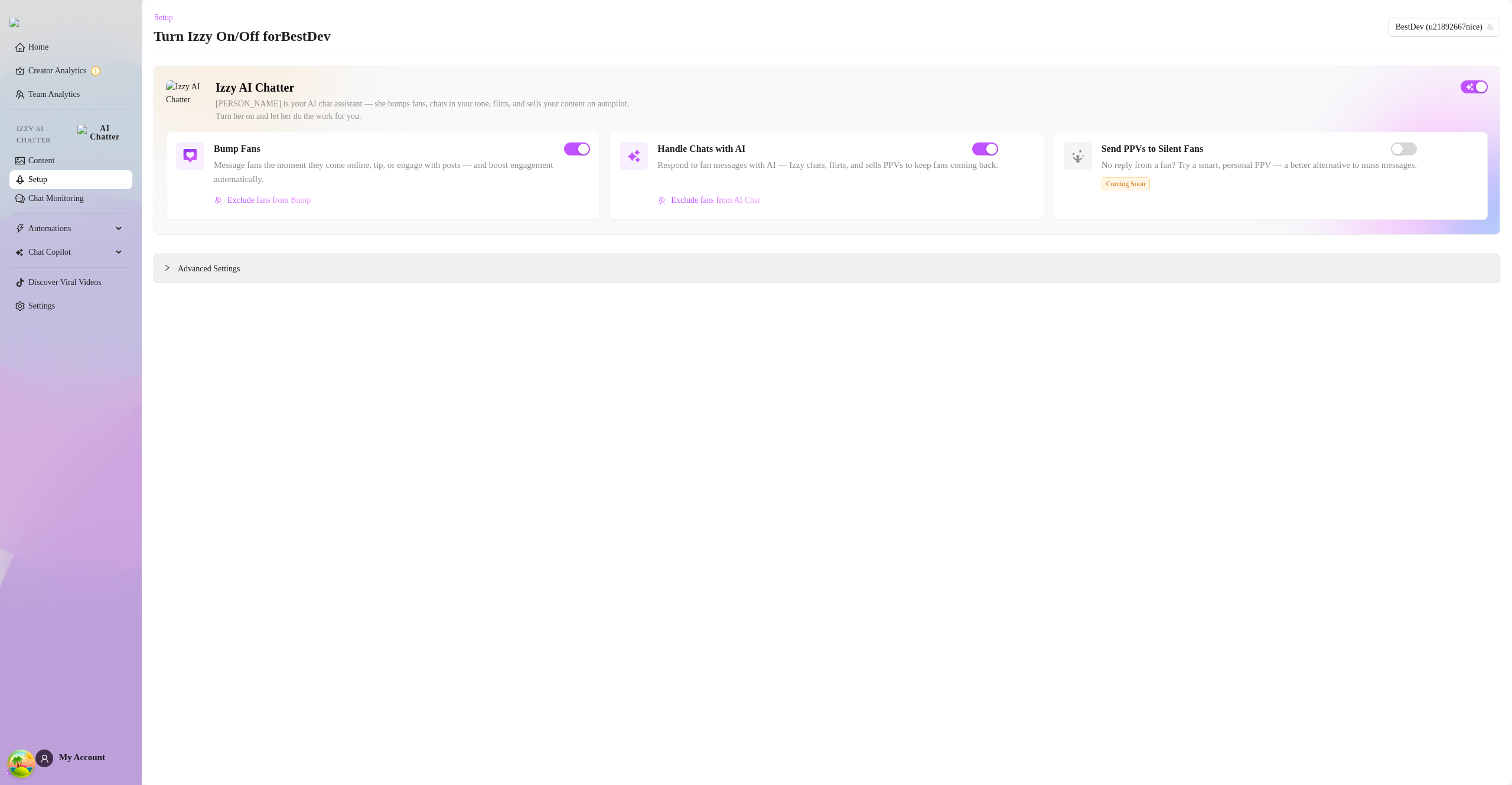
click at [37, 175] on link "Setup" at bounding box center [38, 179] width 19 height 9
click at [39, 175] on link "Setup" at bounding box center [38, 179] width 19 height 9
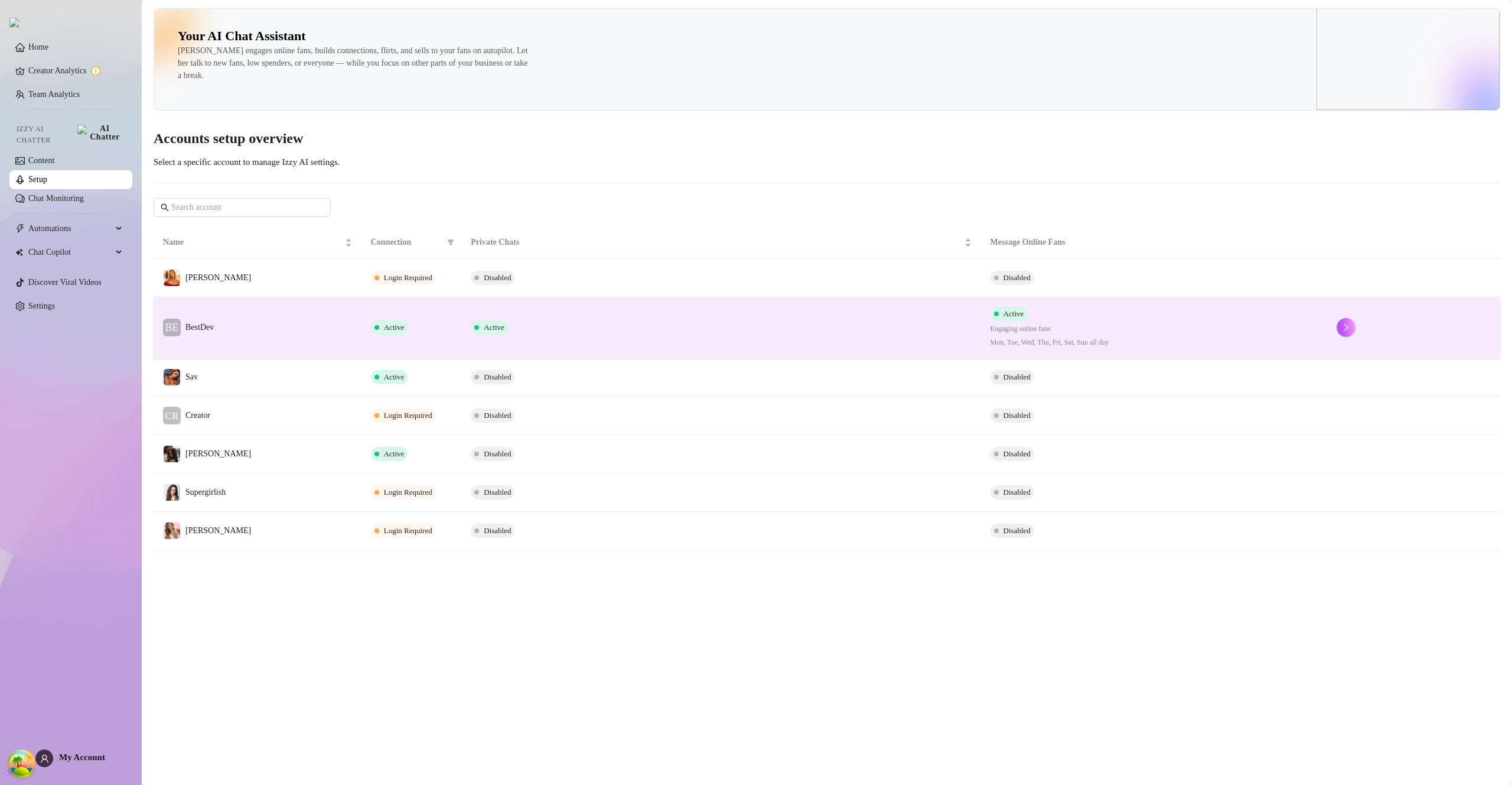
click at [550, 325] on td "Active" at bounding box center [721, 328] width 519 height 61
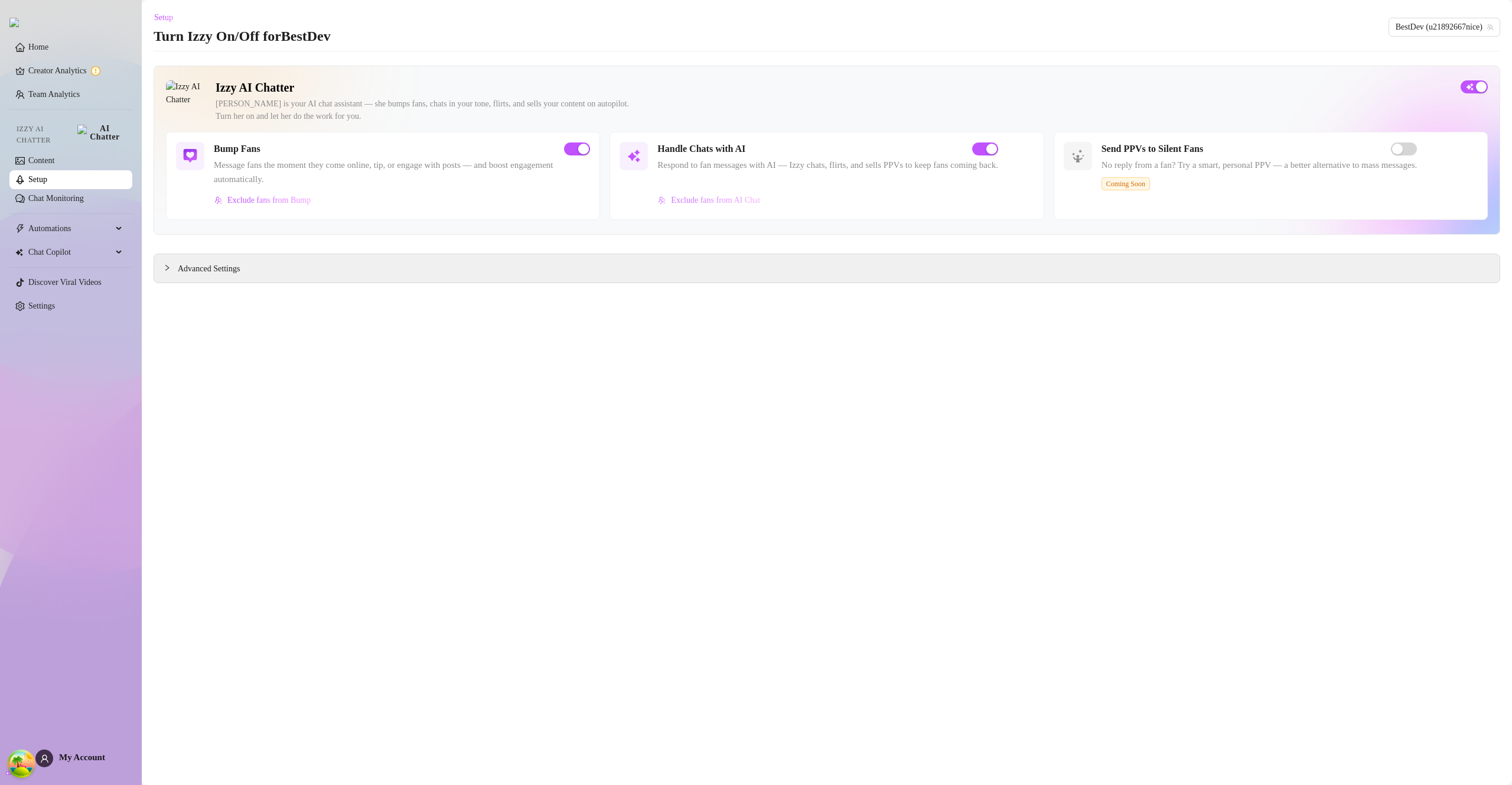
click at [754, 203] on span "Exclude fans from AI Chat" at bounding box center [715, 201] width 89 height 10
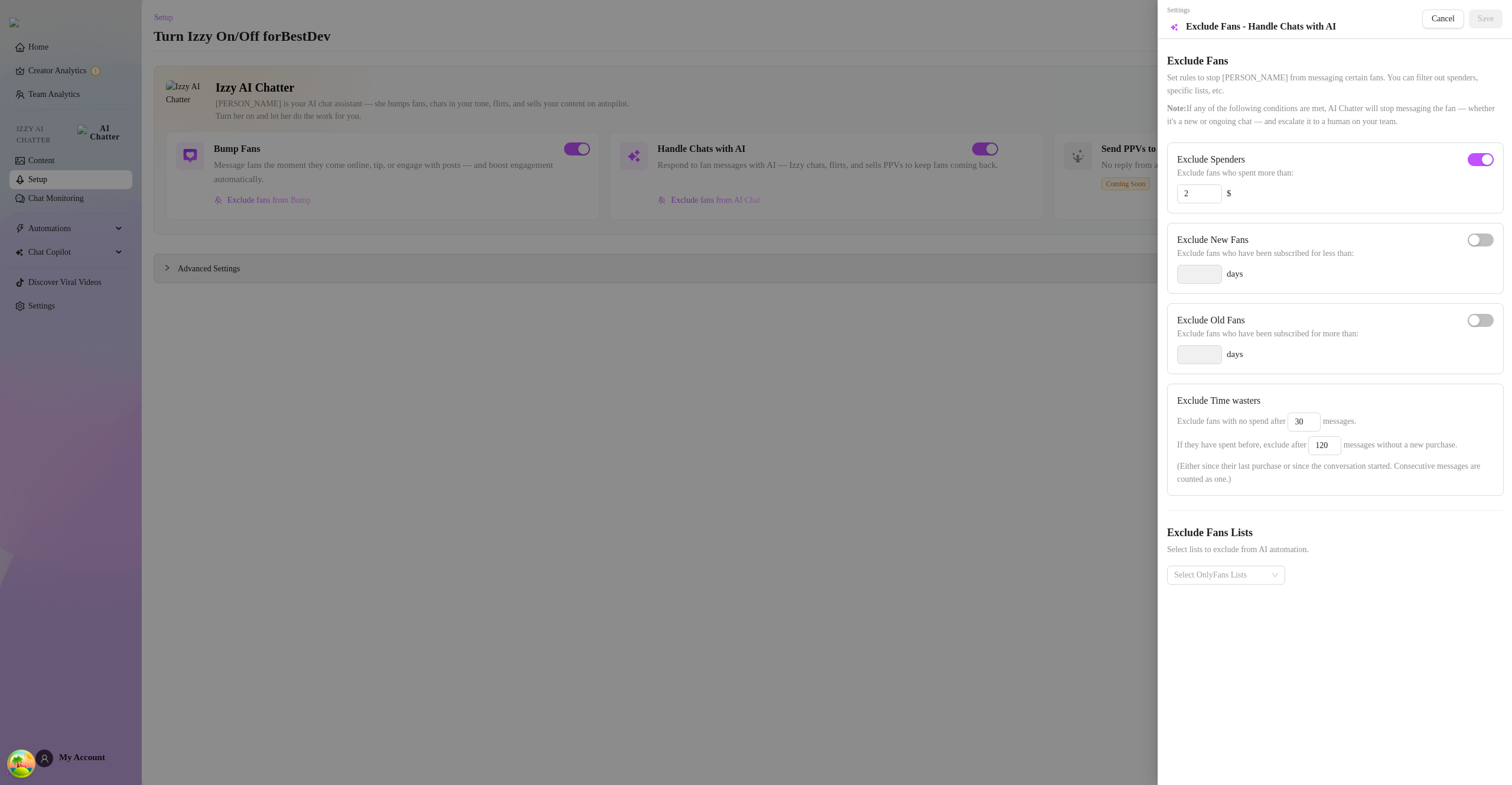
click at [35, 169] on div at bounding box center [756, 392] width 1512 height 785
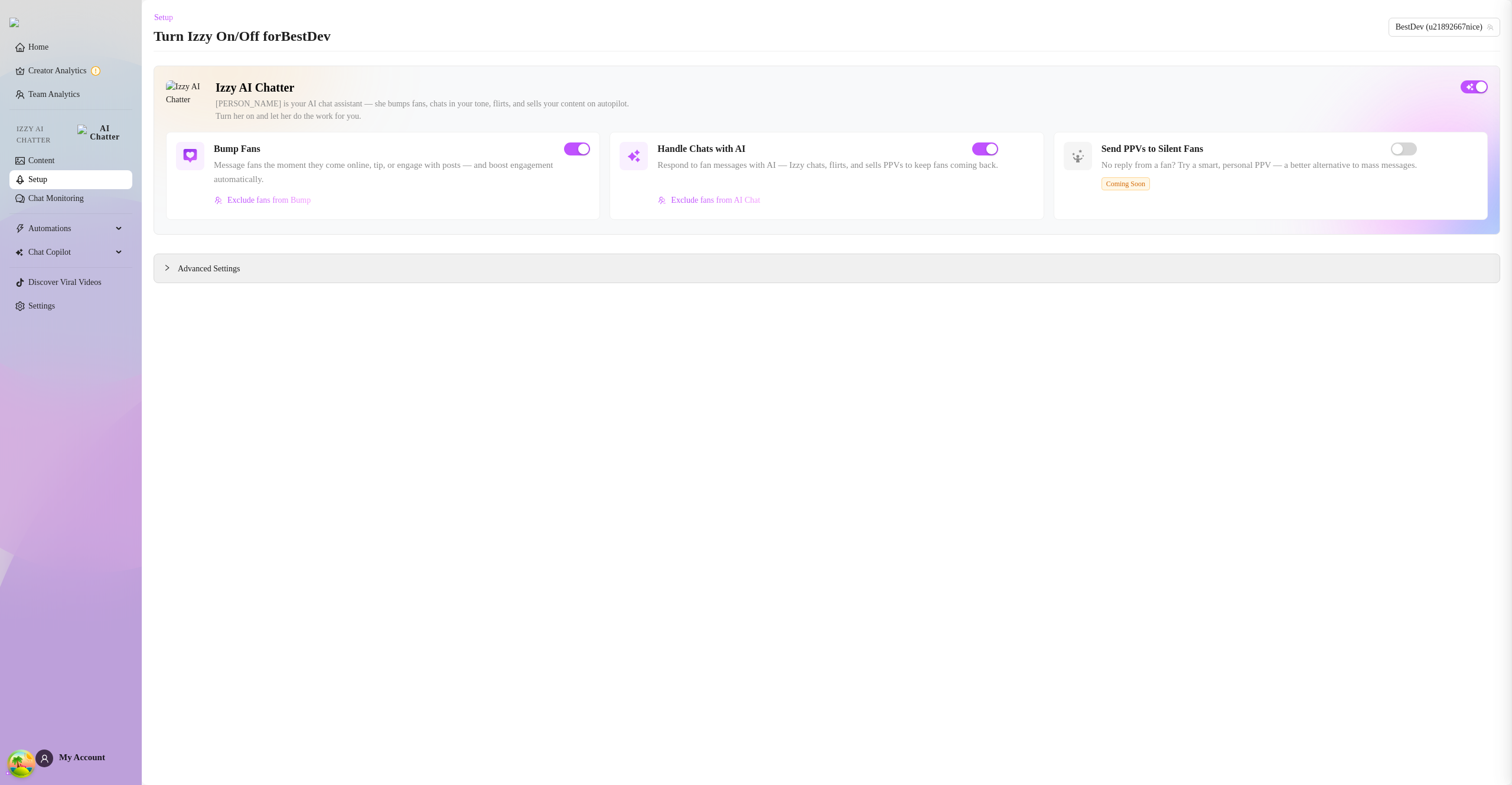
click at [45, 177] on div at bounding box center [756, 392] width 1512 height 785
click at [45, 177] on link "Setup" at bounding box center [38, 179] width 19 height 9
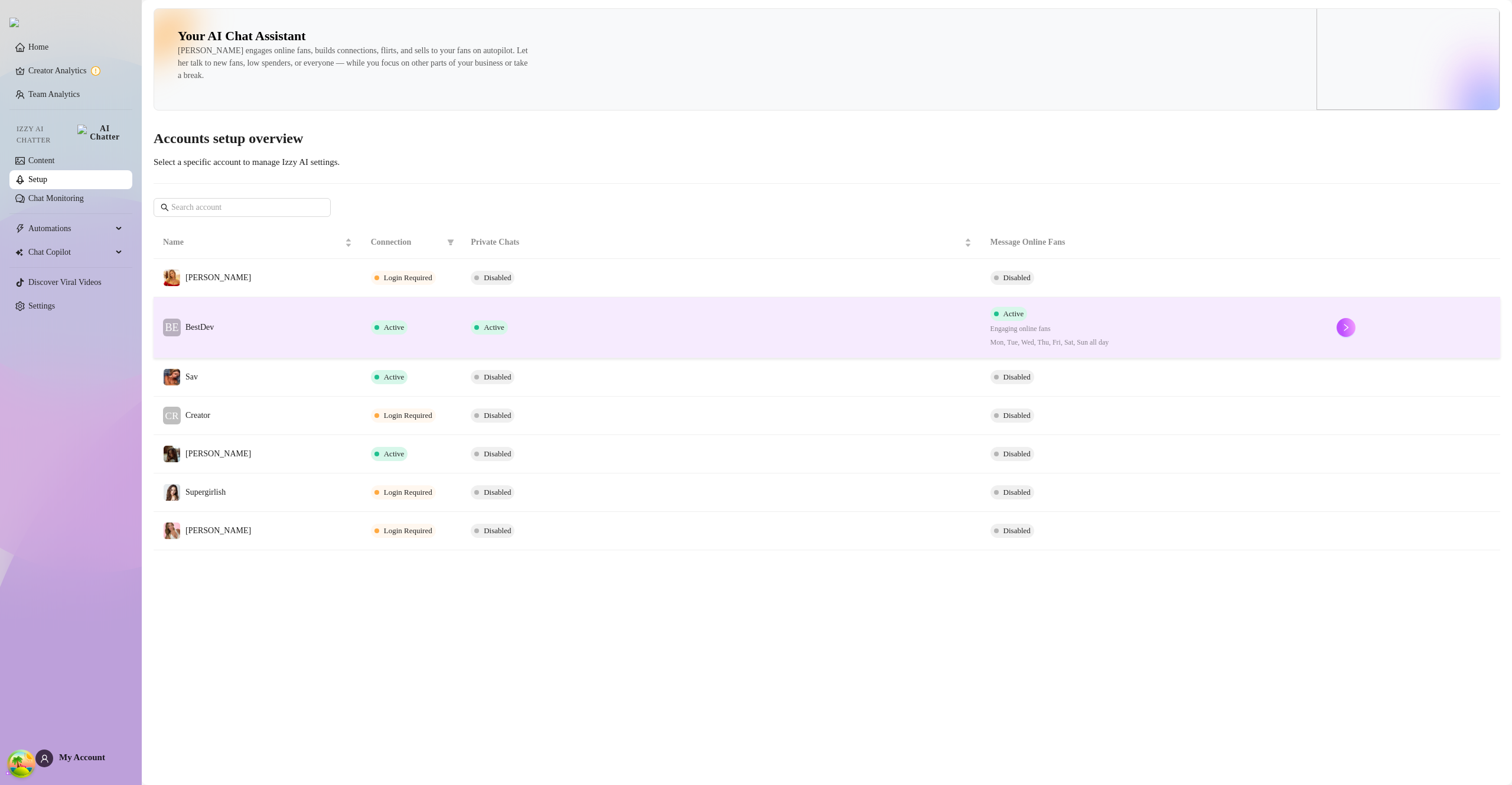
click at [596, 315] on td "Active" at bounding box center [721, 328] width 519 height 61
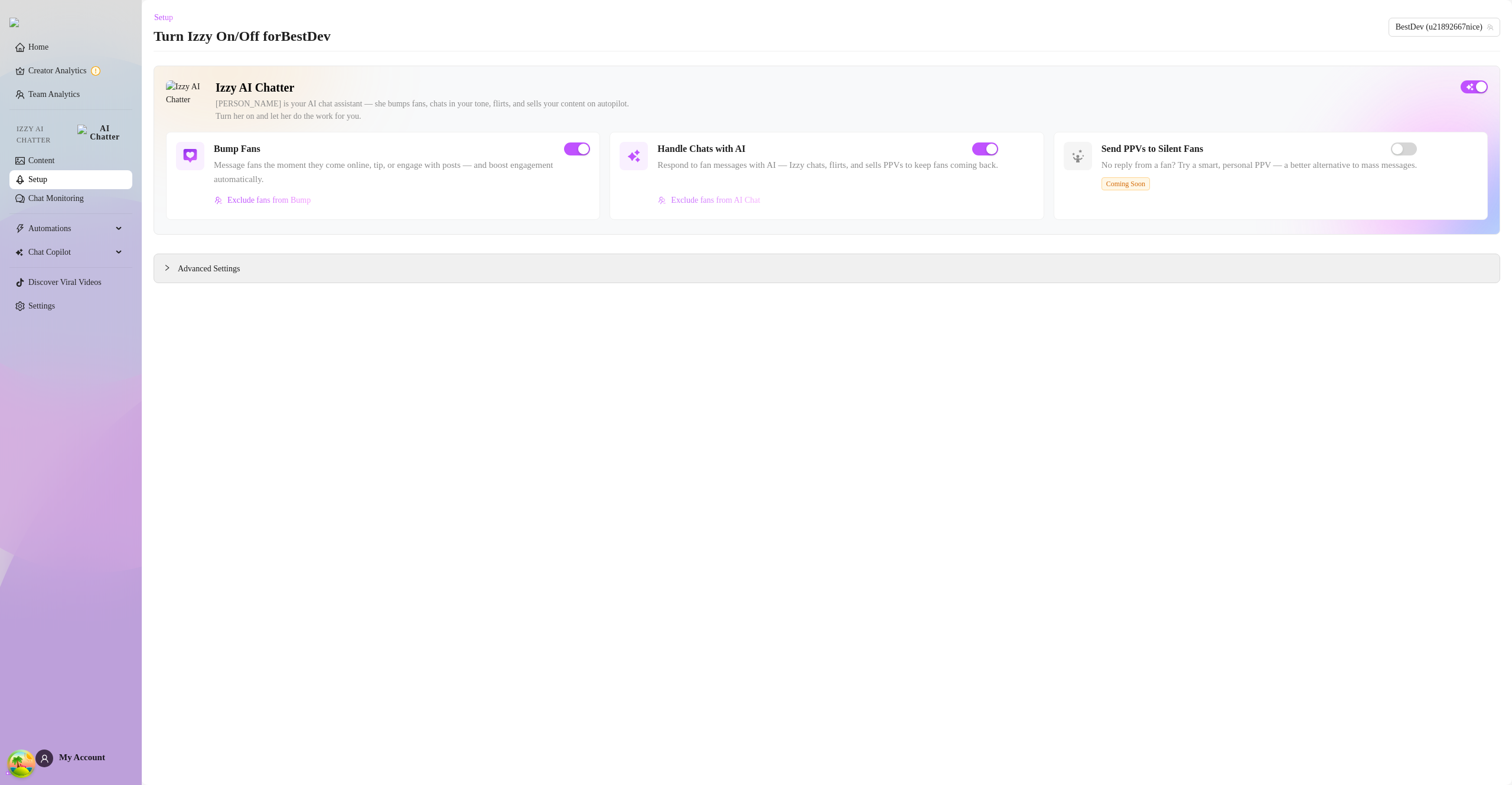
click at [707, 201] on span "Exclude fans from AI Chat" at bounding box center [715, 201] width 89 height 10
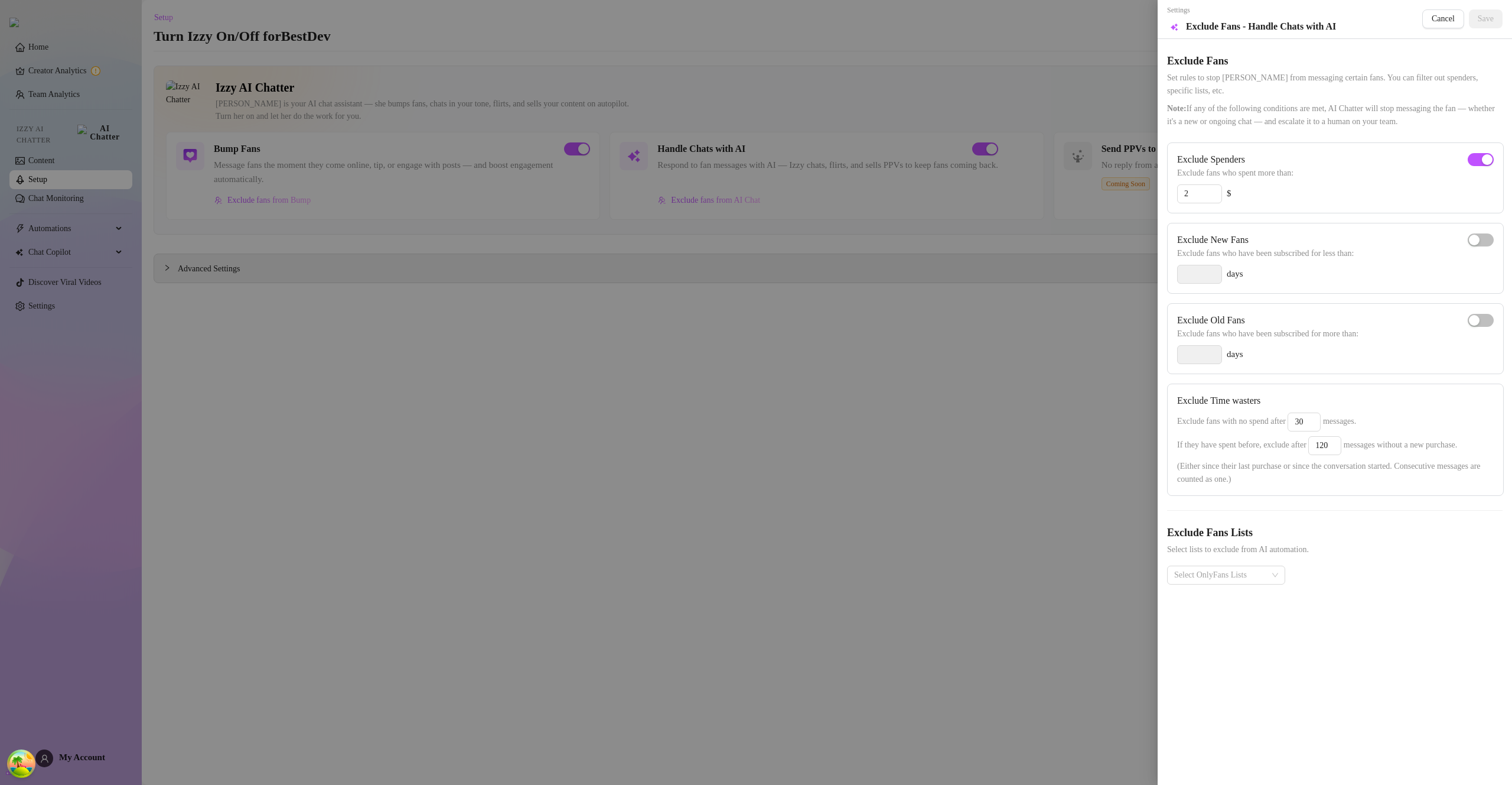
click at [765, 320] on div at bounding box center [756, 392] width 1512 height 785
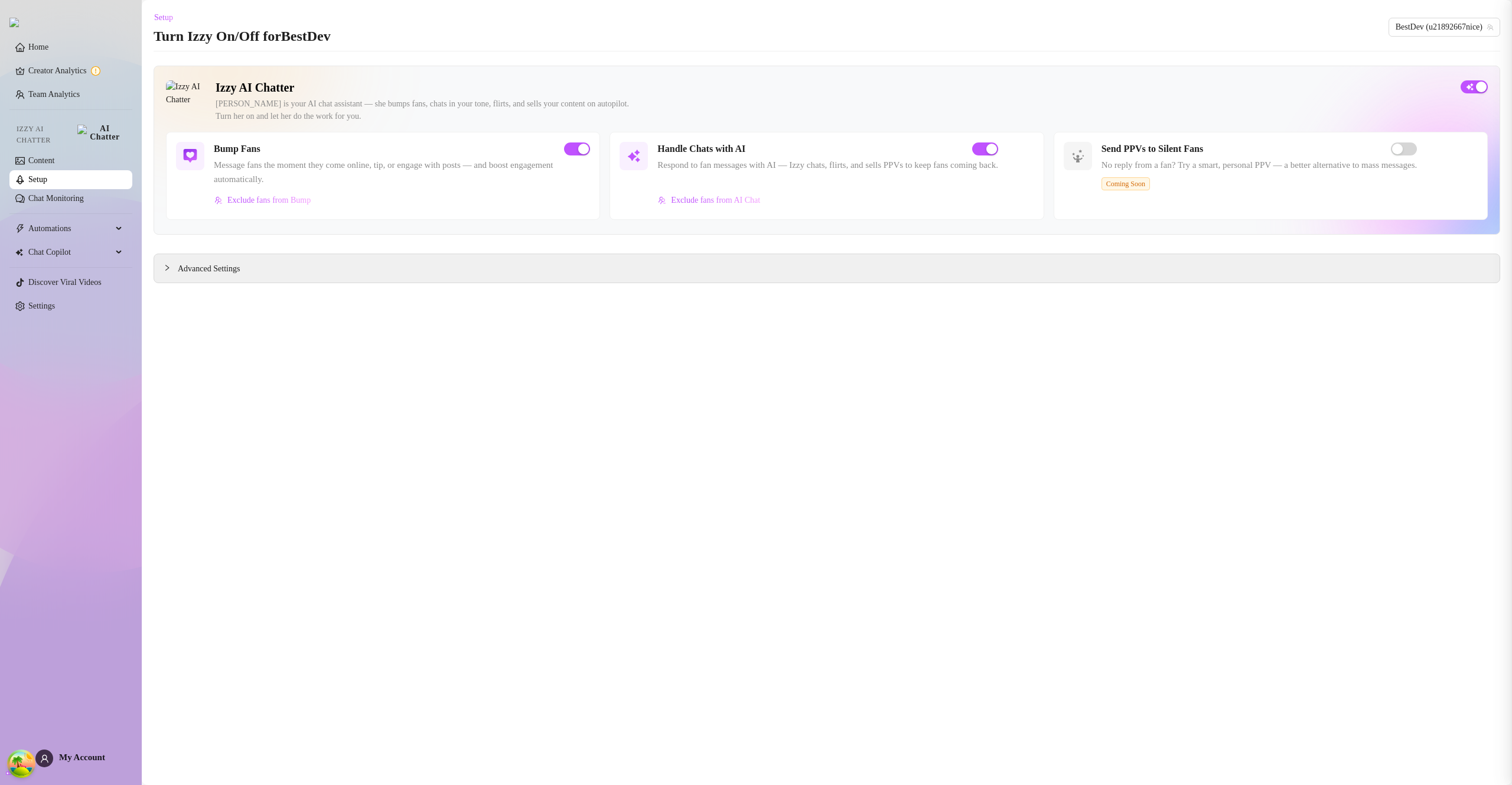
click at [765, 320] on div at bounding box center [756, 392] width 1512 height 785
click at [48, 175] on link "Setup" at bounding box center [38, 179] width 19 height 9
